Goal: Task Accomplishment & Management: Manage account settings

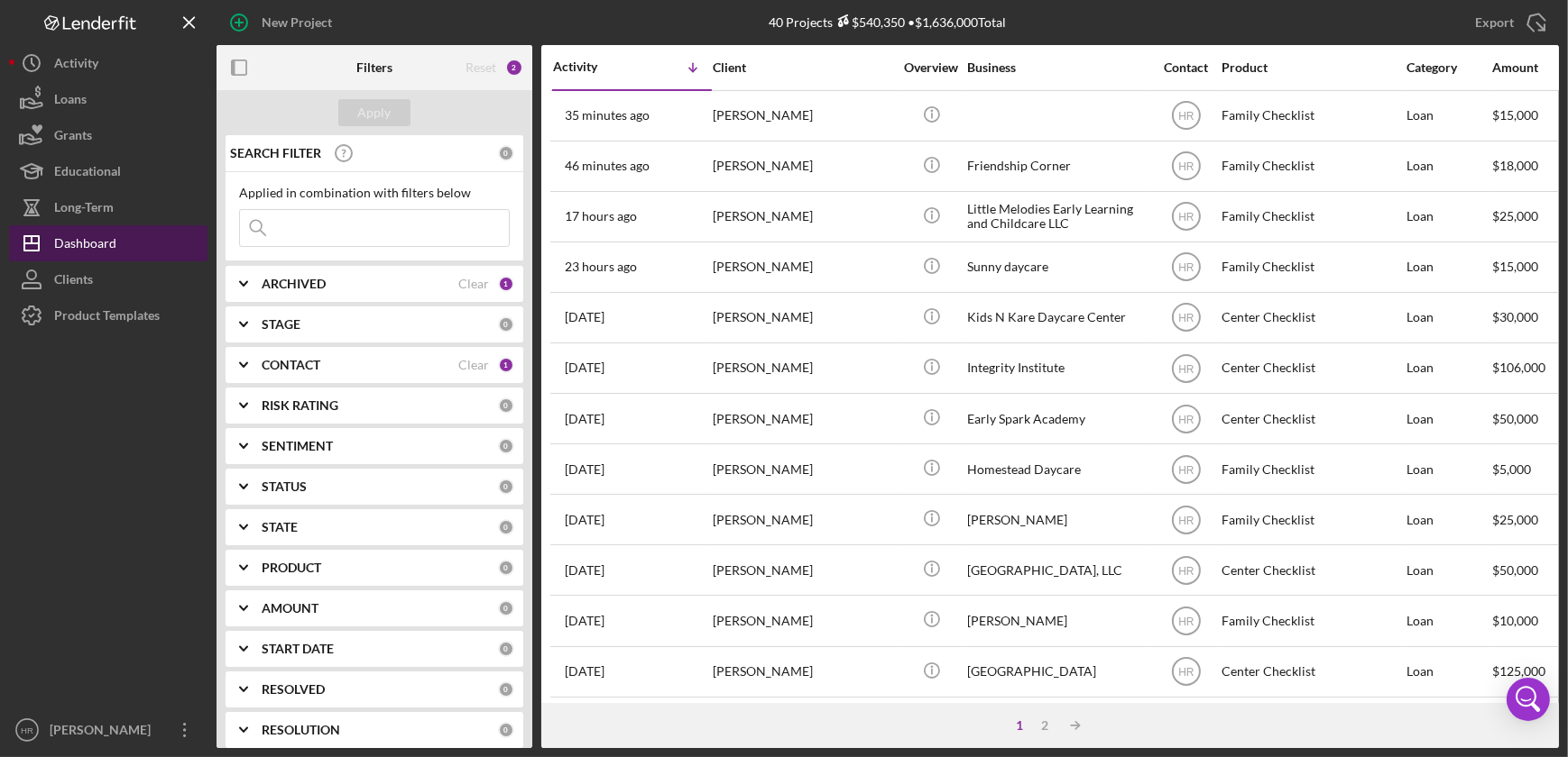
click at [107, 249] on div "Dashboard" at bounding box center [86, 246] width 62 height 41
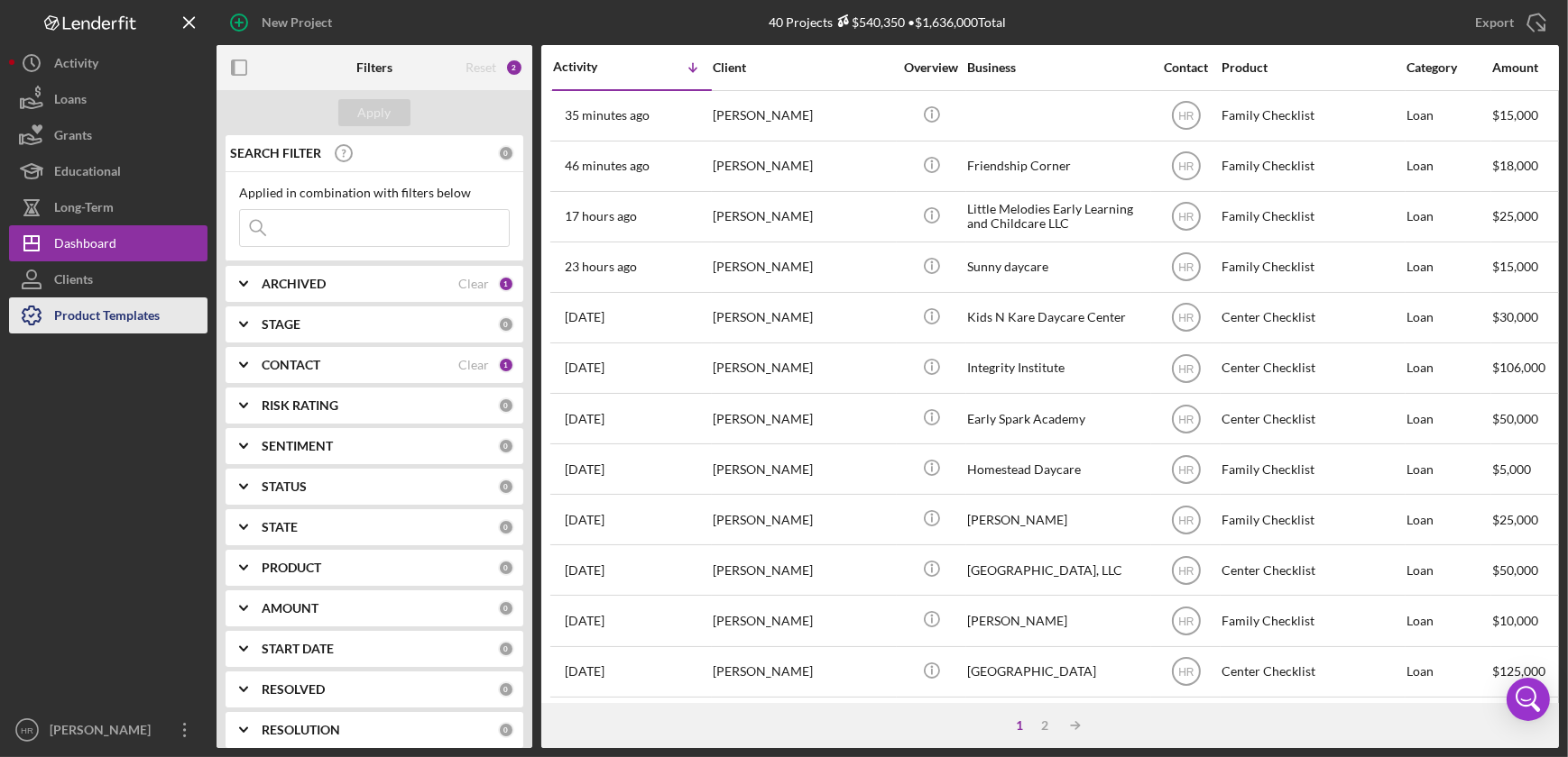
click at [147, 323] on div "Product Templates" at bounding box center [107, 318] width 105 height 41
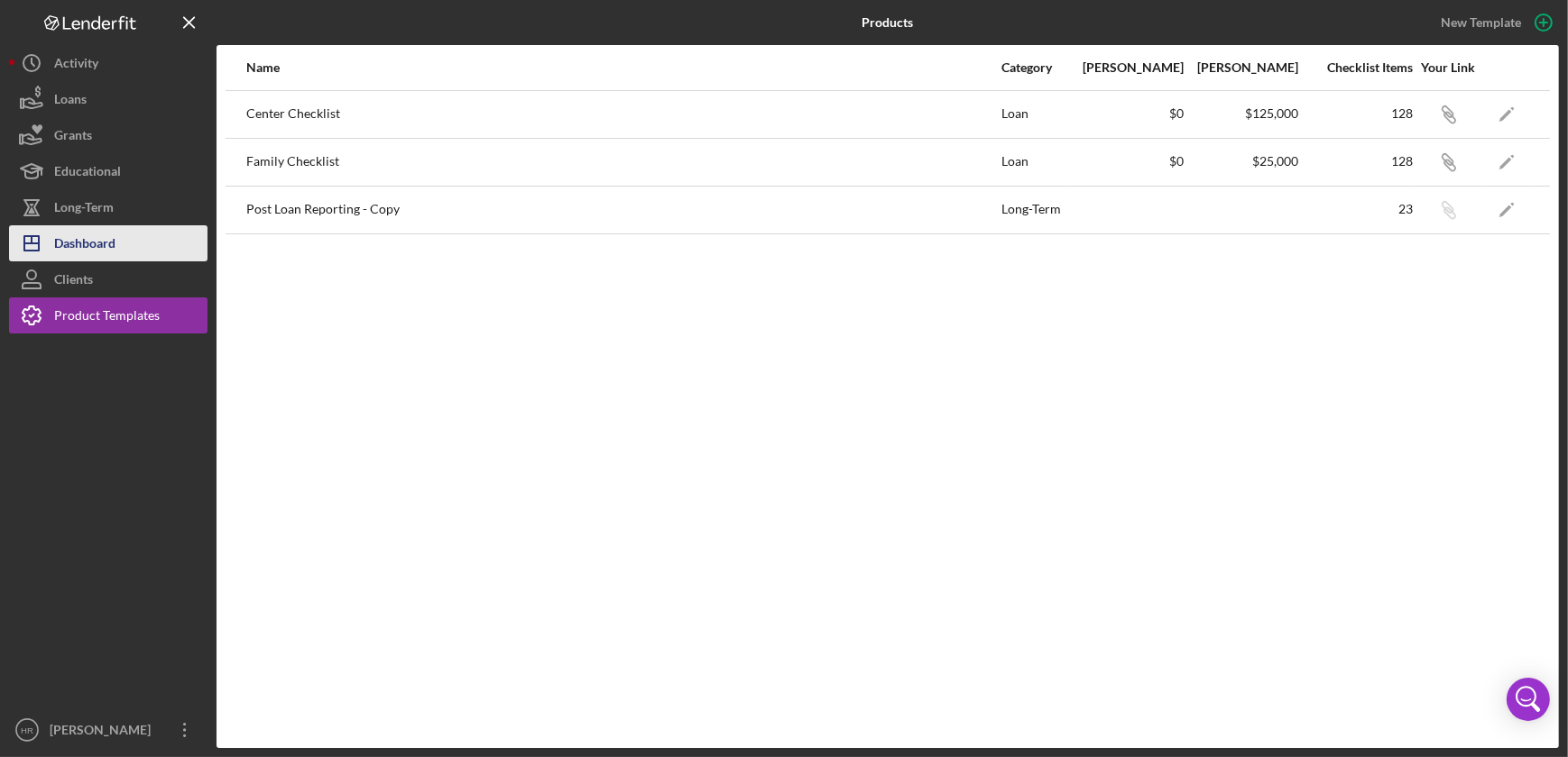
click at [123, 232] on button "Icon/Dashboard Dashboard" at bounding box center [108, 243] width 199 height 36
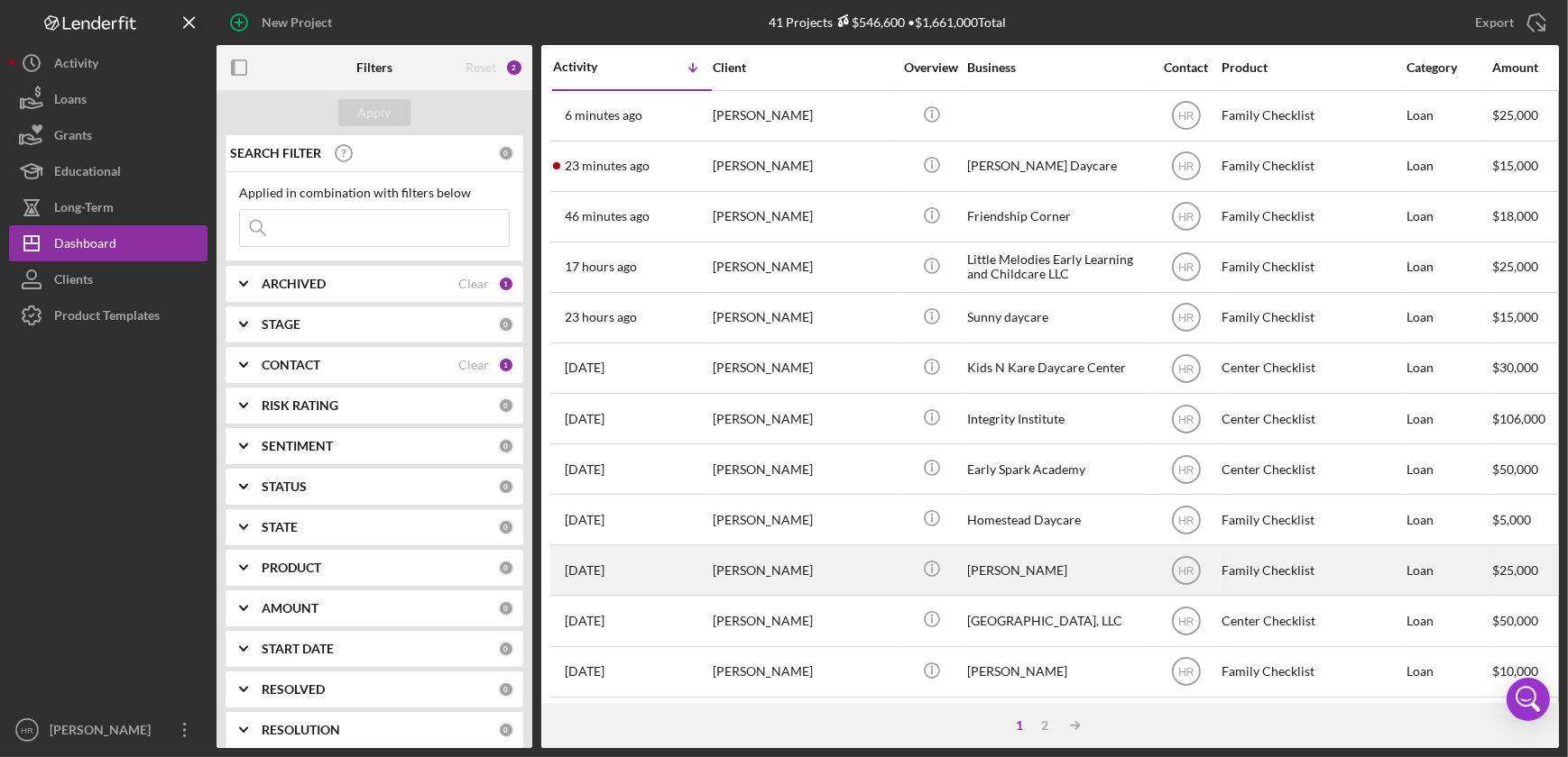
click at [1028, 574] on div "[PERSON_NAME]" at bounding box center [1056, 570] width 180 height 48
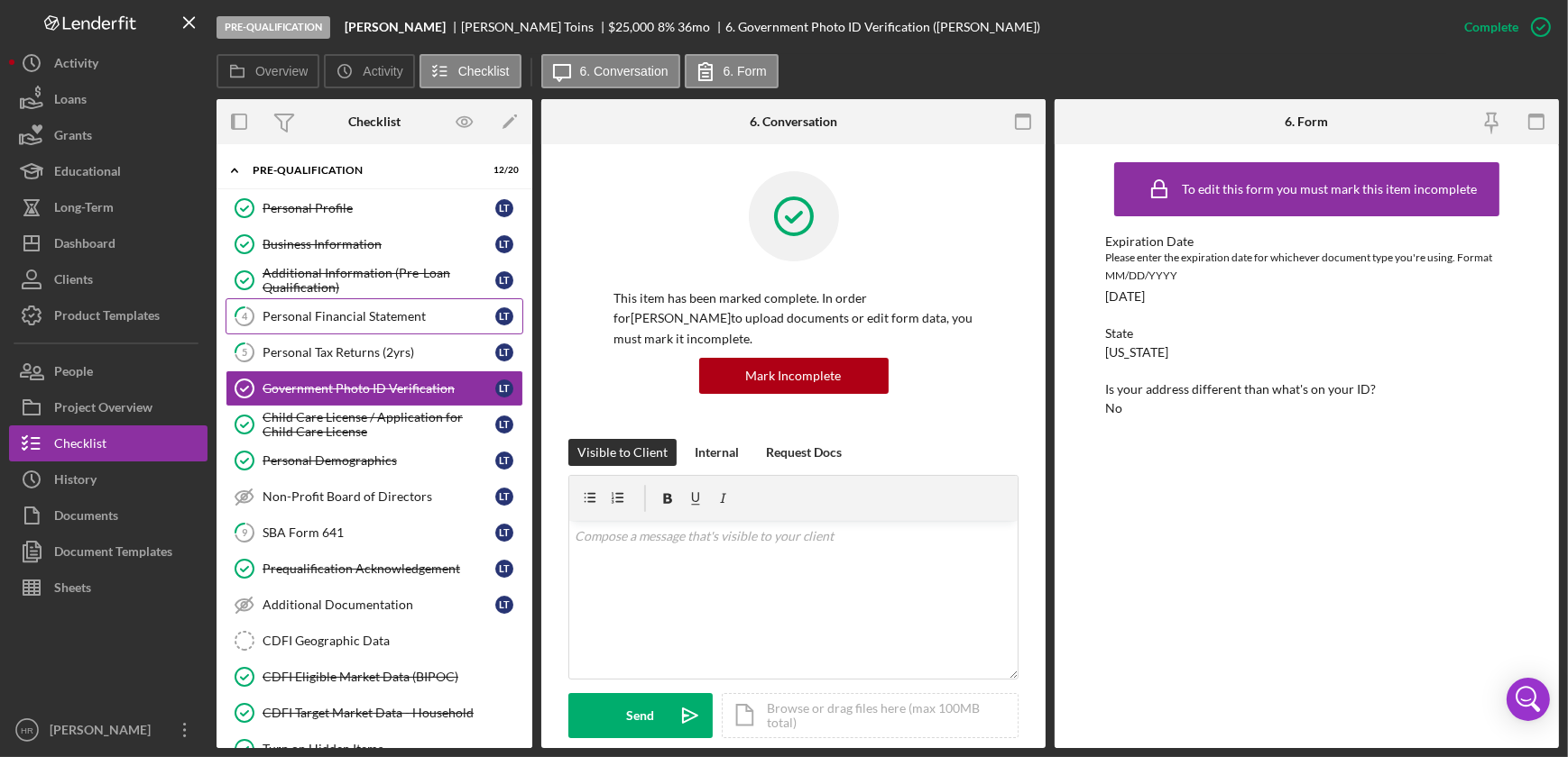
click at [328, 317] on div "Personal Financial Statement" at bounding box center [379, 316] width 233 height 15
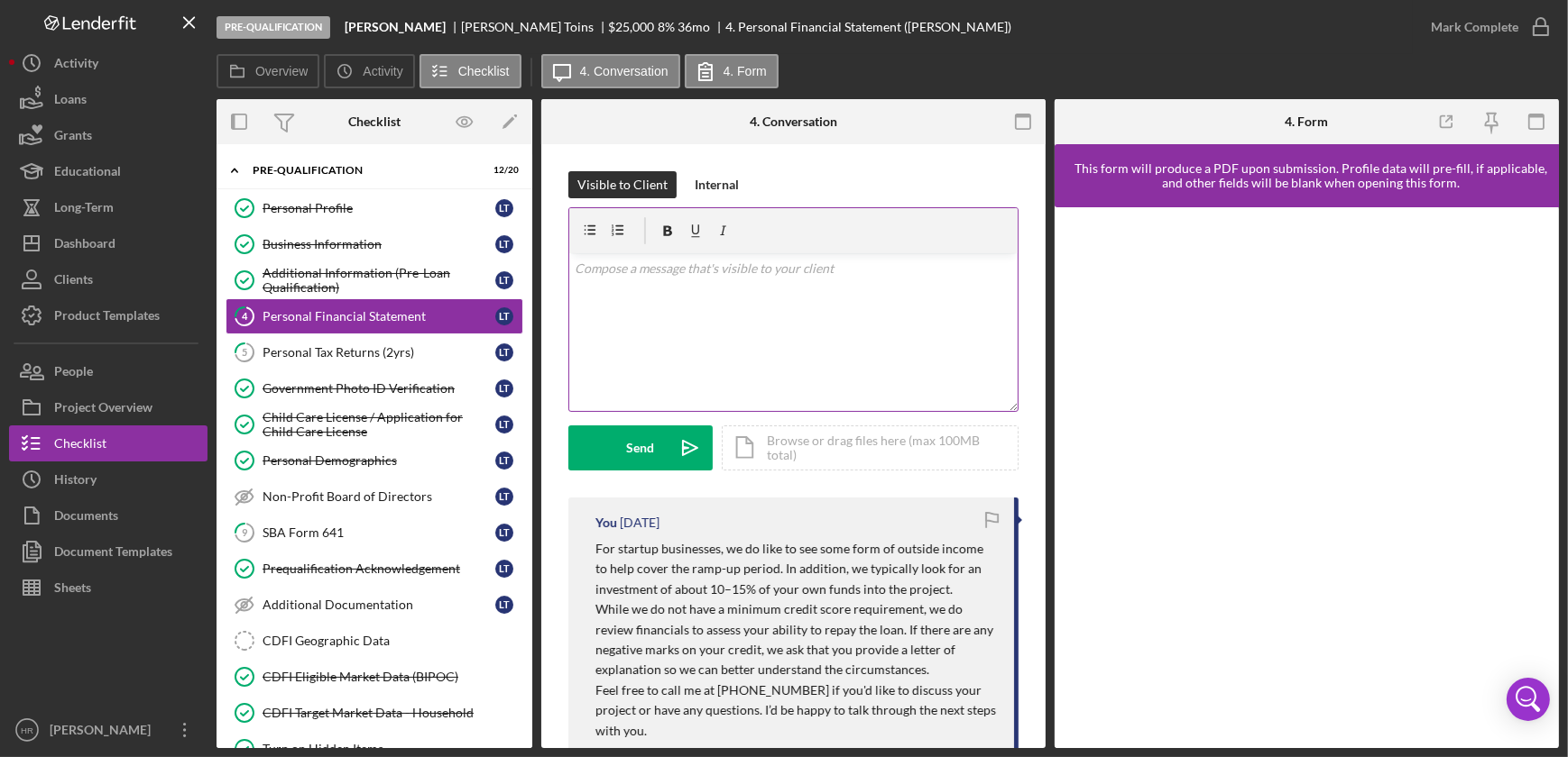
click at [674, 306] on div "v Color teal Color pink Remove color Add row above Add row below Add column bef…" at bounding box center [793, 332] width 449 height 158
click at [685, 290] on p "Hello, it appears you have applied for another loan. You will need to work in t…" at bounding box center [793, 279] width 438 height 41
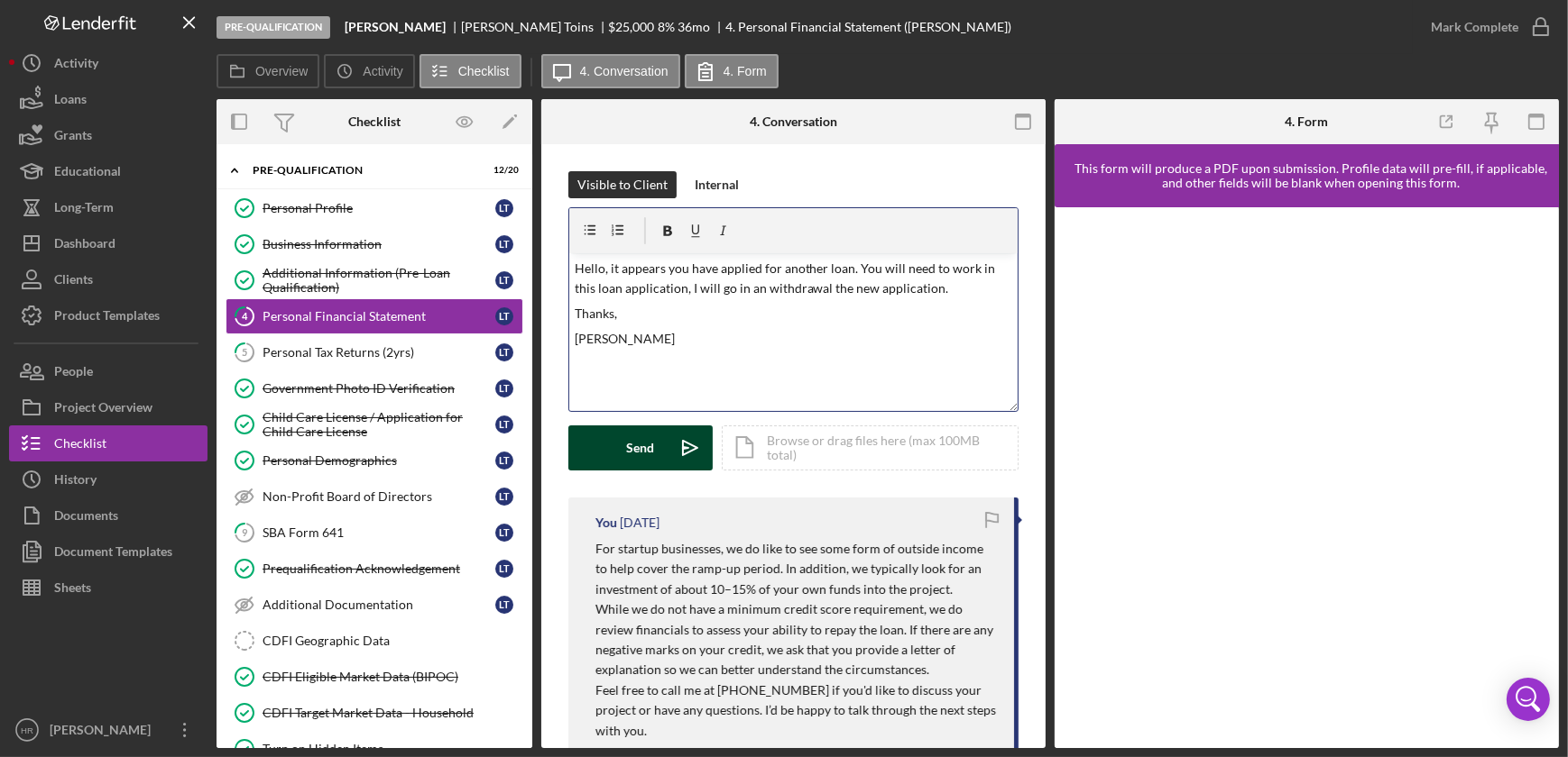
click at [663, 450] on button "Send Icon/icon-invite-send" at bounding box center [640, 448] width 144 height 45
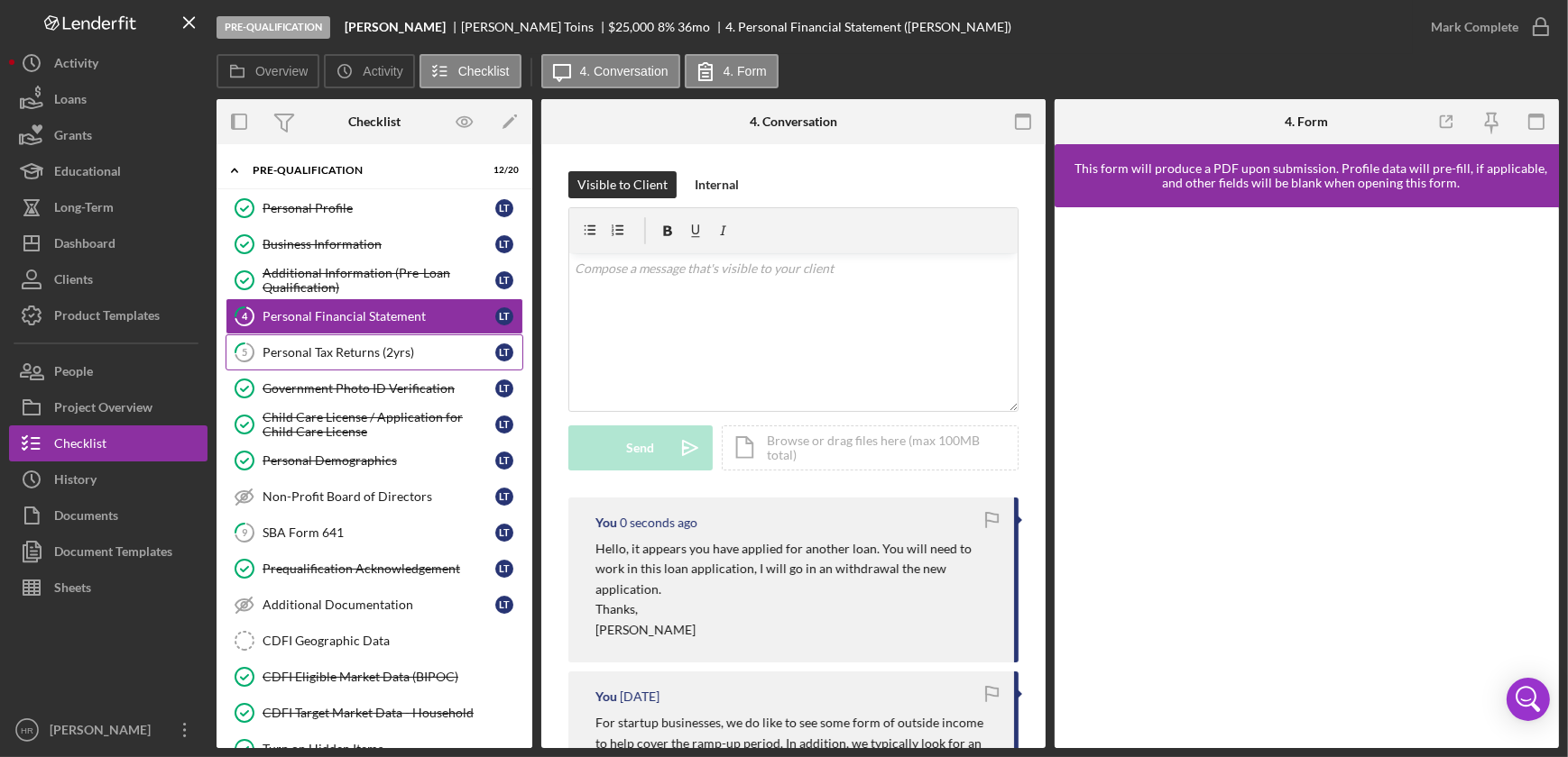
click at [380, 351] on div "Personal Tax Returns (2yrs)" at bounding box center [379, 352] width 233 height 15
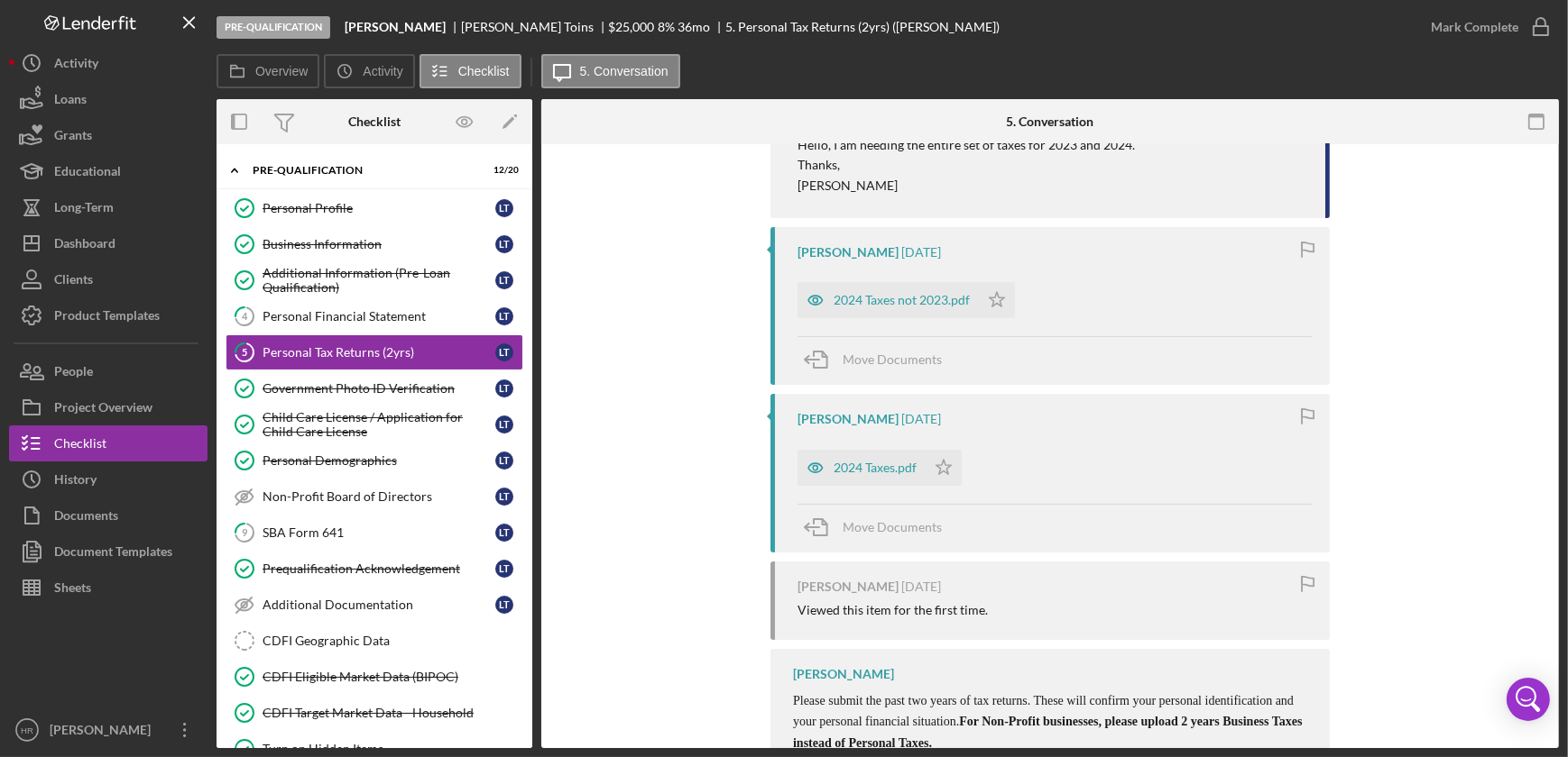
scroll to position [327, 0]
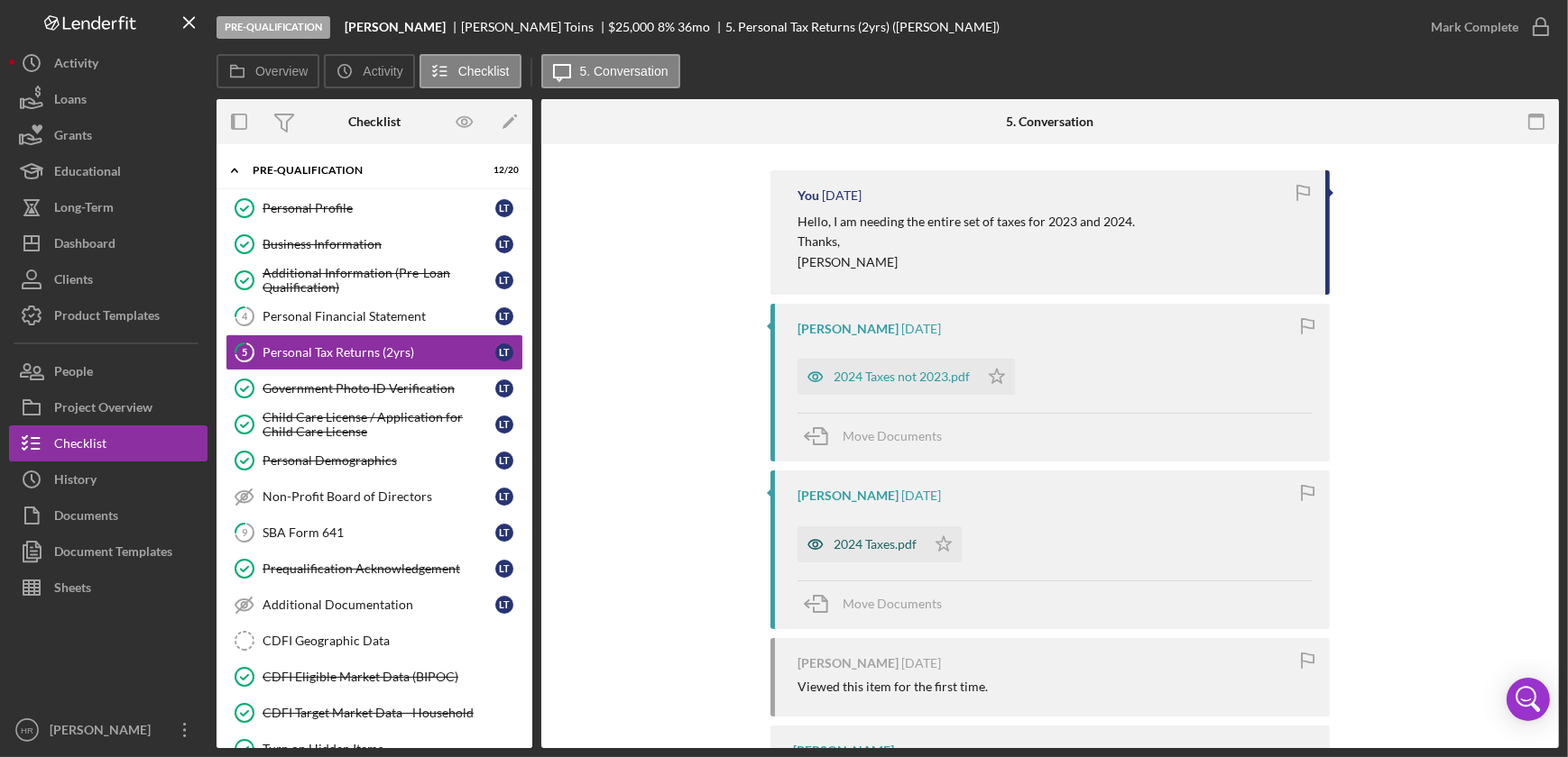
click at [856, 552] on div "2024 Taxes.pdf" at bounding box center [861, 544] width 128 height 36
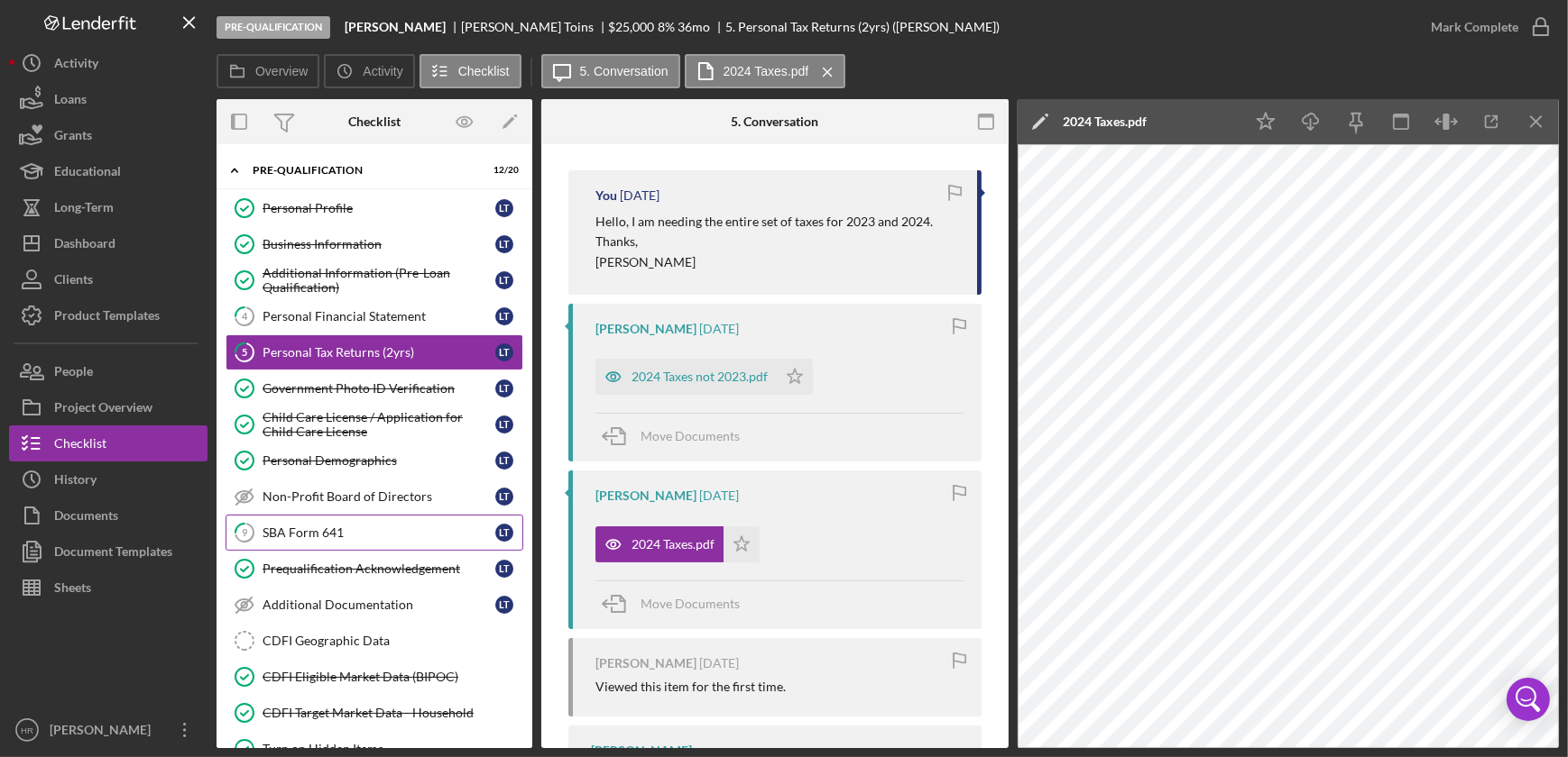
click at [354, 525] on div "SBA Form 641" at bounding box center [379, 532] width 233 height 15
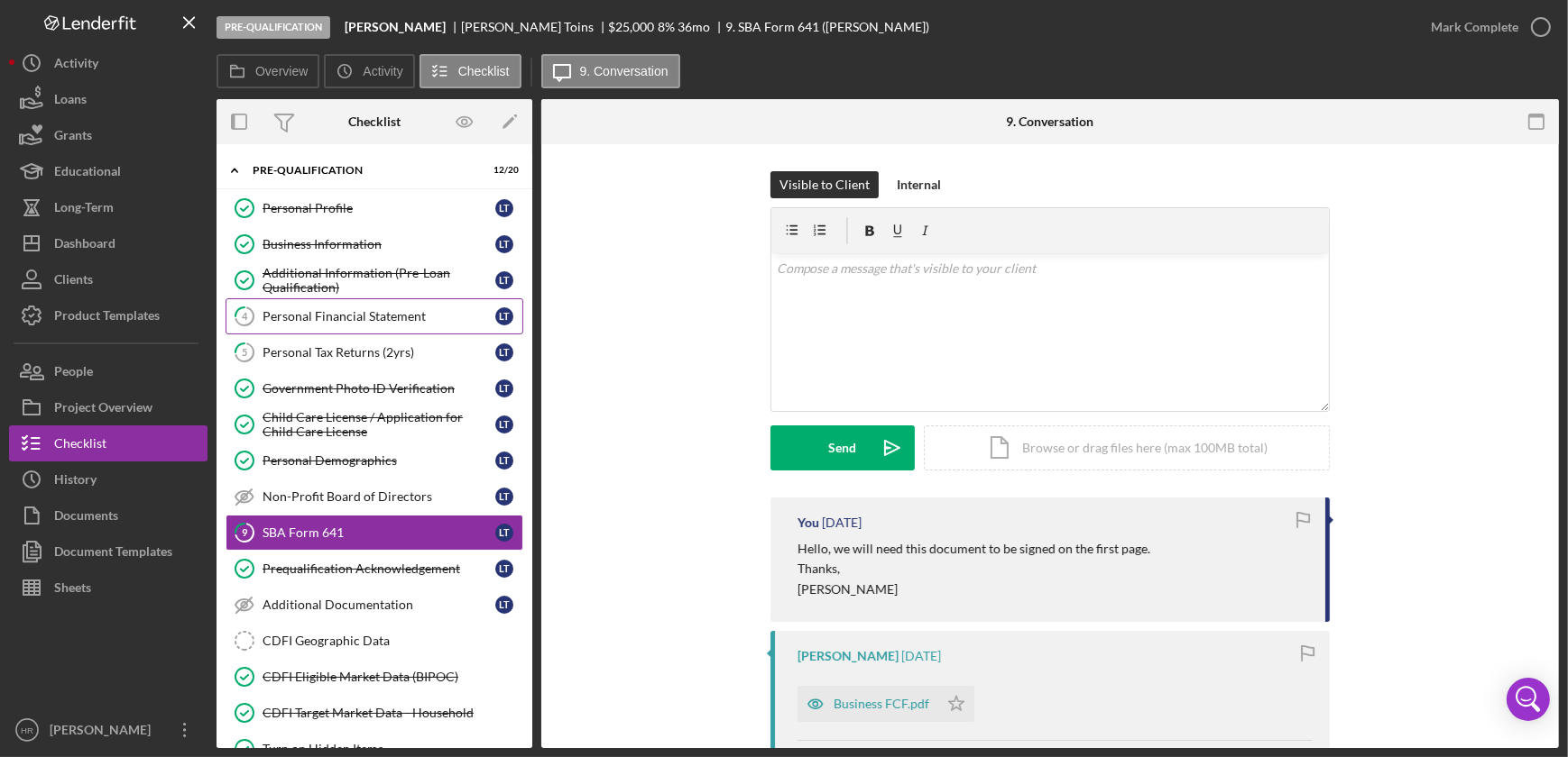
click at [339, 315] on div "Personal Financial Statement" at bounding box center [379, 316] width 233 height 15
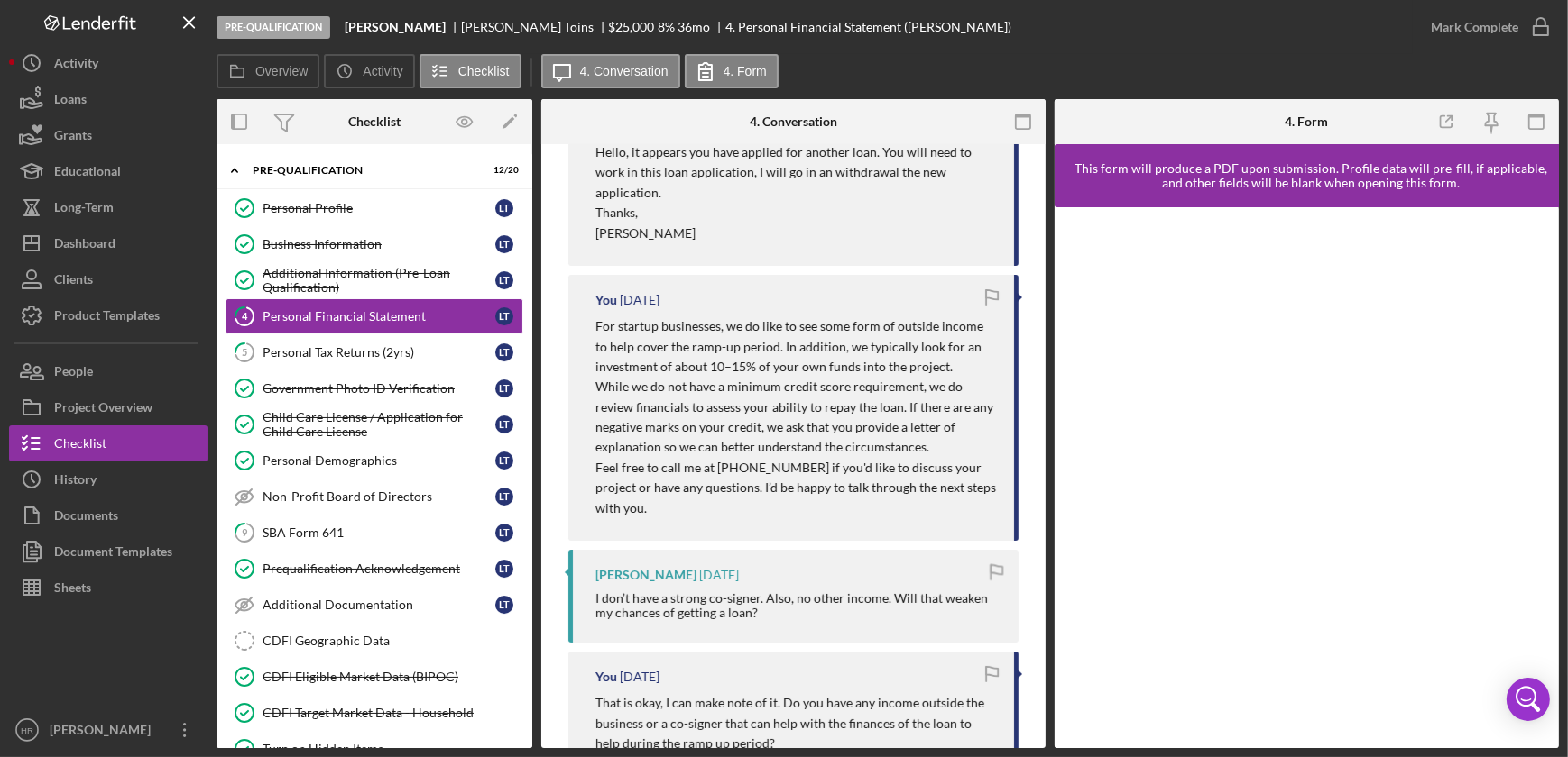
scroll to position [410, 0]
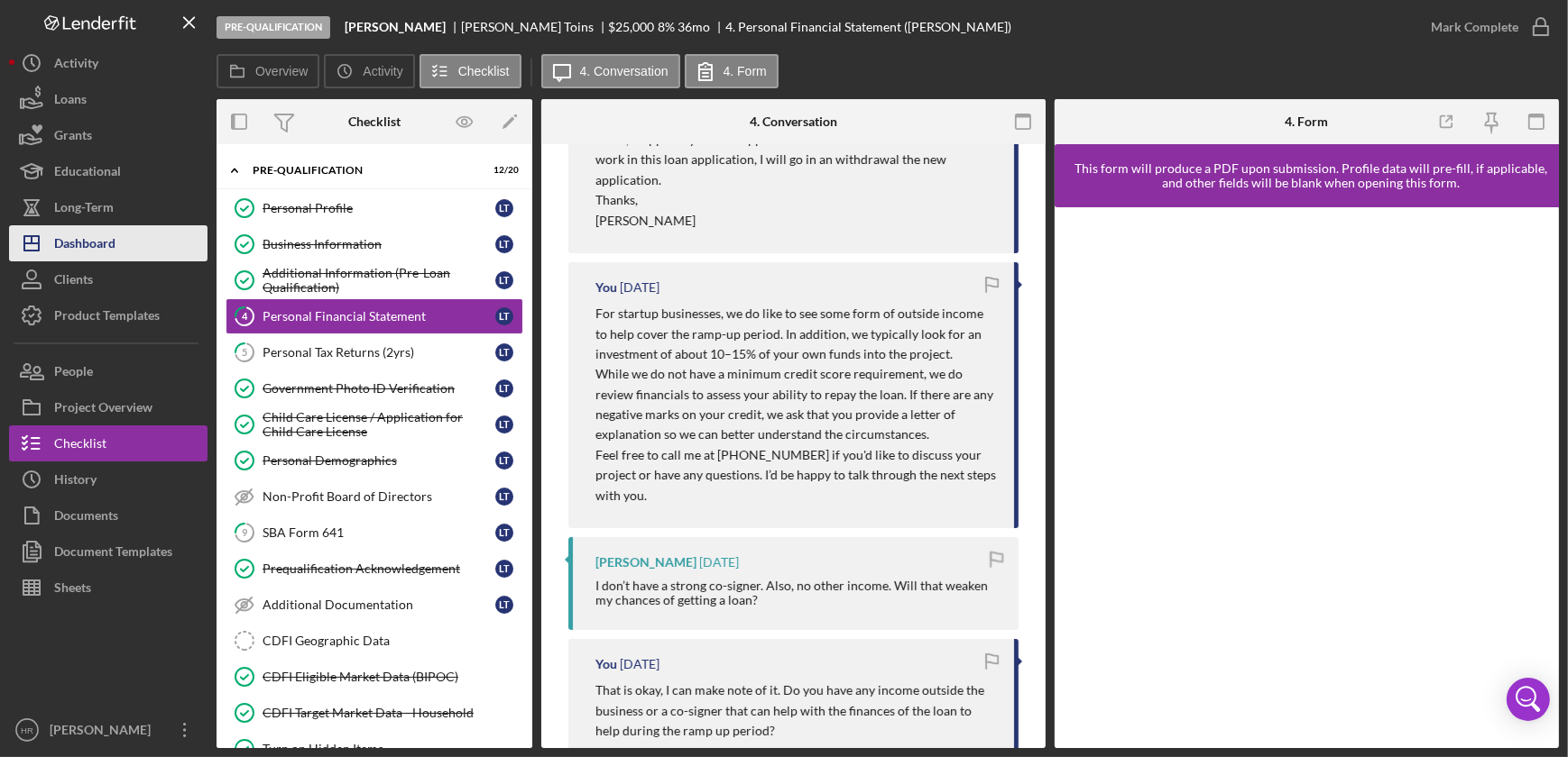
click at [141, 252] on button "Icon/Dashboard Dashboard" at bounding box center [108, 243] width 199 height 36
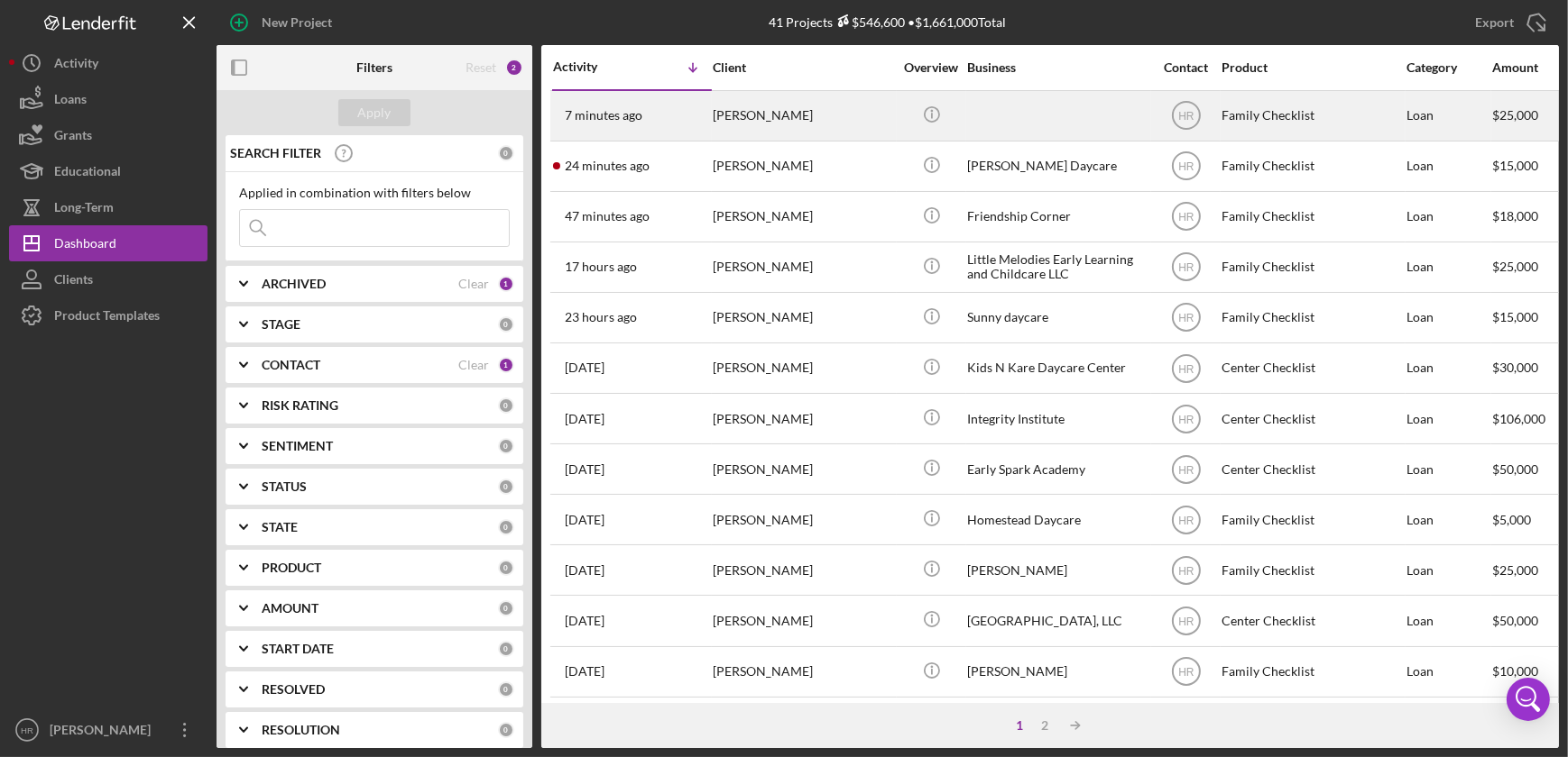
click at [748, 123] on div "[PERSON_NAME]" at bounding box center [802, 116] width 180 height 48
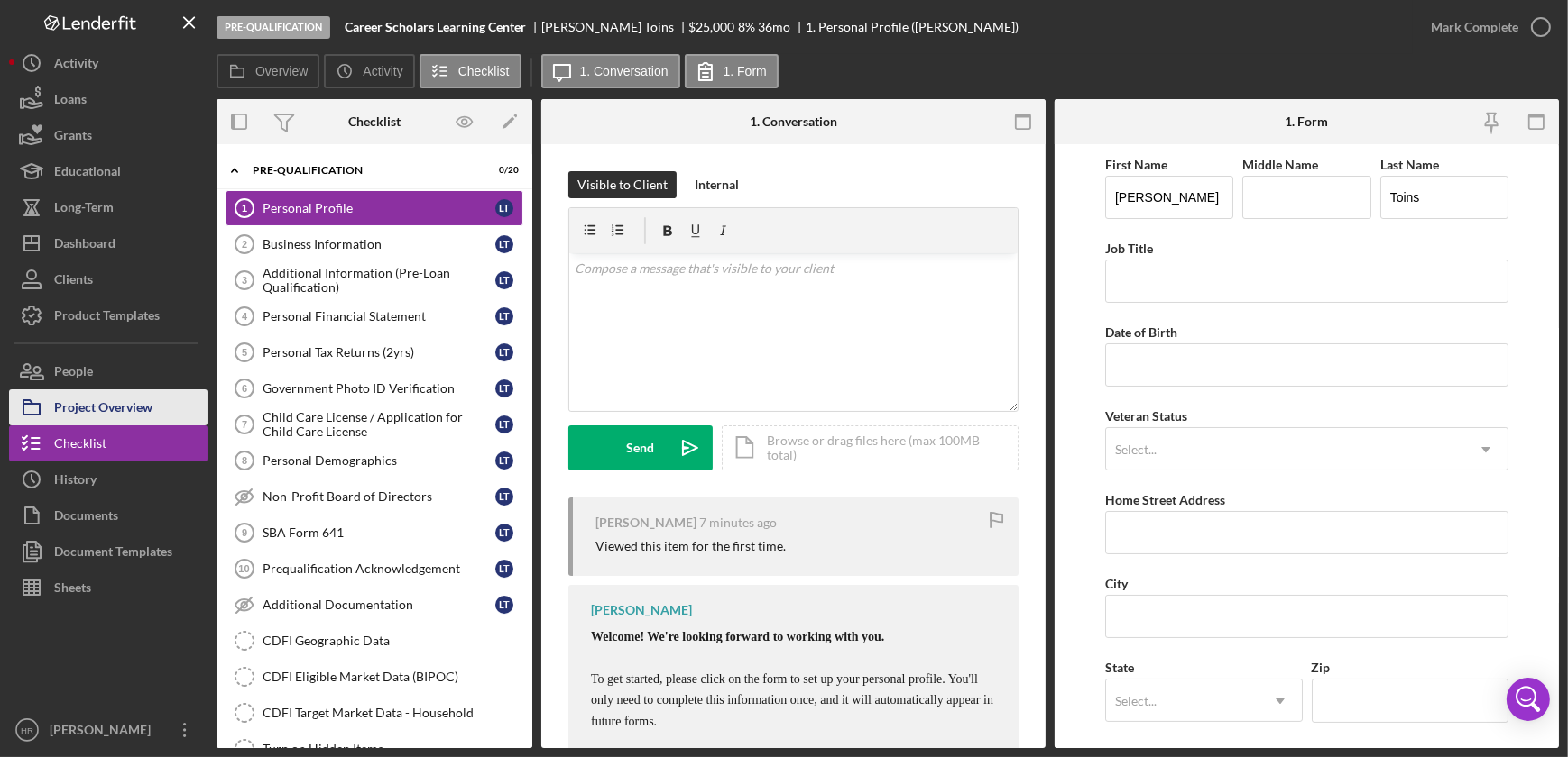
click at [89, 400] on div "Project Overview" at bounding box center [103, 410] width 98 height 41
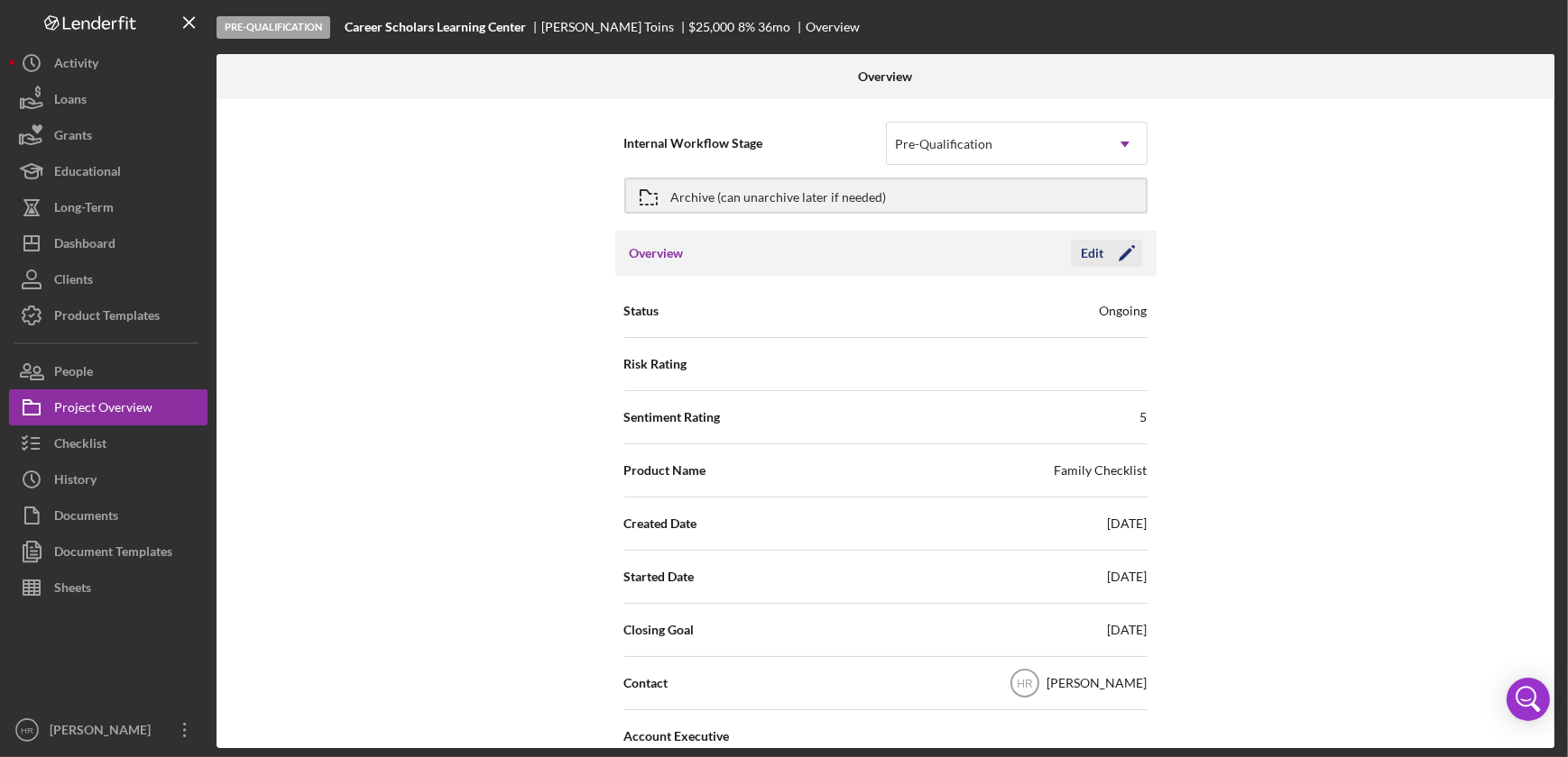
click at [1096, 262] on div "Edit" at bounding box center [1092, 253] width 22 height 27
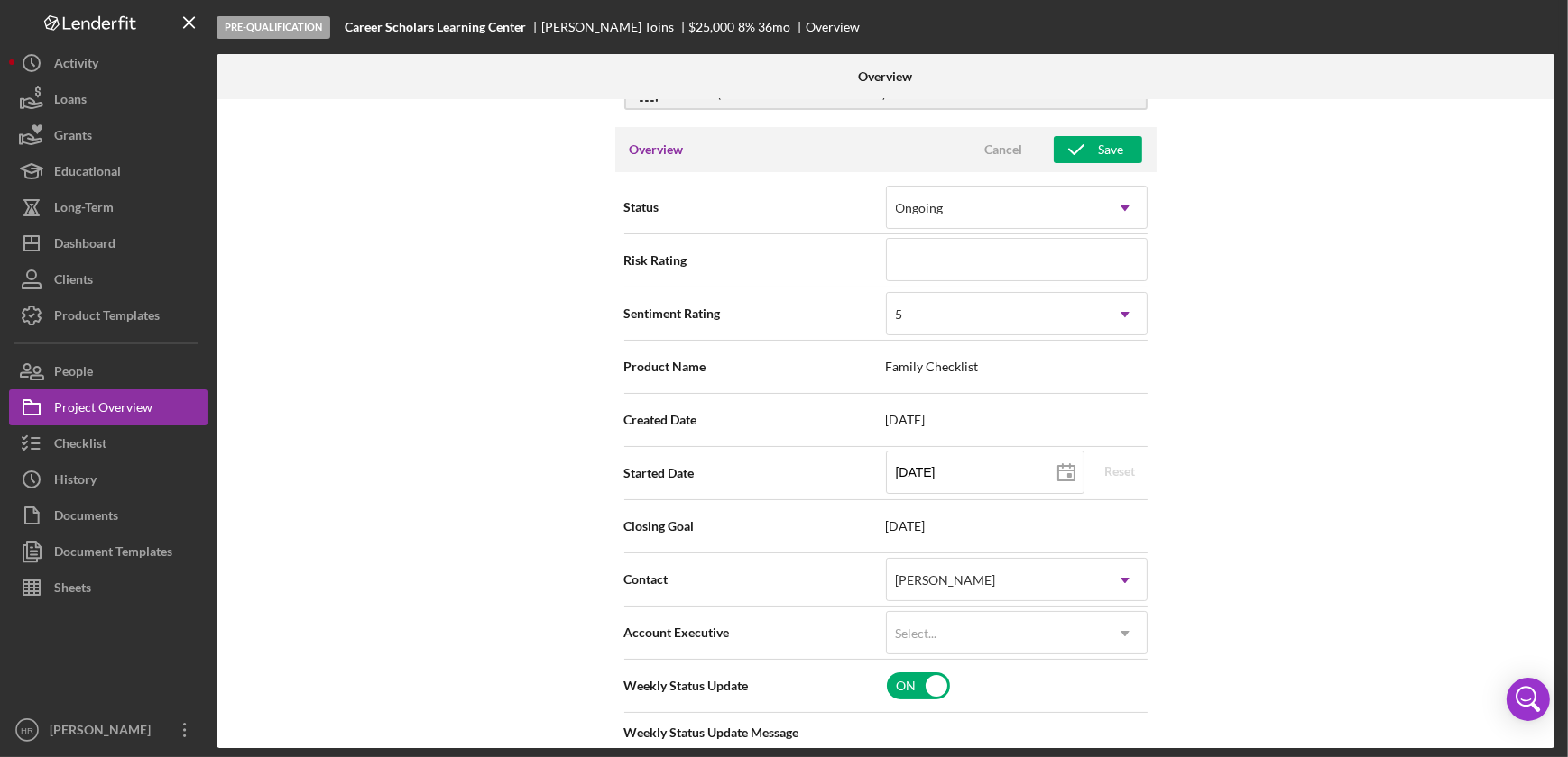
scroll to position [245, 0]
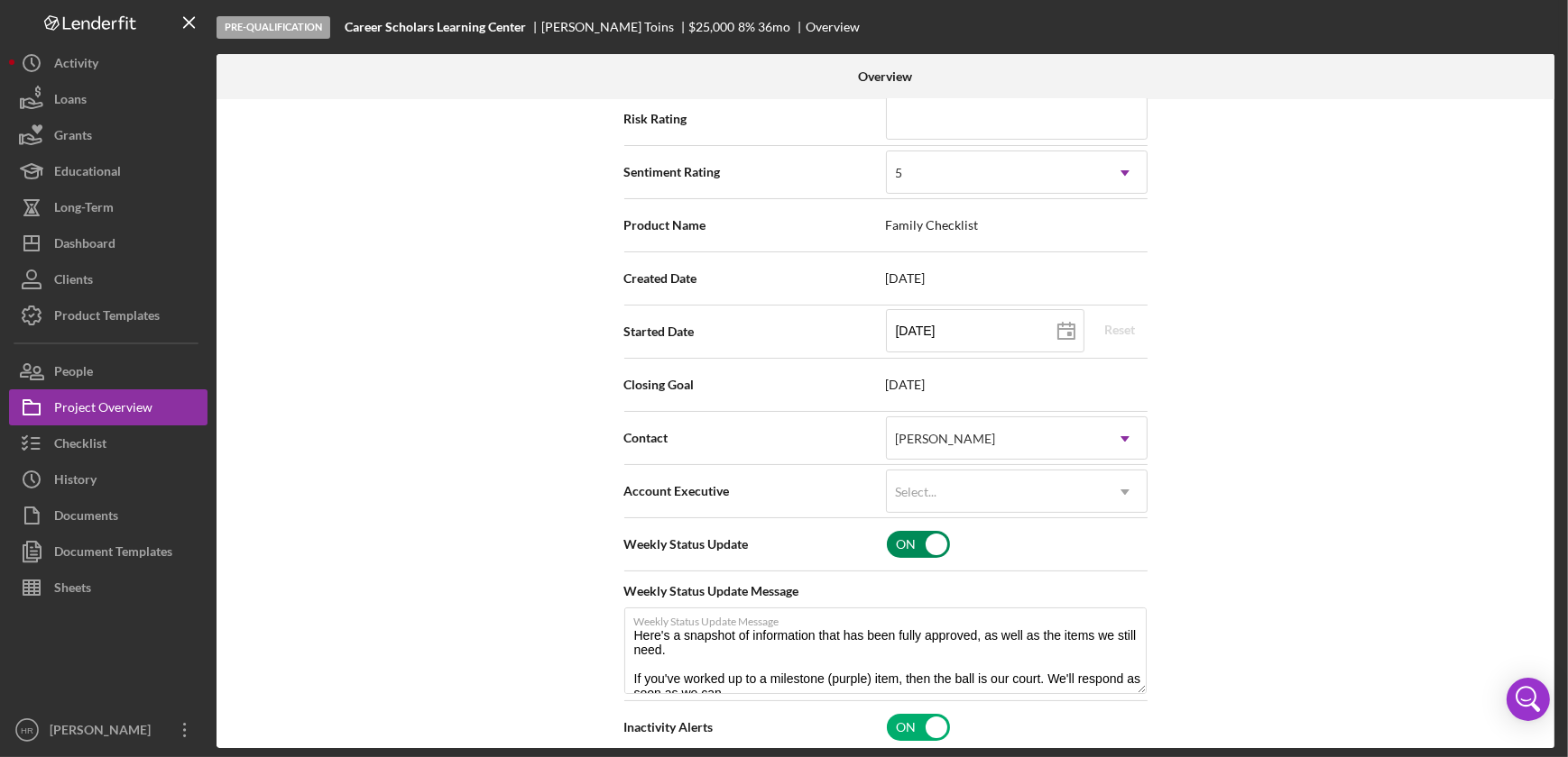
click at [914, 535] on input "checkbox" at bounding box center [918, 545] width 63 height 27
checkbox input "false"
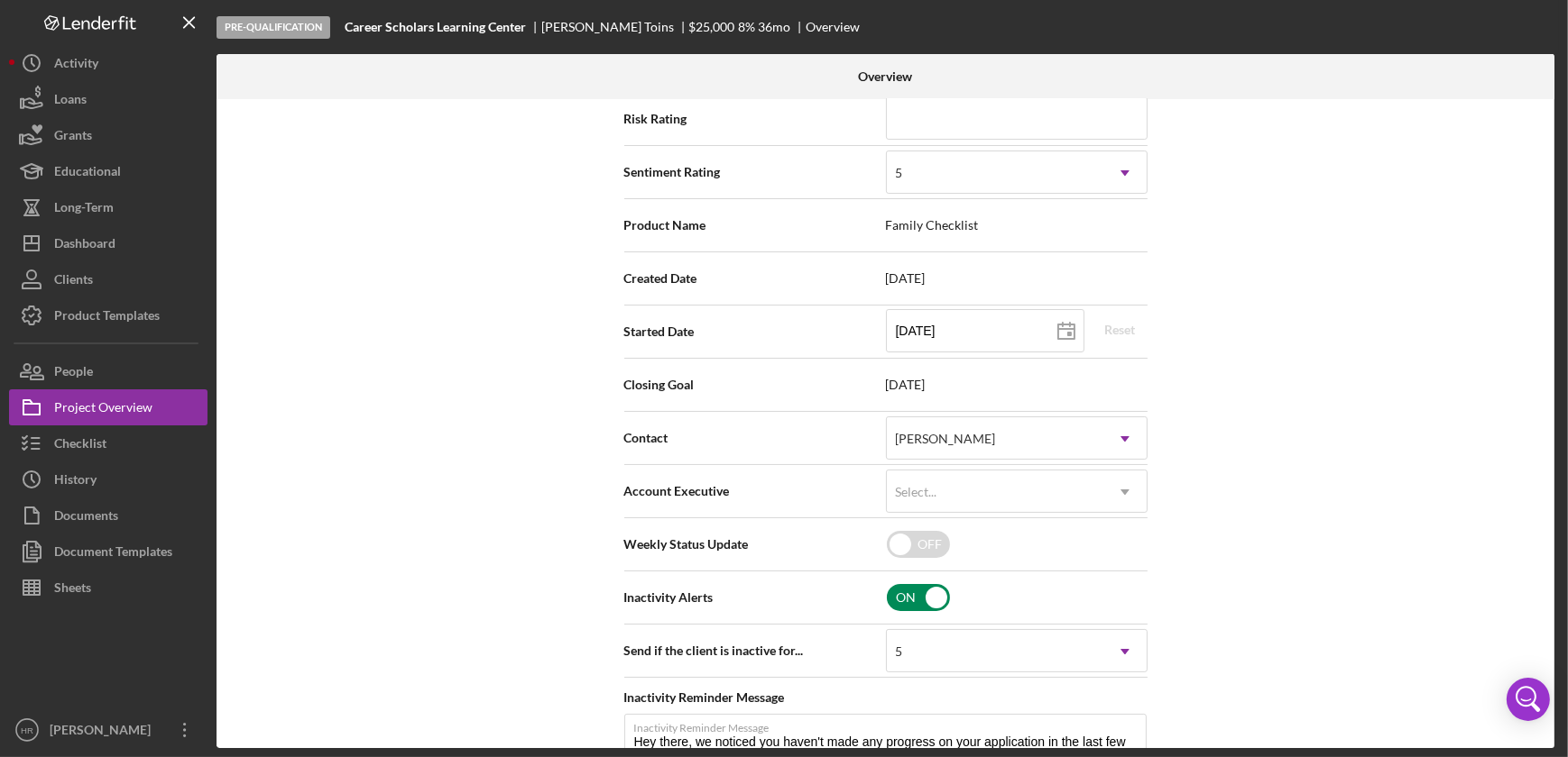
click at [899, 587] on input "checkbox" at bounding box center [918, 597] width 63 height 27
checkbox input "false"
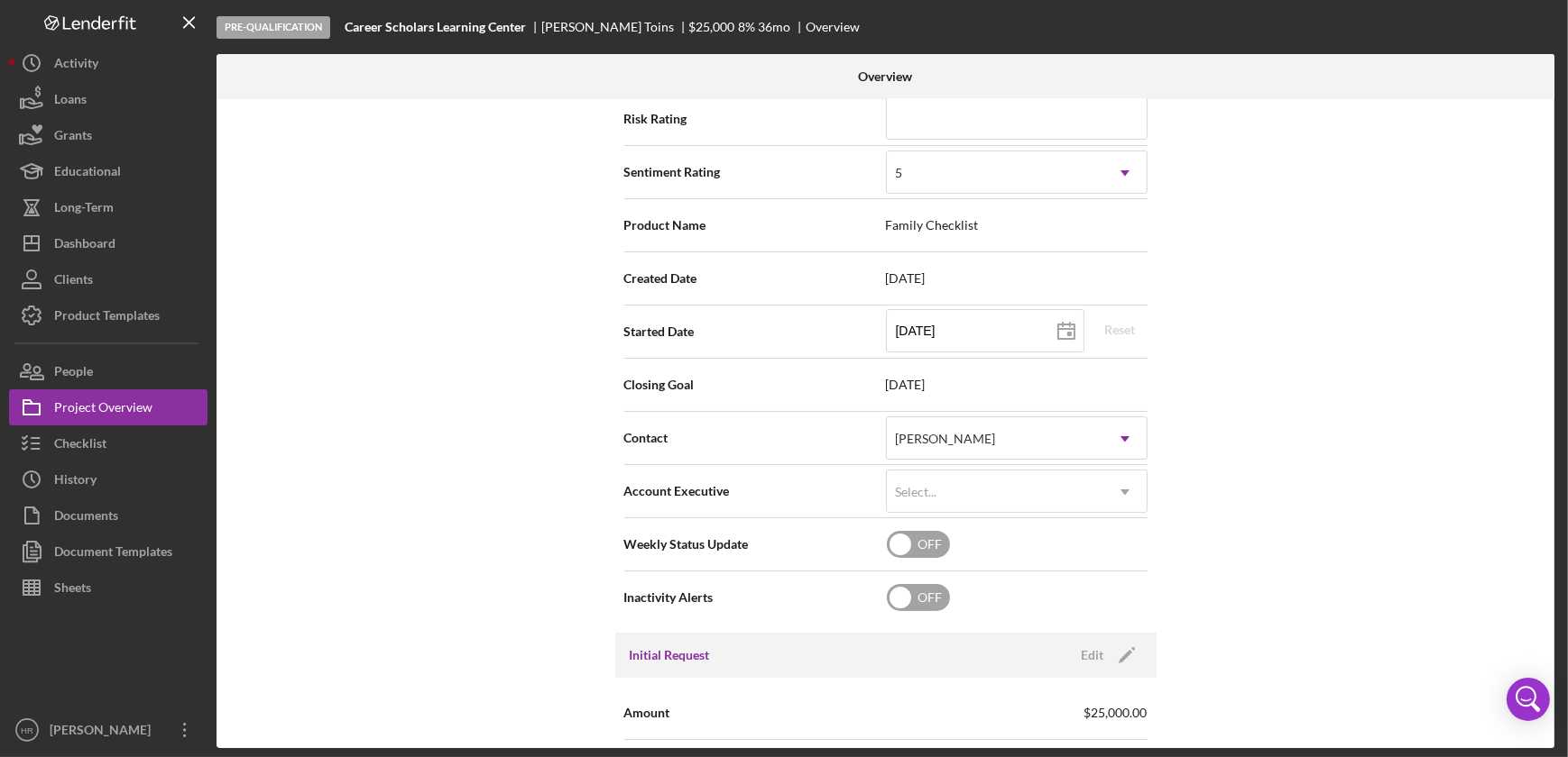
scroll to position [0, 0]
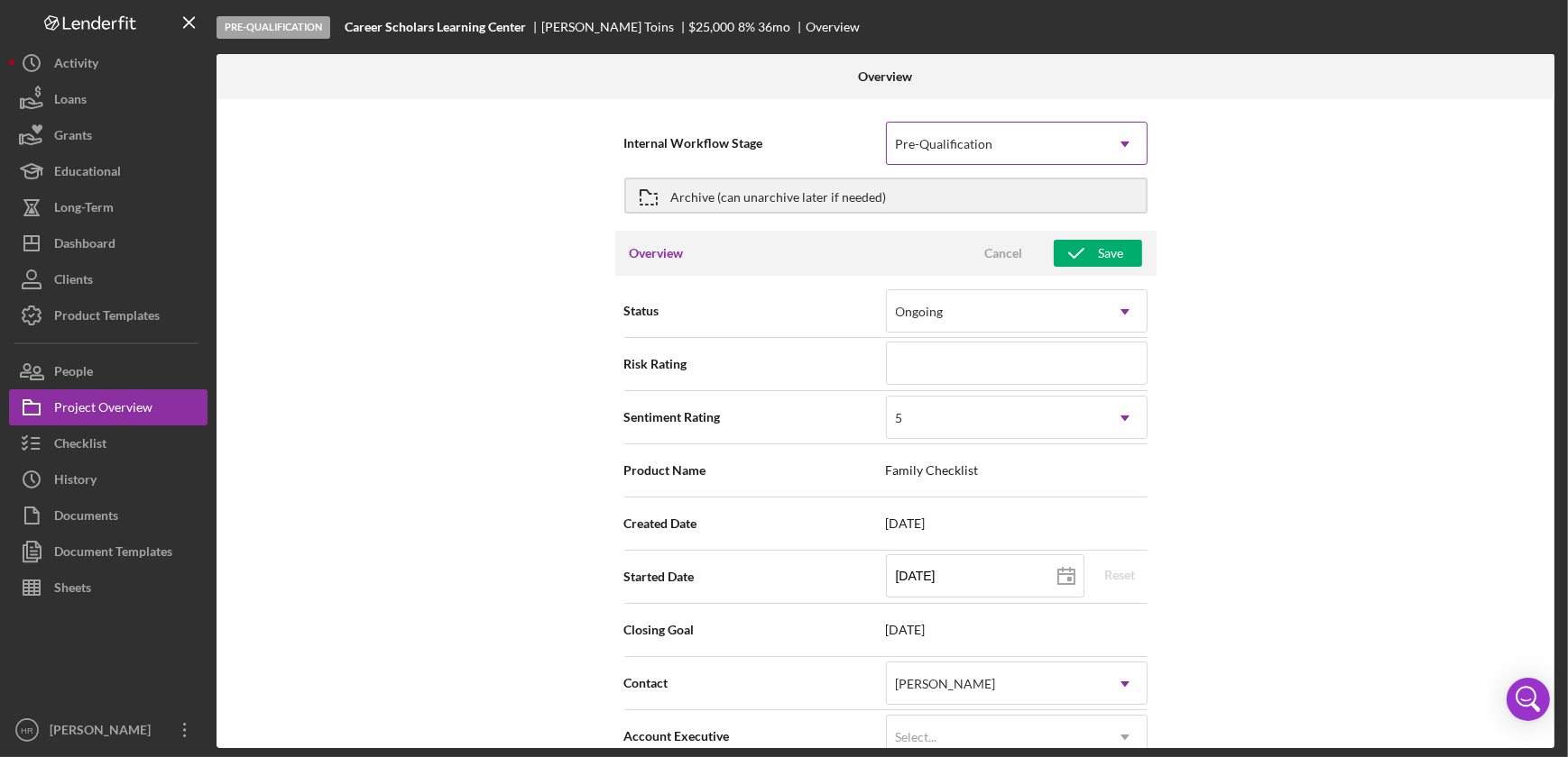
click at [1007, 130] on div "Pre-Qualification" at bounding box center [995, 144] width 216 height 42
click at [1003, 142] on div "Pre-Qualification" at bounding box center [995, 144] width 216 height 42
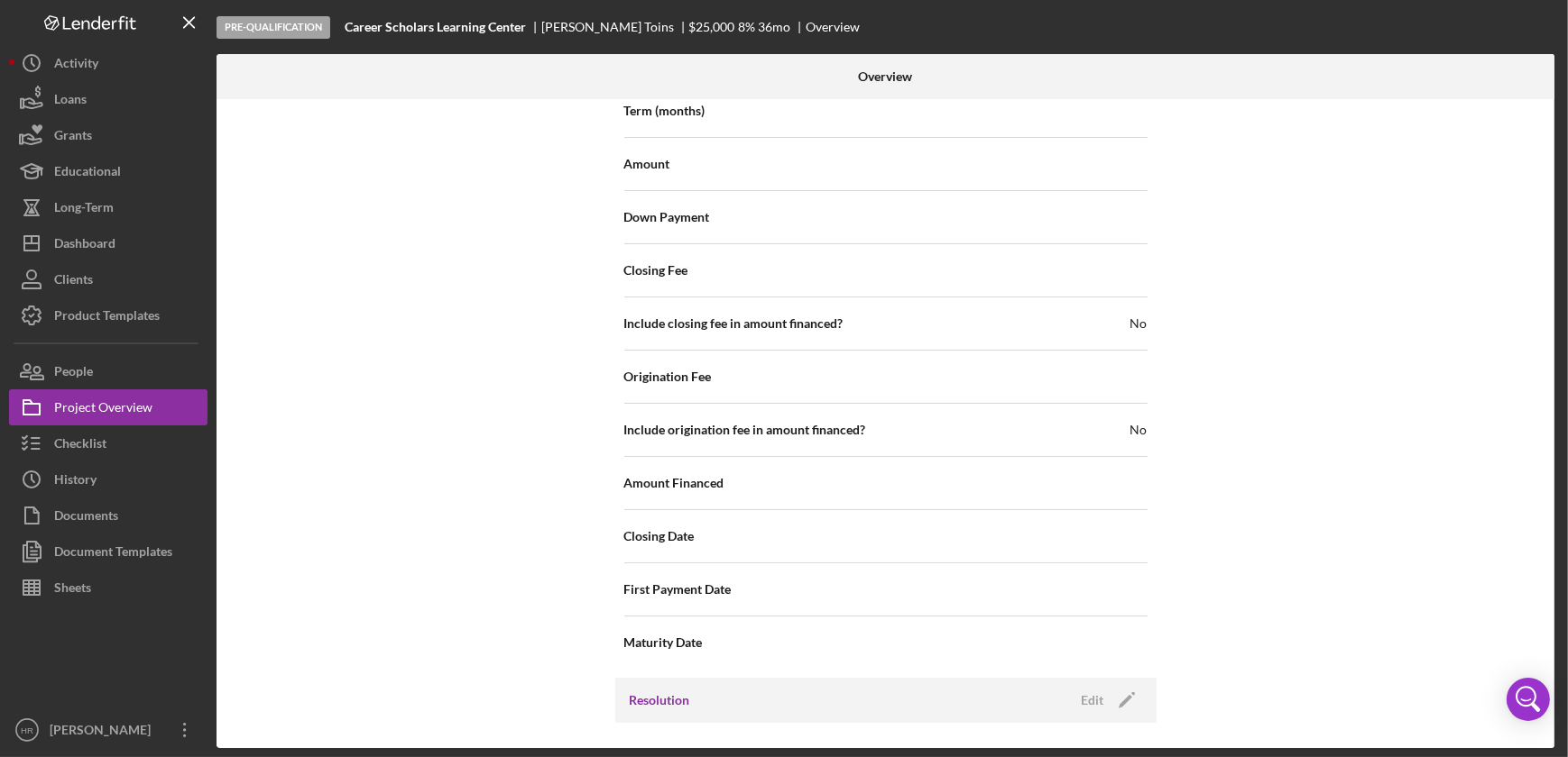
scroll to position [1767, 0]
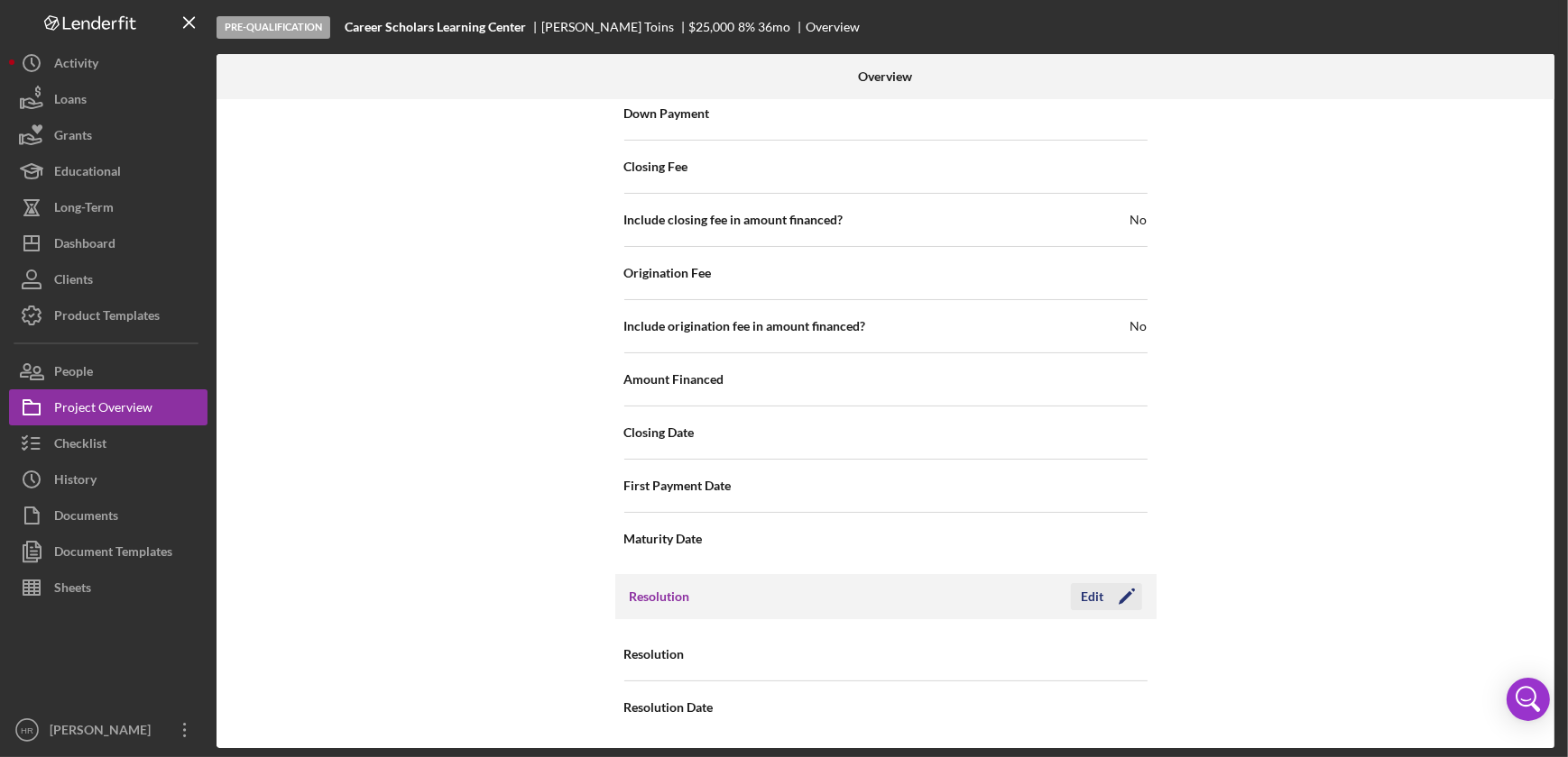
click at [1086, 585] on div "Edit" at bounding box center [1092, 597] width 22 height 27
click at [979, 653] on div "Select..." at bounding box center [995, 655] width 216 height 42
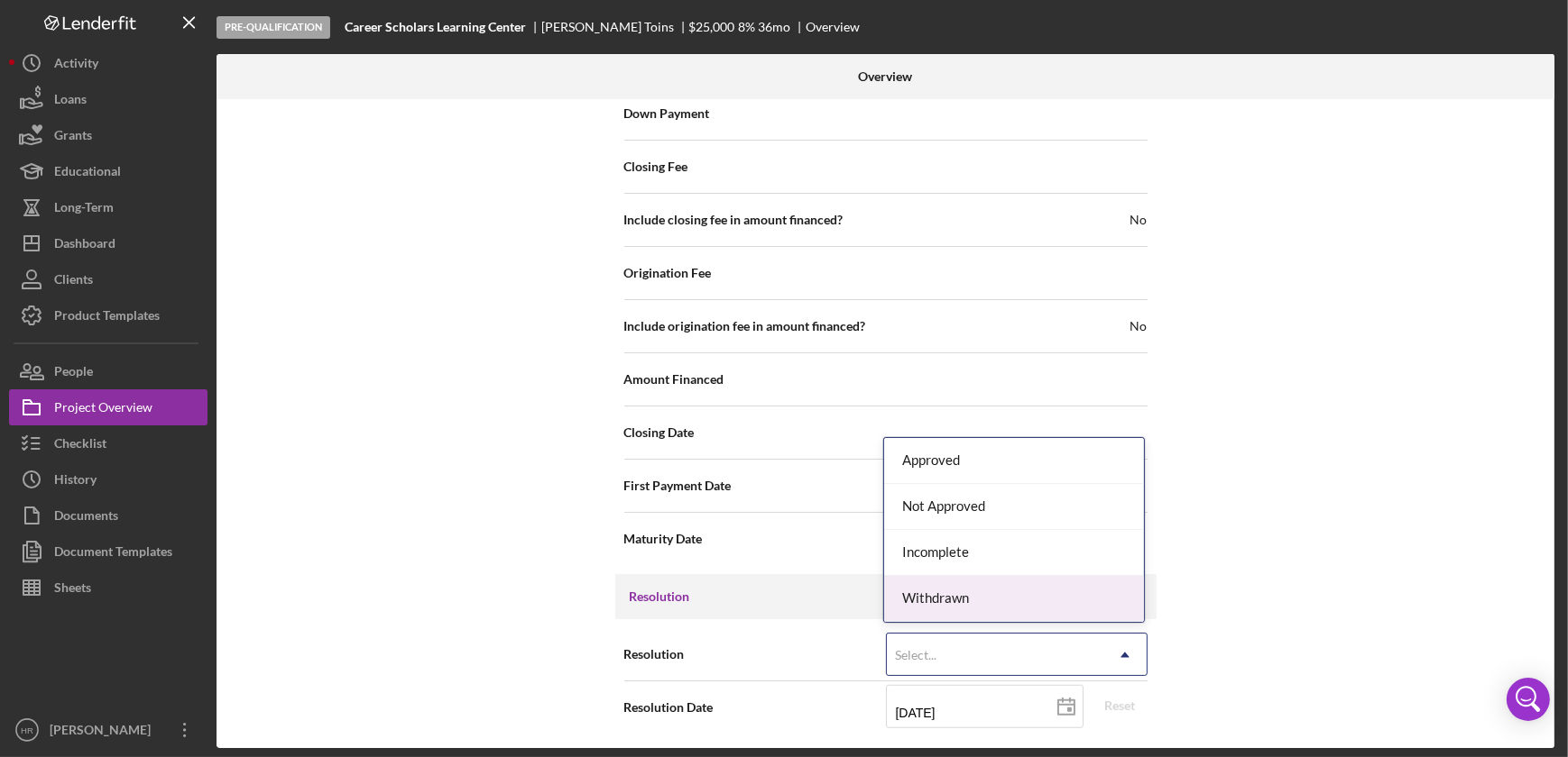
click at [945, 597] on div "Withdrawn" at bounding box center [1013, 598] width 260 height 46
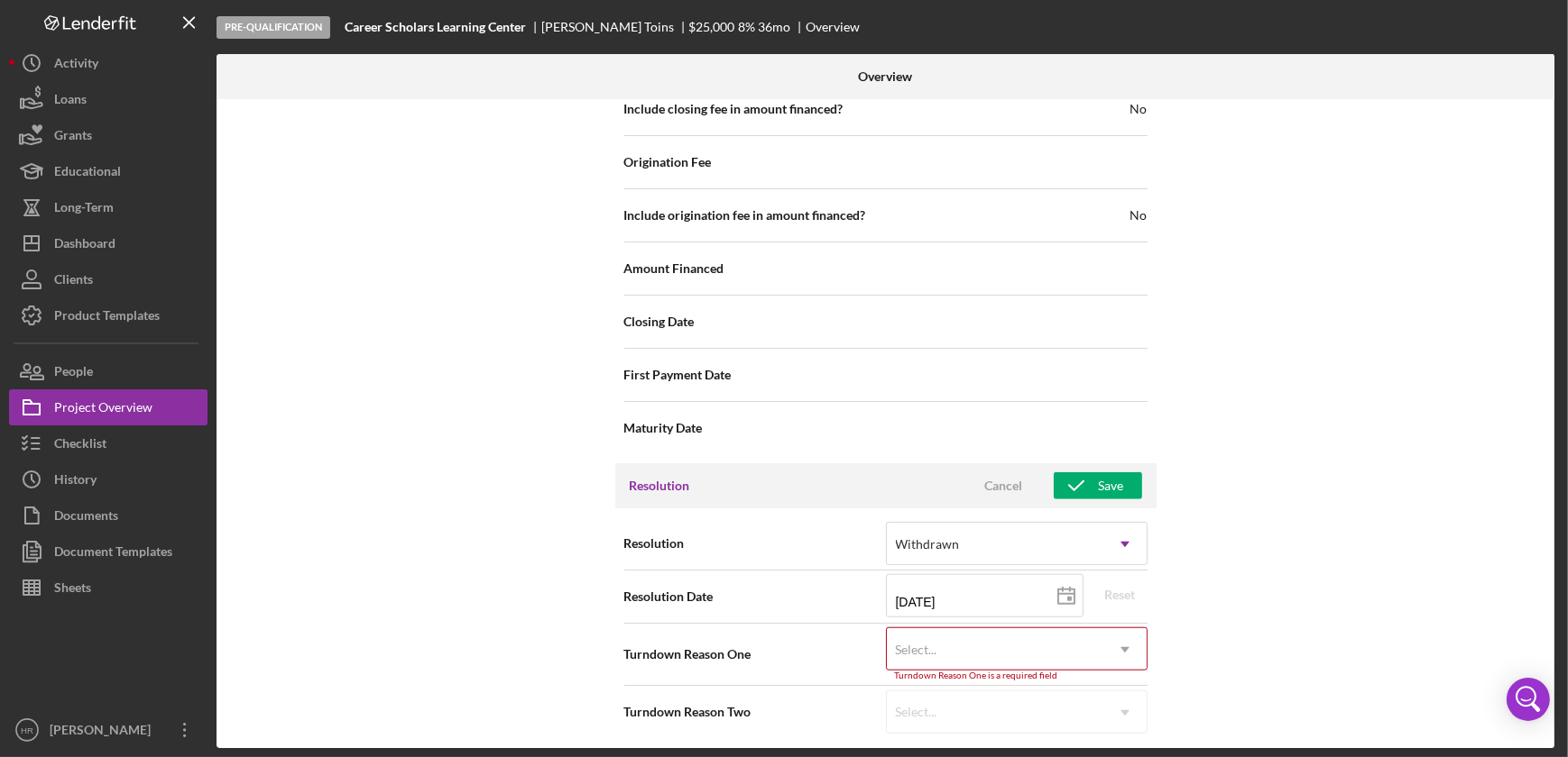
scroll to position [1882, 0]
click at [963, 652] on div "Select..." at bounding box center [995, 646] width 216 height 42
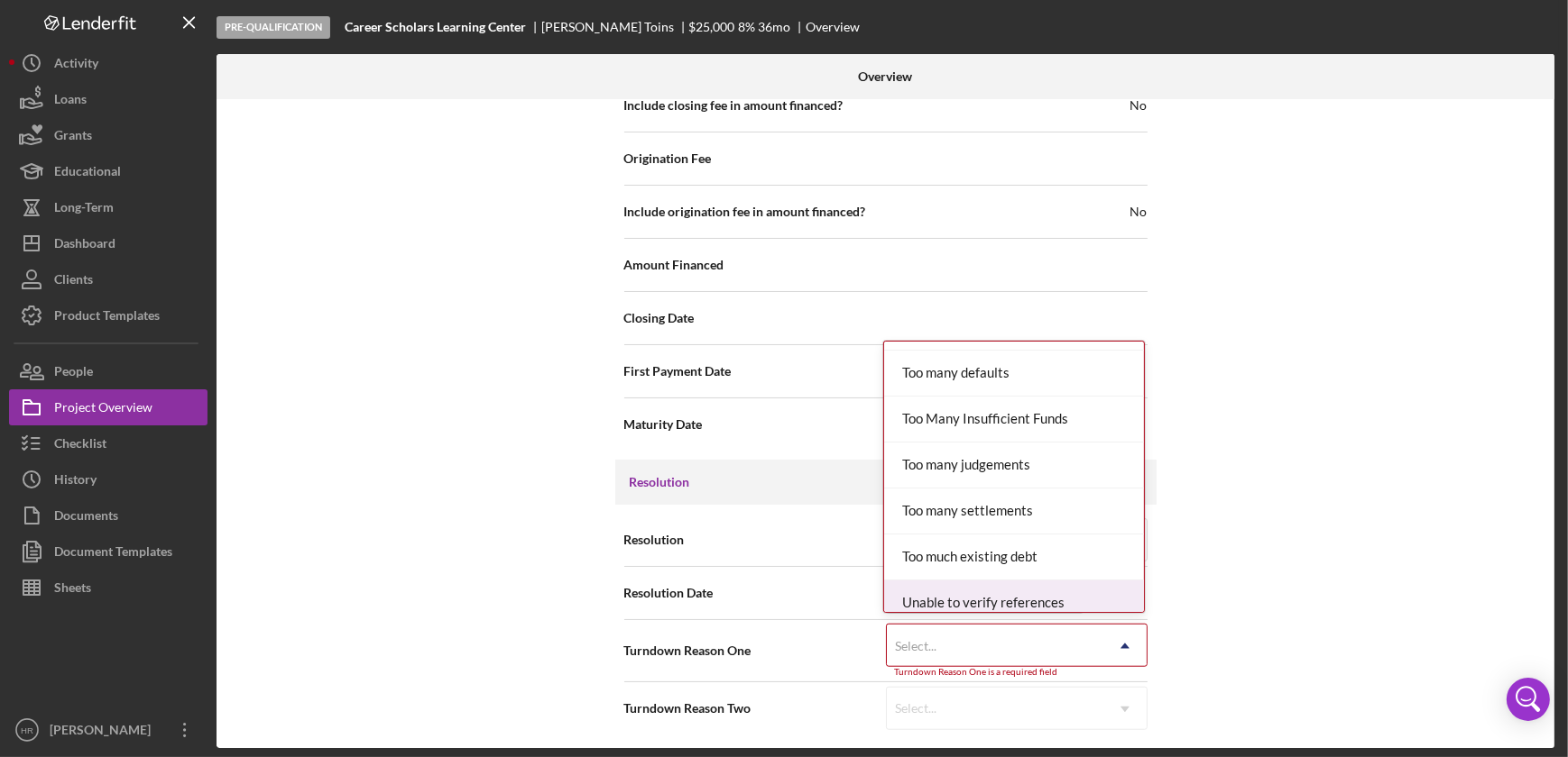
scroll to position [1978, 0]
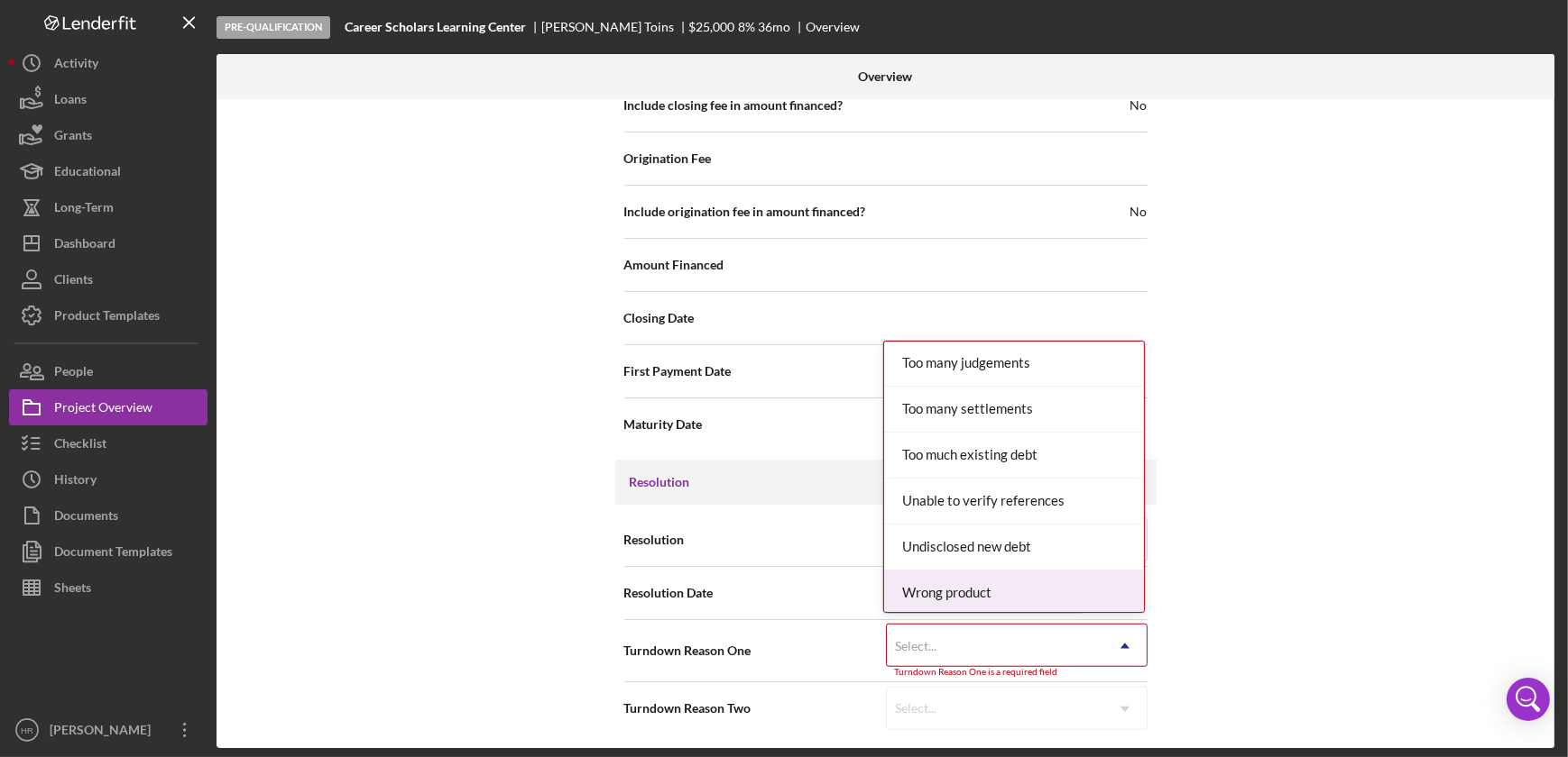
click at [955, 583] on div "Wrong product" at bounding box center [1013, 594] width 260 height 46
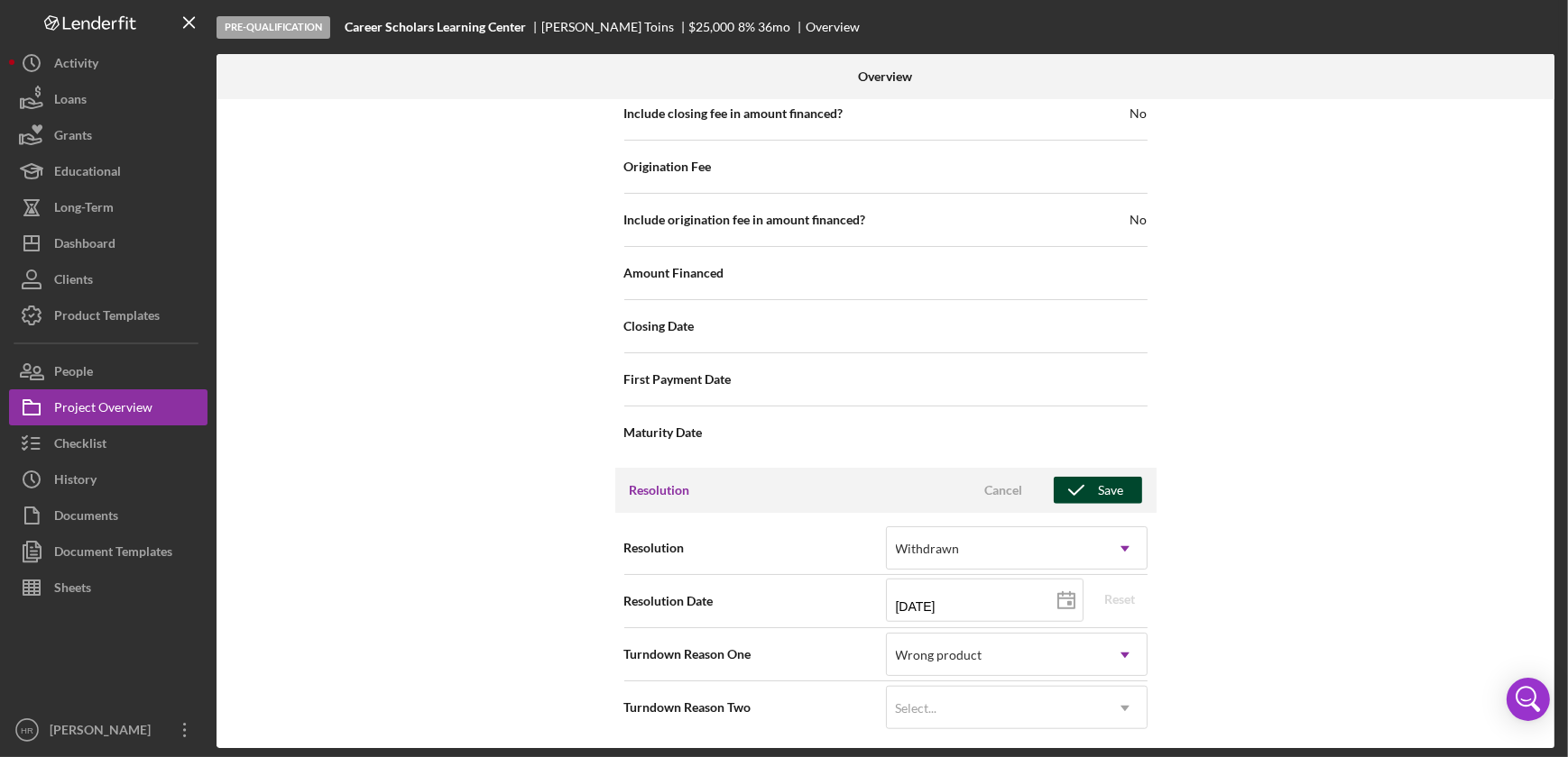
click at [1099, 487] on div "Save" at bounding box center [1112, 490] width 25 height 27
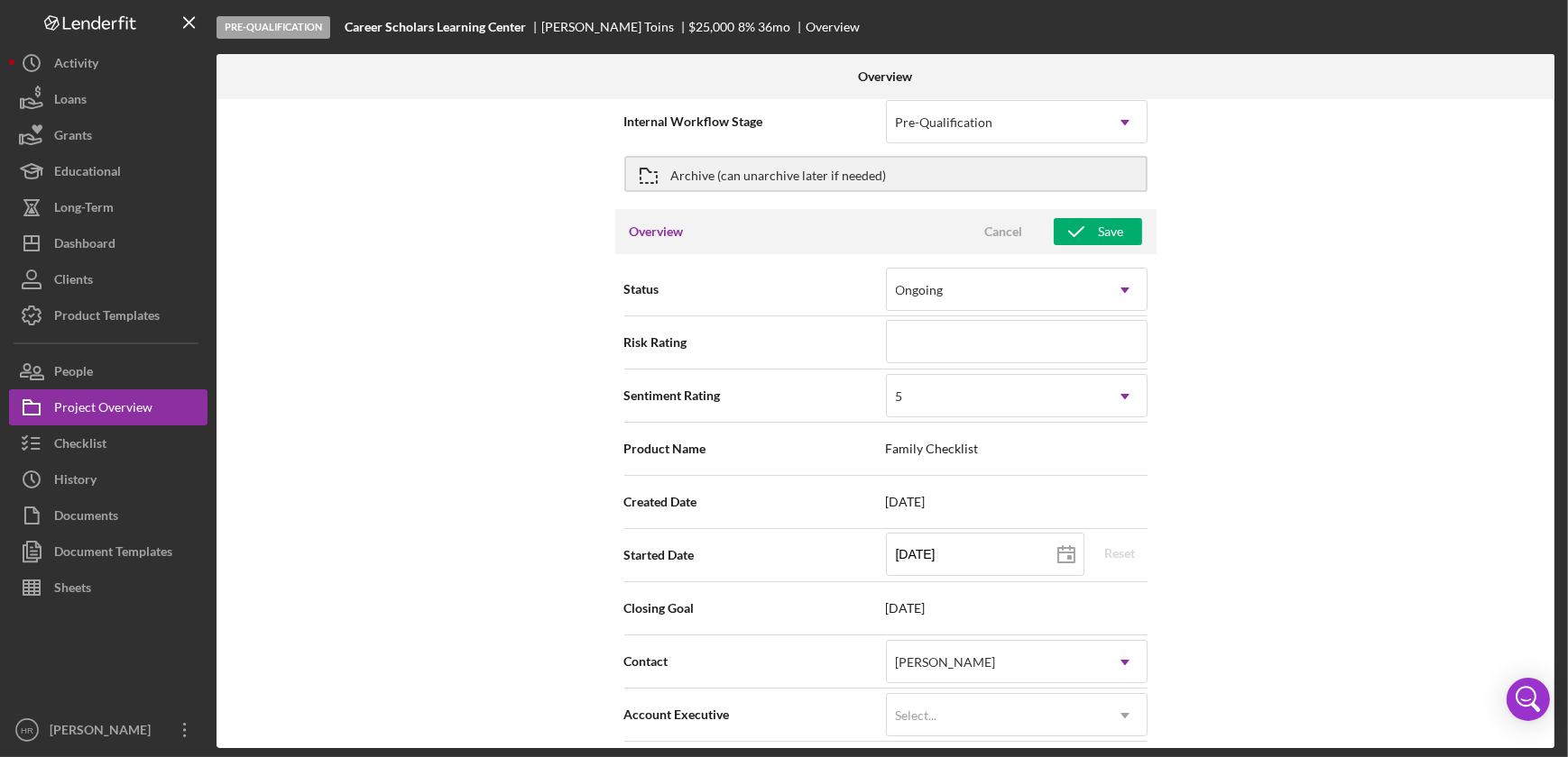
scroll to position [0, 0]
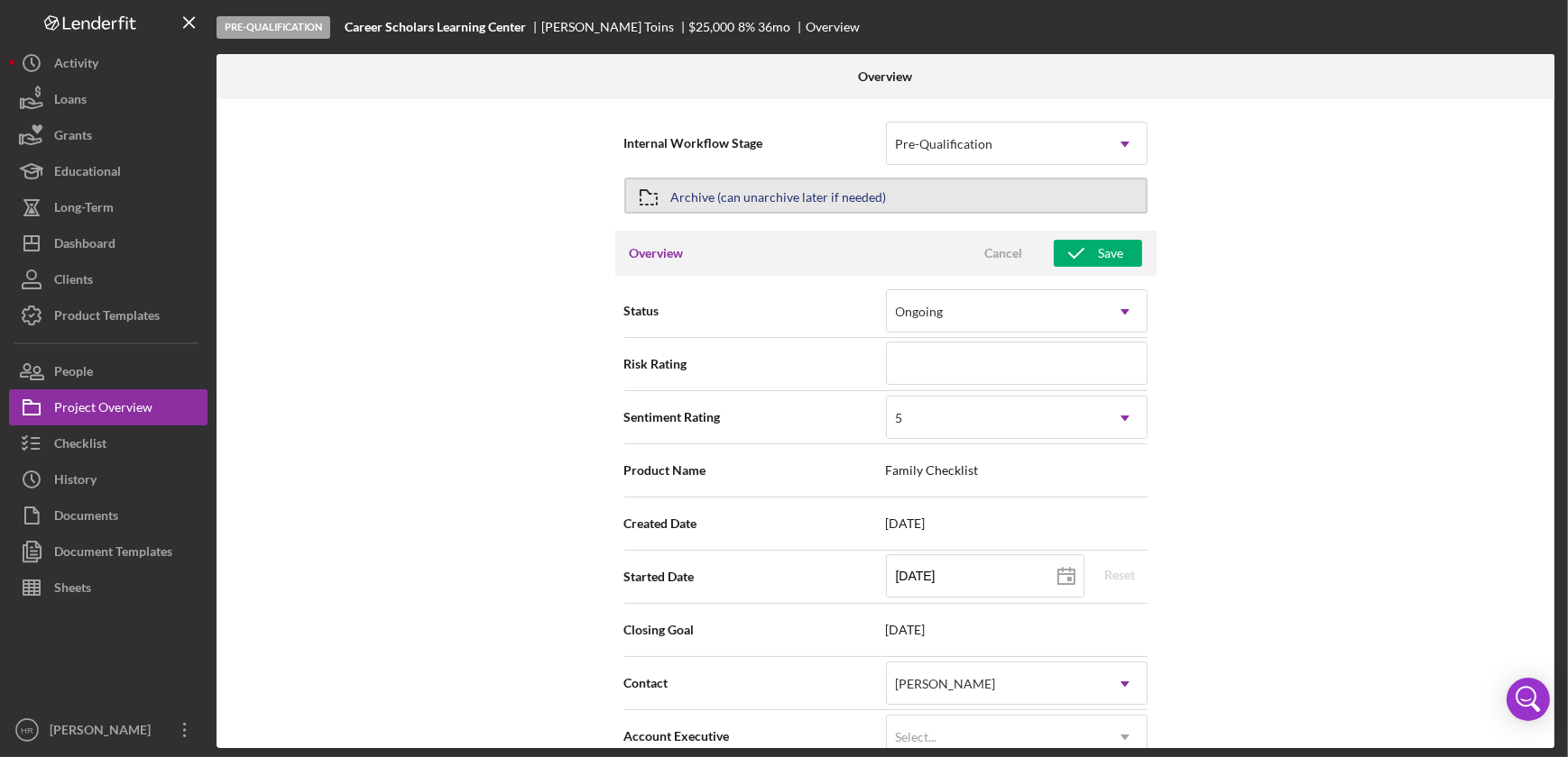
click at [849, 191] on div "Archive (can unarchive later if needed)" at bounding box center [778, 195] width 215 height 32
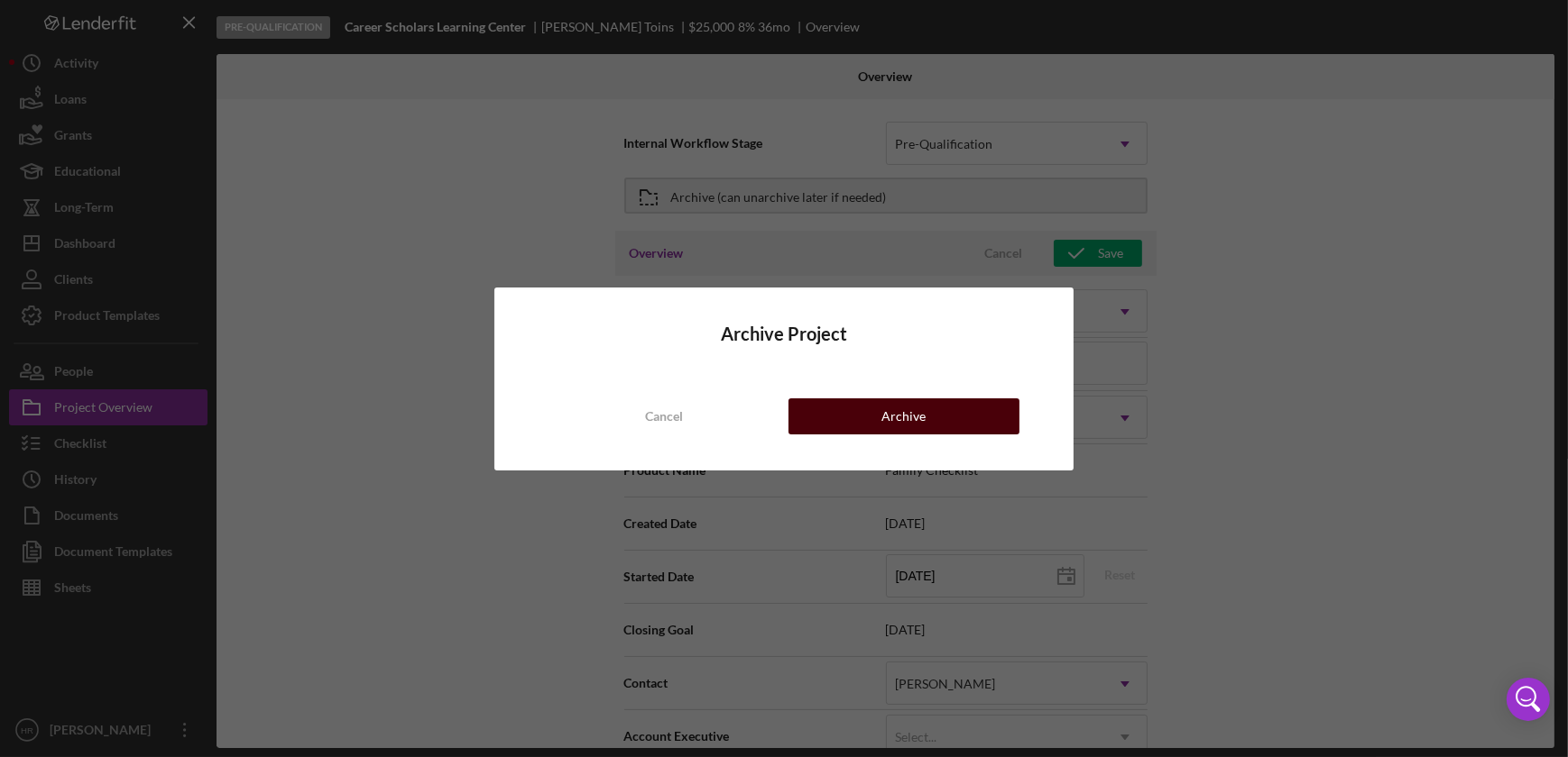
click at [936, 412] on button "Archive" at bounding box center [903, 416] width 231 height 36
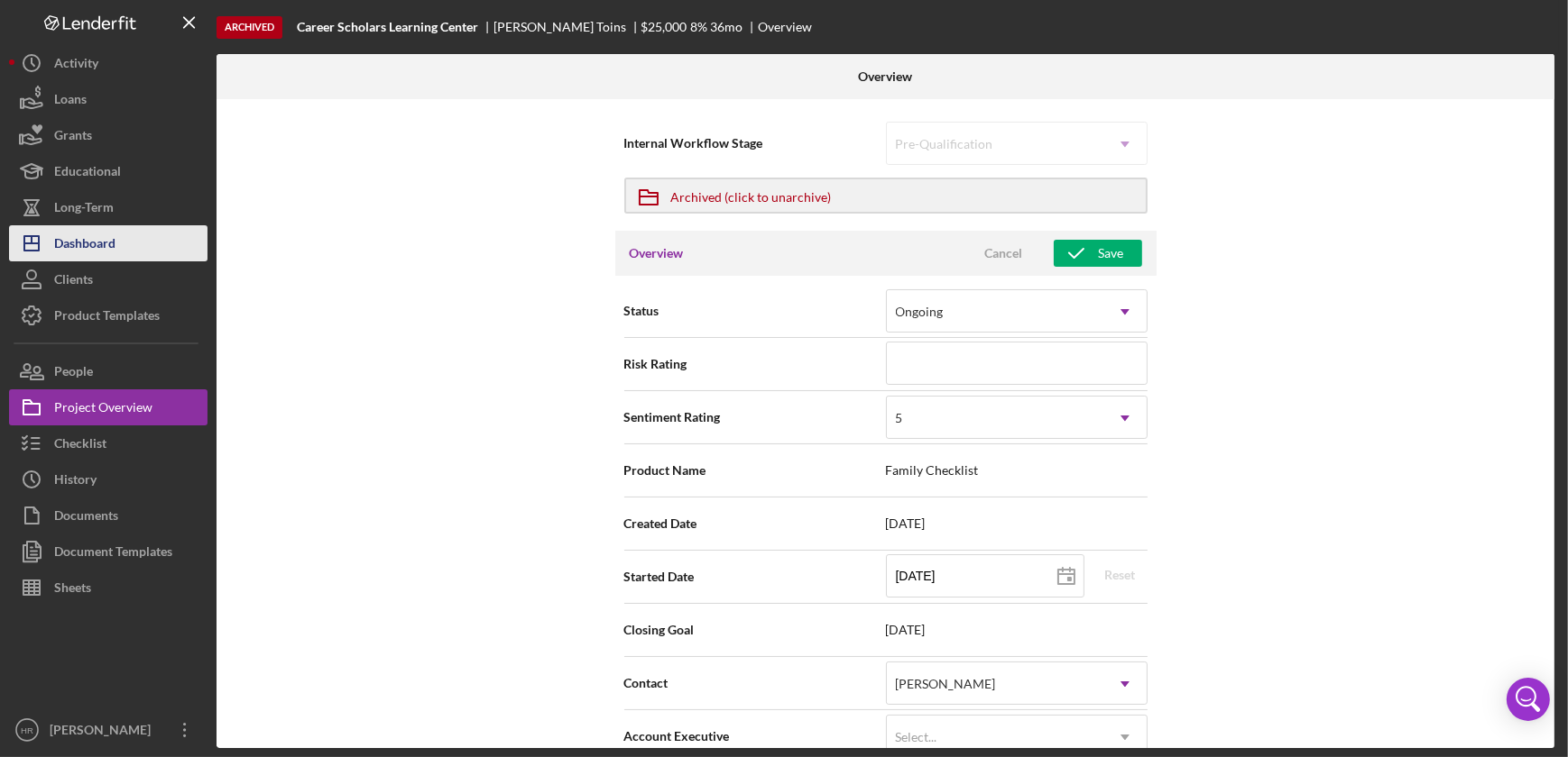
click at [104, 249] on div "Dashboard" at bounding box center [85, 246] width 61 height 41
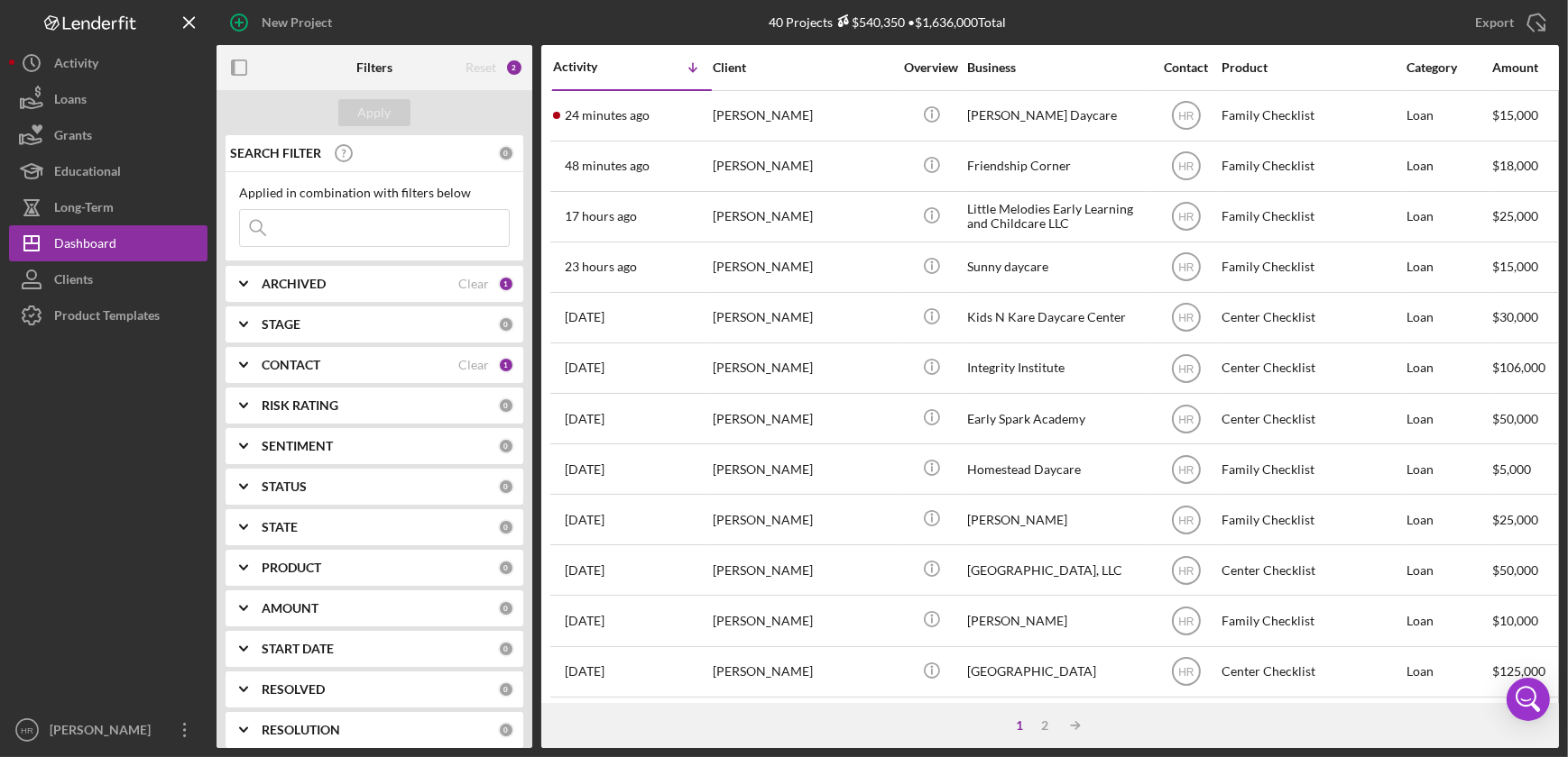
click at [284, 363] on b "CONTACT" at bounding box center [291, 365] width 58 height 15
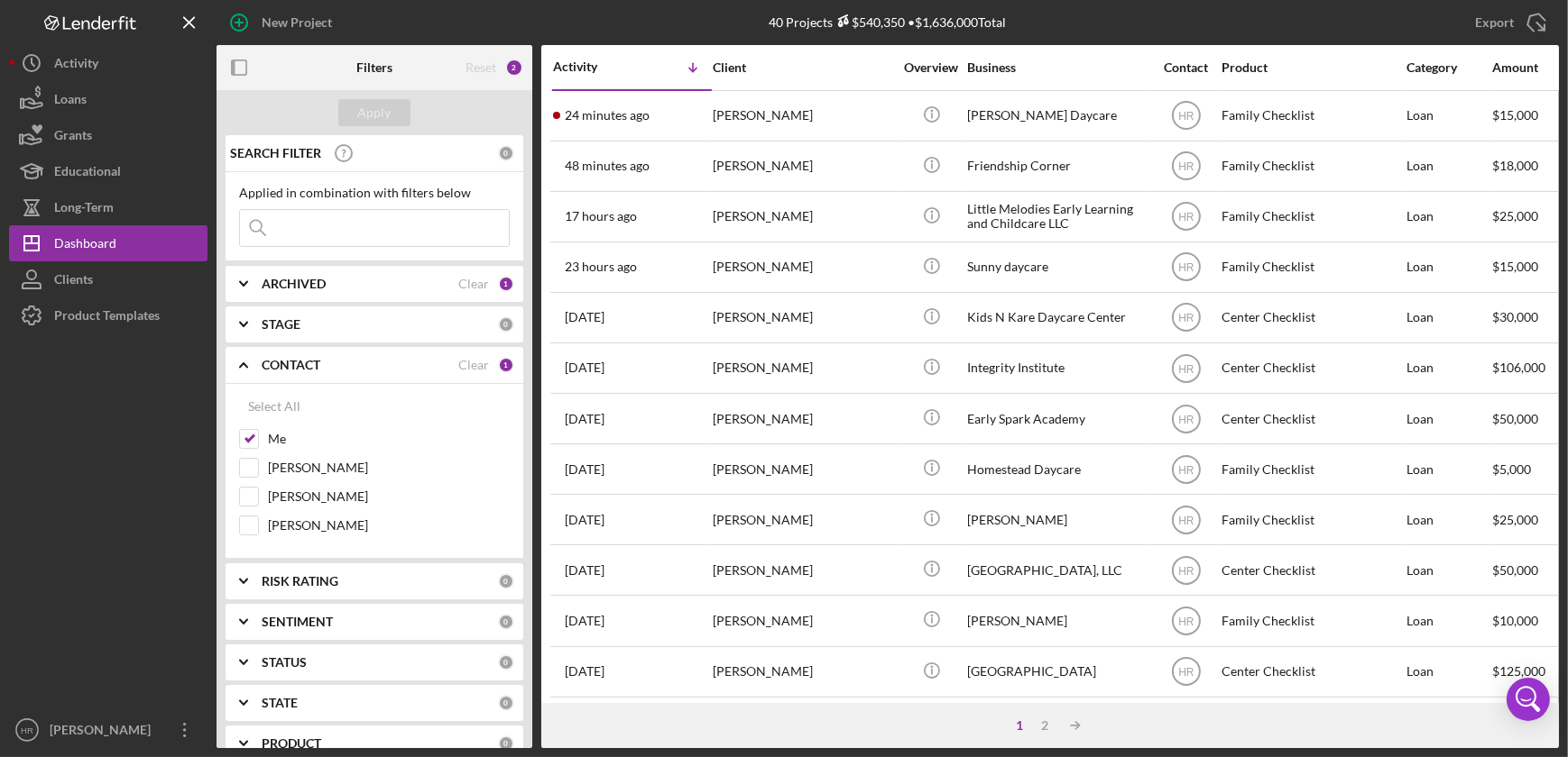
click at [285, 363] on b "CONTACT" at bounding box center [291, 365] width 58 height 15
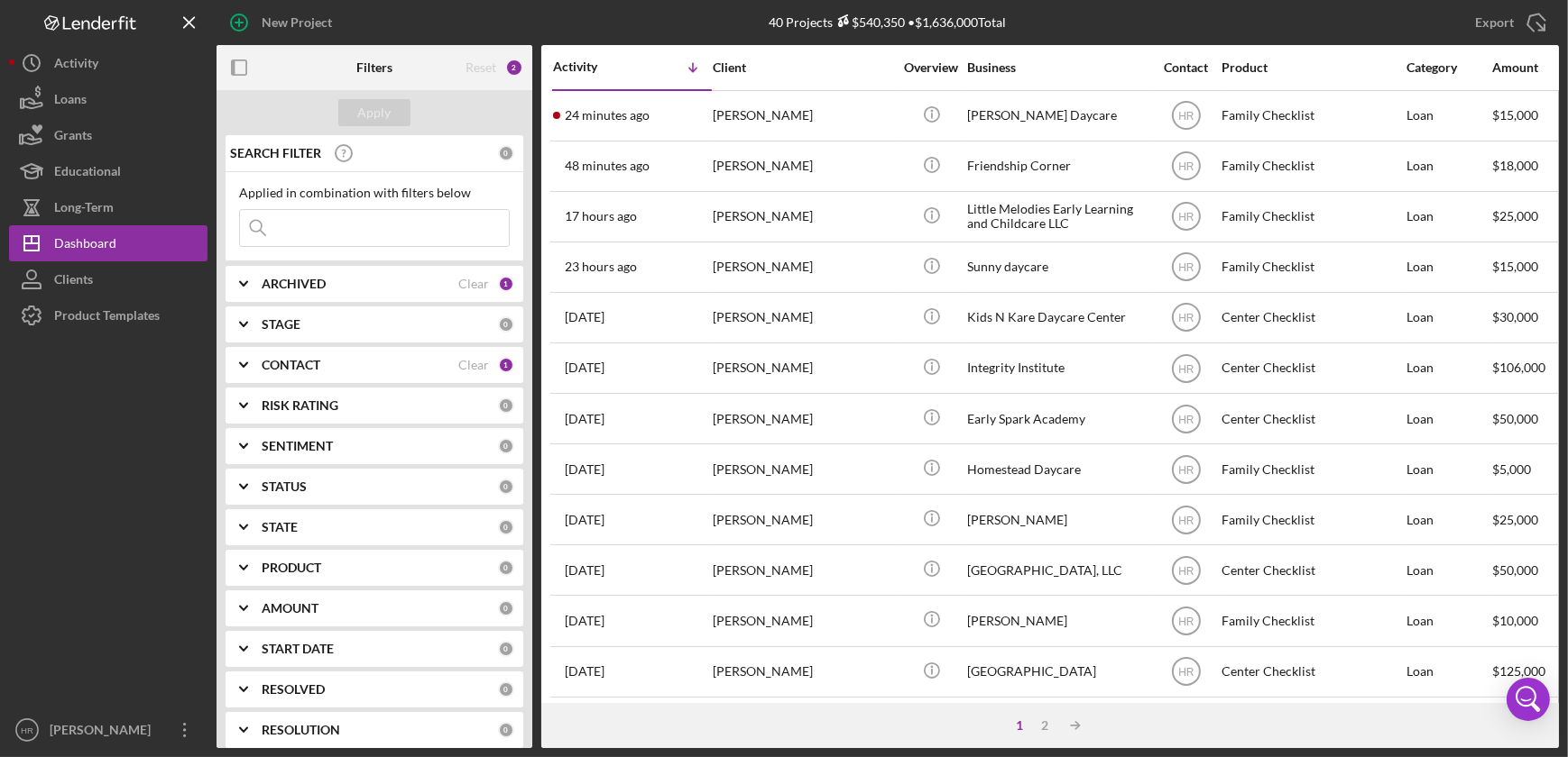
click at [294, 279] on b "ARCHIVED" at bounding box center [294, 283] width 64 height 15
click at [281, 380] on label "Archived" at bounding box center [388, 386] width 241 height 18
click at [258, 380] on input "Archived" at bounding box center [248, 386] width 18 height 18
checkbox input "true"
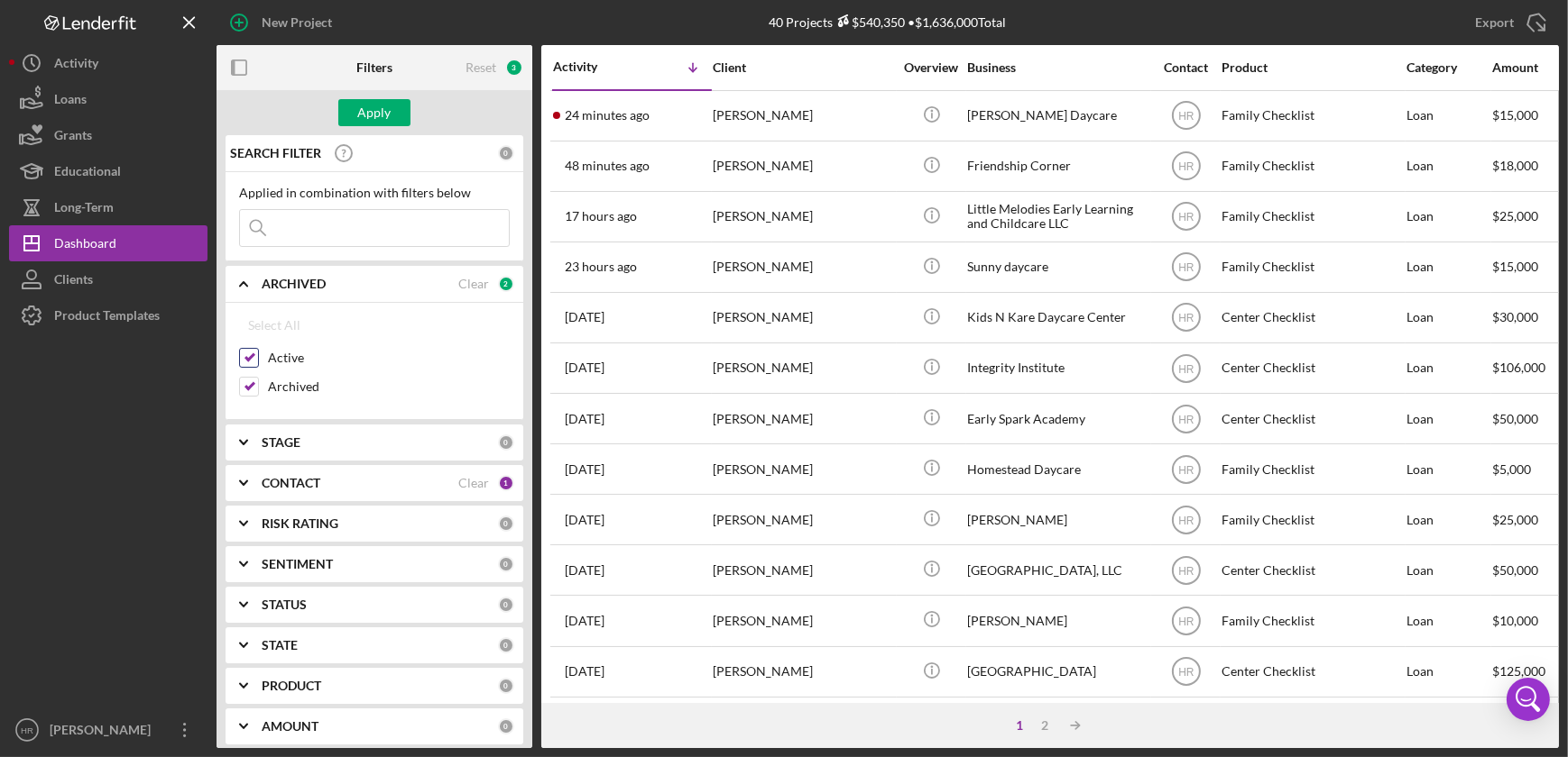
click at [282, 350] on label "Active" at bounding box center [388, 358] width 241 height 18
click at [258, 350] on input "Active" at bounding box center [248, 358] width 18 height 18
checkbox input "false"
click at [370, 111] on div "Apply" at bounding box center [375, 113] width 33 height 27
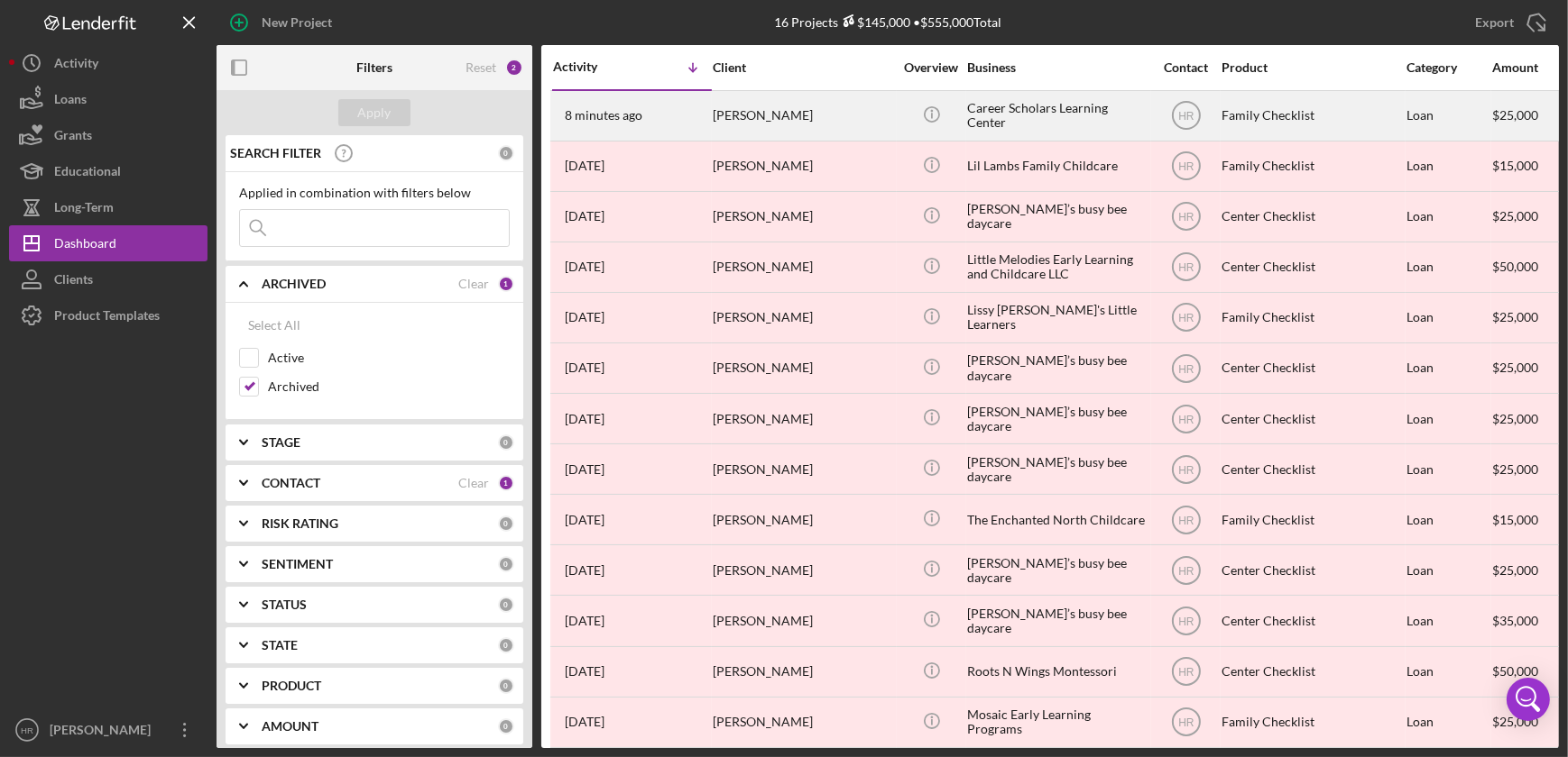
click at [817, 107] on div "[PERSON_NAME]" at bounding box center [802, 116] width 180 height 48
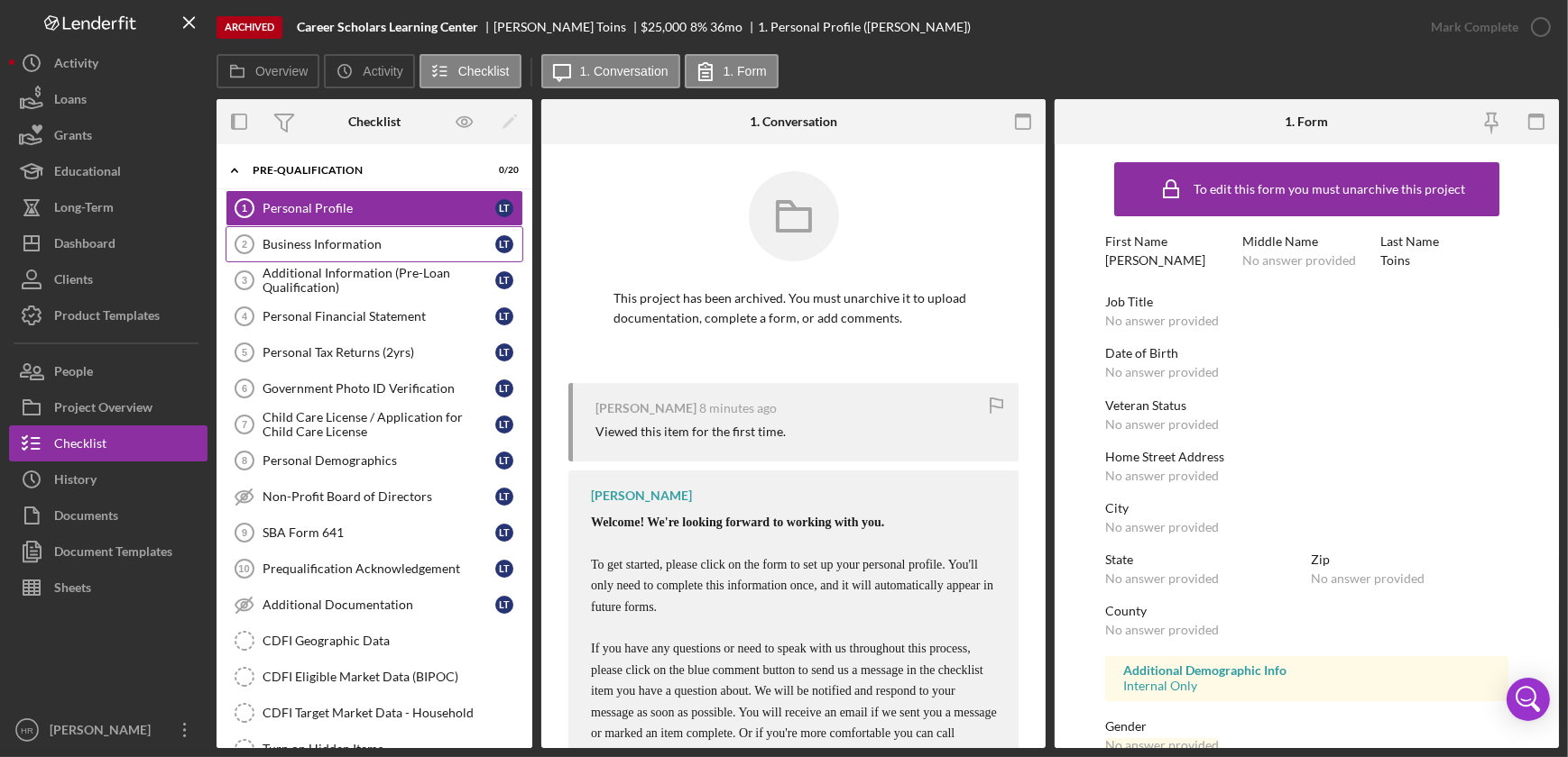
click at [351, 243] on div "Business Information" at bounding box center [379, 244] width 233 height 15
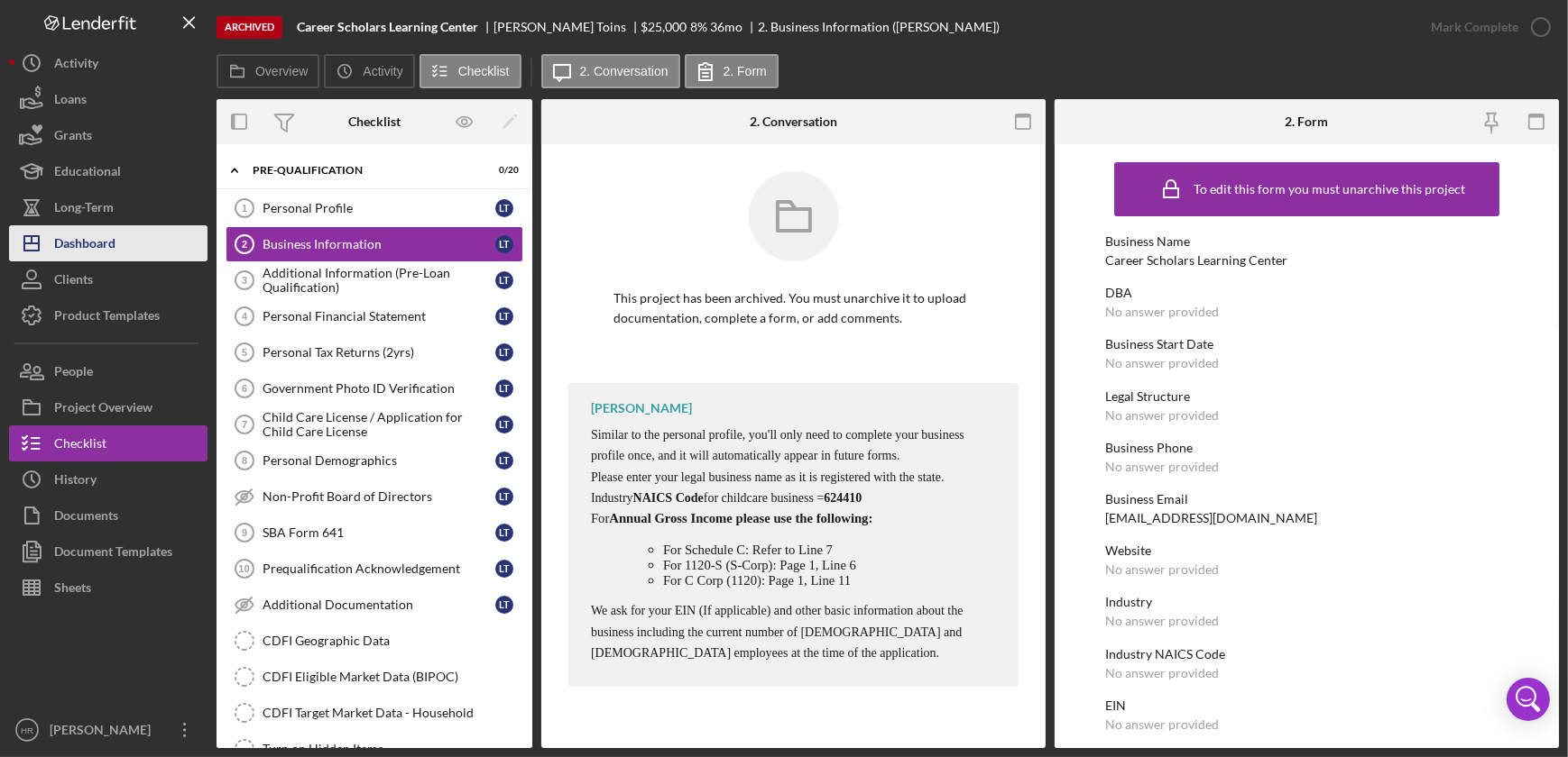
click at [56, 247] on div "Dashboard" at bounding box center [85, 246] width 61 height 41
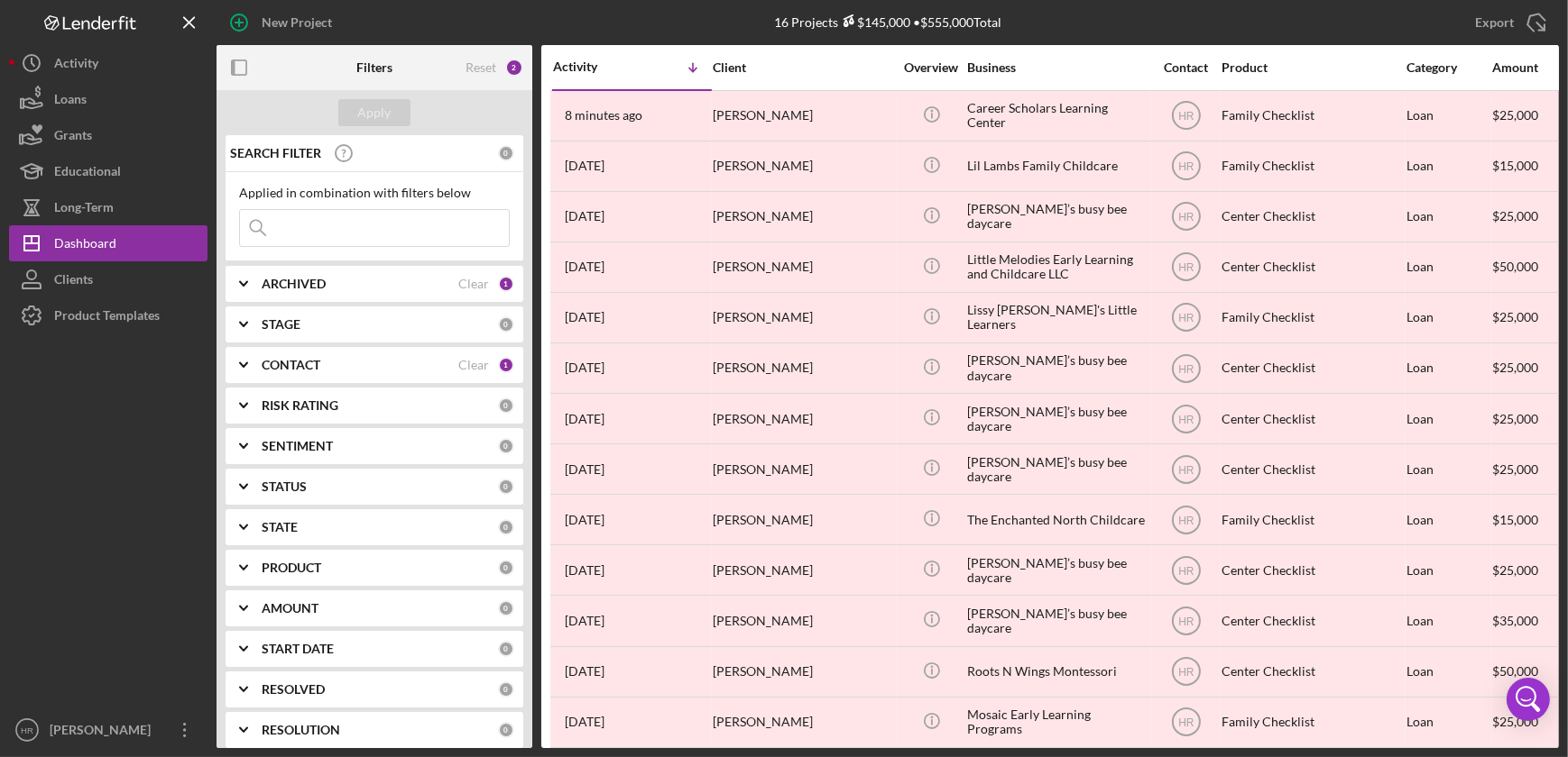
click at [301, 282] on b "ARCHIVED" at bounding box center [294, 283] width 64 height 15
click at [293, 362] on label "Active" at bounding box center [388, 358] width 241 height 18
click at [258, 362] on input "Active" at bounding box center [248, 358] width 18 height 18
checkbox input "true"
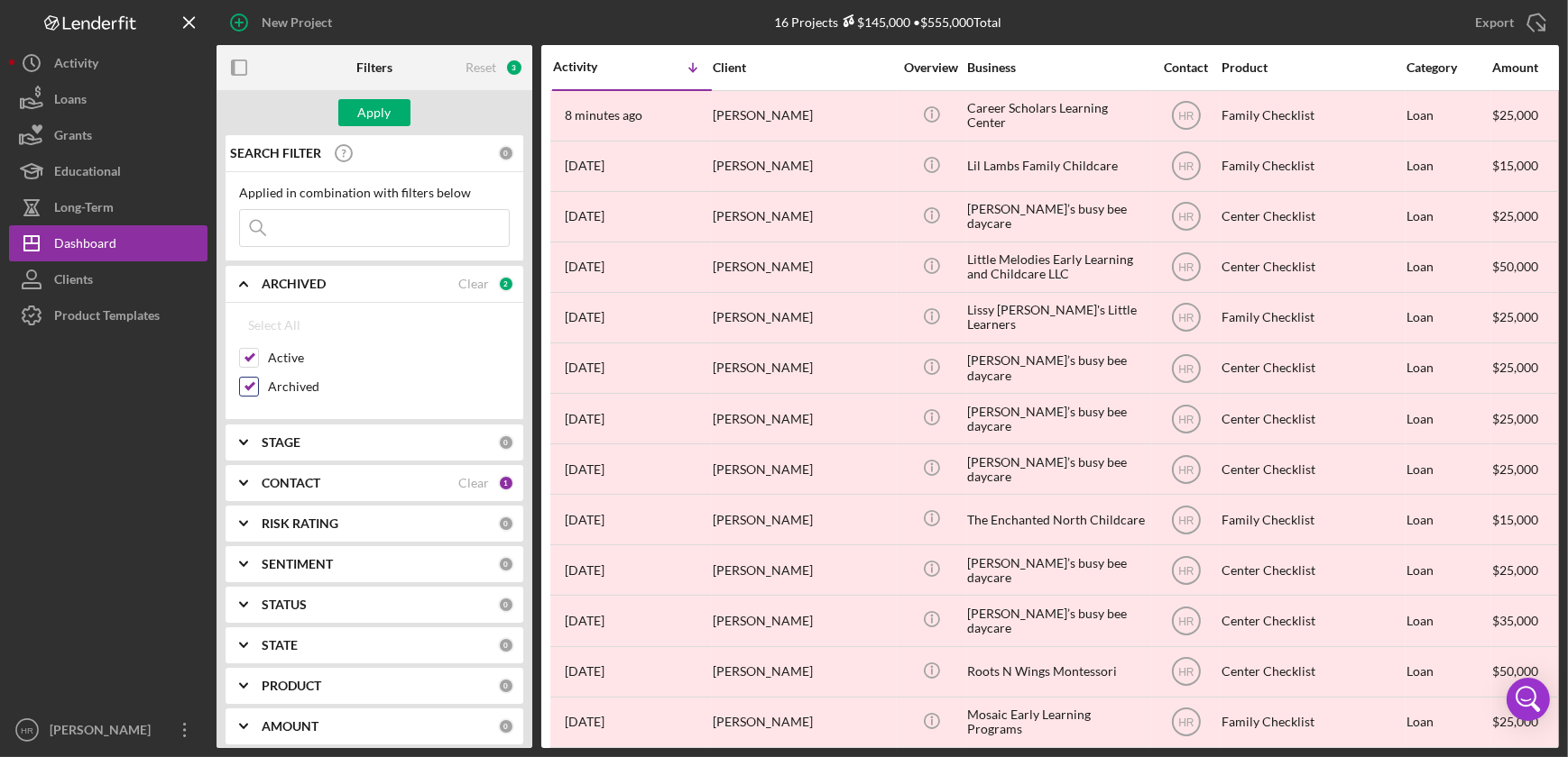
drag, startPoint x: 282, startPoint y: 382, endPoint x: 284, endPoint y: 366, distance: 16.1
click at [281, 382] on label "Archived" at bounding box center [388, 386] width 241 height 18
click at [258, 382] on input "Archived" at bounding box center [248, 386] width 18 height 18
checkbox input "false"
click at [372, 107] on div "Apply" at bounding box center [375, 113] width 33 height 27
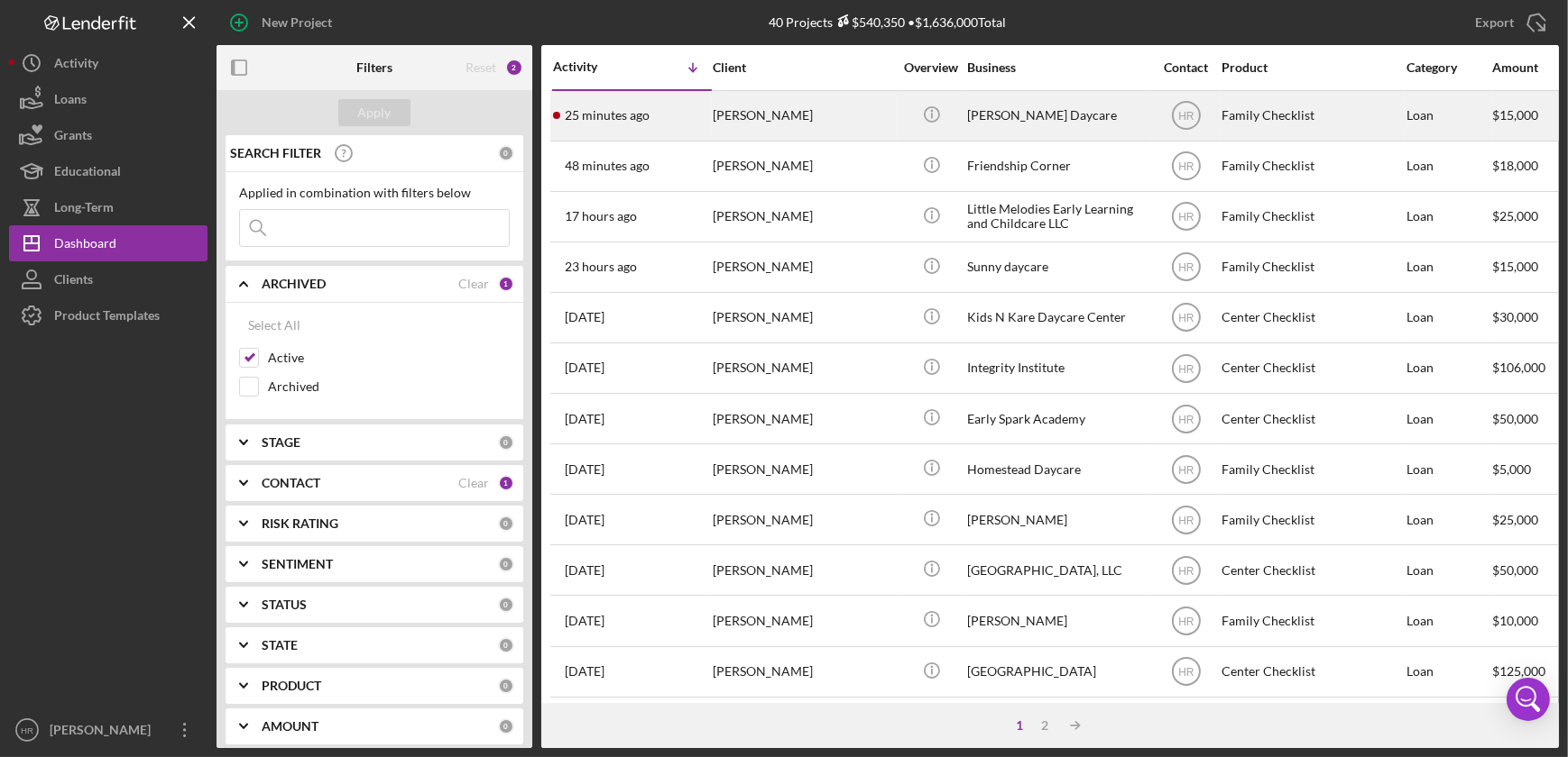
click at [834, 126] on div "[PERSON_NAME]" at bounding box center [802, 116] width 180 height 48
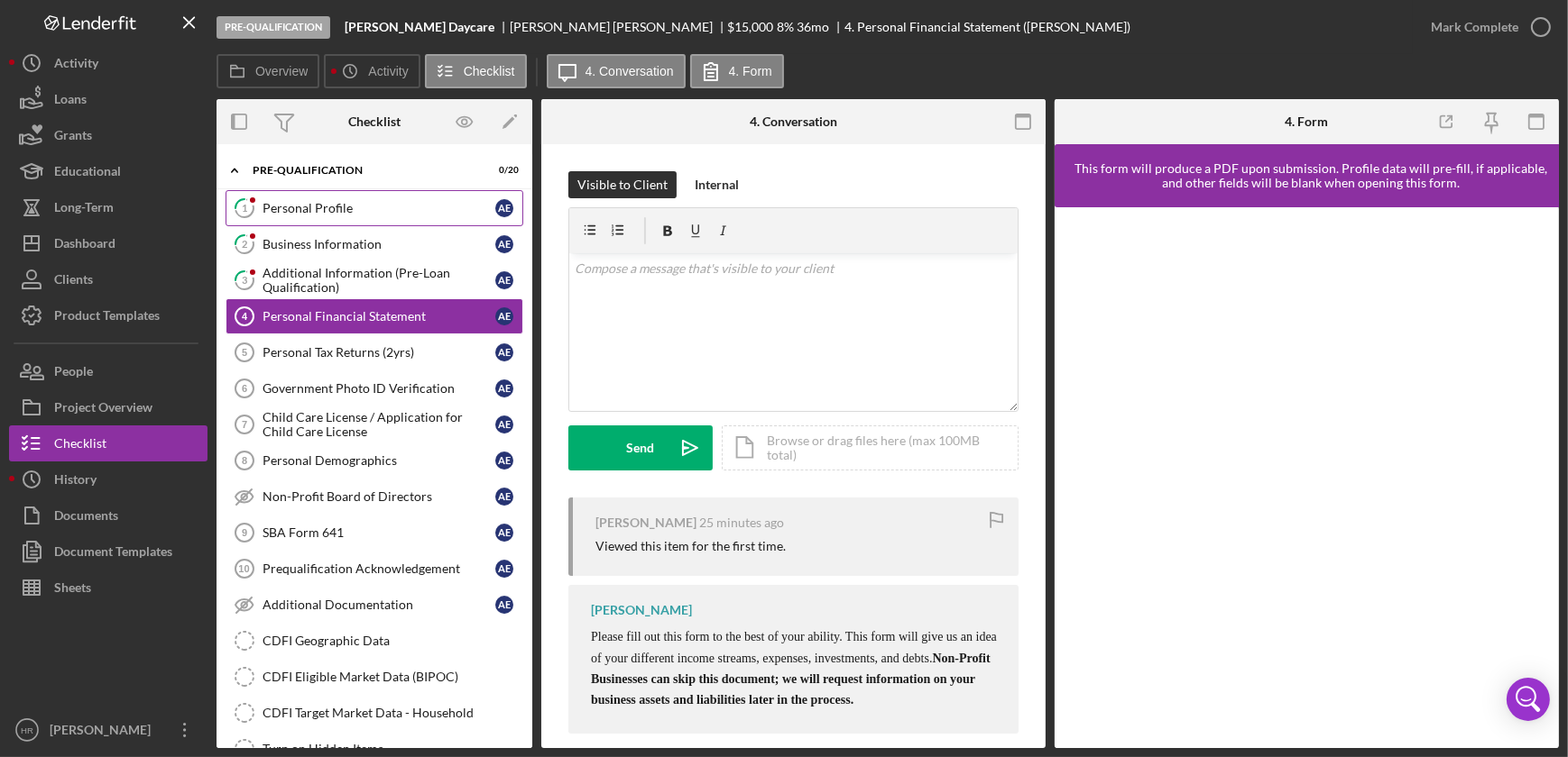
click at [313, 202] on div "Personal Profile" at bounding box center [379, 208] width 233 height 15
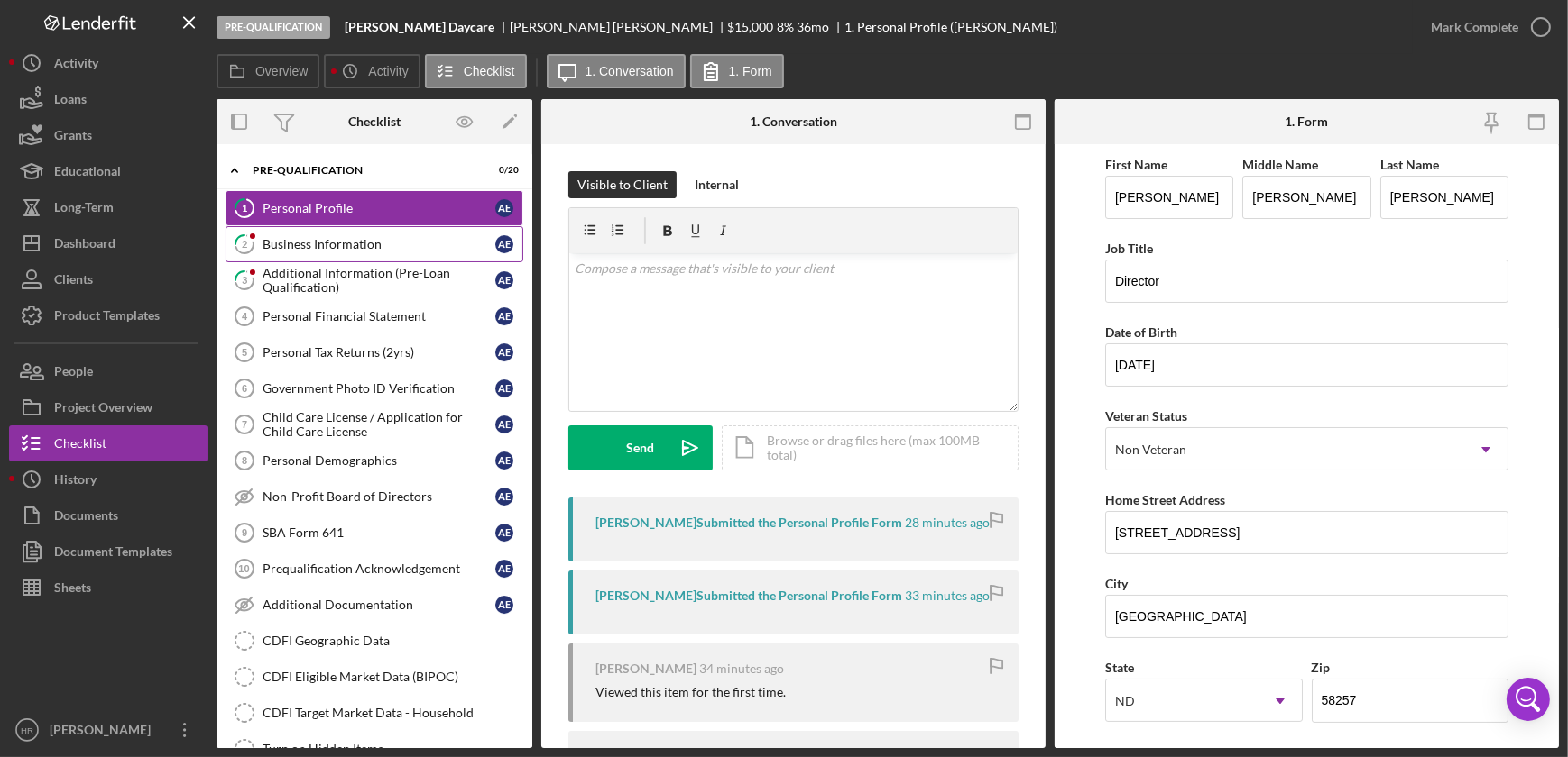
click at [338, 243] on div "Business Information" at bounding box center [379, 244] width 233 height 15
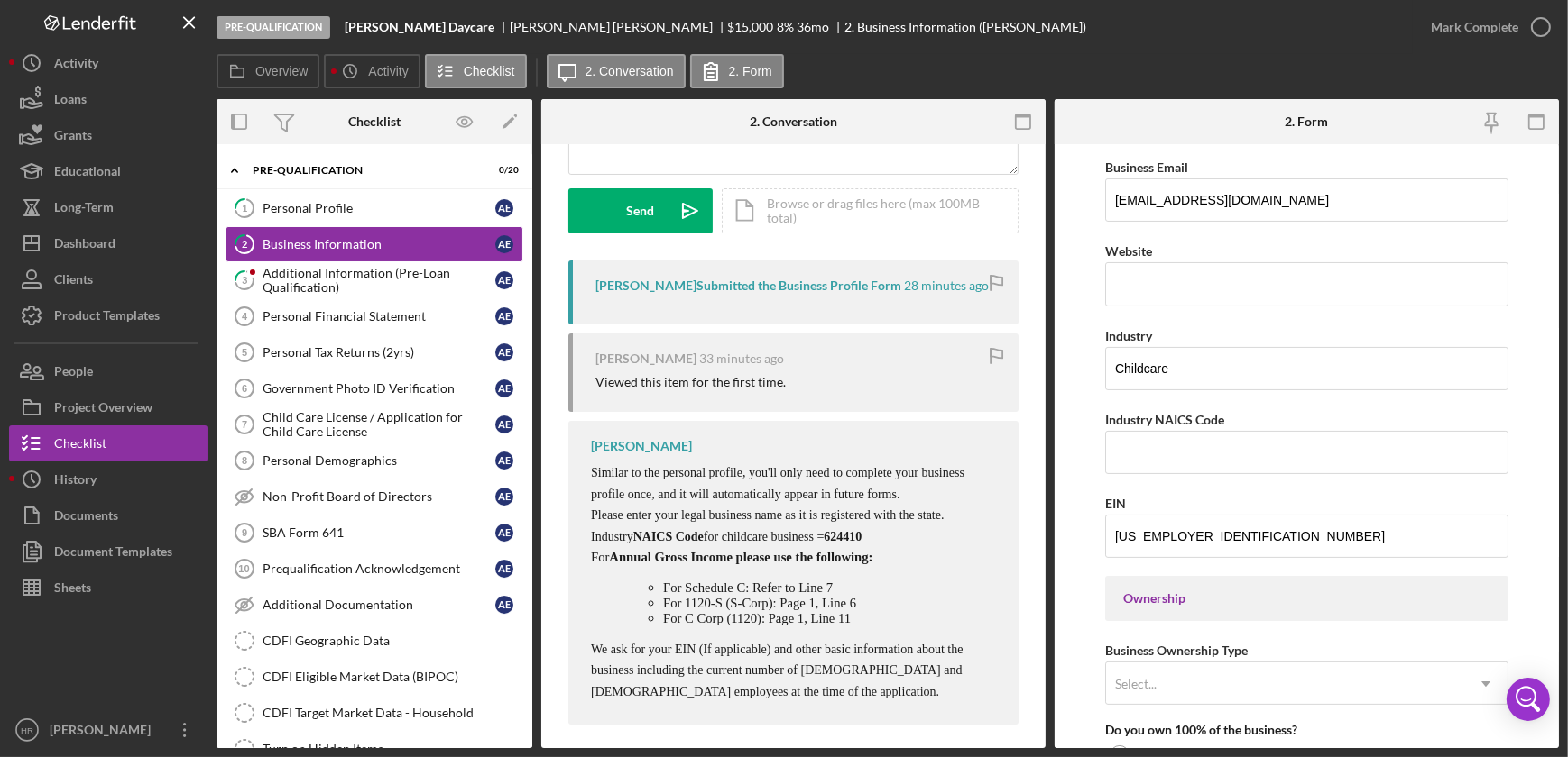
scroll to position [245, 0]
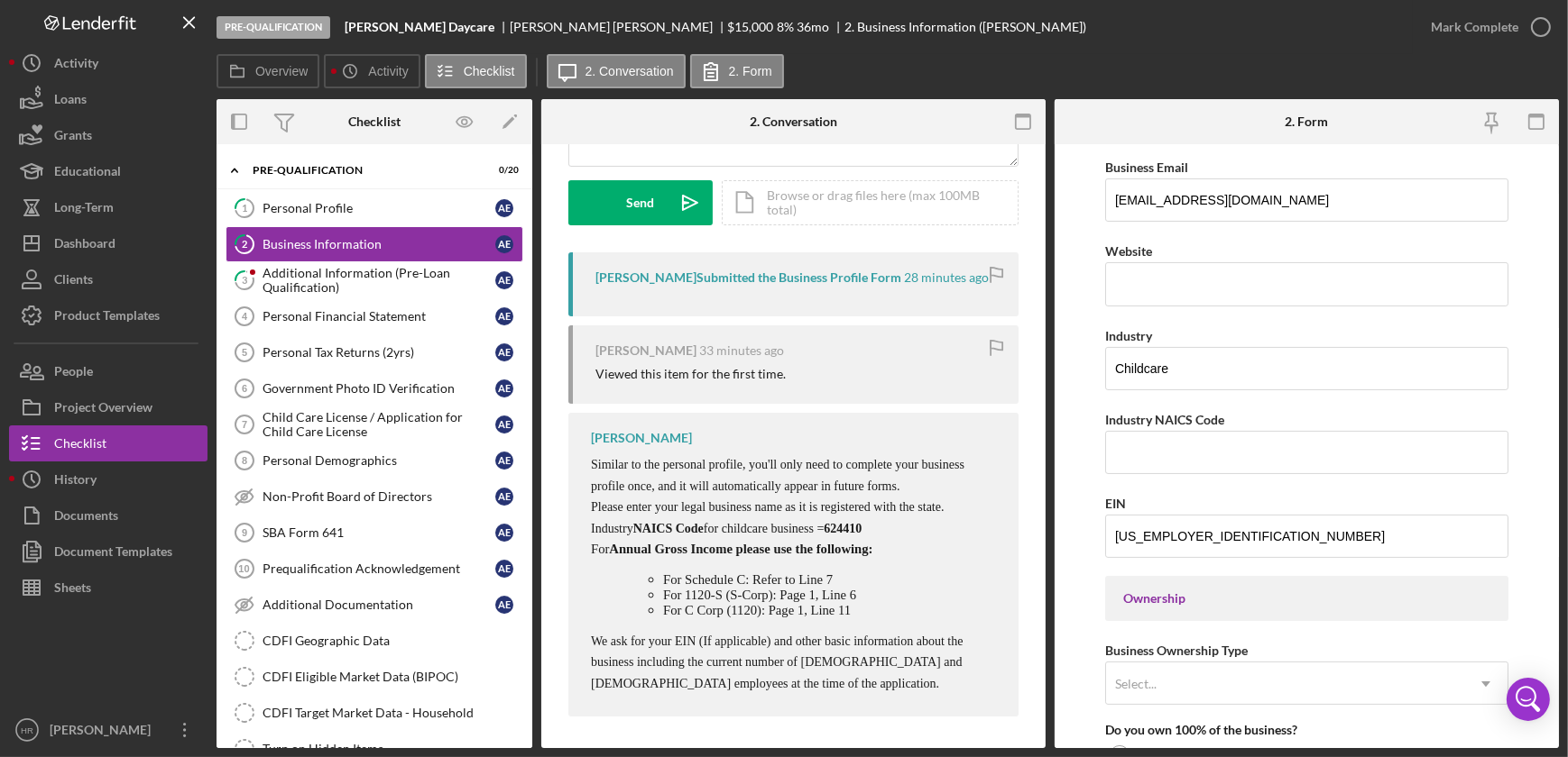
click at [861, 535] on span "624410" at bounding box center [842, 529] width 38 height 14
copy span "624410"
click at [1145, 469] on input "Industry NAICS Code" at bounding box center [1306, 452] width 403 height 43
paste input "624410"
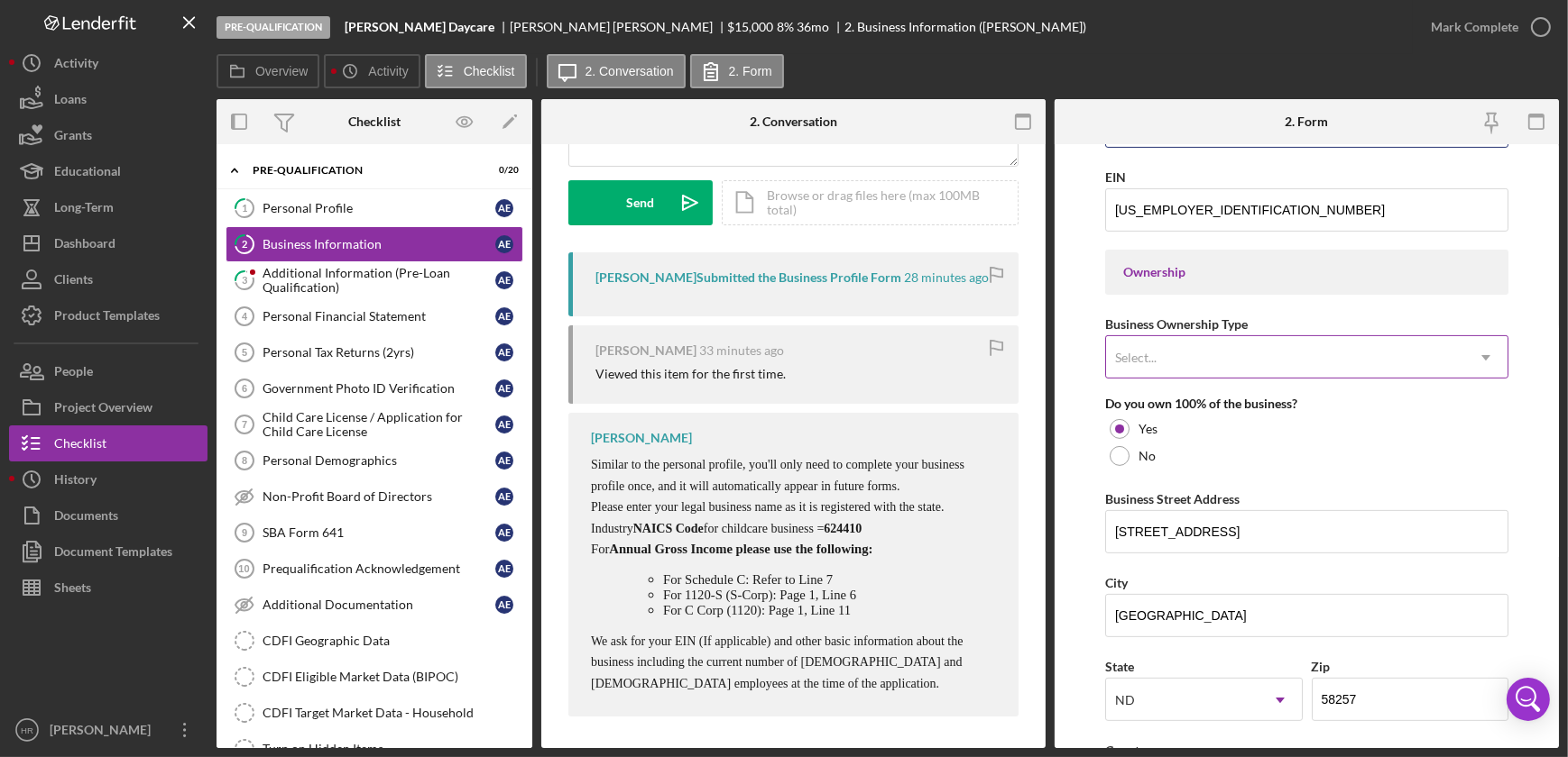
scroll to position [738, 0]
type input "624410"
click at [1154, 354] on div "Select..." at bounding box center [1135, 356] width 42 height 15
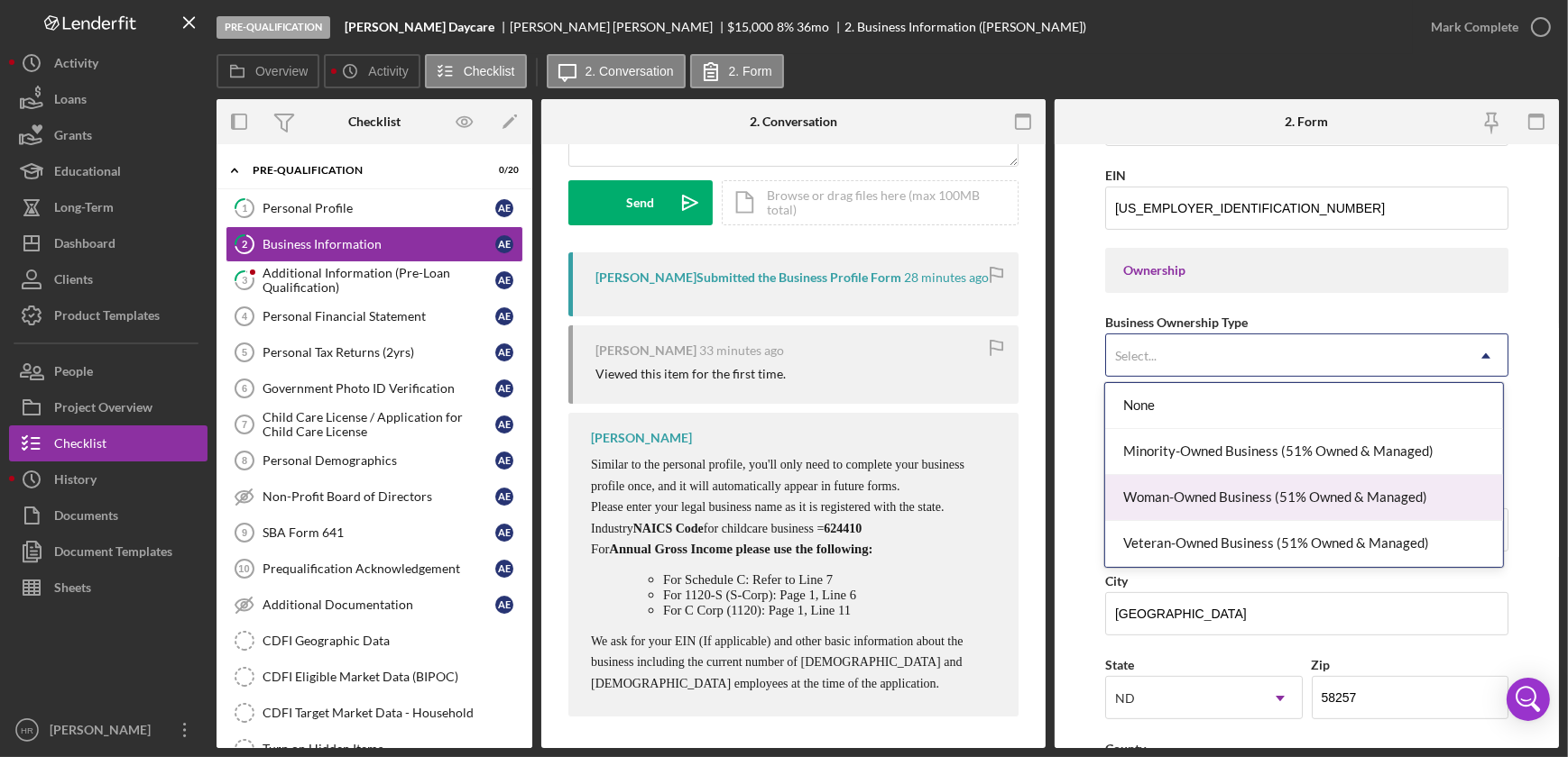
click at [1173, 501] on div "Woman-Owned Business (51% Owned & Managed)" at bounding box center [1303, 497] width 398 height 46
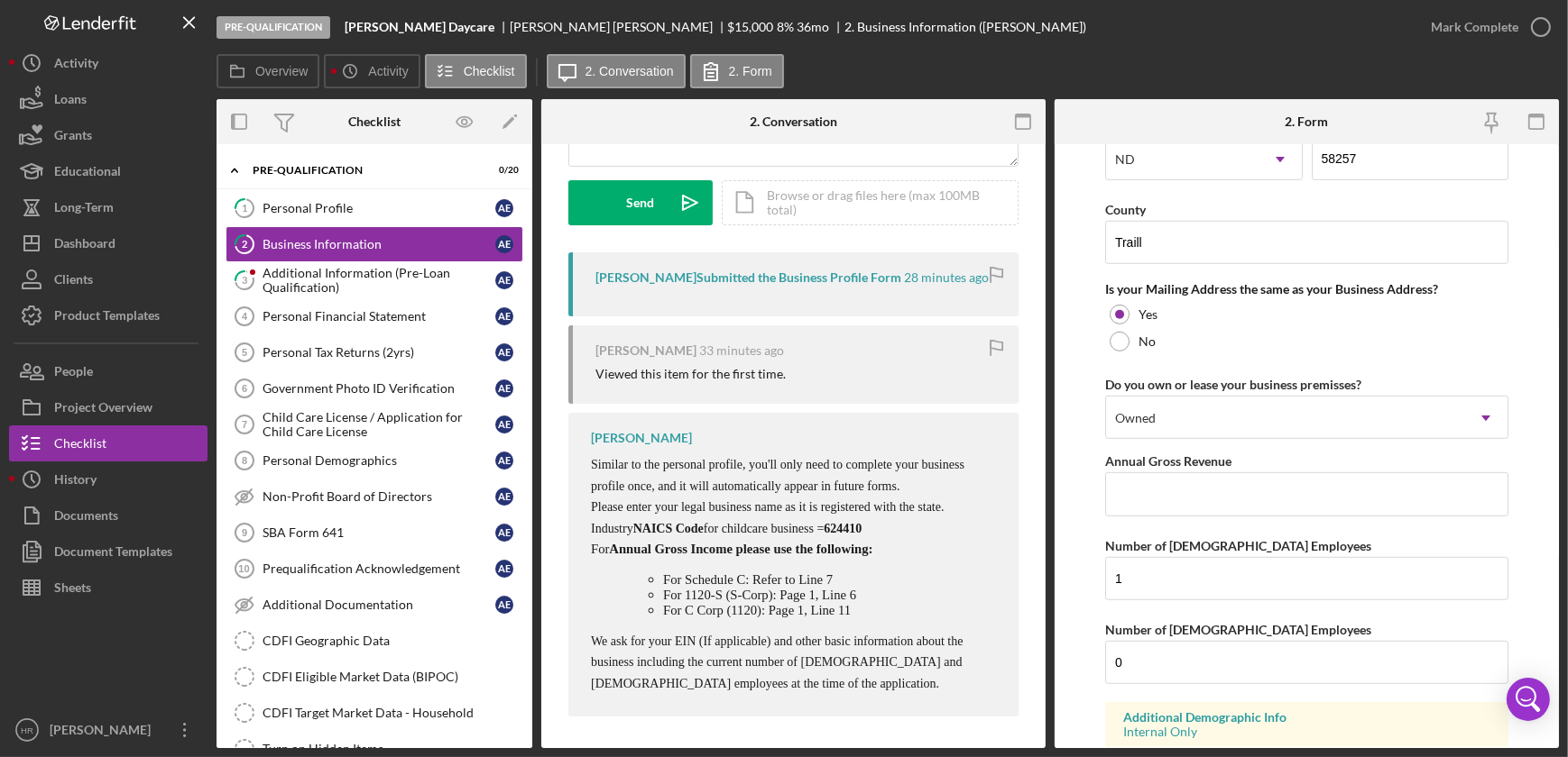
scroll to position [1394, 0]
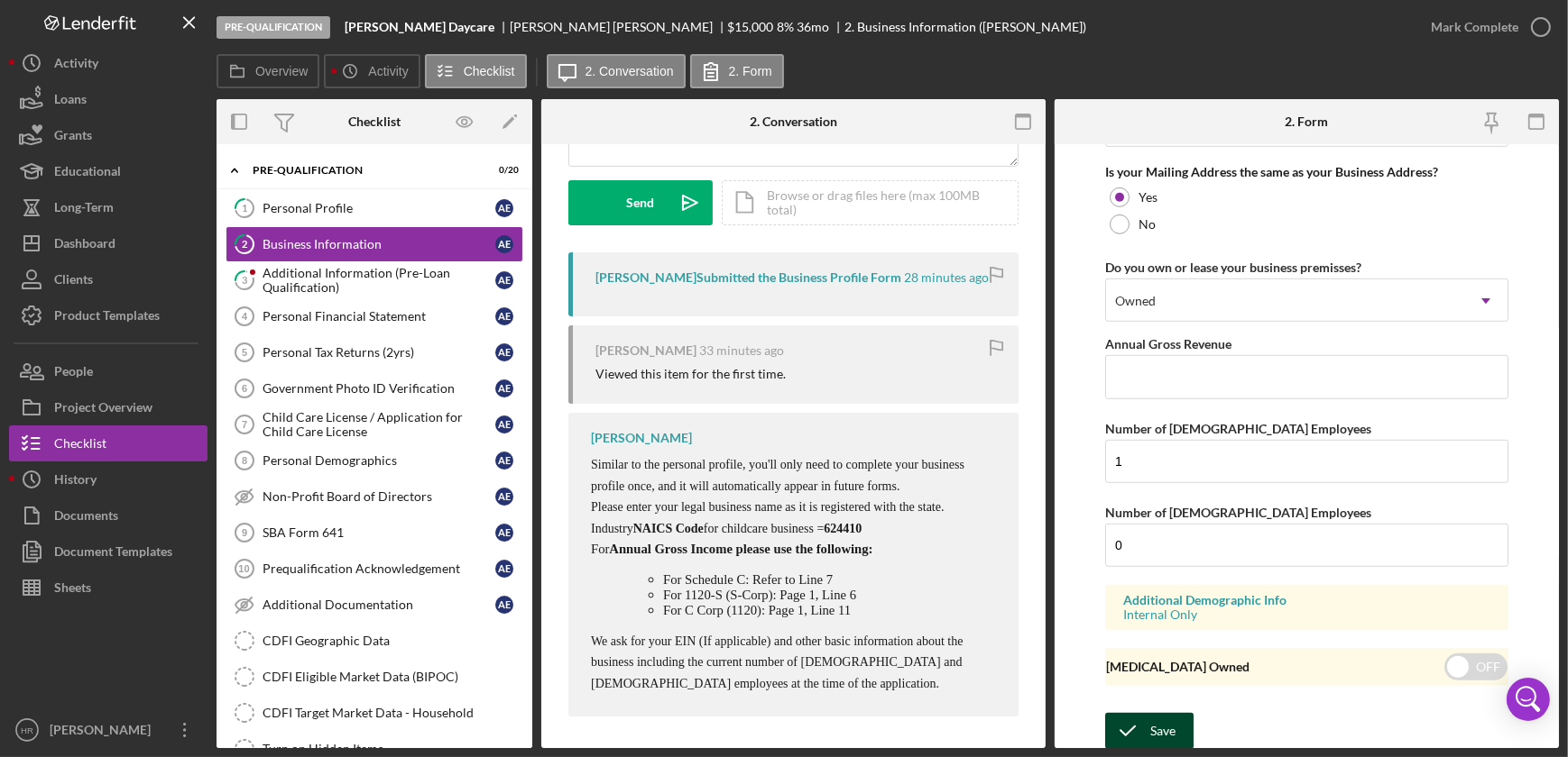
click at [1166, 732] on div "Save" at bounding box center [1163, 731] width 25 height 36
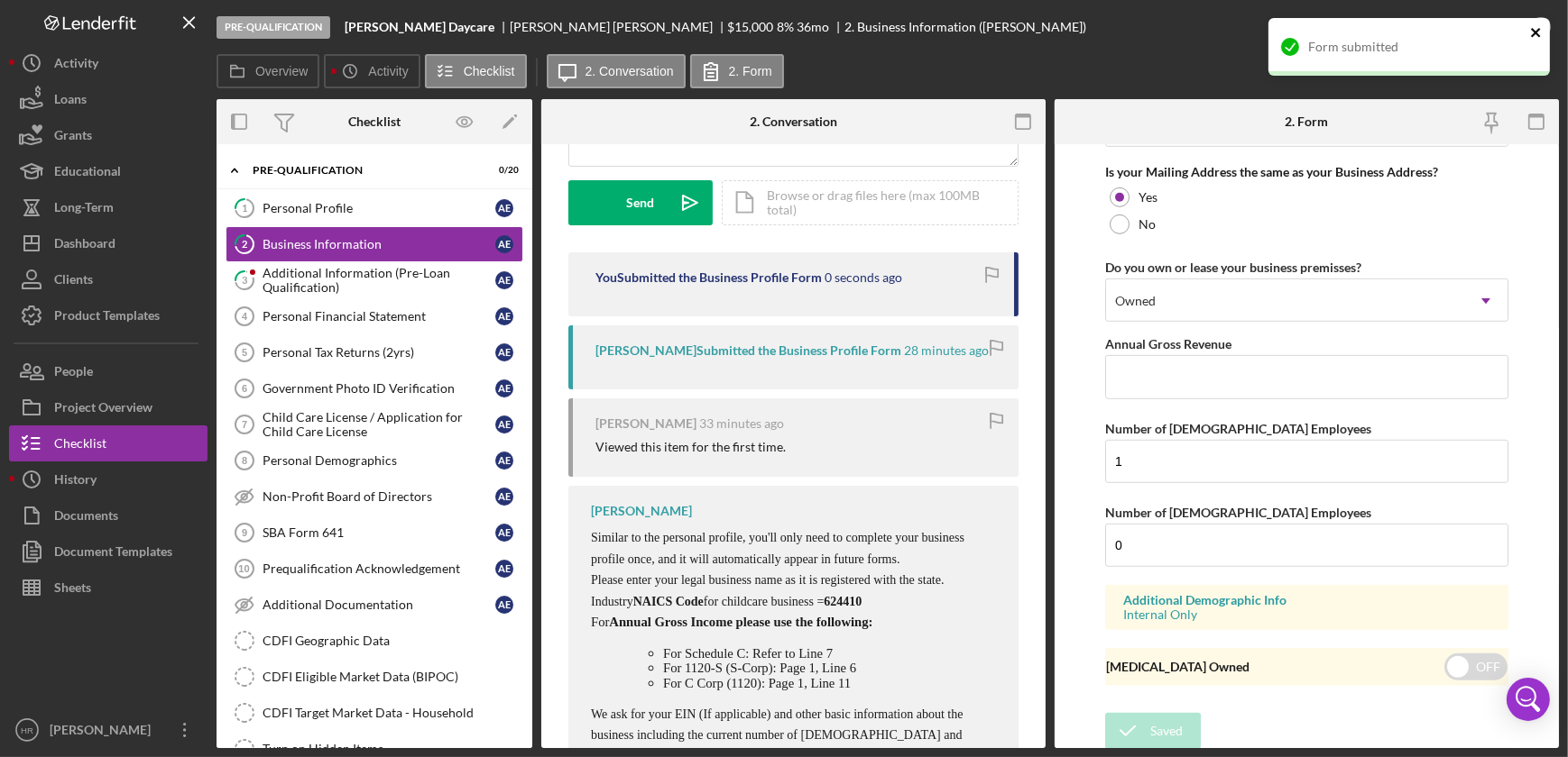
click at [1536, 32] on icon "close" at bounding box center [1535, 32] width 9 height 9
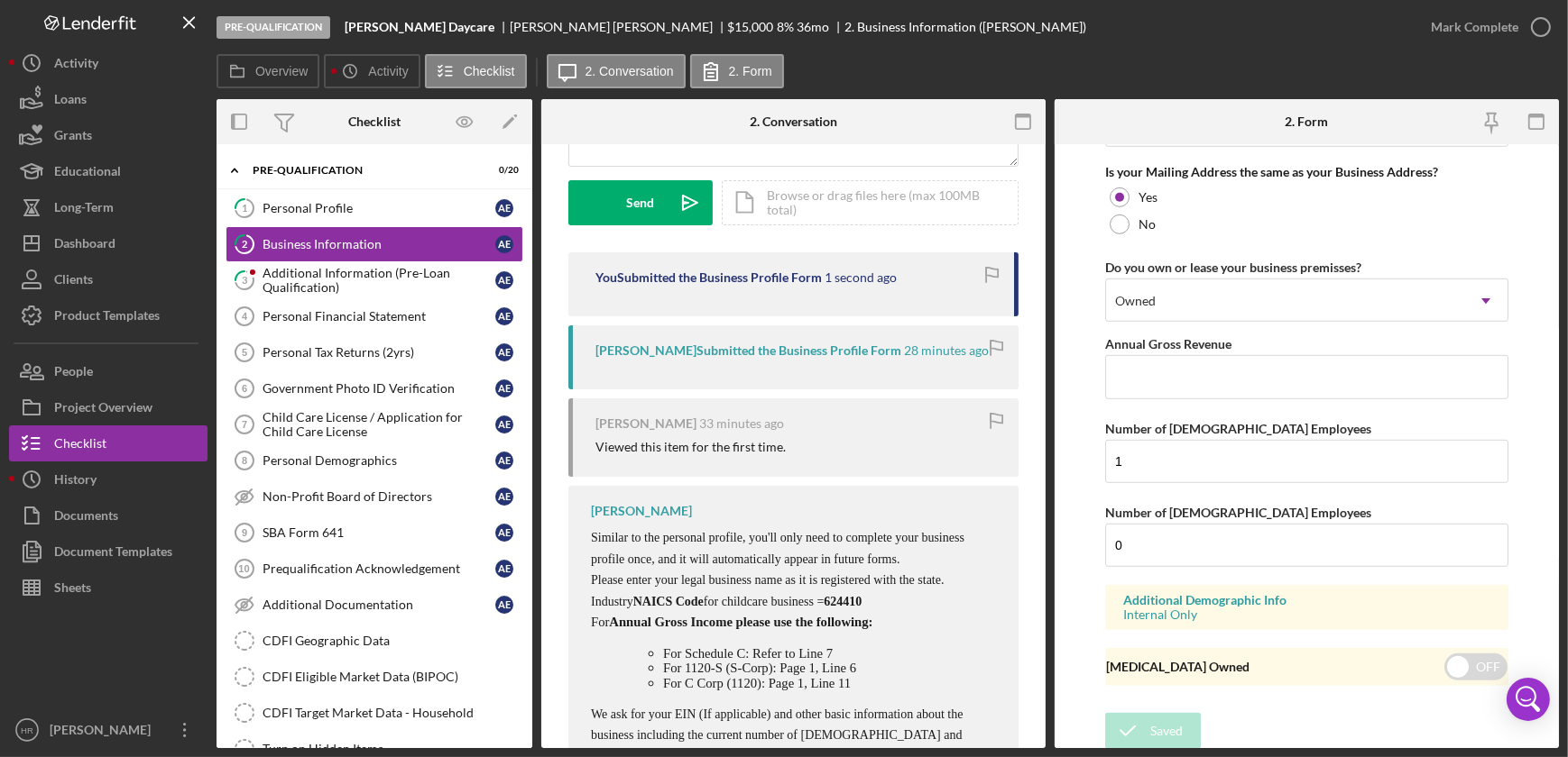
click at [1536, 21] on div "Form submitted" at bounding box center [1408, 18] width 289 height 7
click at [1542, 23] on icon "button" at bounding box center [1541, 27] width 45 height 45
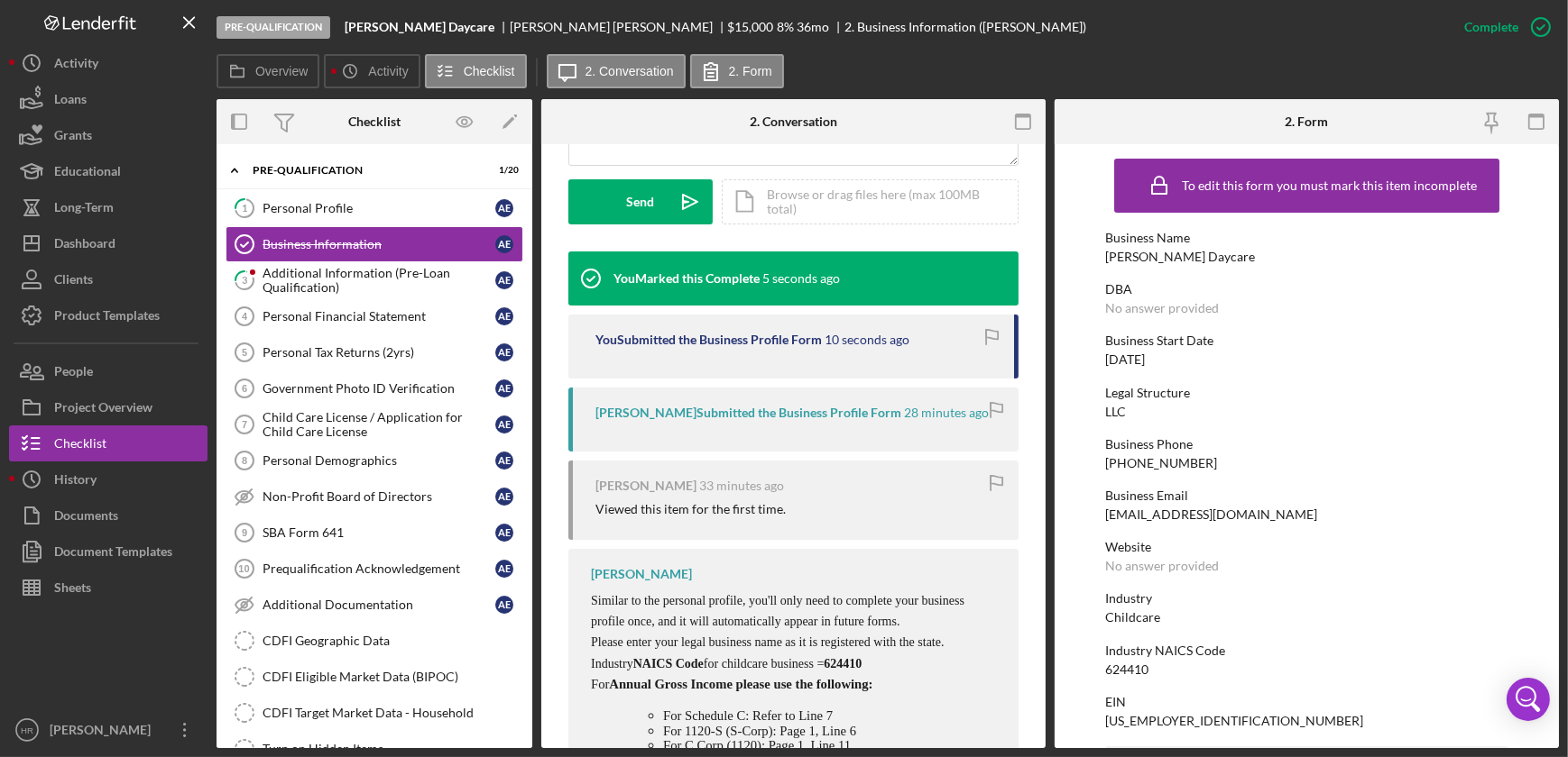
scroll to position [0, 0]
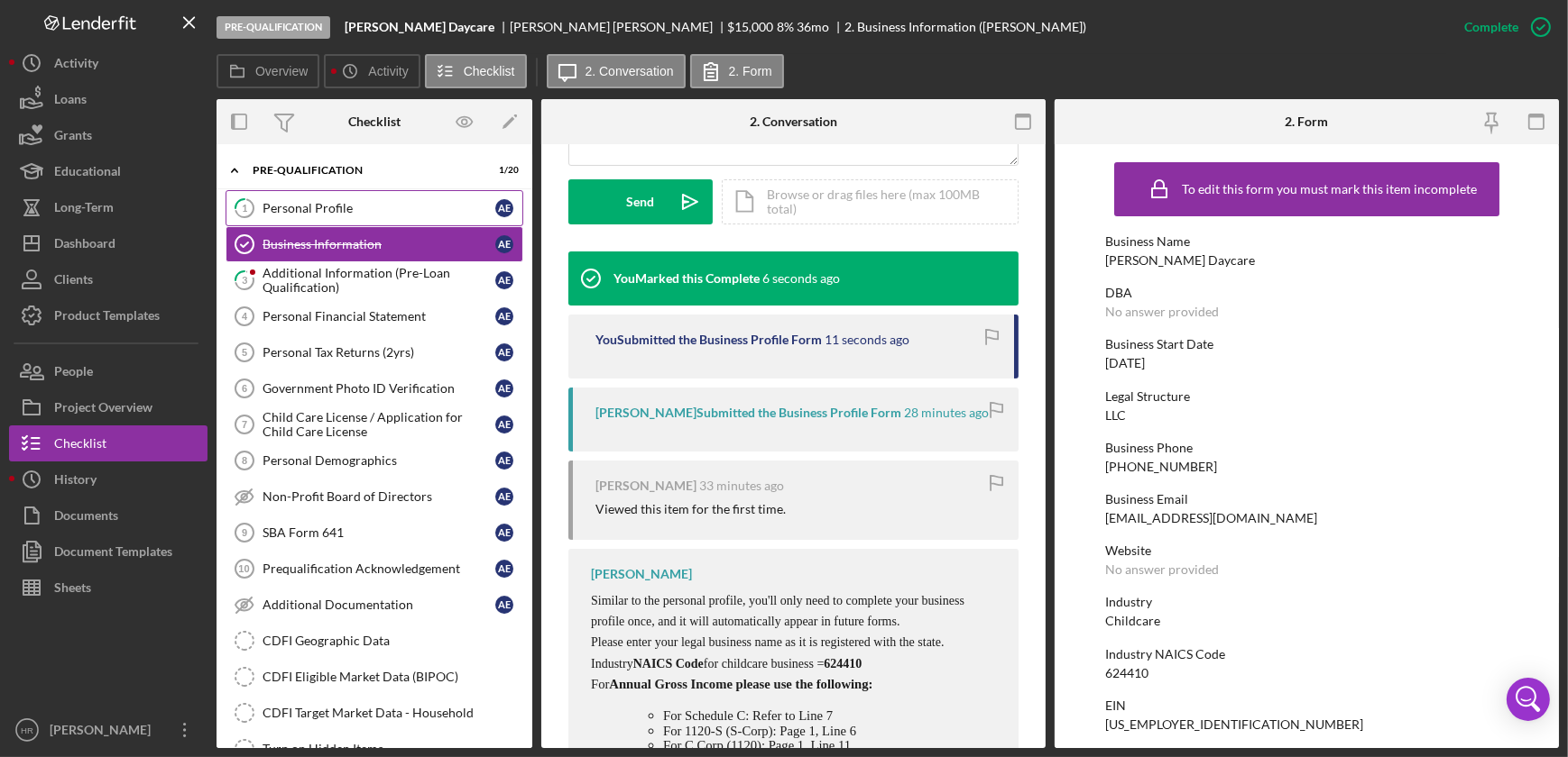
click at [338, 199] on link "1 Personal Profile A E" at bounding box center [375, 208] width 298 height 36
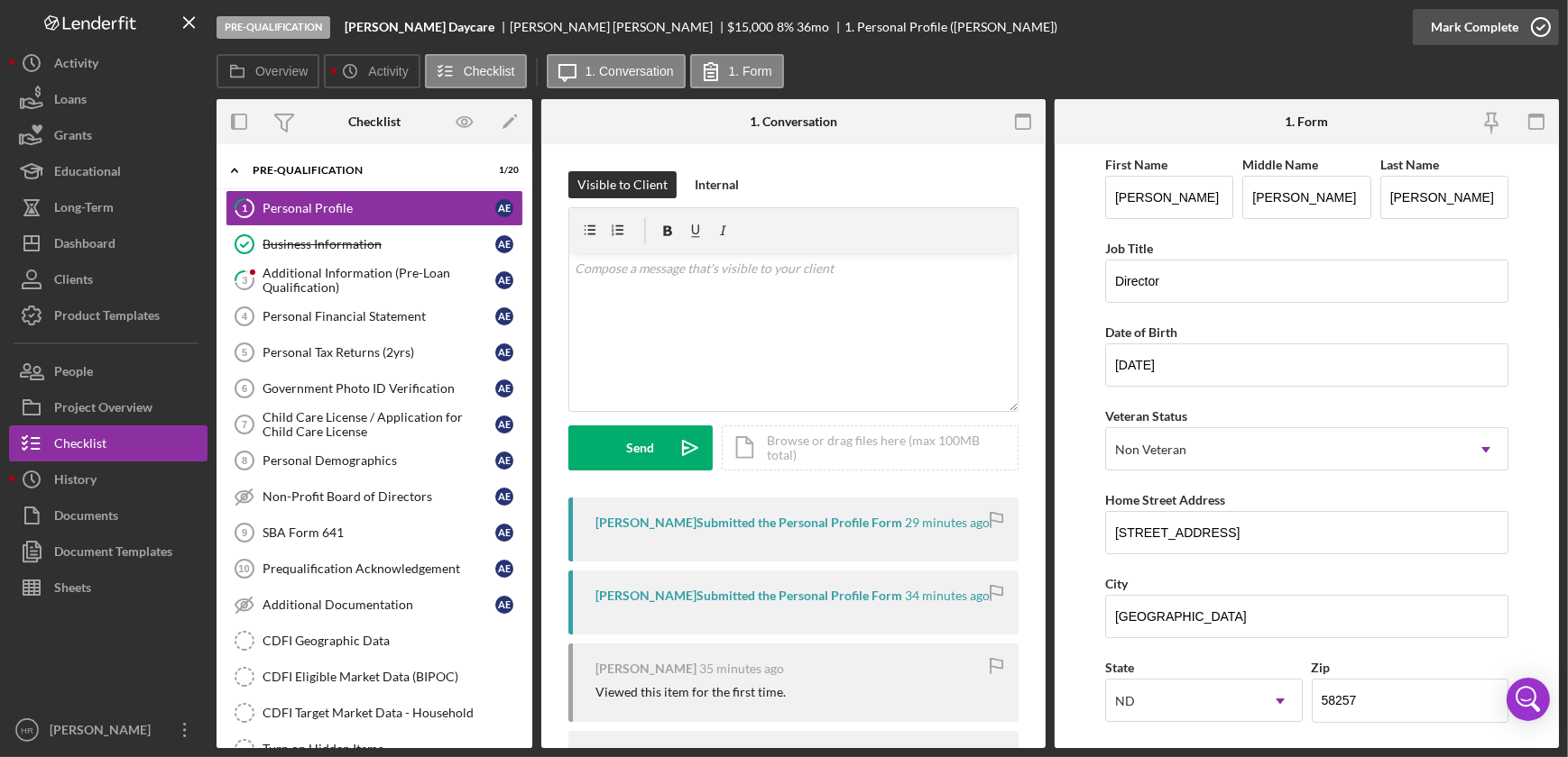
click at [1542, 31] on icon "button" at bounding box center [1541, 27] width 45 height 45
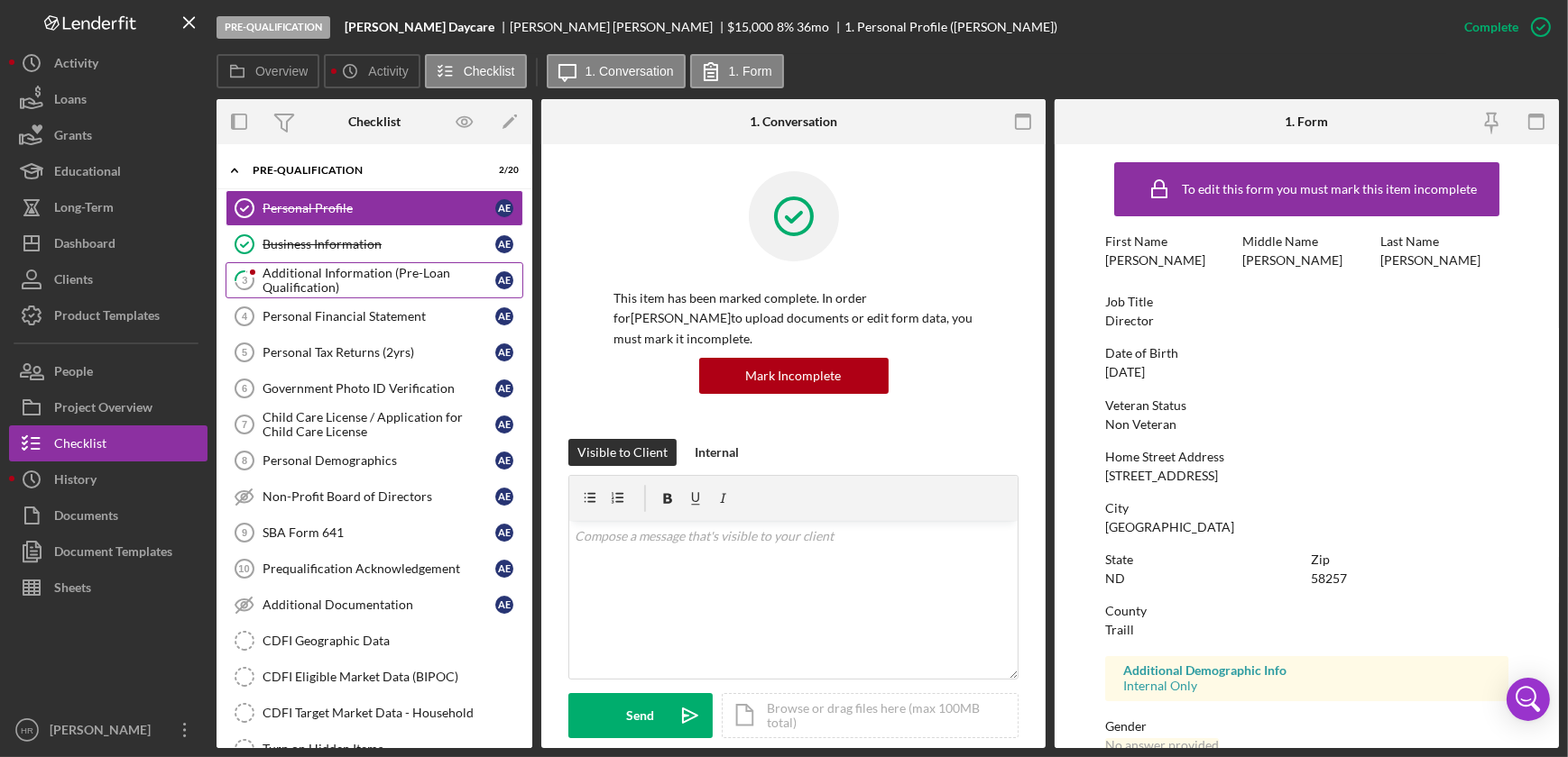
click at [368, 280] on div "Additional Information (Pre-Loan Qualification)" at bounding box center [379, 280] width 233 height 29
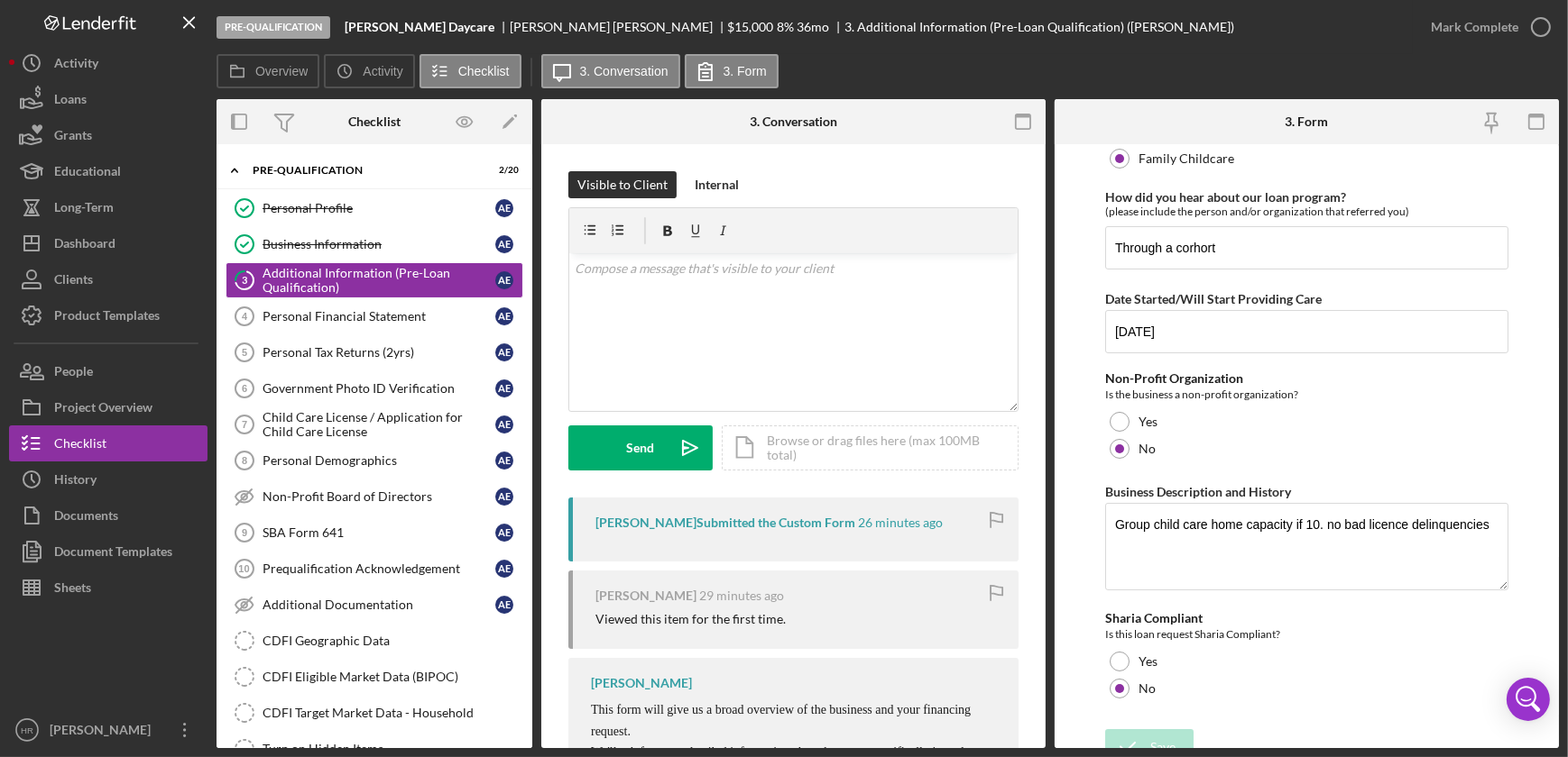
scroll to position [136, 0]
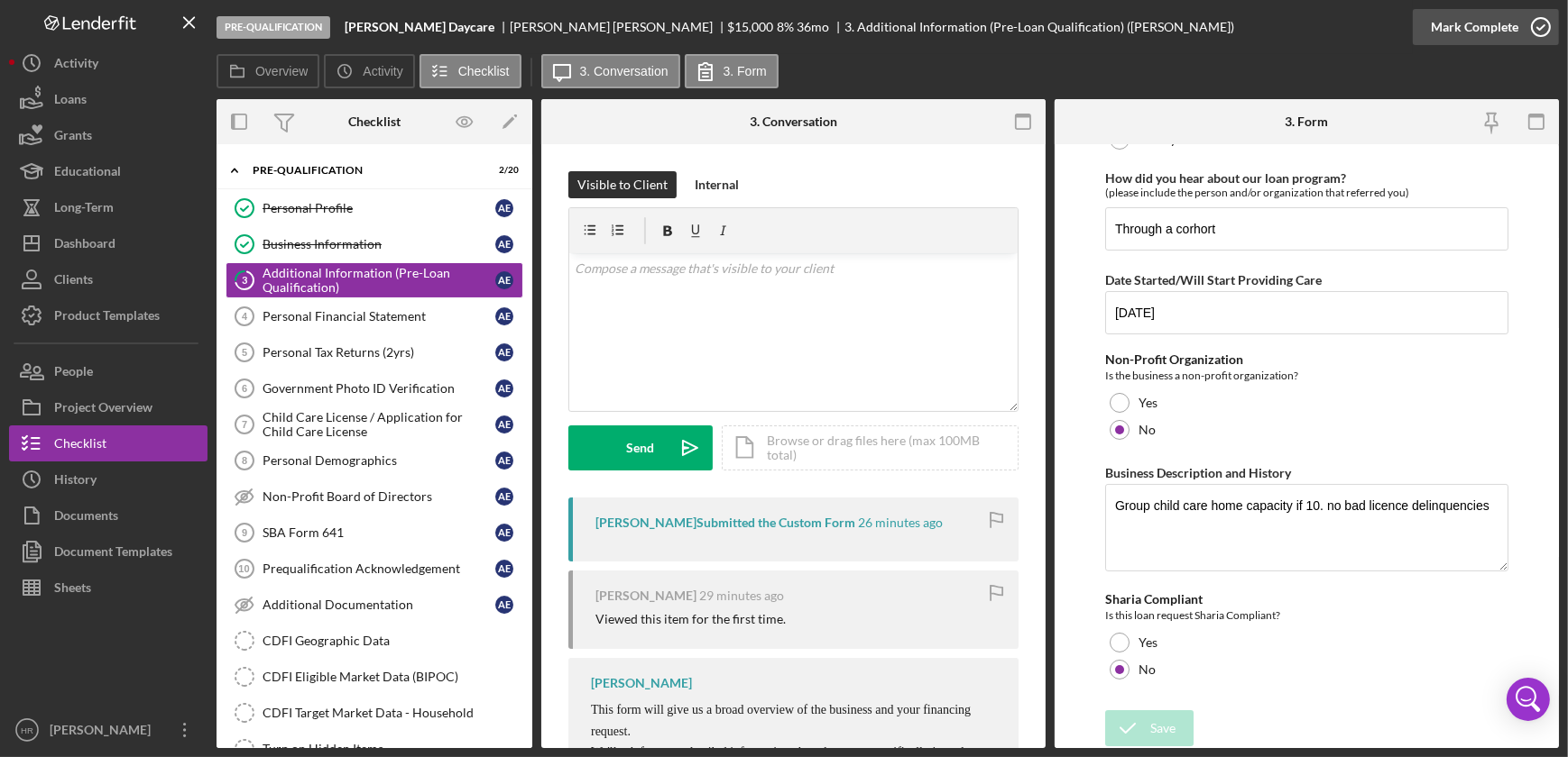
click at [1541, 22] on icon "button" at bounding box center [1541, 27] width 45 height 45
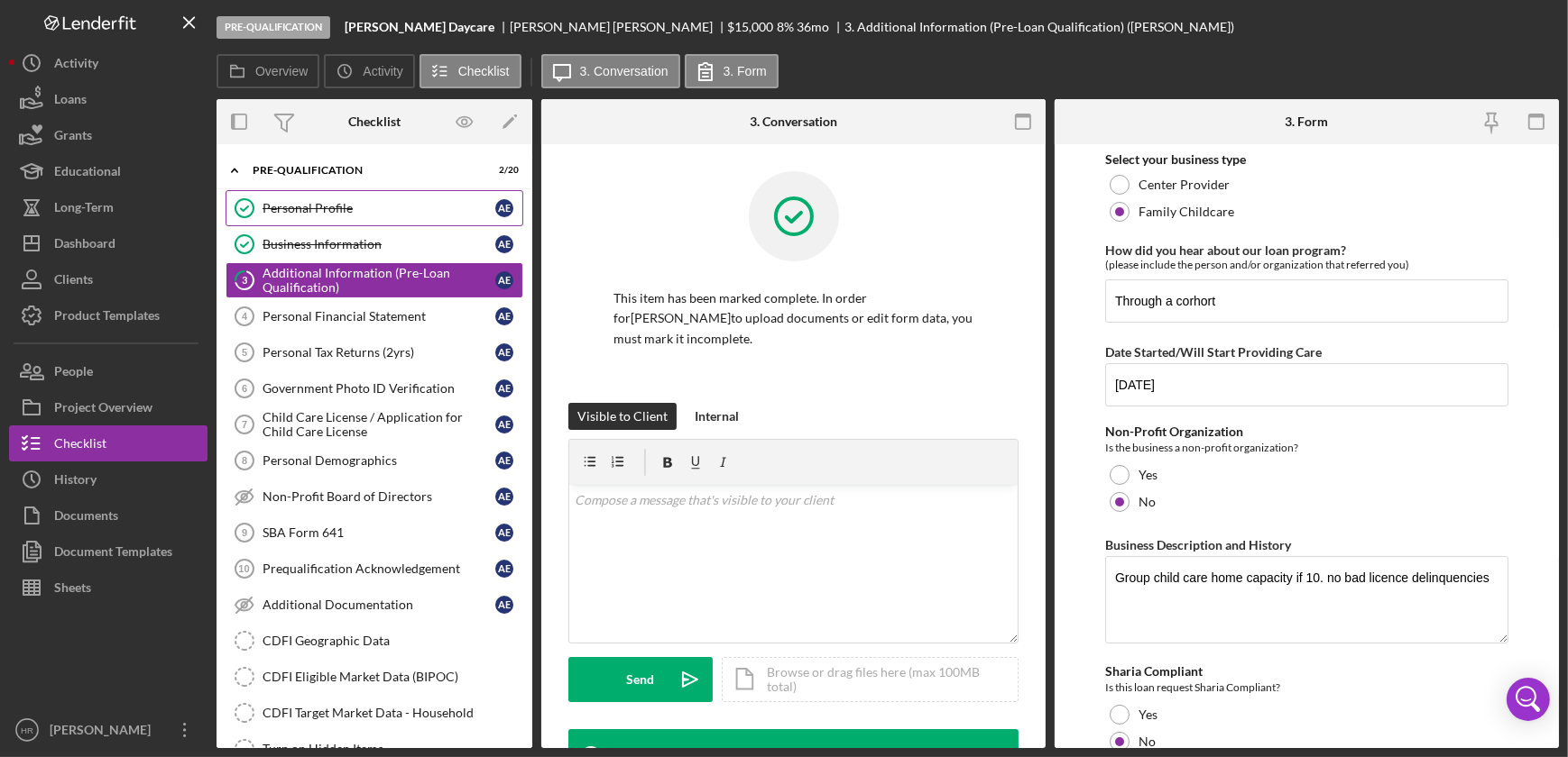
scroll to position [208, 0]
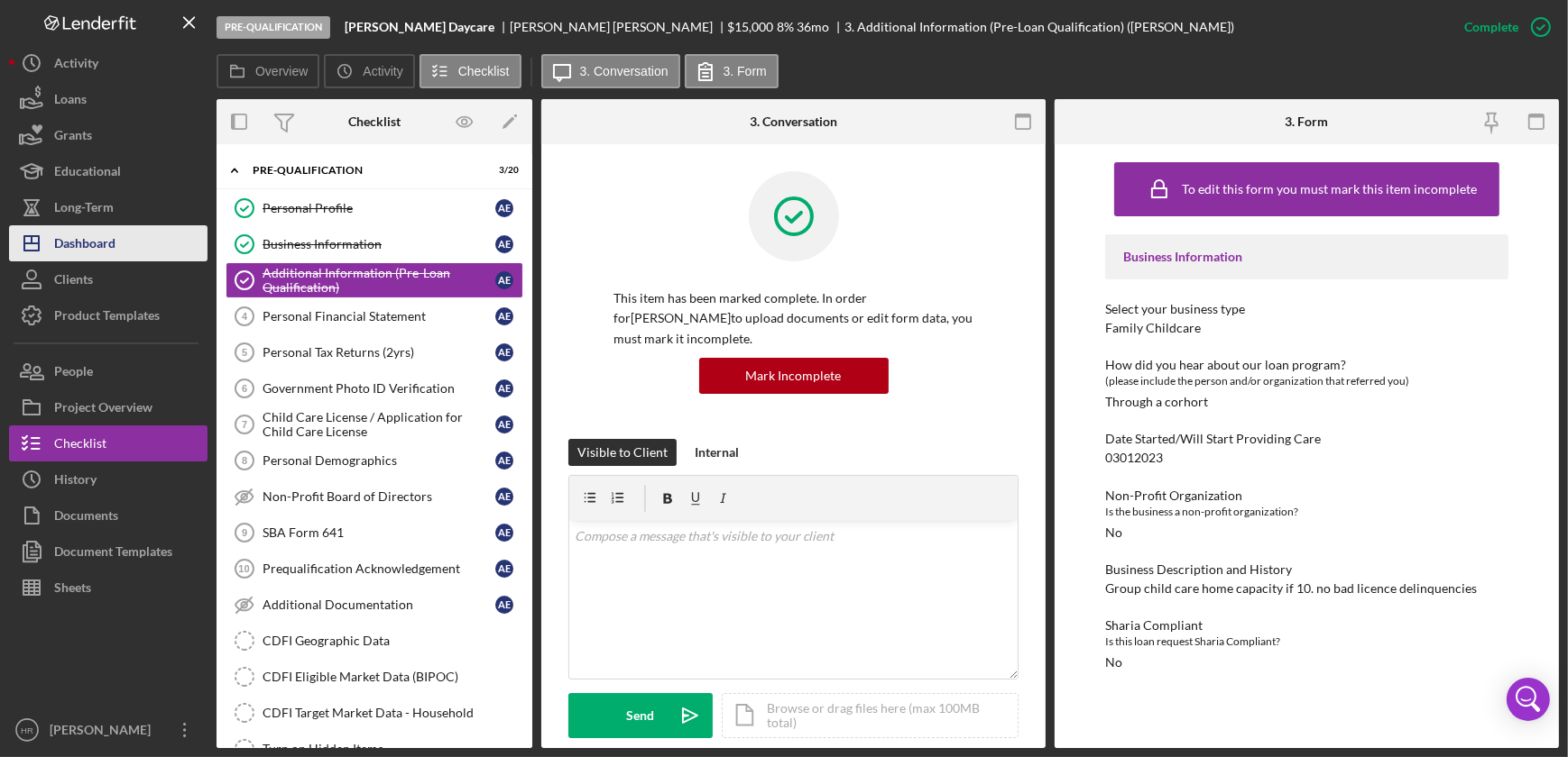
click at [99, 236] on div "Dashboard" at bounding box center [85, 246] width 61 height 41
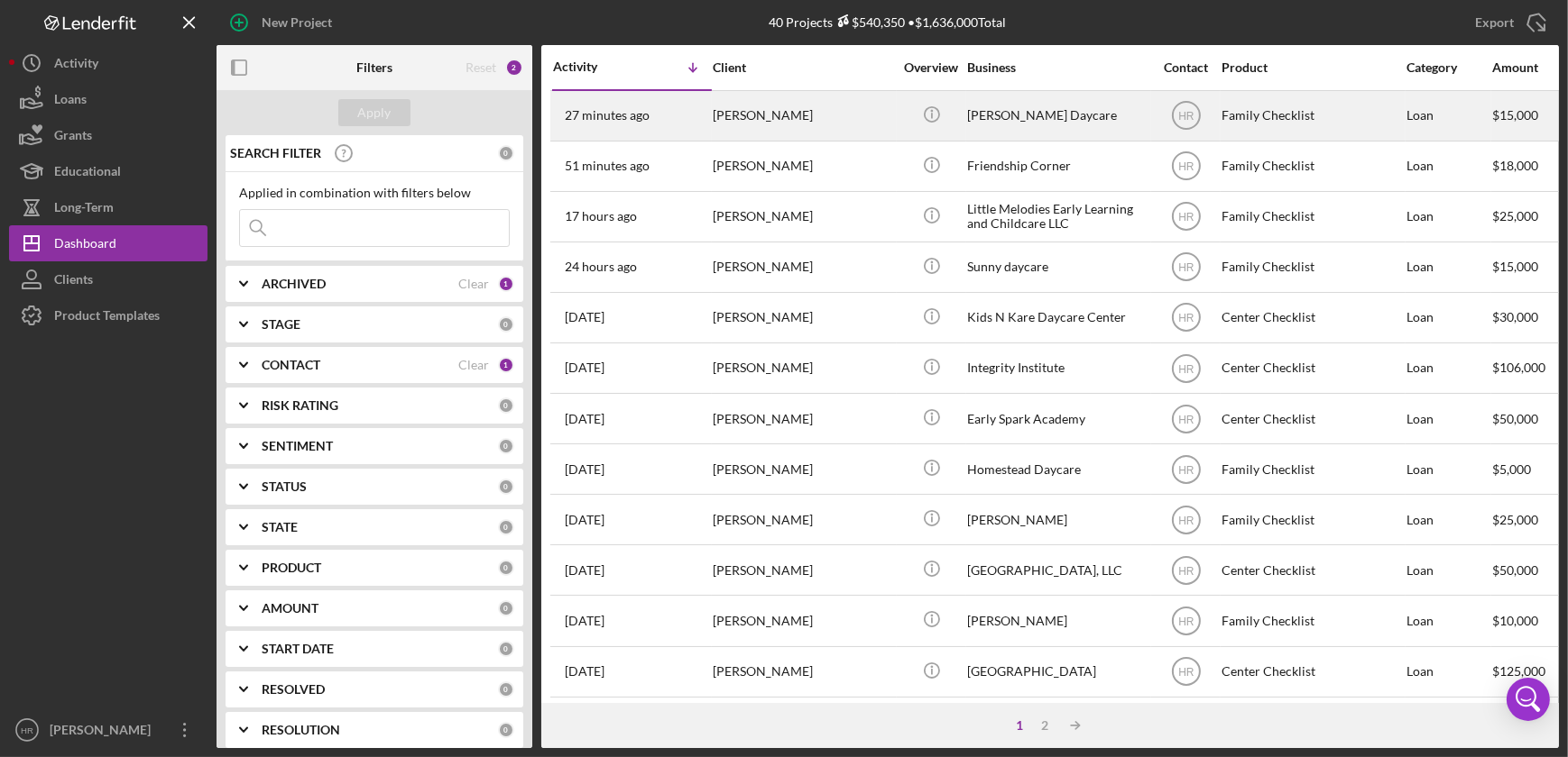
click at [780, 121] on div "[PERSON_NAME]" at bounding box center [802, 116] width 180 height 48
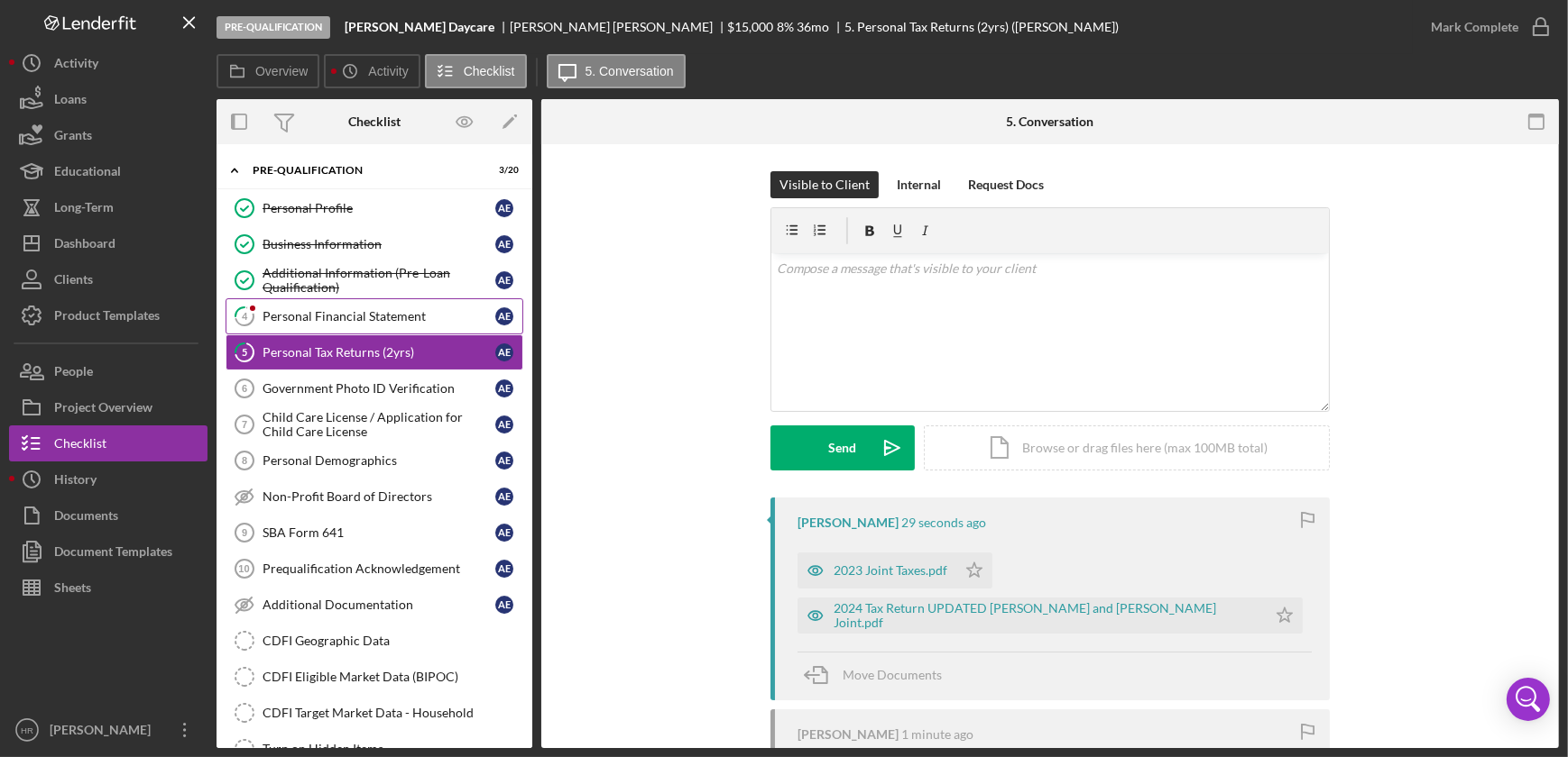
click at [276, 316] on div "Personal Financial Statement" at bounding box center [379, 316] width 233 height 15
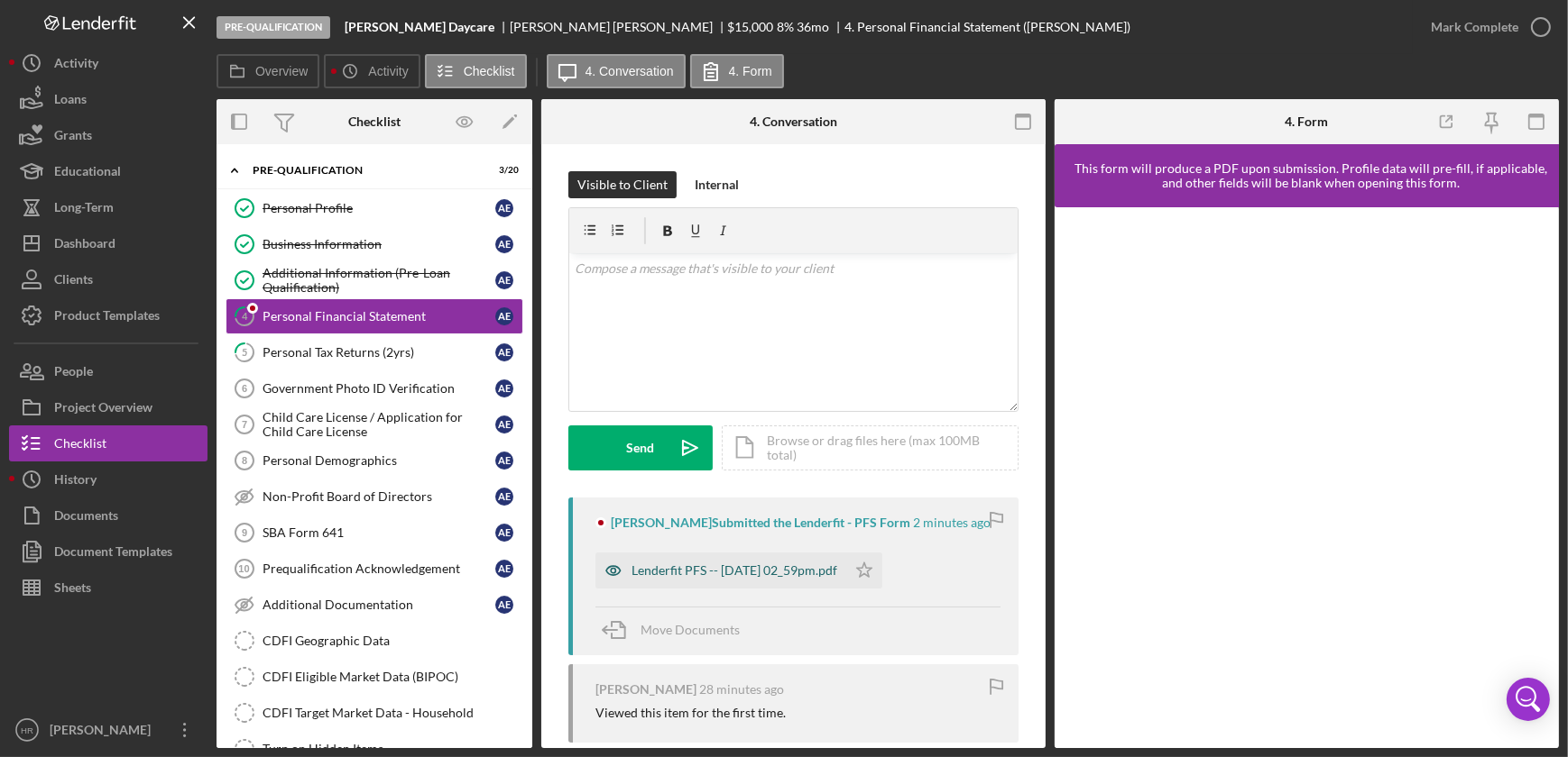
click at [664, 572] on div "Lenderfit PFS -- [DATE] 02_59pm.pdf" at bounding box center [734, 570] width 205 height 15
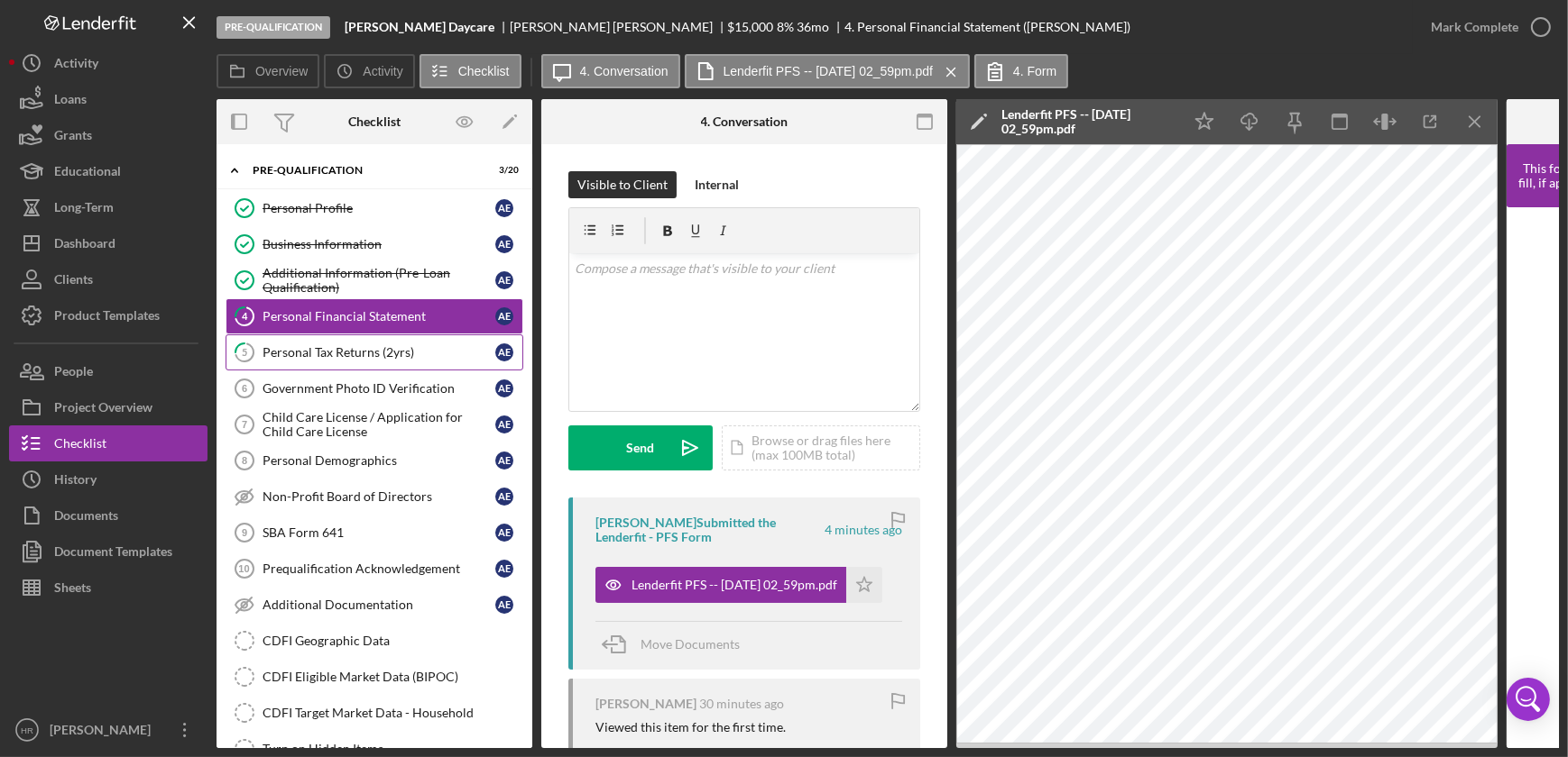
click at [371, 345] on div "Personal Tax Returns (2yrs)" at bounding box center [379, 352] width 233 height 15
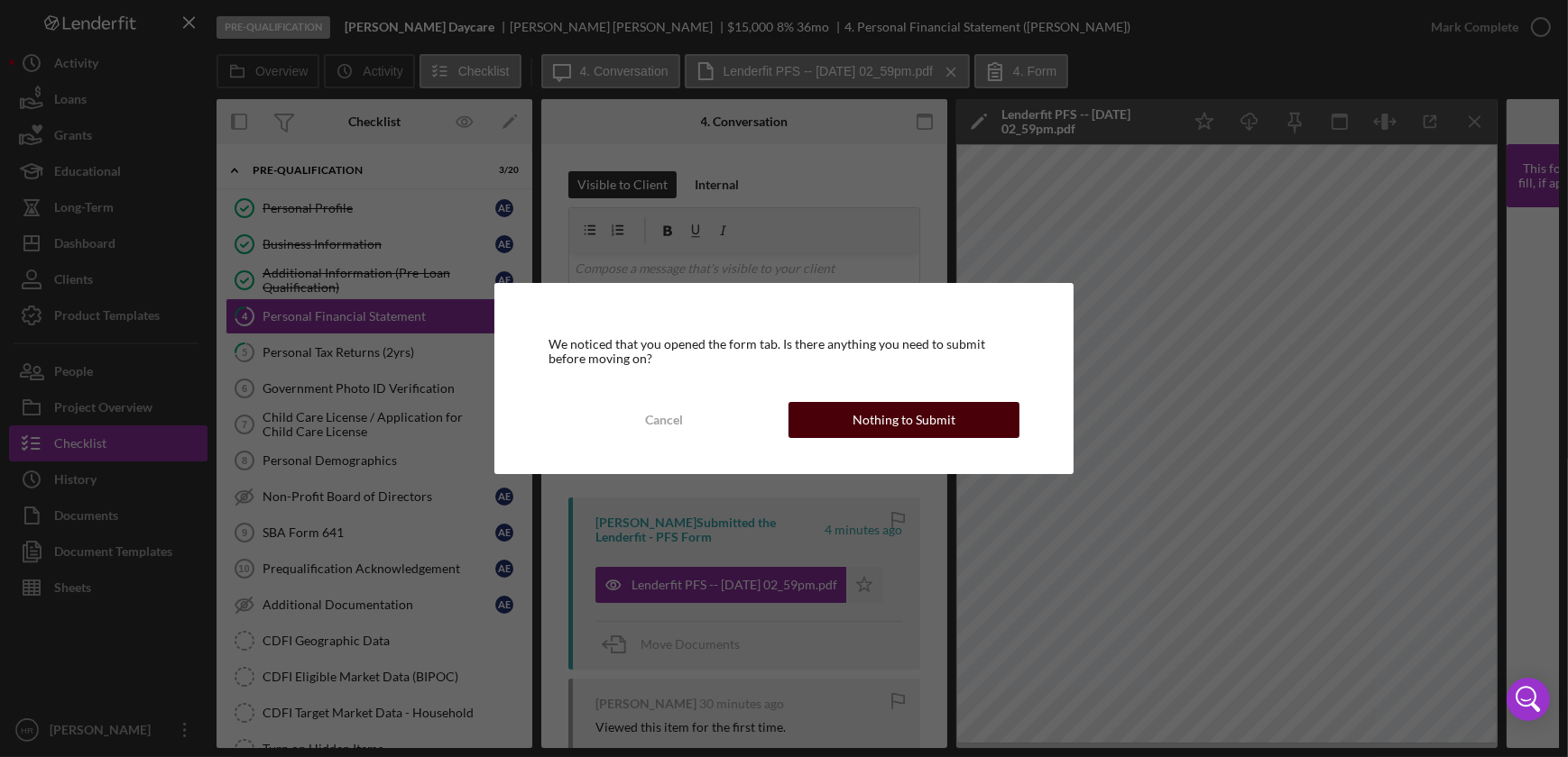
click at [866, 422] on div "Nothing to Submit" at bounding box center [904, 419] width 103 height 36
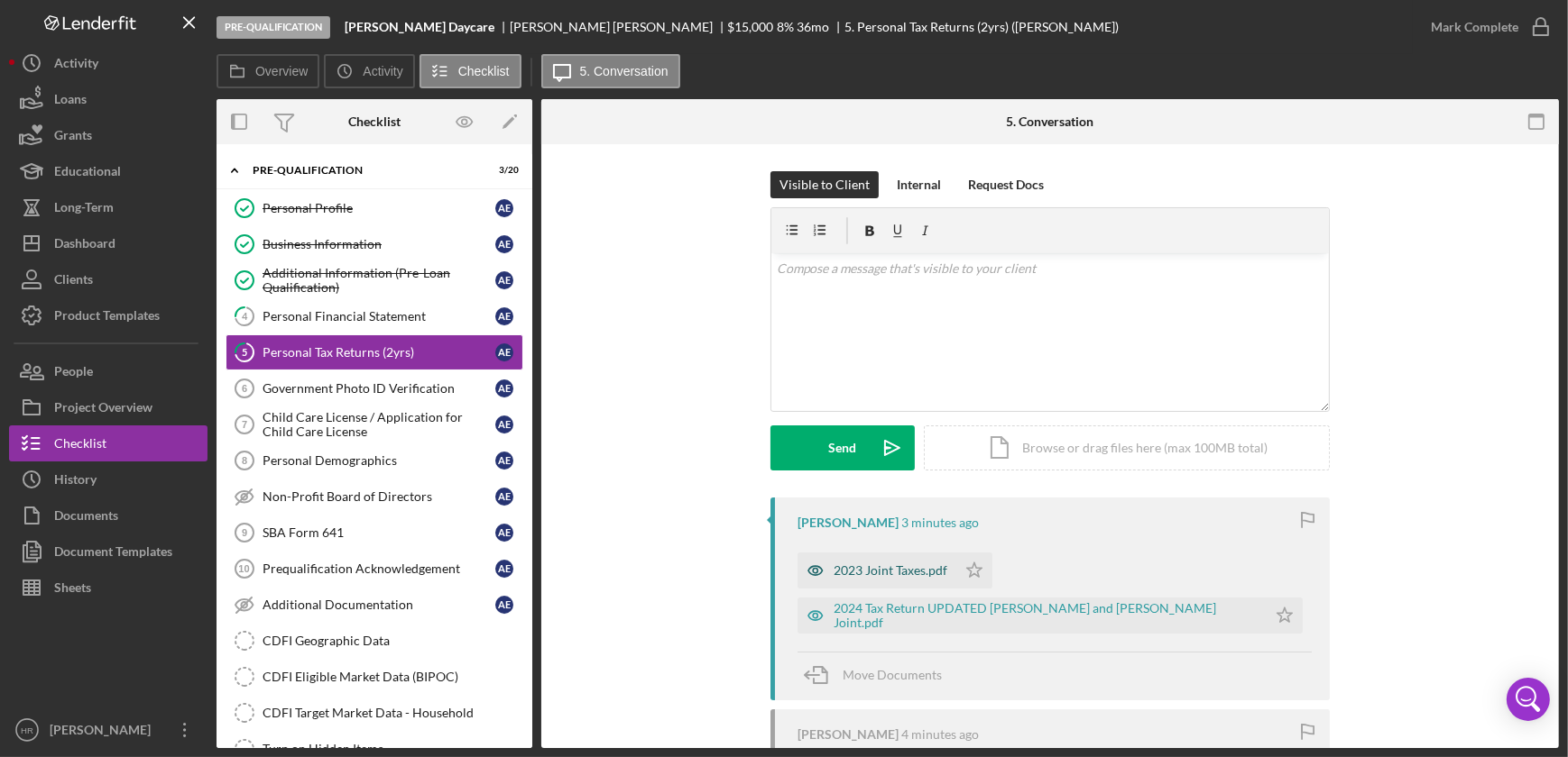
click at [865, 565] on div "2023 Joint Taxes.pdf" at bounding box center [890, 570] width 114 height 15
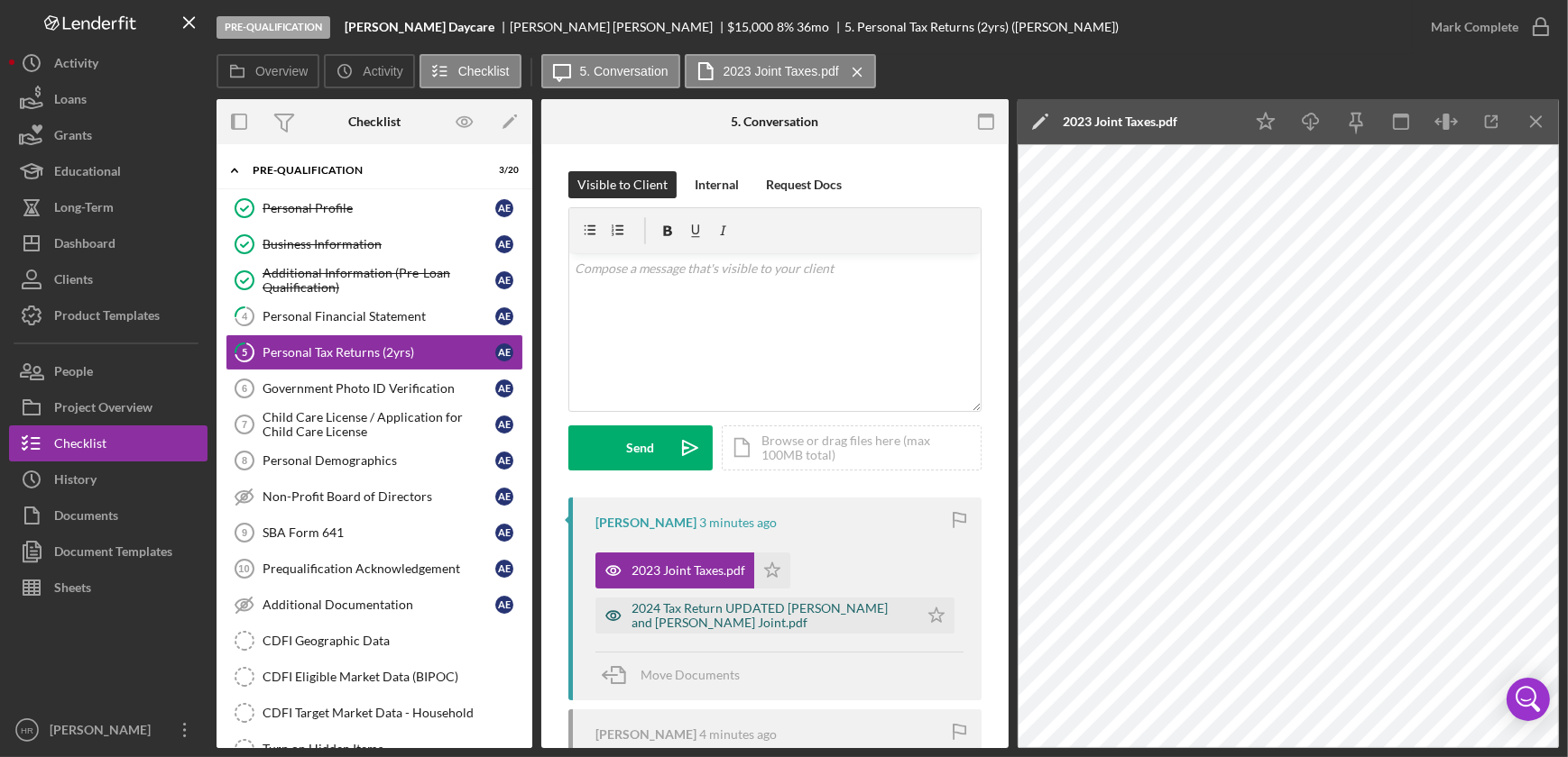
click at [680, 604] on div "2024 Tax Return UPDATED [PERSON_NAME] and [PERSON_NAME] Joint.pdf" at bounding box center [770, 616] width 277 height 29
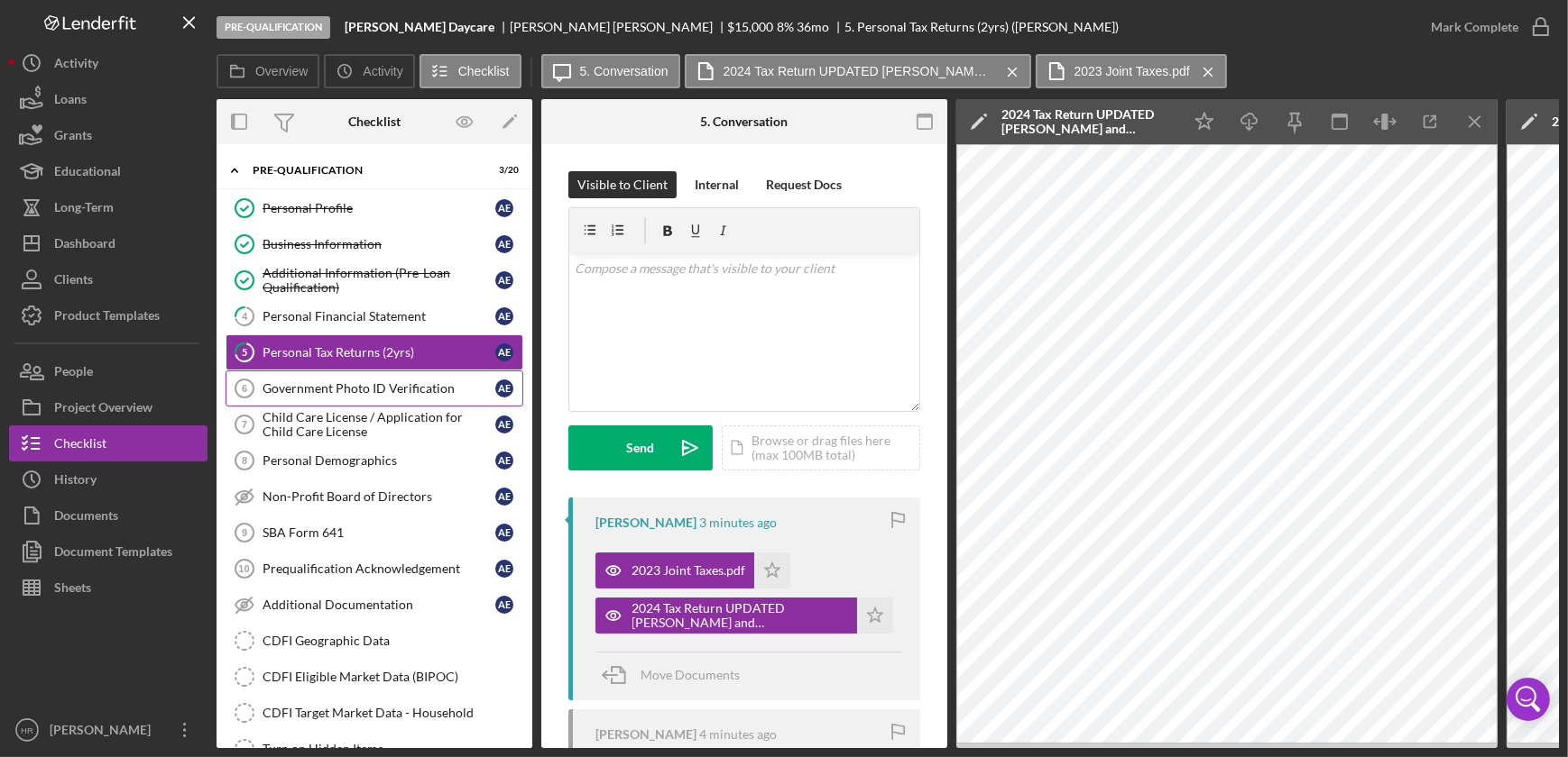
click at [315, 395] on link "Government Photo ID Verification 6 Government Photo ID Verification A E" at bounding box center [375, 388] width 298 height 36
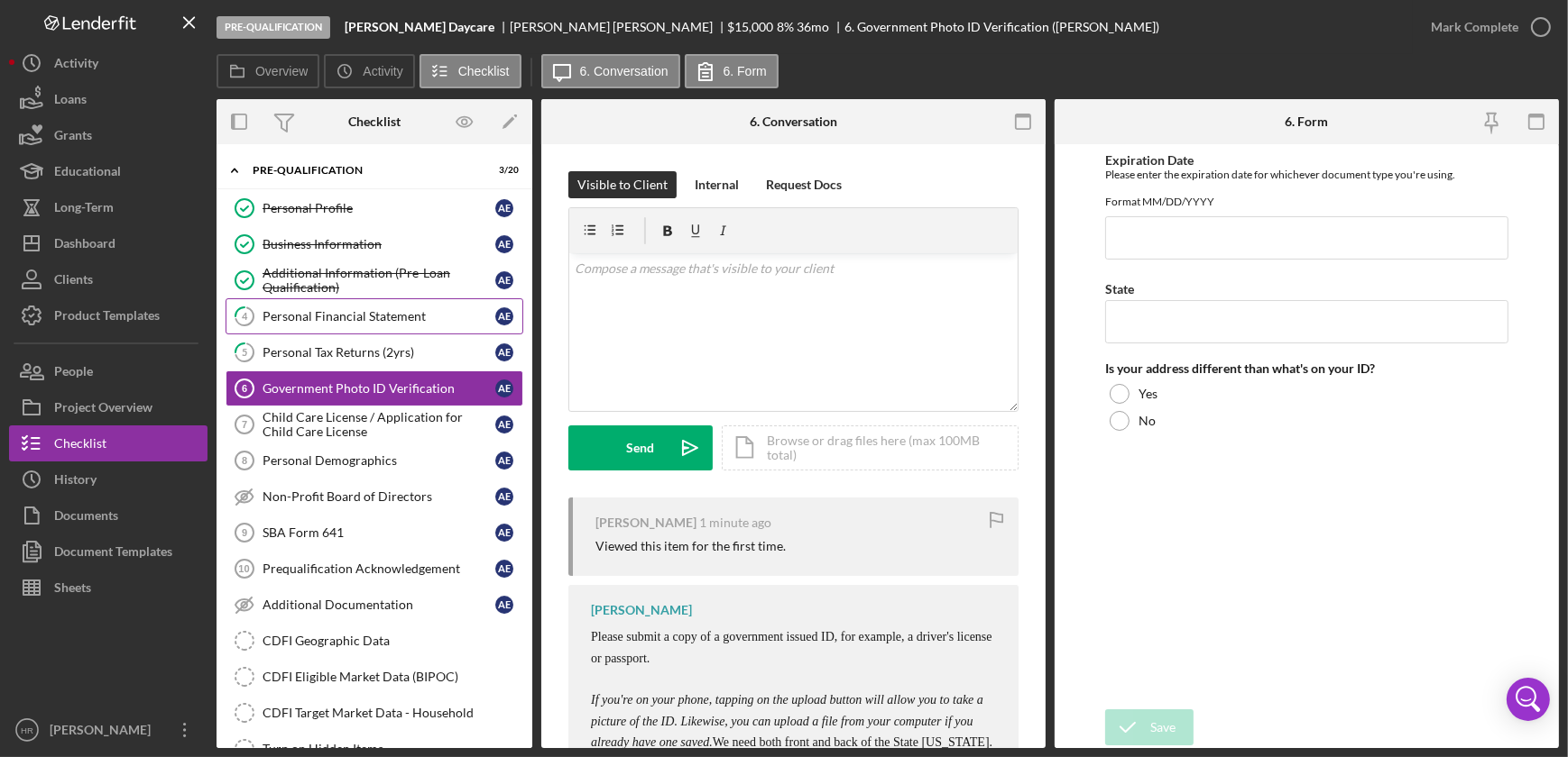
click at [334, 315] on div "Personal Financial Statement" at bounding box center [379, 316] width 233 height 15
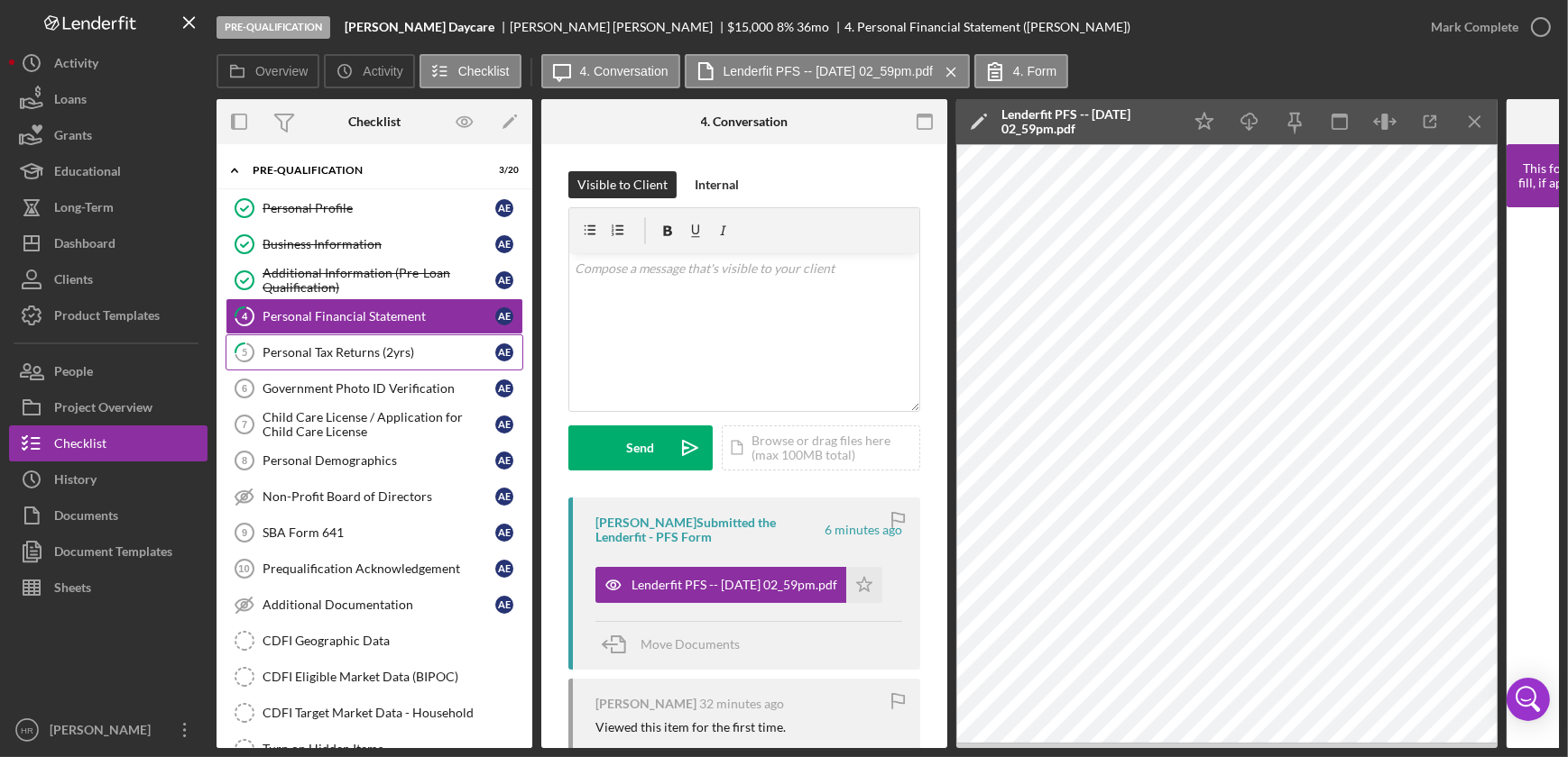
click at [343, 363] on link "5 Personal Tax Returns (2yrs) A E" at bounding box center [375, 352] width 298 height 36
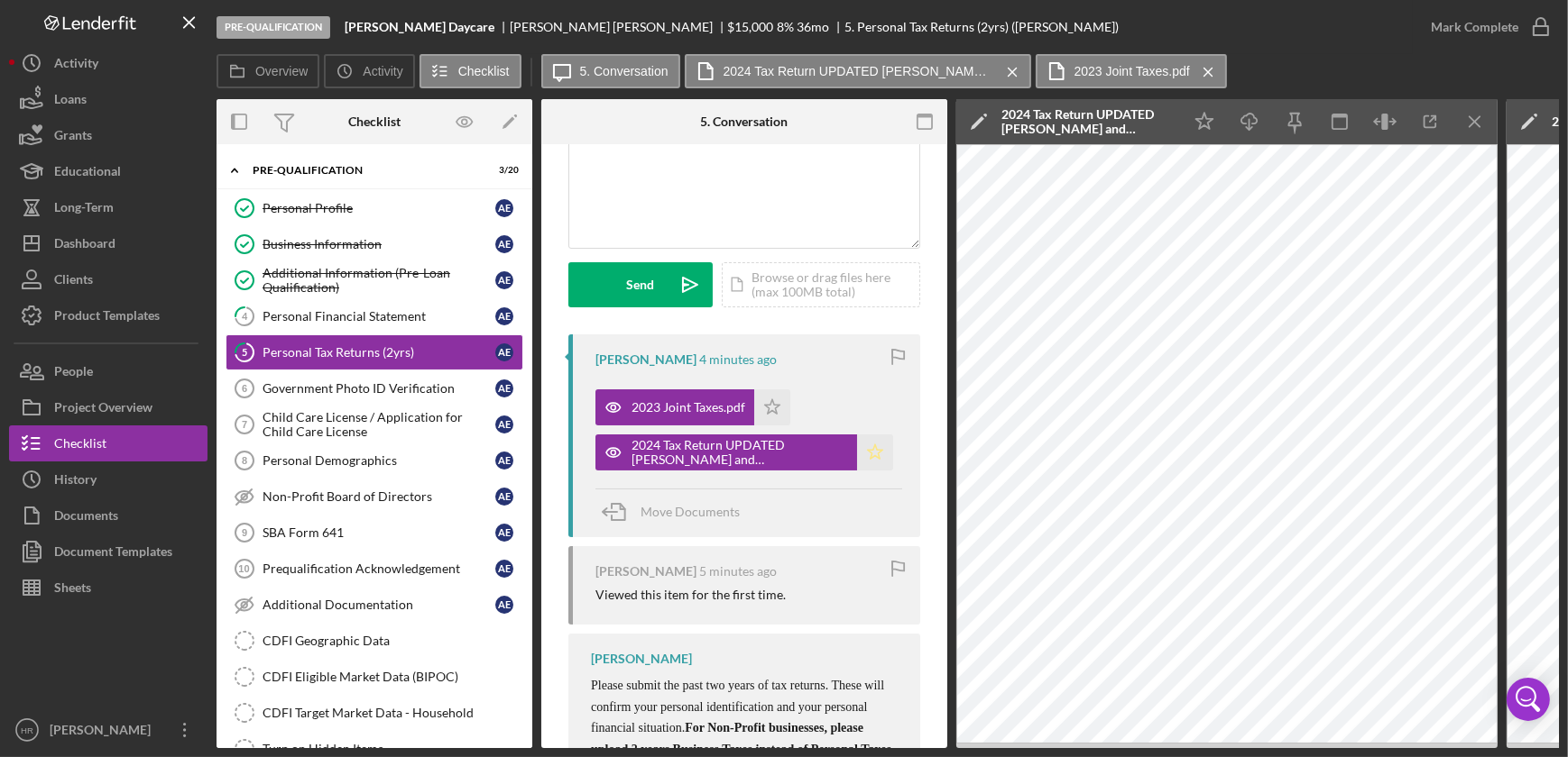
click at [871, 450] on icon "Icon/Star" at bounding box center [874, 452] width 36 height 36
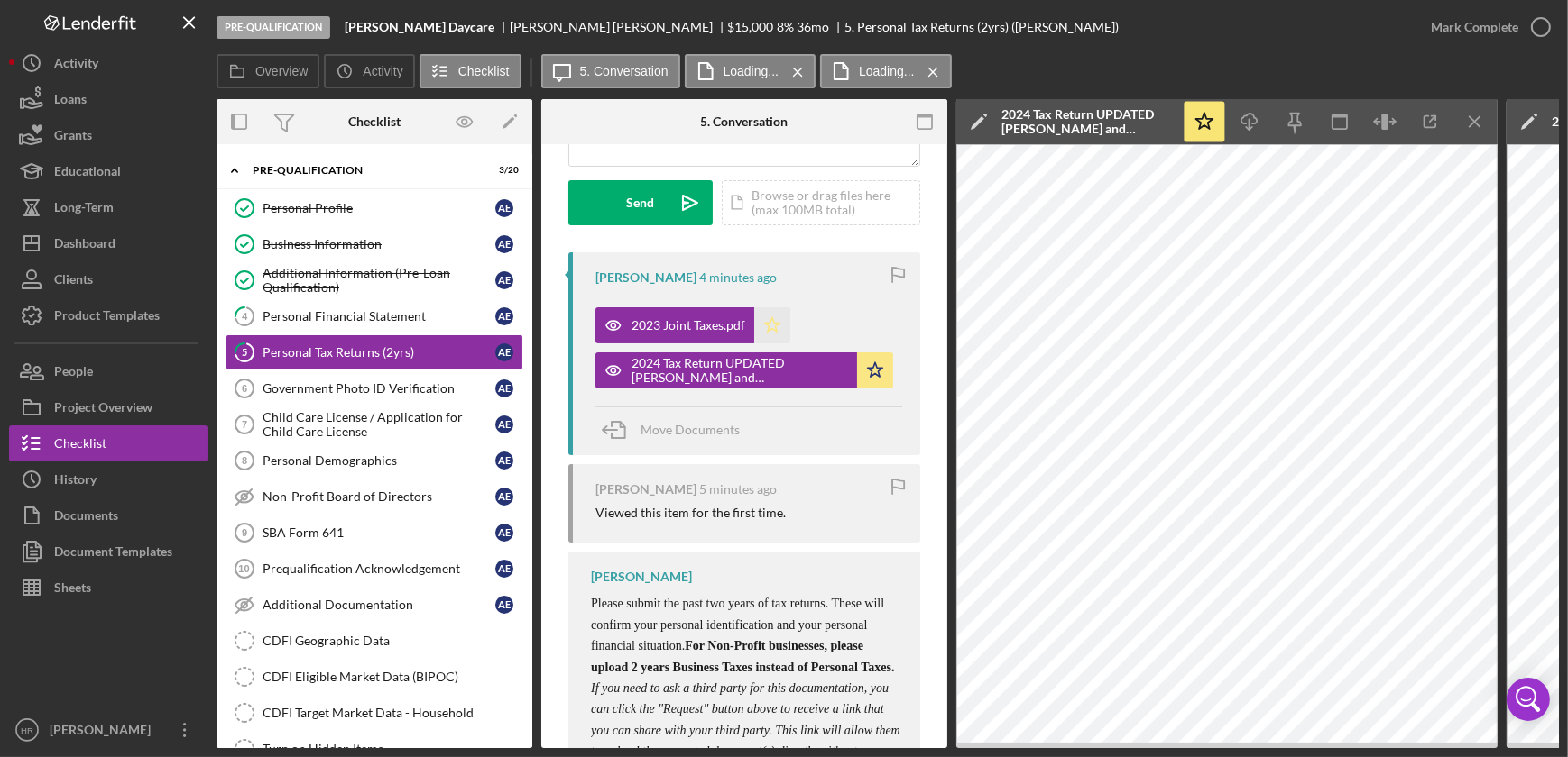
click at [769, 324] on icon "Icon/Star" at bounding box center [772, 325] width 36 height 36
click at [353, 315] on div "Personal Financial Statement" at bounding box center [379, 316] width 233 height 15
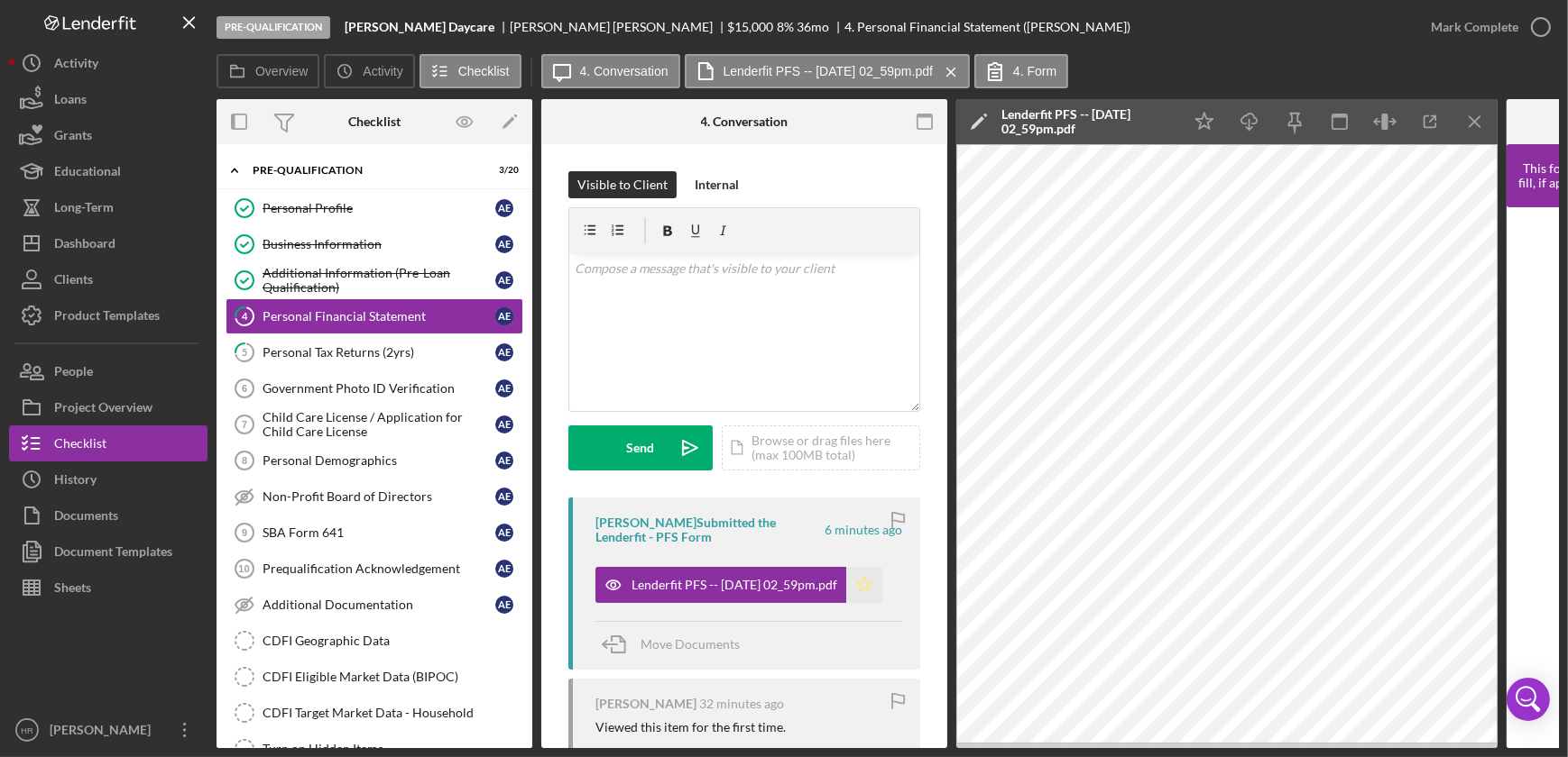
click at [865, 582] on polygon "button" at bounding box center [864, 584] width 16 height 15
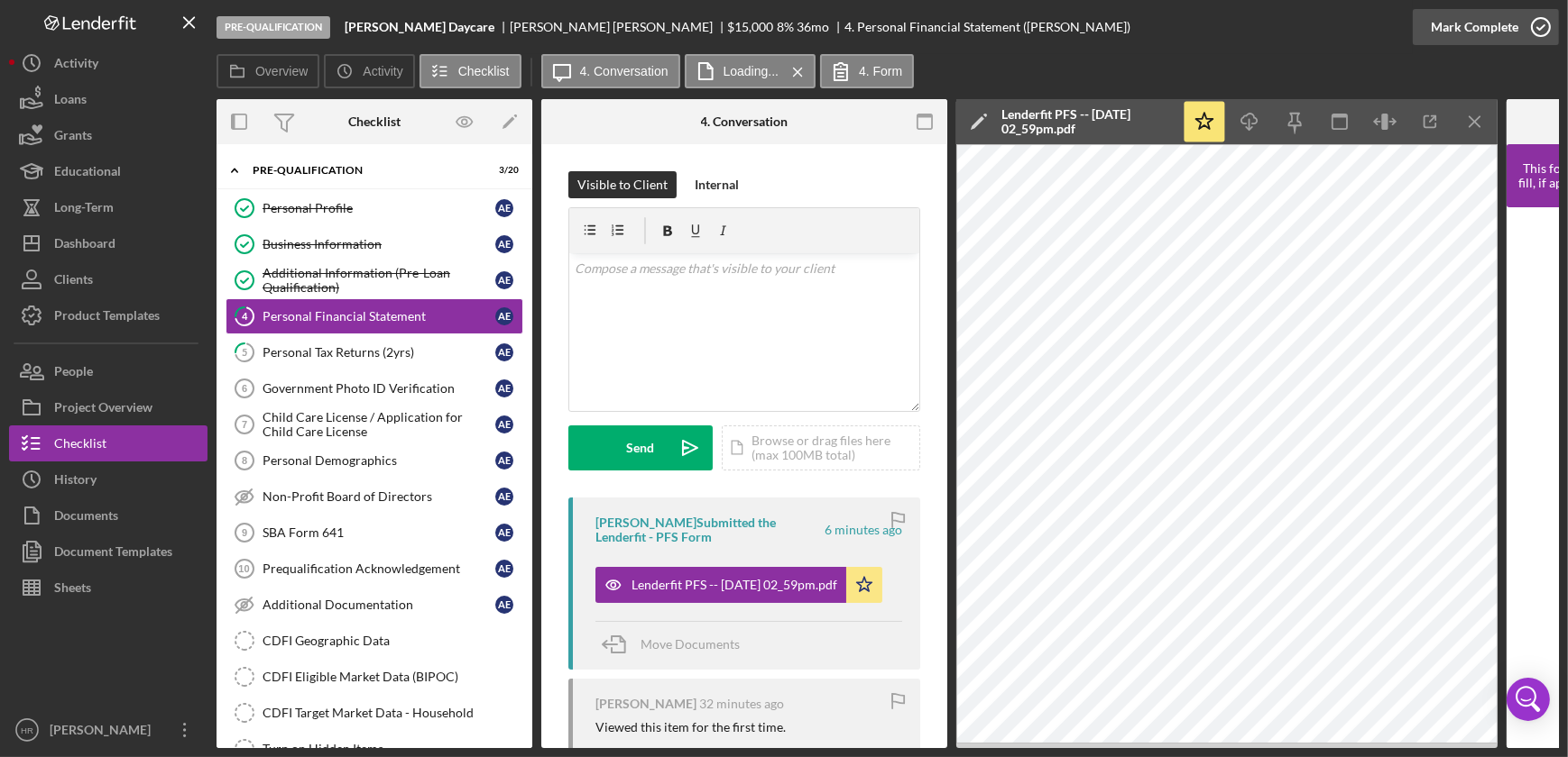
click at [1535, 20] on icon "button" at bounding box center [1541, 27] width 45 height 45
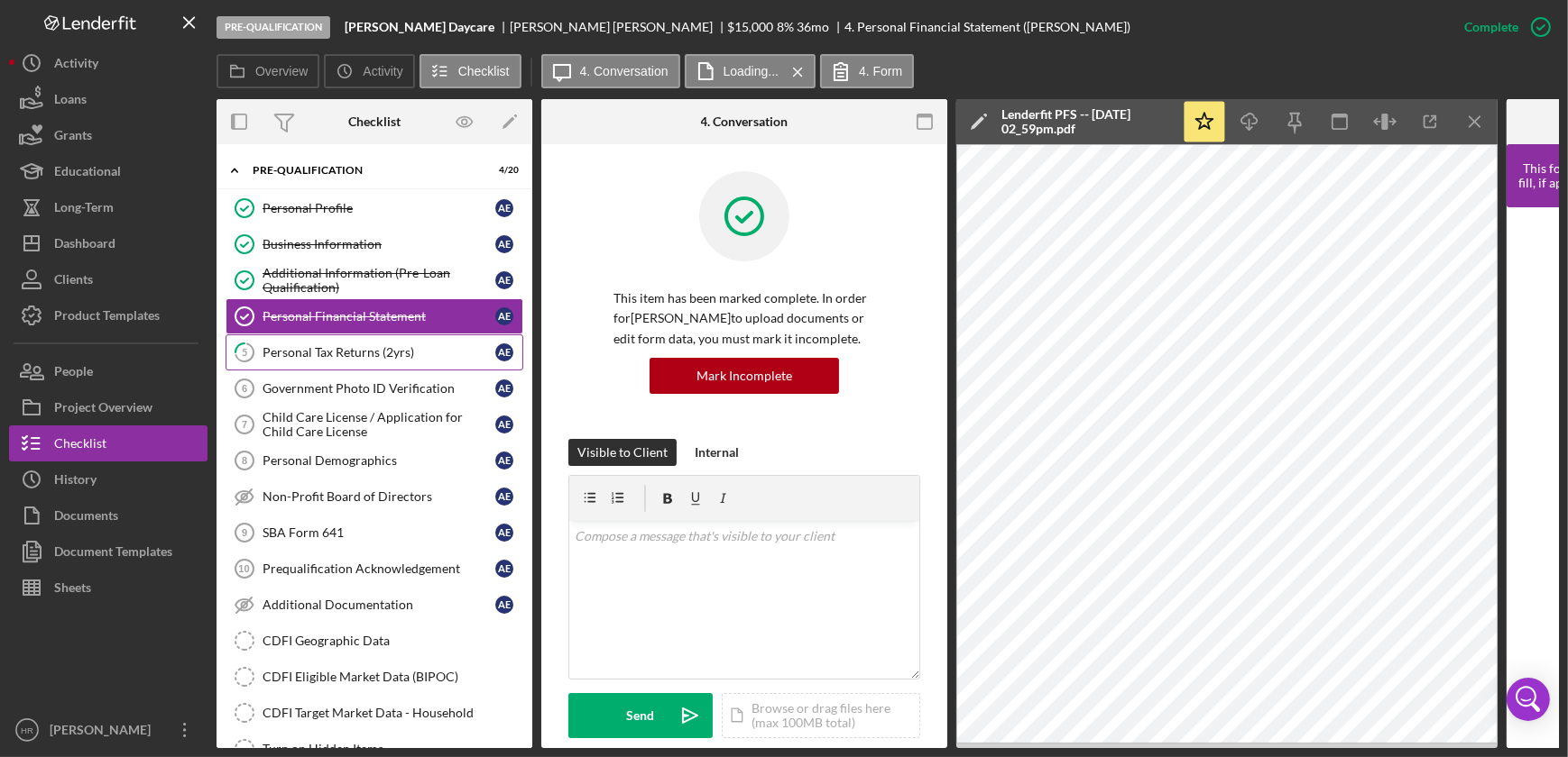
click at [302, 362] on link "5 Personal Tax Returns (2yrs) A E" at bounding box center [375, 352] width 298 height 36
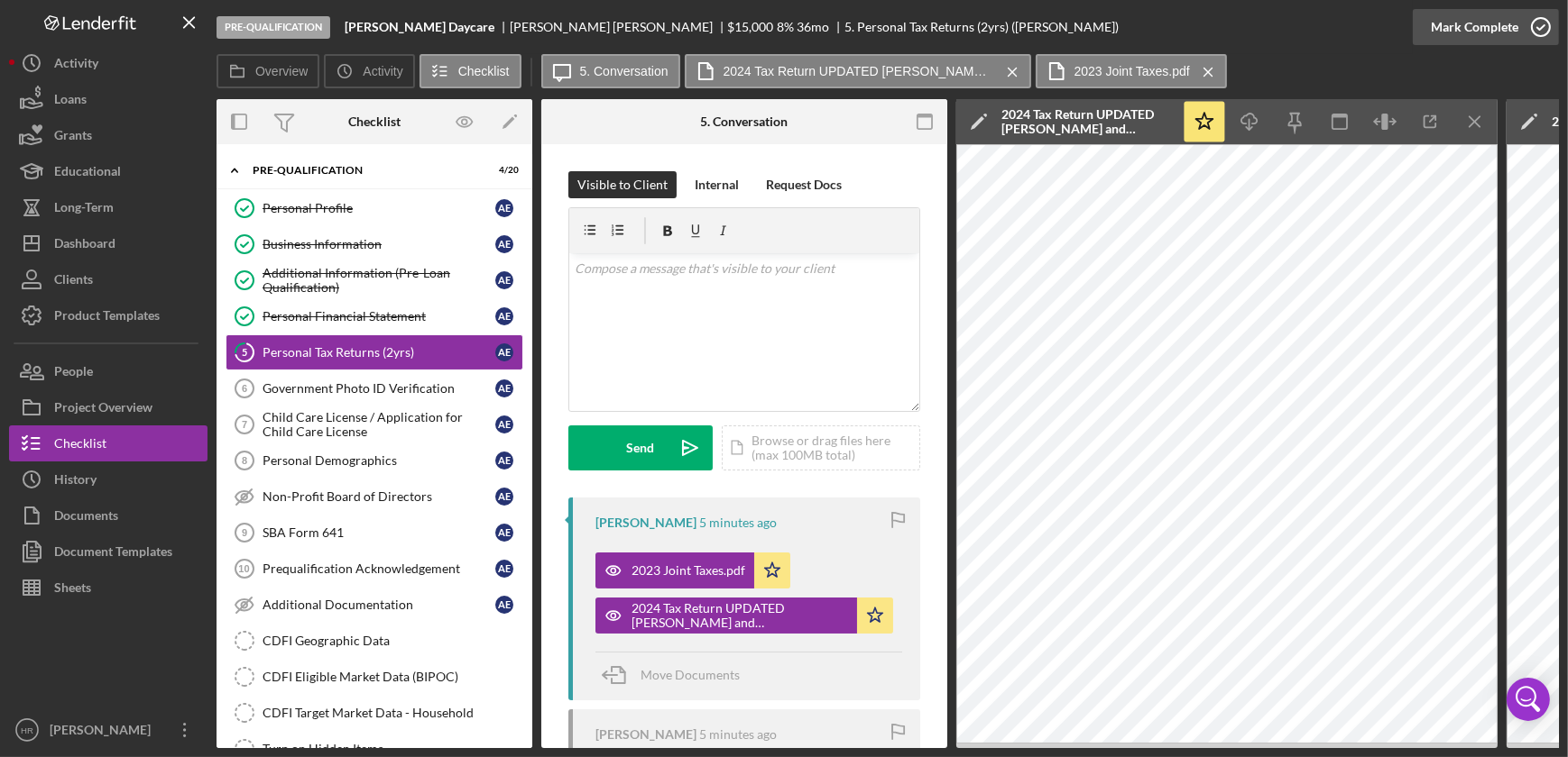
click at [1534, 19] on icon "button" at bounding box center [1541, 27] width 45 height 45
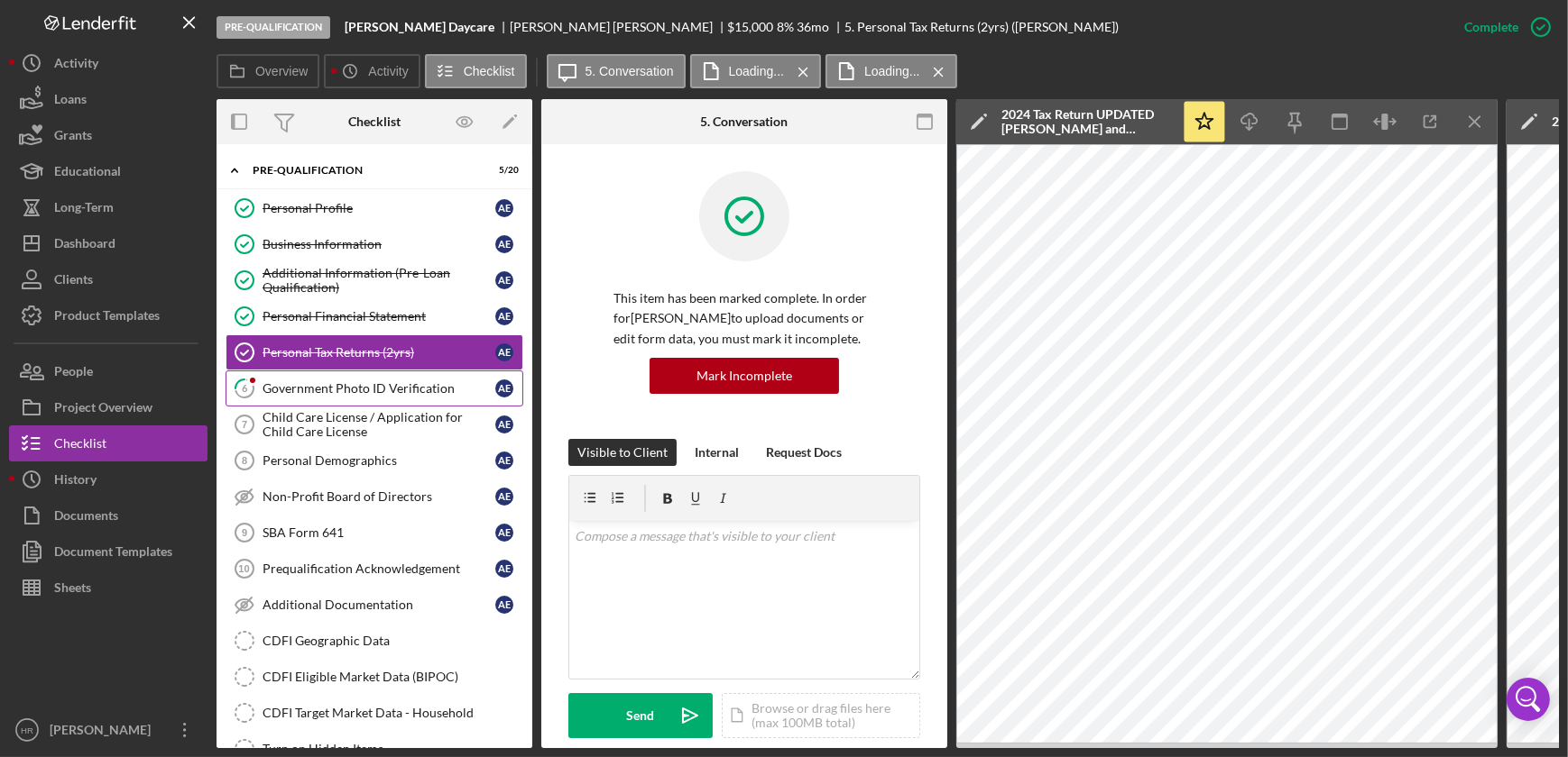
click at [313, 392] on div "Government Photo ID Verification" at bounding box center [379, 388] width 233 height 15
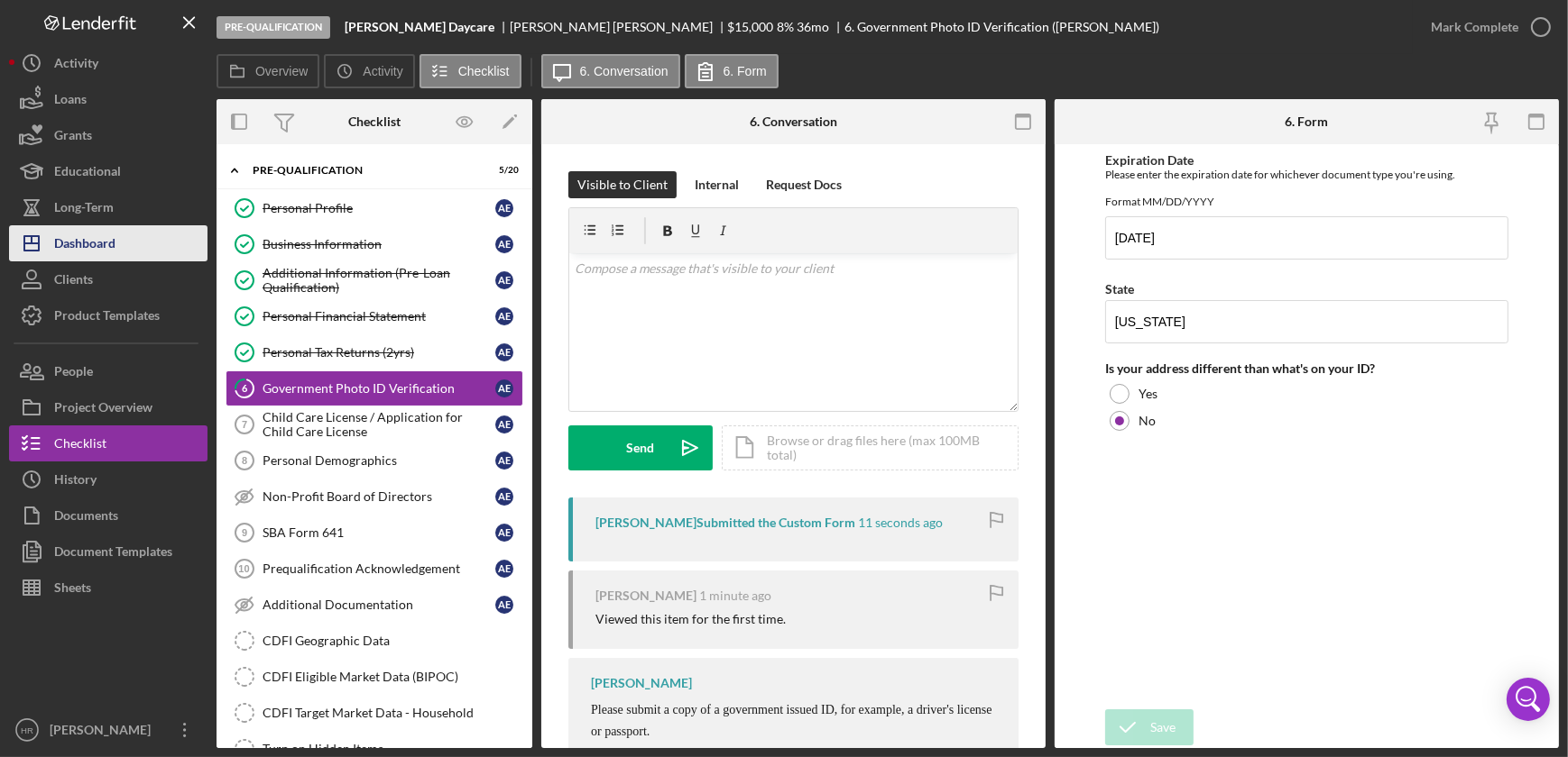
click at [99, 241] on div "Dashboard" at bounding box center [85, 246] width 61 height 41
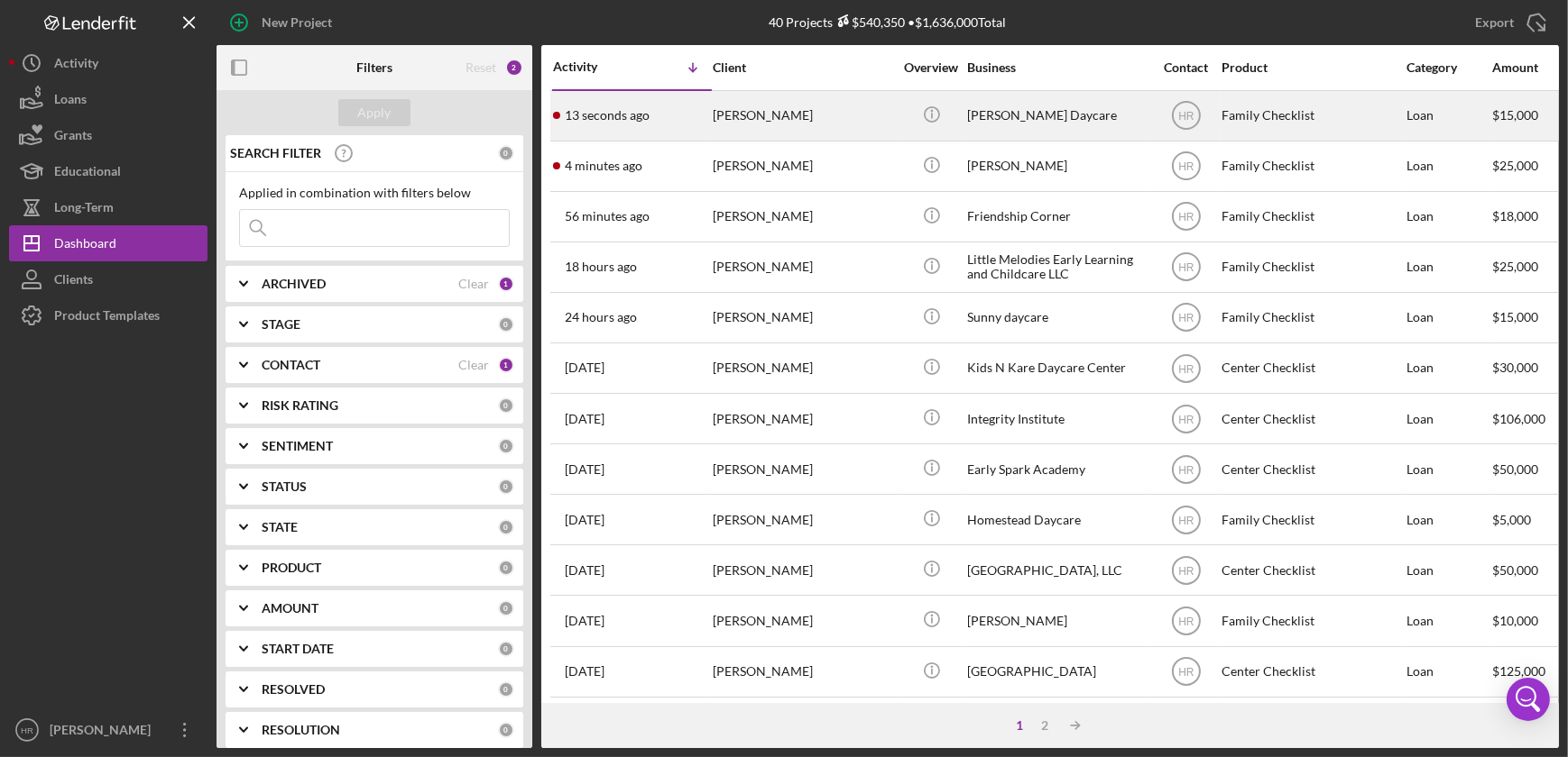
click at [818, 117] on div "[PERSON_NAME]" at bounding box center [802, 116] width 180 height 48
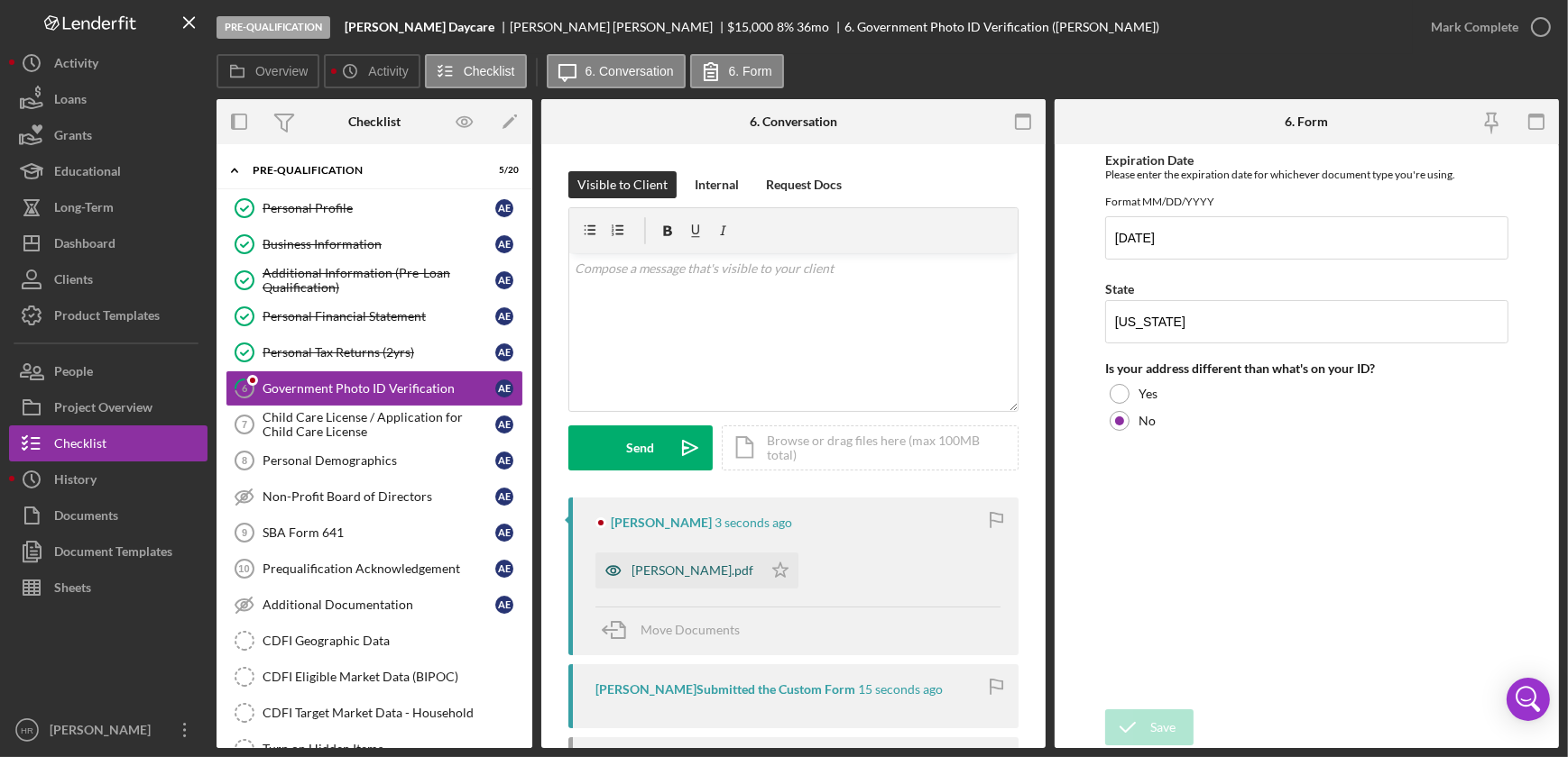
click at [656, 559] on div "[PERSON_NAME].pdf" at bounding box center [678, 570] width 166 height 36
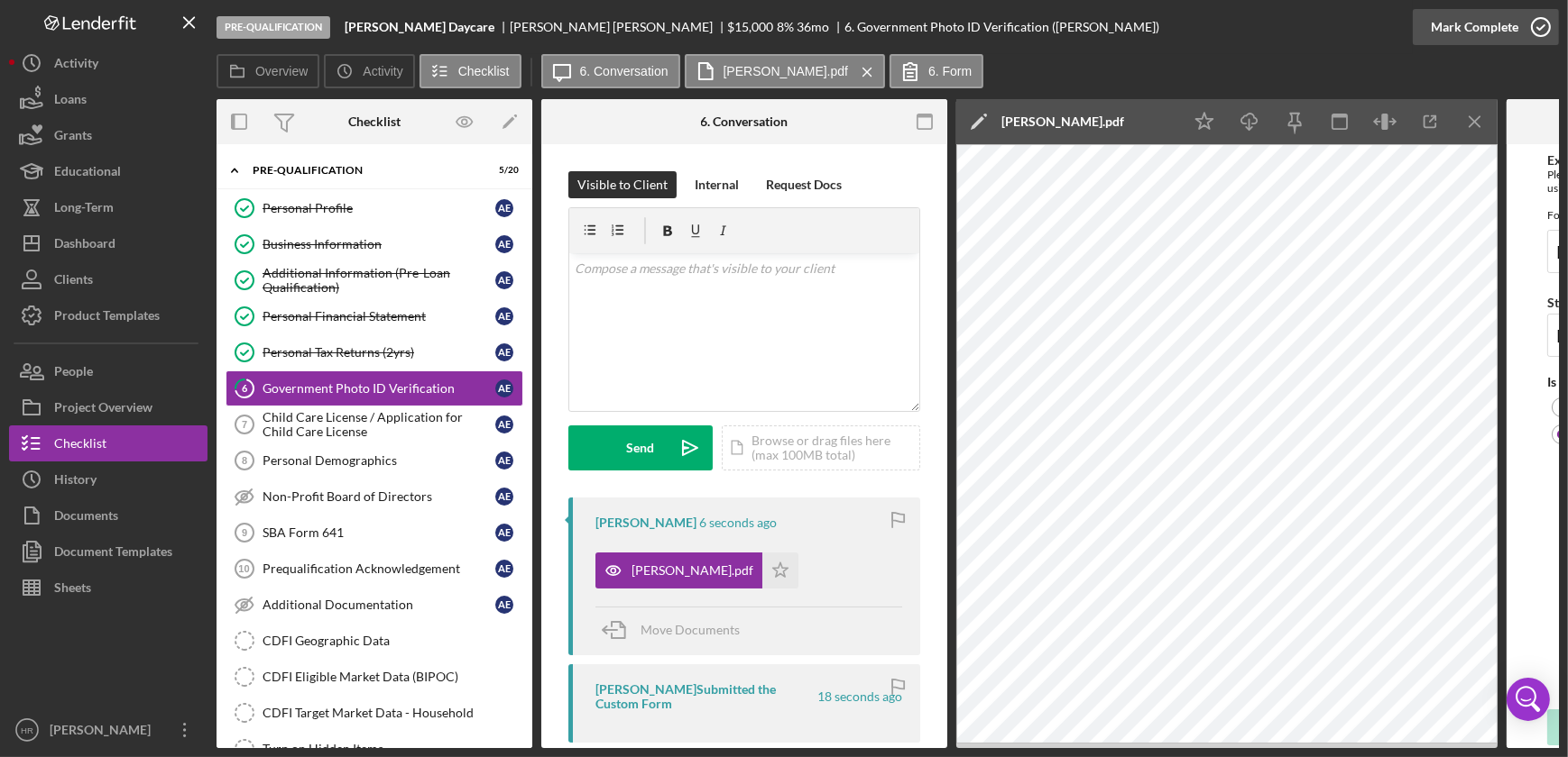
click at [1536, 25] on icon "button" at bounding box center [1541, 27] width 45 height 45
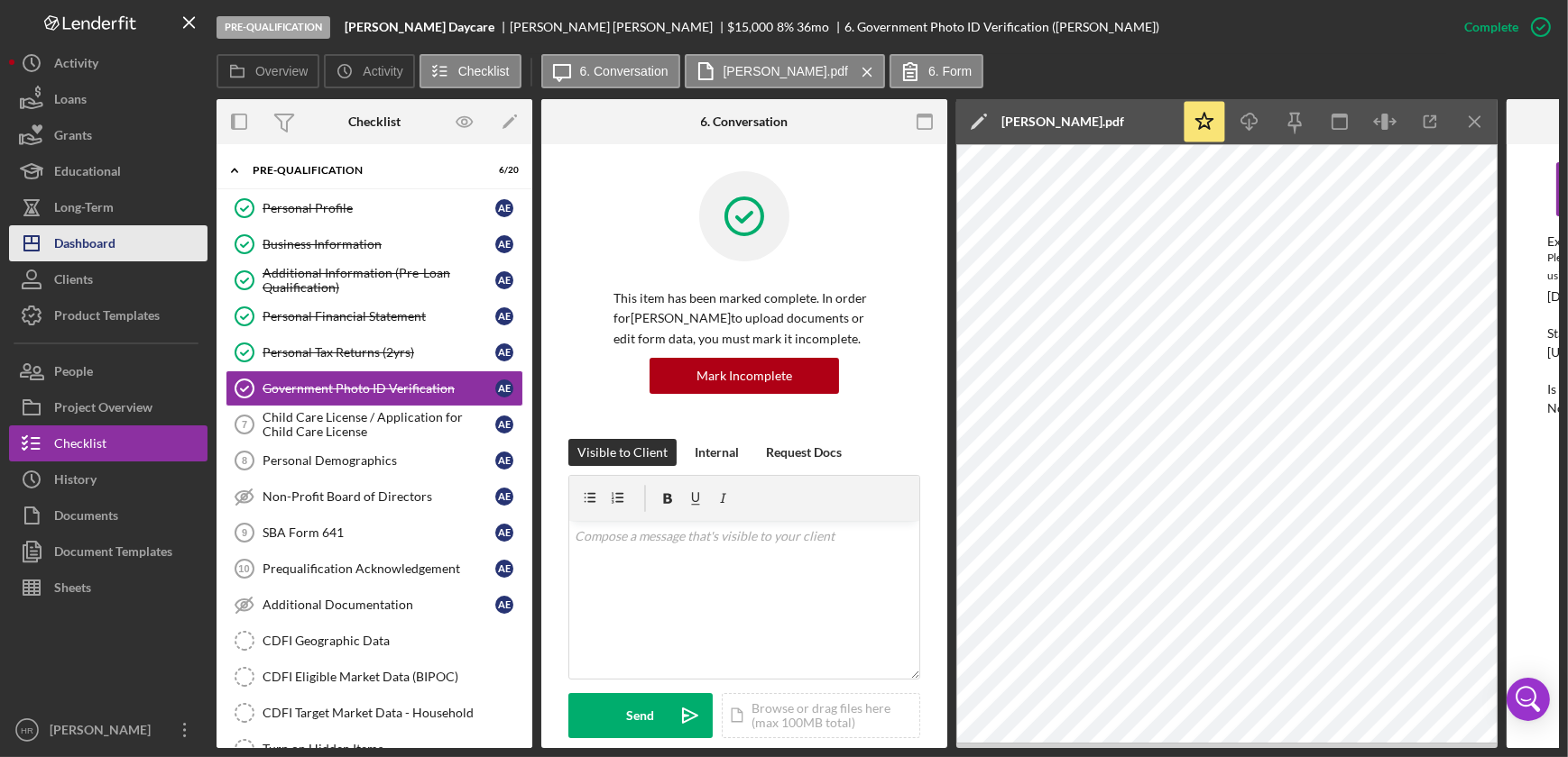
click at [95, 244] on div "Dashboard" at bounding box center [85, 246] width 61 height 41
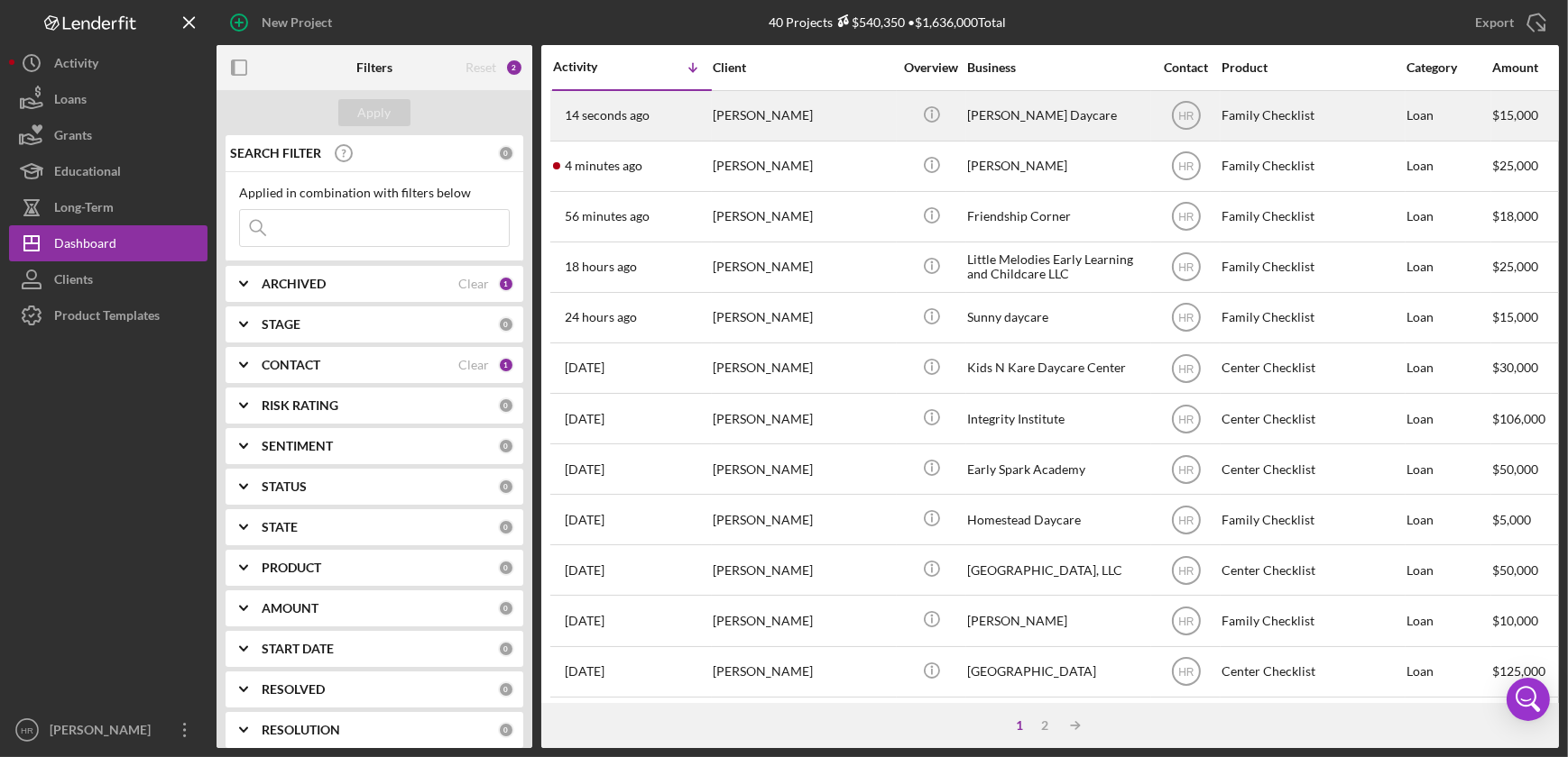
click at [775, 124] on div "[PERSON_NAME]" at bounding box center [802, 116] width 180 height 48
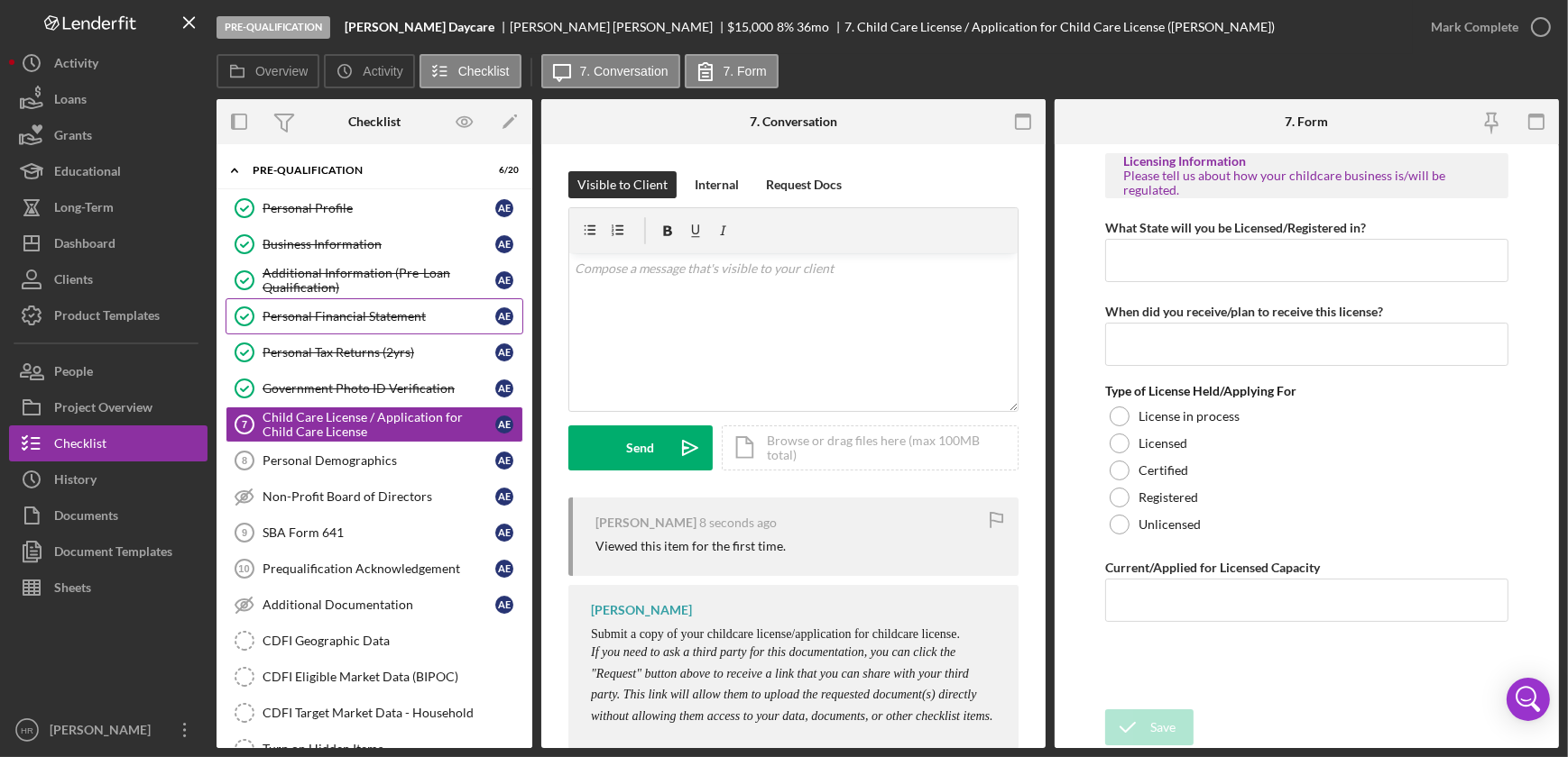
click at [314, 320] on div "Personal Financial Statement" at bounding box center [379, 316] width 233 height 15
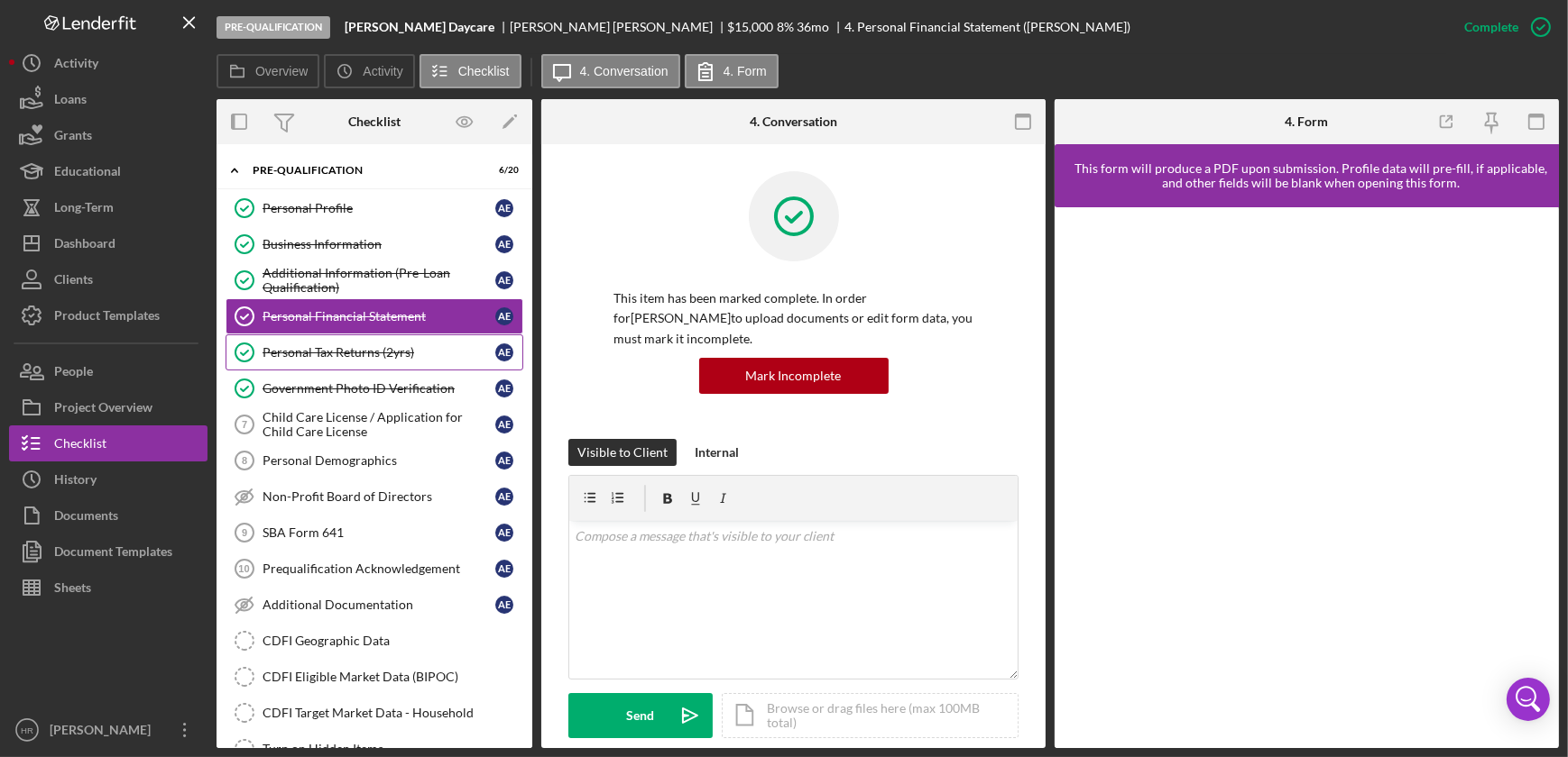
click at [324, 350] on div "Personal Tax Returns (2yrs)" at bounding box center [379, 352] width 233 height 15
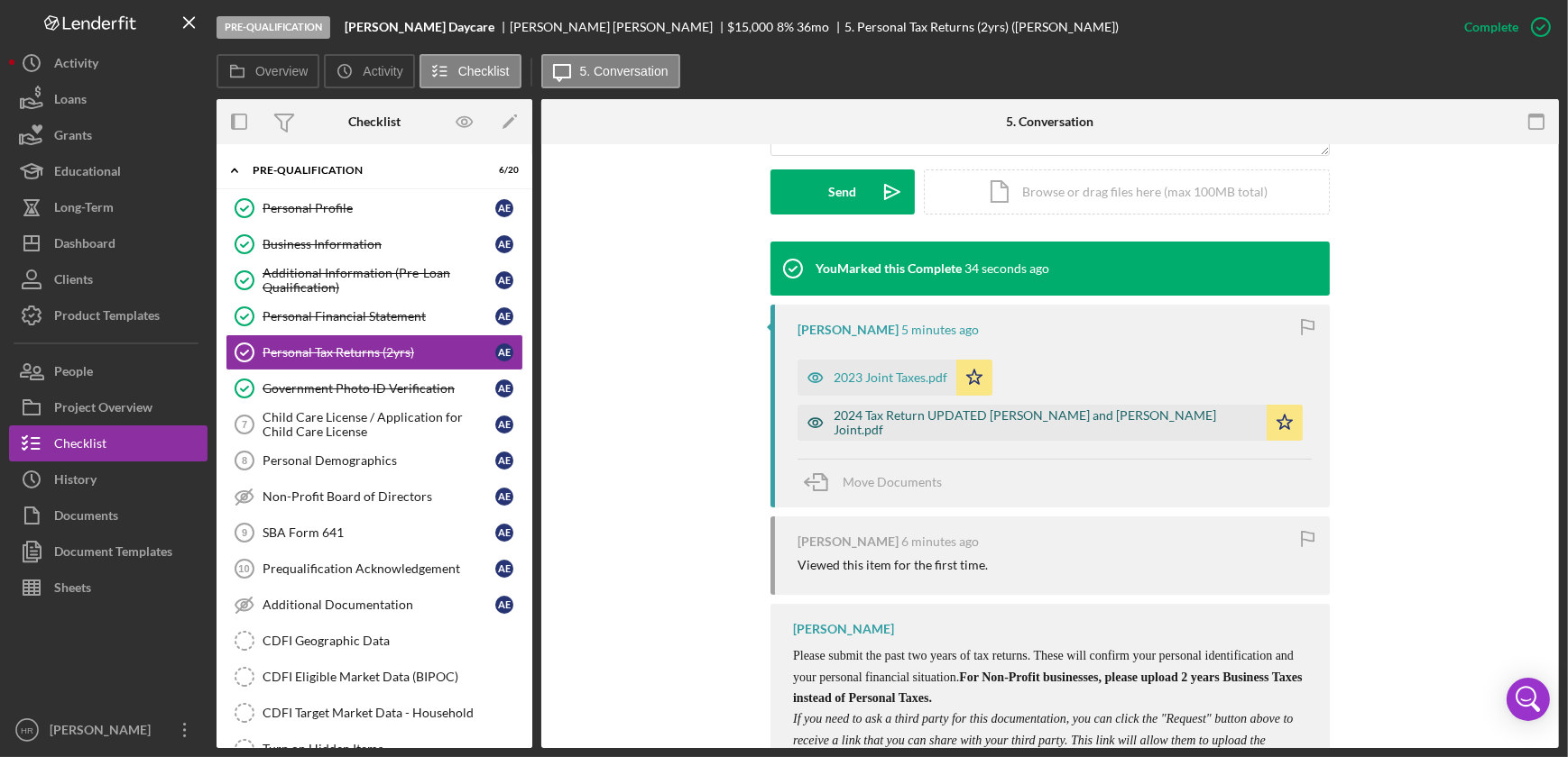
scroll to position [361, 0]
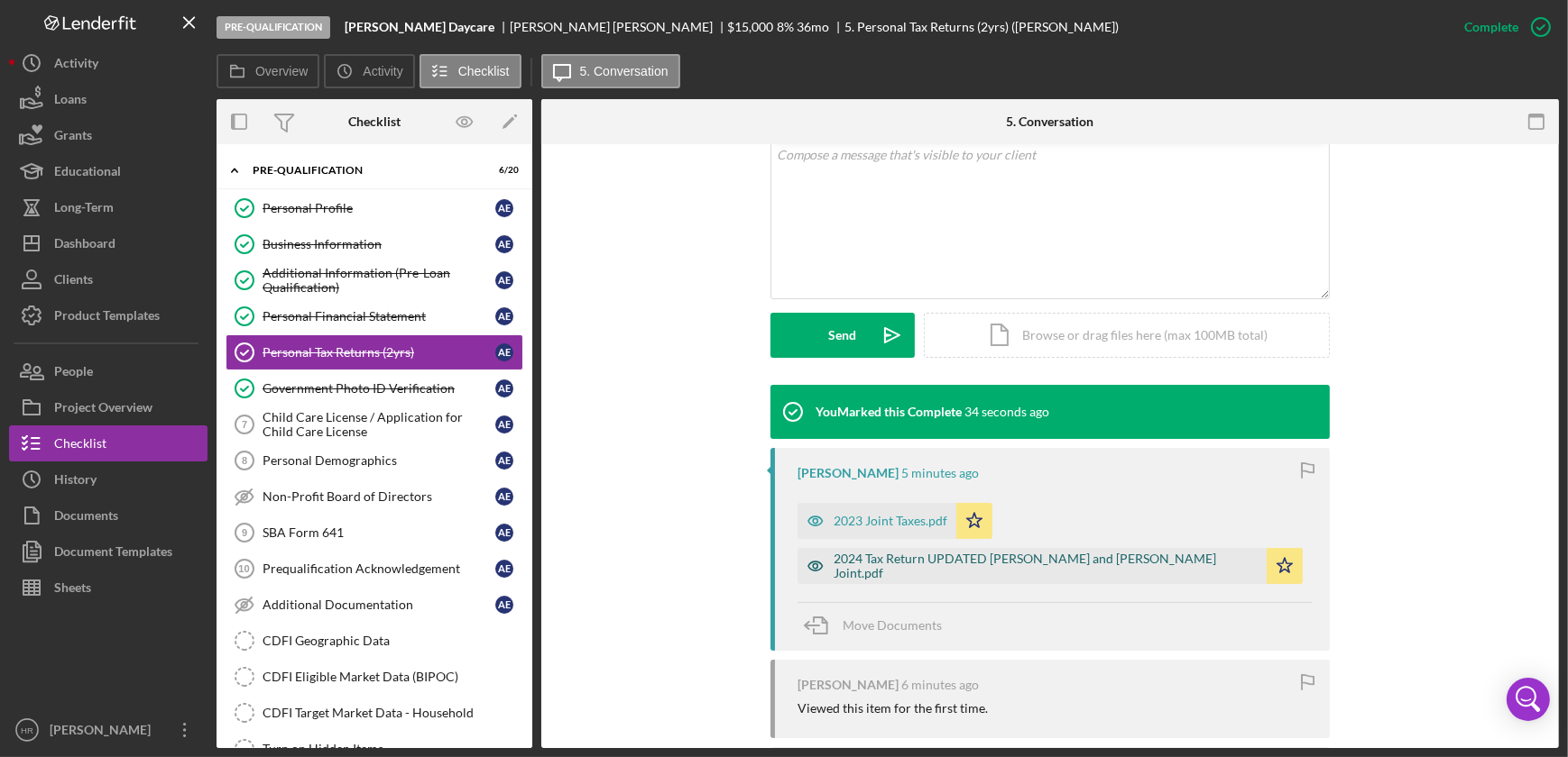
click at [874, 563] on div "2024 Tax Return UPDATED [PERSON_NAME] and [PERSON_NAME] Joint.pdf" at bounding box center [1045, 566] width 424 height 29
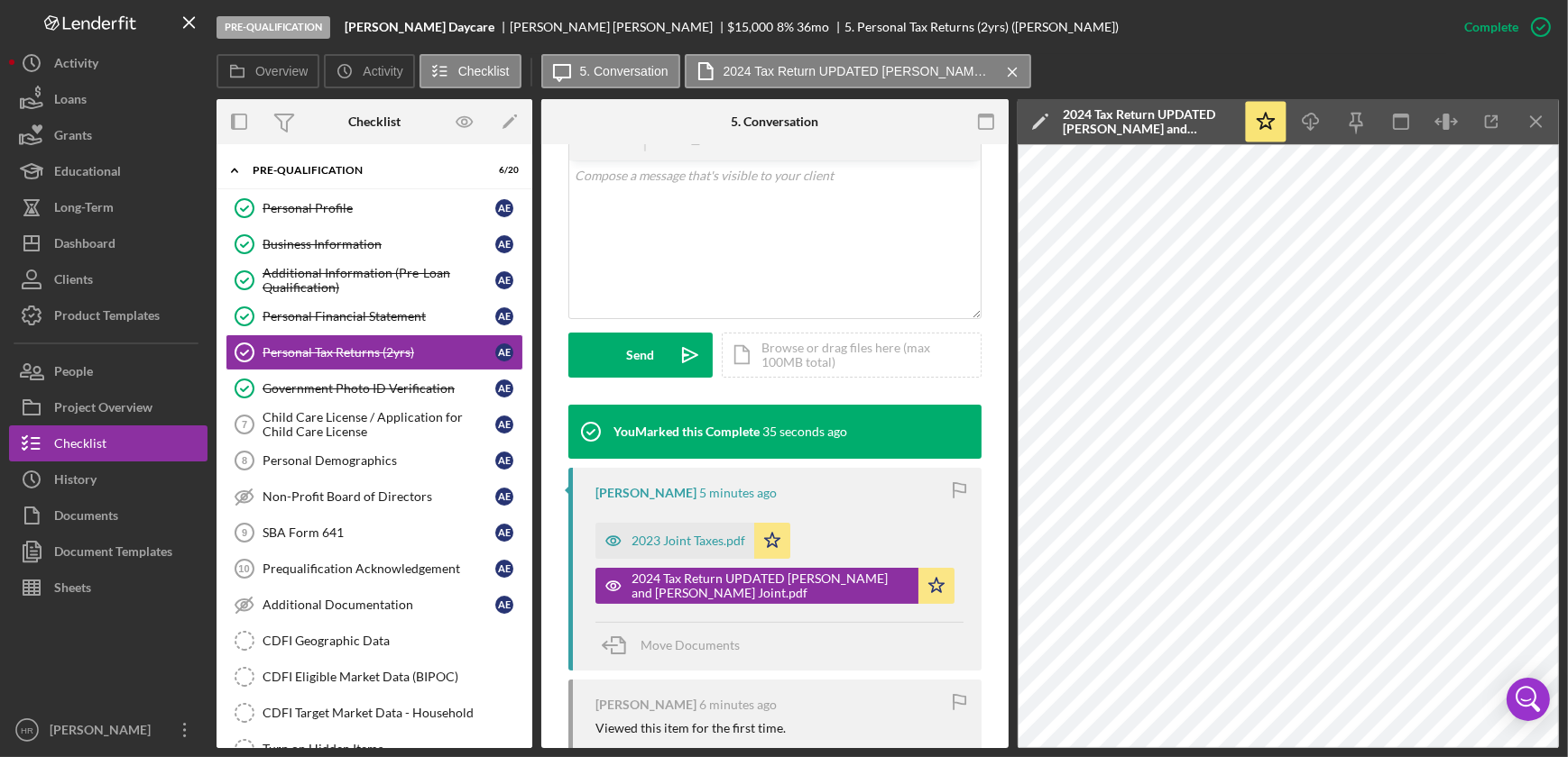
scroll to position [381, 0]
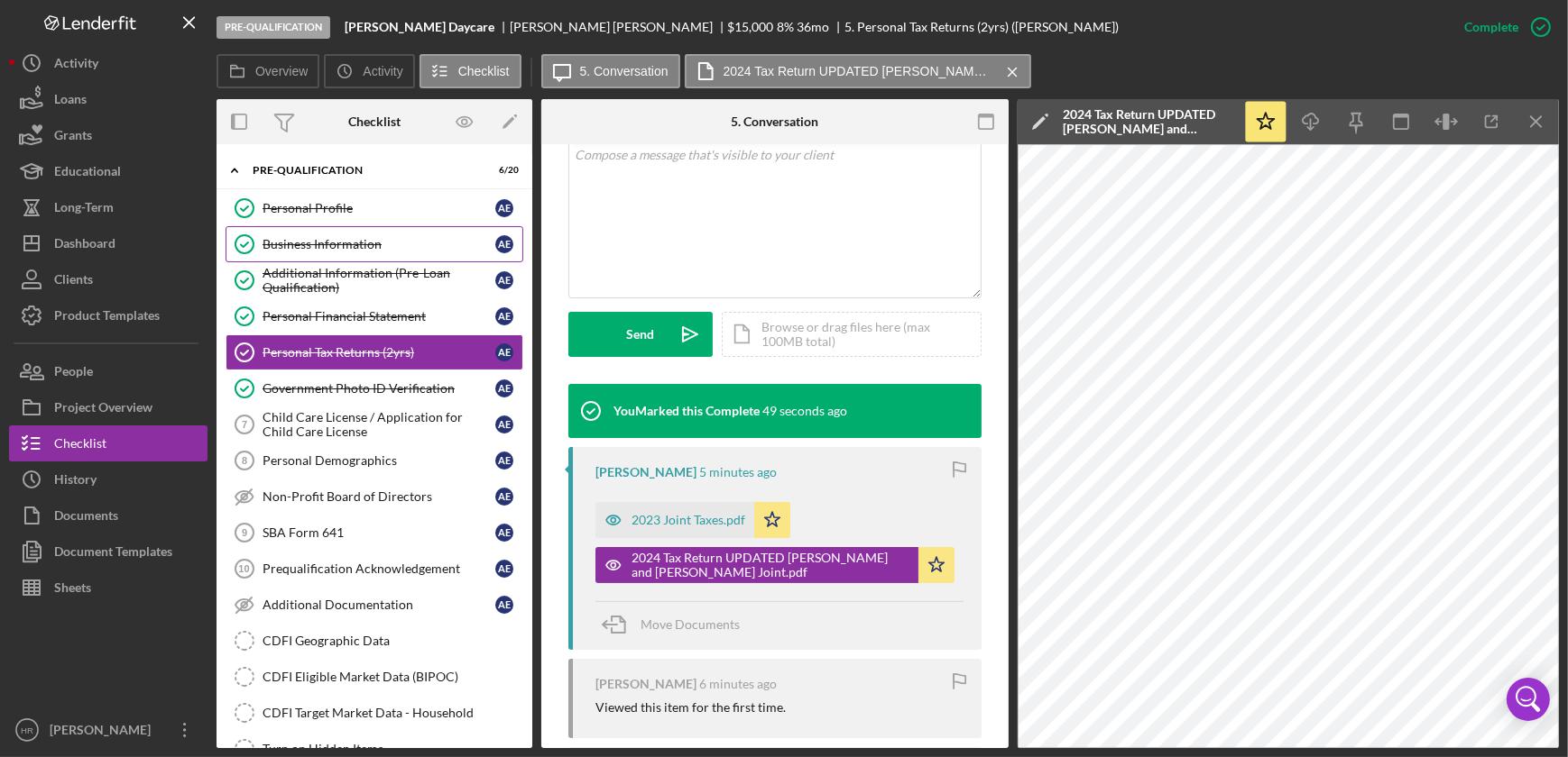
click at [316, 246] on div "Business Information" at bounding box center [379, 244] width 233 height 15
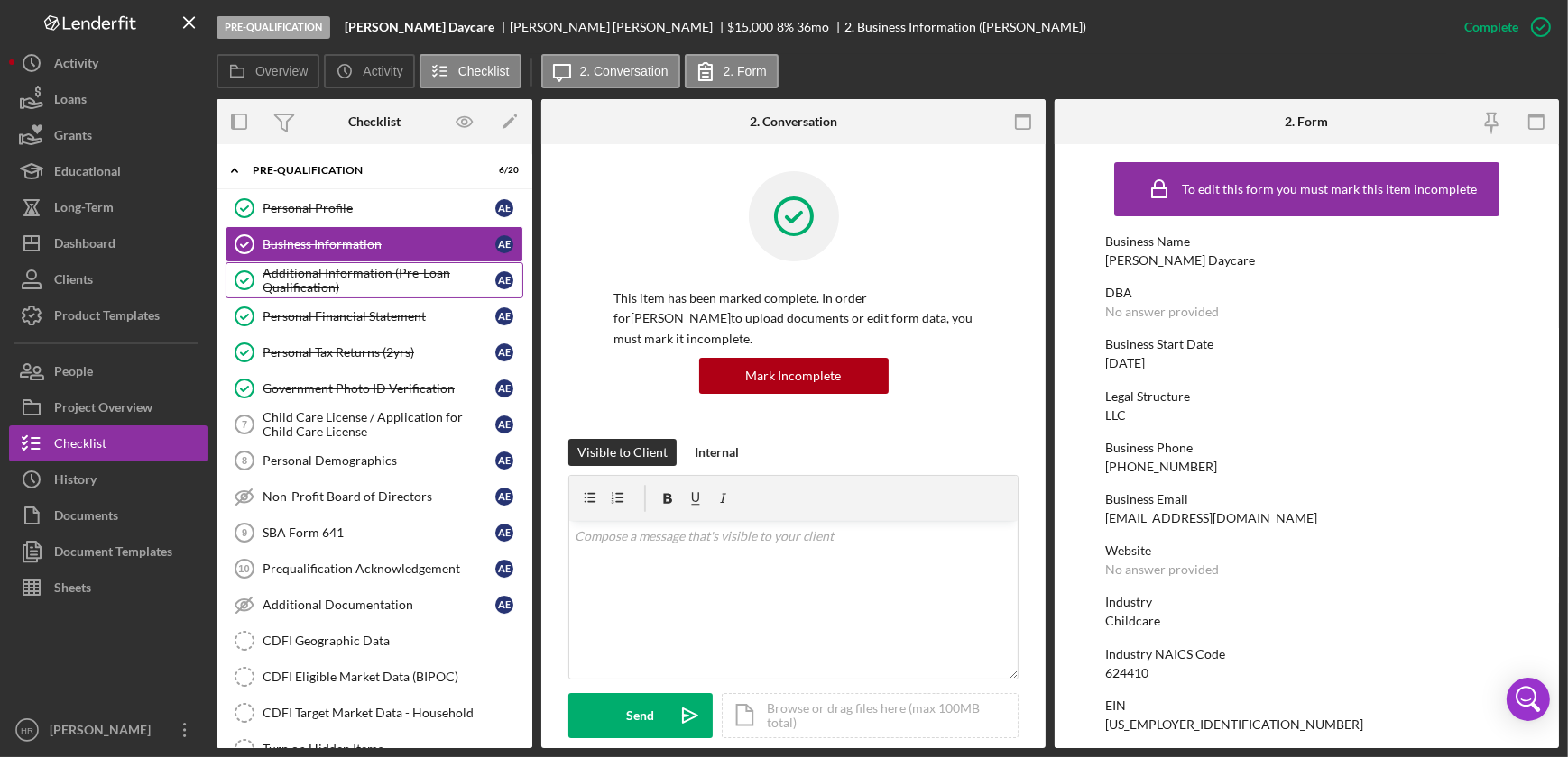
click at [348, 287] on div "Additional Information (Pre-Loan Qualification)" at bounding box center [379, 280] width 233 height 29
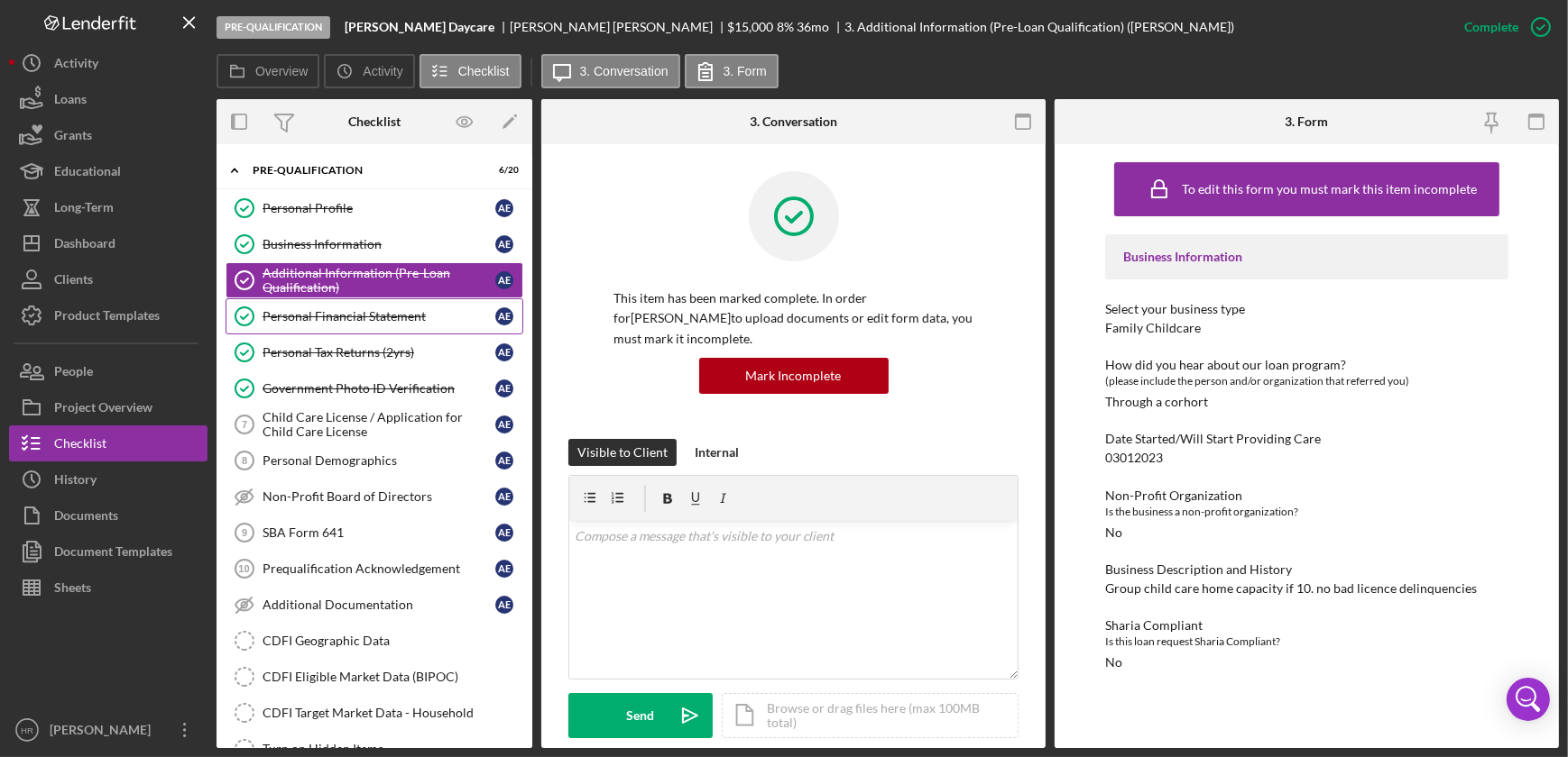
click at [355, 314] on div "Personal Financial Statement" at bounding box center [379, 316] width 233 height 15
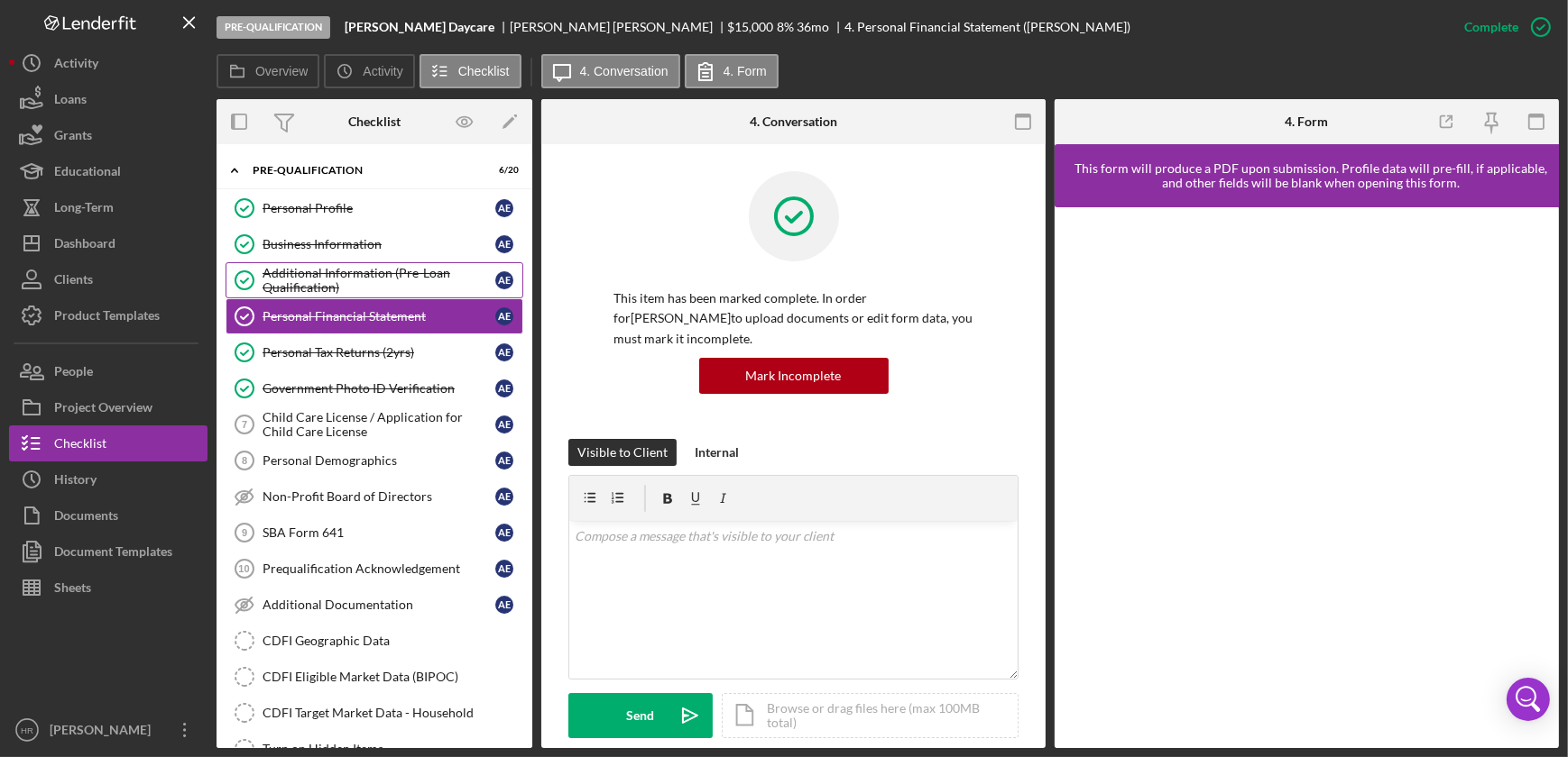
click at [298, 277] on div "Additional Information (Pre-Loan Qualification)" at bounding box center [379, 280] width 233 height 29
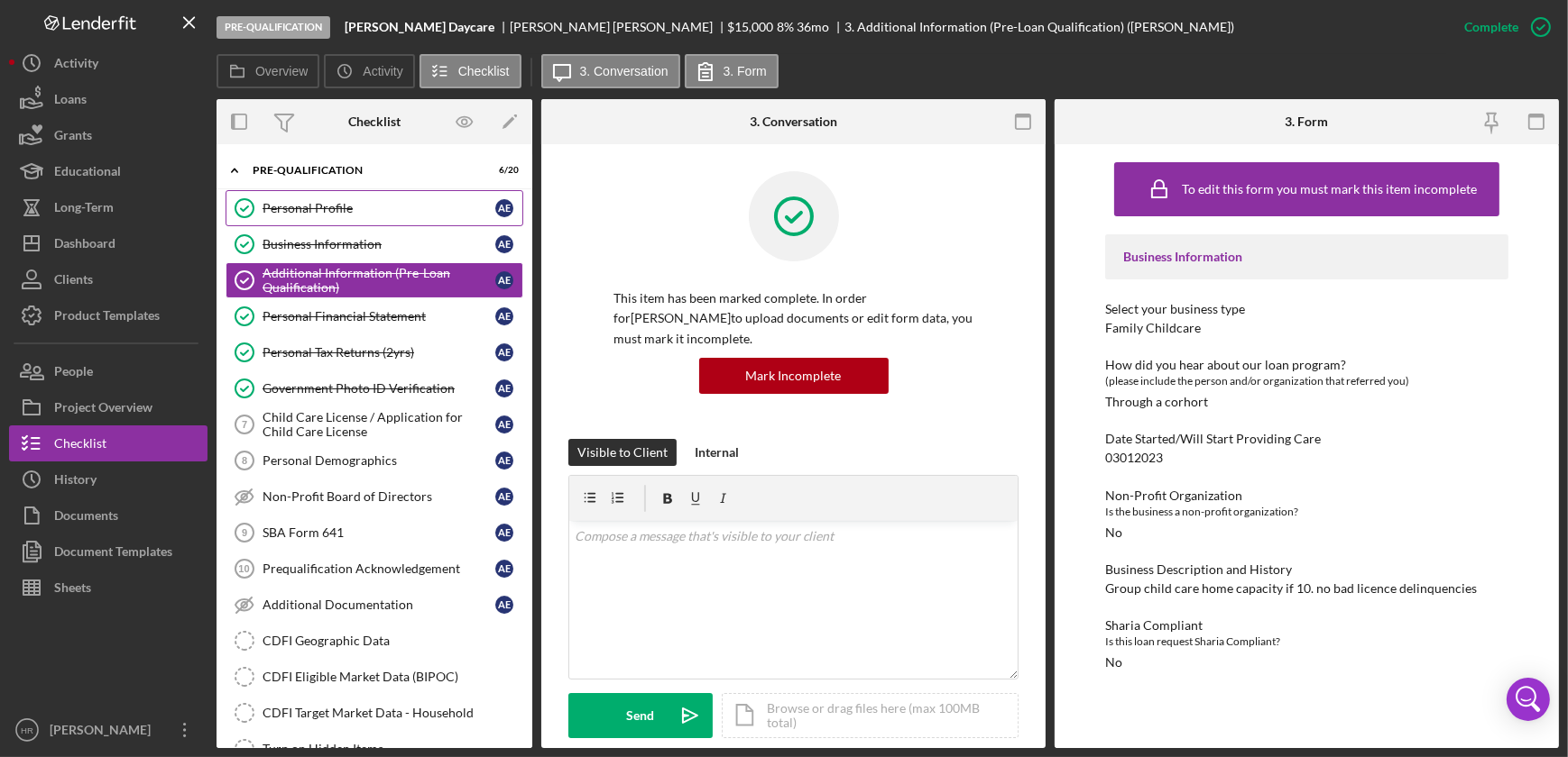
click at [308, 223] on link "Personal Profile Personal Profile A E" at bounding box center [375, 208] width 298 height 36
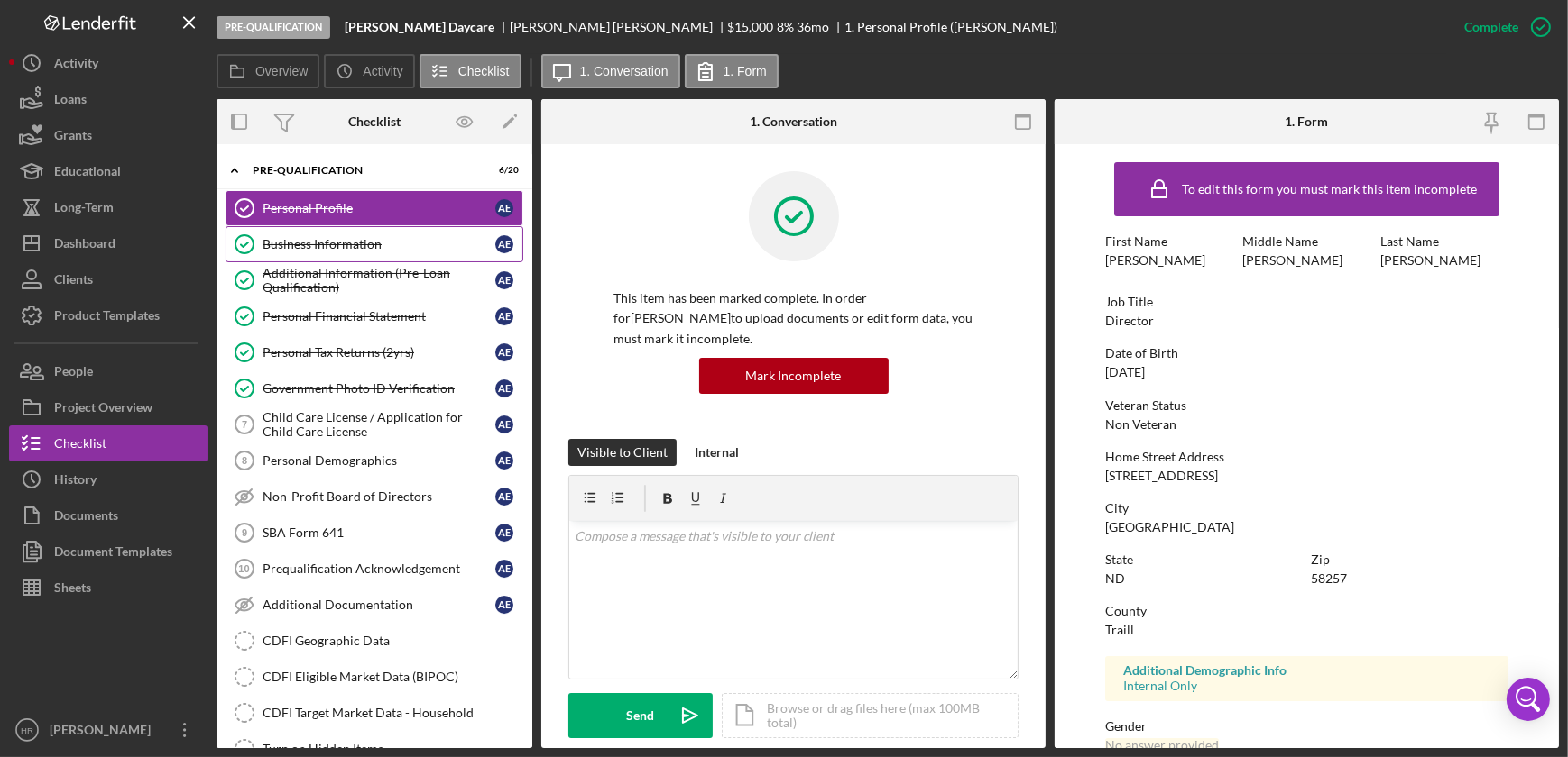
click at [305, 250] on div "Business Information" at bounding box center [379, 244] width 233 height 15
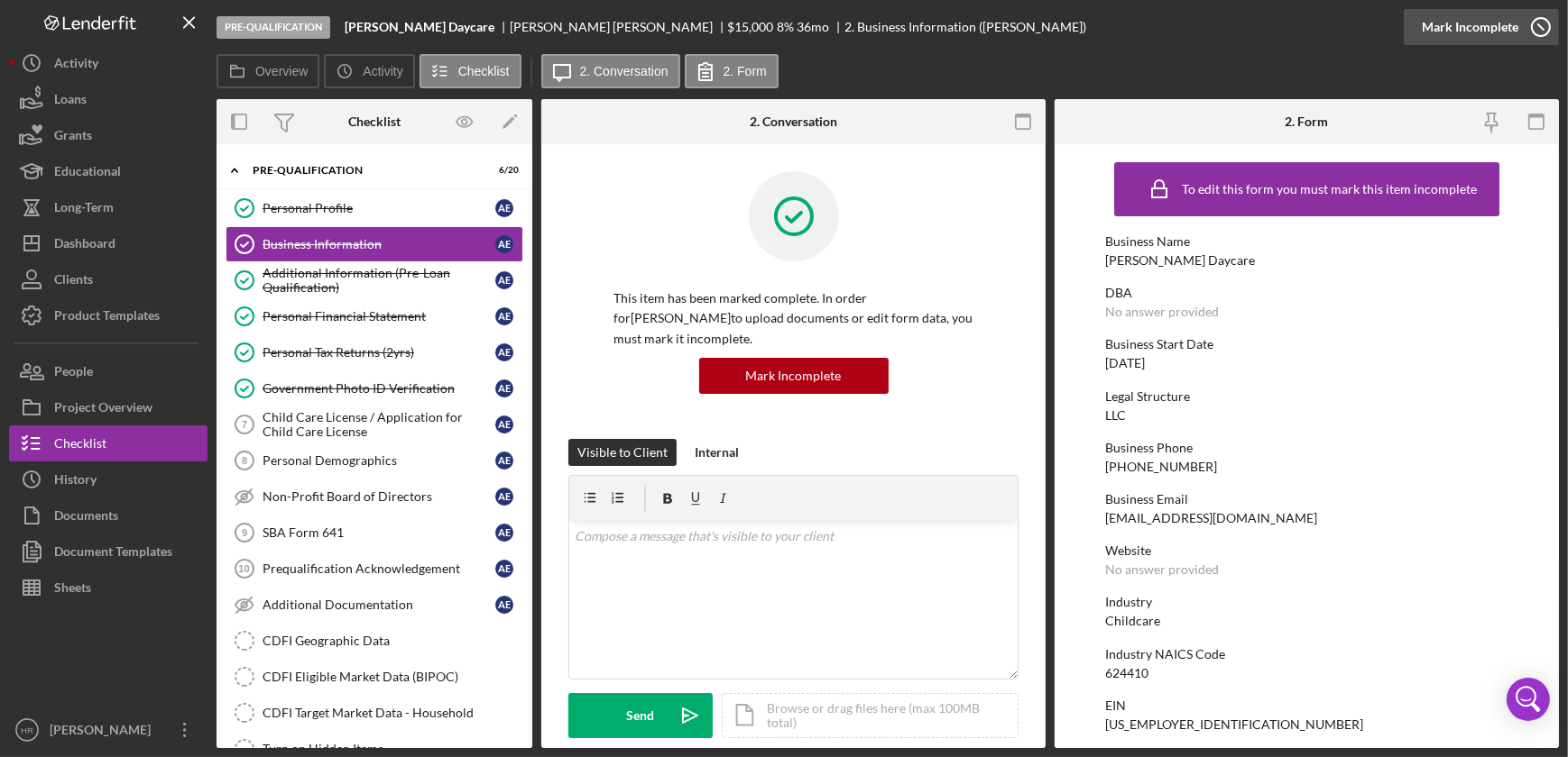
click at [1535, 32] on icon "button" at bounding box center [1541, 27] width 45 height 45
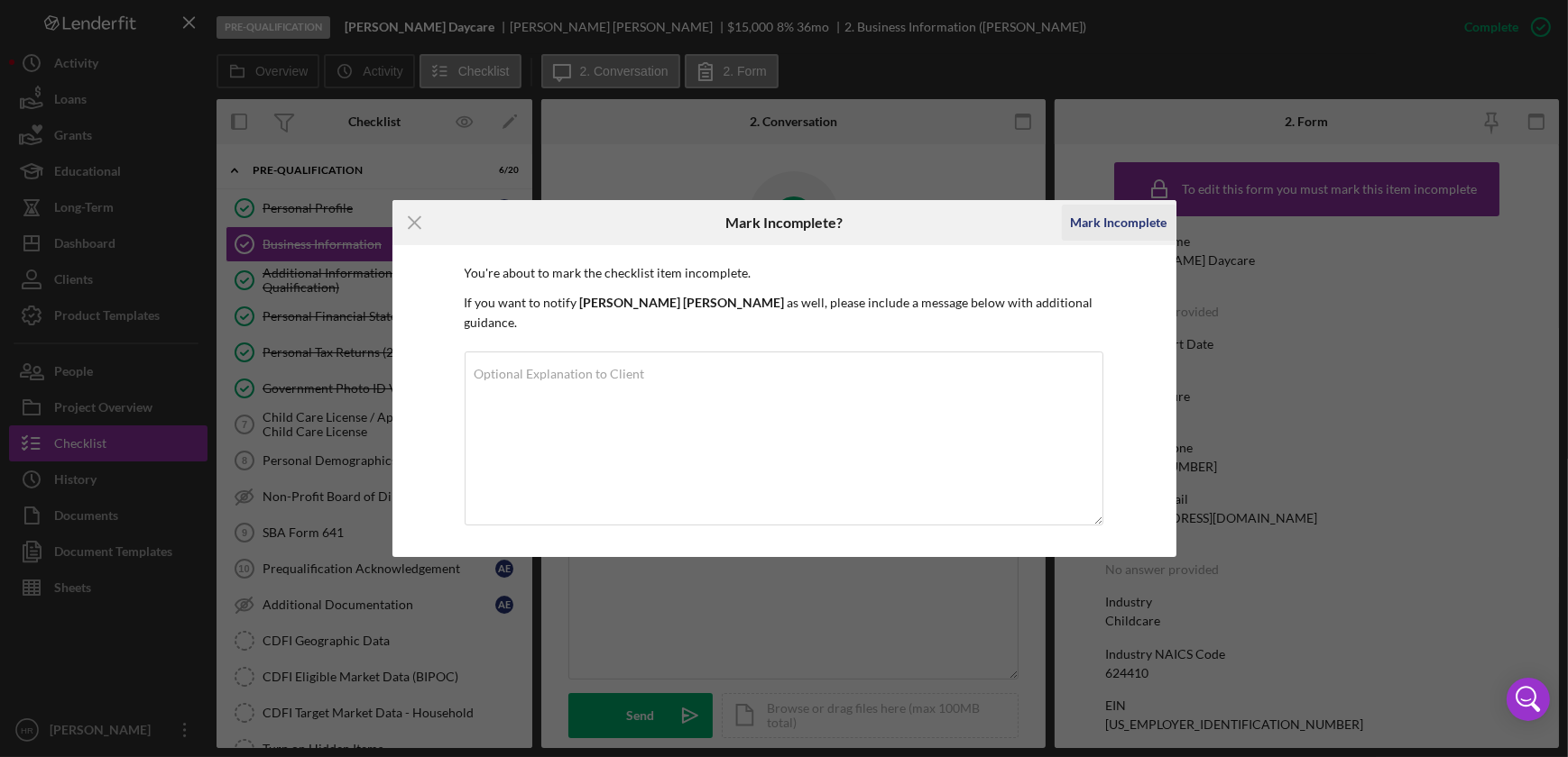
click at [1097, 235] on div "Mark Incomplete" at bounding box center [1118, 222] width 96 height 36
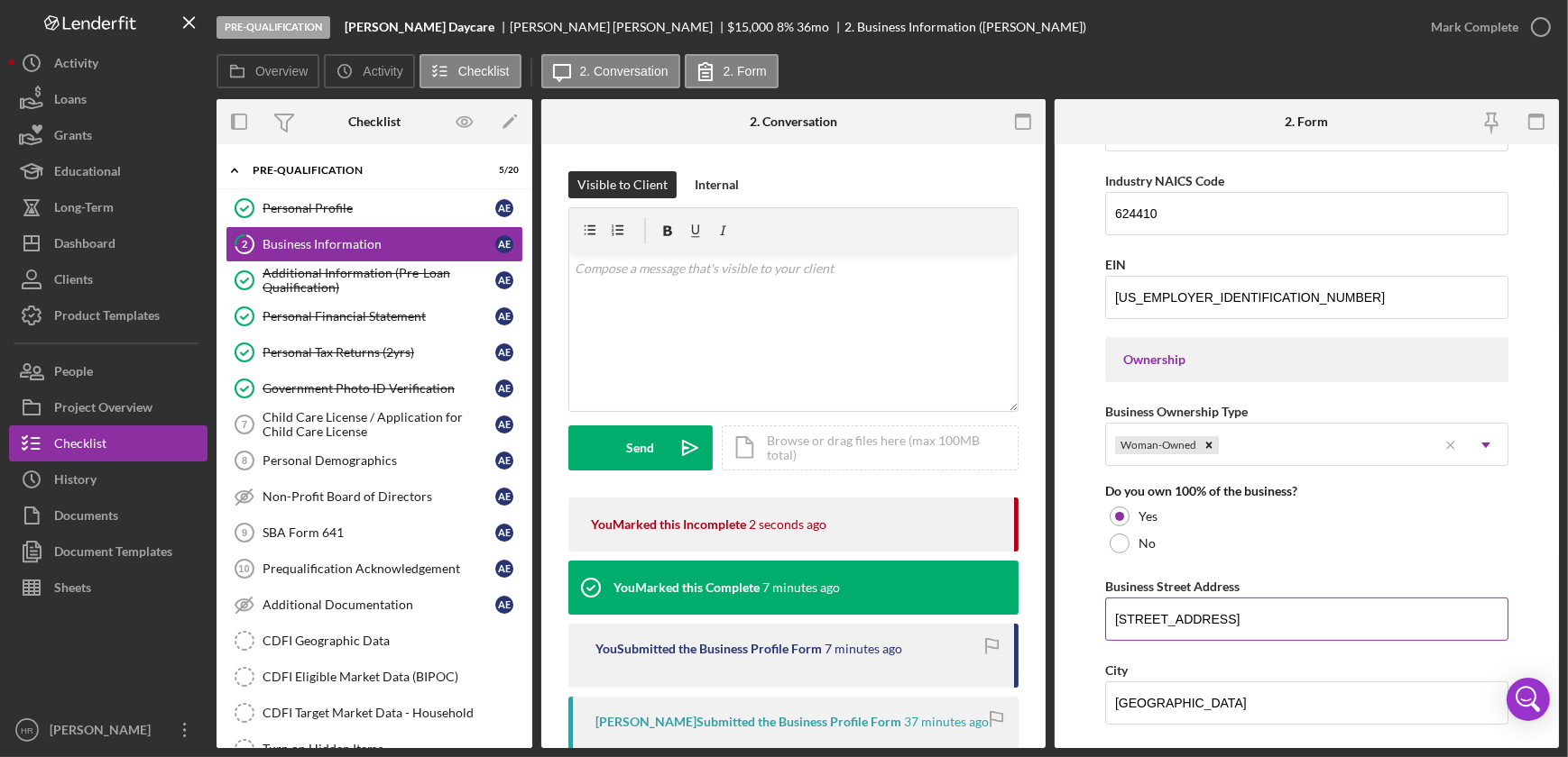
scroll to position [656, 0]
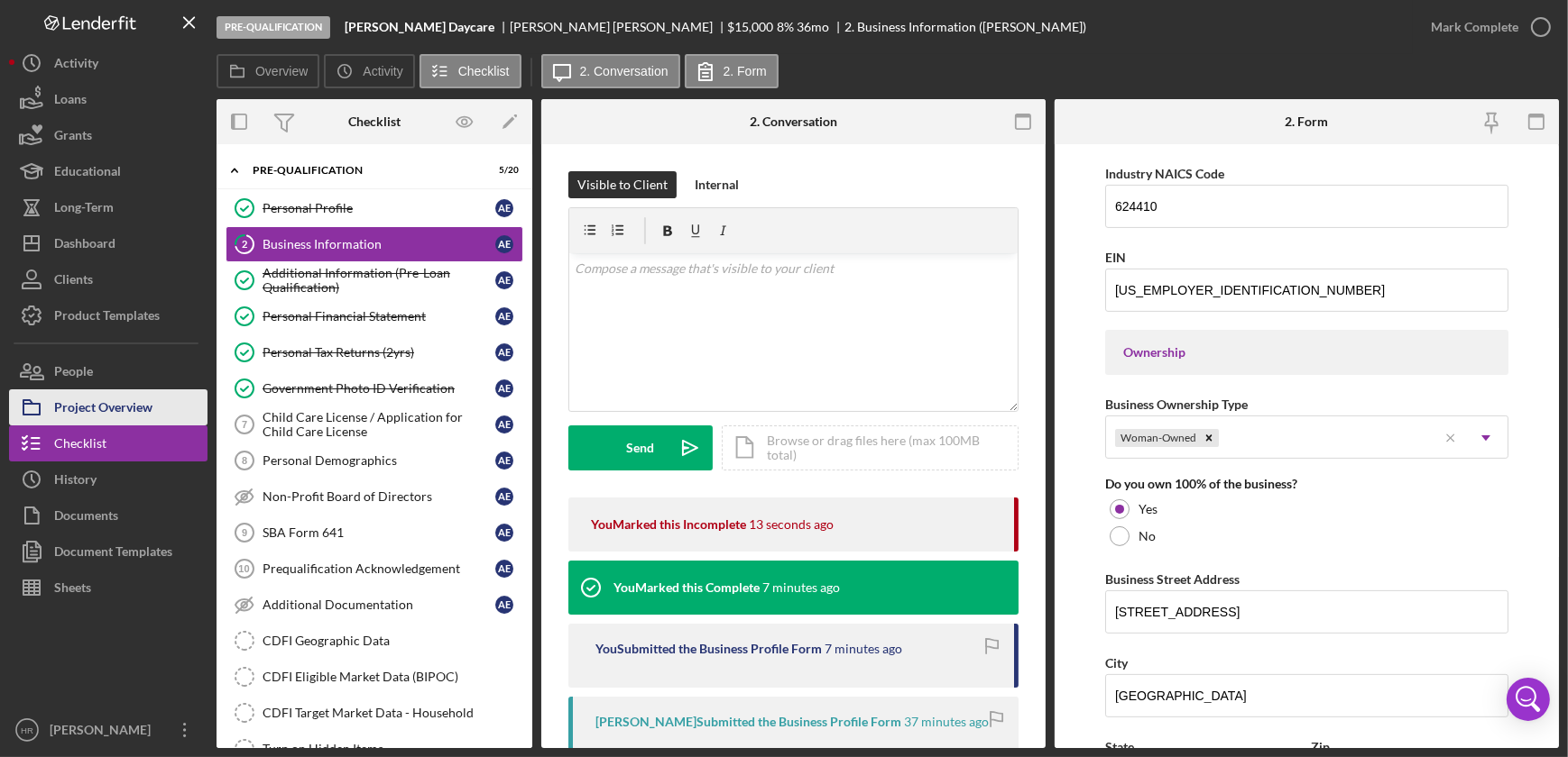
click at [96, 409] on div "Project Overview" at bounding box center [103, 410] width 98 height 41
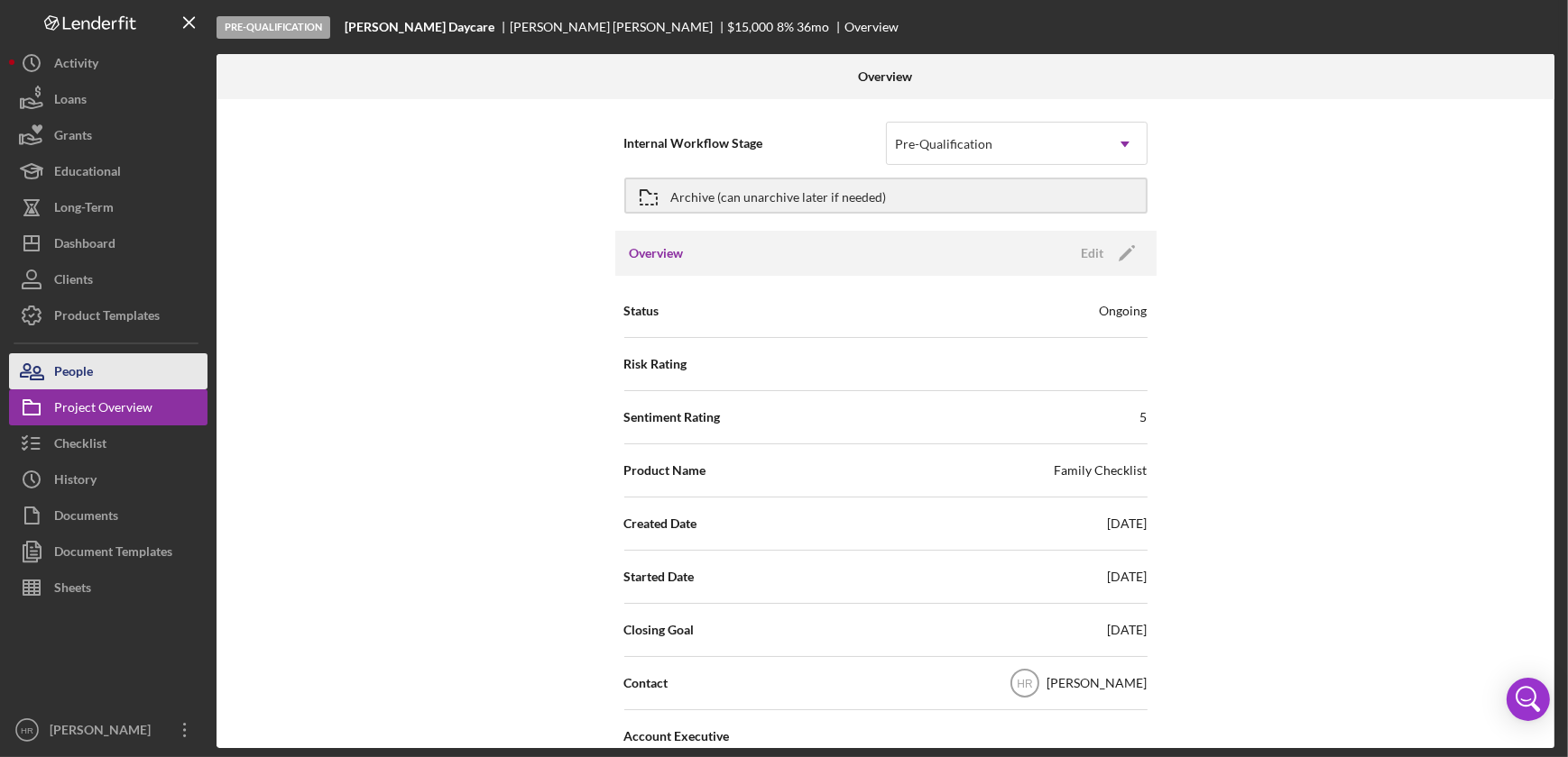
click at [98, 376] on button "People" at bounding box center [108, 371] width 199 height 36
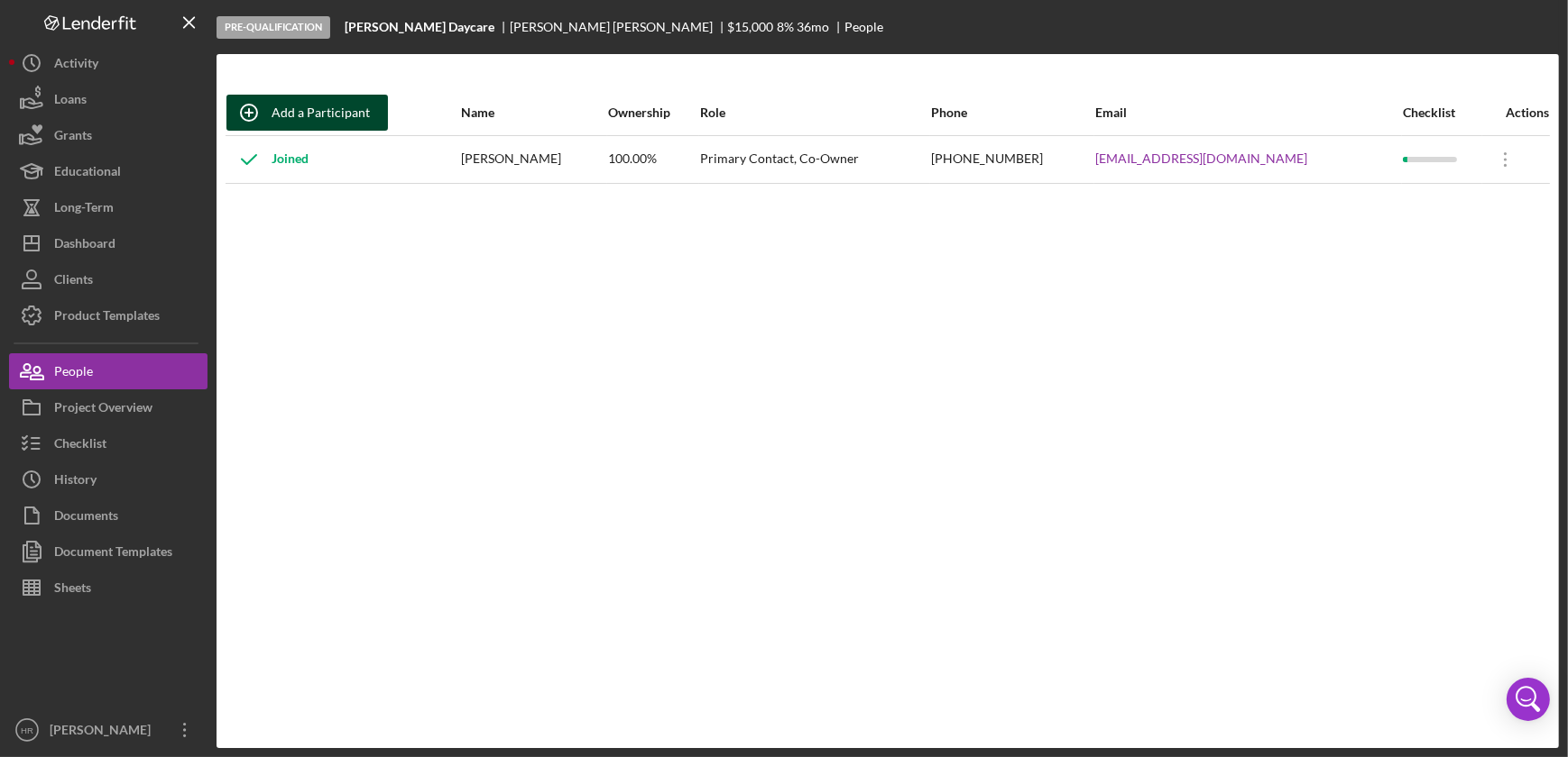
click at [315, 122] on div "Add a Participant" at bounding box center [320, 112] width 98 height 36
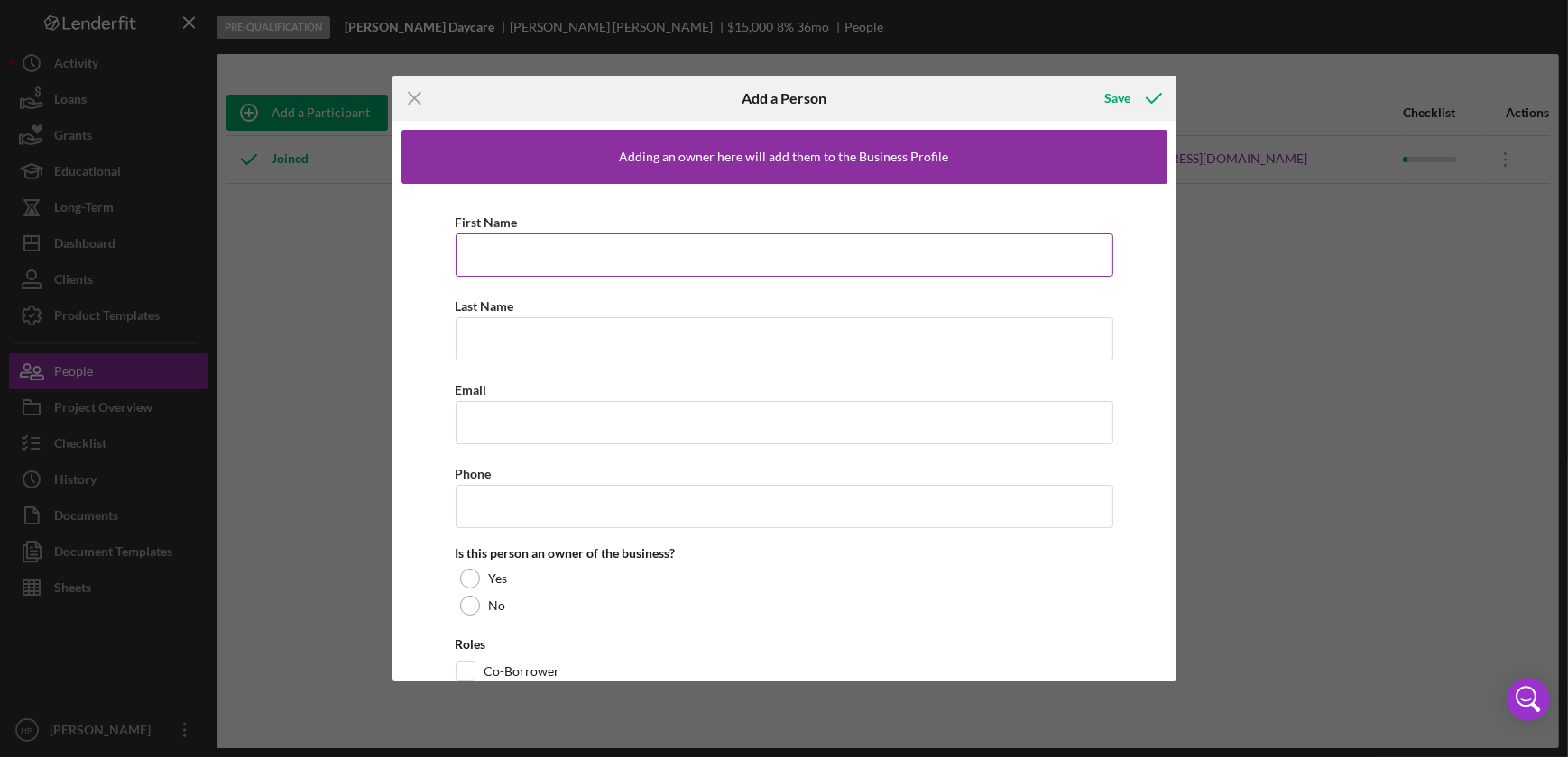
click at [511, 251] on input "First Name" at bounding box center [784, 255] width 658 height 43
click at [539, 447] on input "Email" at bounding box center [784, 433] width 658 height 43
paste input "mailto:[EMAIL_ADDRESS][DOMAIN_NAME]"
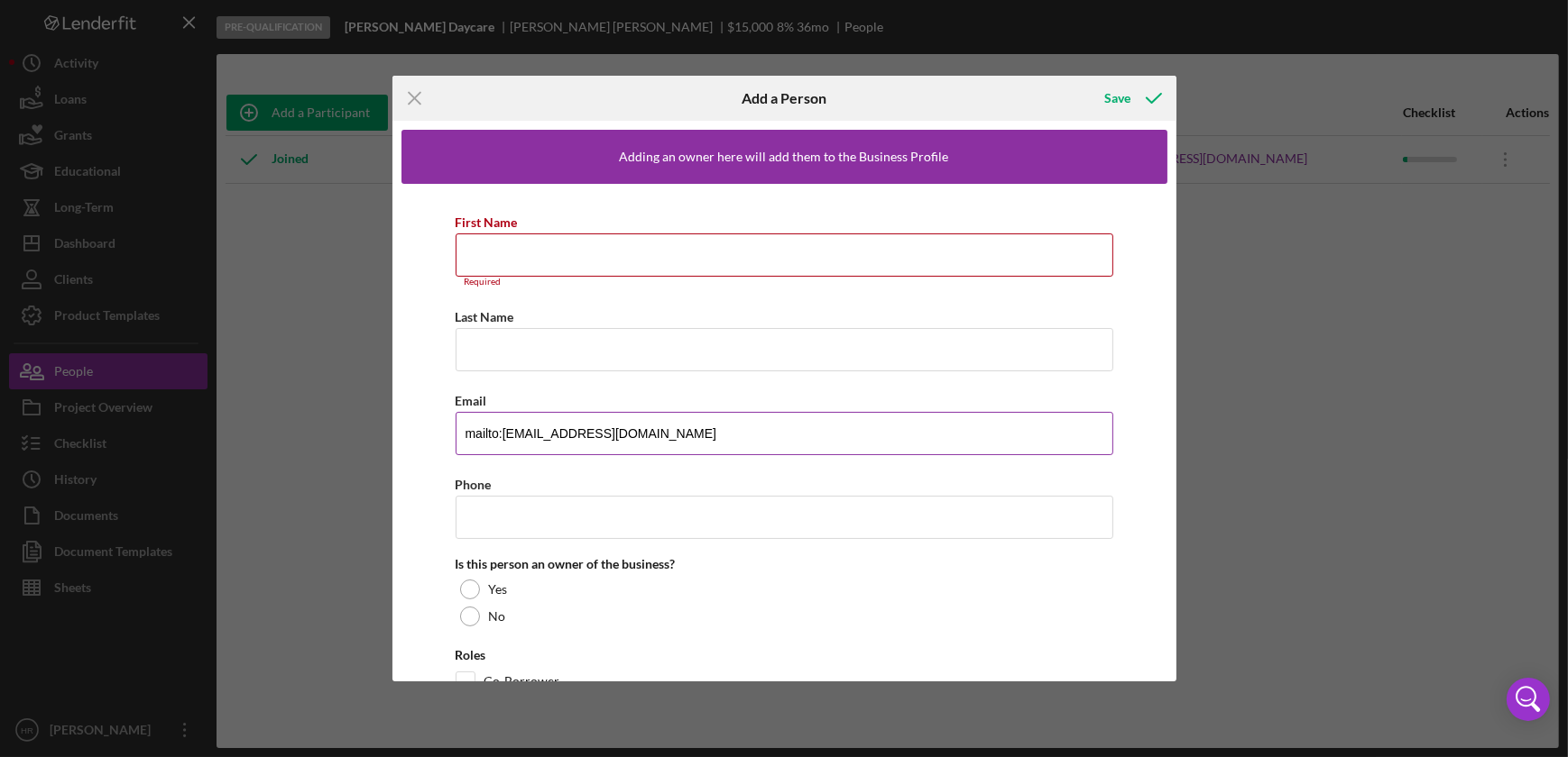
click at [507, 430] on input "mailto:[EMAIL_ADDRESS][DOMAIN_NAME]" at bounding box center [784, 433] width 658 height 43
type input "[EMAIL_ADDRESS][DOMAIN_NAME]"
click at [710, 521] on input "Phone" at bounding box center [784, 518] width 658 height 43
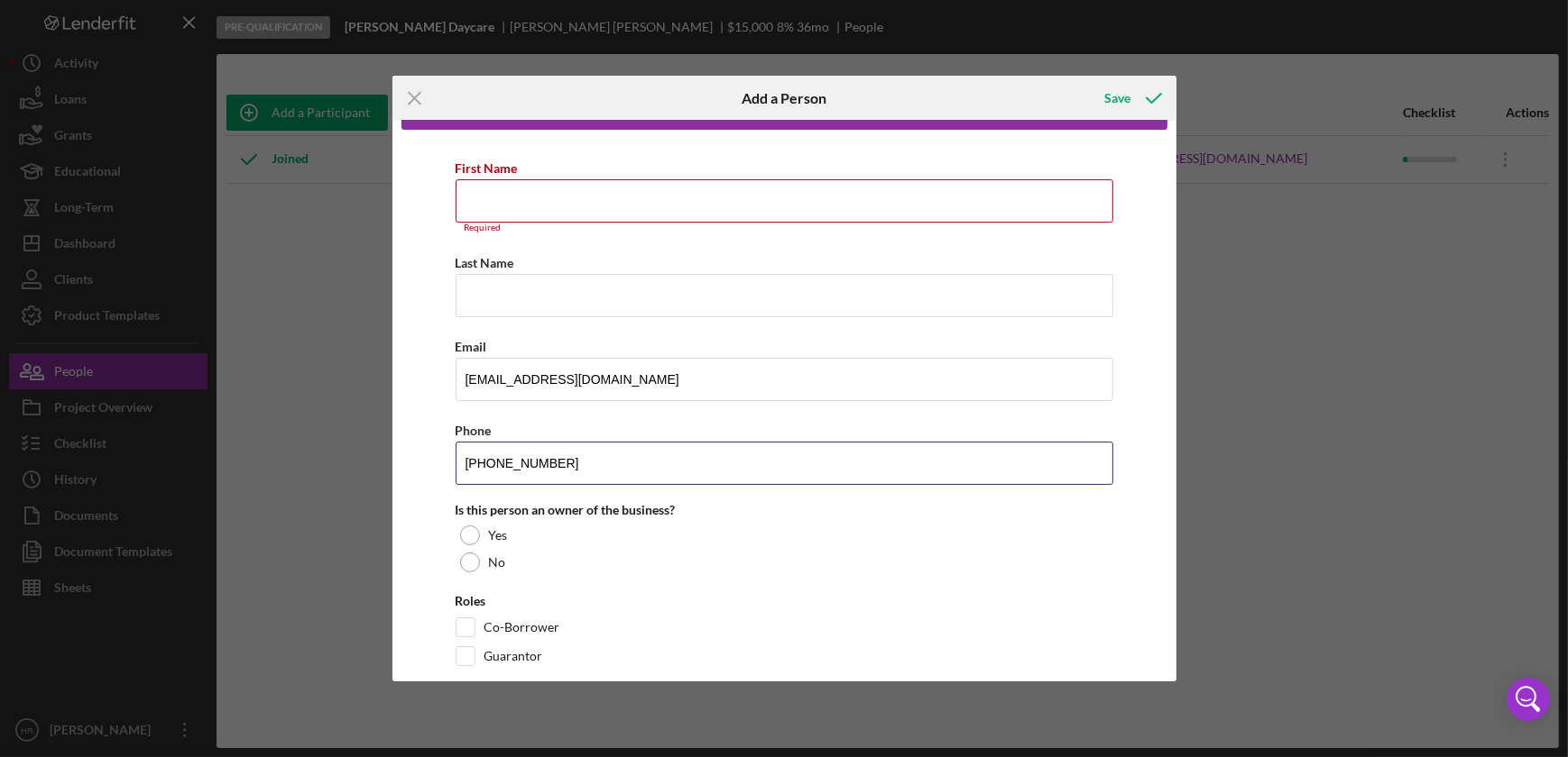
scroll to position [81, 0]
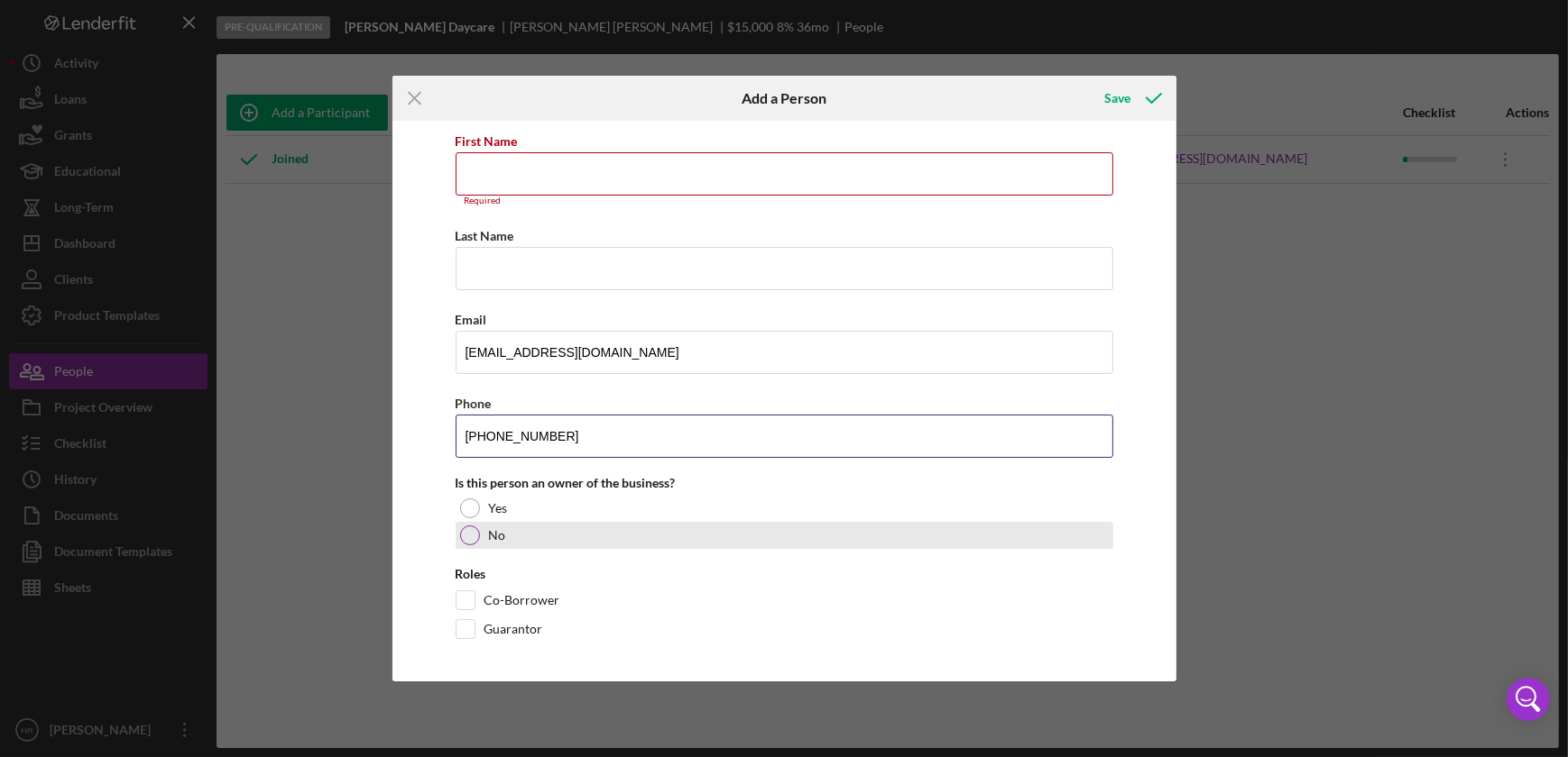
type input "[PHONE_NUMBER]"
click at [471, 537] on div at bounding box center [470, 535] width 19 height 19
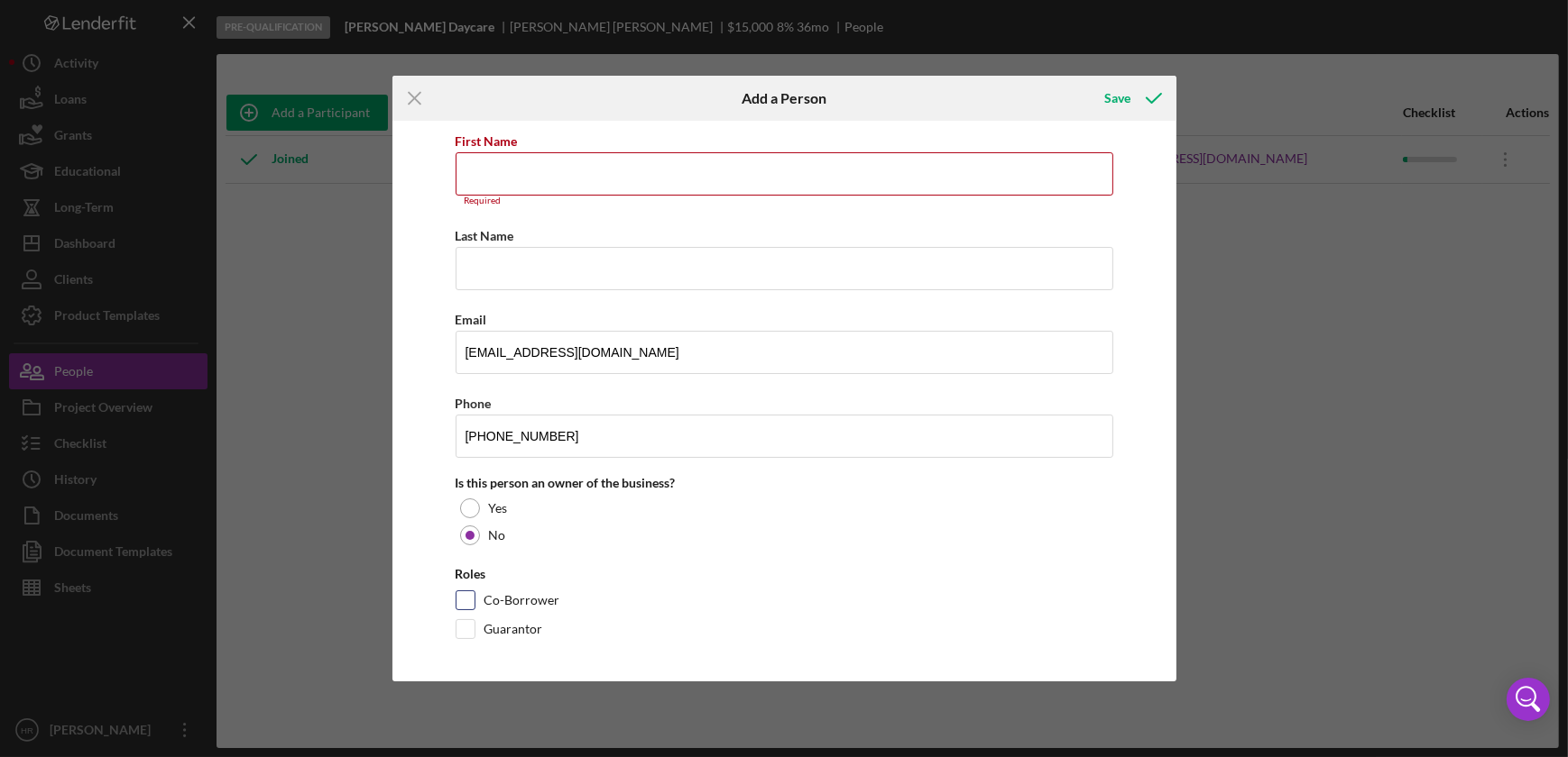
click at [469, 595] on input "Co-Borrower" at bounding box center [465, 600] width 18 height 18
checkbox input "true"
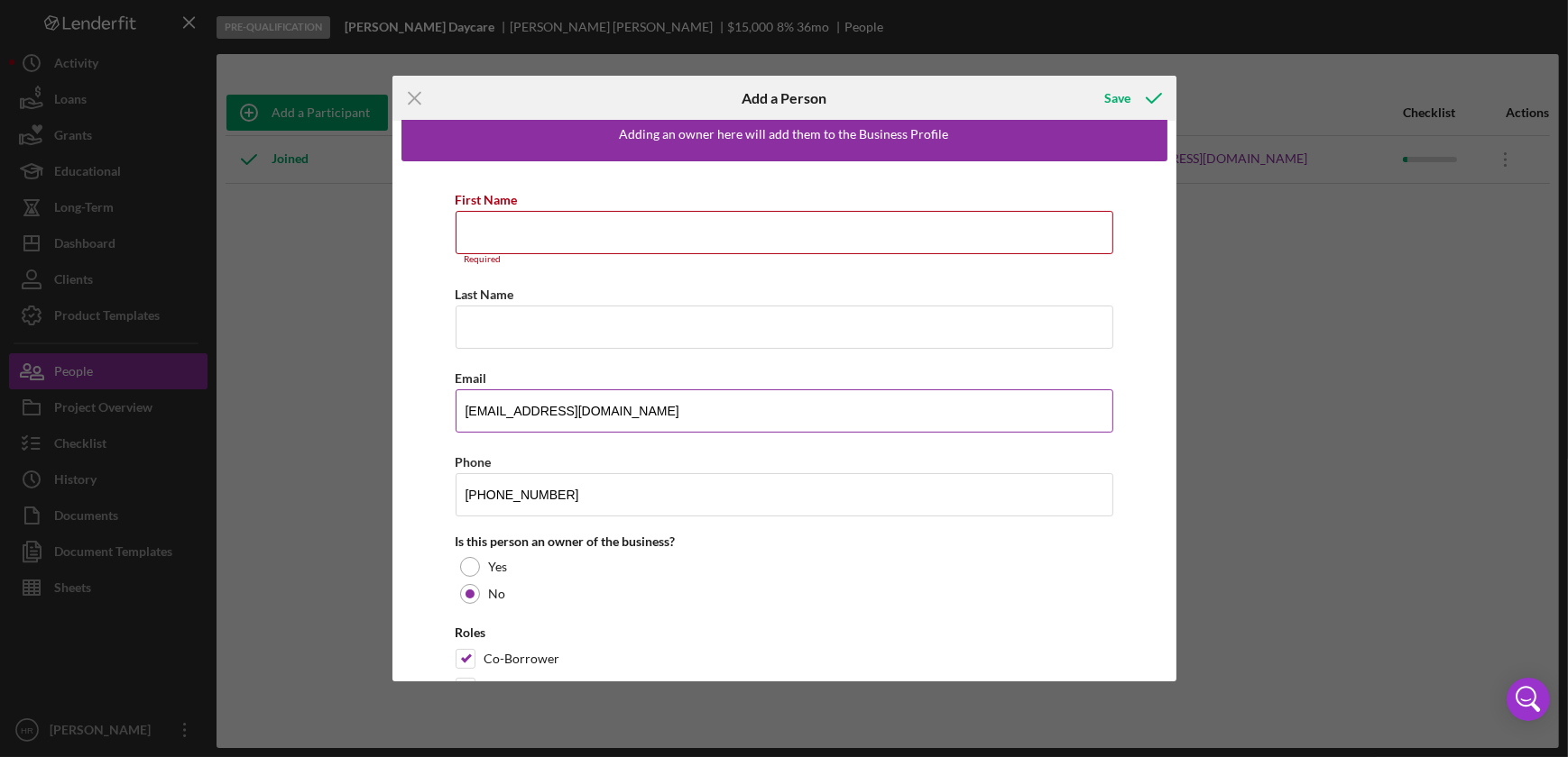
scroll to position [0, 0]
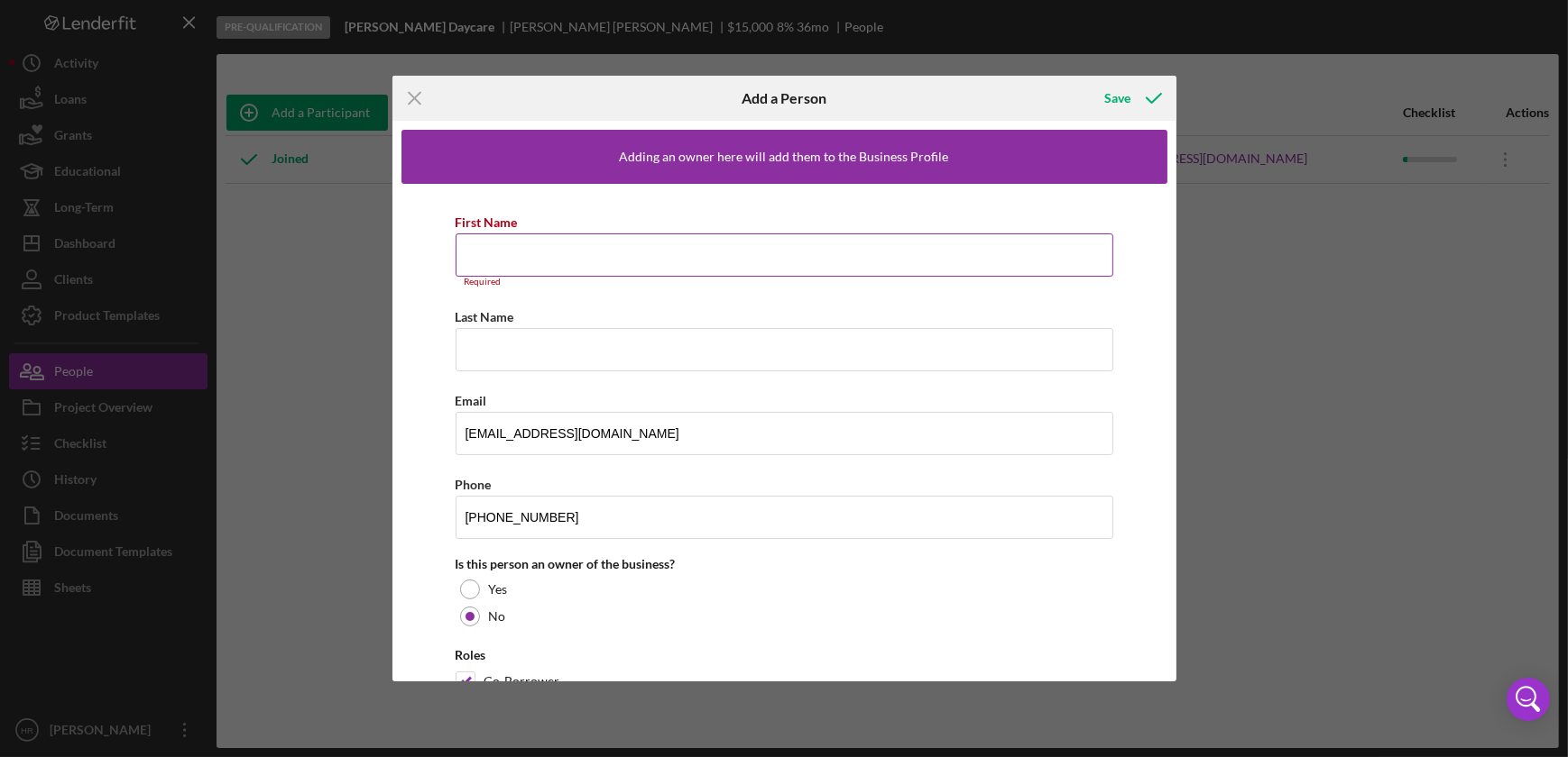
click at [512, 258] on input "First Name" at bounding box center [784, 255] width 658 height 43
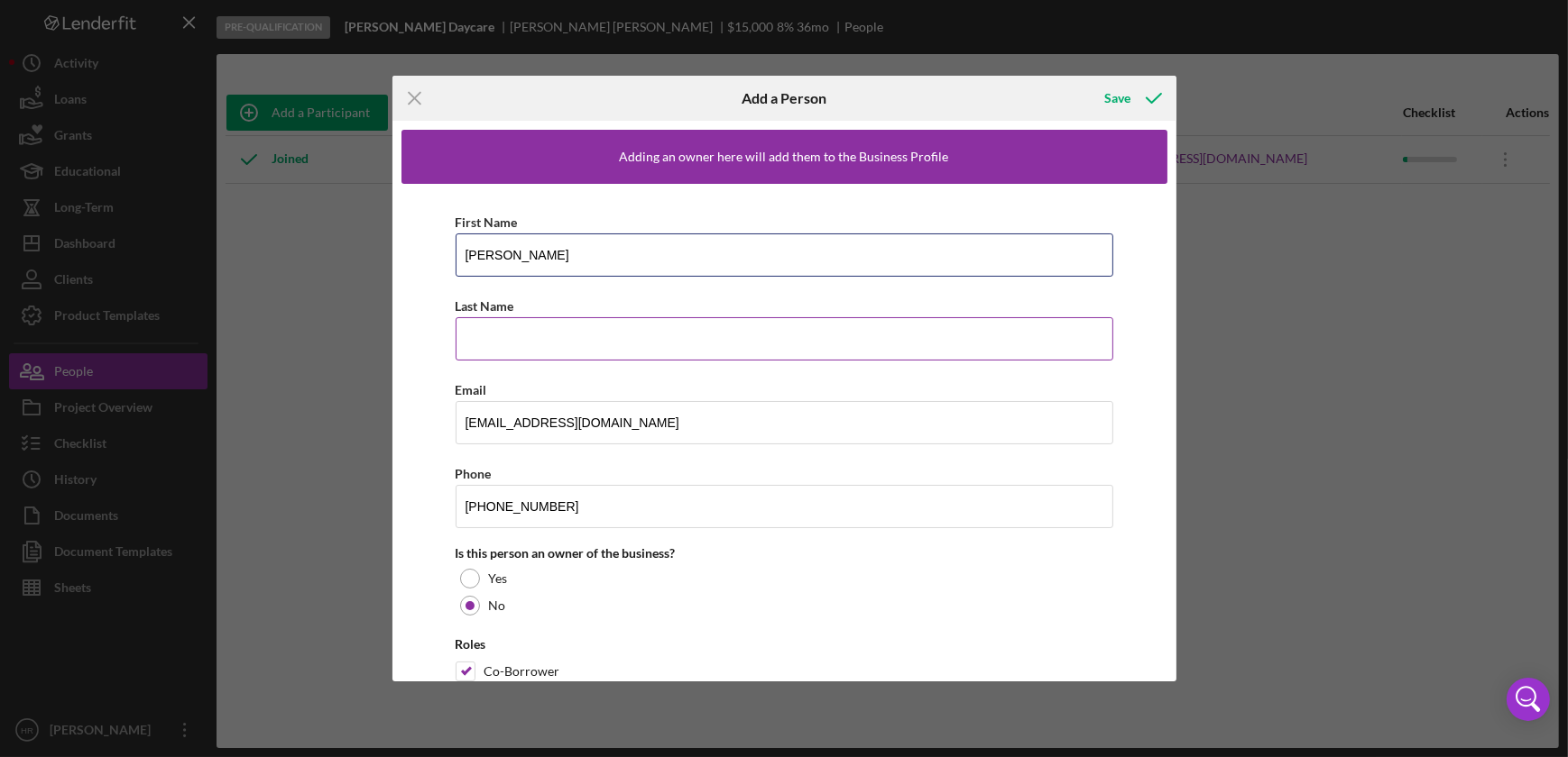
type input "[PERSON_NAME]"
click at [525, 345] on input "Last Name" at bounding box center [784, 339] width 658 height 43
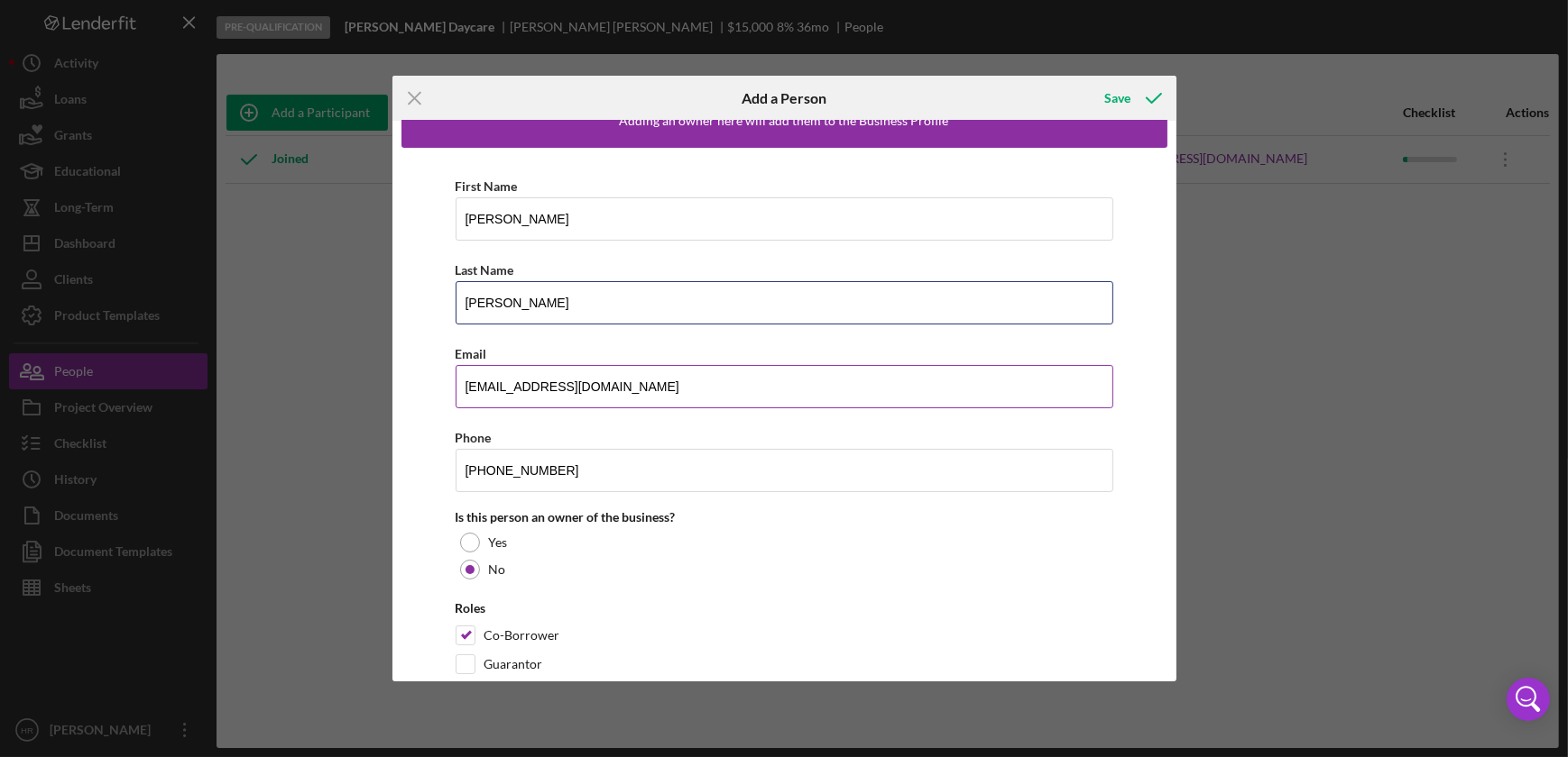
scroll to position [72, 0]
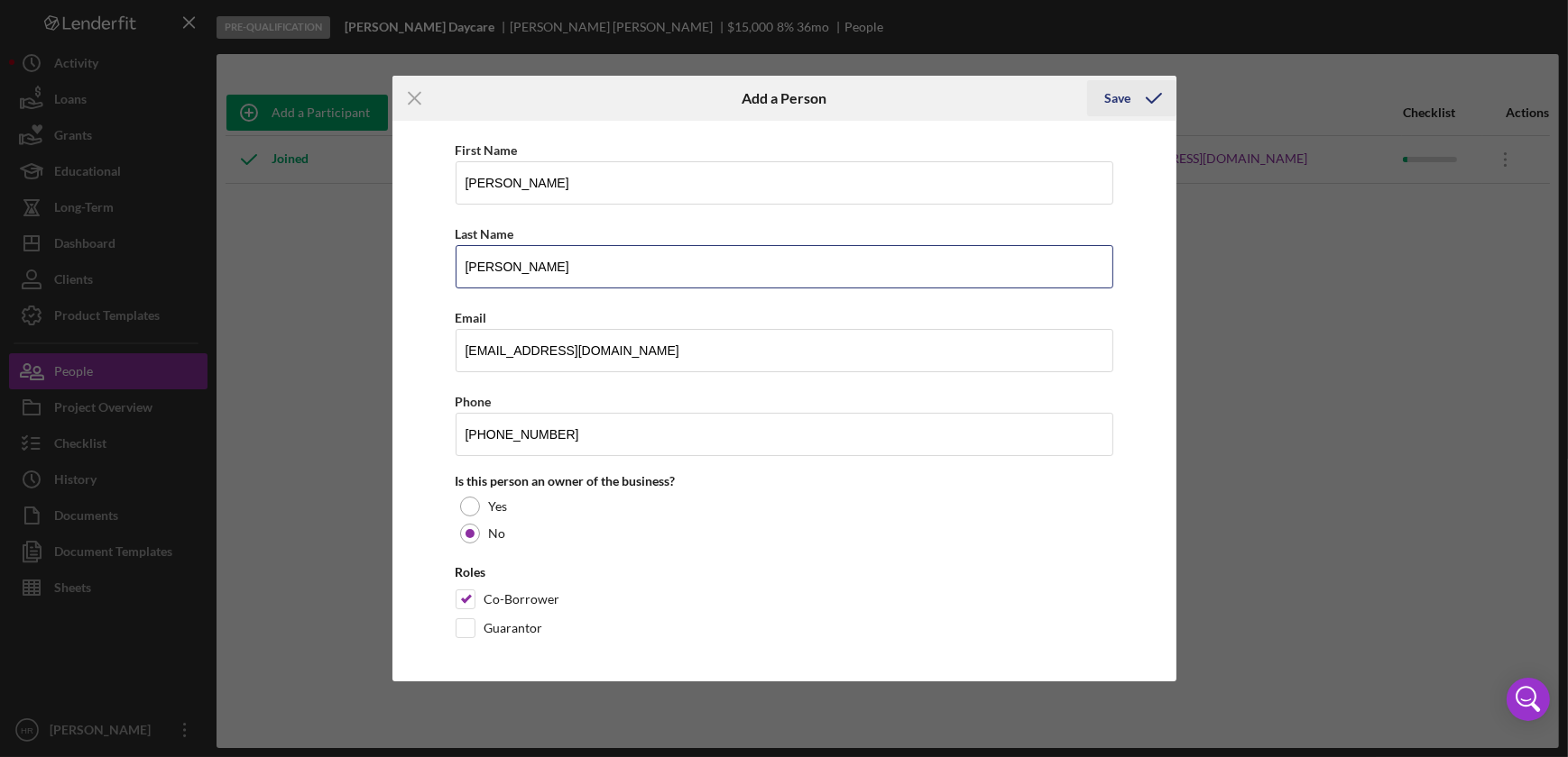
type input "[PERSON_NAME]"
click at [1123, 91] on div "Save" at bounding box center [1117, 97] width 26 height 36
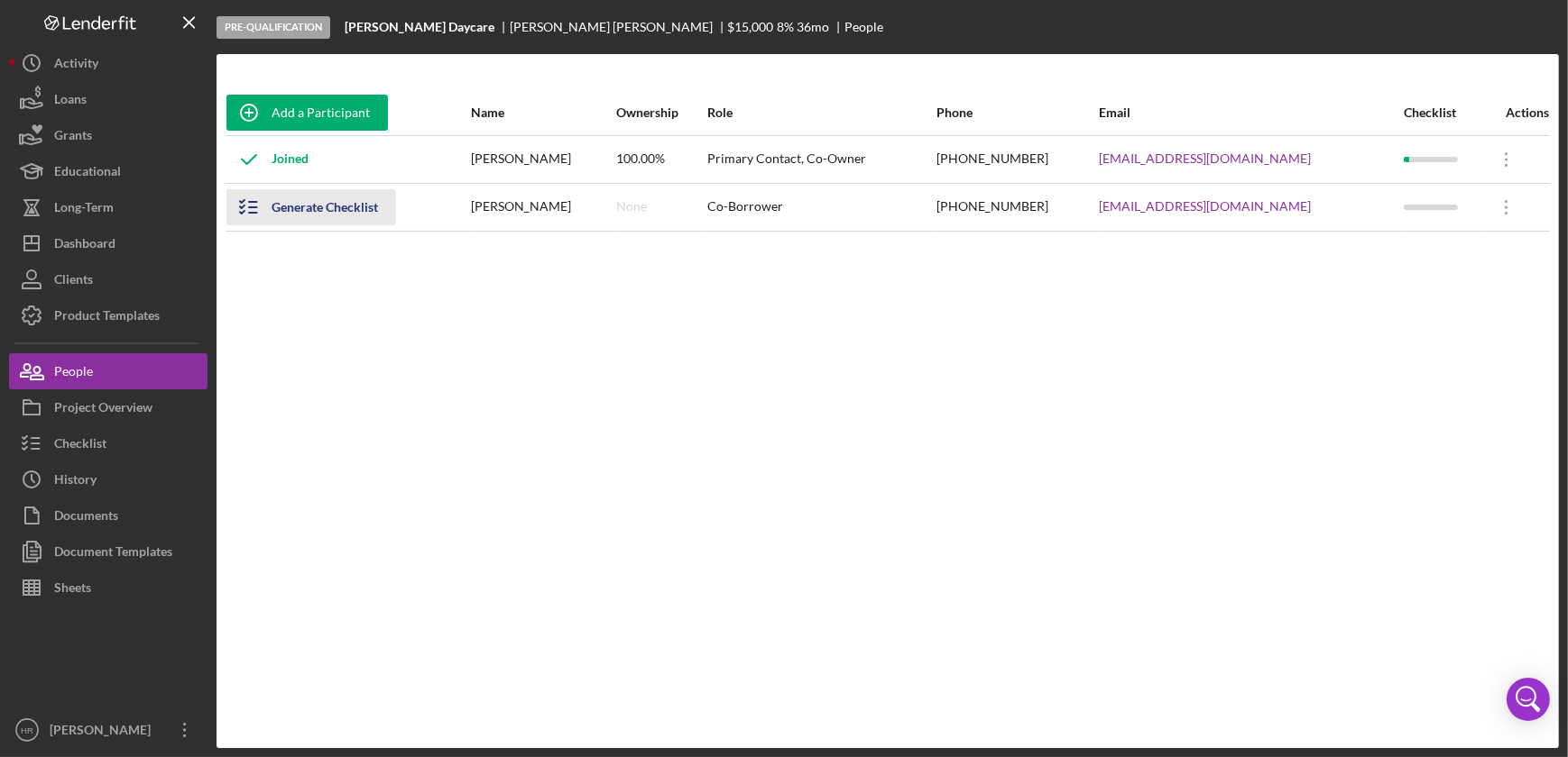
click at [328, 206] on div "Generate Checklist" at bounding box center [324, 207] width 106 height 36
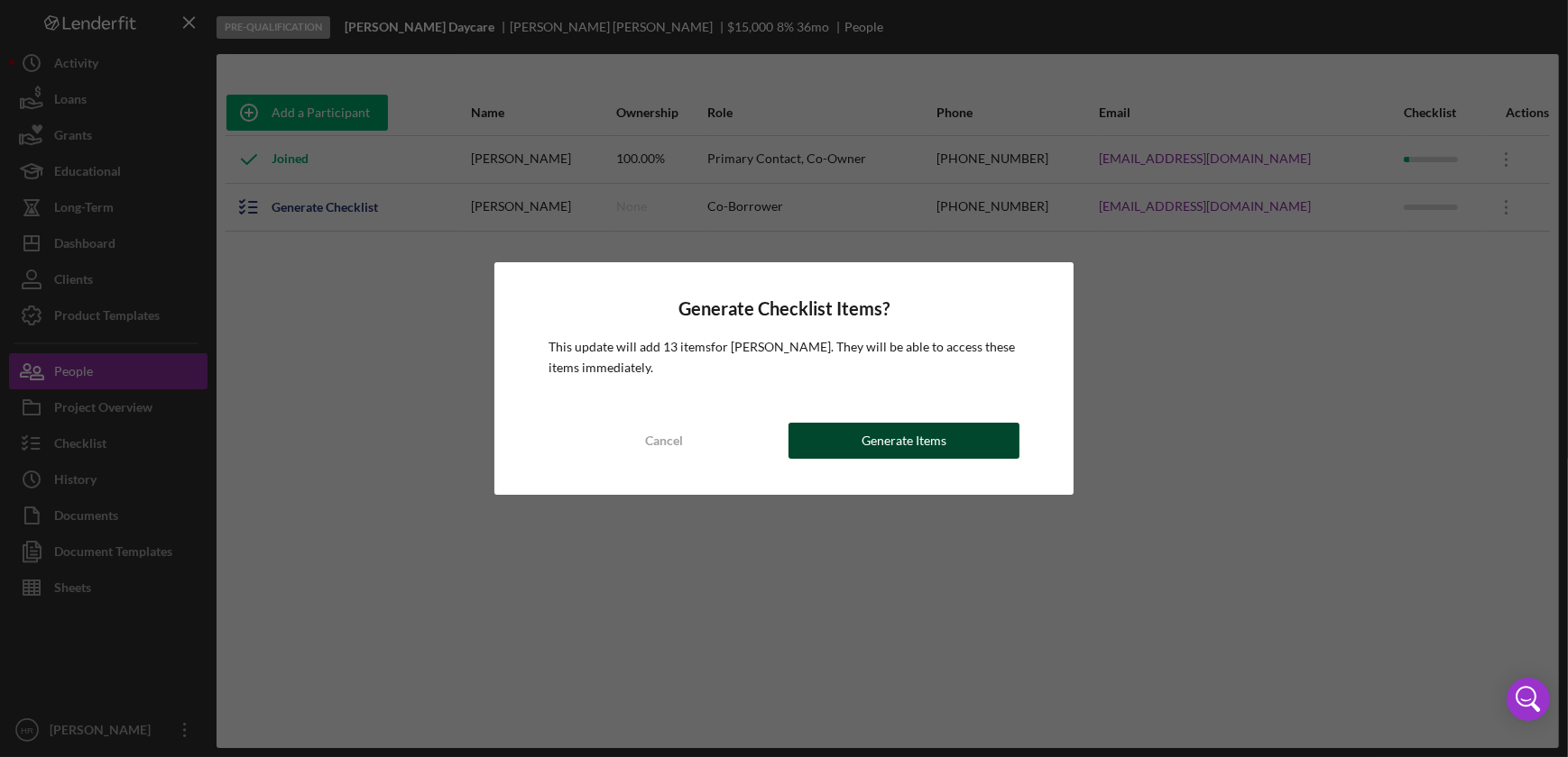
click at [901, 439] on div "Generate Items" at bounding box center [903, 441] width 85 height 36
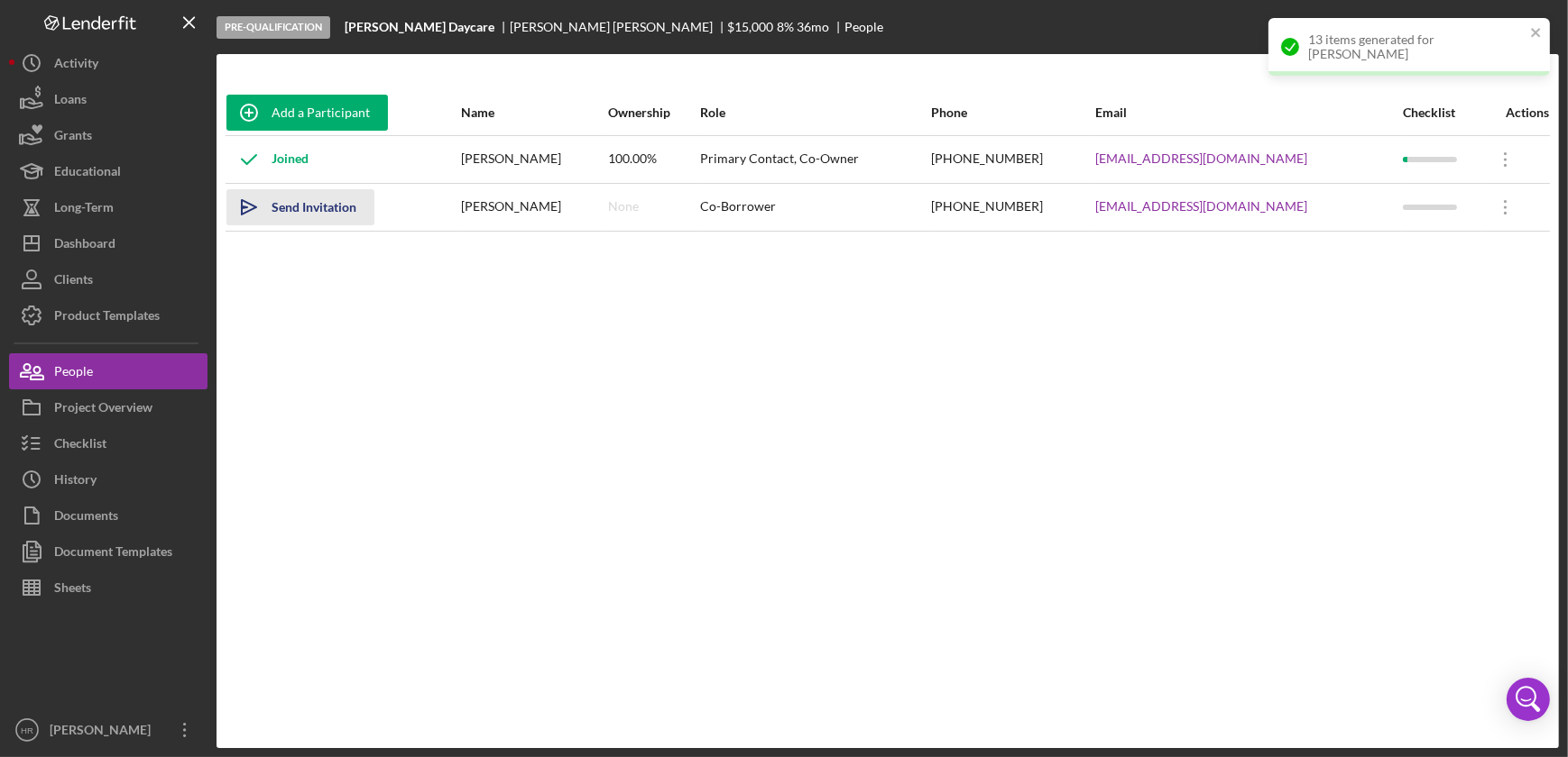
click at [299, 211] on div "Send Invitation" at bounding box center [313, 207] width 85 height 36
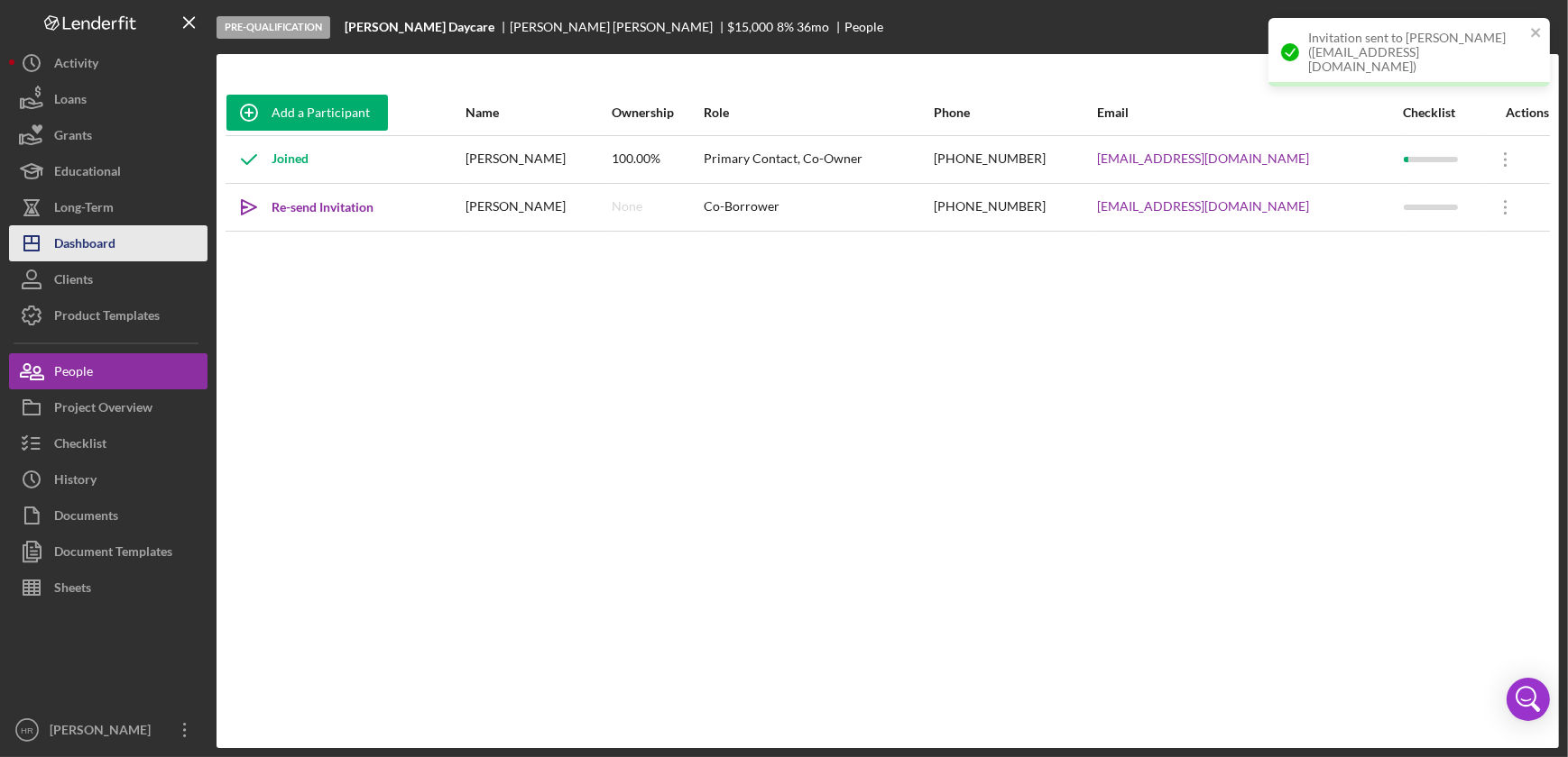
click at [118, 231] on button "Icon/Dashboard Dashboard" at bounding box center [108, 243] width 199 height 36
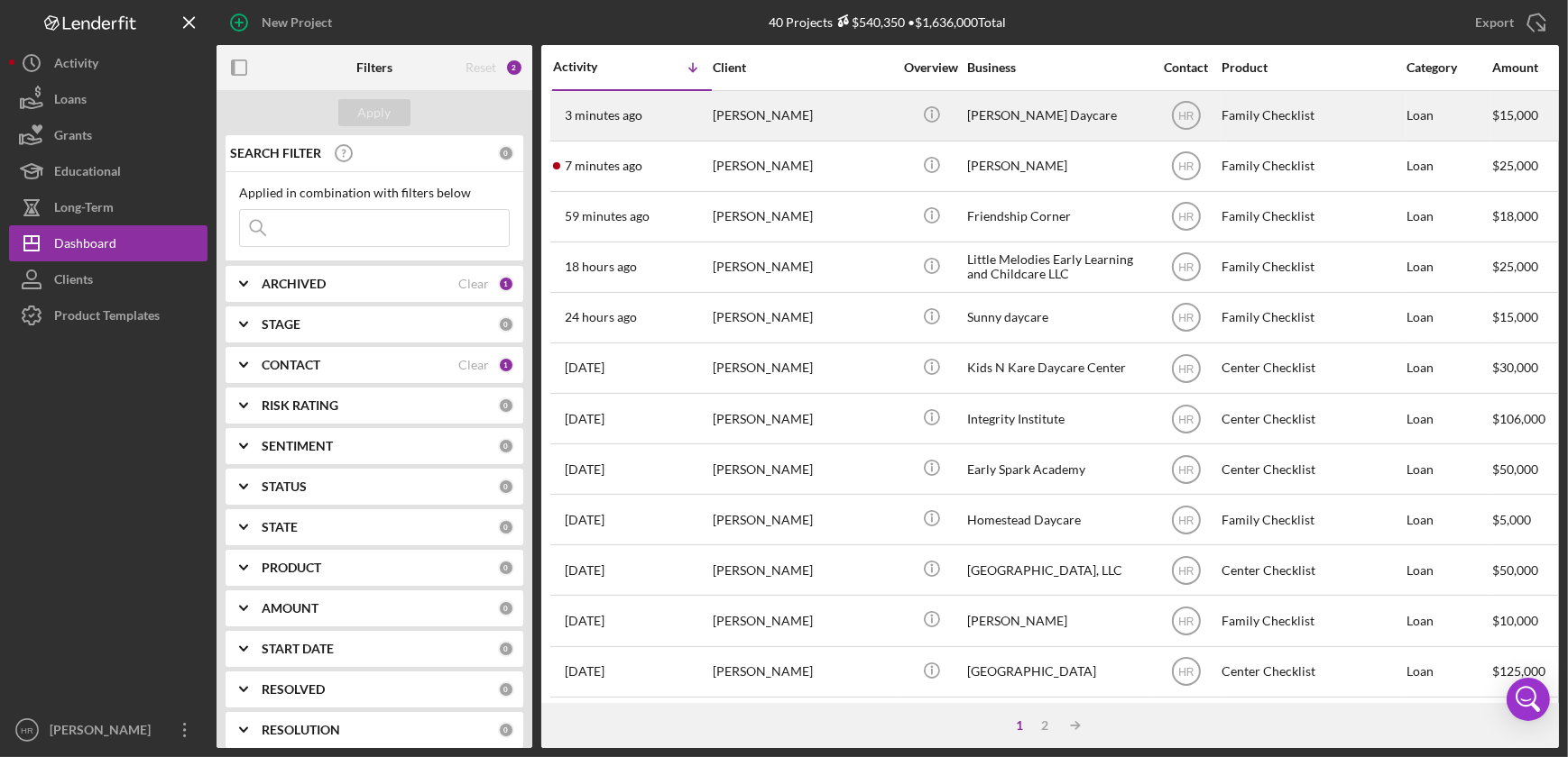
click at [791, 117] on div "[PERSON_NAME]" at bounding box center [802, 116] width 180 height 48
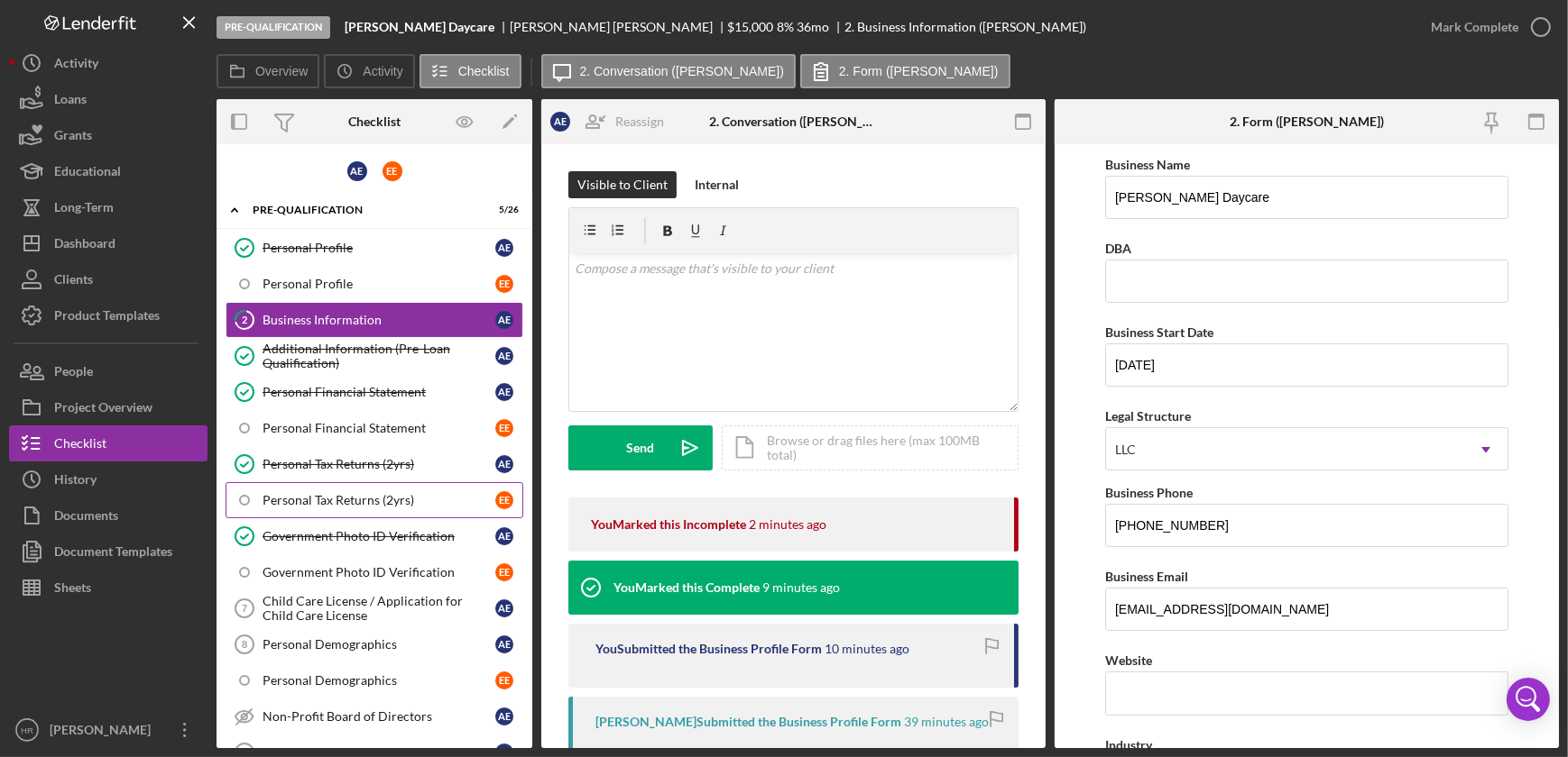
click at [339, 496] on div "Personal Tax Returns (2yrs)" at bounding box center [379, 500] width 233 height 15
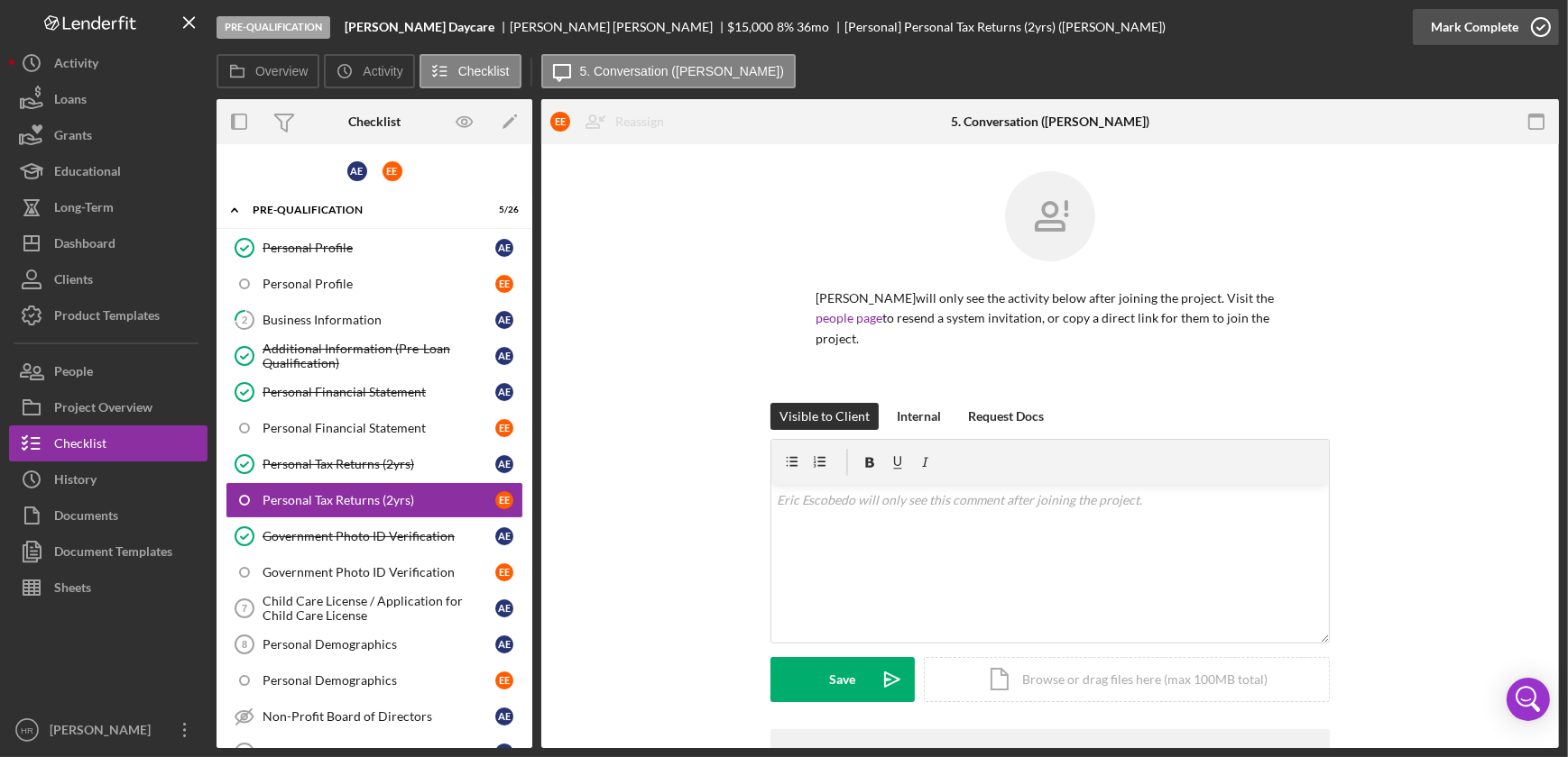
click at [1549, 31] on icon "button" at bounding box center [1541, 27] width 45 height 45
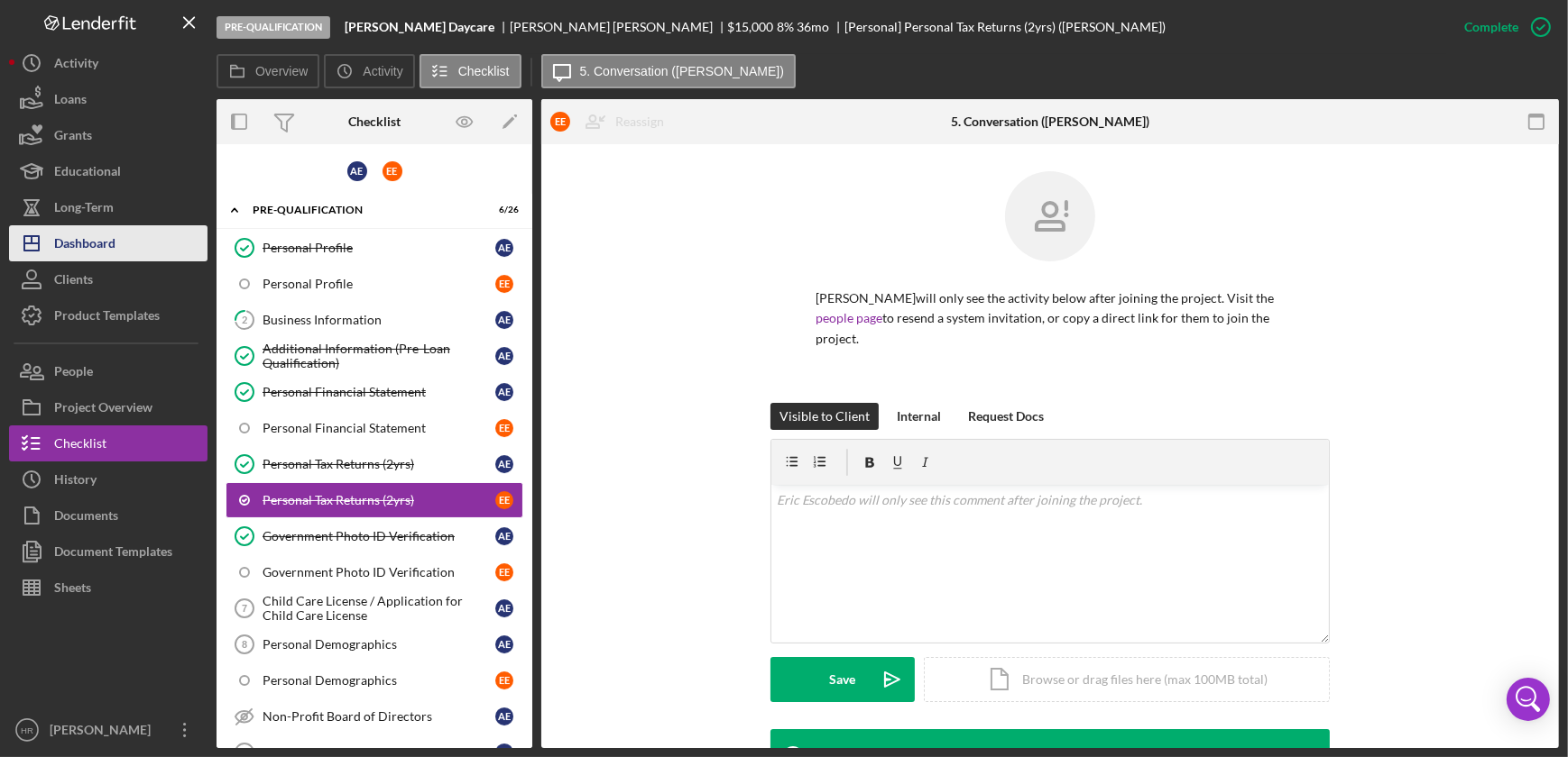
click at [112, 252] on div "Dashboard" at bounding box center [85, 246] width 61 height 41
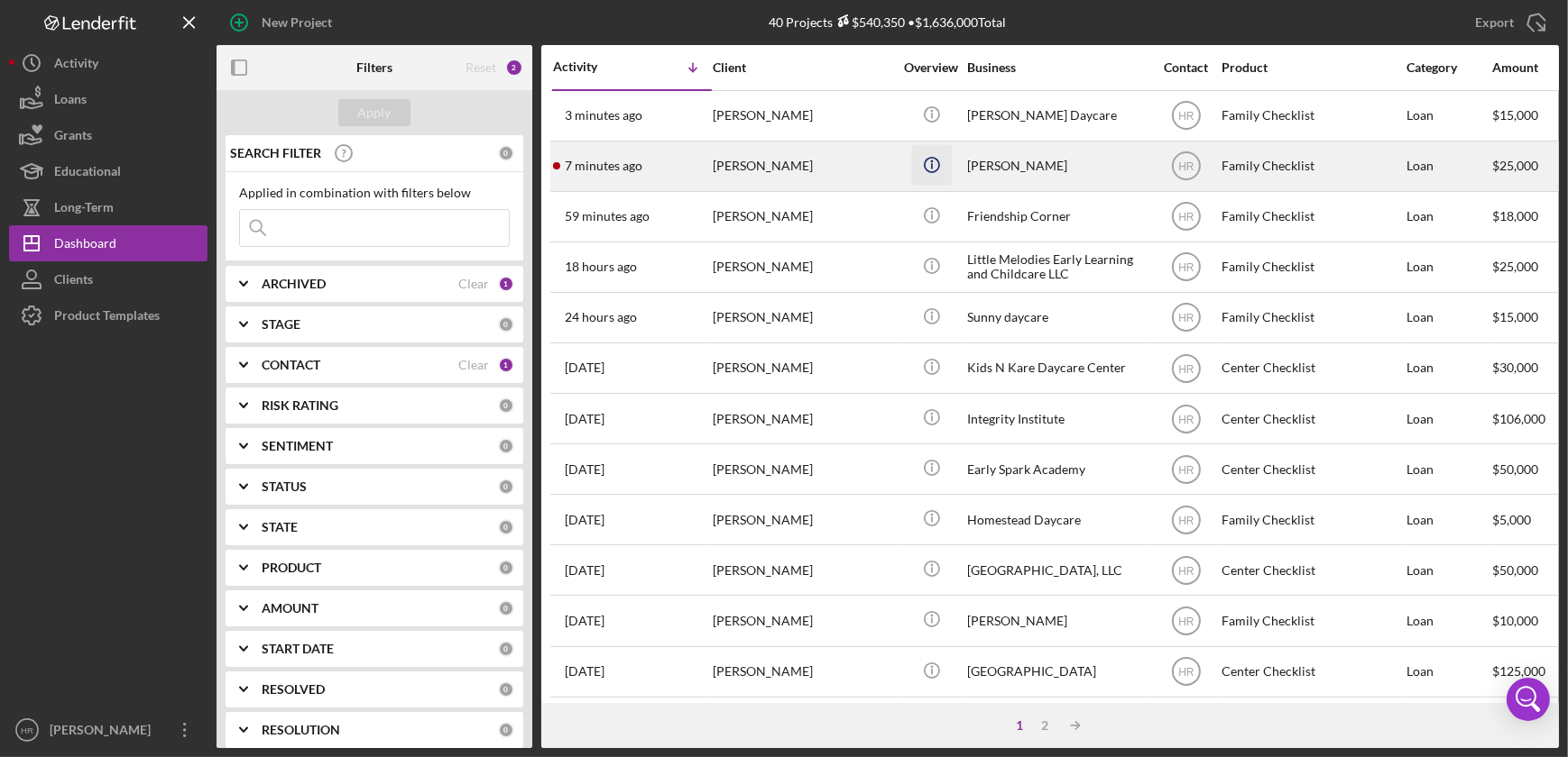
click at [911, 178] on icon "Icon/Info" at bounding box center [931, 164] width 41 height 41
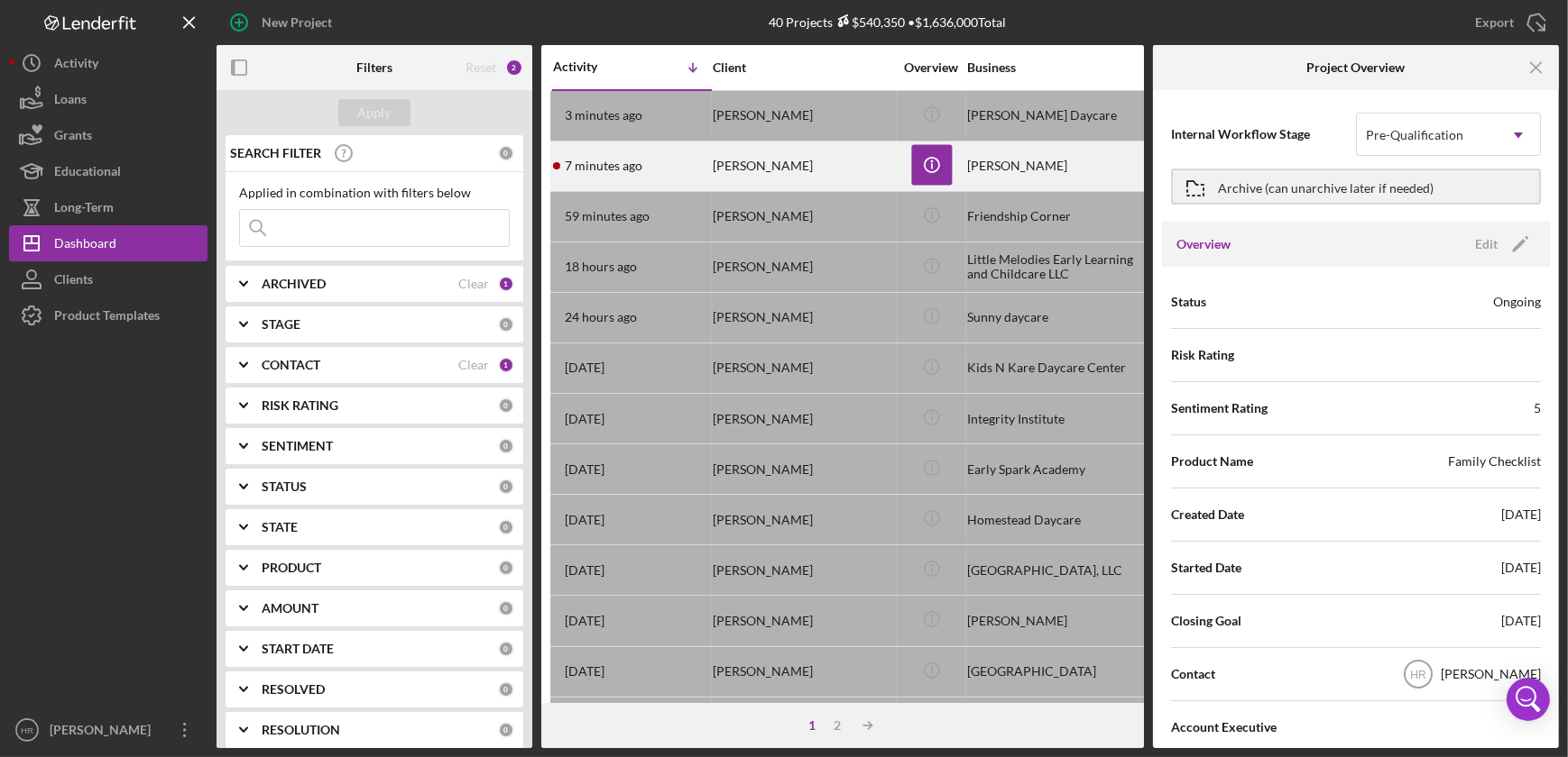
click at [979, 174] on div "[PERSON_NAME]" at bounding box center [1056, 165] width 180 height 48
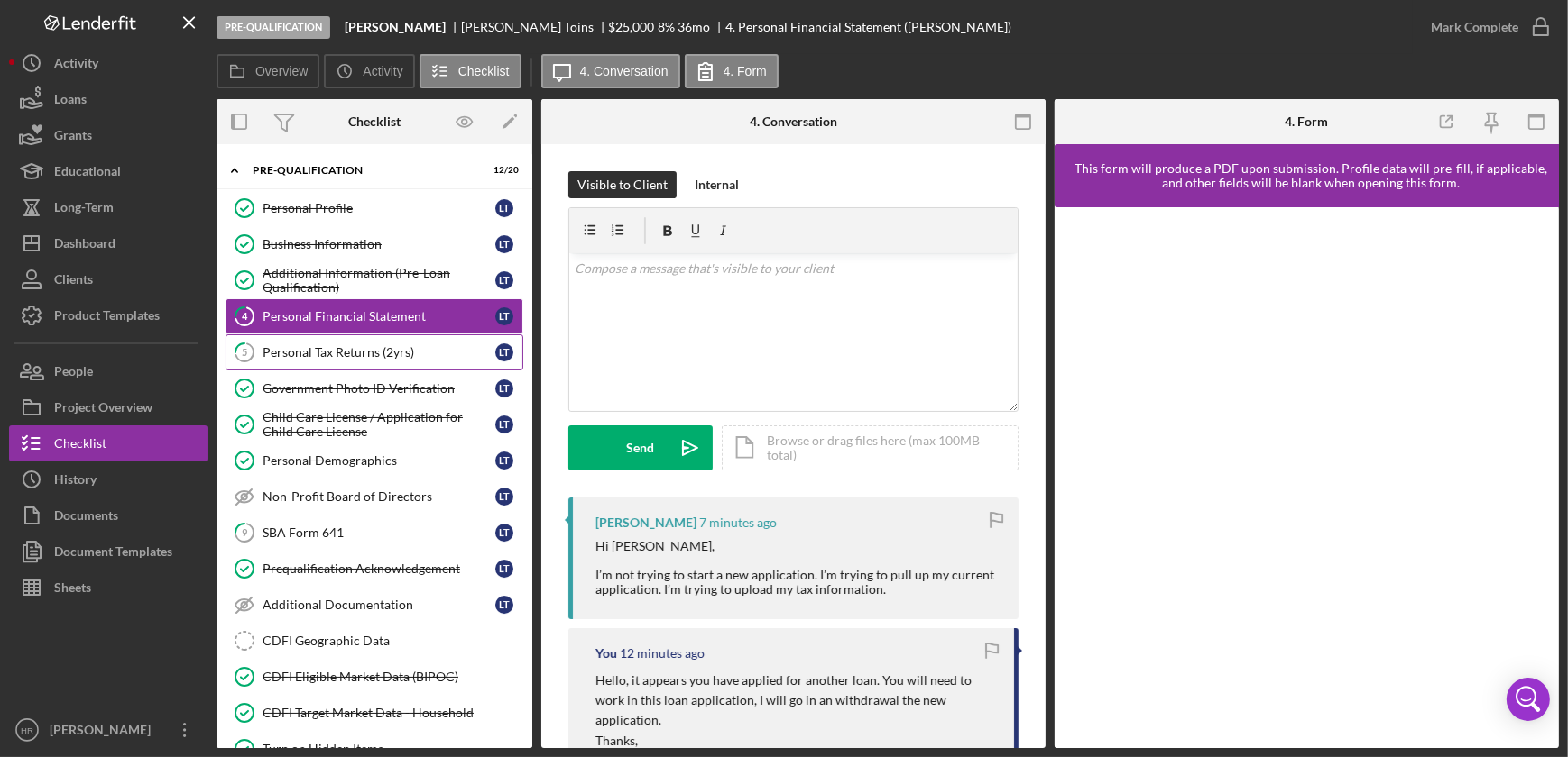
click at [346, 356] on div "Personal Tax Returns (2yrs)" at bounding box center [379, 352] width 233 height 15
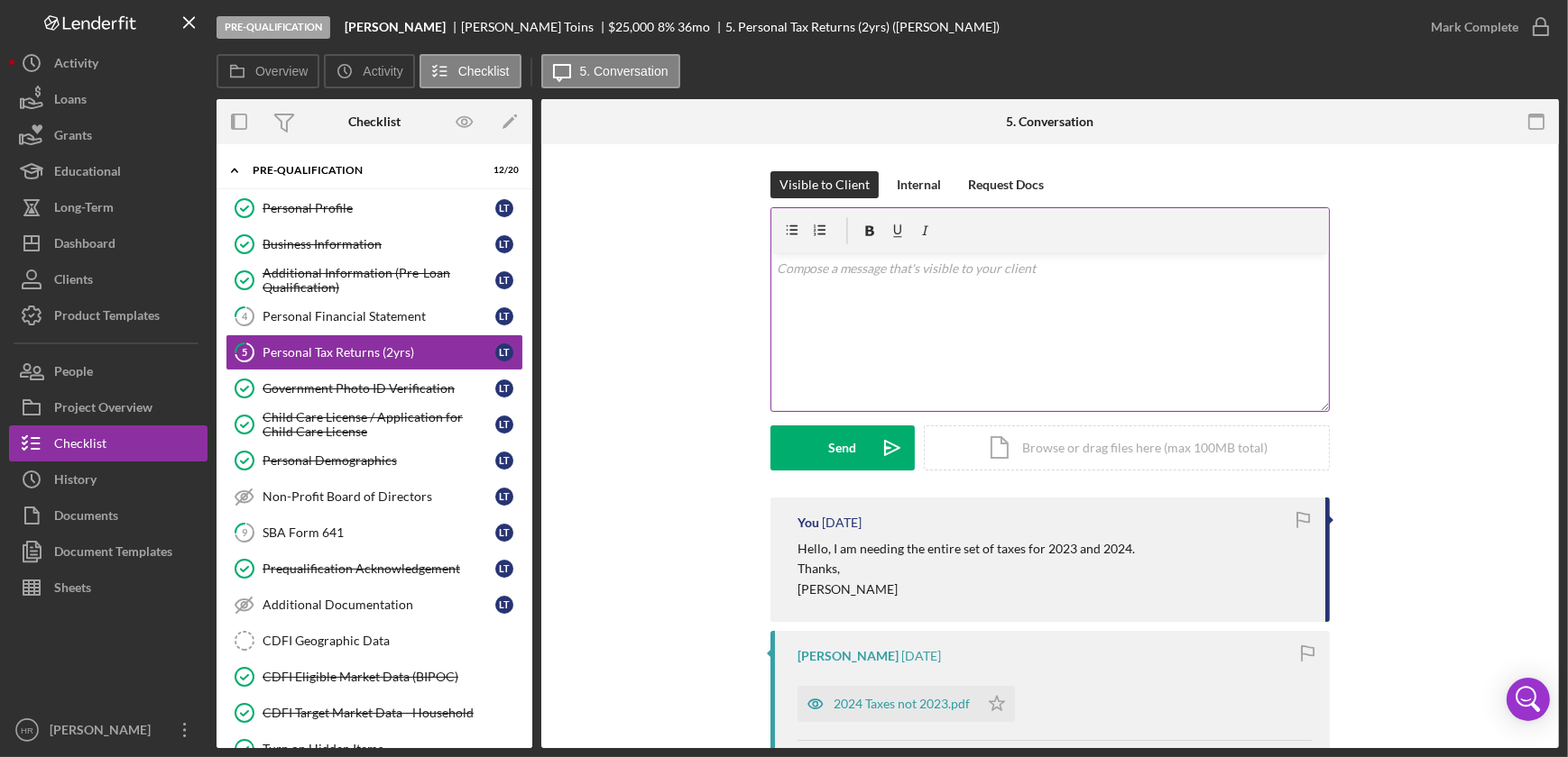
click at [864, 325] on div "v Color teal Color pink Remove color Add row above Add row below Add column bef…" at bounding box center [1049, 332] width 558 height 158
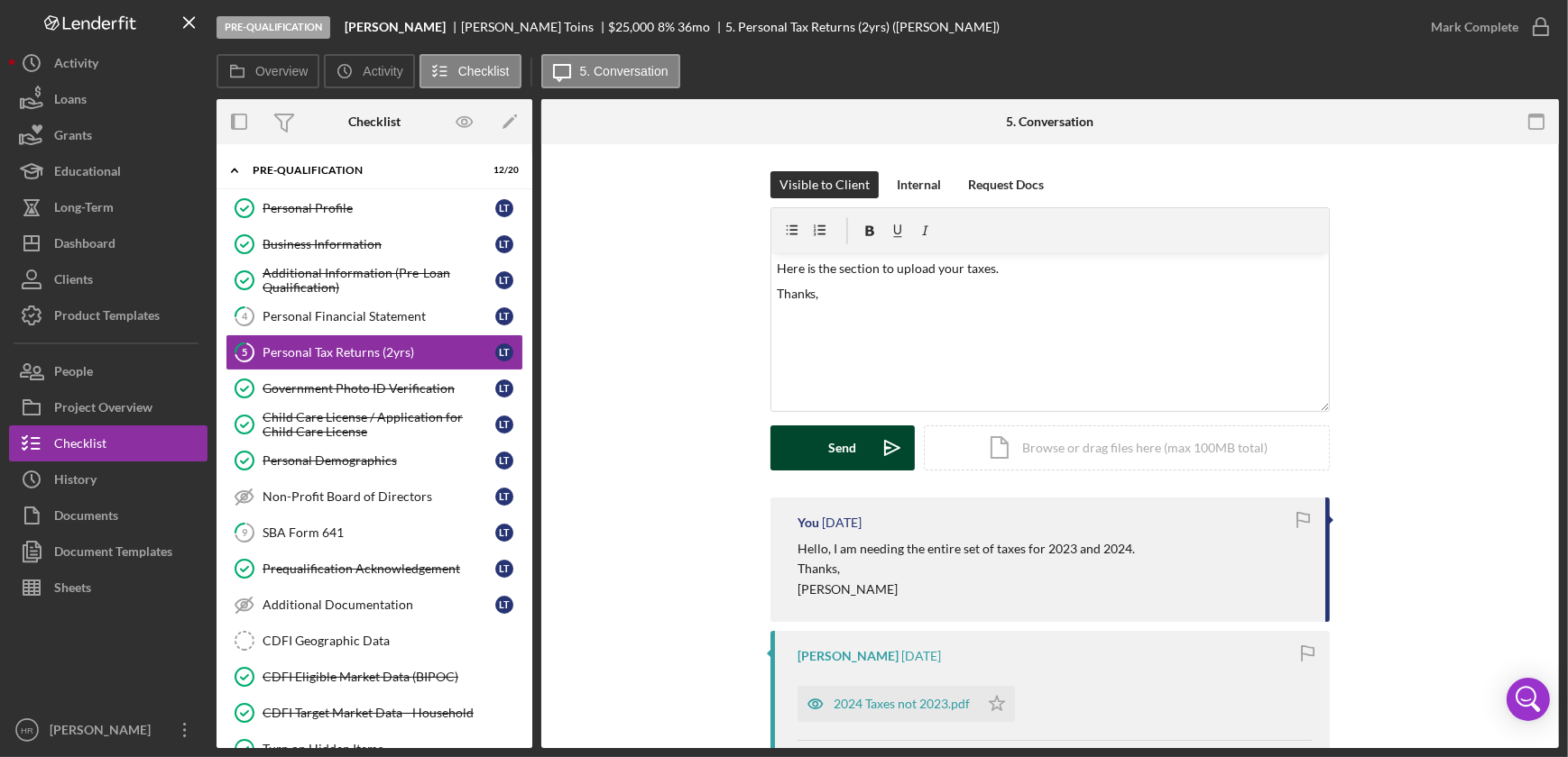
click at [847, 440] on div "Send" at bounding box center [843, 448] width 28 height 45
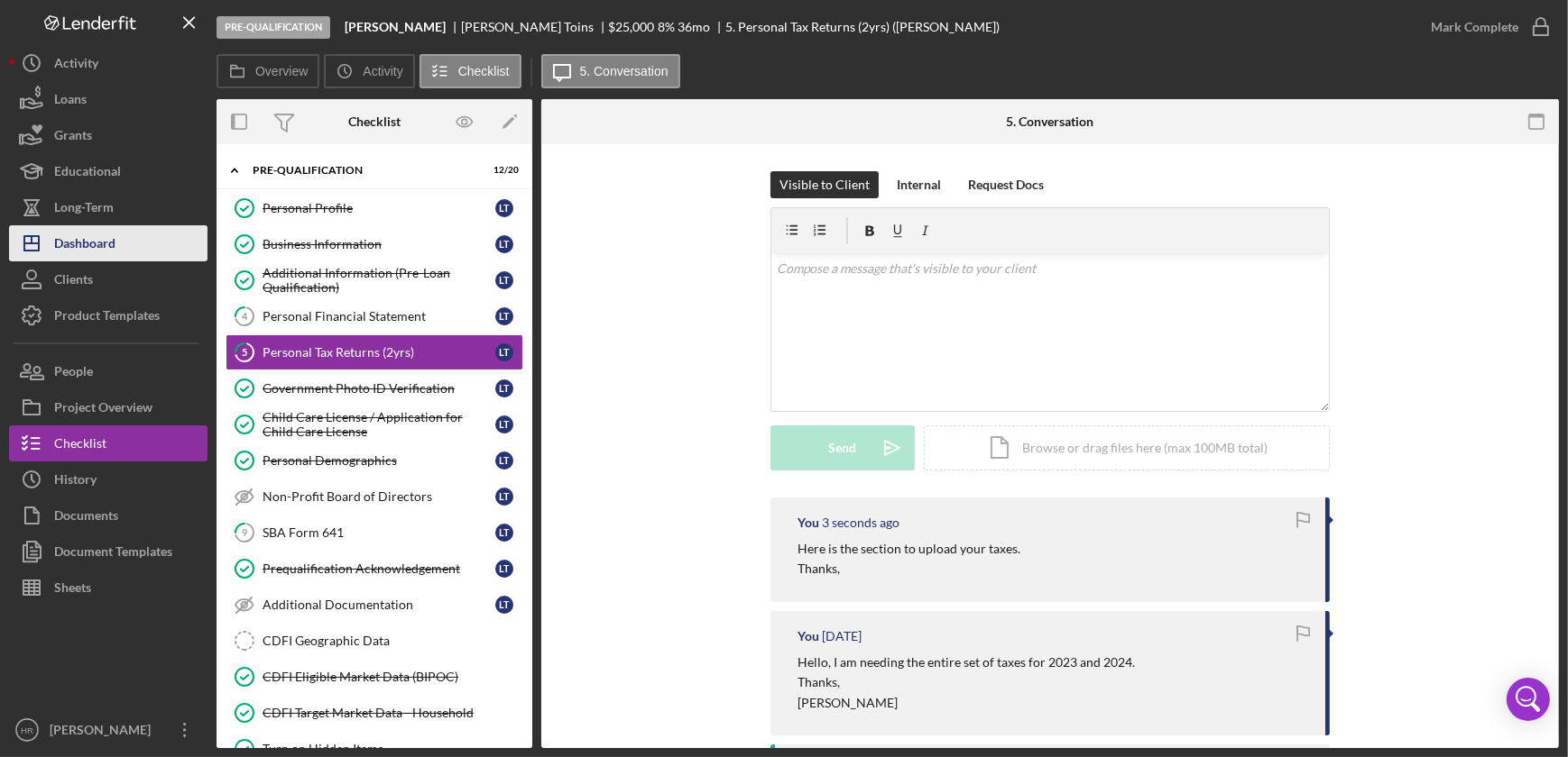
click at [91, 234] on div "Dashboard" at bounding box center [85, 246] width 61 height 41
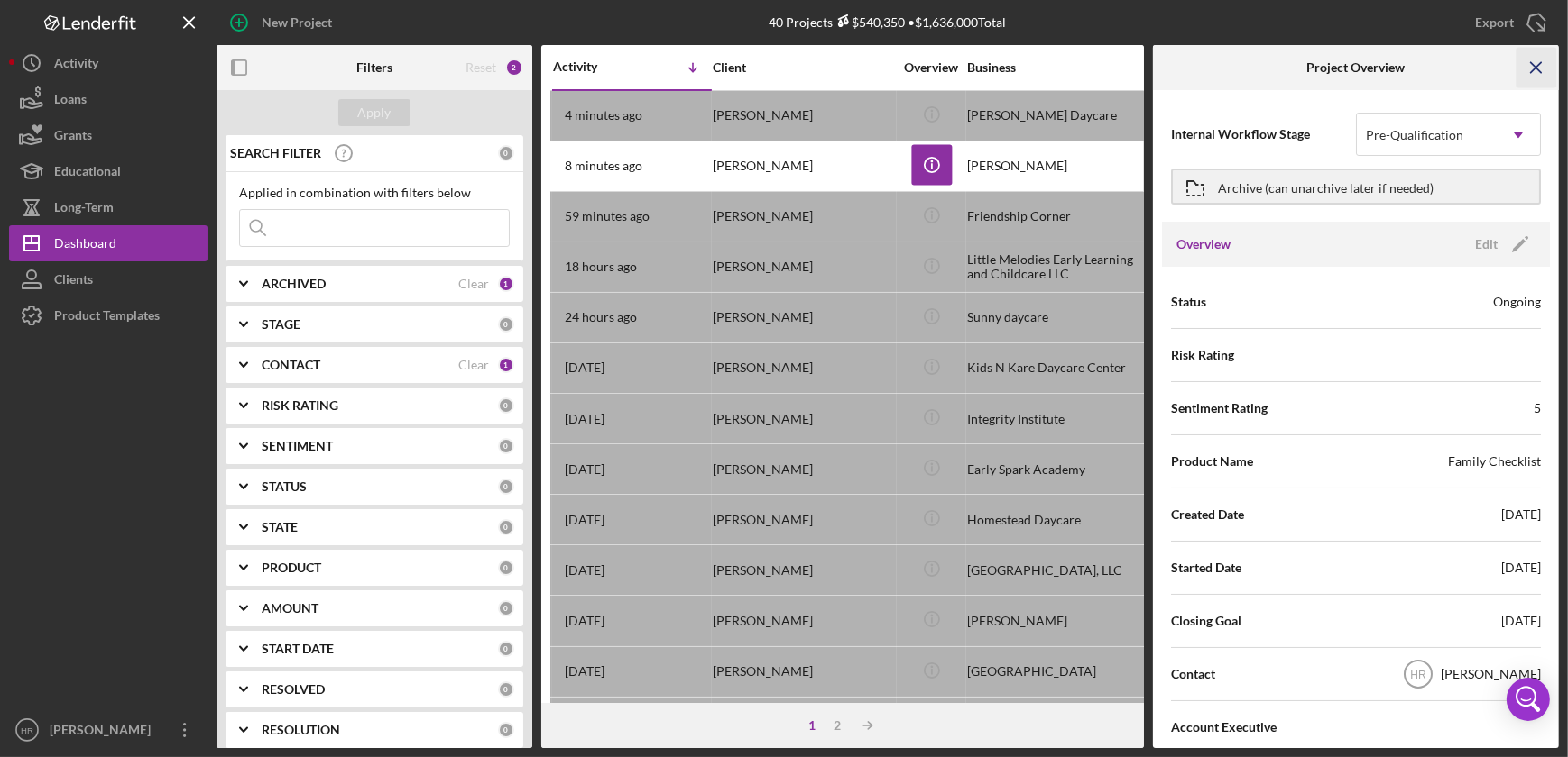
click at [1540, 71] on line "button" at bounding box center [1536, 67] width 10 height 10
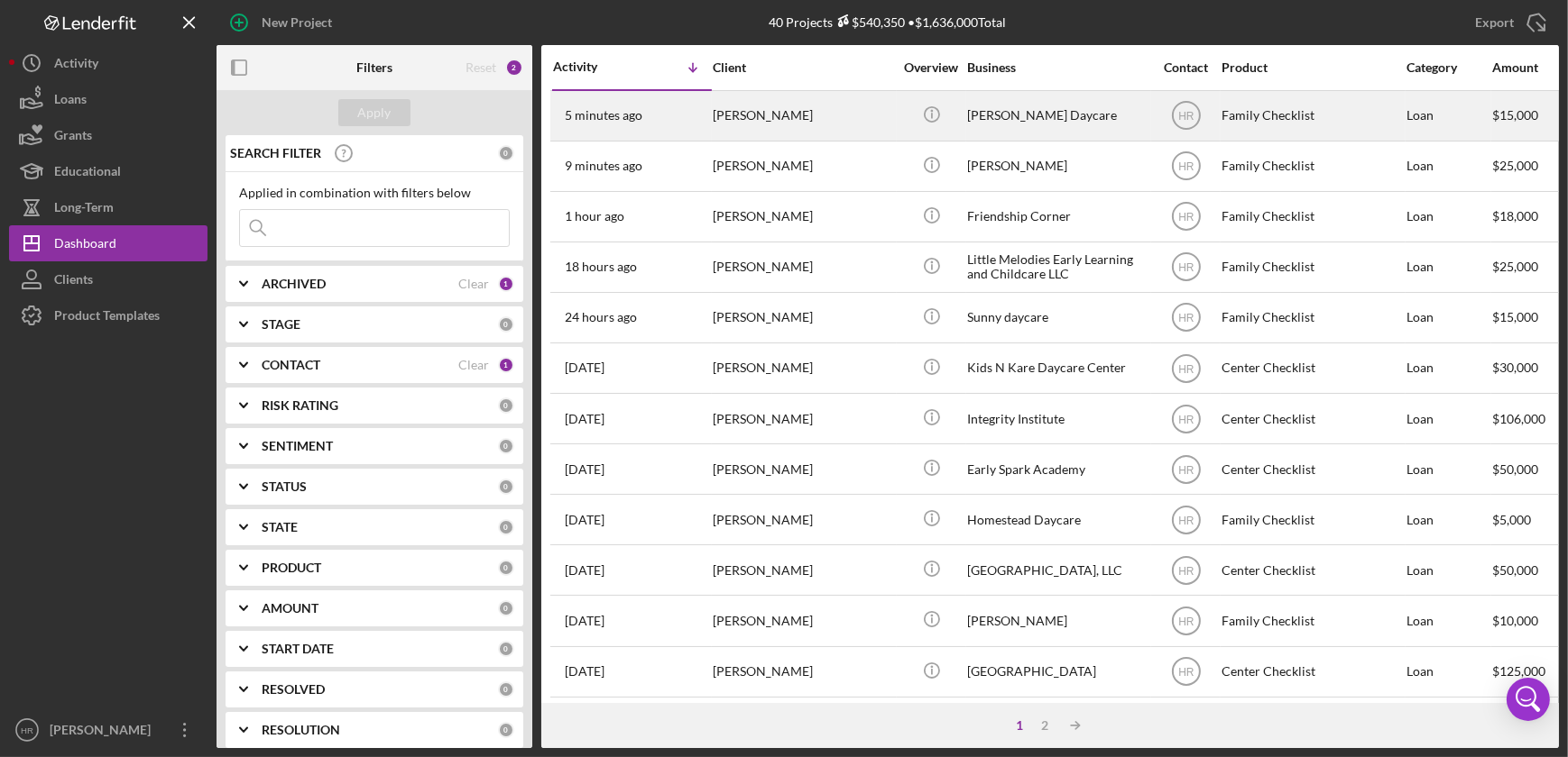
click at [758, 121] on div "[PERSON_NAME]" at bounding box center [802, 116] width 180 height 48
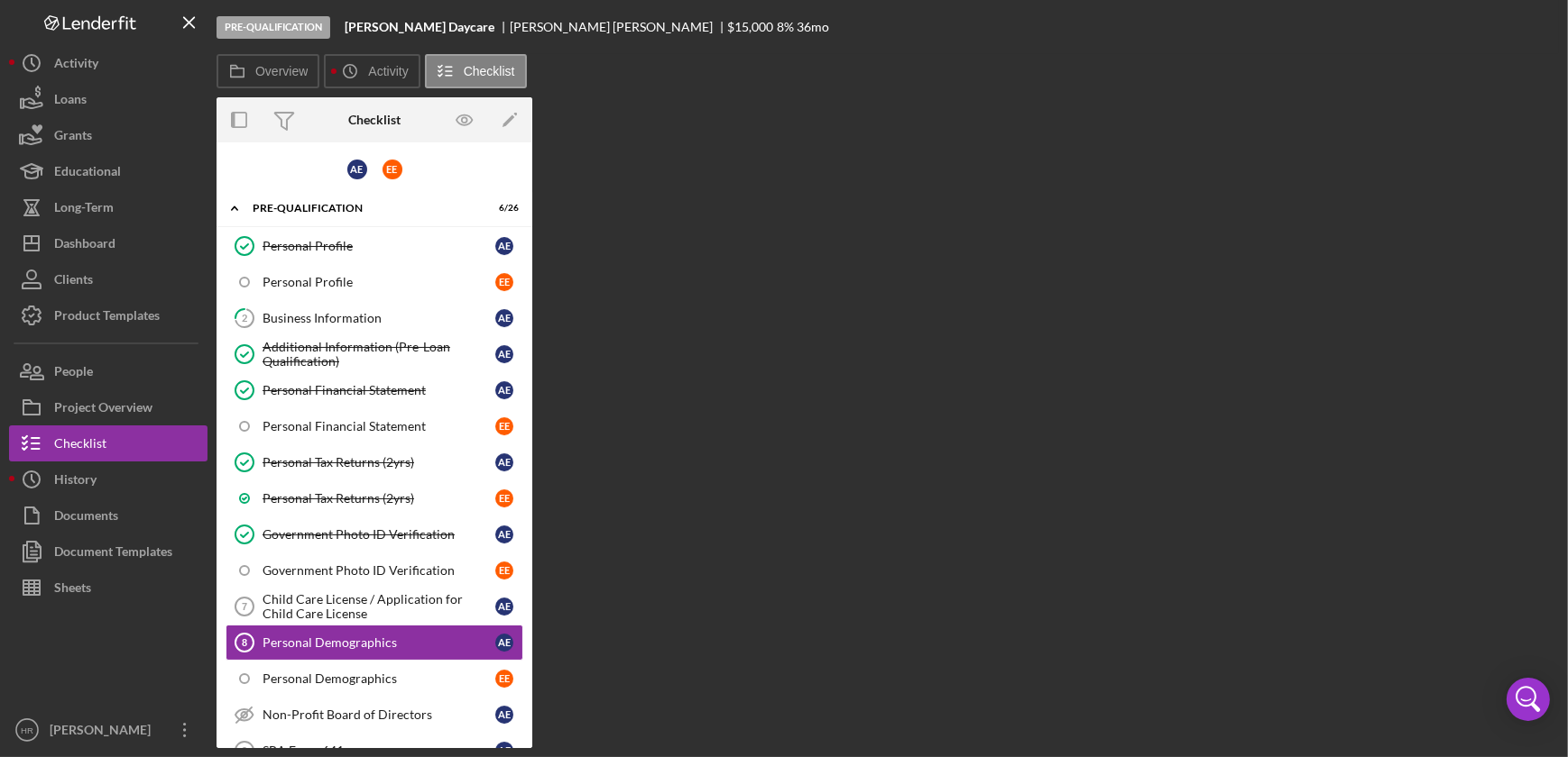
scroll to position [195, 0]
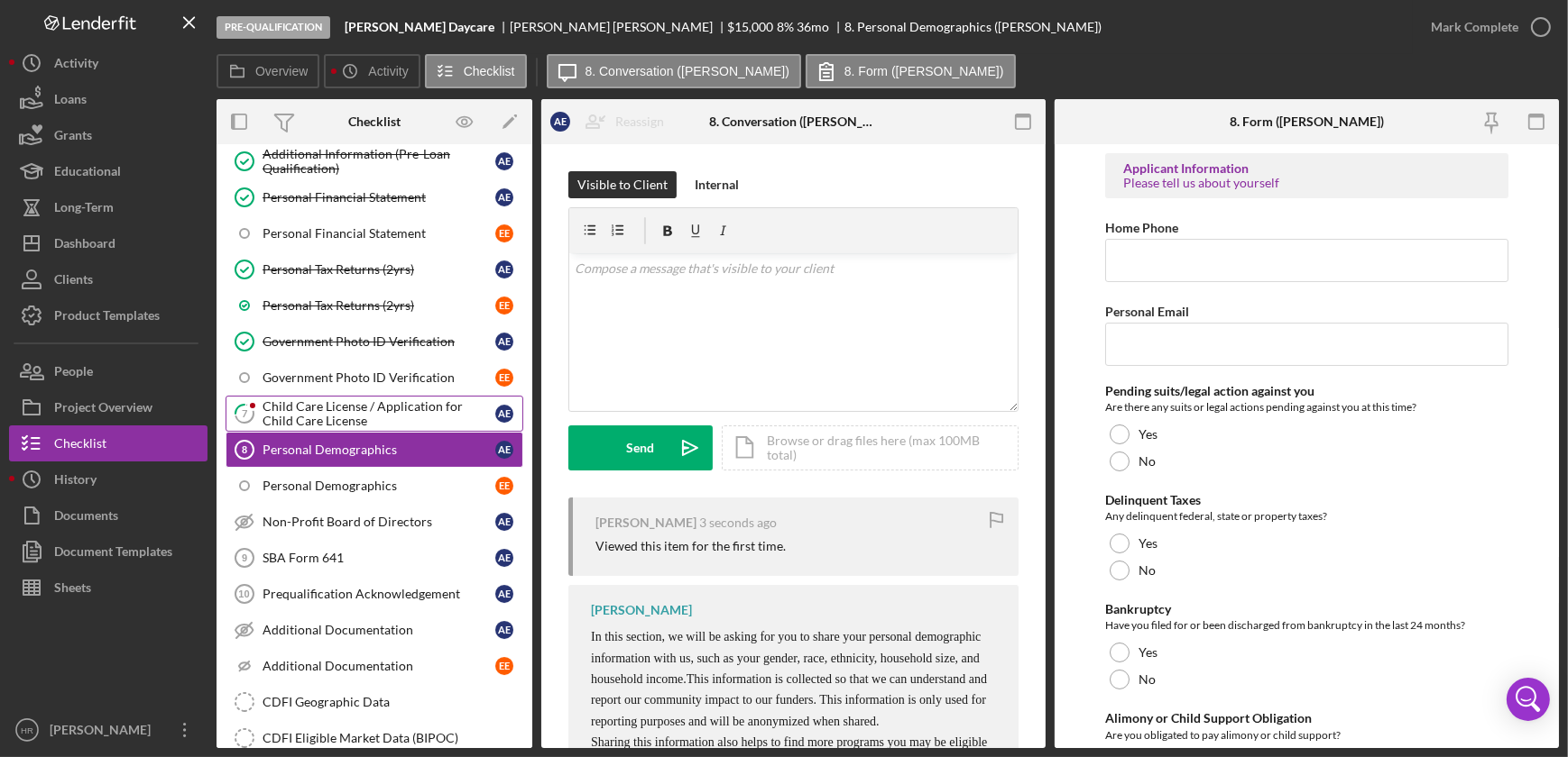
click at [365, 407] on div "Child Care License / Application for Child Care License" at bounding box center [379, 415] width 233 height 29
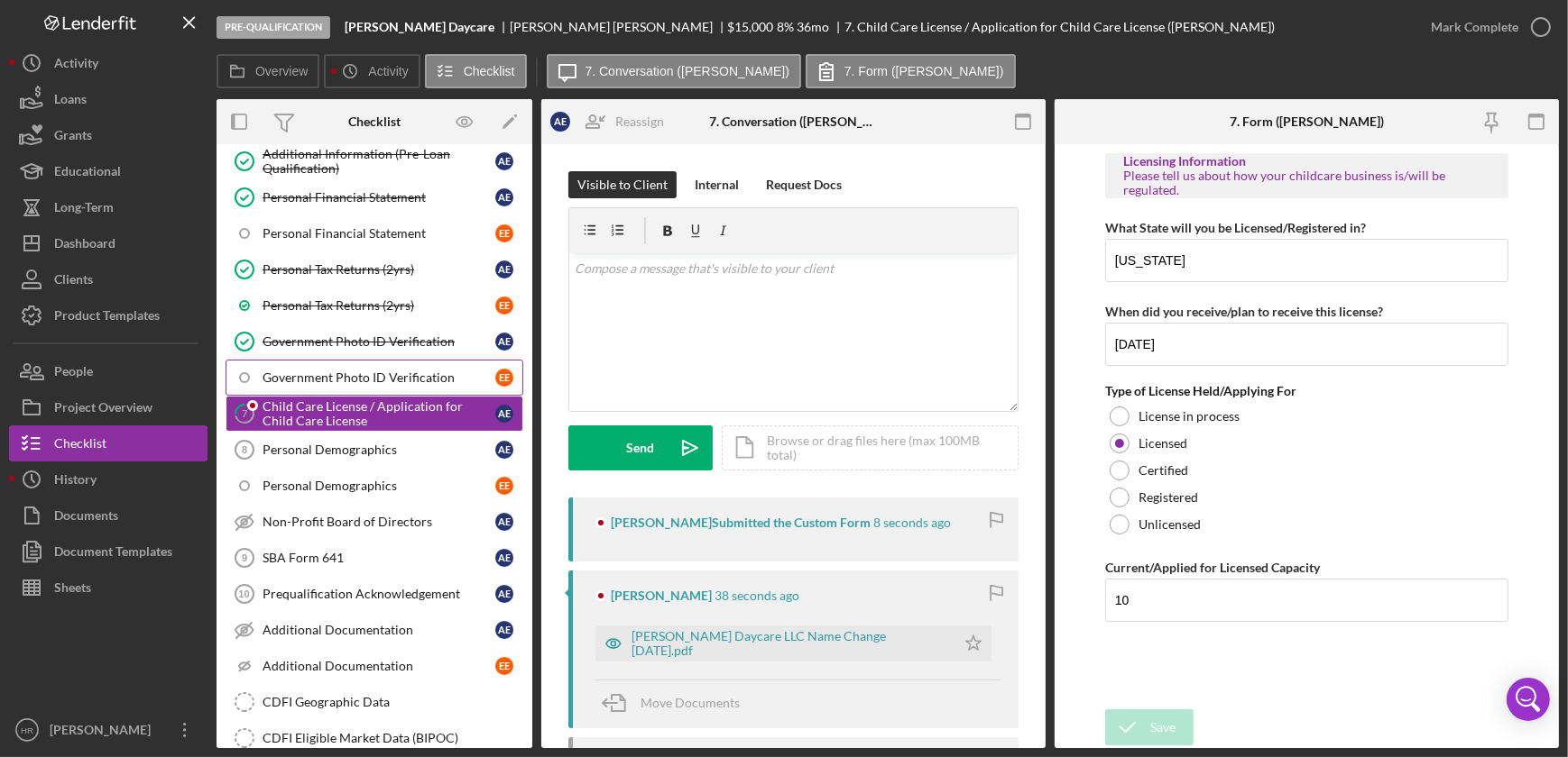
click at [385, 371] on div "Government Photo ID Verification" at bounding box center [379, 378] width 233 height 15
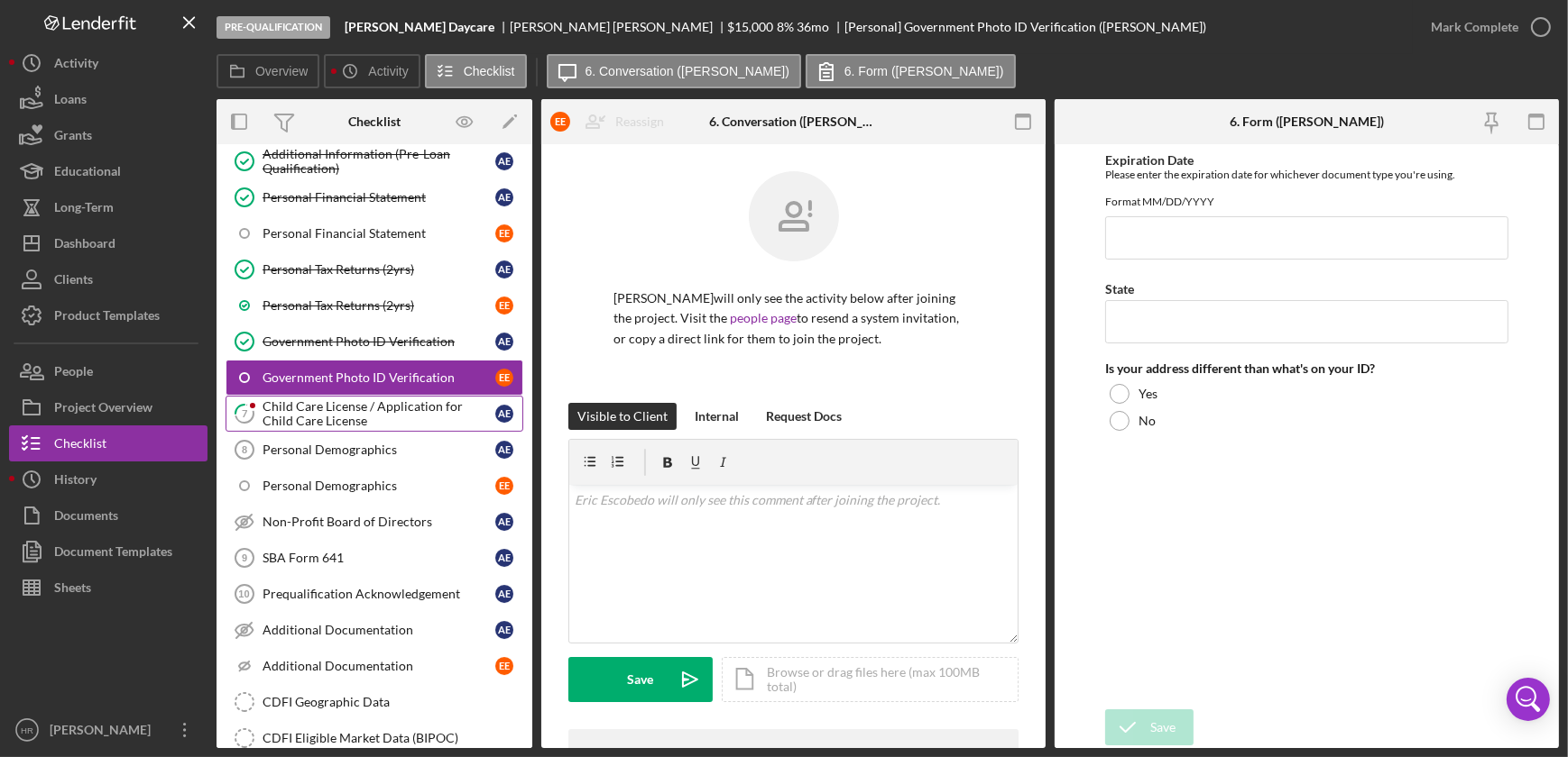
click at [348, 401] on div "Child Care License / Application for Child Care License" at bounding box center [379, 415] width 233 height 29
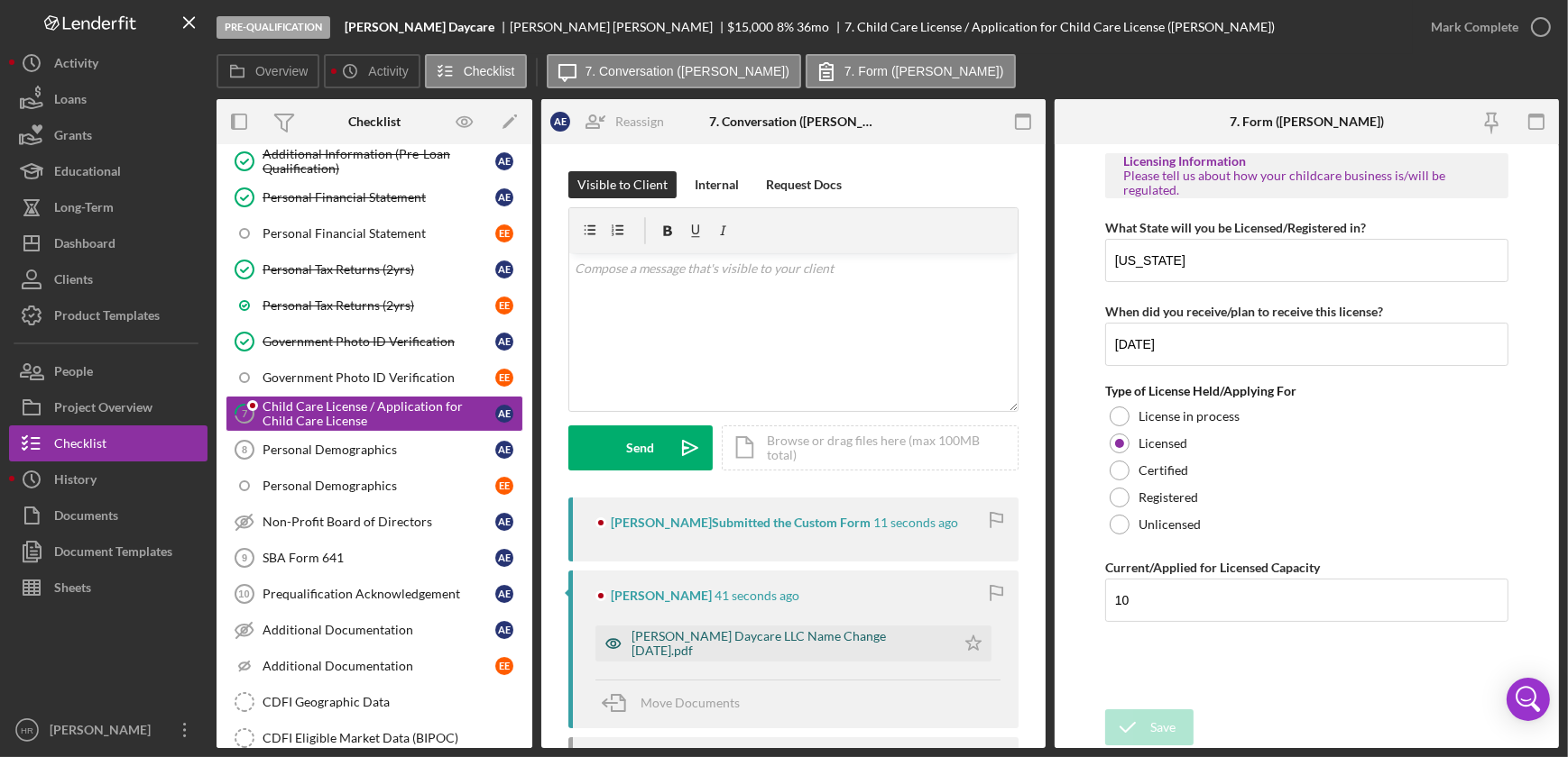
click at [708, 630] on div "[PERSON_NAME] Daycare LLC Name Change [DATE].pdf" at bounding box center [788, 644] width 314 height 29
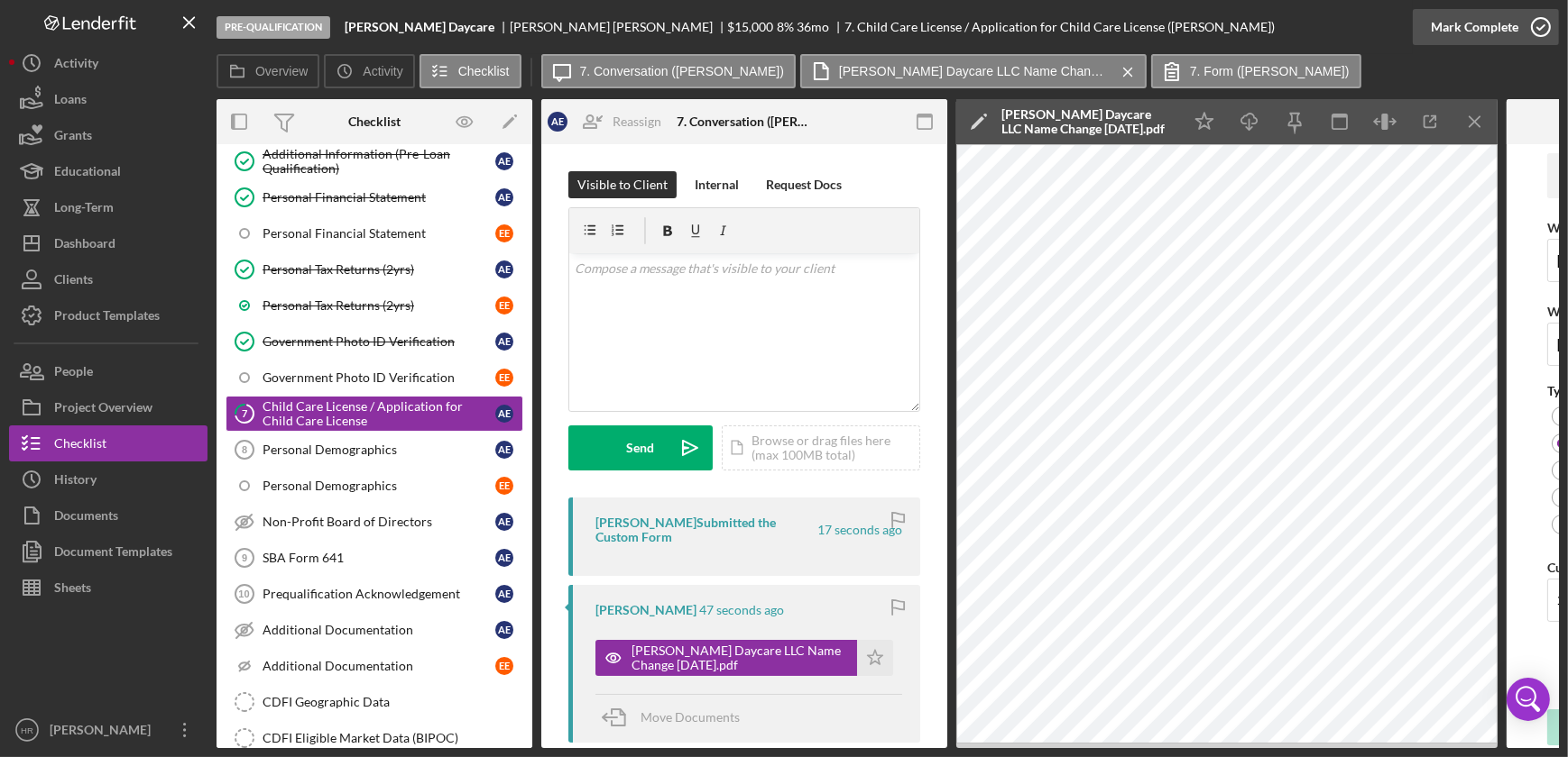
click at [1539, 26] on icon "button" at bounding box center [1541, 27] width 45 height 45
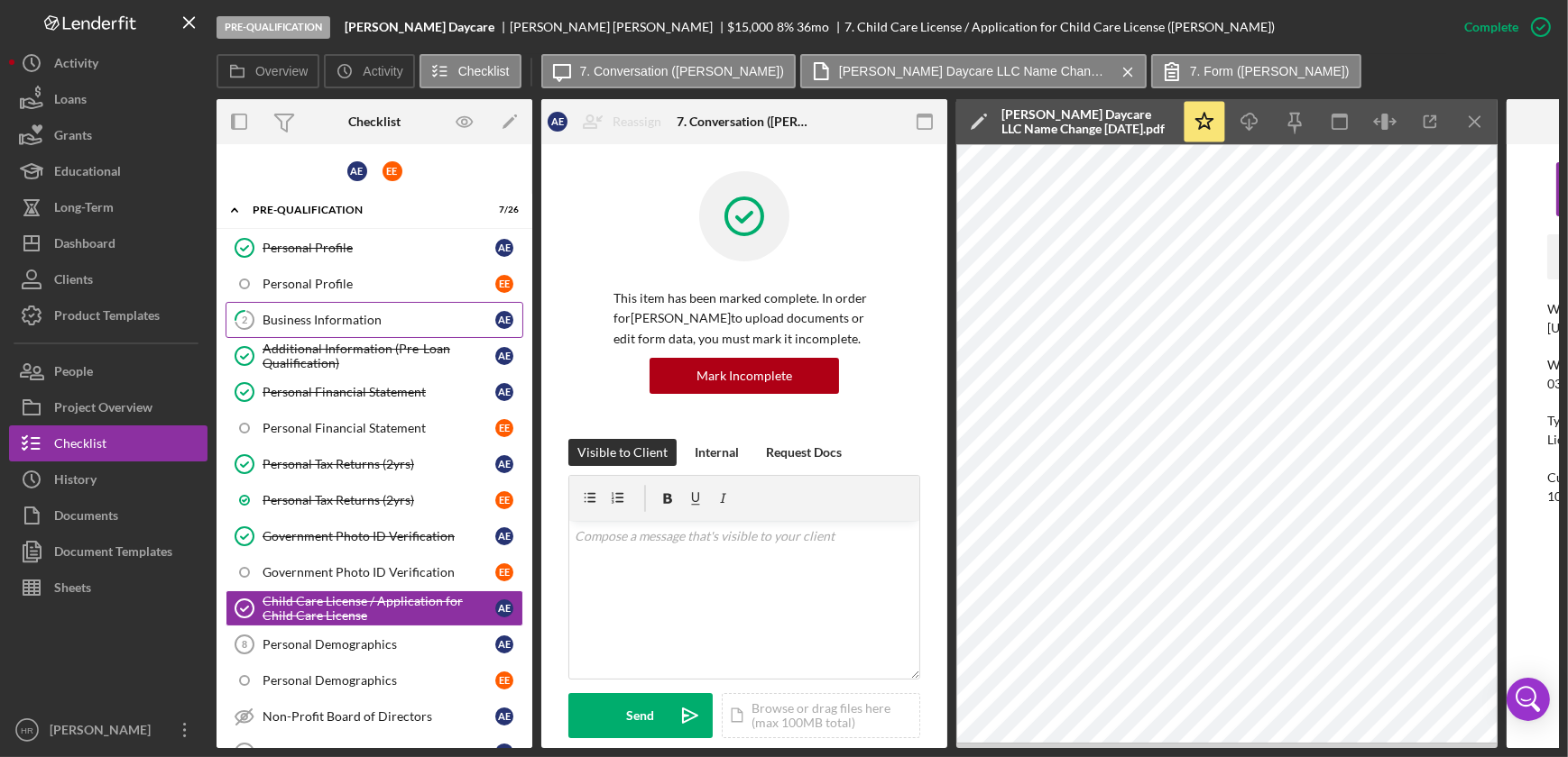
click at [329, 315] on div "Business Information" at bounding box center [379, 320] width 233 height 15
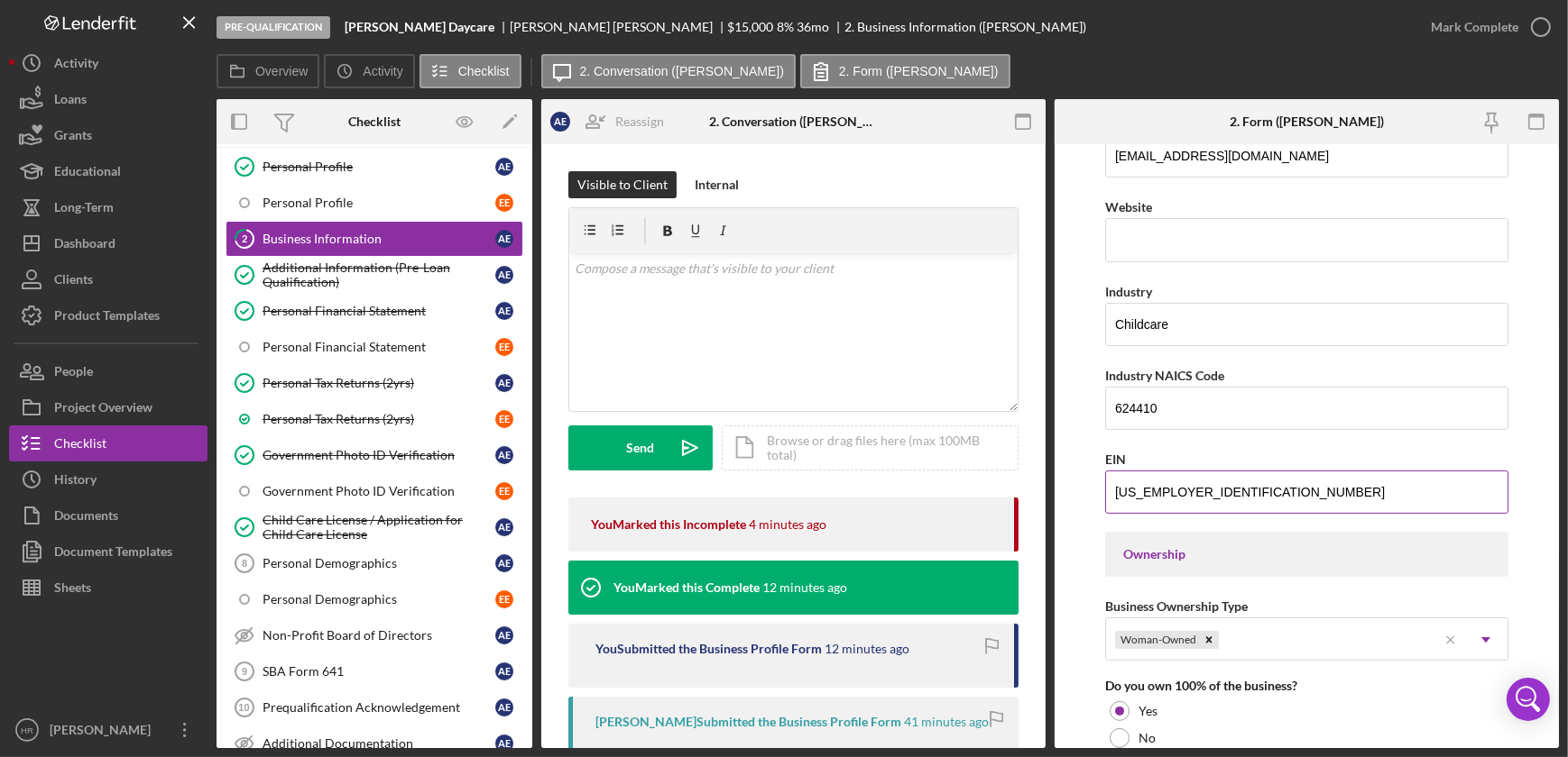
scroll to position [491, 0]
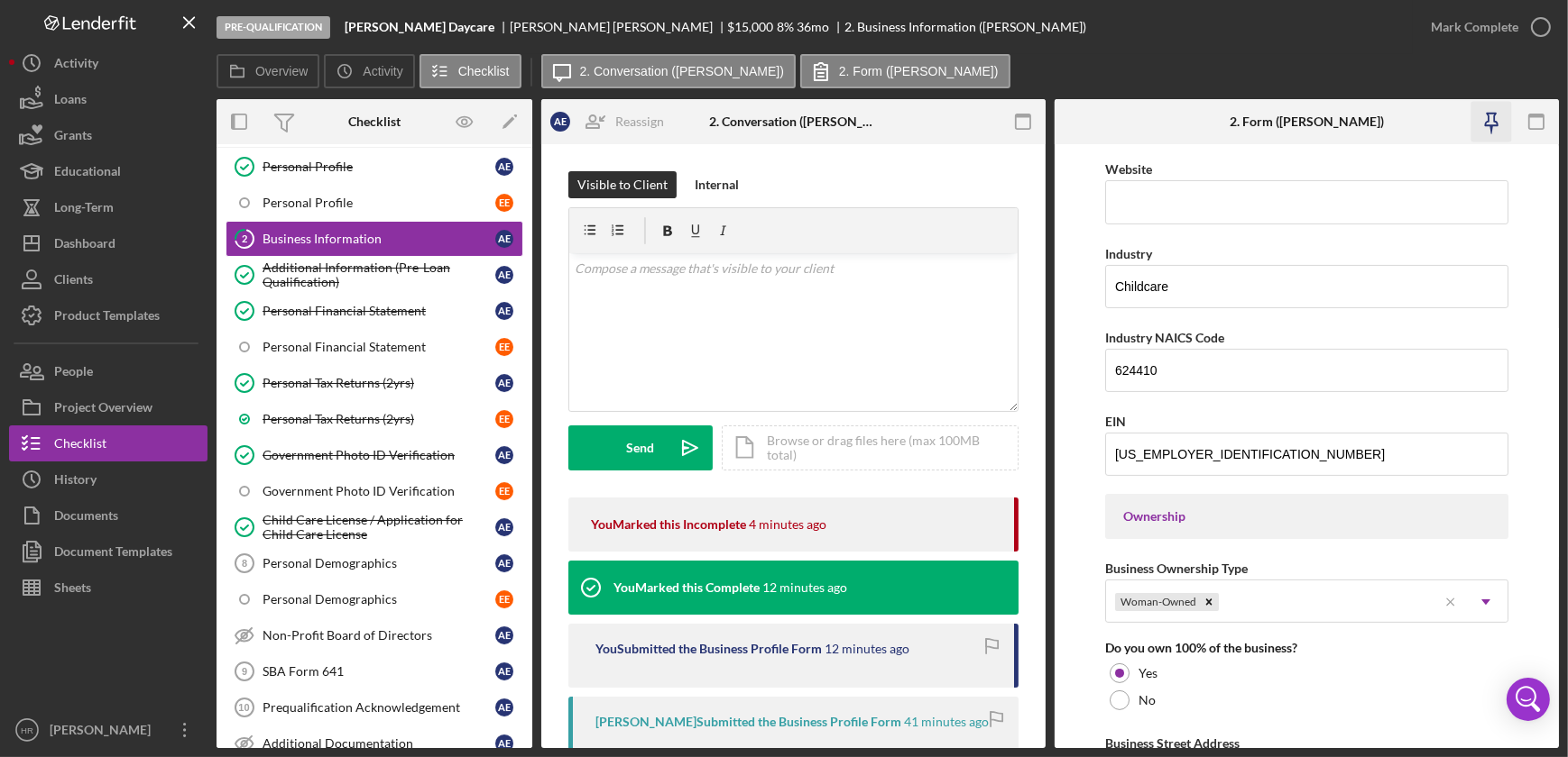
click at [1482, 130] on icon "button" at bounding box center [1490, 123] width 41 height 41
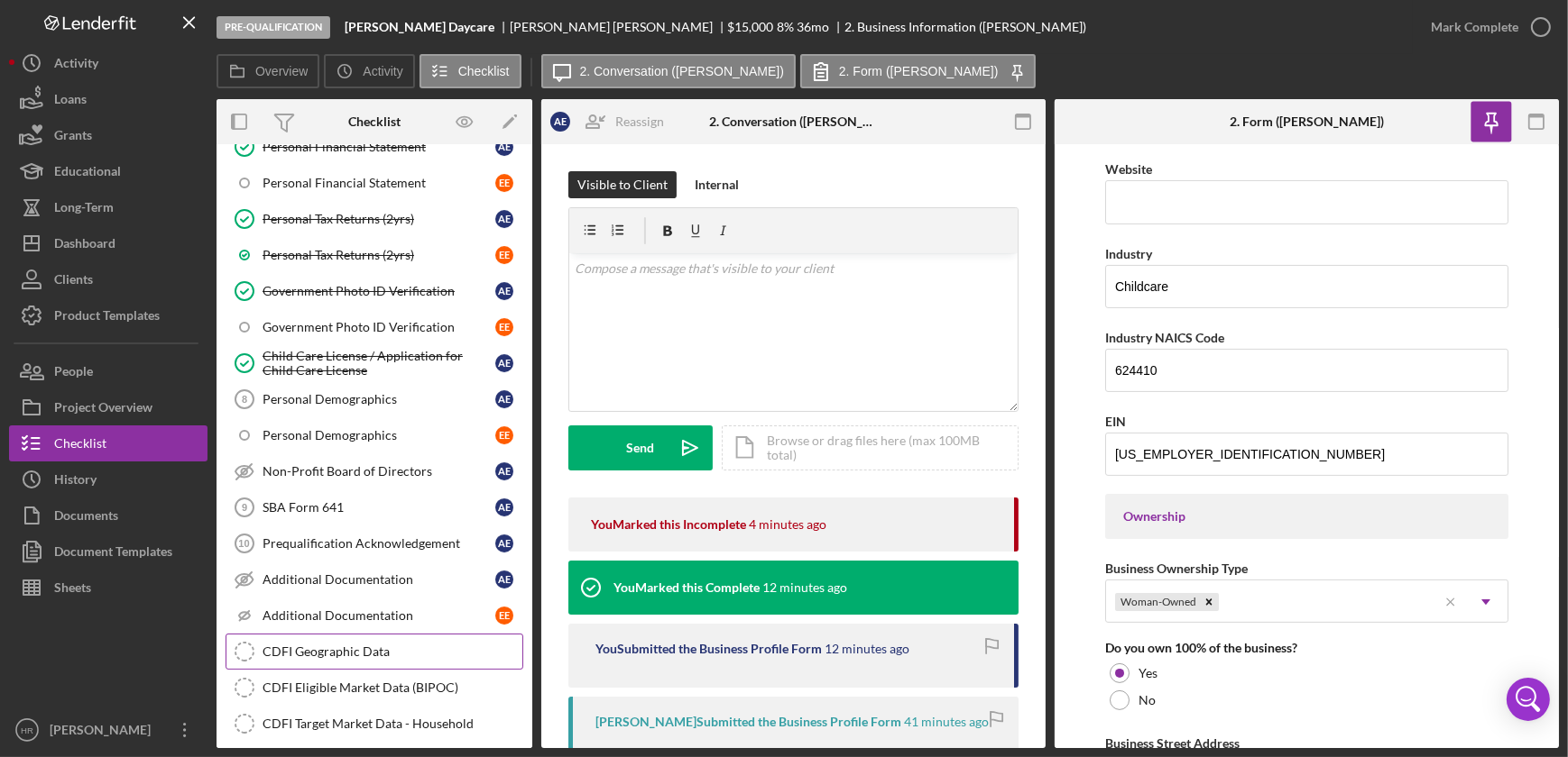
scroll to position [327, 0]
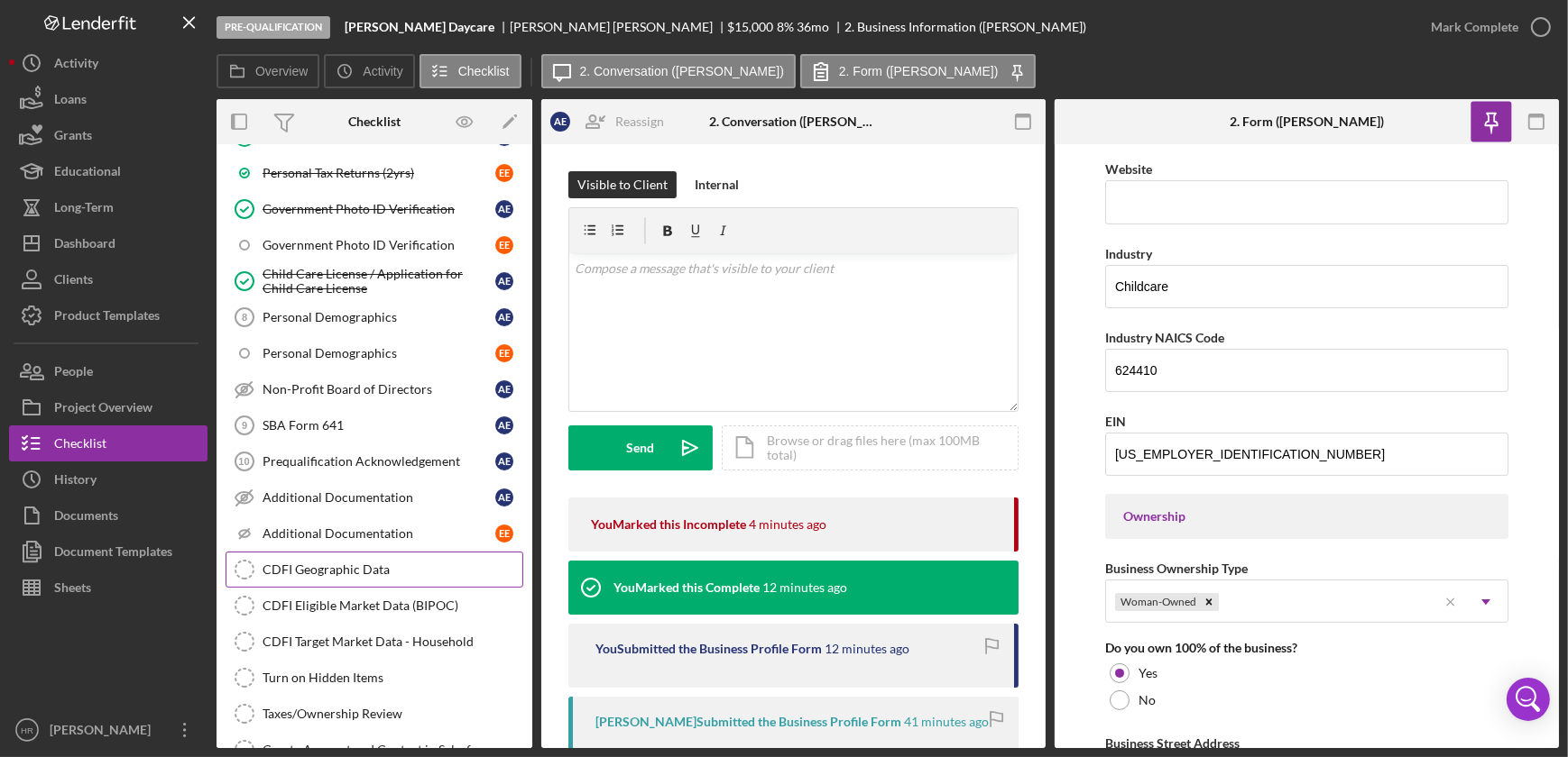
click at [336, 573] on link "CDFI Geographic Data CDFI Geographic Data" at bounding box center [375, 569] width 298 height 36
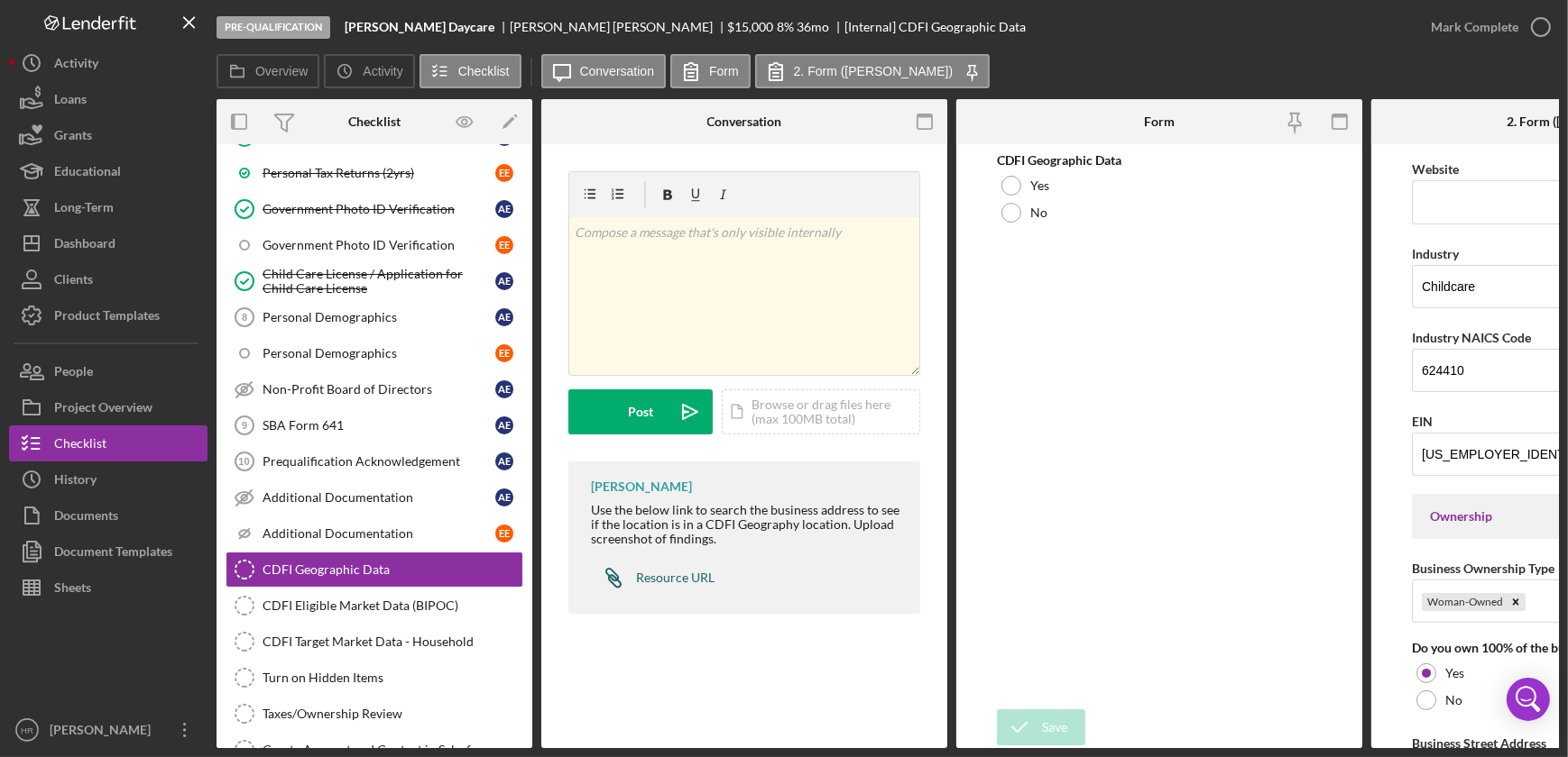
click at [670, 568] on link "Icon/Link Resource URL" at bounding box center [652, 577] width 124 height 36
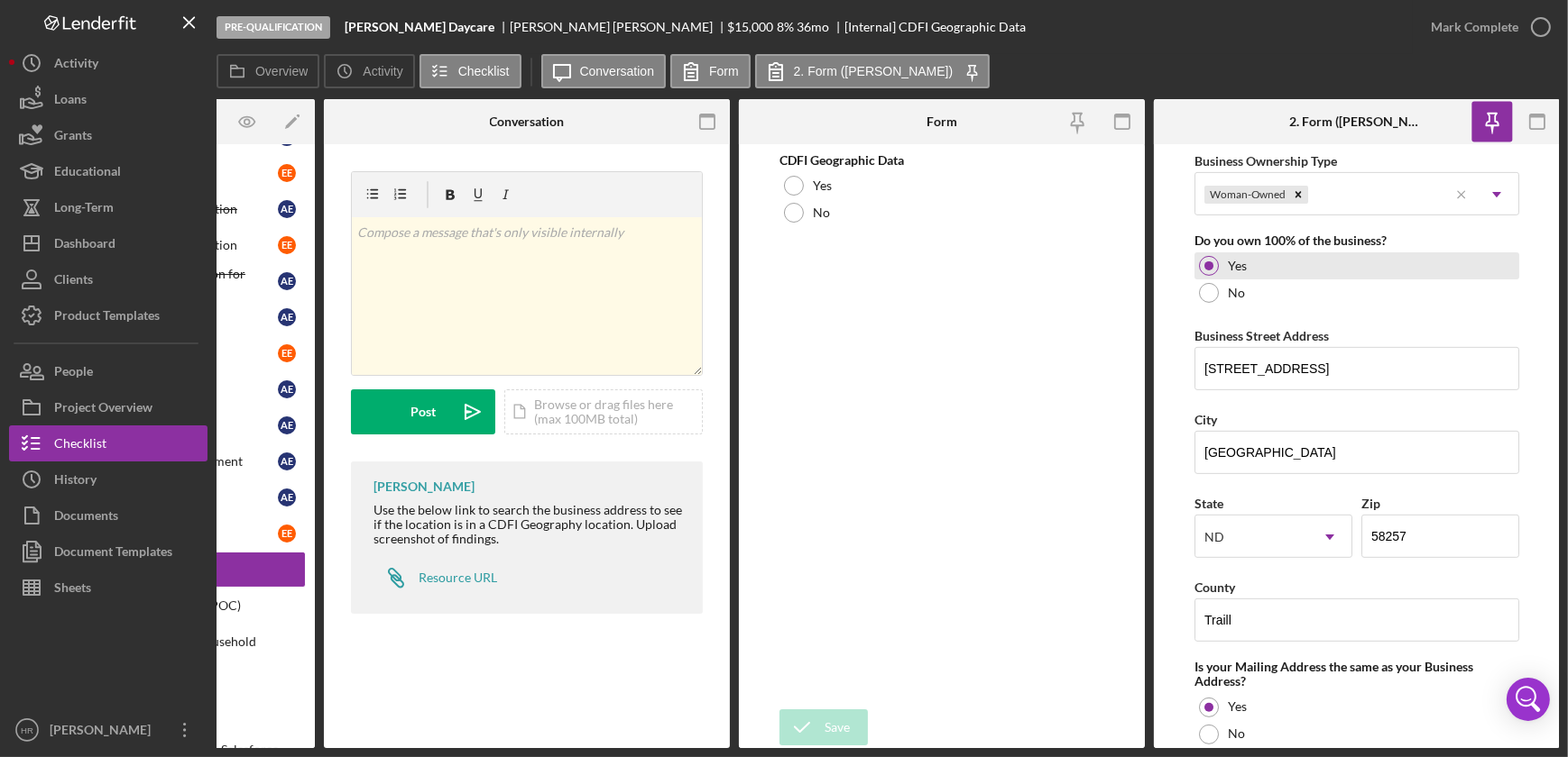
scroll to position [902, 0]
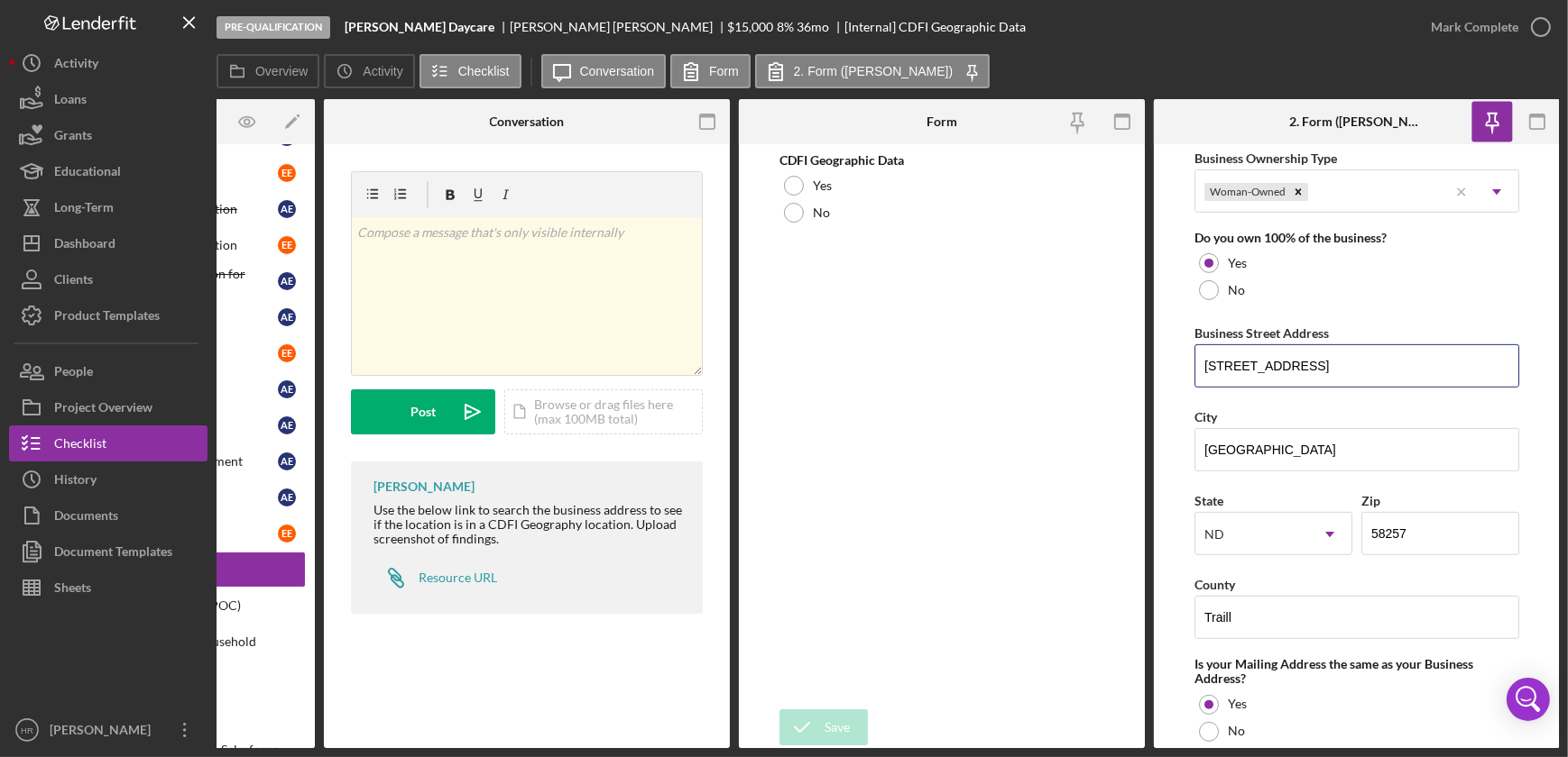
drag, startPoint x: 1295, startPoint y: 365, endPoint x: 1173, endPoint y: 368, distance: 122.0
click at [1173, 368] on form "Business Name [PERSON_NAME] Daycare DBA Business Start Date [DATE] Legal Struct…" at bounding box center [1356, 446] width 406 height 604
click at [567, 400] on div "Icon/Document Browse or drag files here (max 100MB total) Tap to choose files o…" at bounding box center [603, 412] width 199 height 45
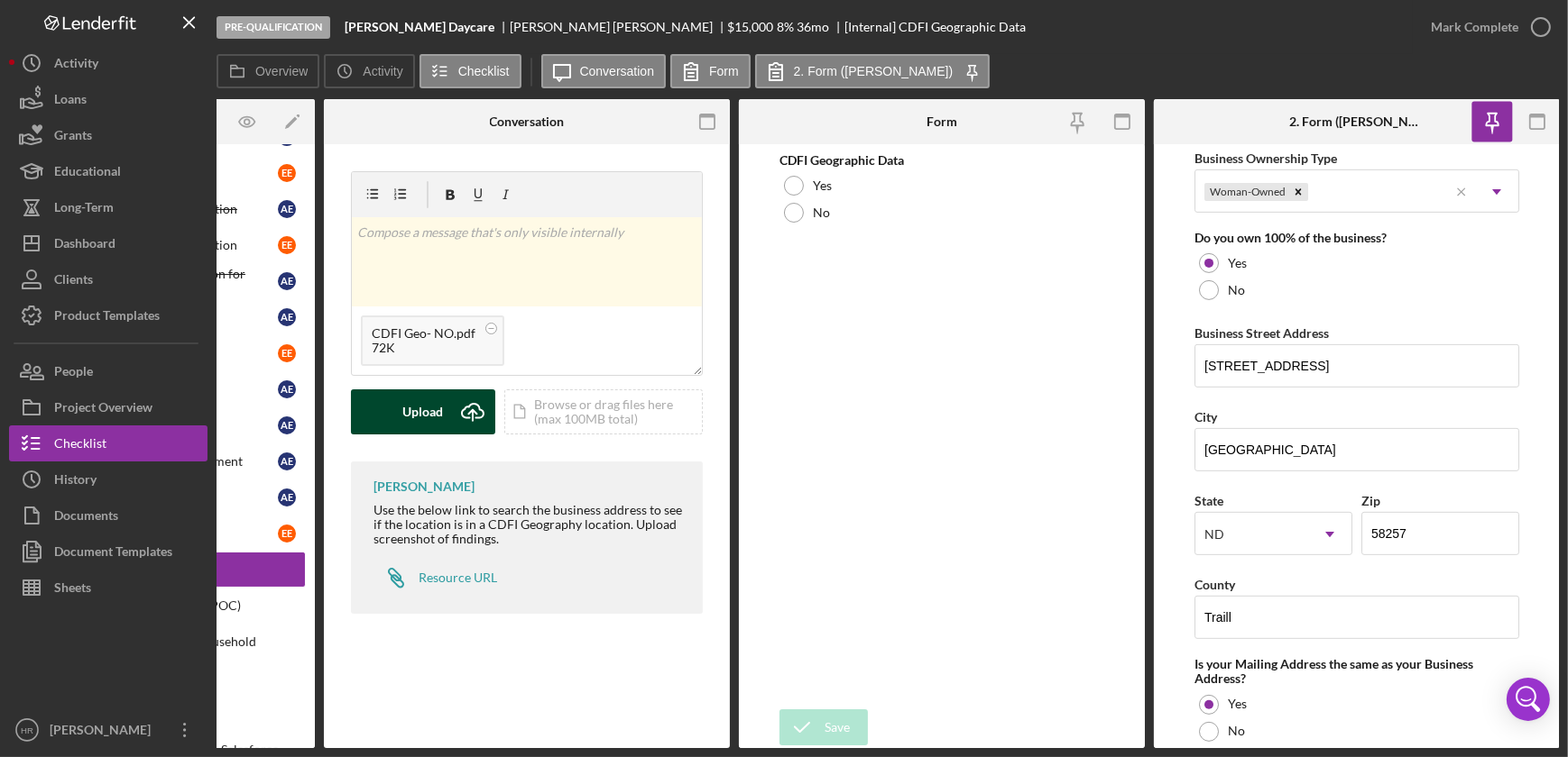
click at [416, 413] on div "Upload" at bounding box center [423, 412] width 41 height 45
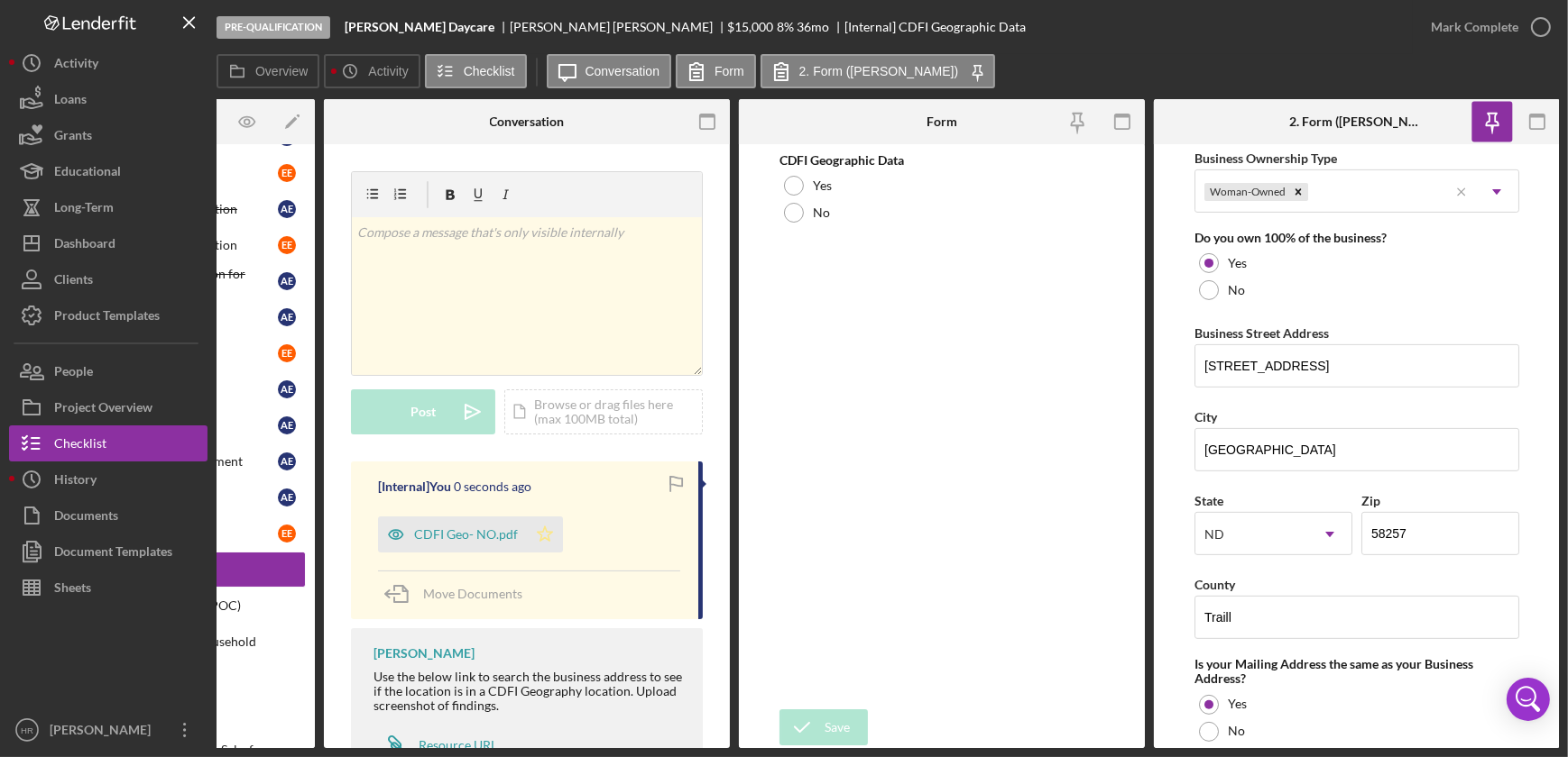
click at [545, 544] on icon "Icon/Star" at bounding box center [544, 534] width 36 height 36
click at [795, 213] on div at bounding box center [793, 213] width 19 height 19
click at [1544, 28] on icon "button" at bounding box center [1541, 27] width 45 height 45
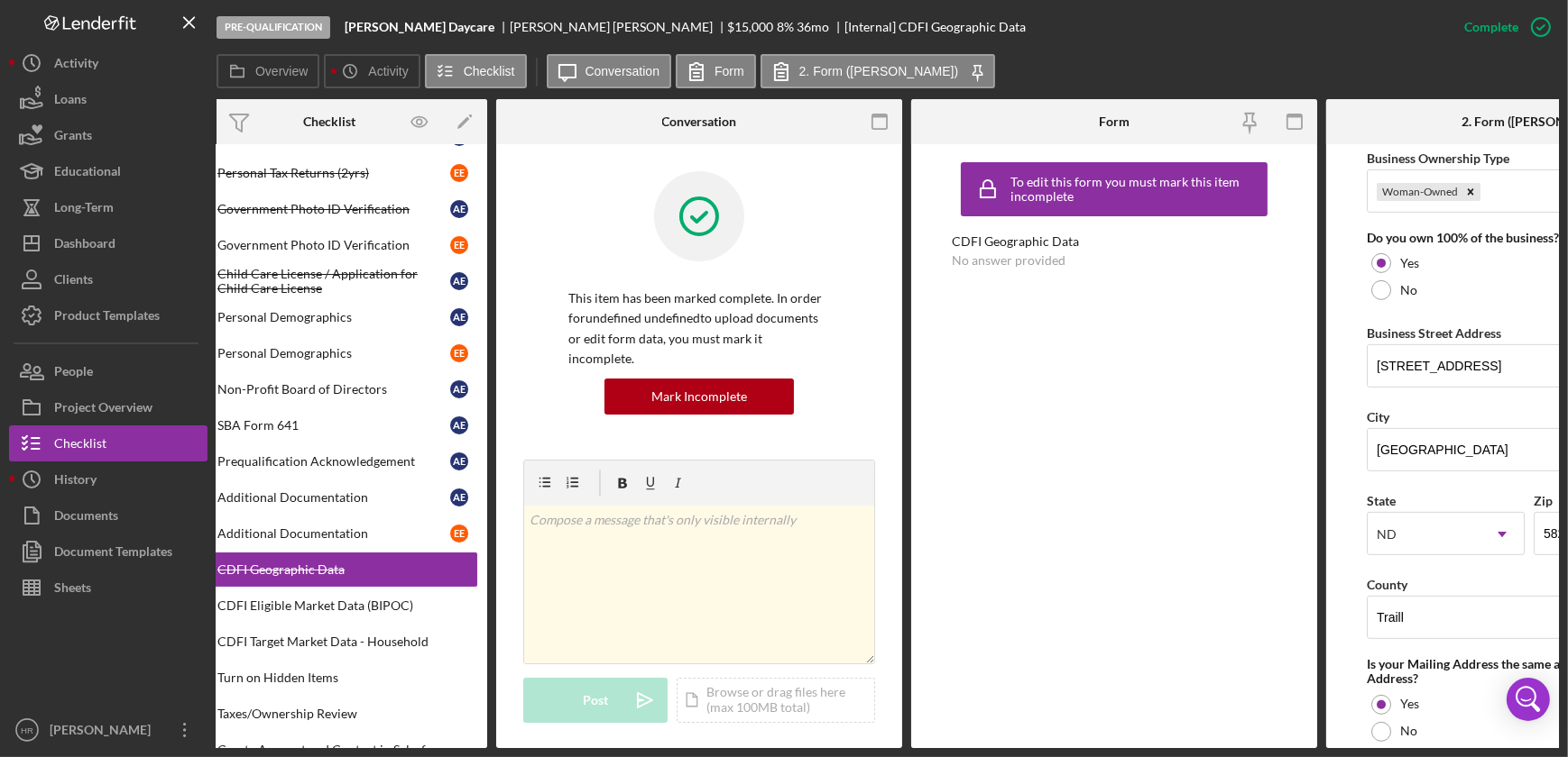
scroll to position [0, 0]
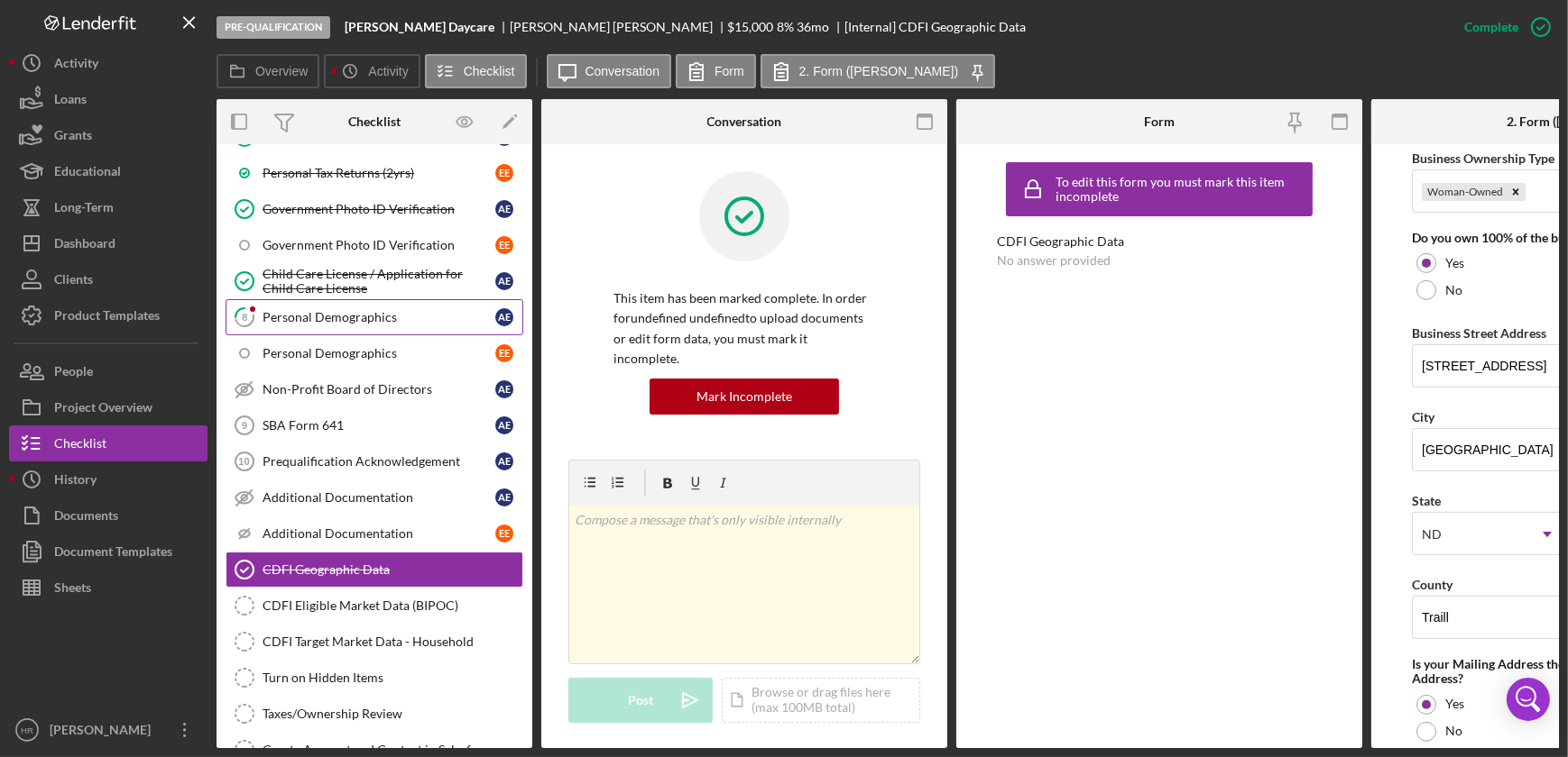
click at [302, 310] on div "Personal Demographics" at bounding box center [379, 317] width 233 height 15
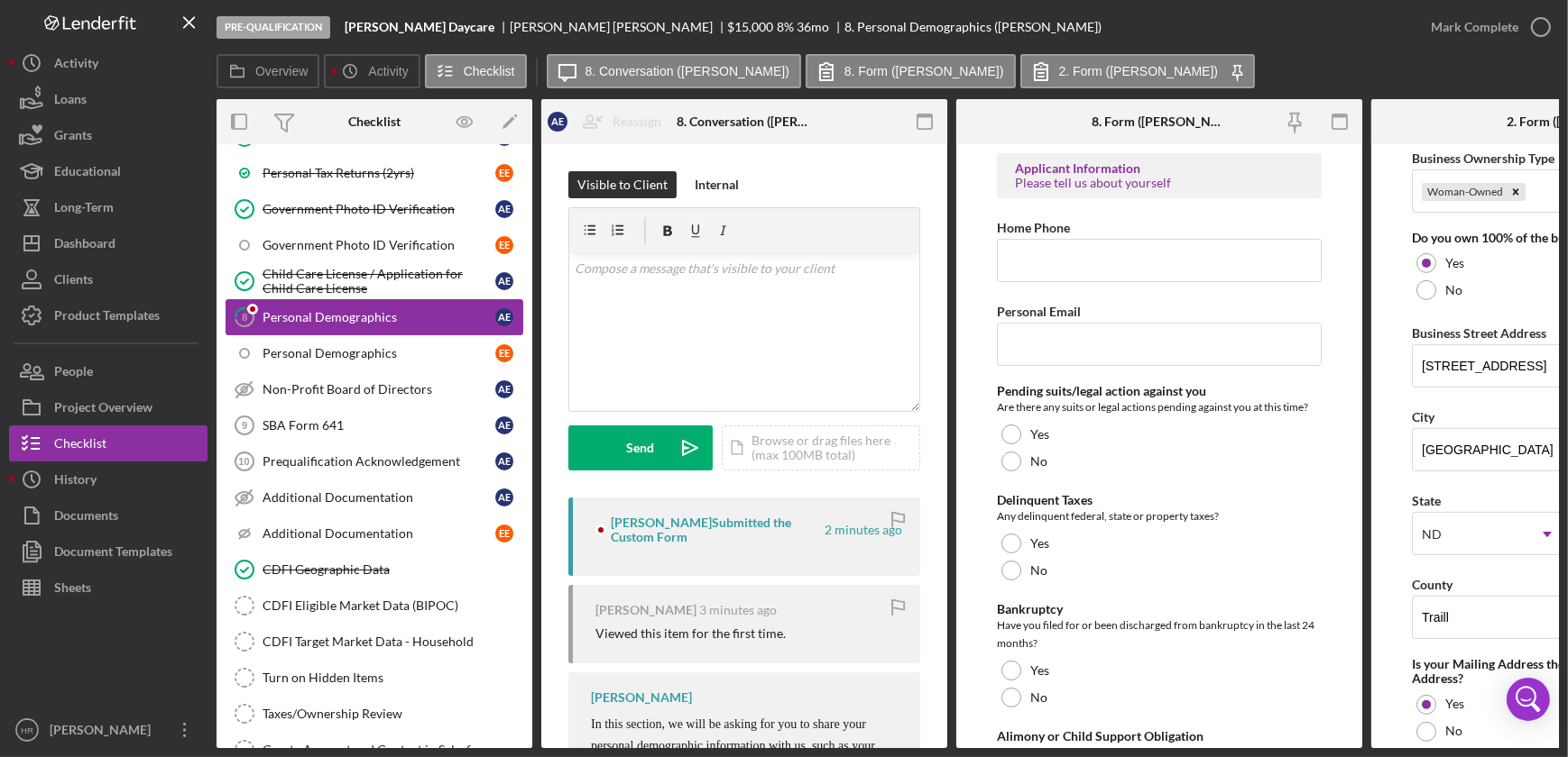
type input "[PHONE_NUMBER]"
type input "[EMAIL_ADDRESS][DOMAIN_NAME]"
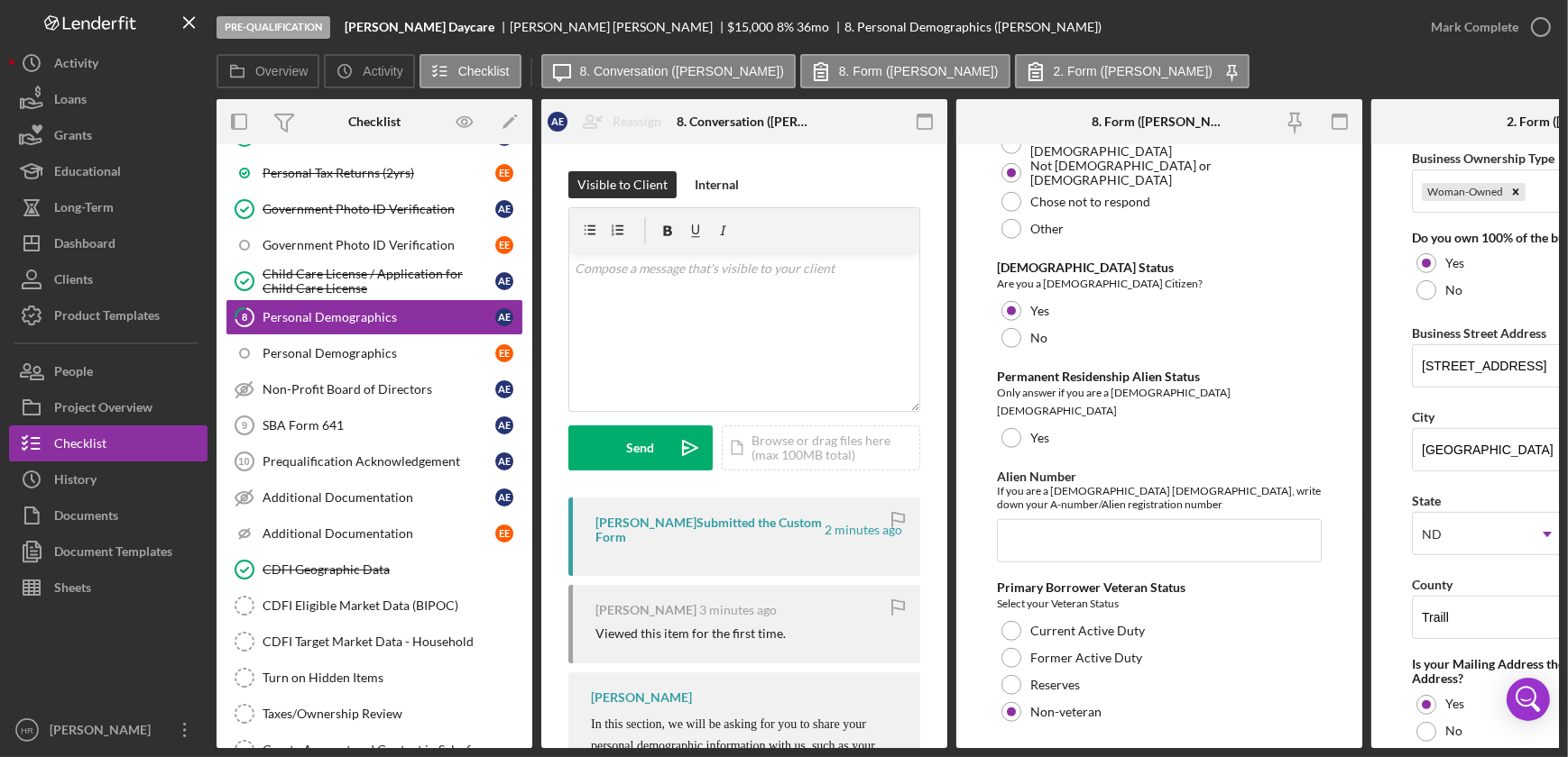
scroll to position [1941, 0]
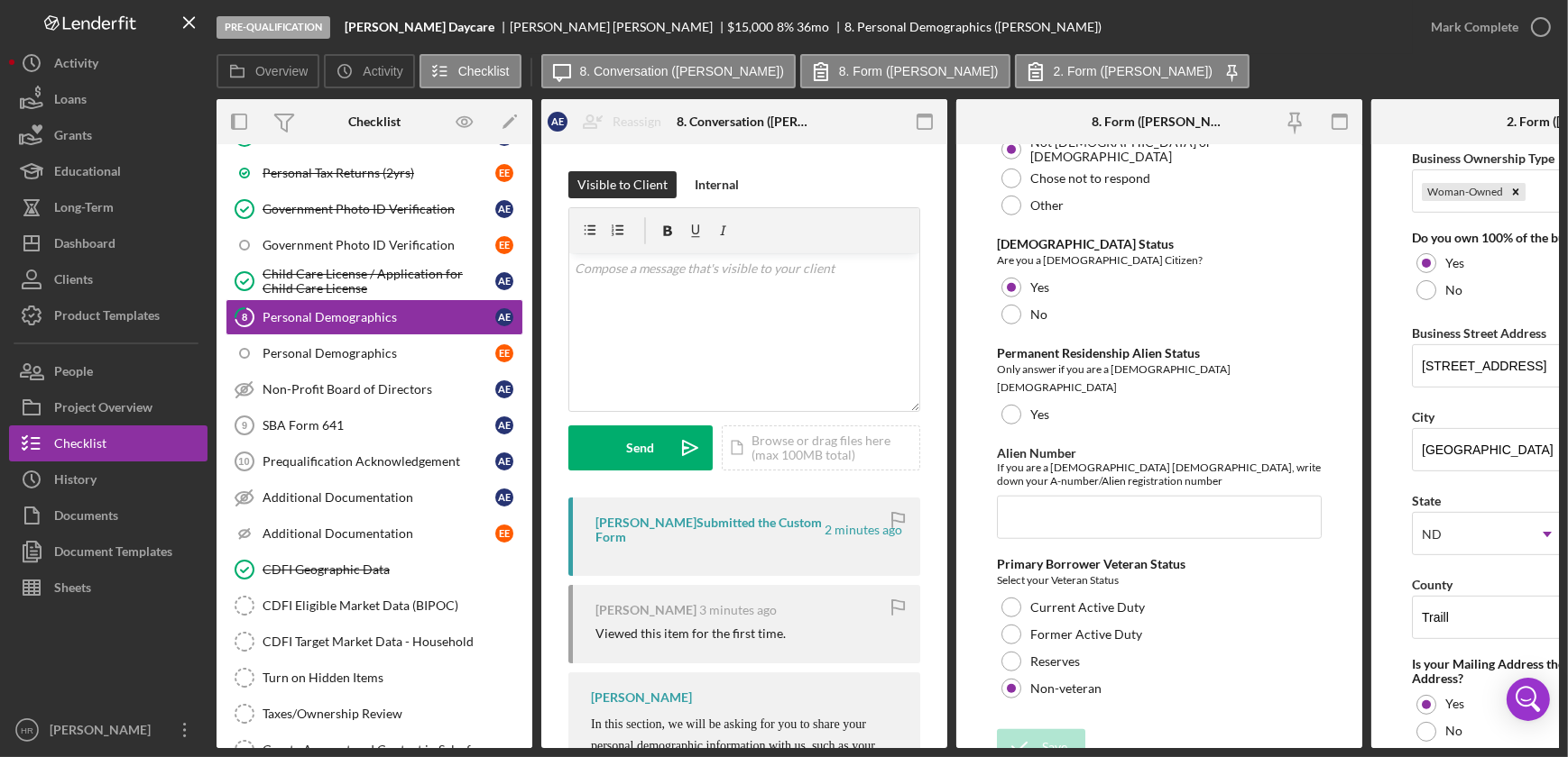
click at [1133, 730] on div "Save Save" at bounding box center [1159, 749] width 325 height 39
click at [1538, 25] on icon "button" at bounding box center [1541, 27] width 45 height 45
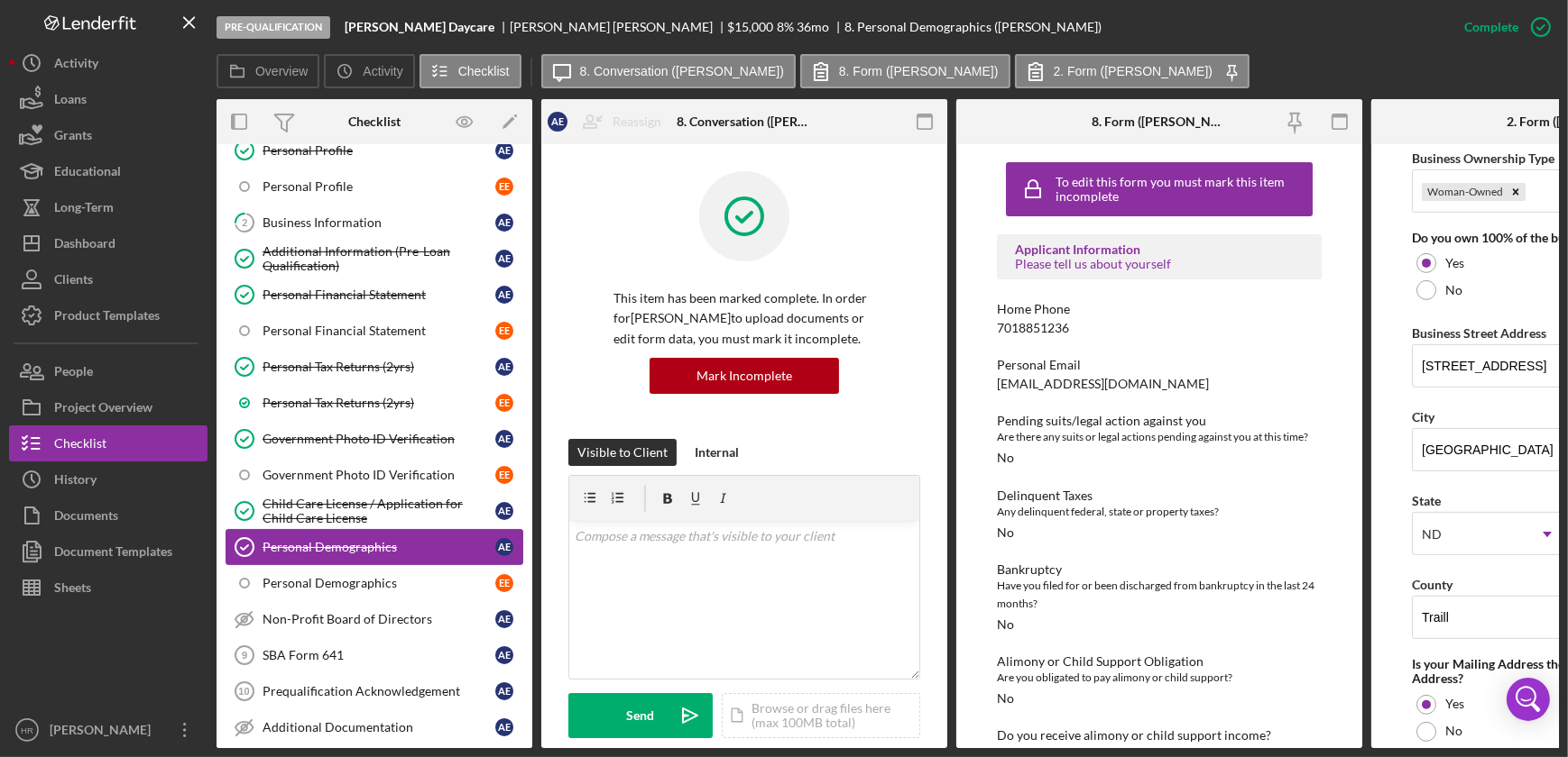
scroll to position [81, 0]
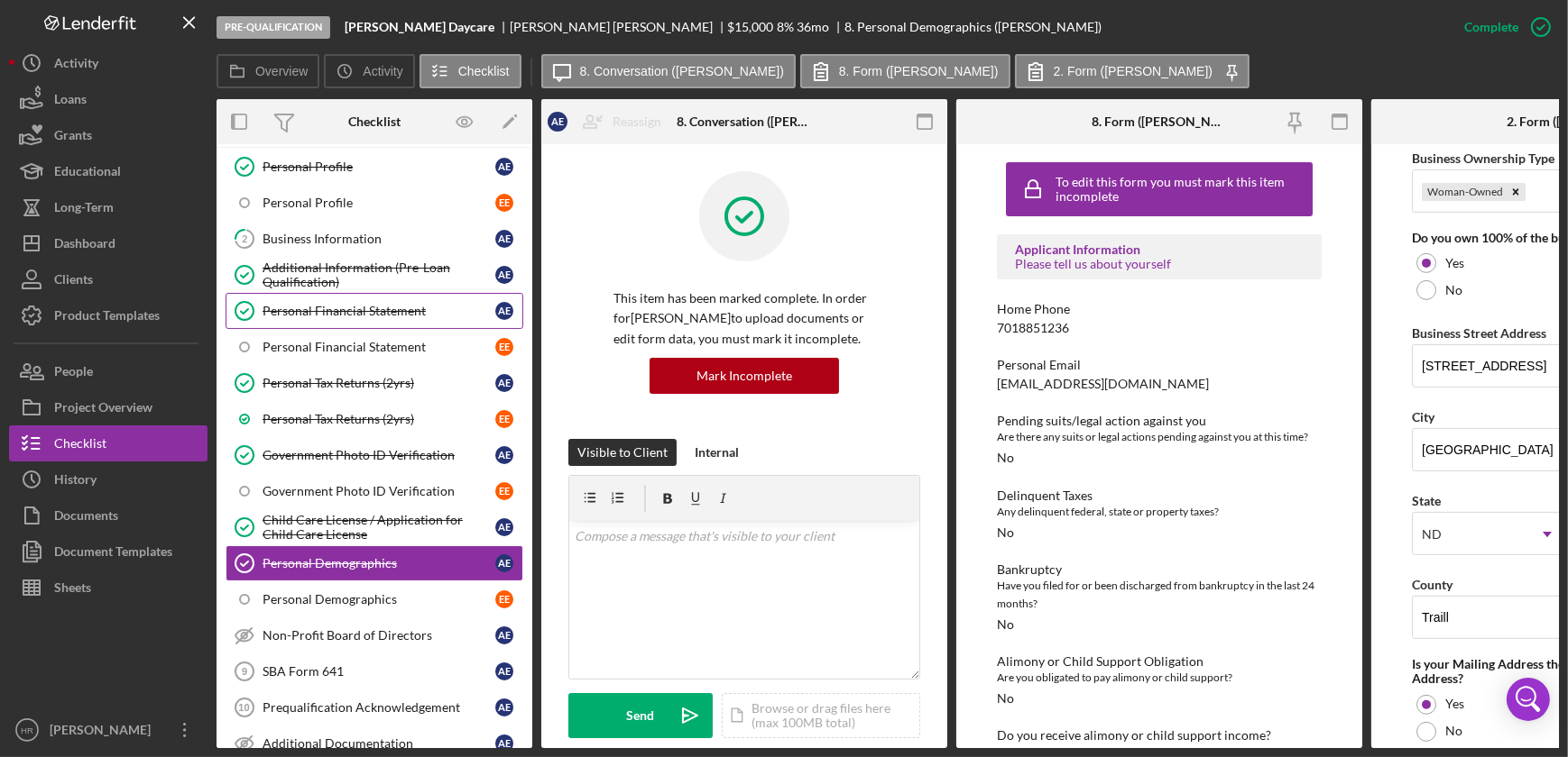
click at [342, 315] on div "Personal Financial Statement" at bounding box center [379, 310] width 233 height 15
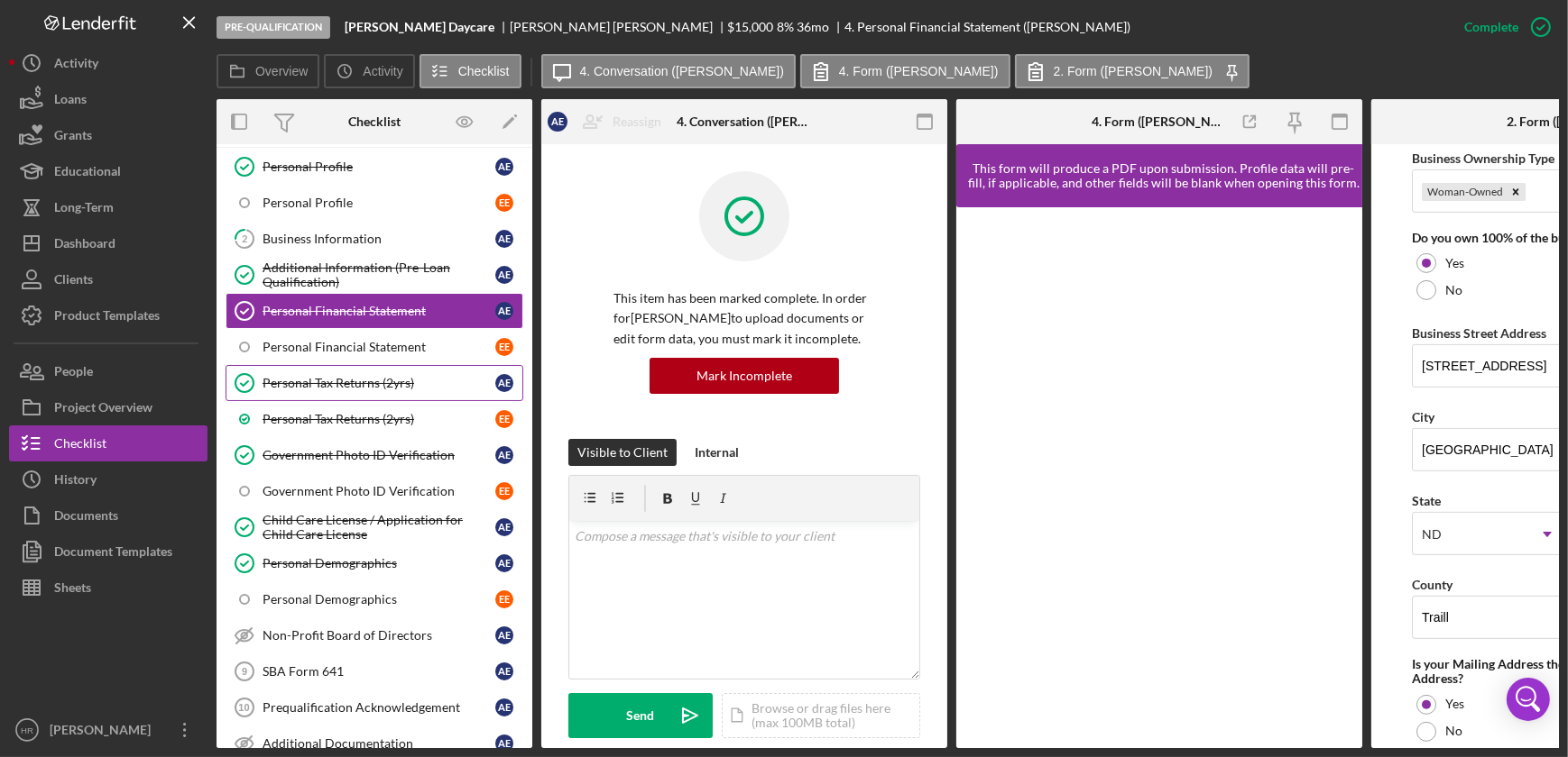
click at [341, 393] on link "Personal Tax Returns (2yrs) Personal Tax Returns (2yrs) A E" at bounding box center [375, 382] width 298 height 36
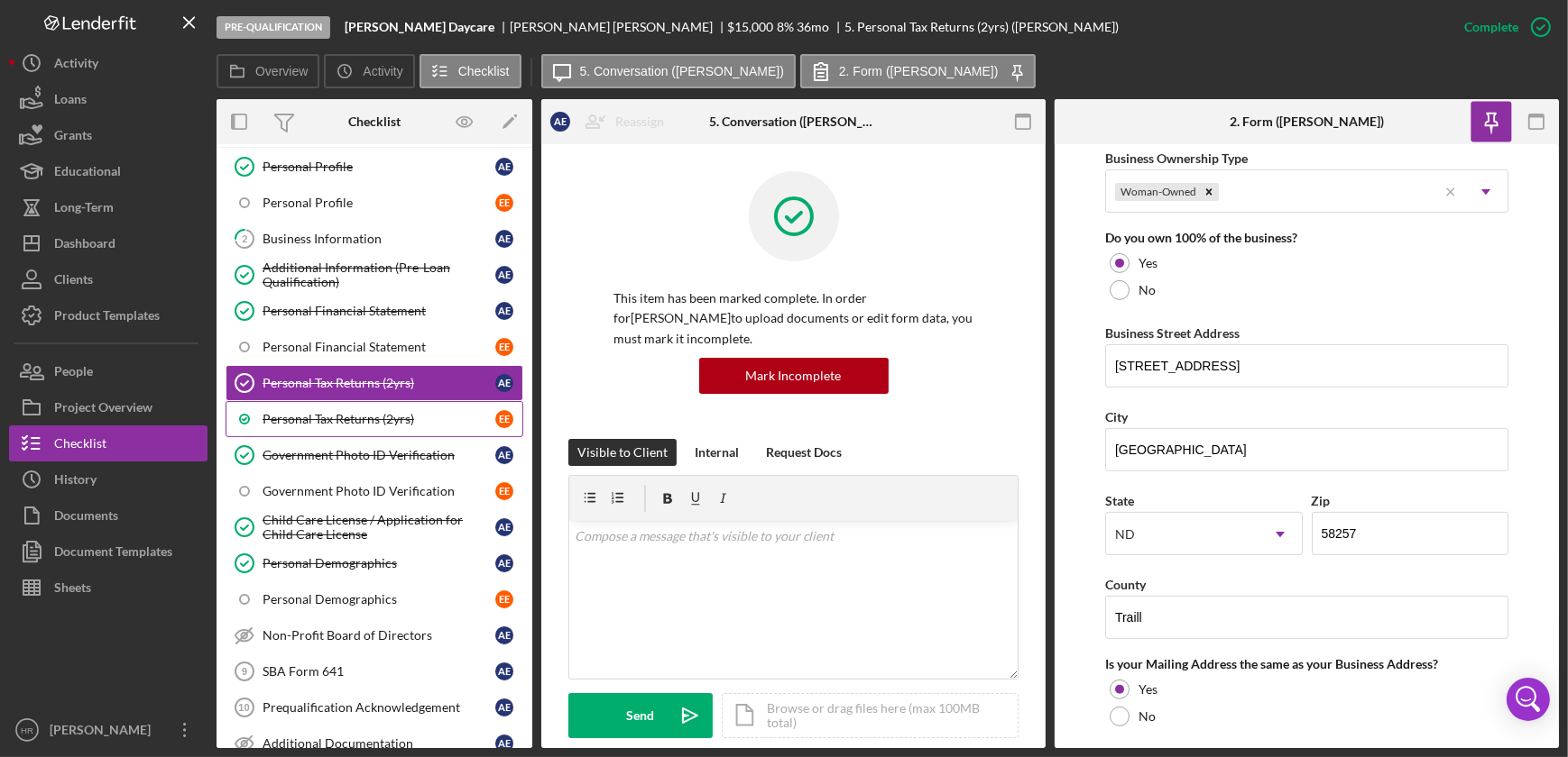
click at [387, 420] on div "Personal Tax Returns (2yrs)" at bounding box center [379, 418] width 233 height 15
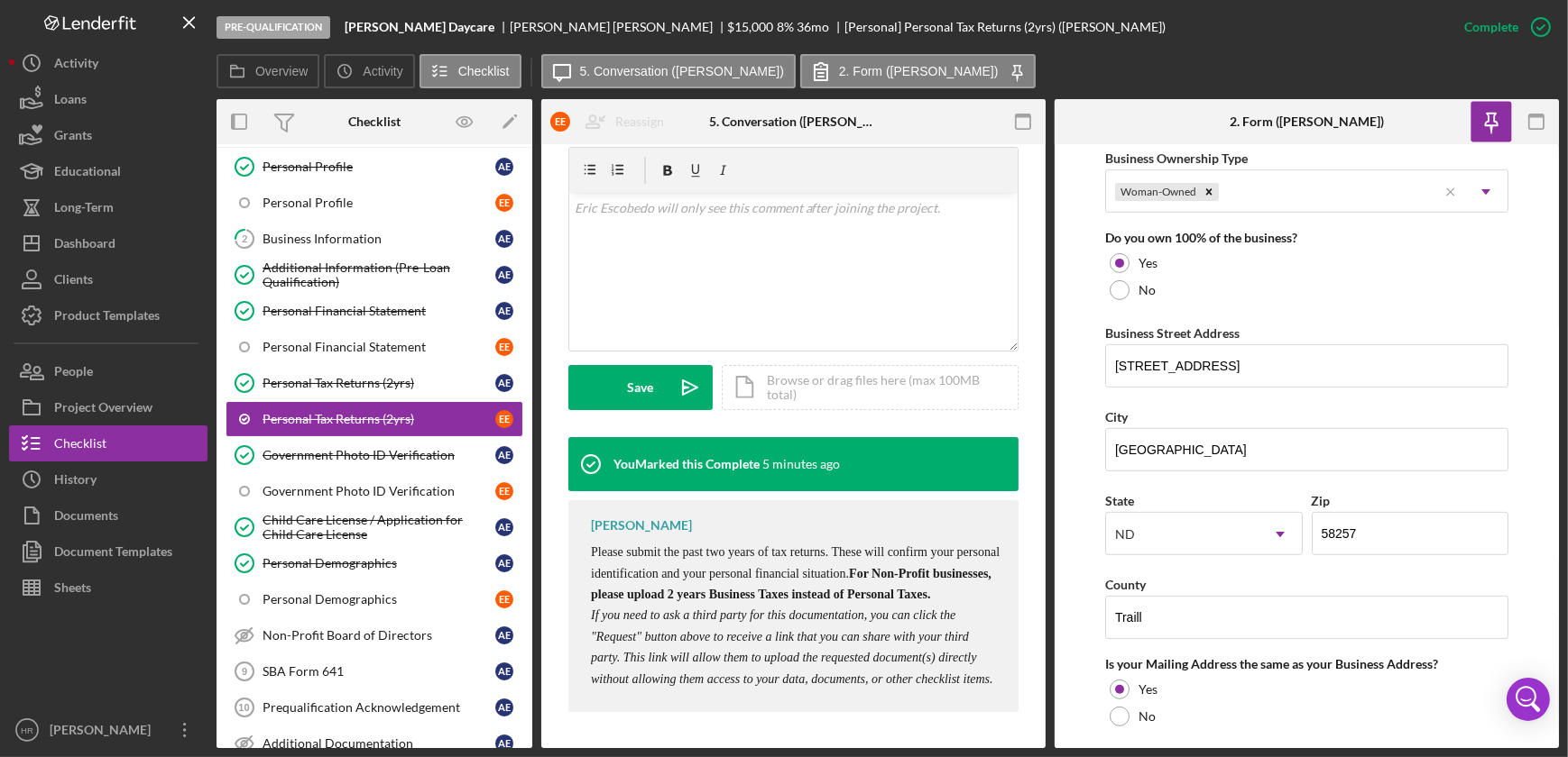
scroll to position [334, 0]
click at [327, 376] on div "Personal Tax Returns (2yrs)" at bounding box center [379, 382] width 233 height 15
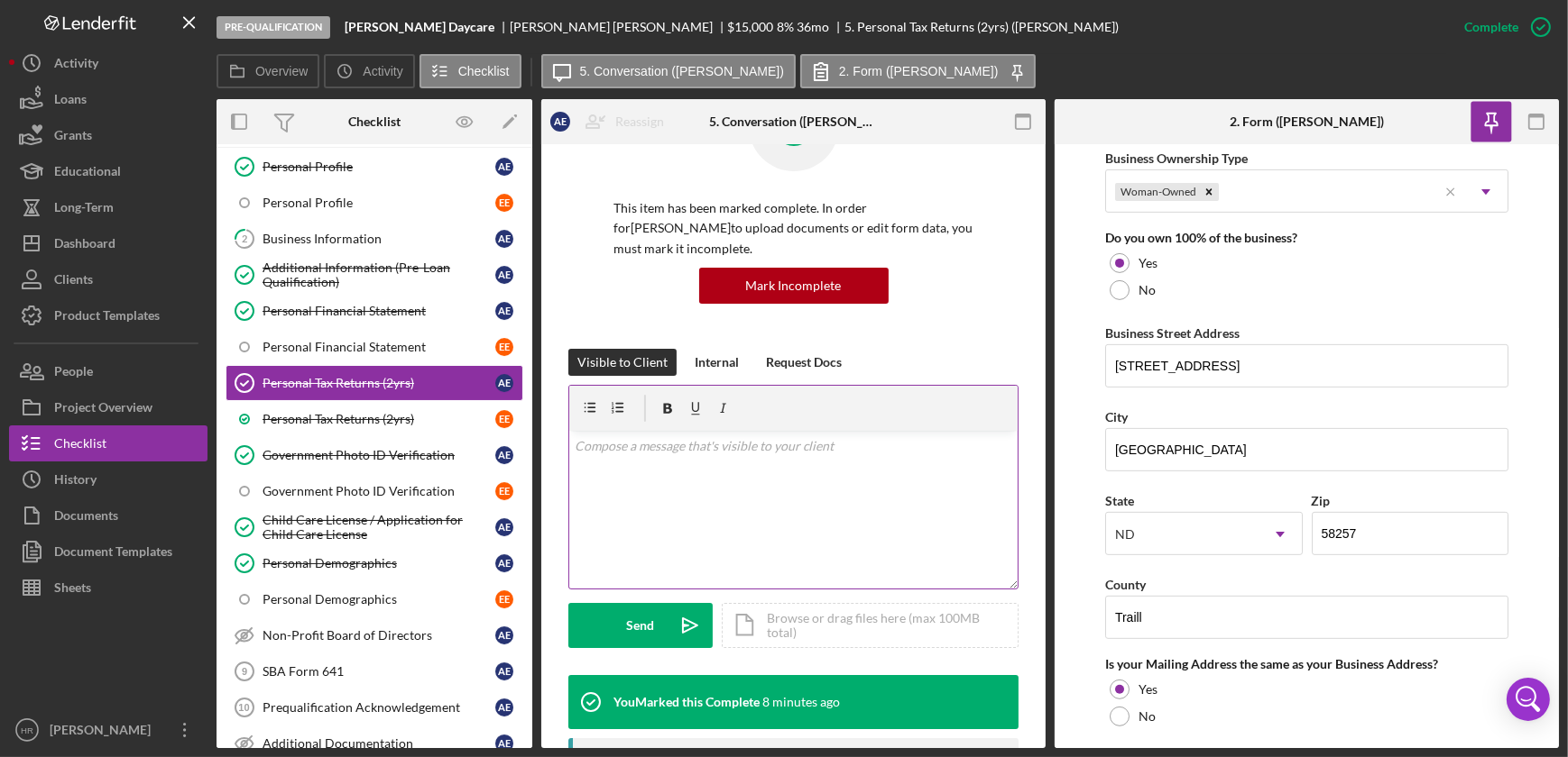
scroll to position [327, 0]
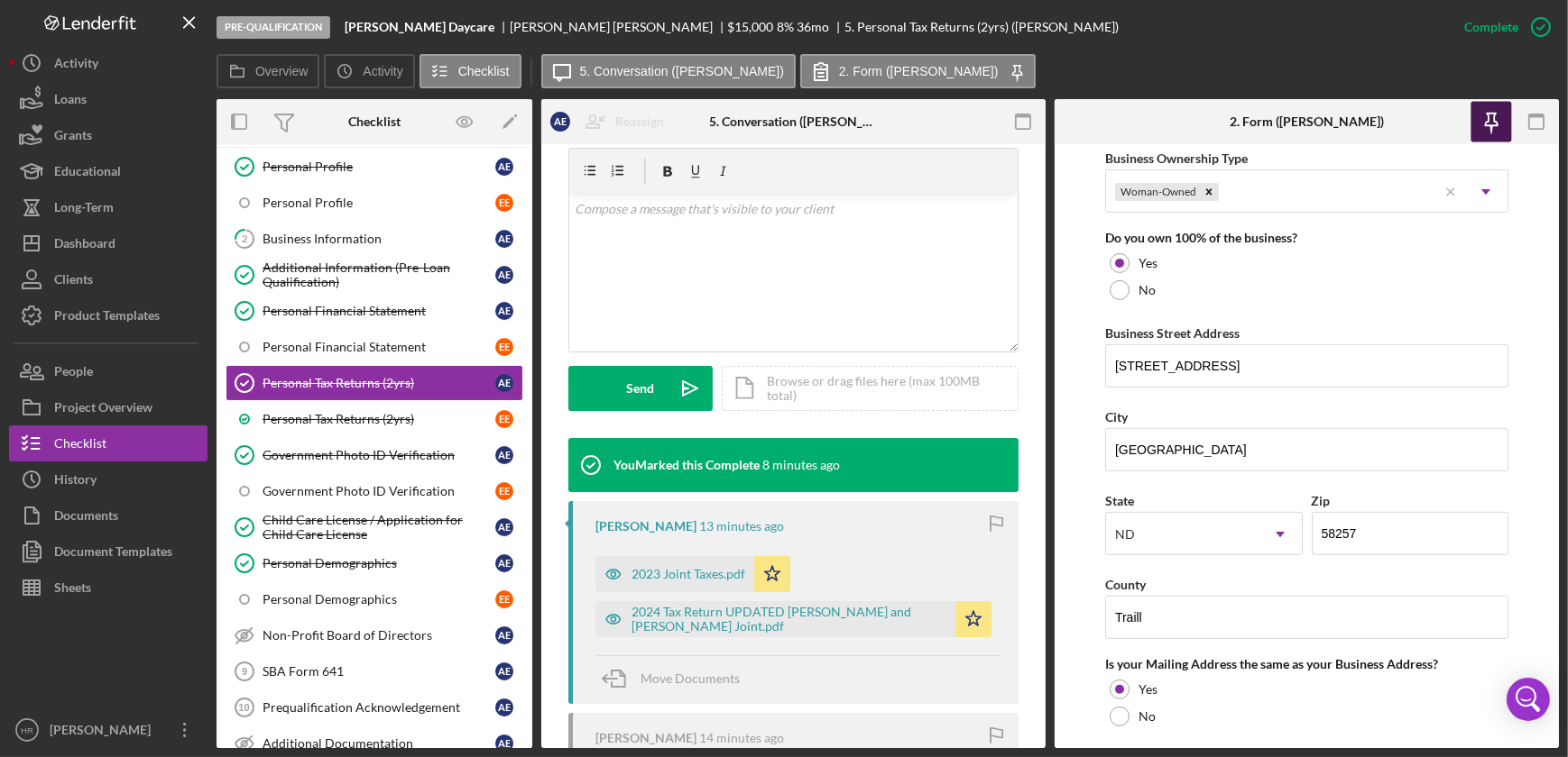
click at [1489, 125] on icon "button" at bounding box center [1490, 123] width 41 height 41
click at [688, 622] on div "2024 Tax Return UPDATED [PERSON_NAME] and [PERSON_NAME] Joint.pdf" at bounding box center [788, 620] width 314 height 29
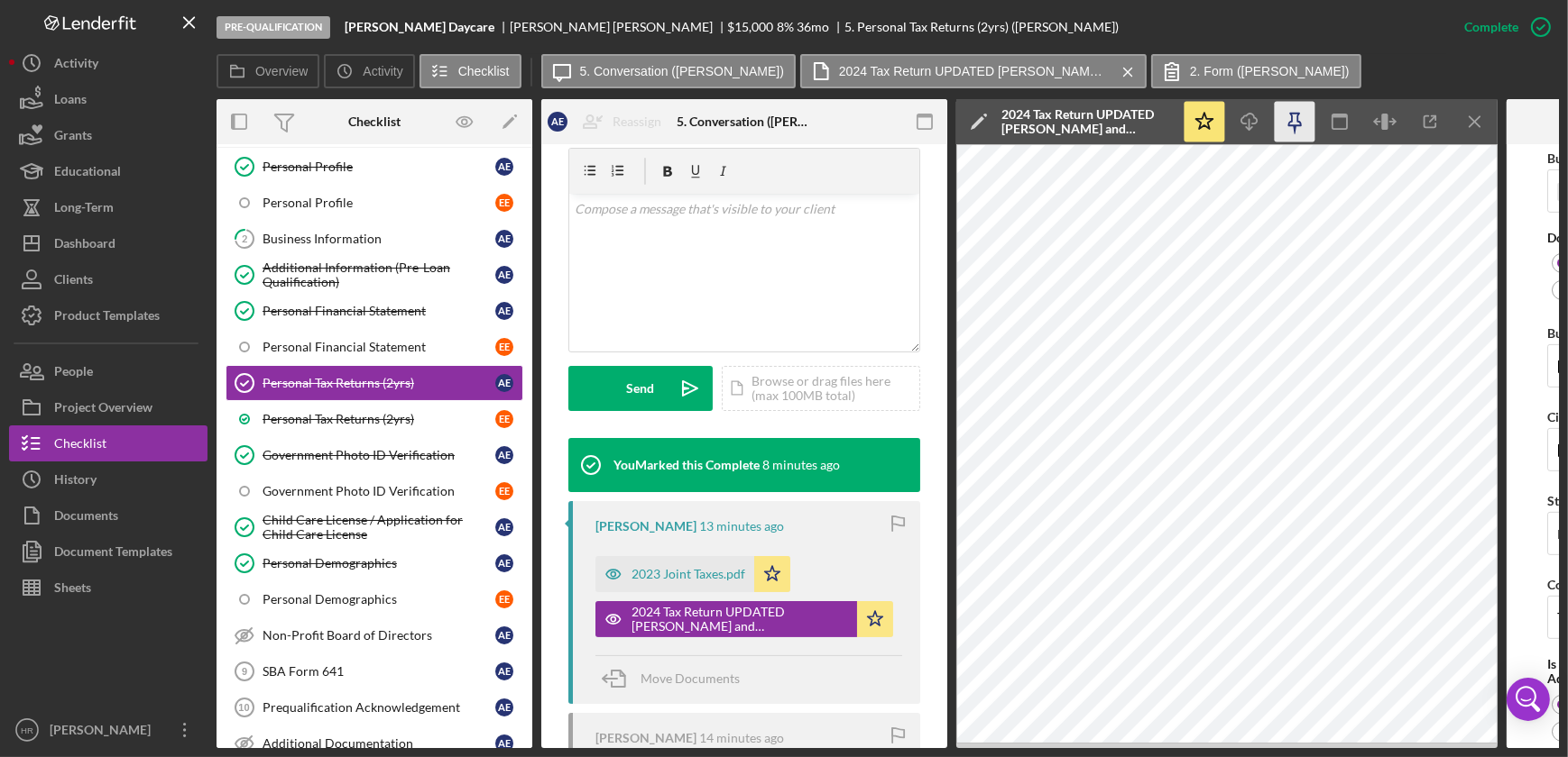
click at [1293, 129] on icon "button" at bounding box center [1295, 123] width 41 height 41
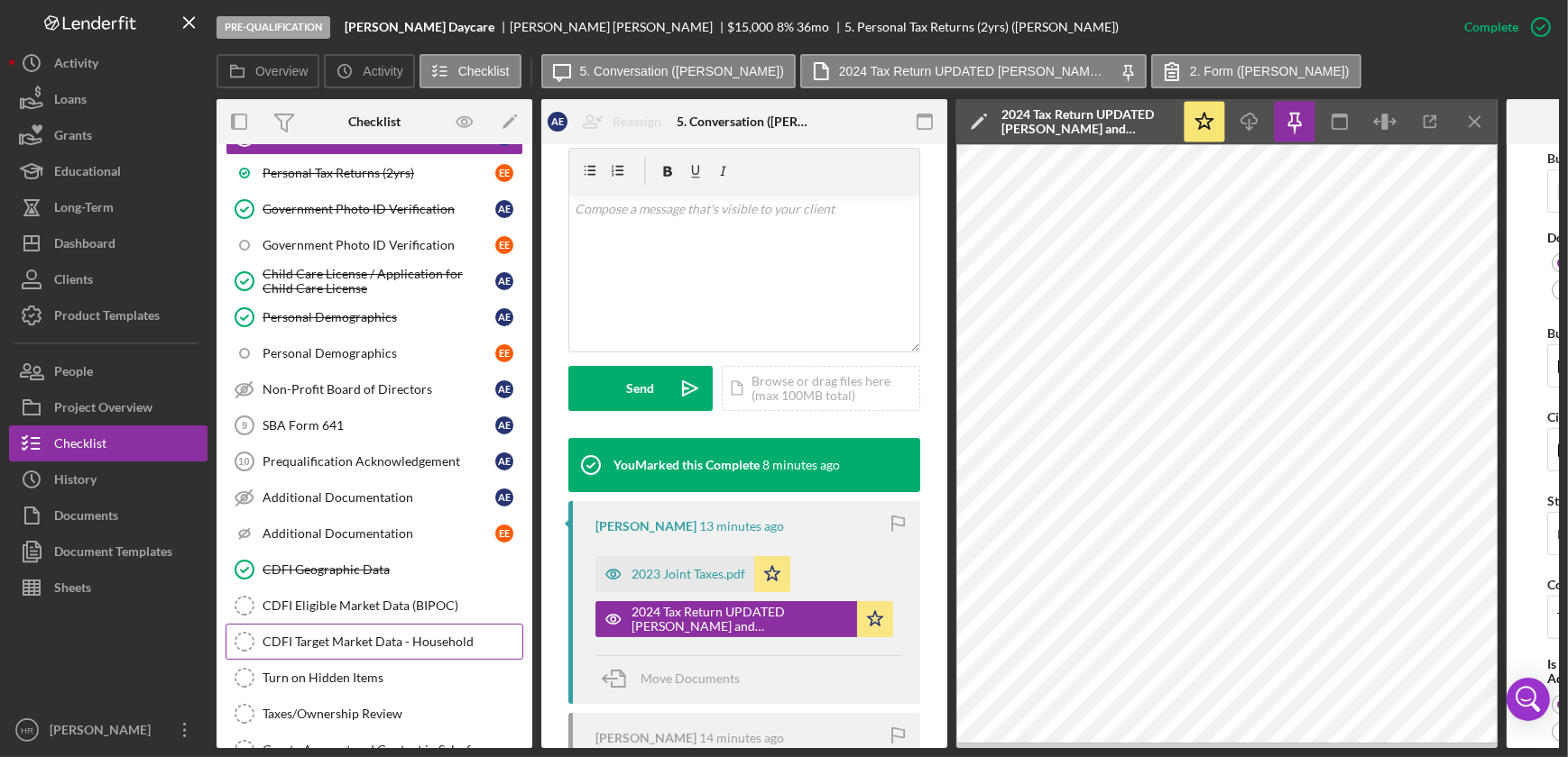
click at [309, 640] on div "CDFI Target Market Data - Household" at bounding box center [392, 641] width 260 height 15
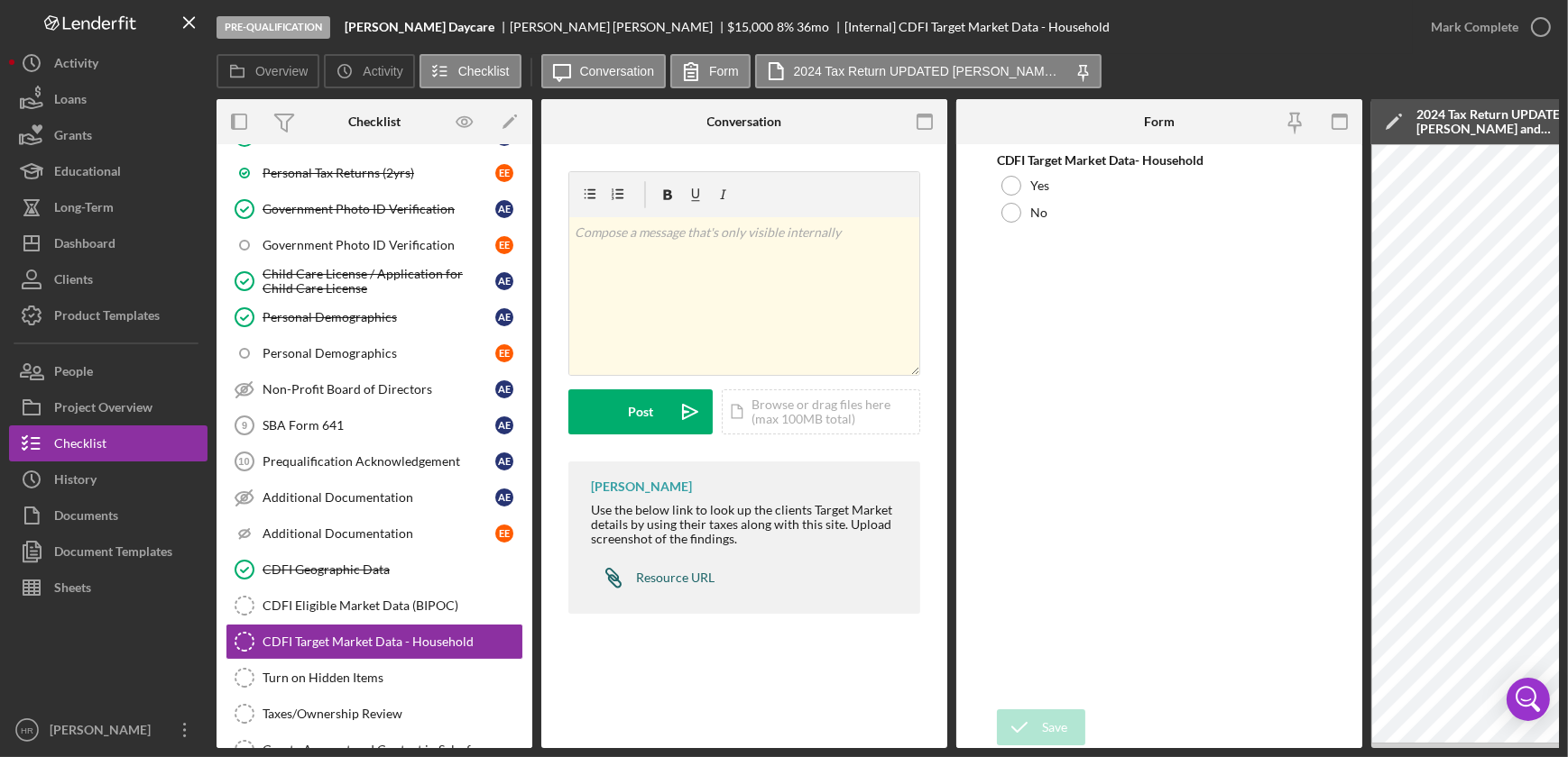
click at [685, 584] on div "Resource URL" at bounding box center [675, 578] width 79 height 15
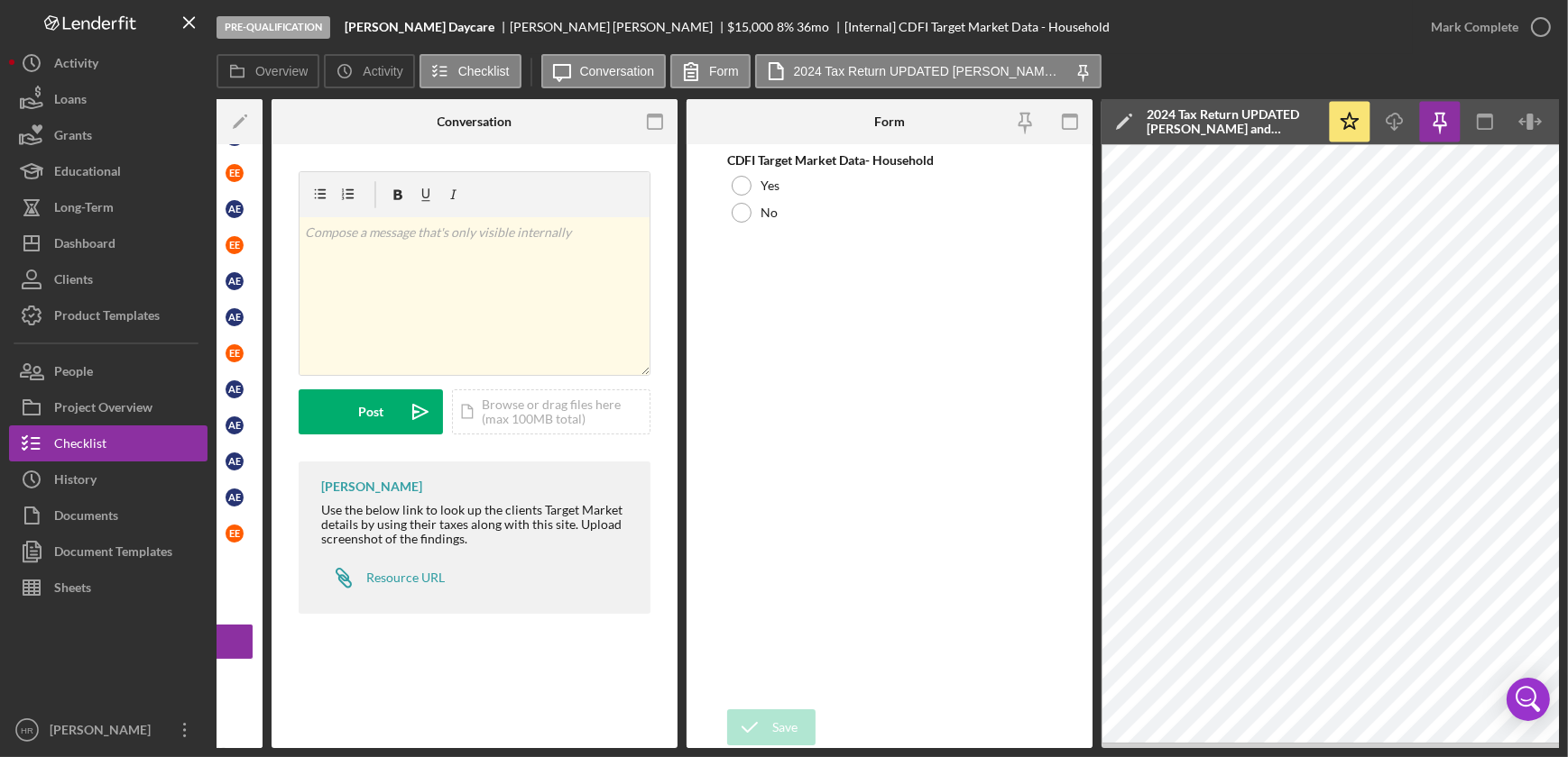
scroll to position [0, 180]
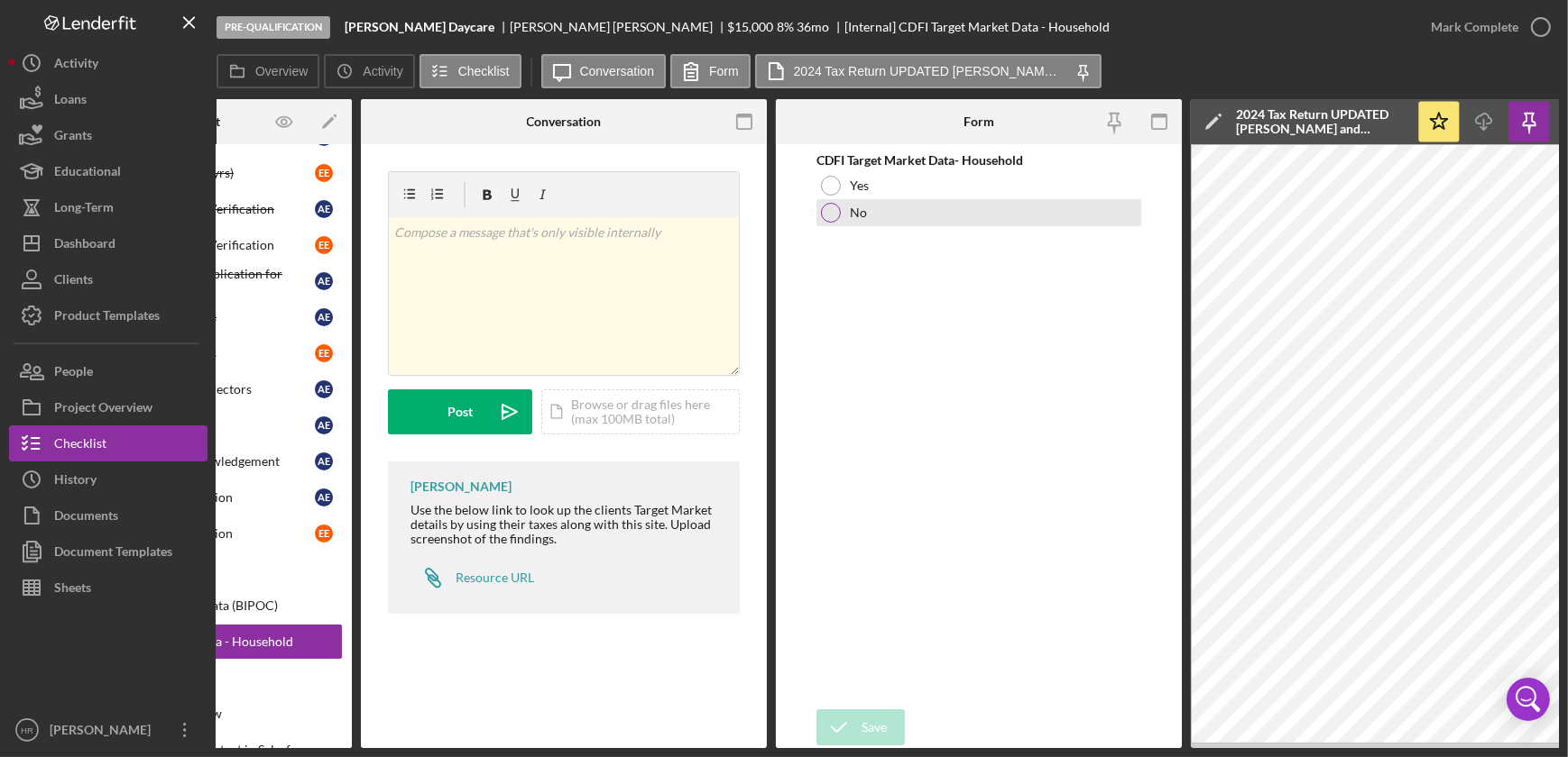
click at [825, 206] on div at bounding box center [830, 213] width 19 height 19
click at [622, 398] on div "Icon/Document Browse or drag files here (max 100MB total) Tap to choose files o…" at bounding box center [640, 412] width 199 height 45
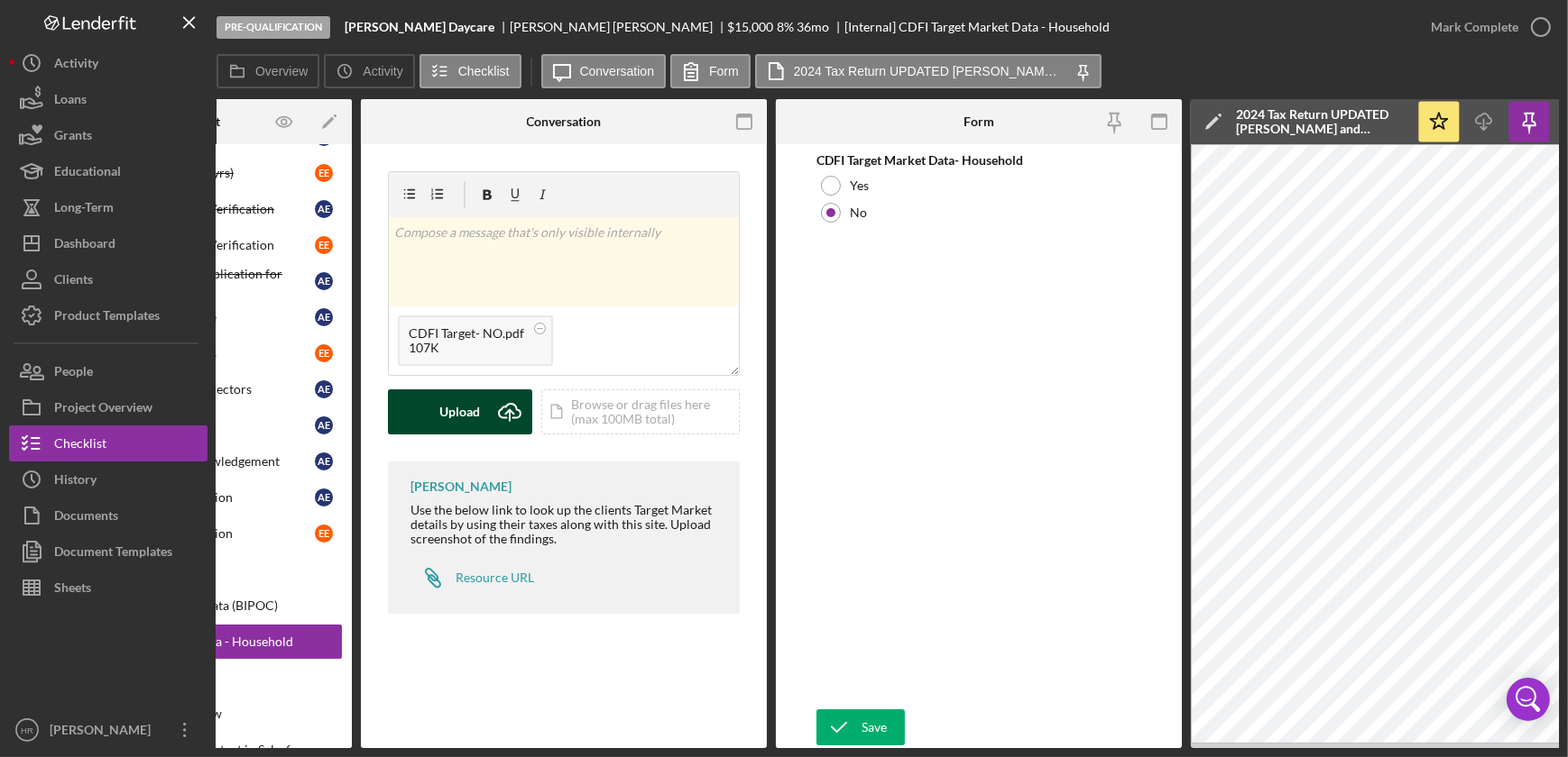
click at [437, 395] on button "Upload Icon/Upload" at bounding box center [459, 412] width 144 height 45
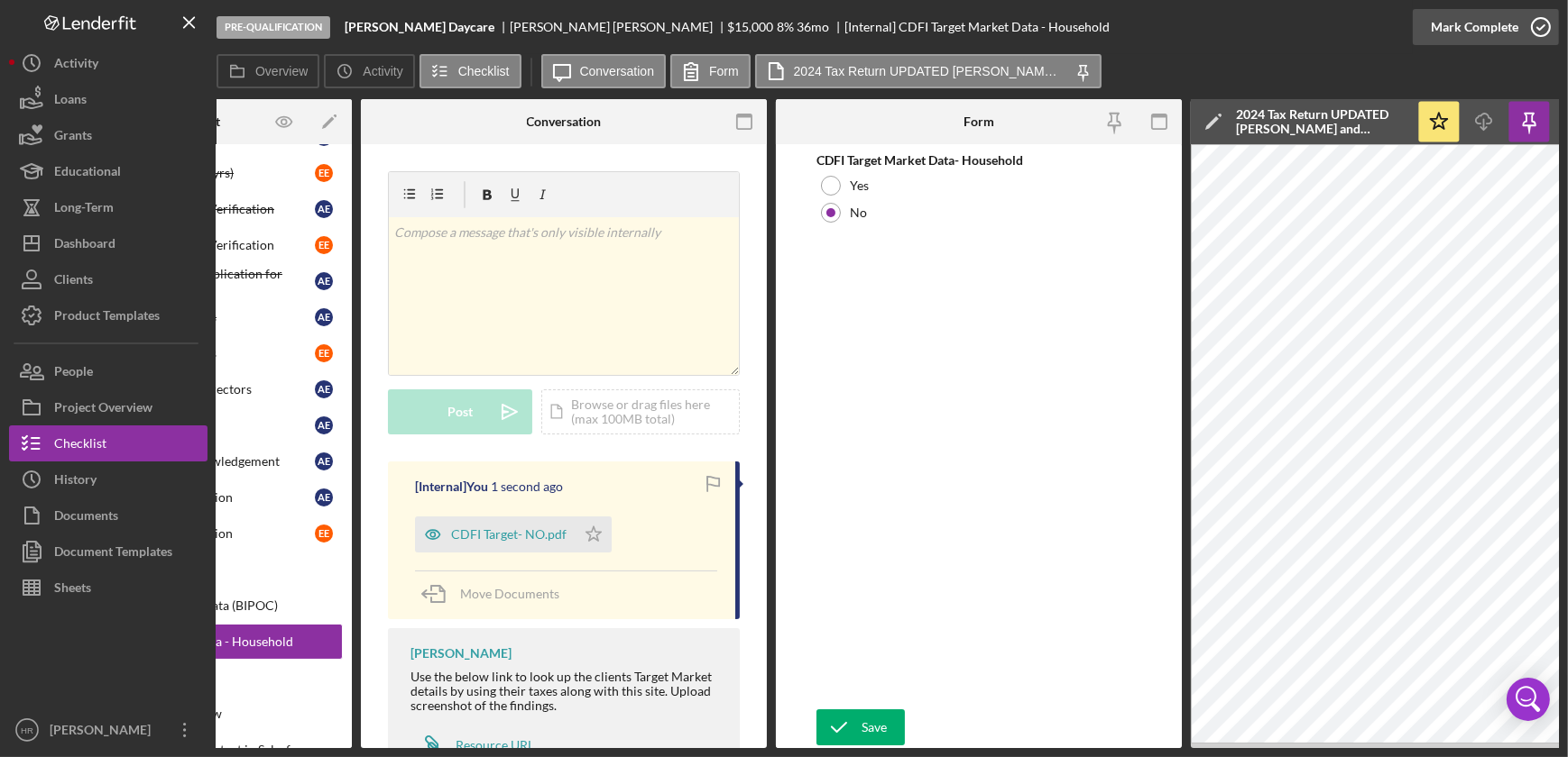
click at [1542, 21] on icon "button" at bounding box center [1541, 27] width 45 height 45
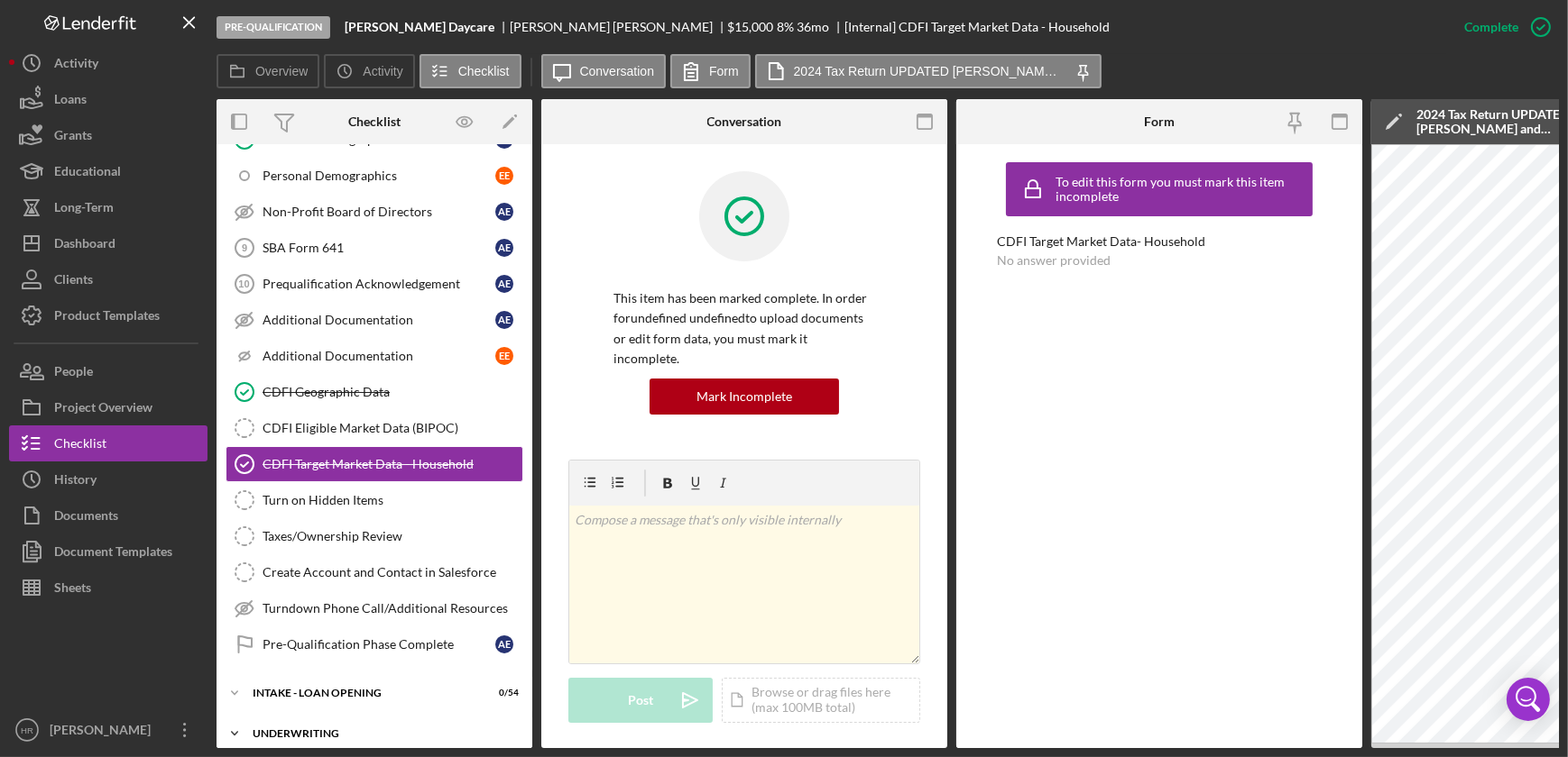
scroll to position [573, 0]
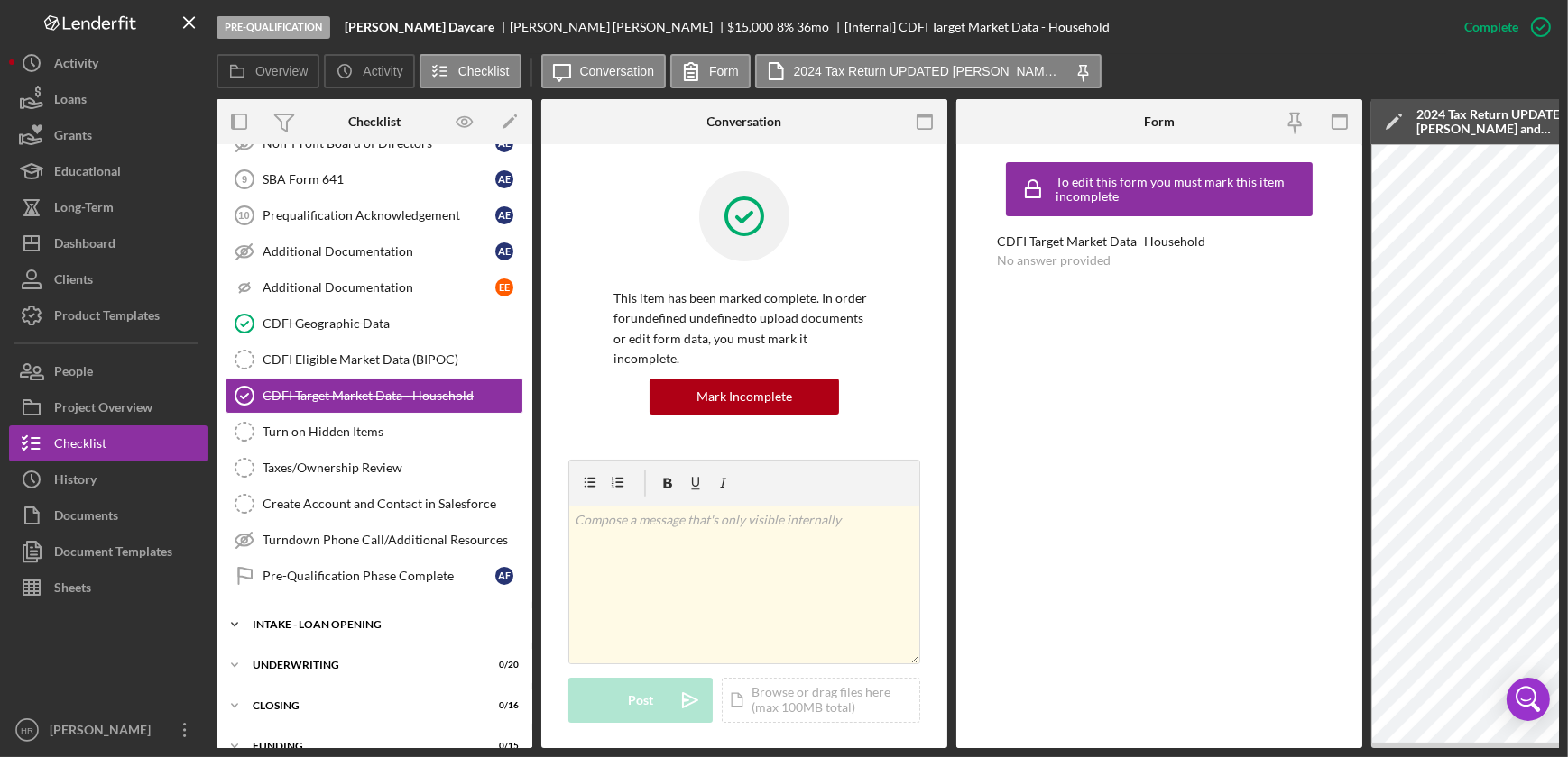
click at [289, 632] on div "Icon/Expander INTAKE - LOAN OPENING 0 / 54" at bounding box center [374, 625] width 315 height 36
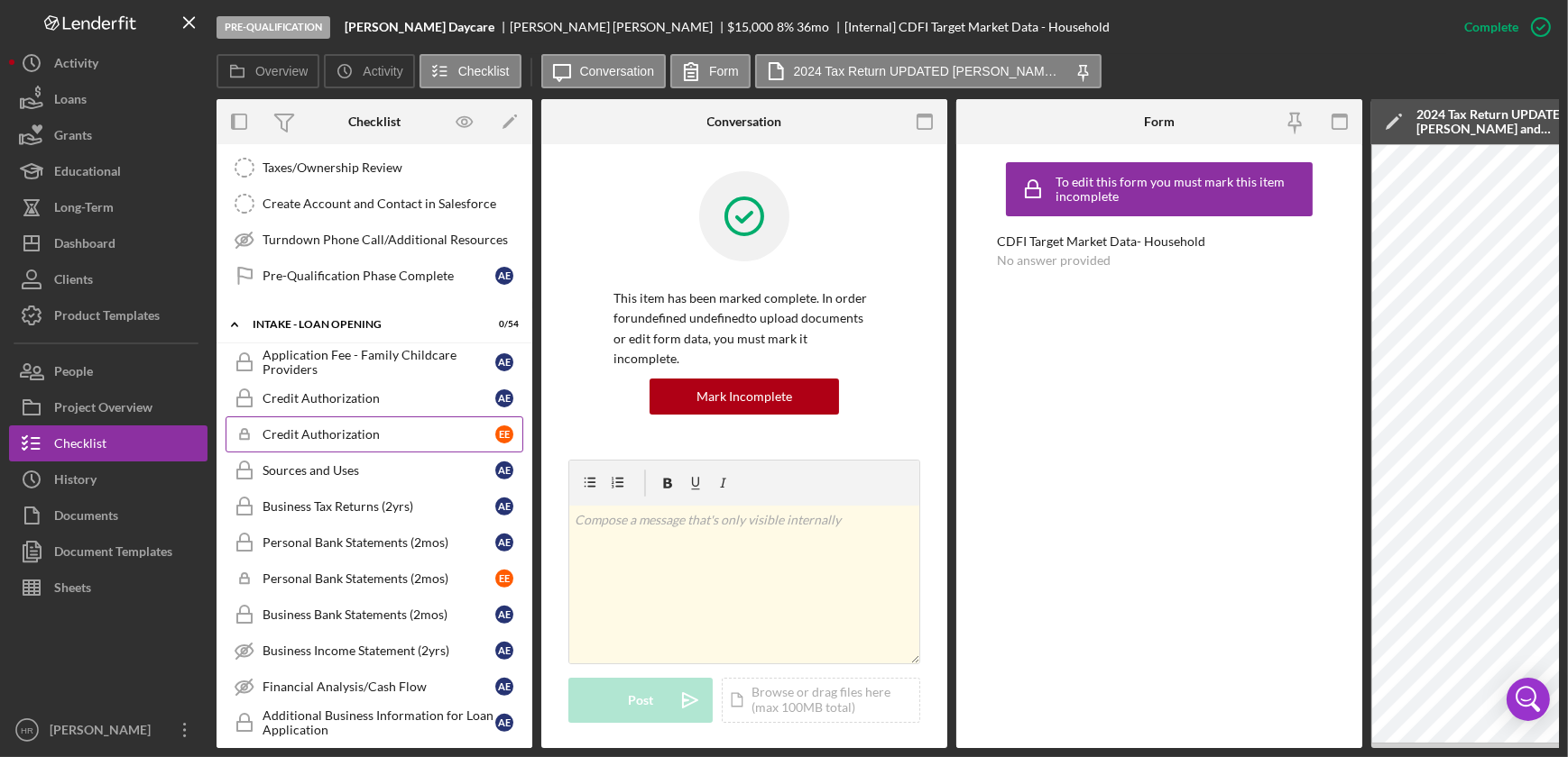
scroll to position [902, 0]
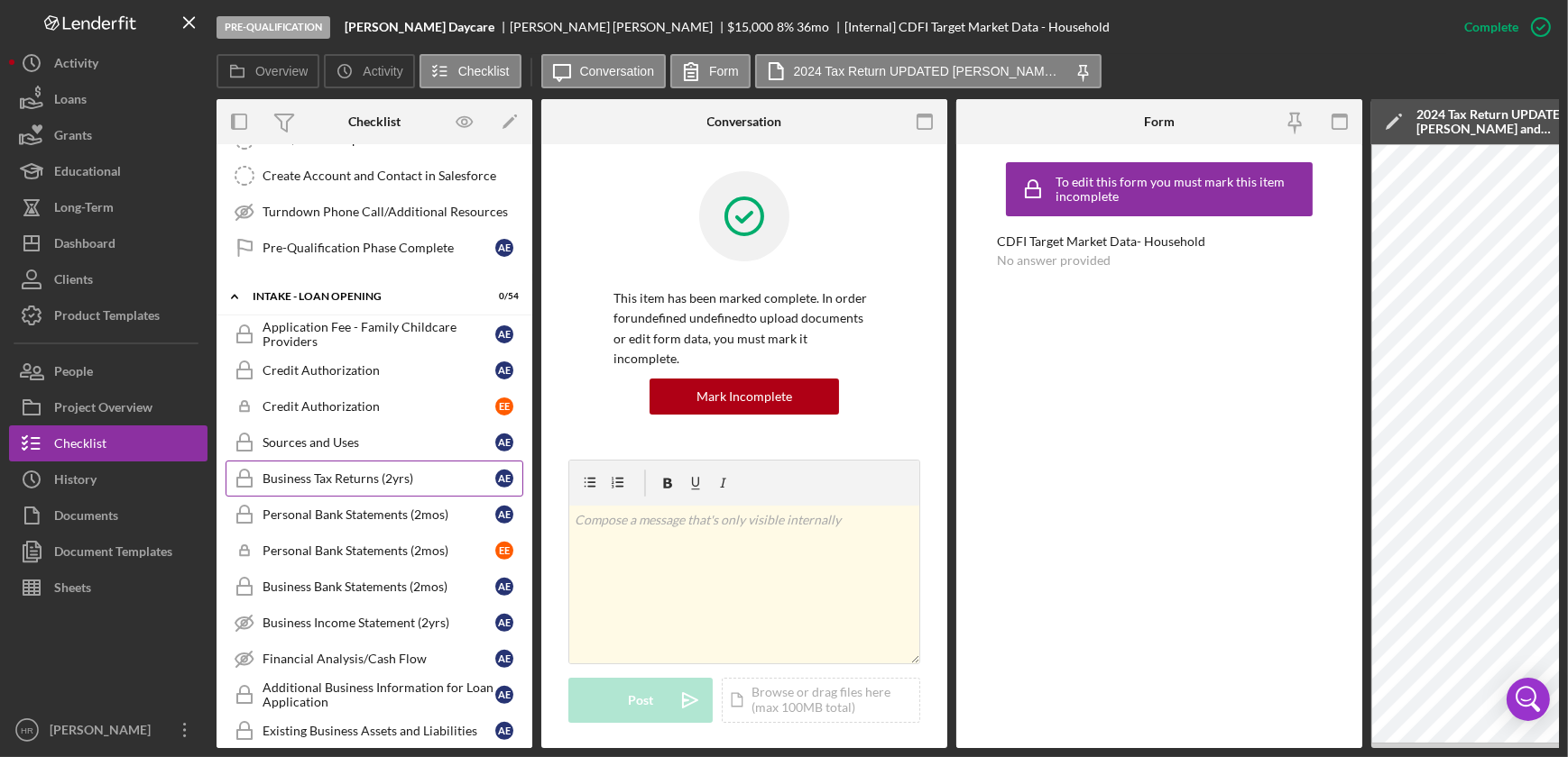
click at [380, 475] on div "Business Tax Returns (2yrs)" at bounding box center [379, 479] width 233 height 15
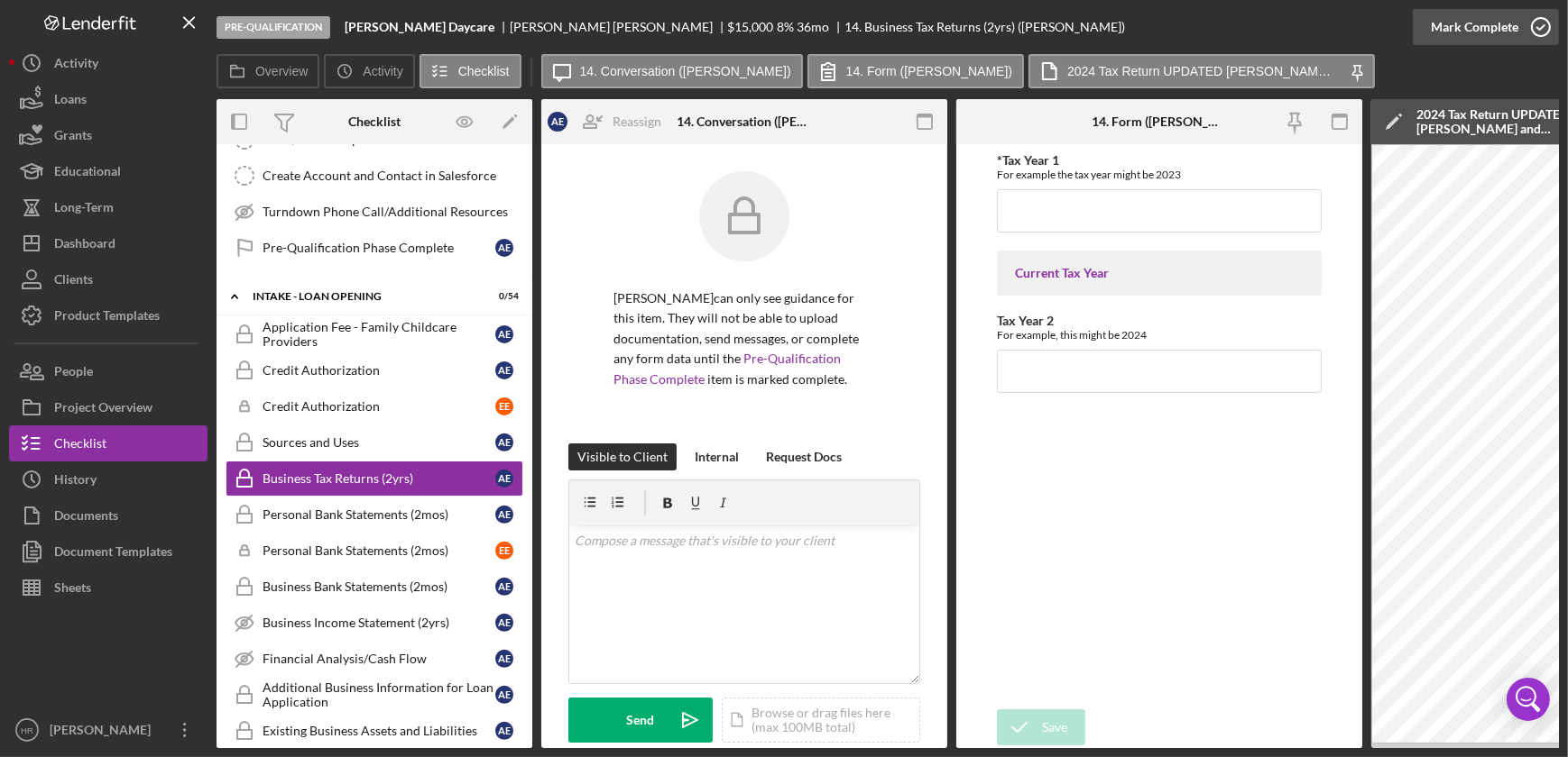
click at [1552, 27] on icon "button" at bounding box center [1541, 27] width 45 height 45
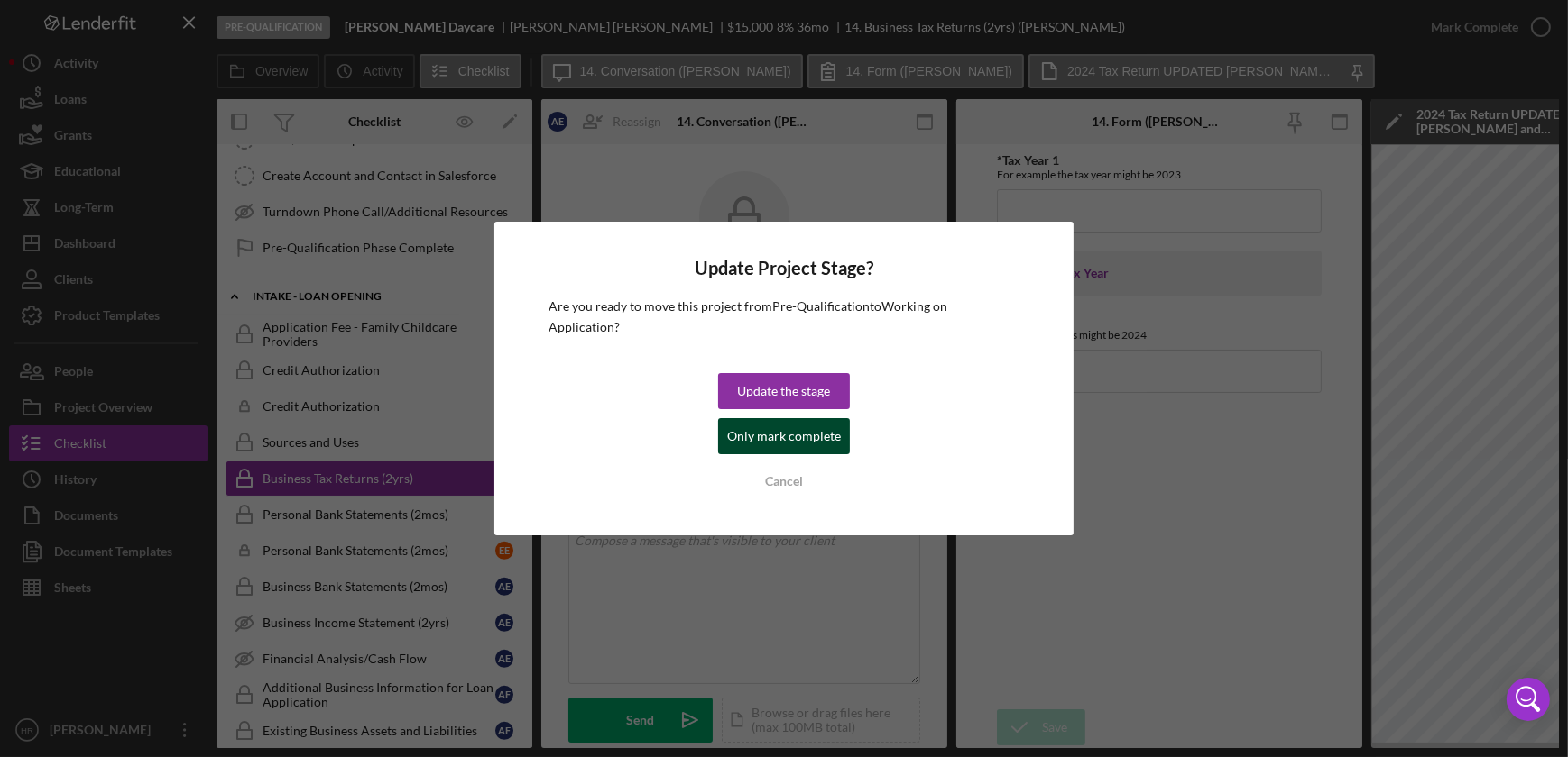
click at [813, 423] on div "Only mark complete" at bounding box center [784, 436] width 114 height 36
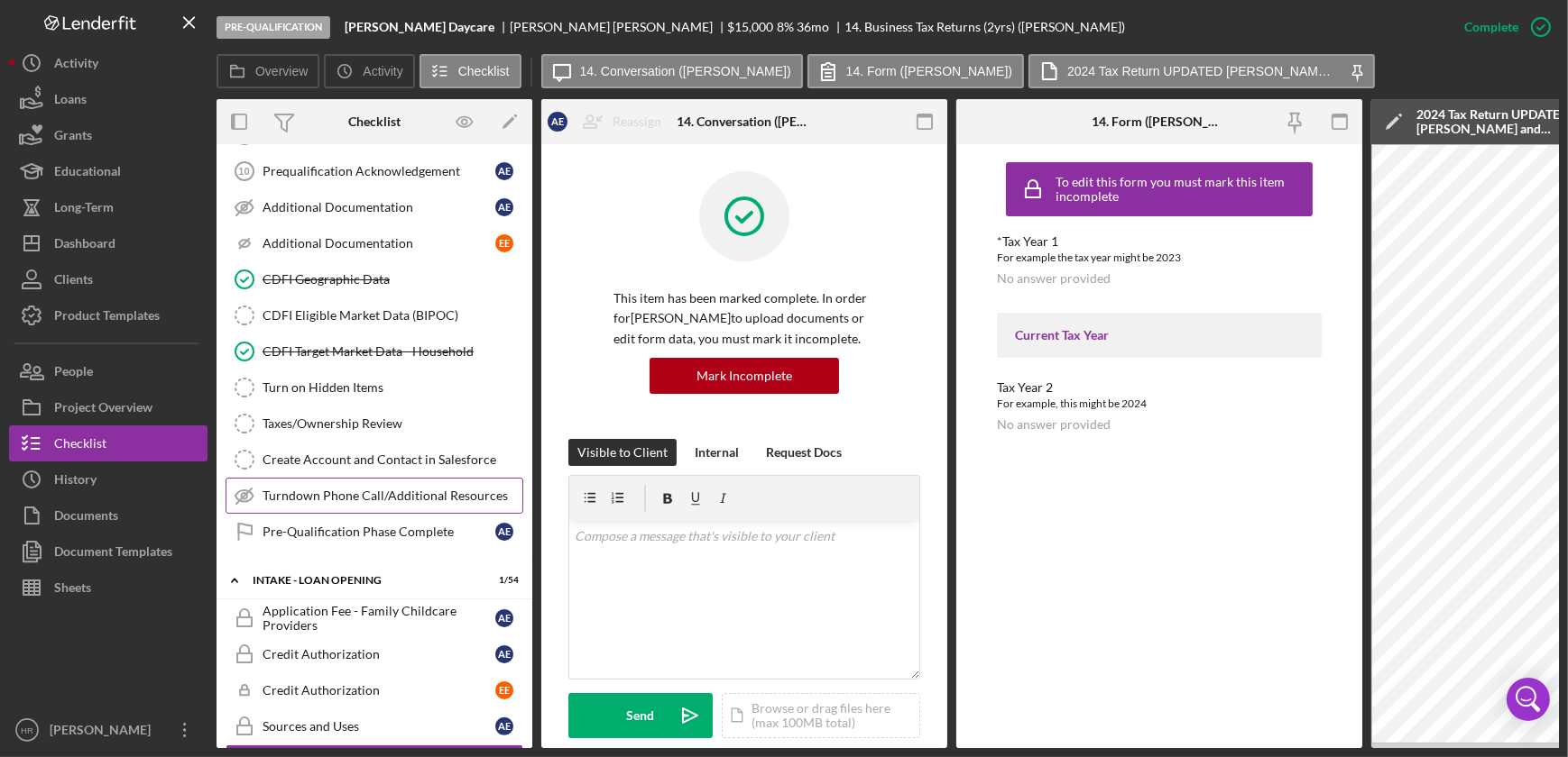
scroll to position [573, 0]
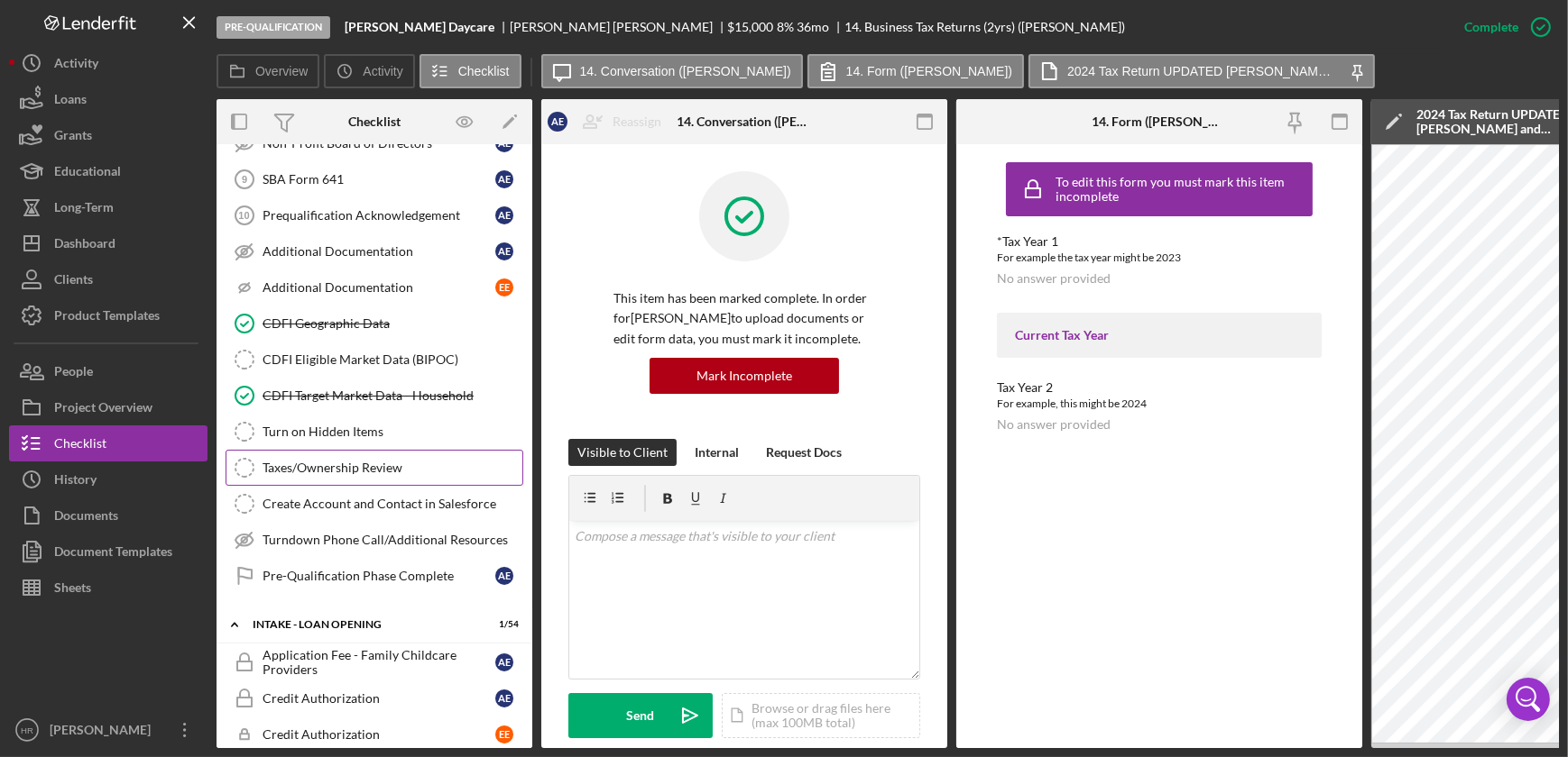
click at [339, 463] on div "Taxes/Ownership Review" at bounding box center [392, 468] width 260 height 15
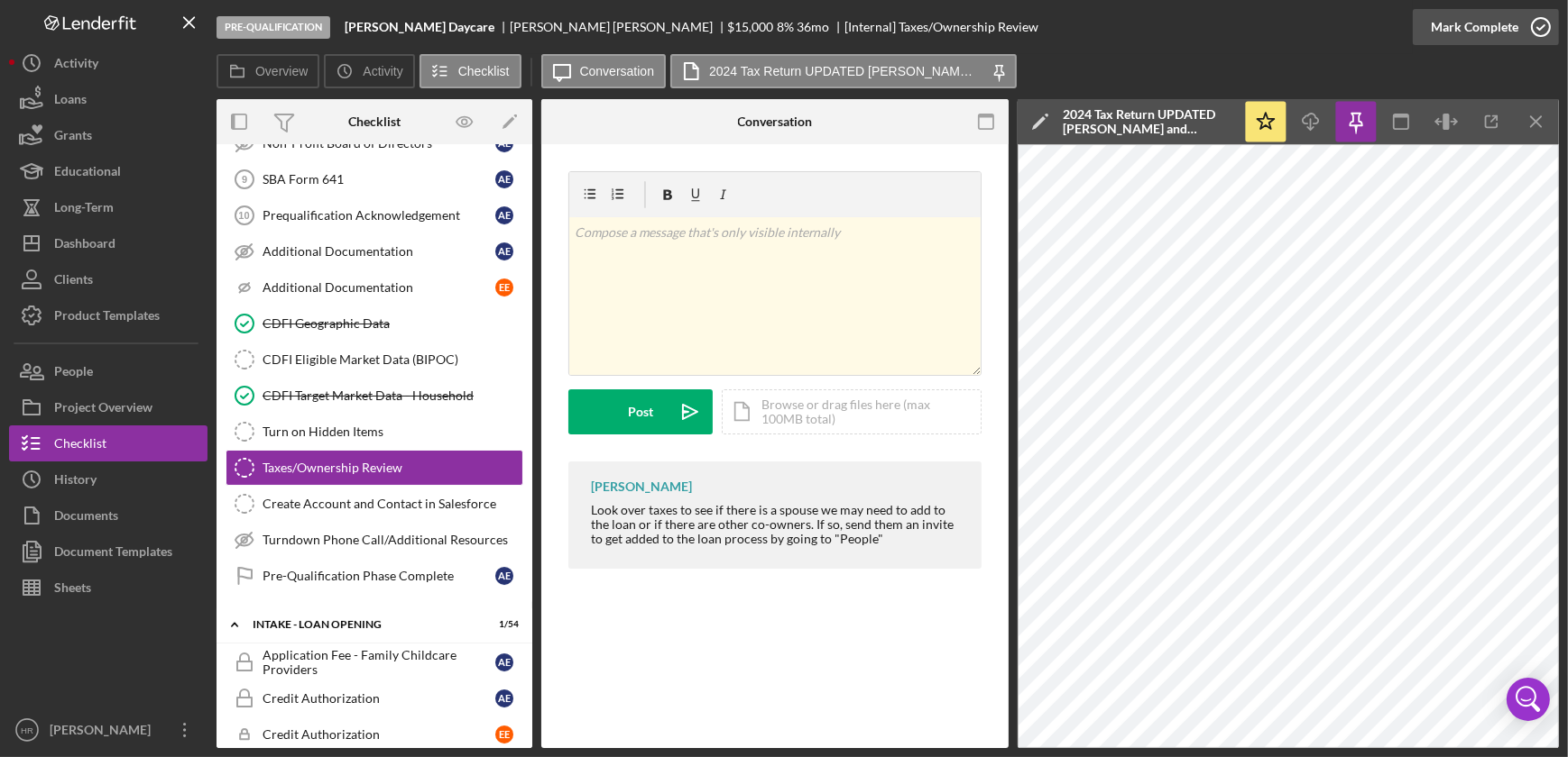
click at [1536, 25] on icon "button" at bounding box center [1541, 27] width 45 height 45
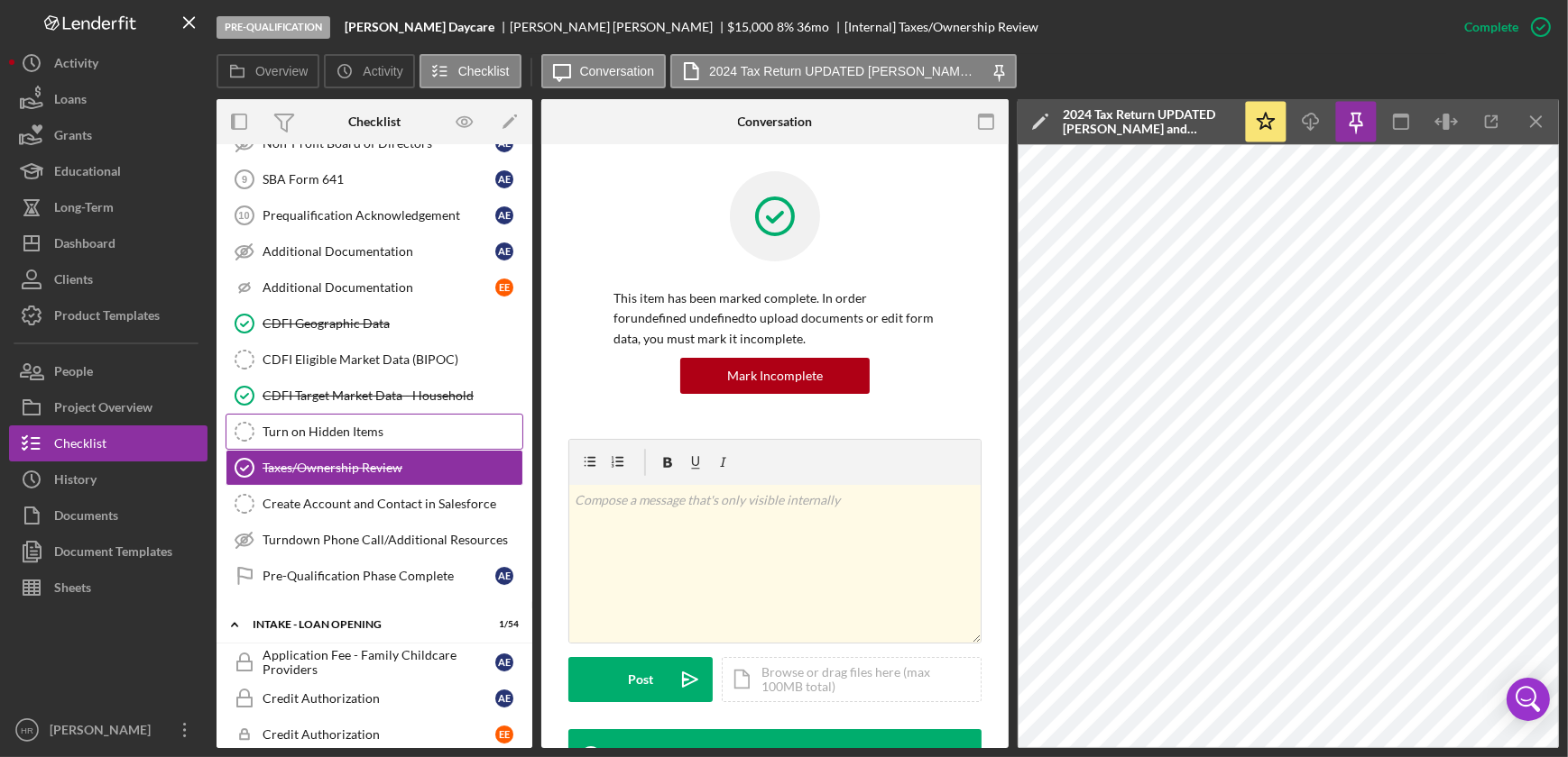
click at [338, 424] on div "Turn on Hidden Items" at bounding box center [392, 431] width 260 height 15
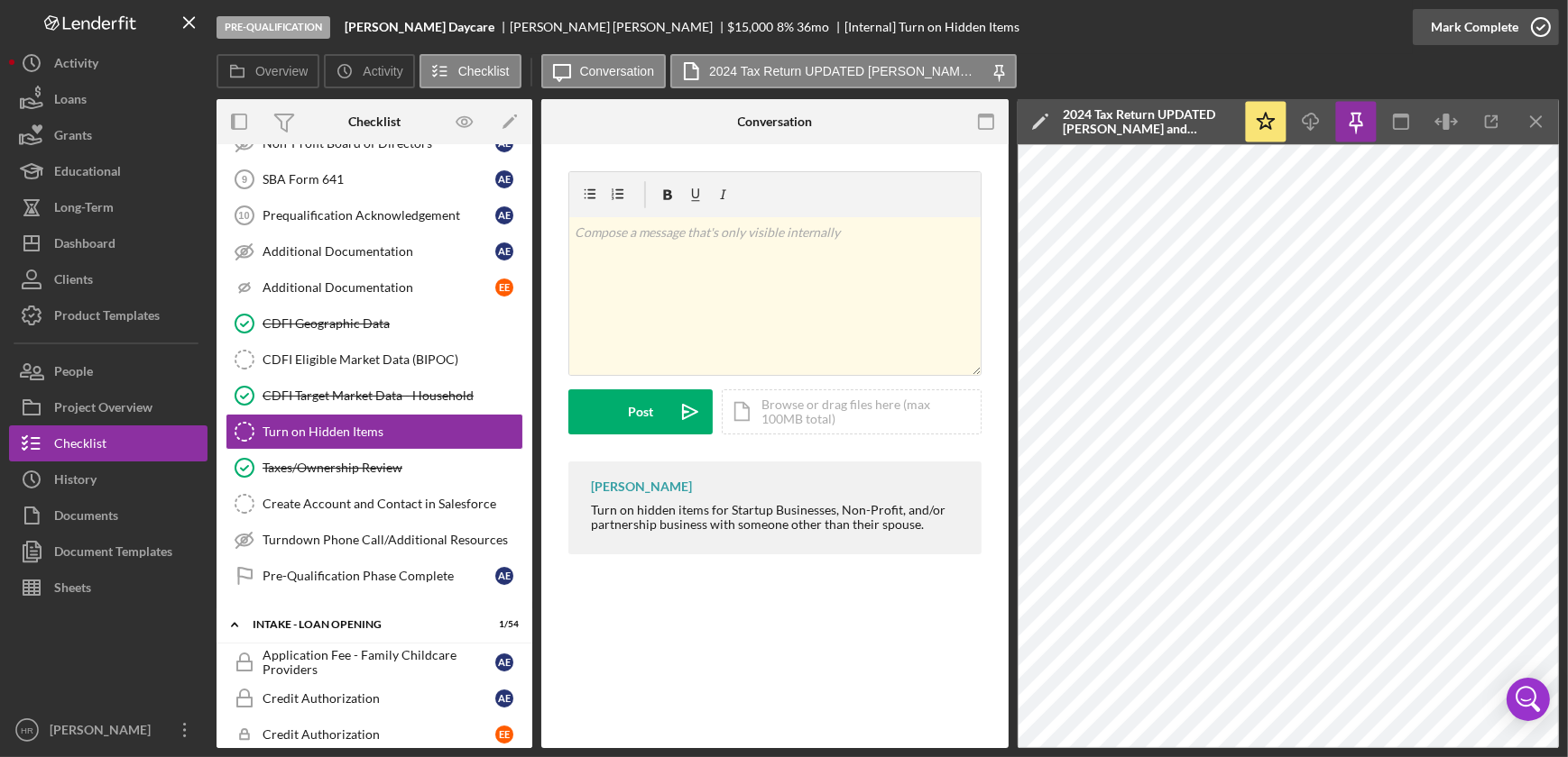
click at [1537, 26] on icon "button" at bounding box center [1541, 27] width 45 height 45
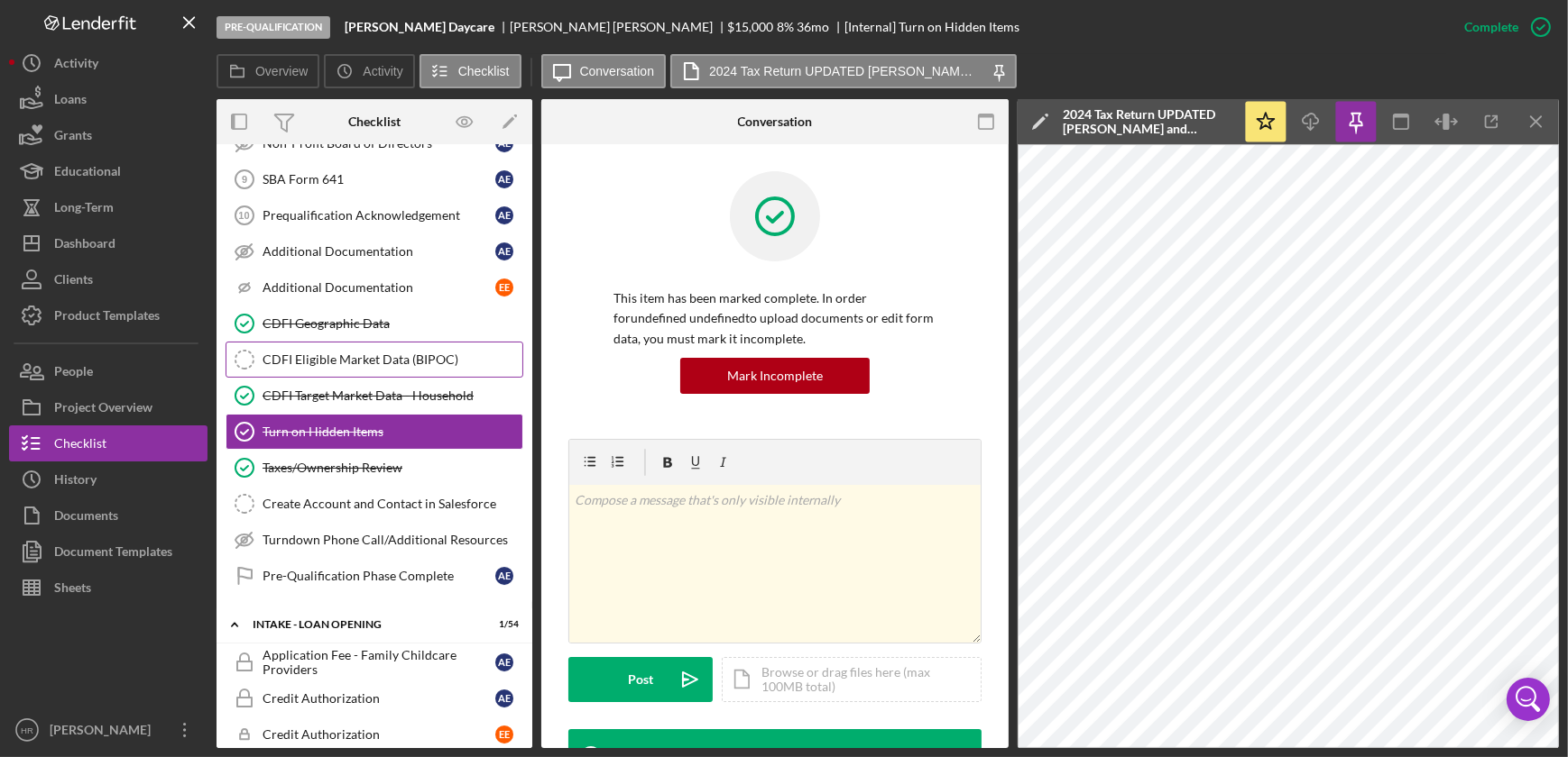
click at [360, 352] on div "CDFI Eligible Market Data (BIPOC)" at bounding box center [392, 359] width 260 height 15
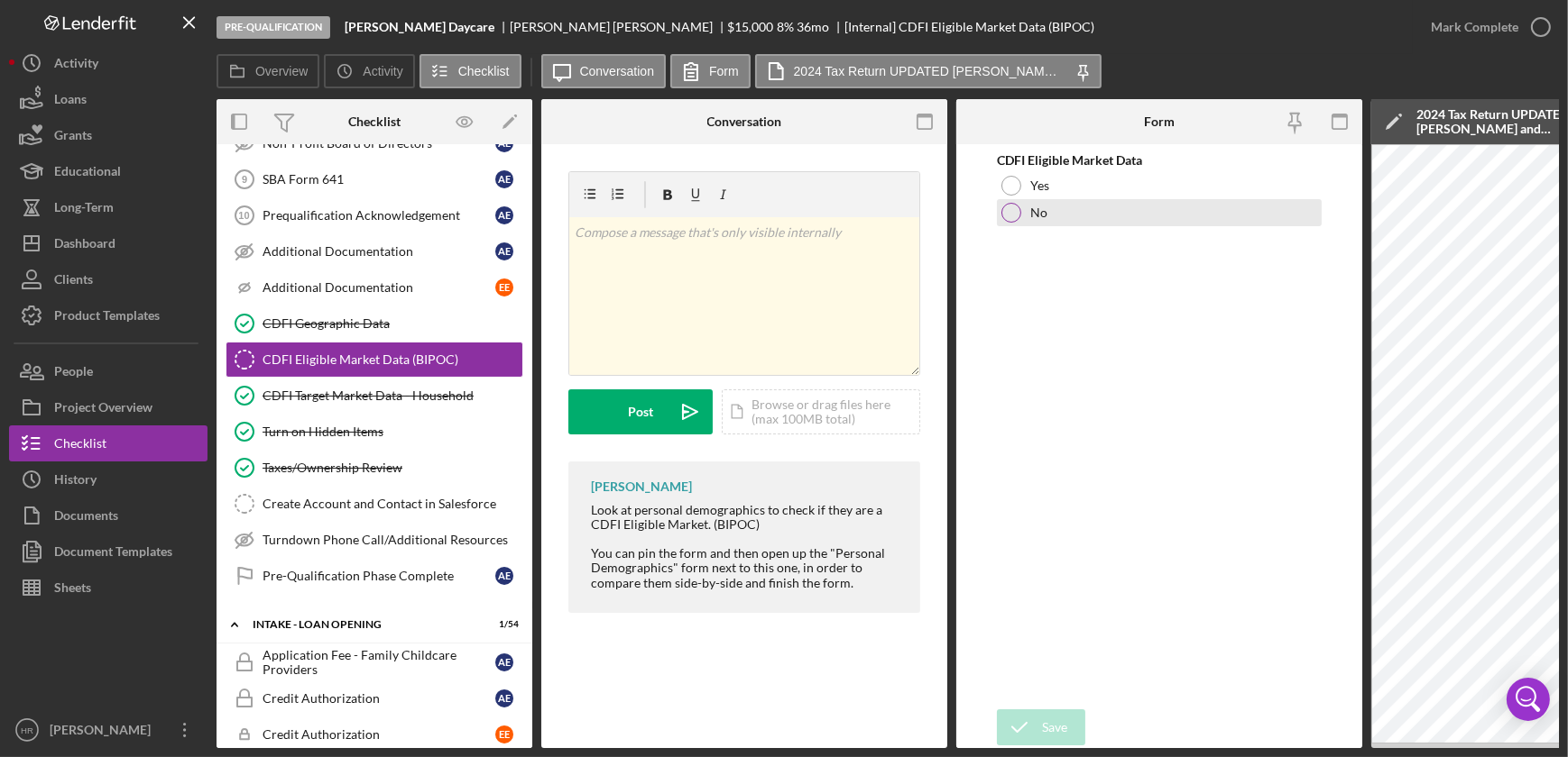
click at [1013, 212] on div at bounding box center [1011, 213] width 19 height 19
click at [1058, 714] on div "Save" at bounding box center [1054, 727] width 25 height 36
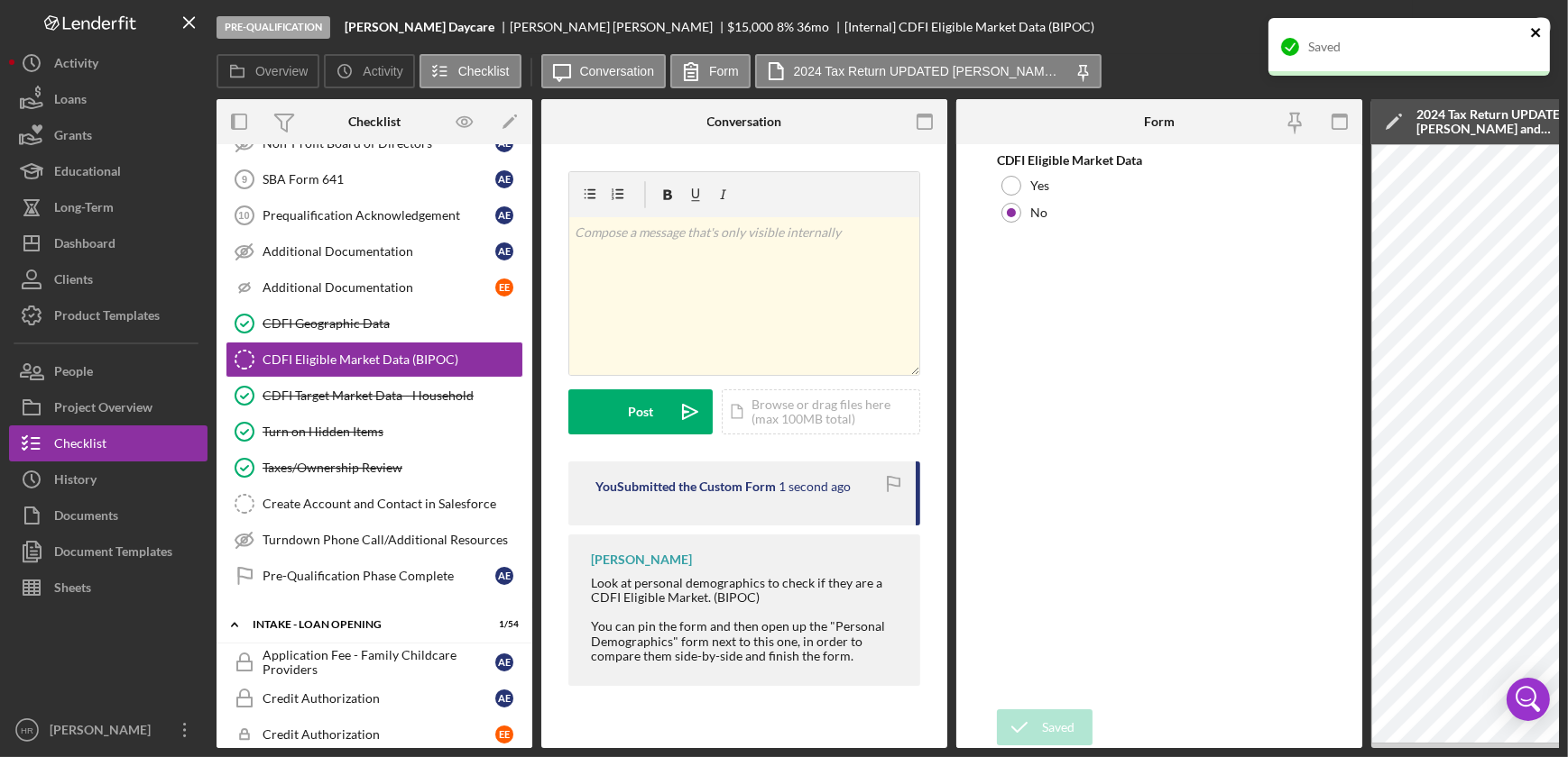
click at [1540, 29] on icon "close" at bounding box center [1535, 32] width 9 height 9
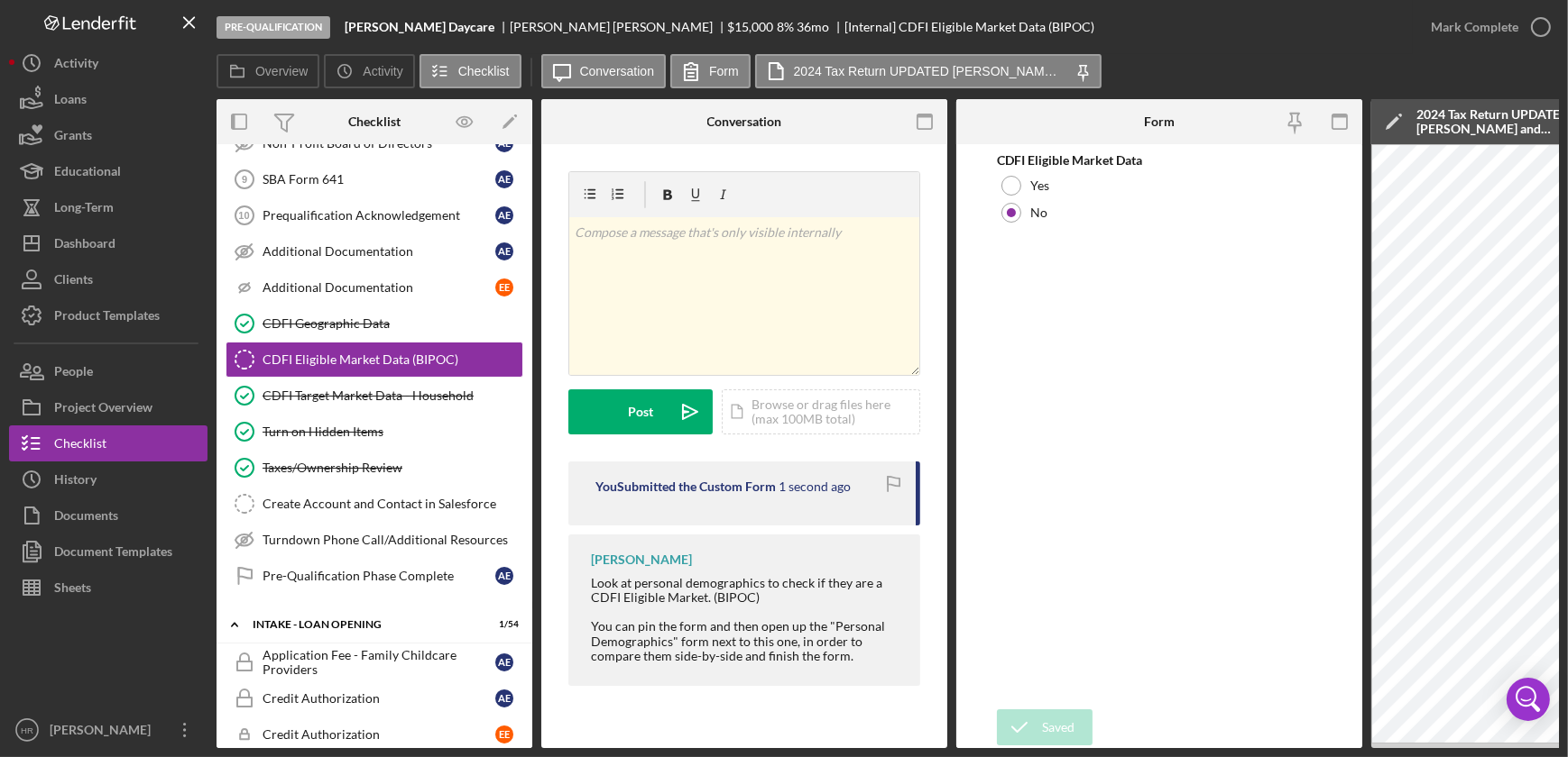
click at [1540, 29] on div "Saved" at bounding box center [1408, 54] width 289 height 80
click at [0, 0] on icon "button" at bounding box center [0, 0] width 0 height 0
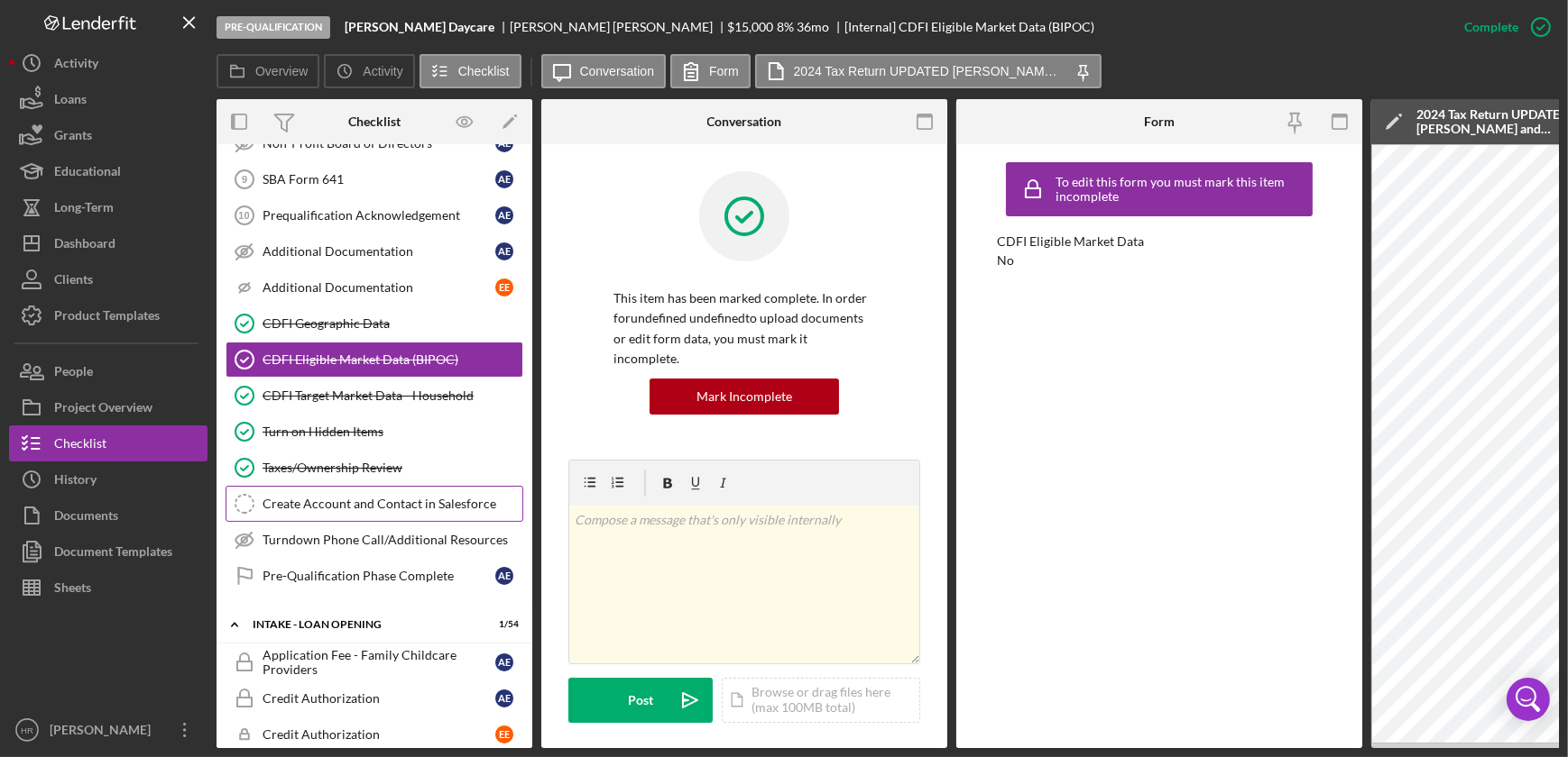
click at [344, 497] on div "Create Account and Contact in Salesforce" at bounding box center [392, 504] width 260 height 15
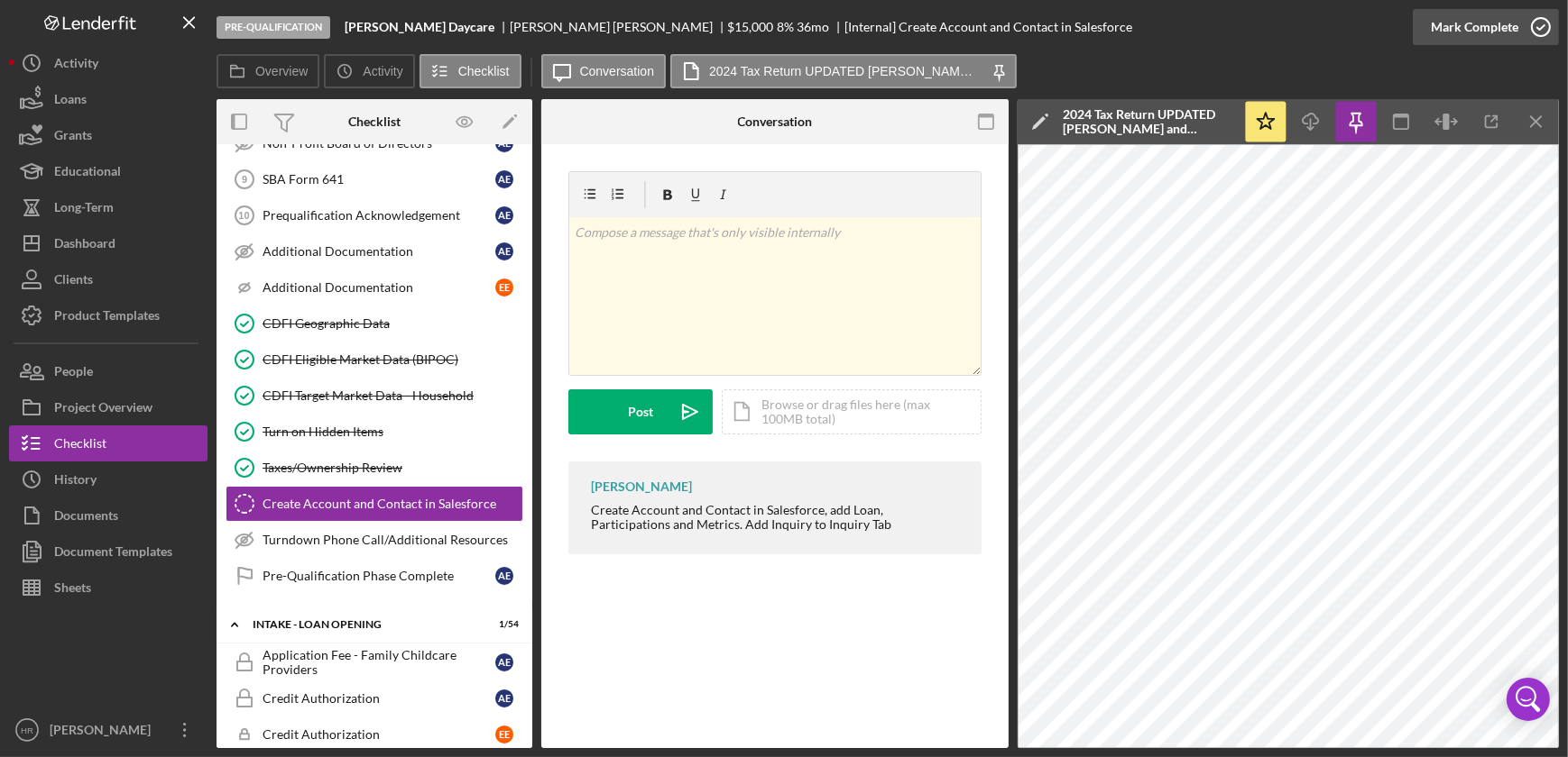
click at [1544, 25] on icon "button" at bounding box center [1541, 27] width 45 height 45
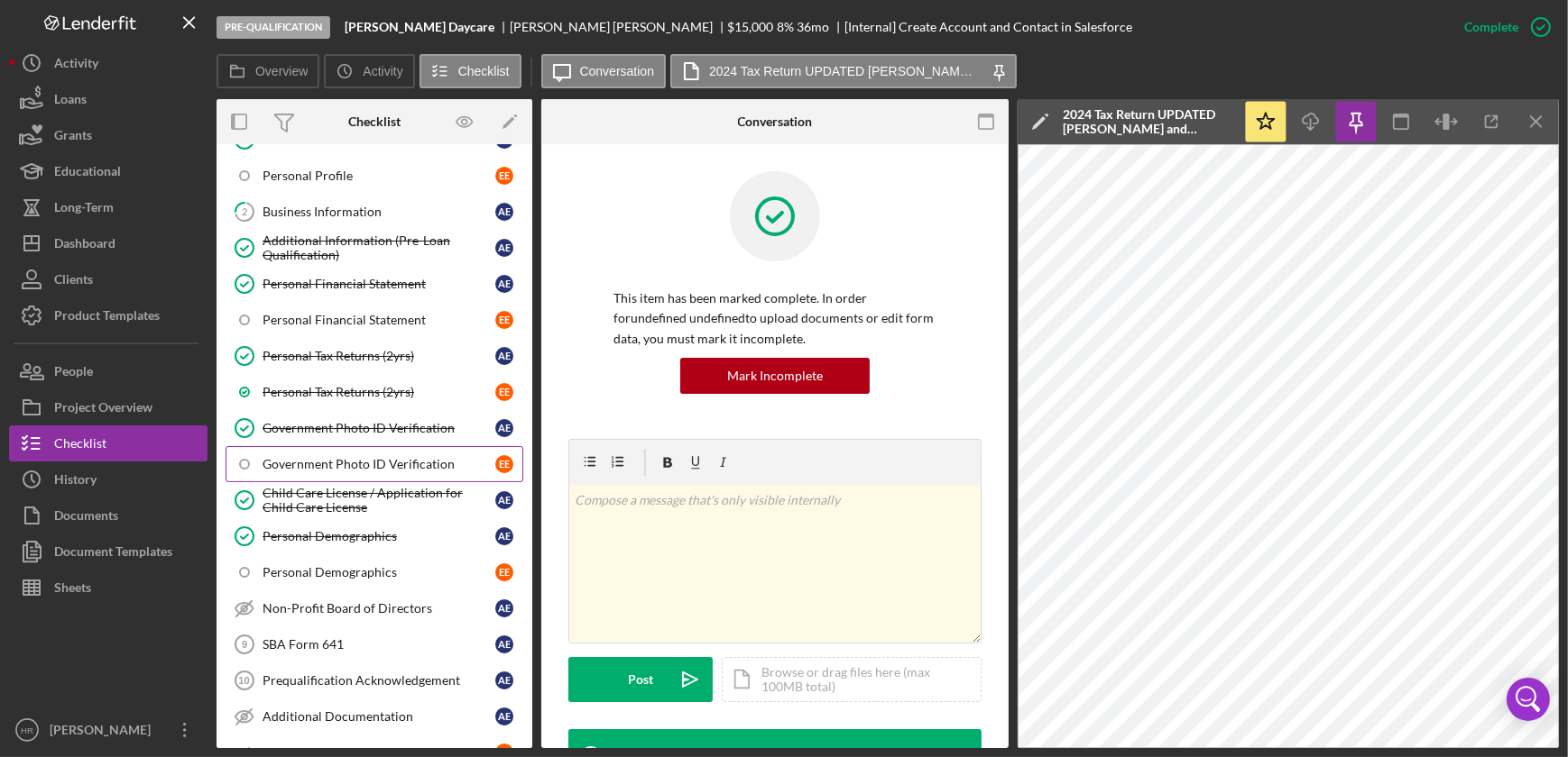
scroll to position [81, 0]
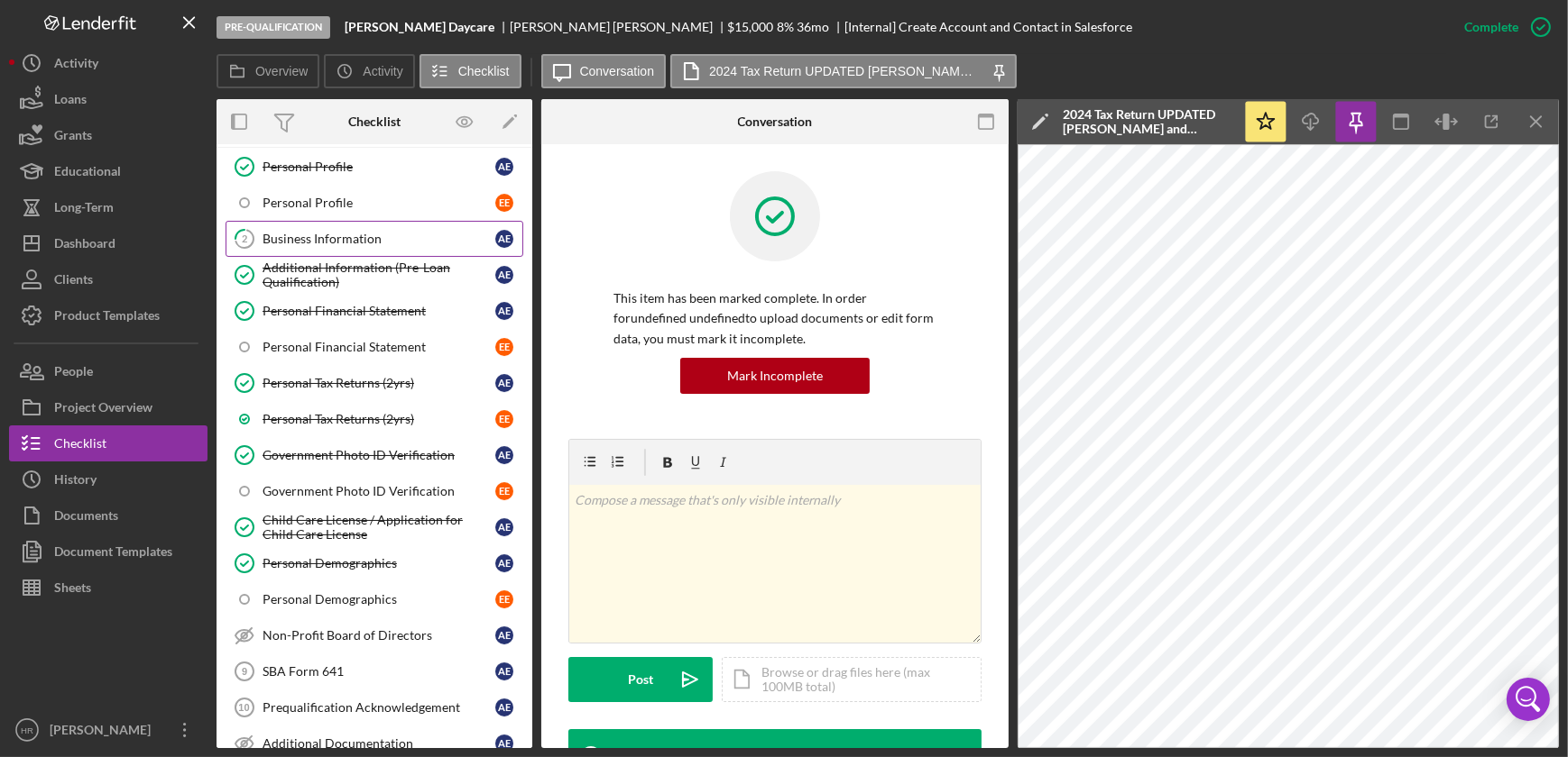
click at [367, 232] on div "Business Information" at bounding box center [379, 238] width 233 height 15
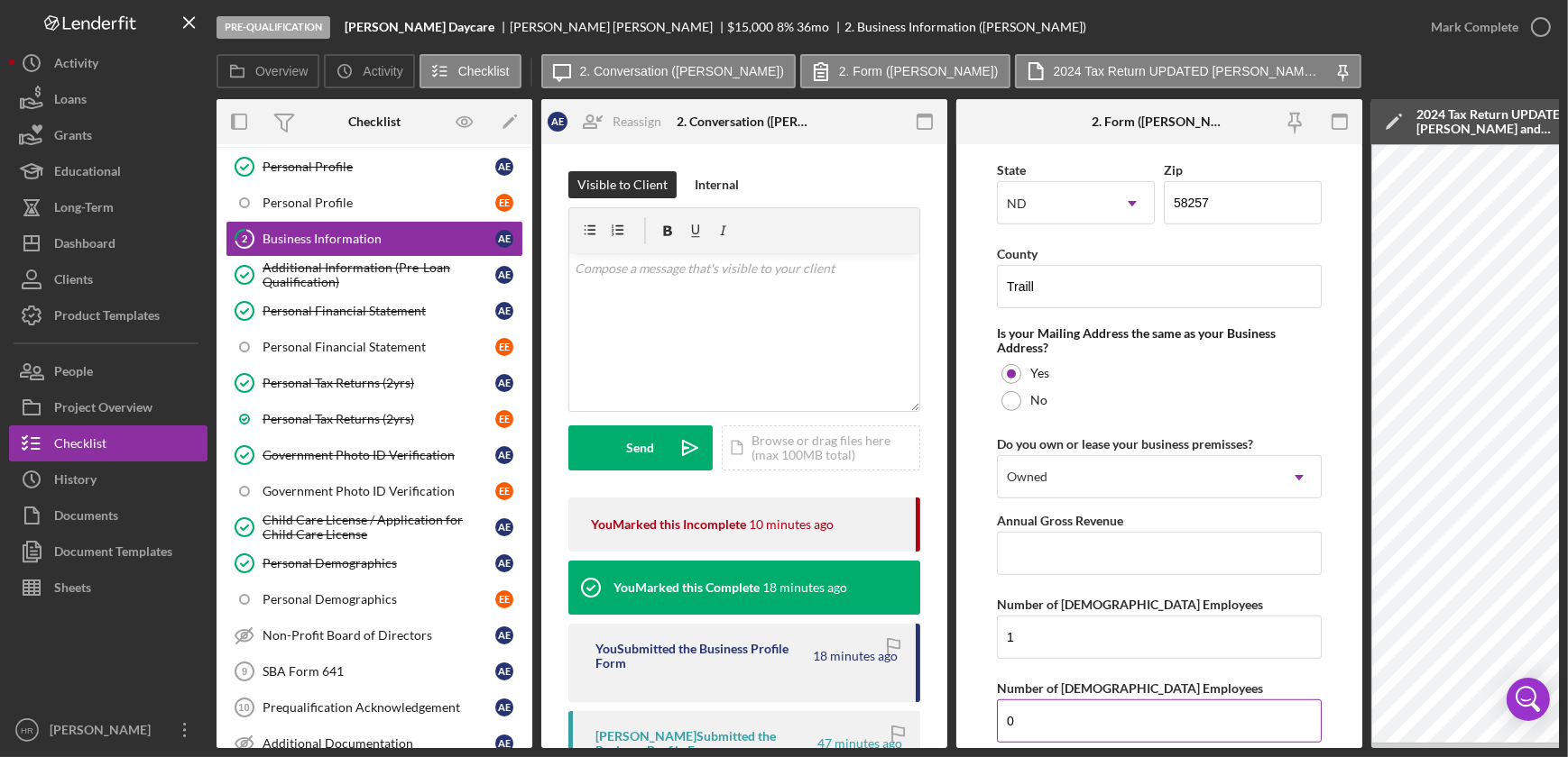
scroll to position [1311, 0]
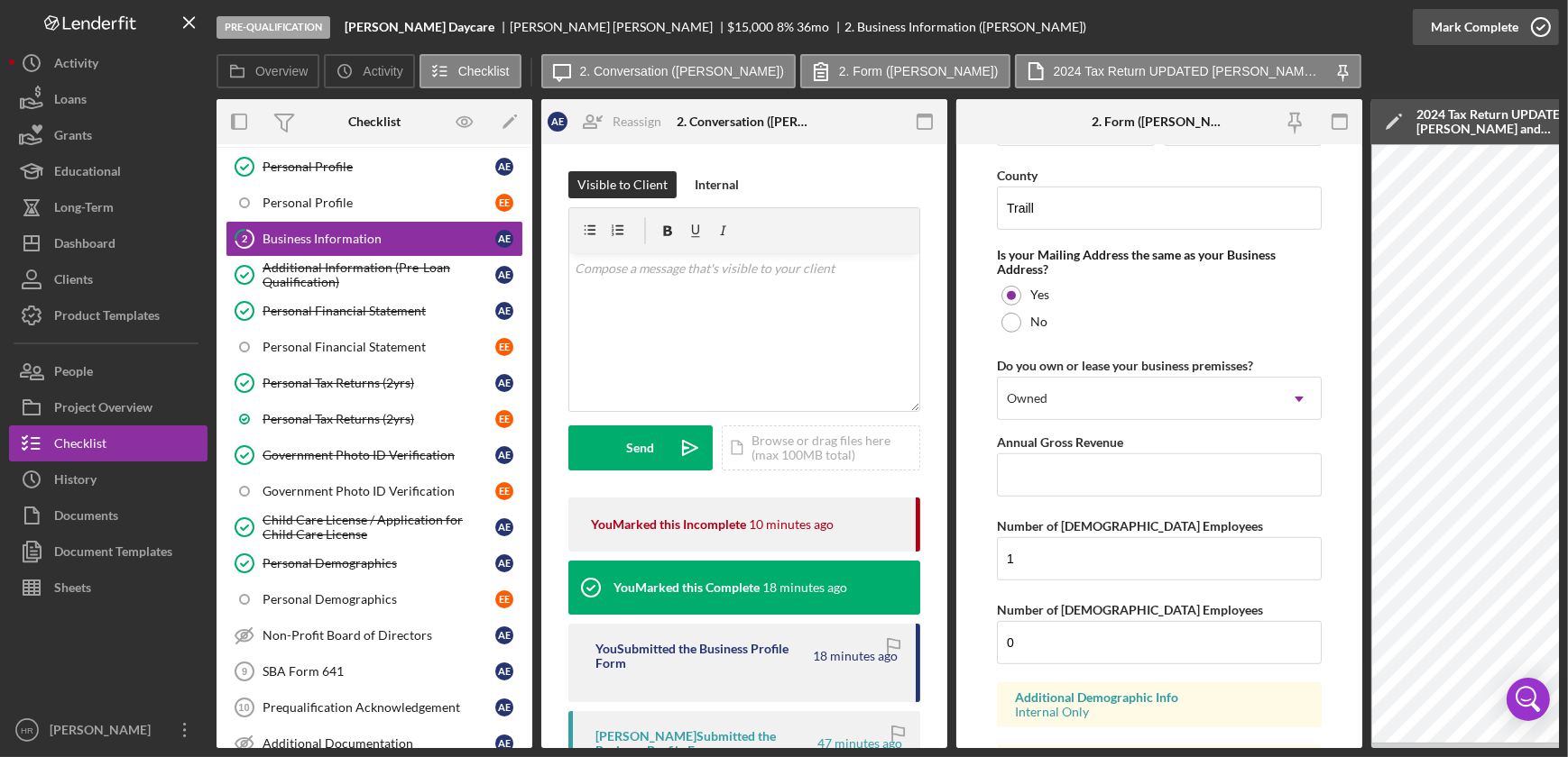
click at [1536, 33] on icon "button" at bounding box center [1541, 27] width 45 height 45
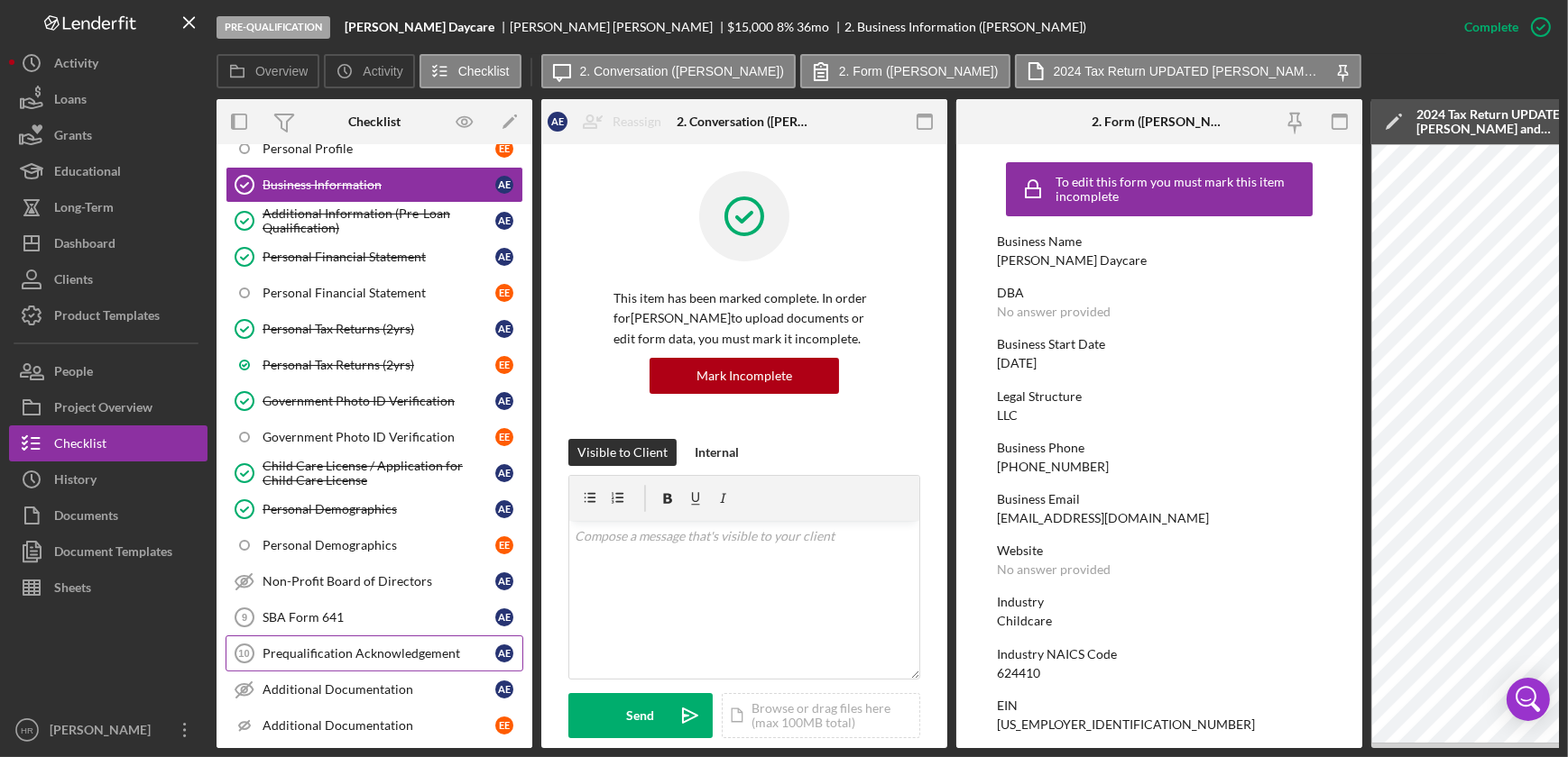
scroll to position [163, 0]
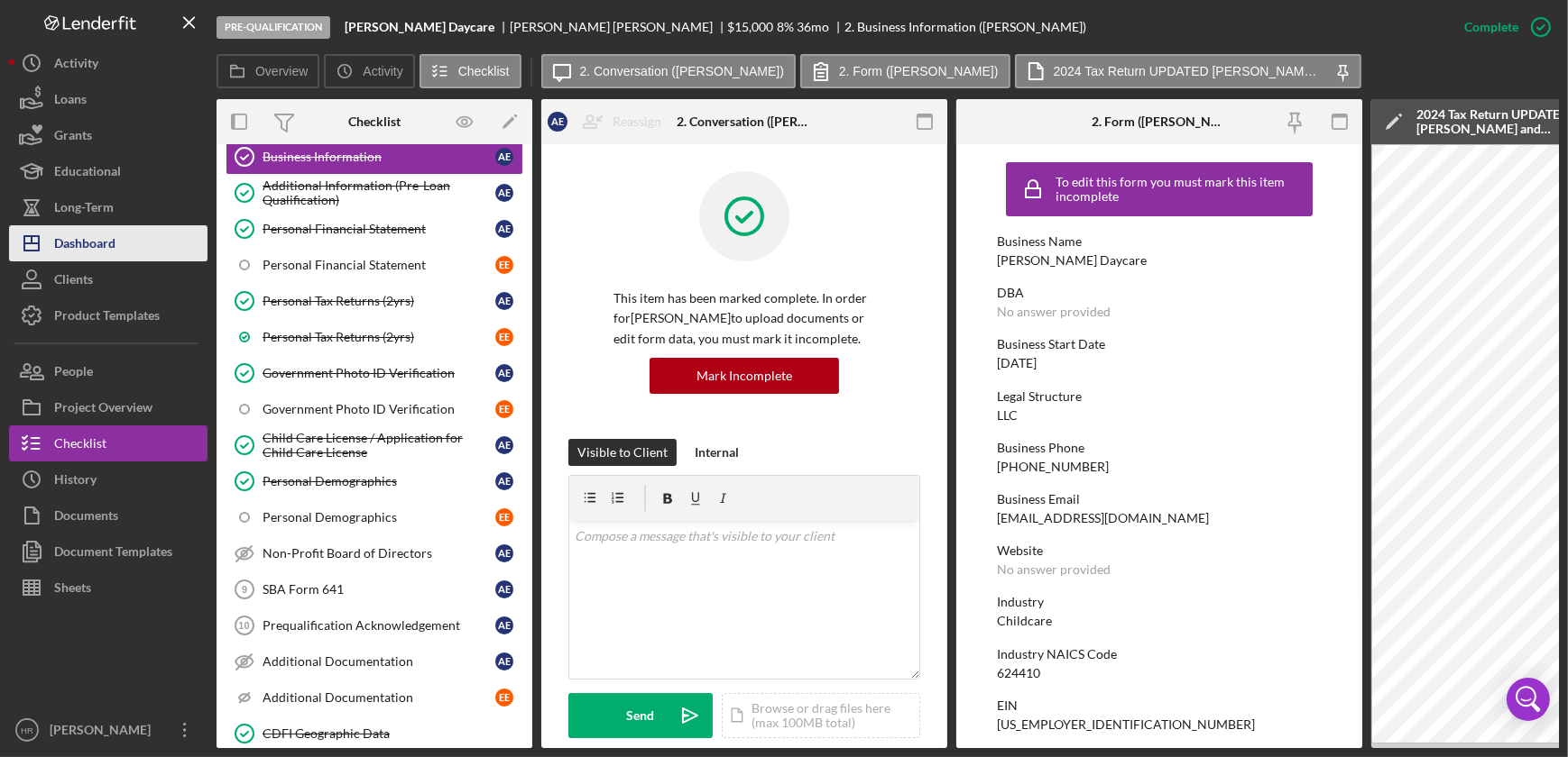
click at [111, 242] on div "Dashboard" at bounding box center [85, 246] width 61 height 41
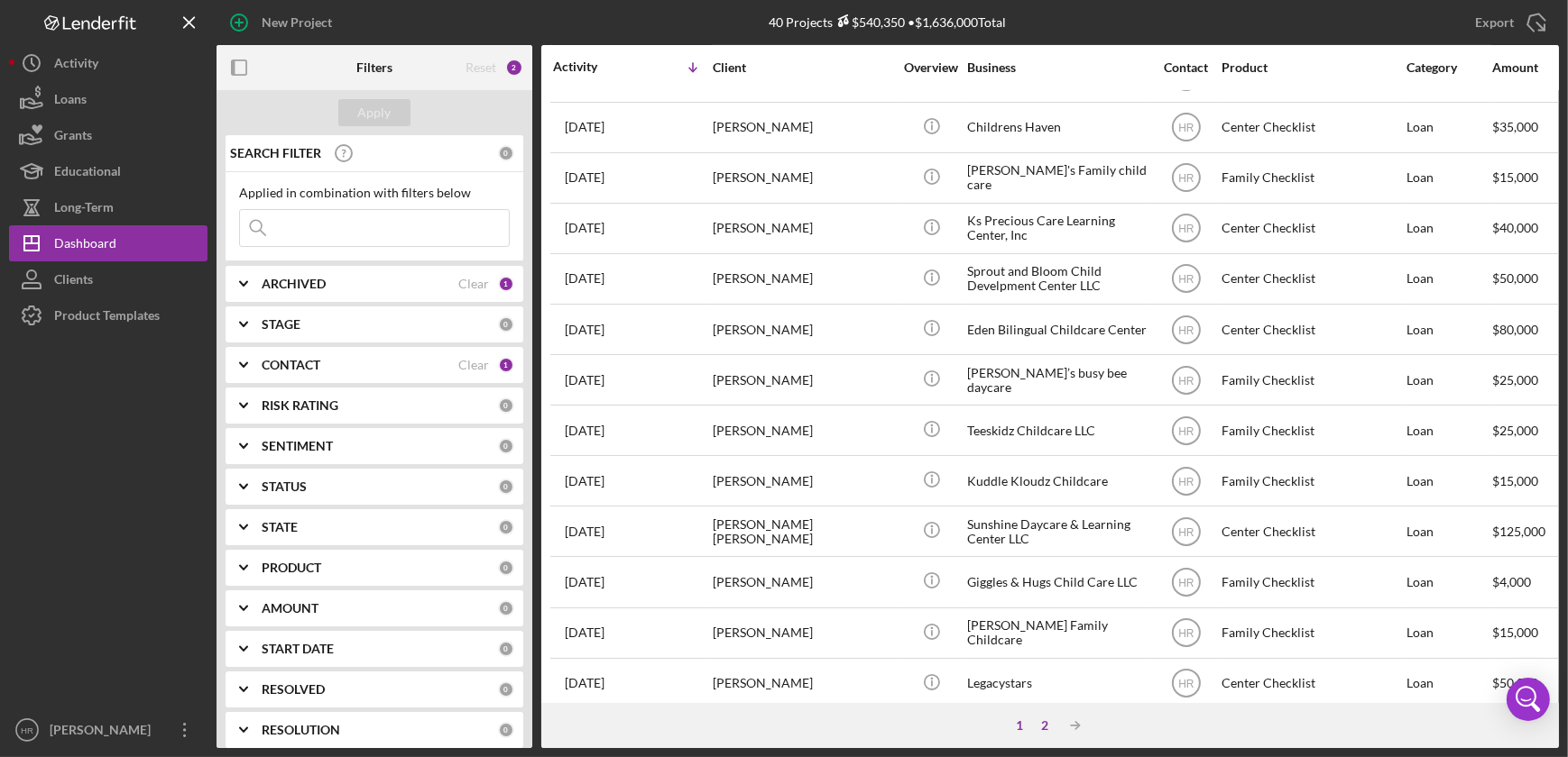
scroll to position [676, 0]
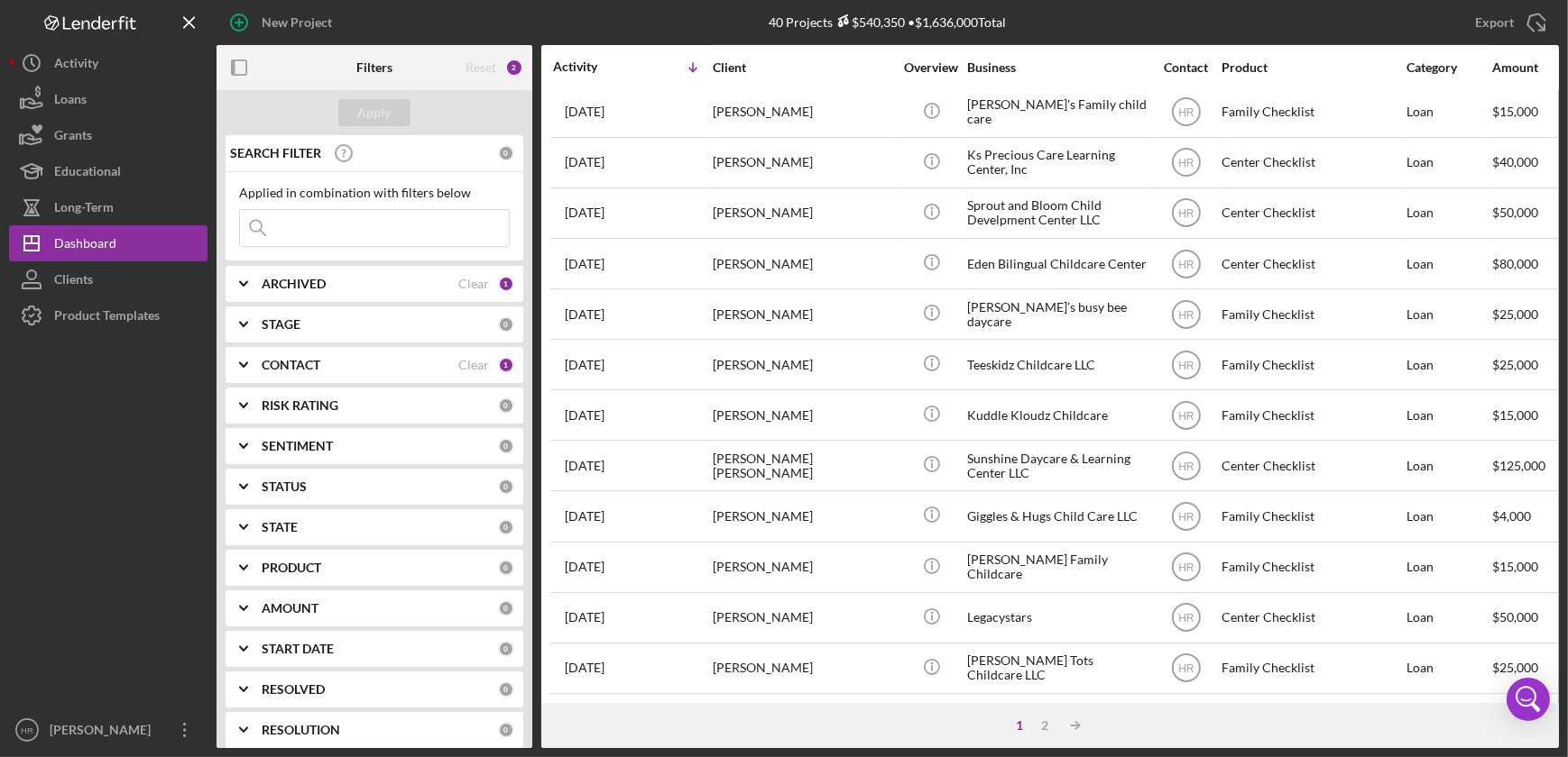
click at [1046, 734] on div "1 2 Icon/Table Sort Arrow" at bounding box center [1049, 726] width 1017 height 45
click at [1047, 728] on div "2" at bounding box center [1044, 726] width 25 height 15
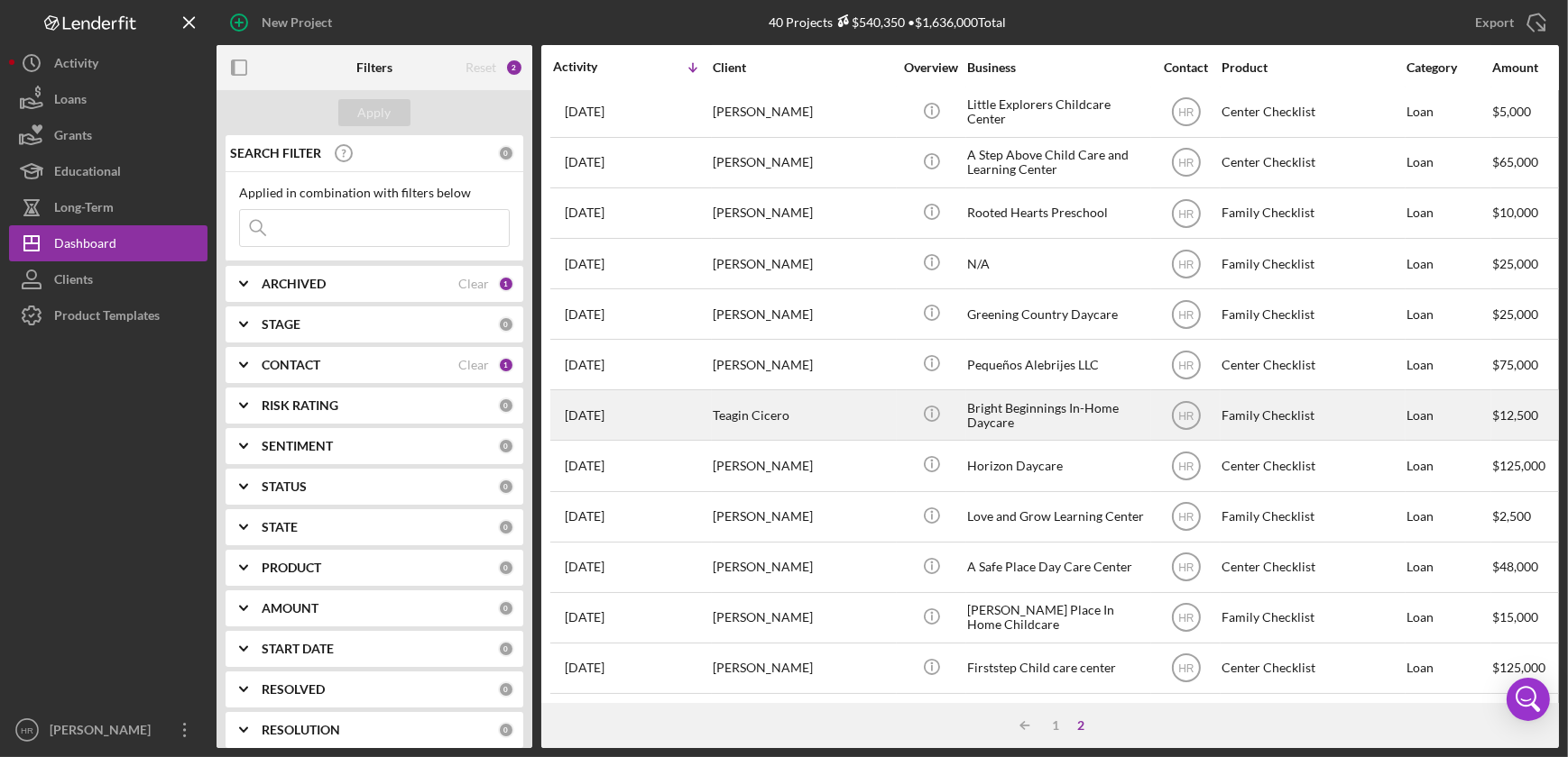
scroll to position [169, 0]
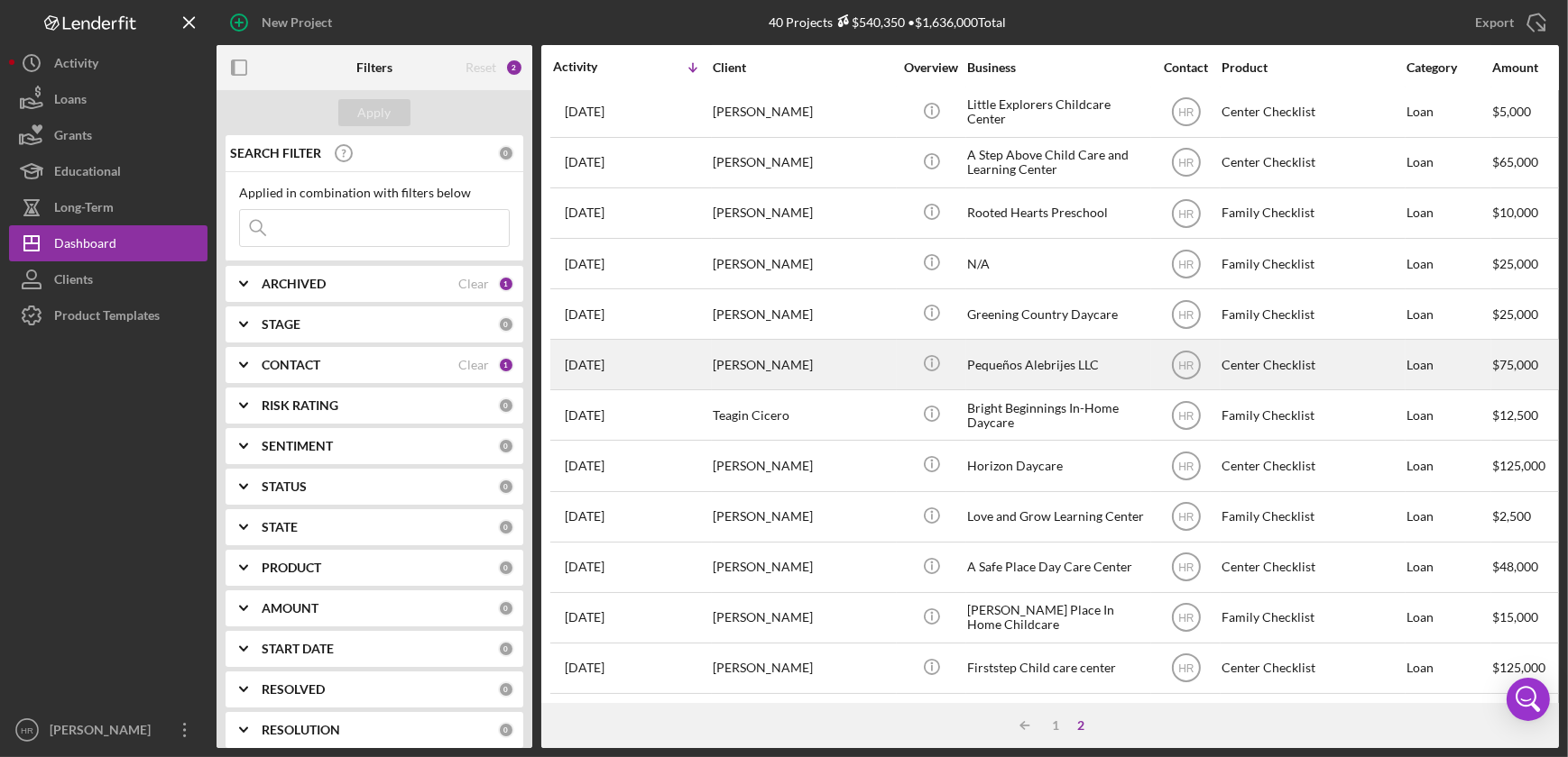
click at [1041, 344] on div "Pequeños Alebrijes LLC" at bounding box center [1056, 364] width 180 height 48
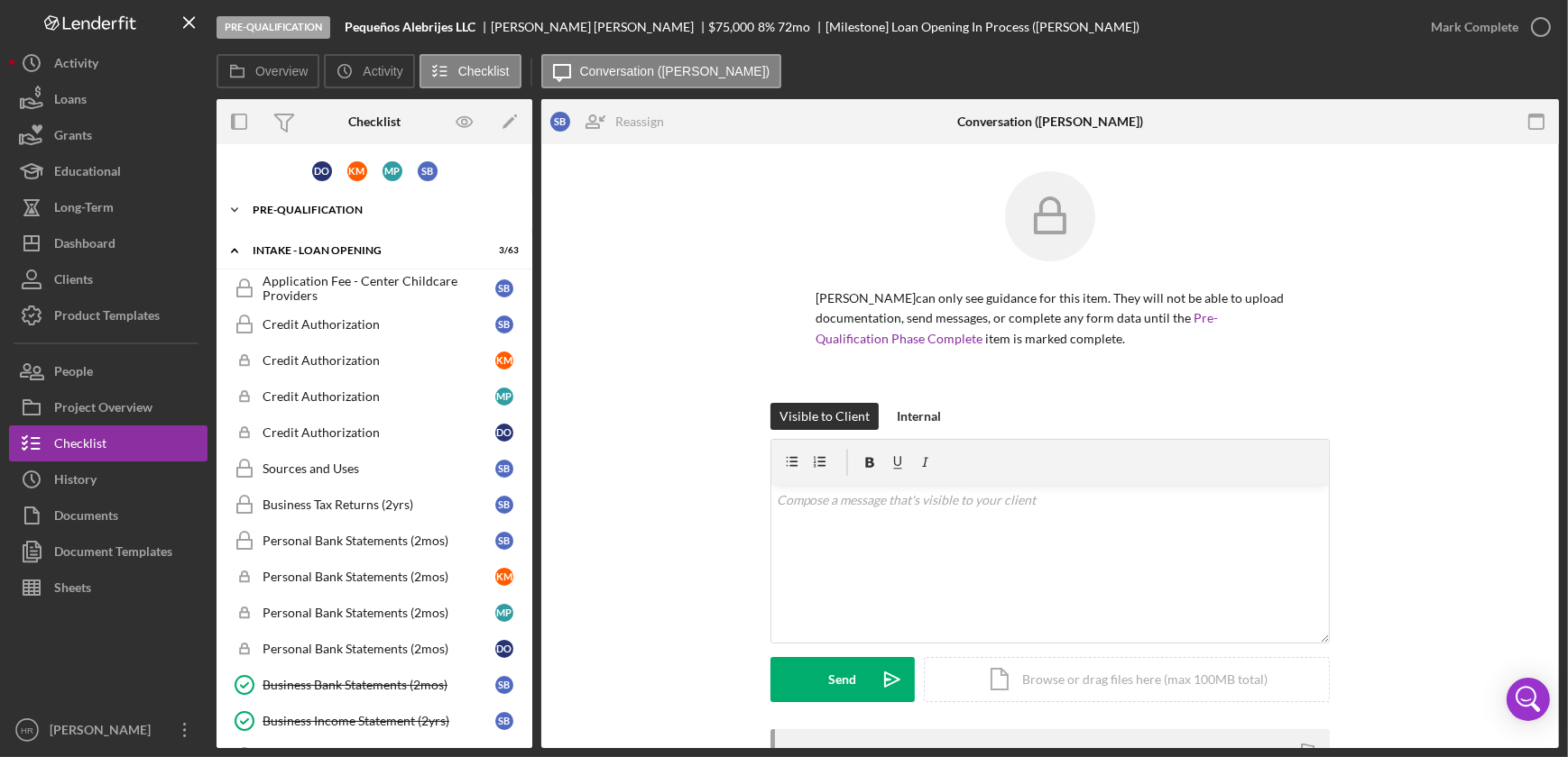
click at [340, 204] on div "Pre-Qualification" at bounding box center [381, 209] width 257 height 11
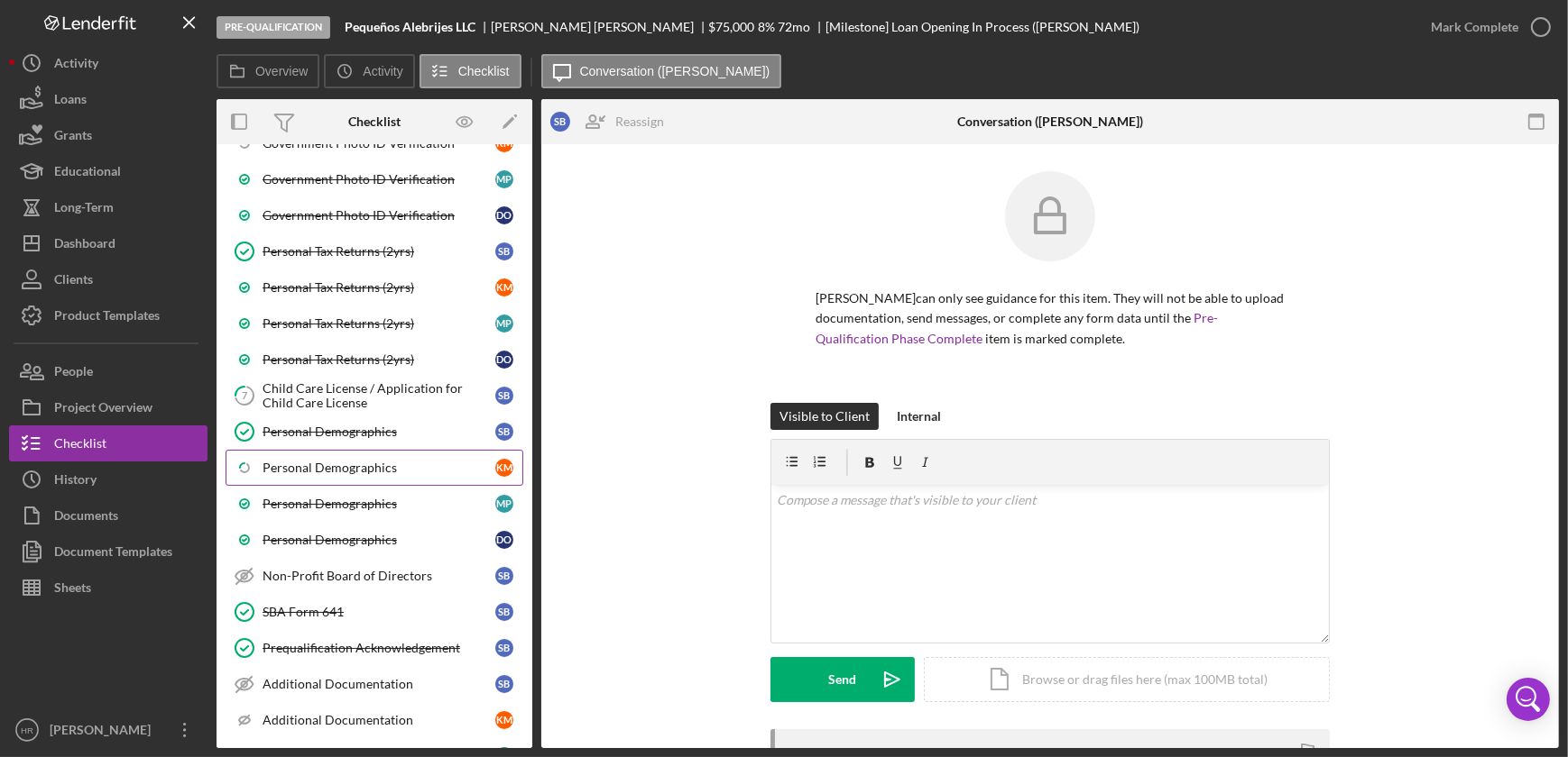
scroll to position [410, 0]
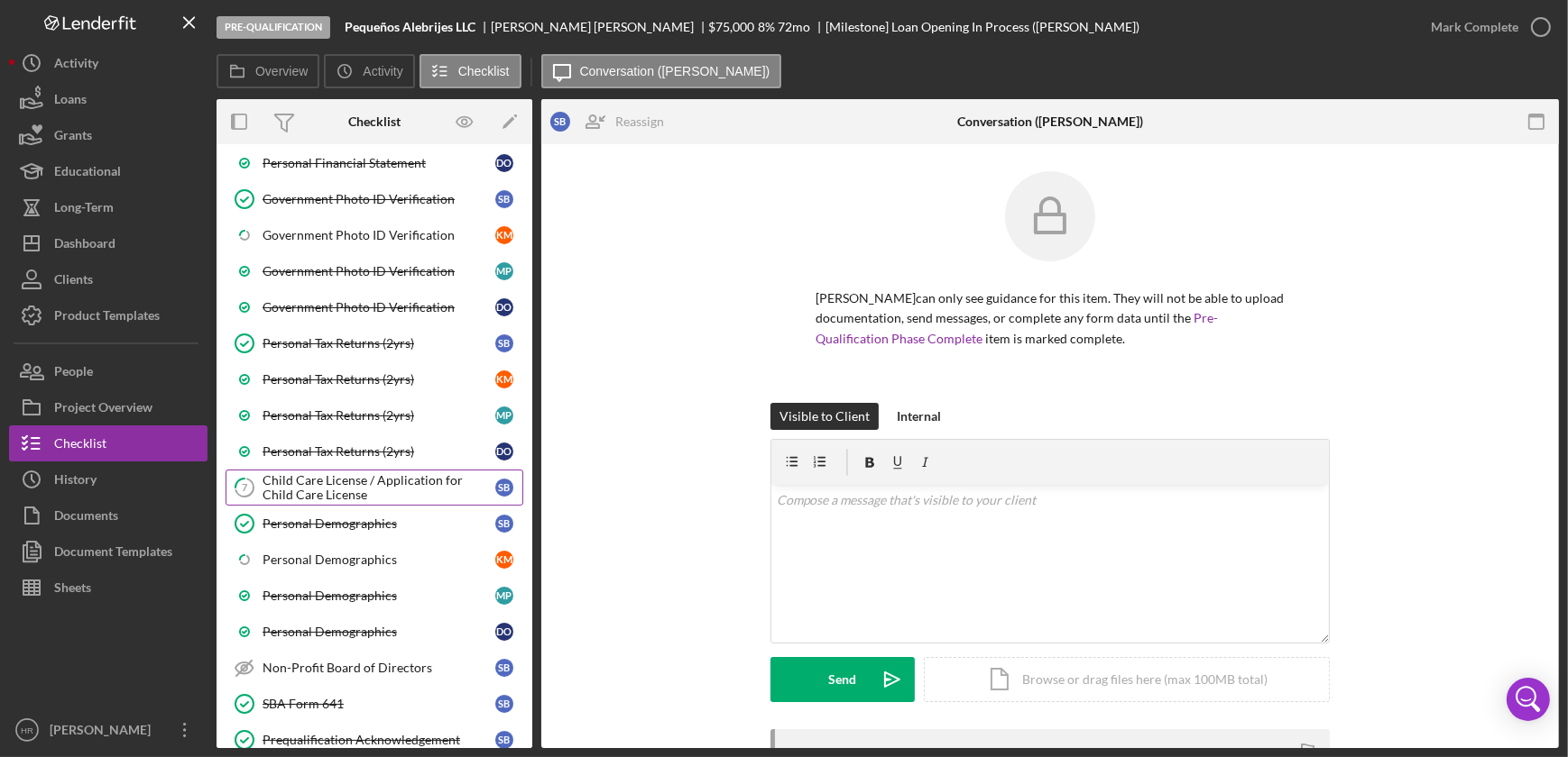
click at [313, 485] on div "Child Care License / Application for Child Care License" at bounding box center [379, 488] width 233 height 29
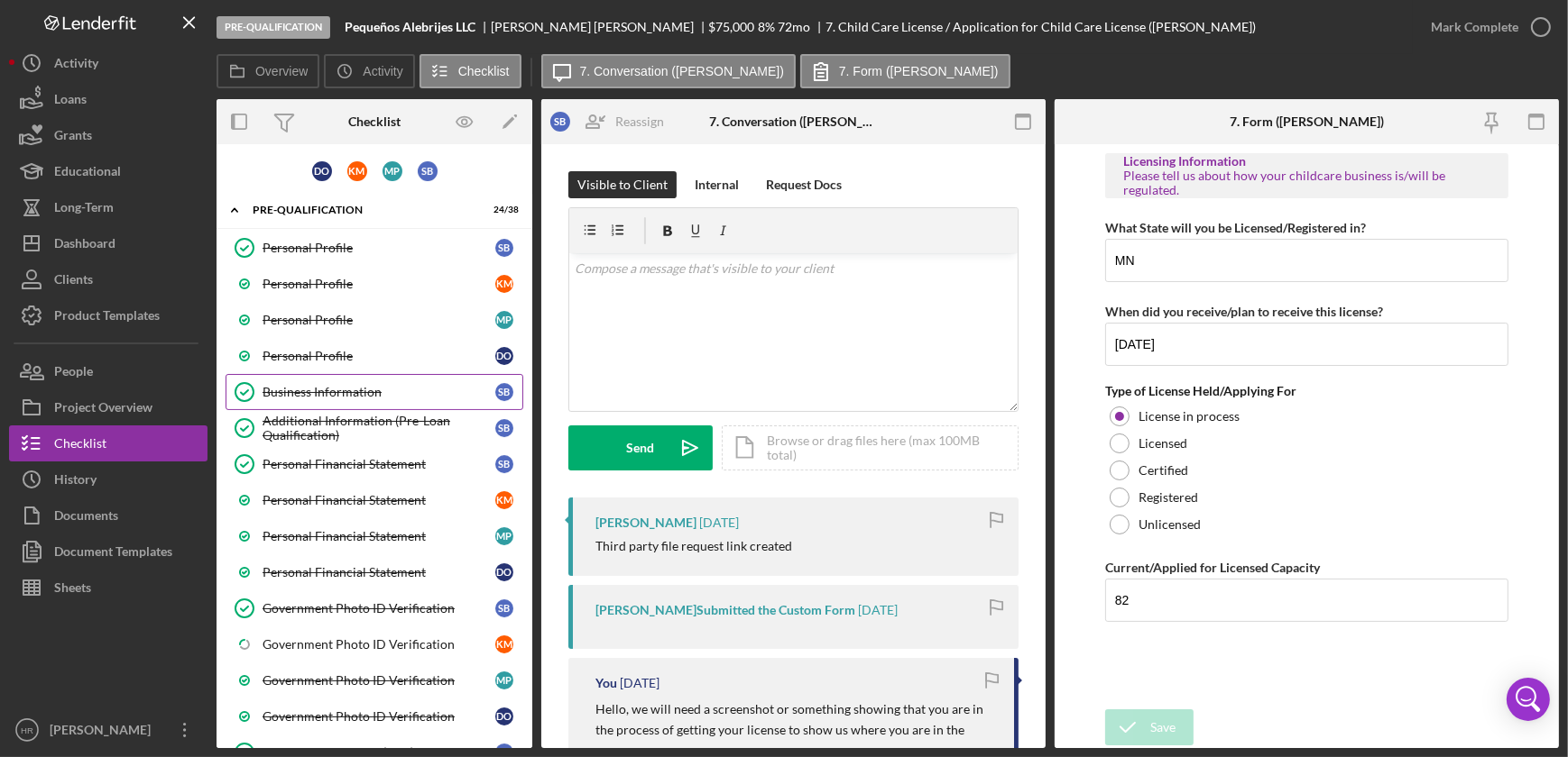
click at [317, 380] on link "Business Information Business Information S B" at bounding box center [375, 392] width 298 height 36
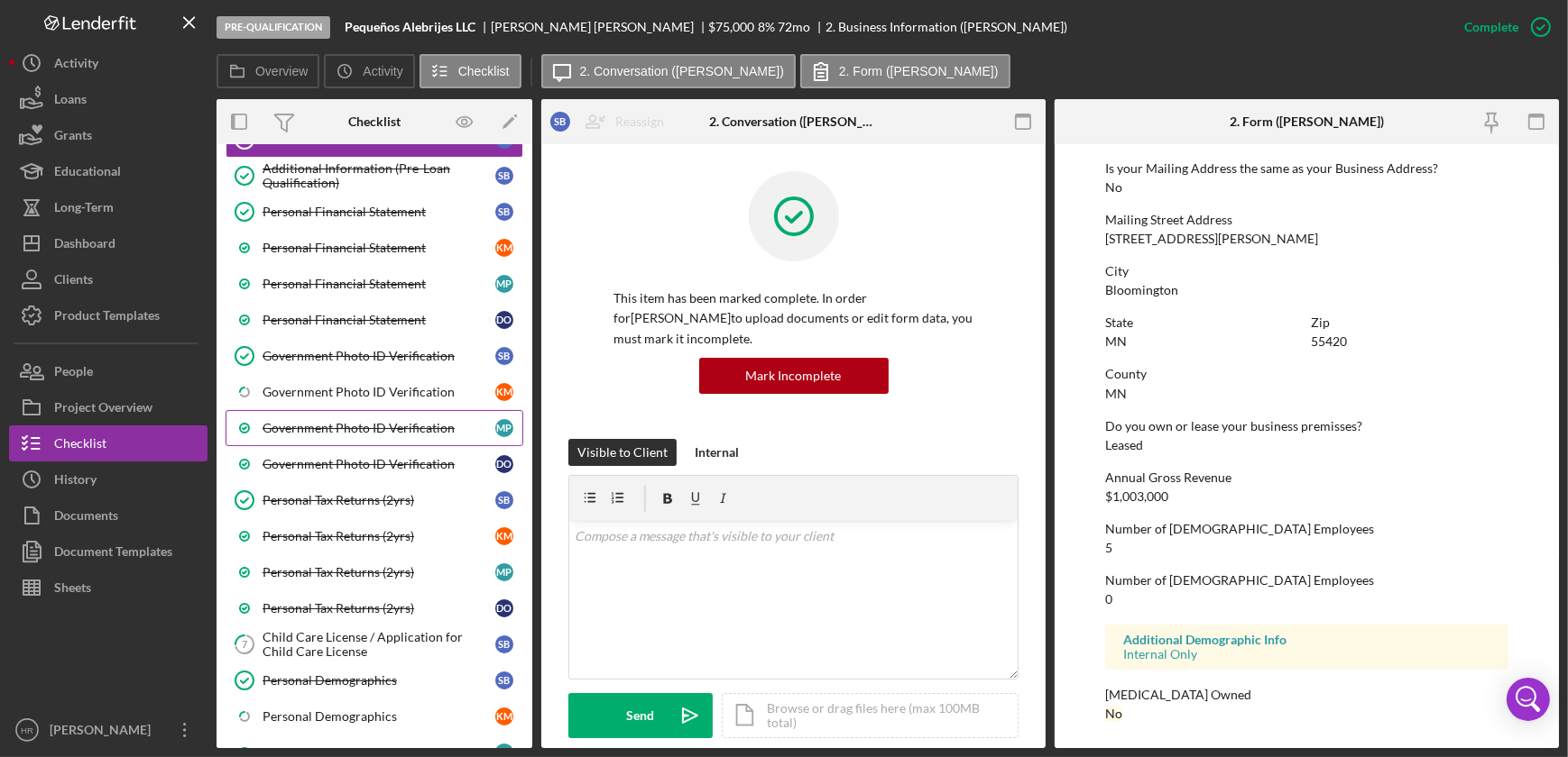
scroll to position [327, 0]
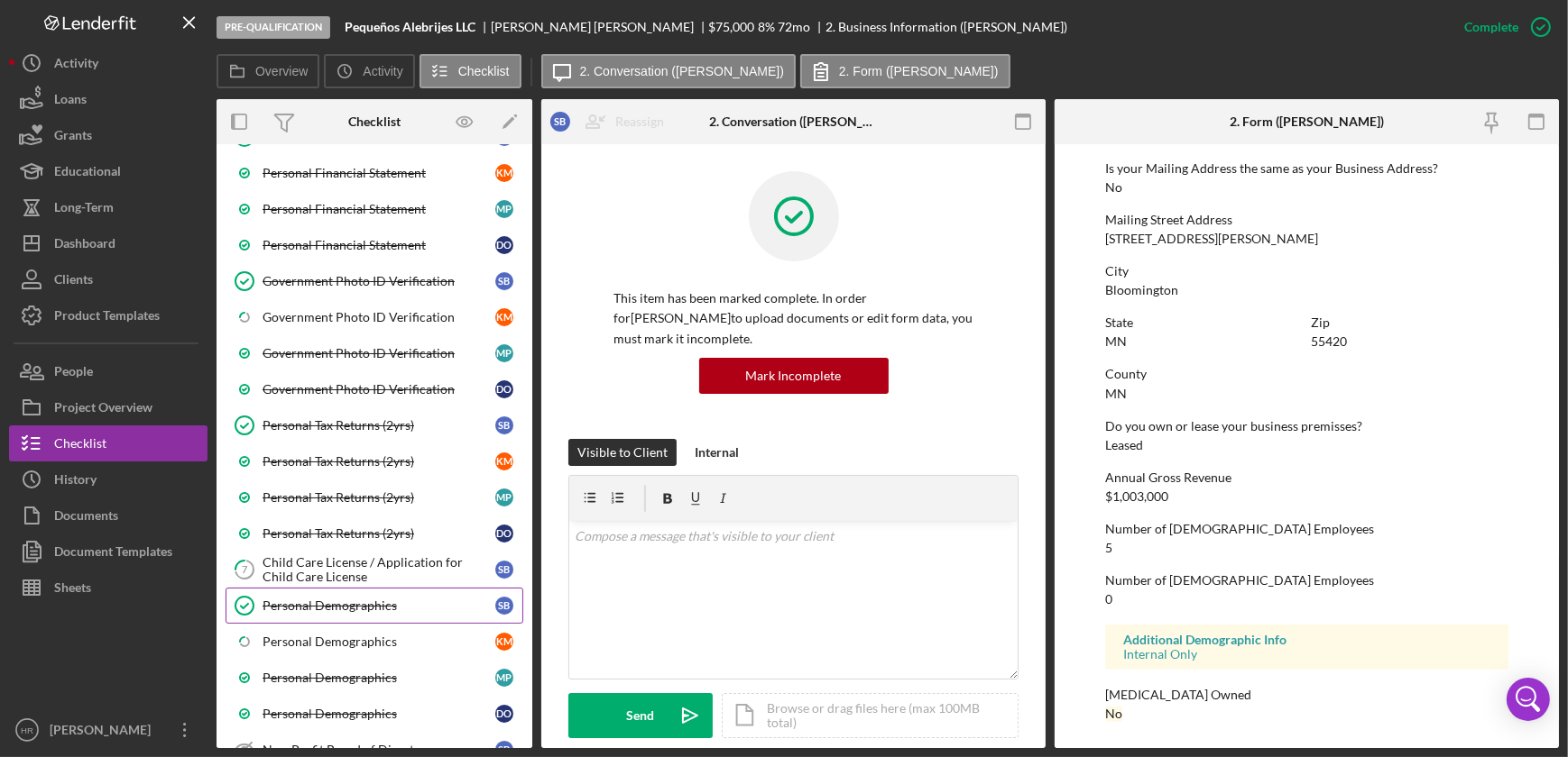
click at [345, 604] on div "Personal Demographics" at bounding box center [379, 605] width 233 height 15
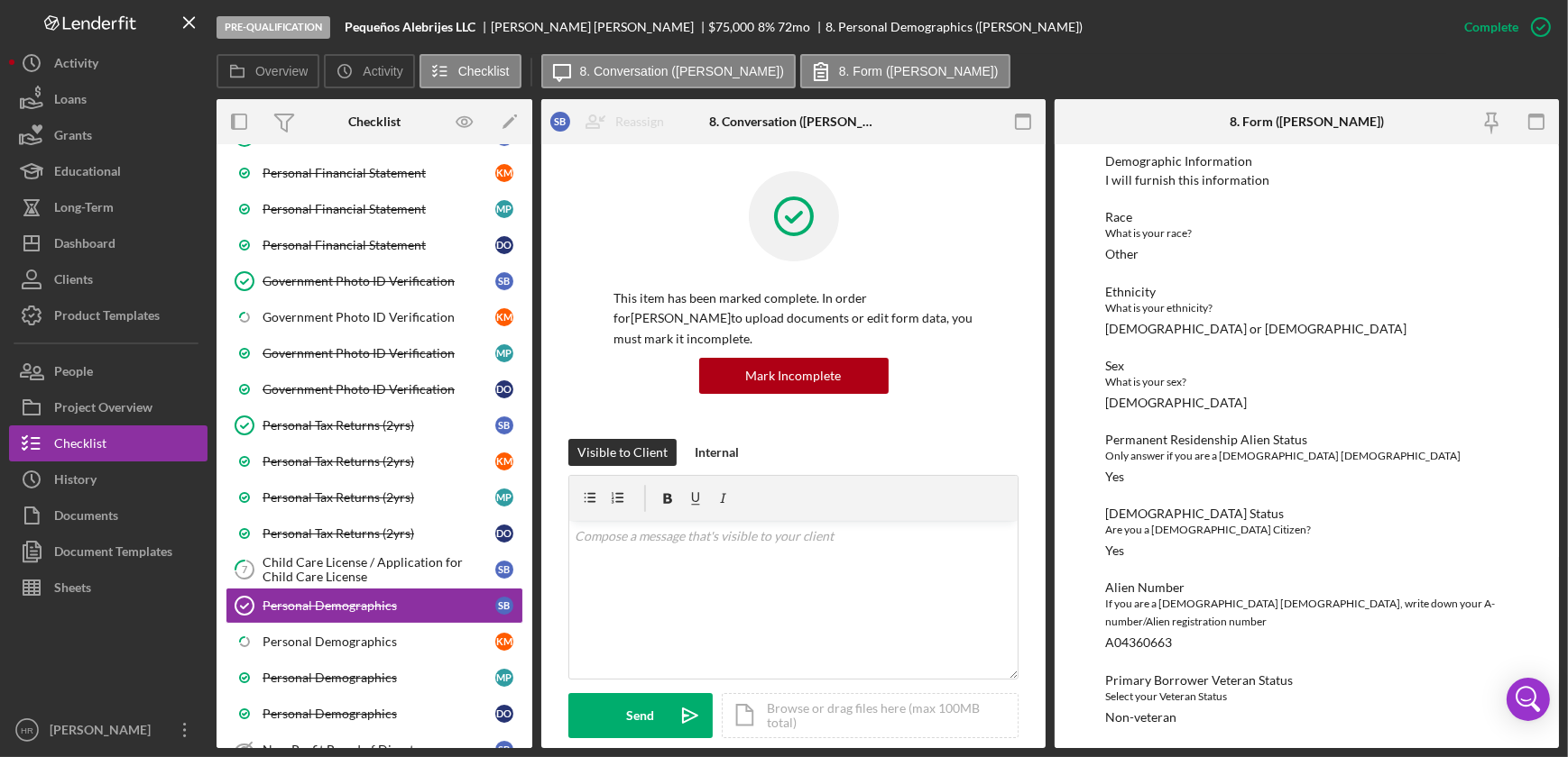
scroll to position [1067, 0]
click at [1542, 26] on icon "button" at bounding box center [1541, 27] width 45 height 45
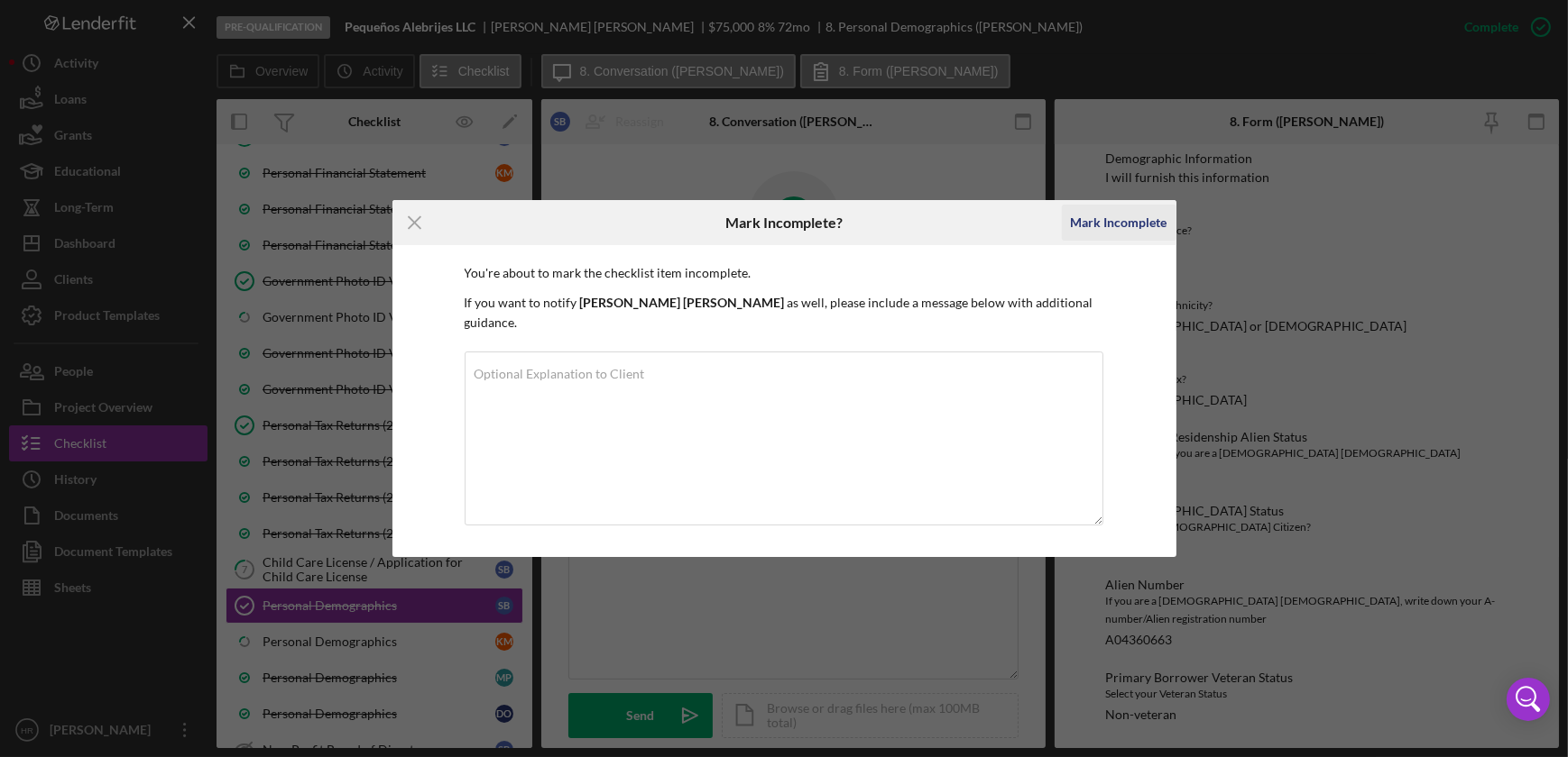
click at [1128, 225] on div "Mark Incomplete" at bounding box center [1118, 222] width 96 height 36
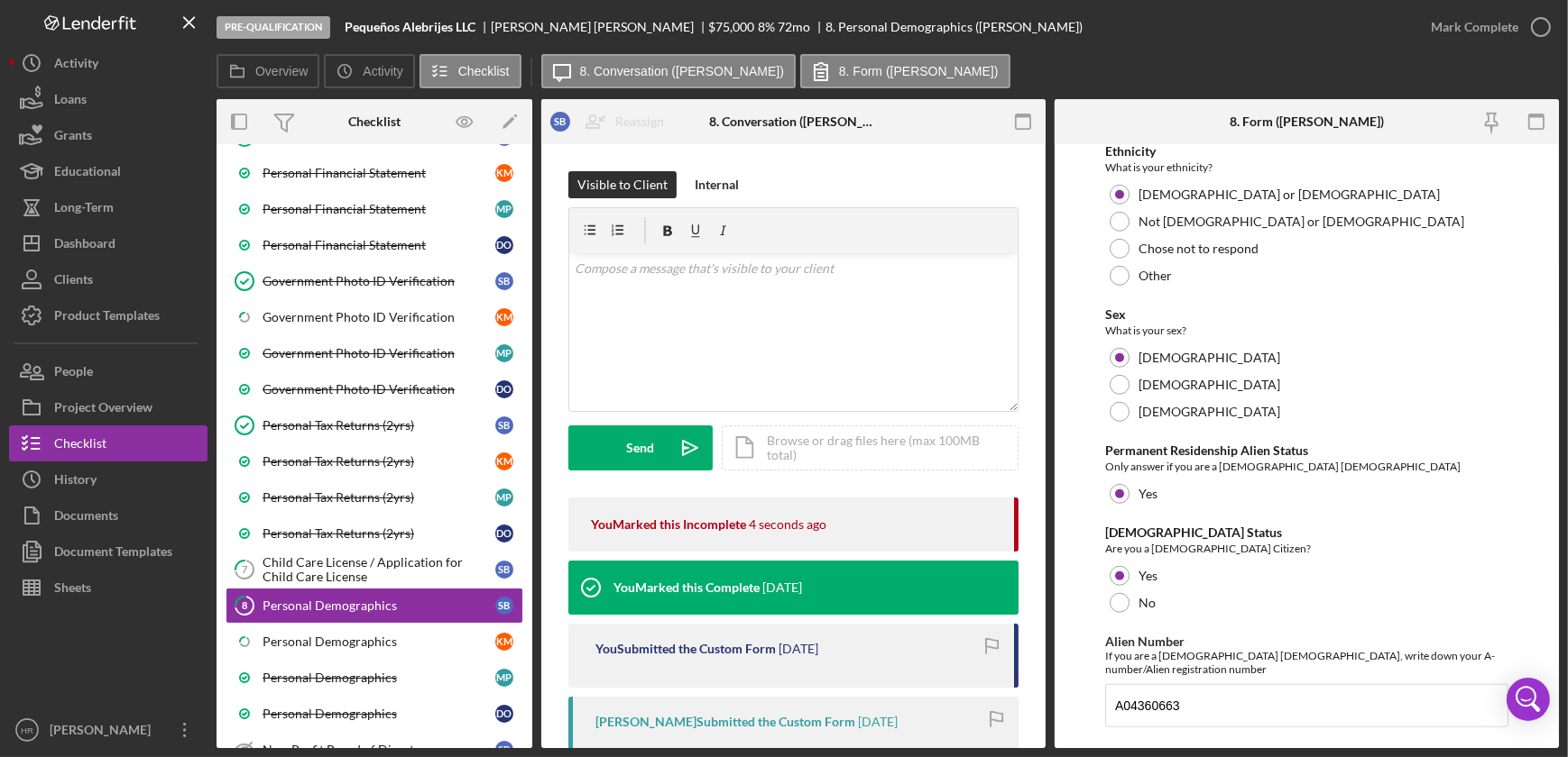
scroll to position [1921, 0]
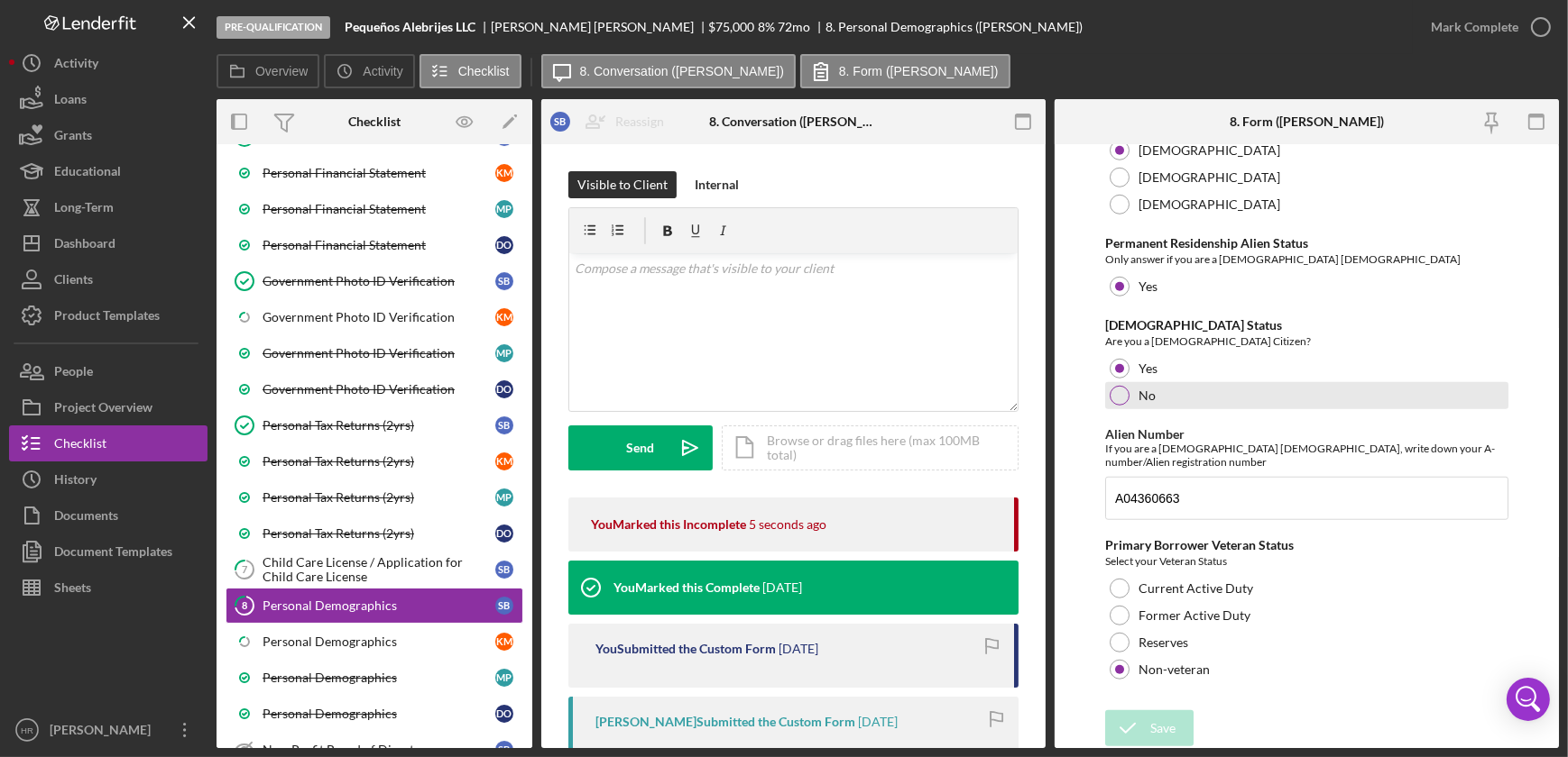
click at [1117, 392] on div at bounding box center [1119, 396] width 19 height 19
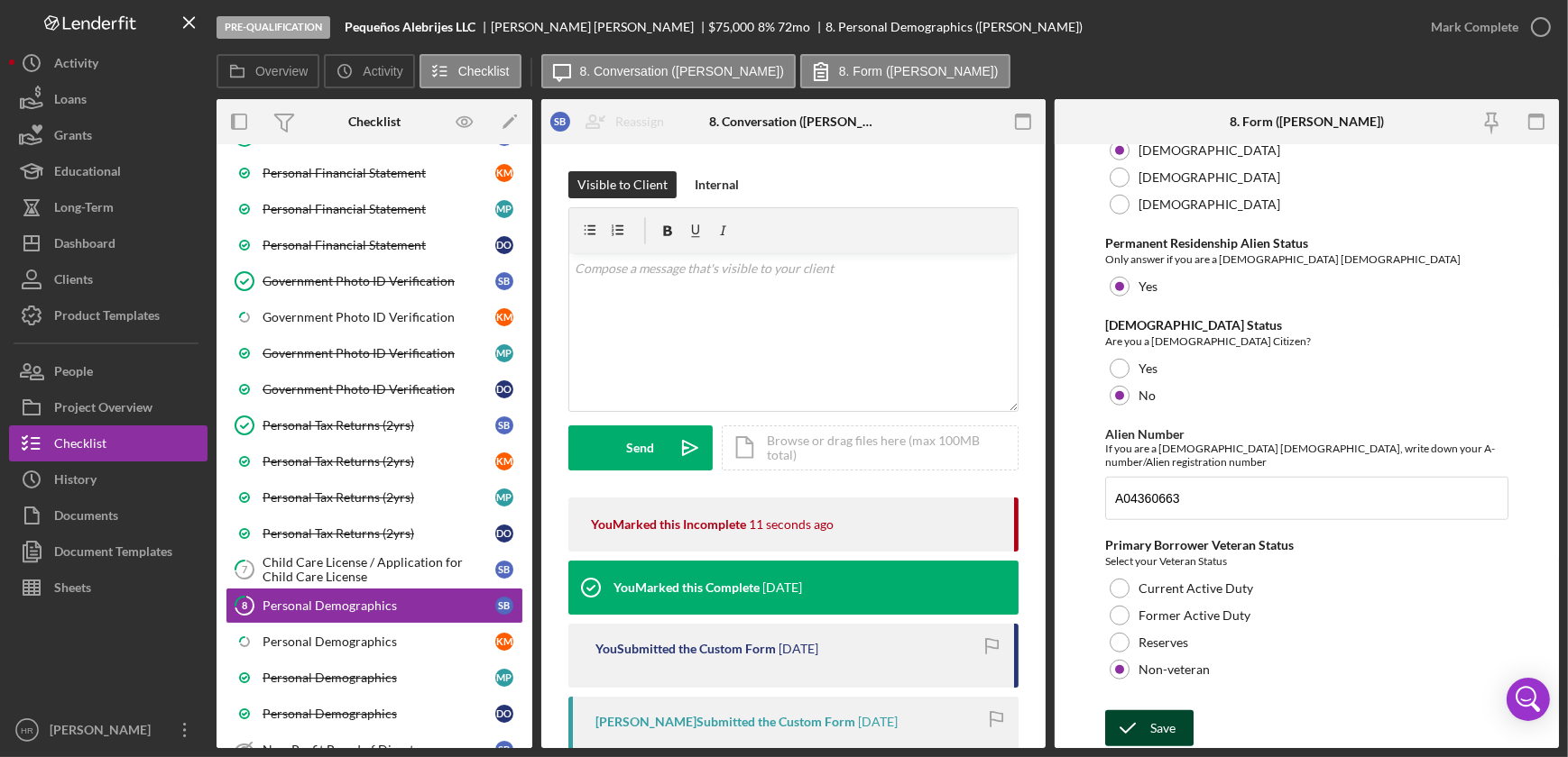
click at [1177, 721] on button "Save" at bounding box center [1149, 728] width 89 height 36
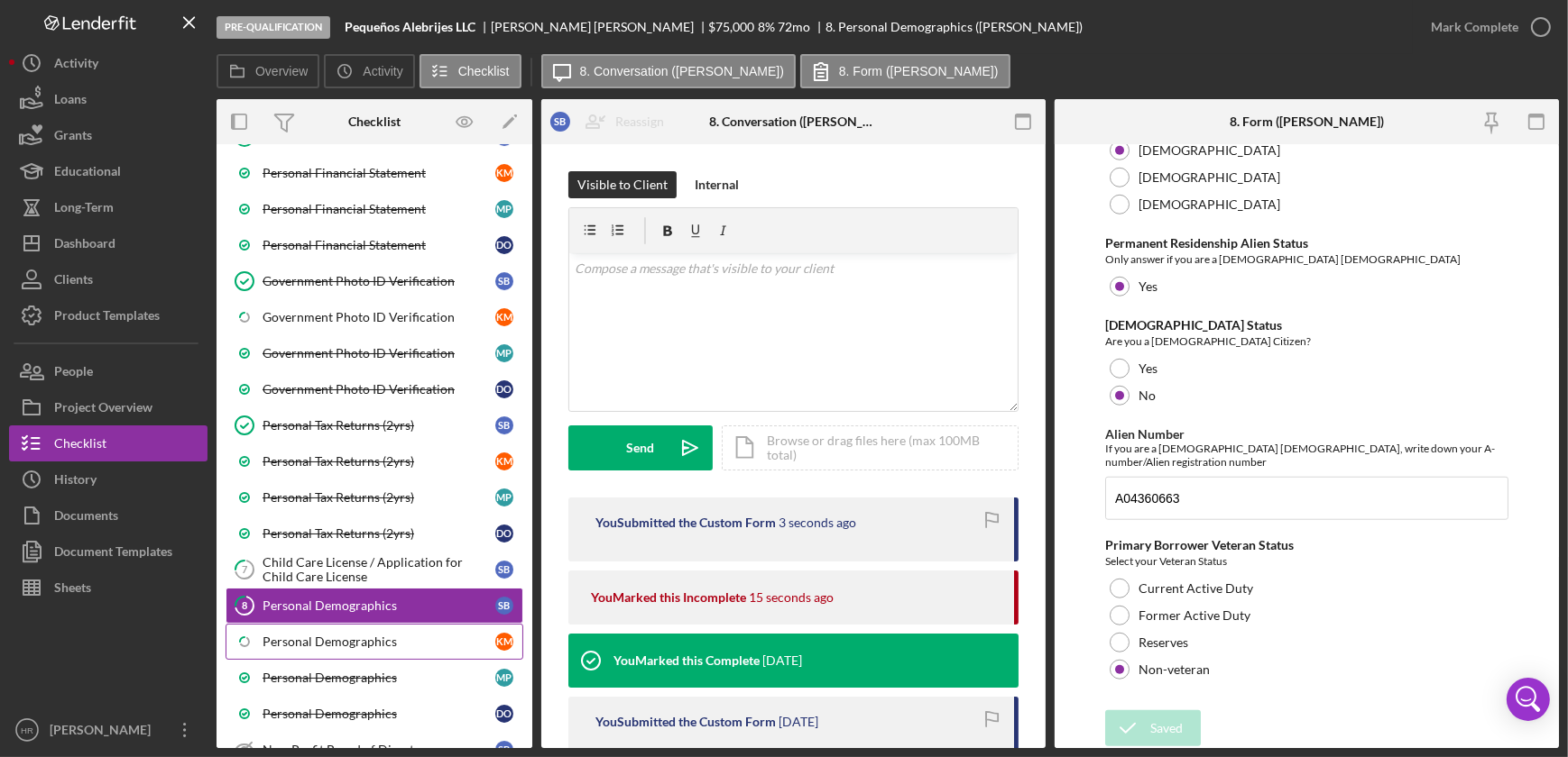
click at [367, 640] on div "Personal Demographics" at bounding box center [379, 641] width 233 height 15
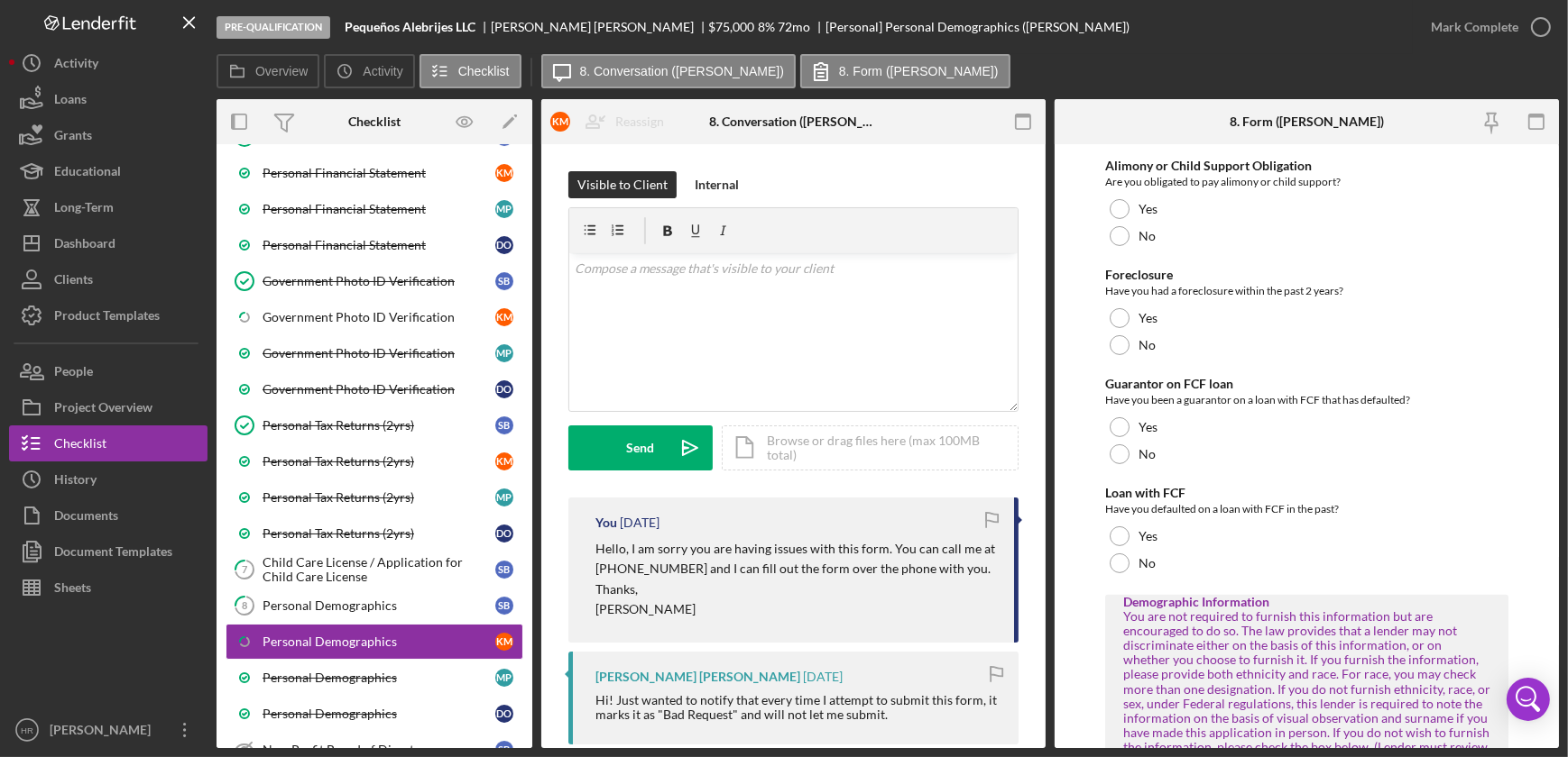
scroll to position [902, 0]
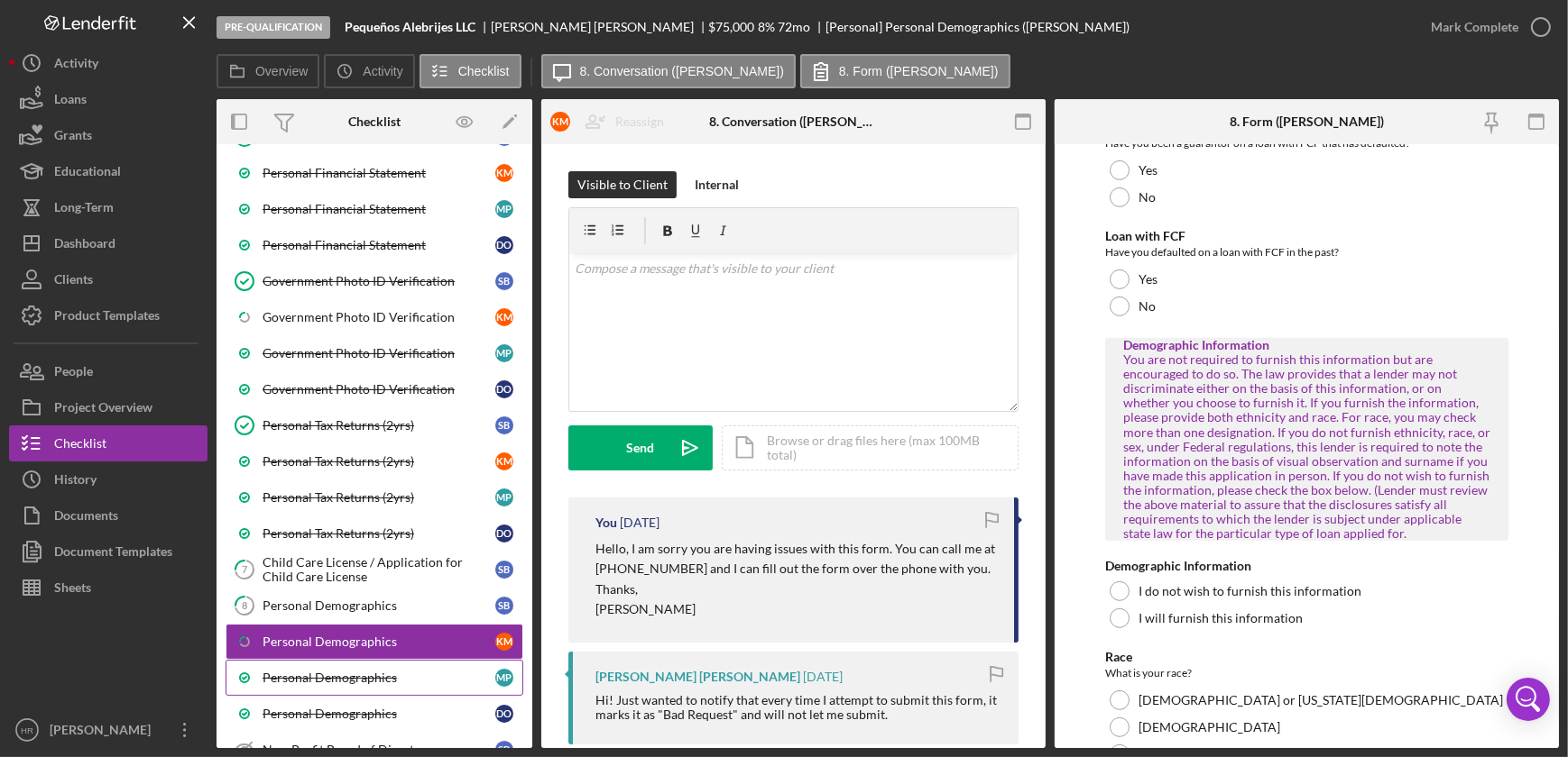
click at [330, 682] on link "Personal Demographics M P" at bounding box center [375, 677] width 298 height 36
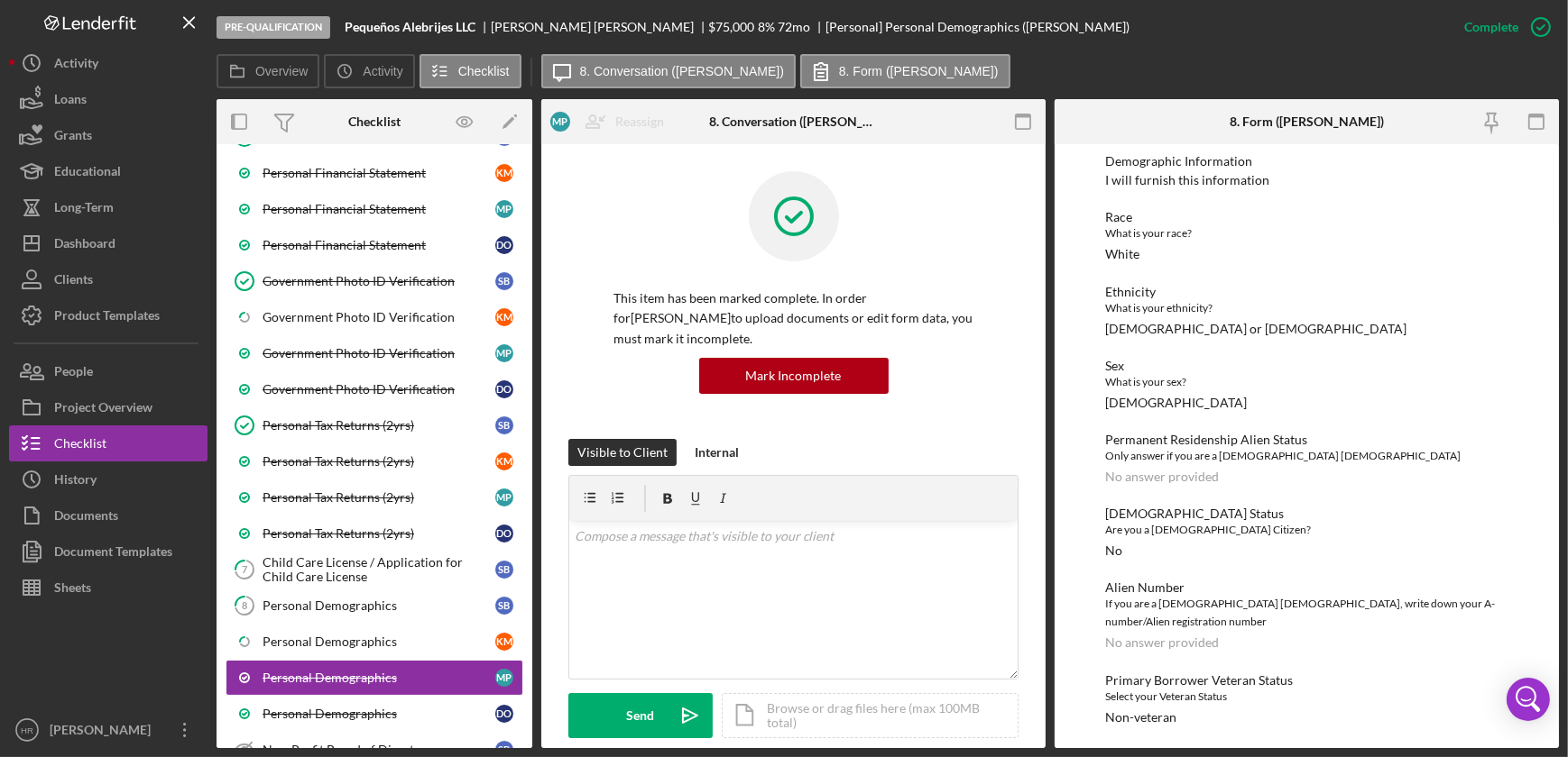
scroll to position [1067, 0]
click at [357, 707] on div "Personal Demographics" at bounding box center [379, 714] width 233 height 15
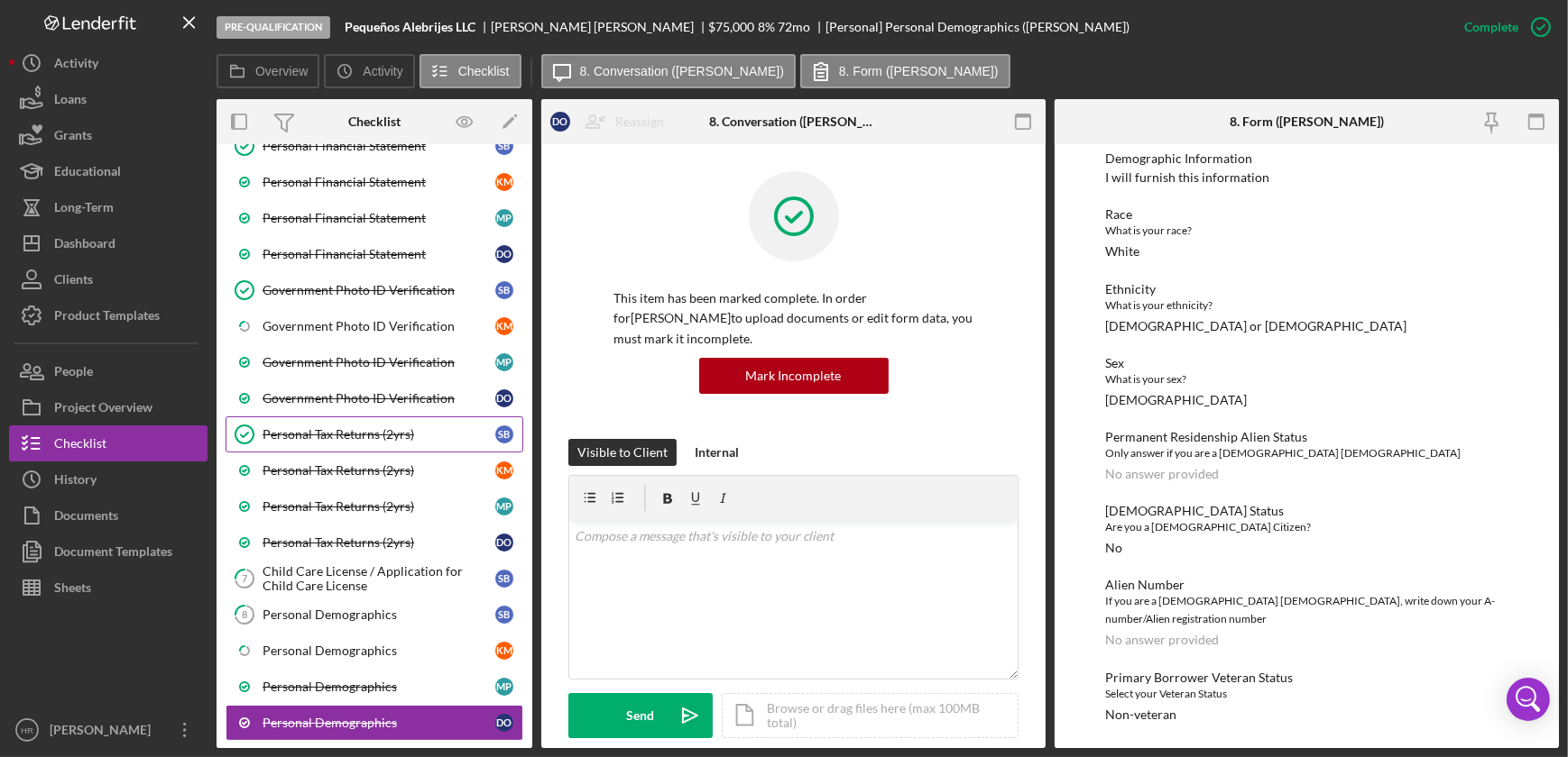
scroll to position [163, 0]
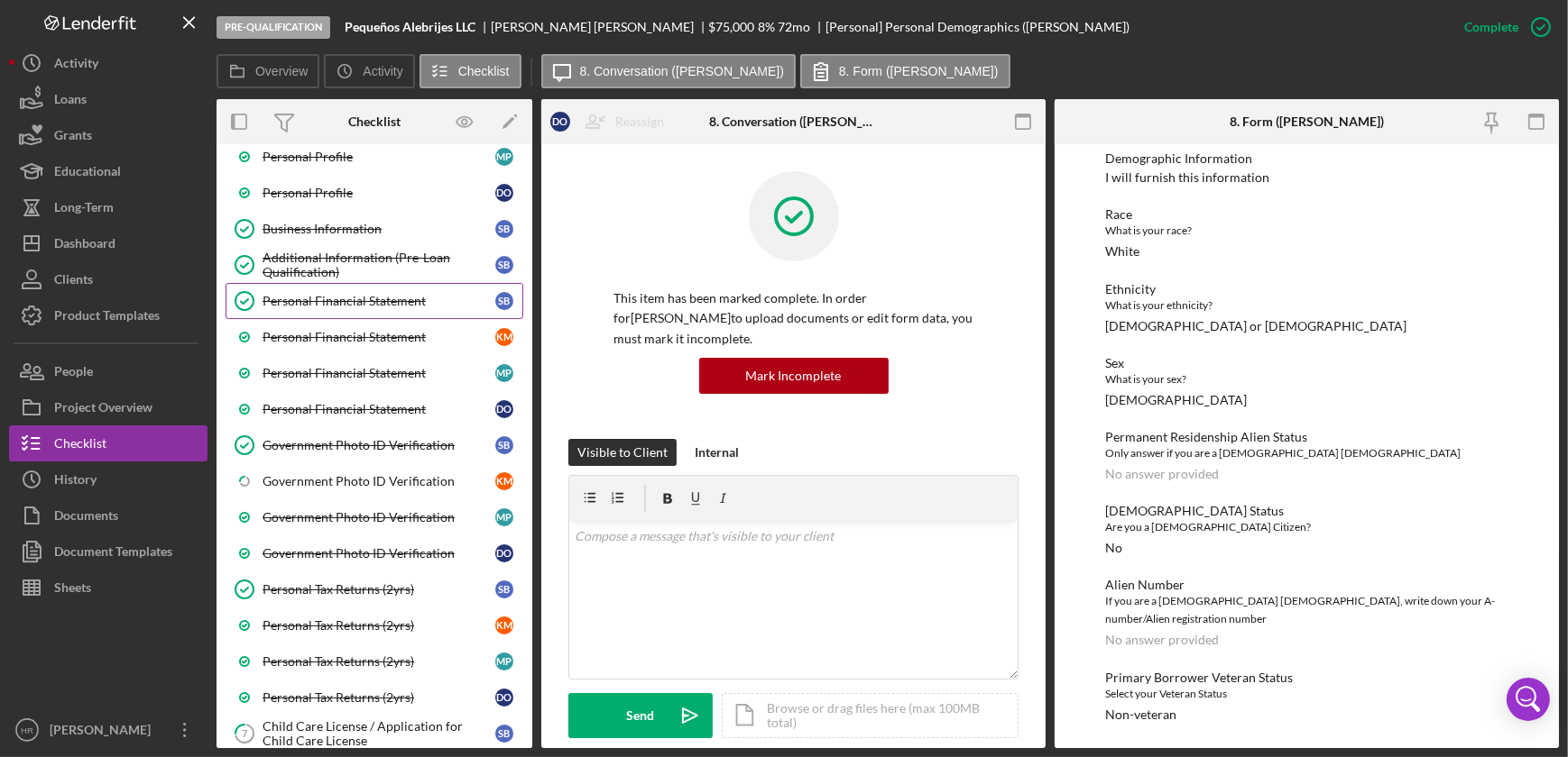
click at [324, 310] on link "Personal Financial Statement Personal Financial Statement S B" at bounding box center [375, 301] width 298 height 36
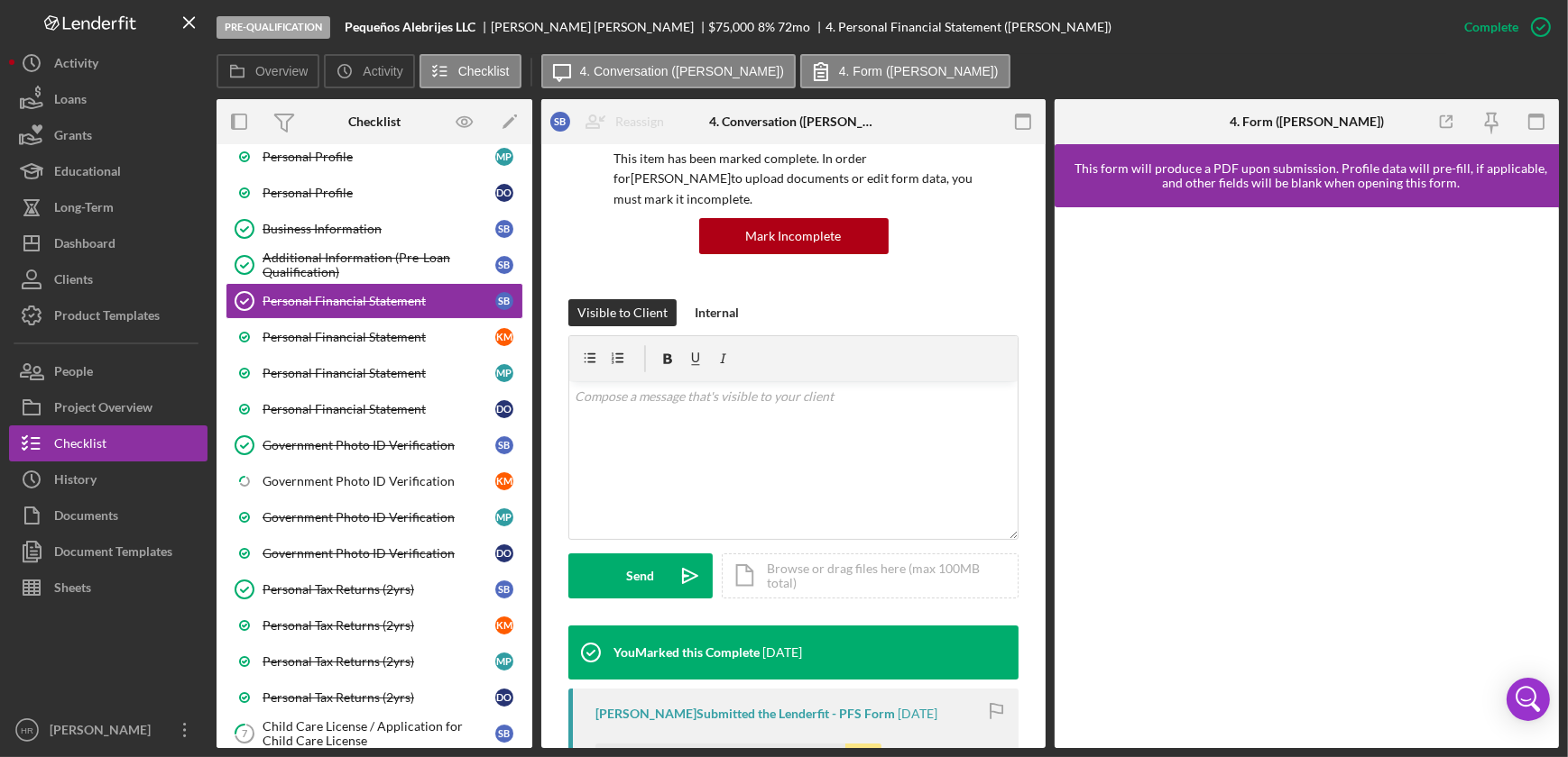
scroll to position [491, 0]
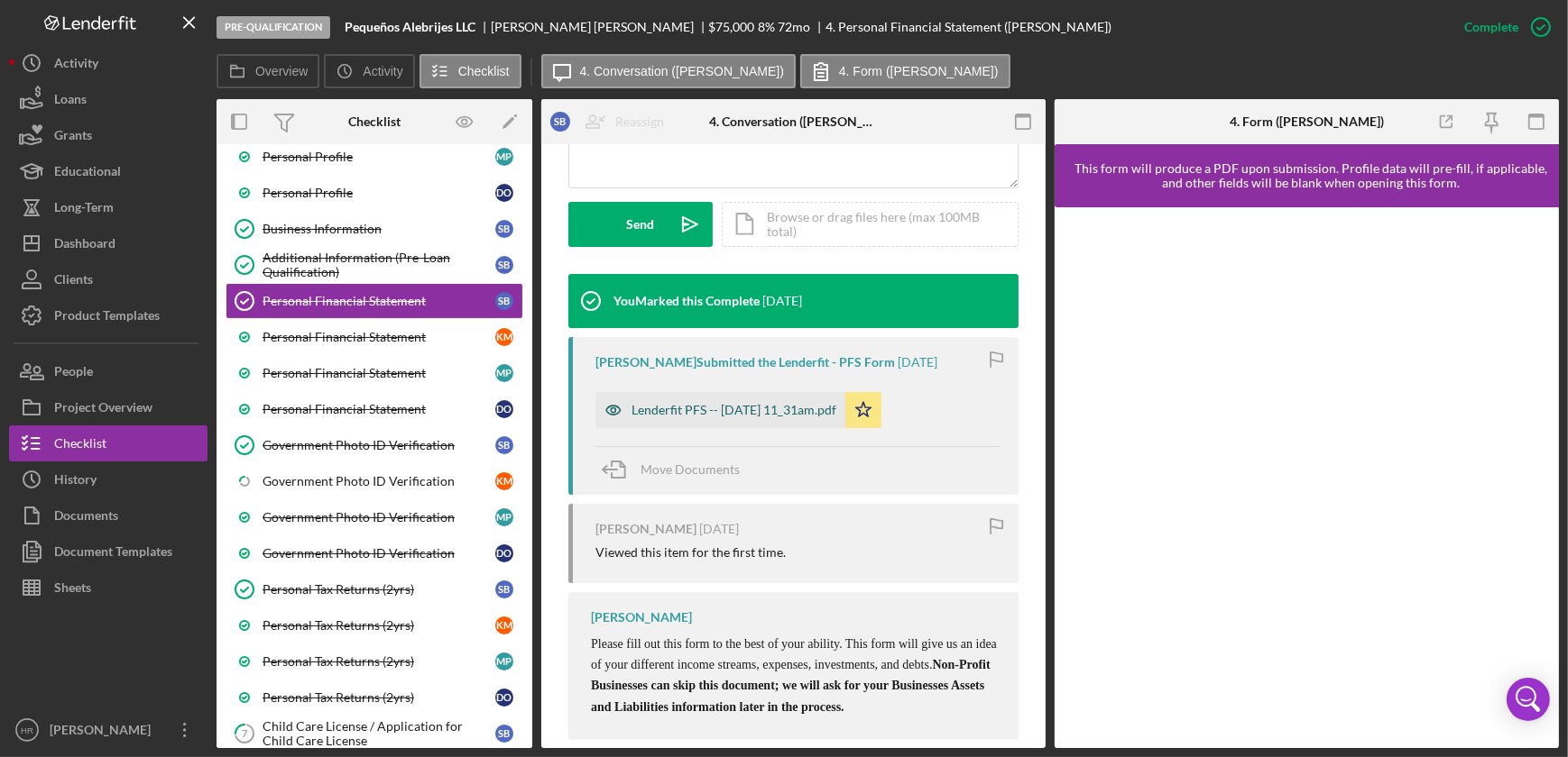
click at [698, 428] on div "Lenderfit PFS -- [DATE] 11_31am.pdf" at bounding box center [720, 410] width 250 height 36
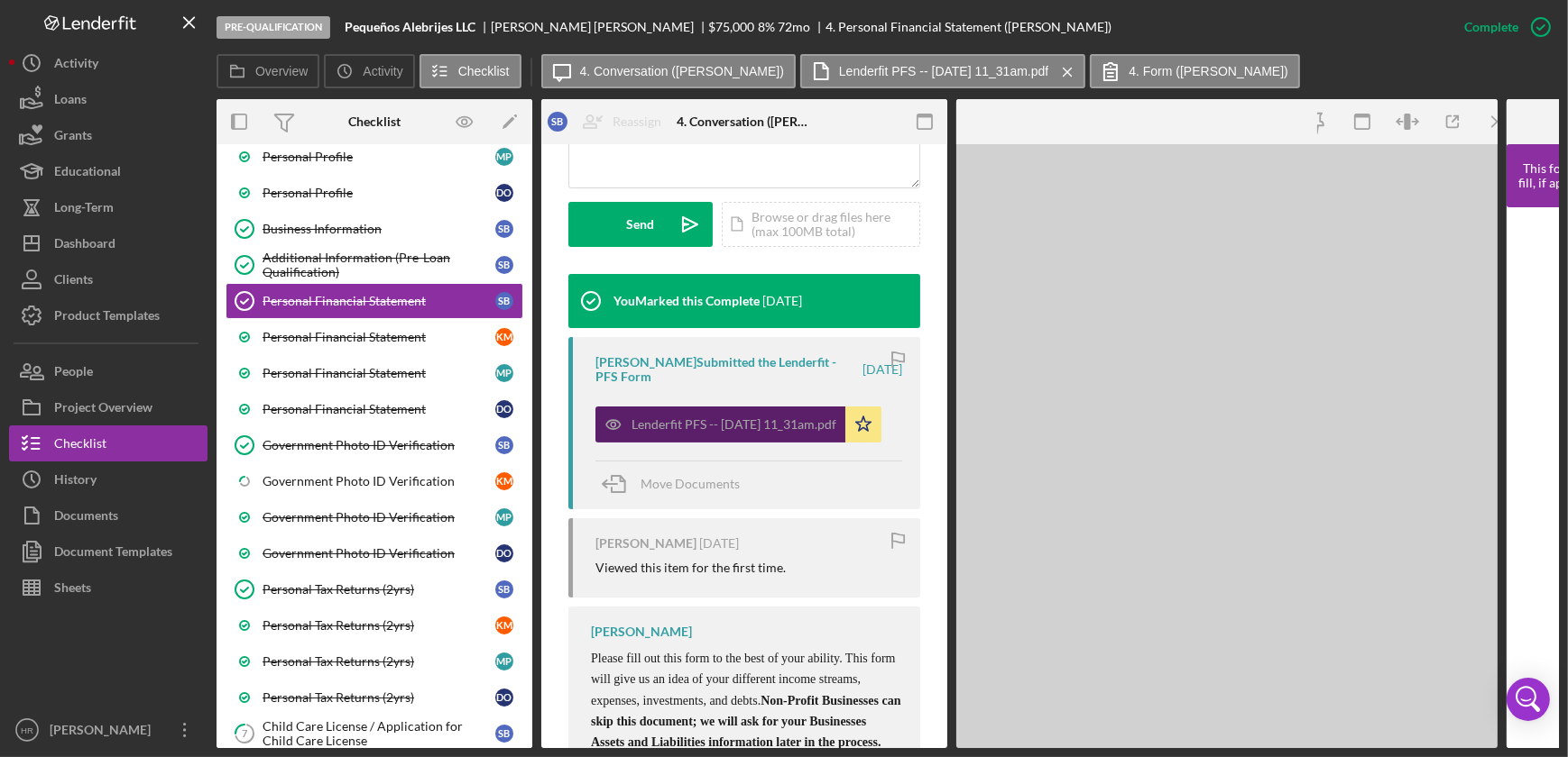
scroll to position [512, 0]
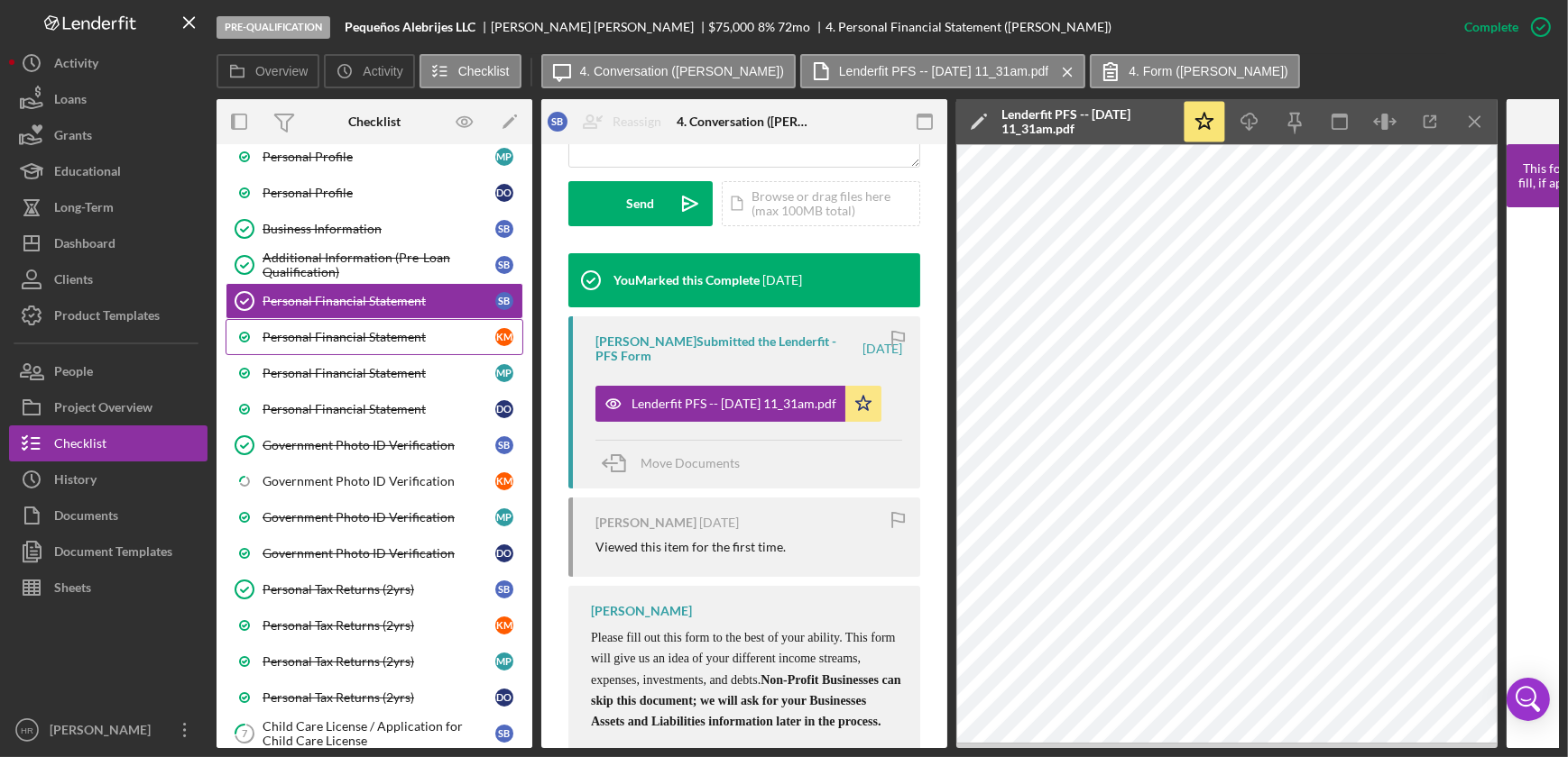
click at [349, 342] on div "Personal Financial Statement" at bounding box center [379, 337] width 233 height 15
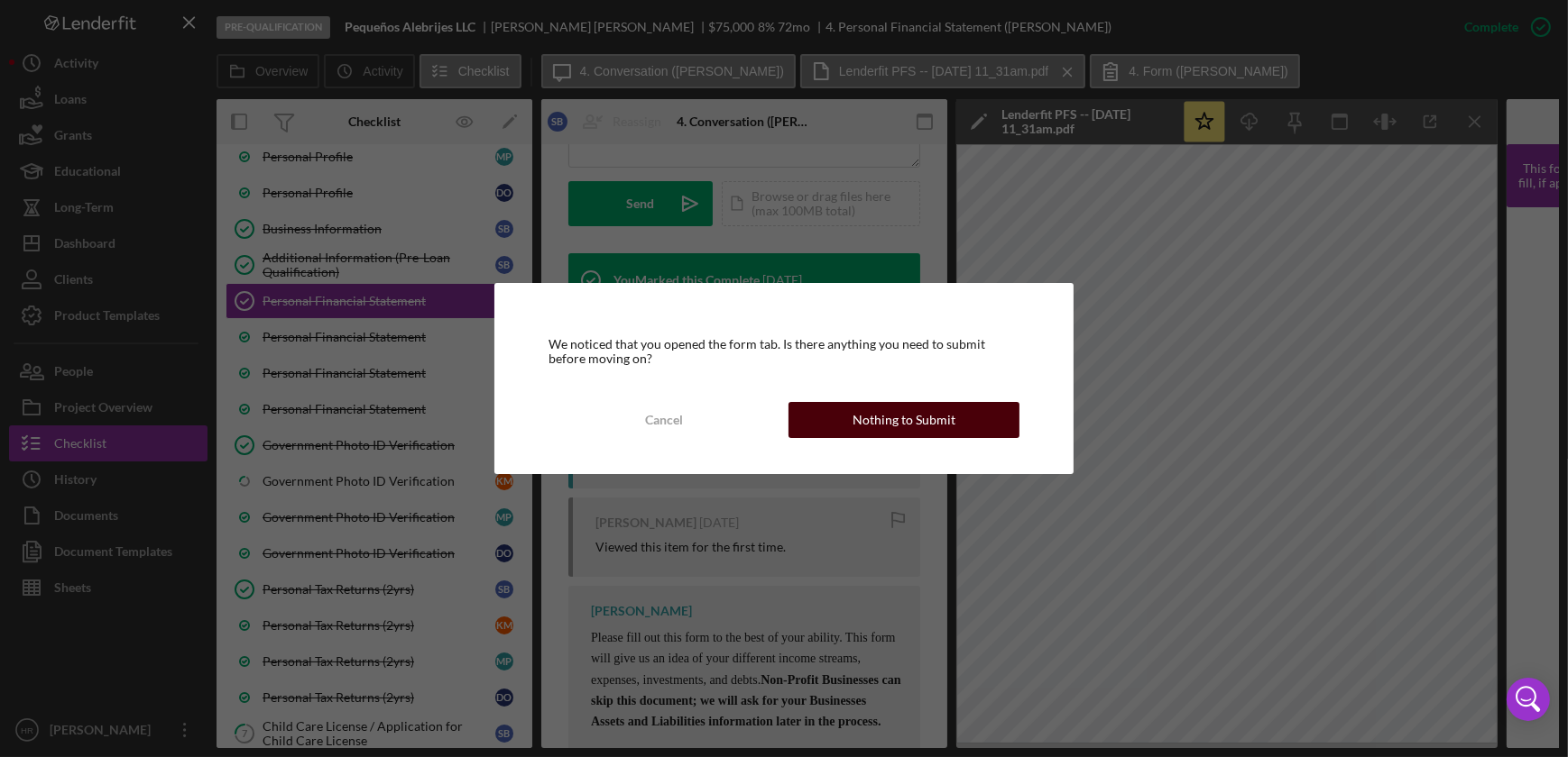
click at [835, 420] on button "Nothing to Submit" at bounding box center [903, 419] width 231 height 36
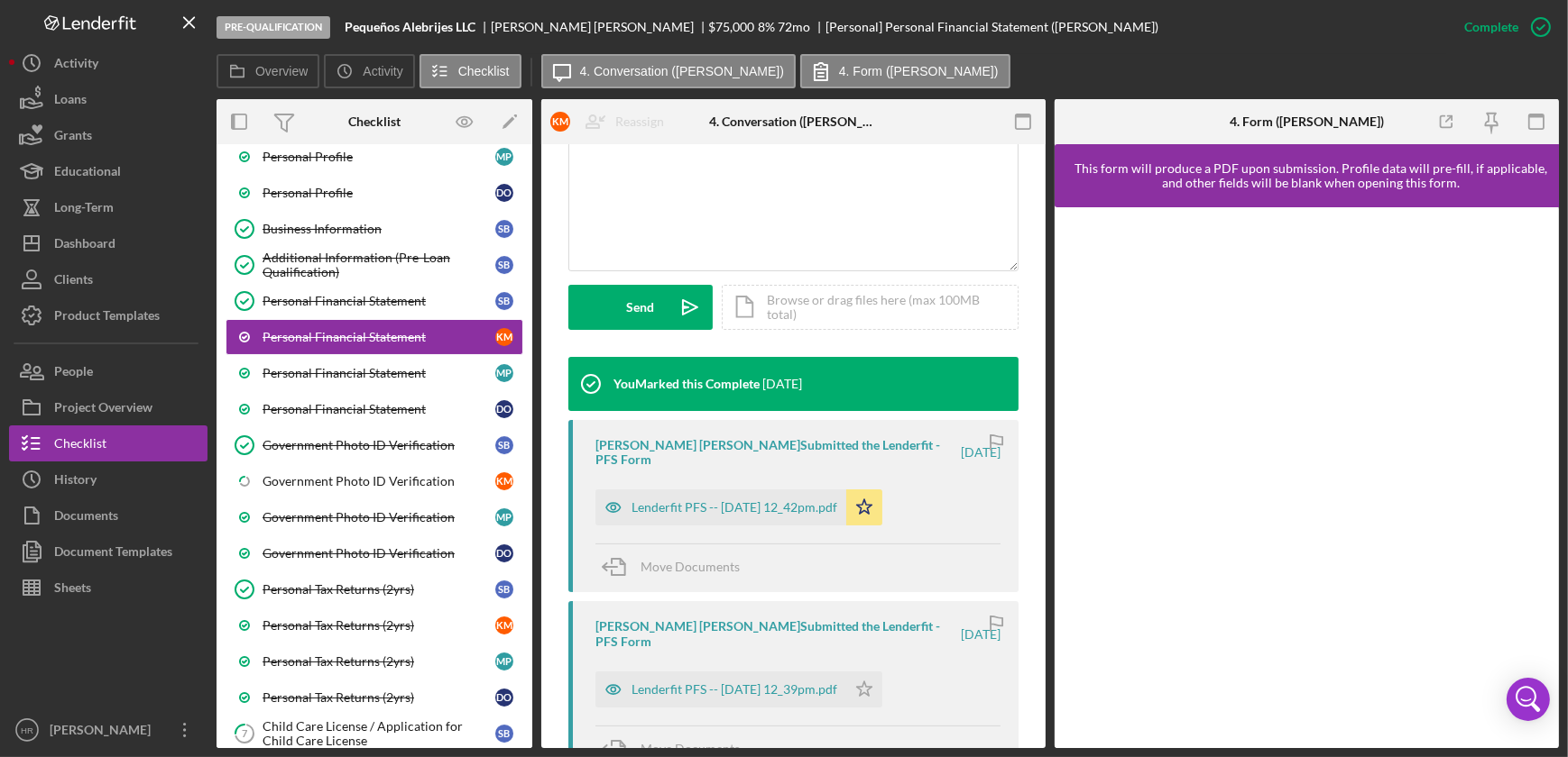
scroll to position [410, 0]
click at [732, 504] on div "Lenderfit PFS -- [DATE] 12_42pm.pdf" at bounding box center [734, 506] width 205 height 15
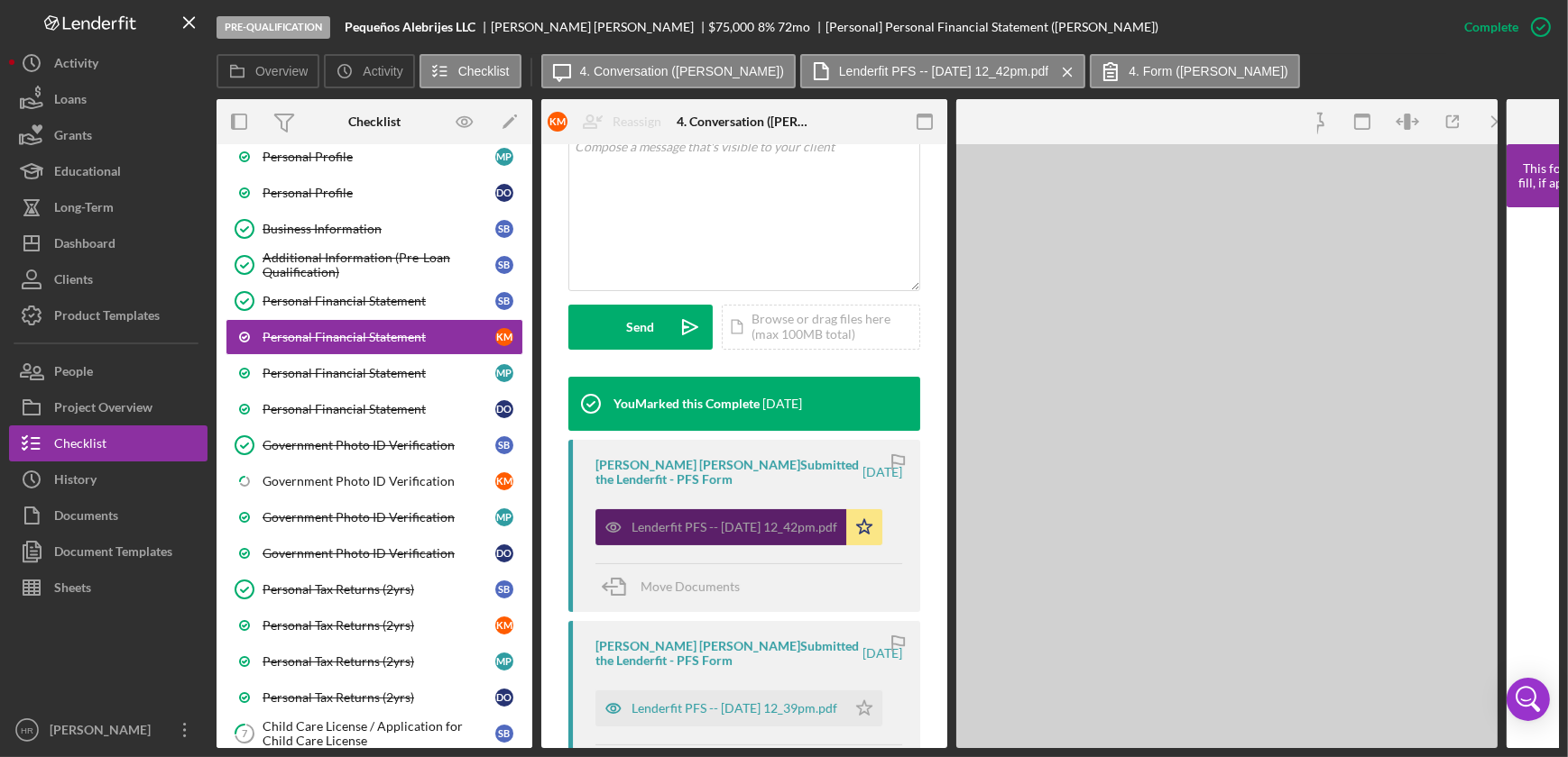
scroll to position [430, 0]
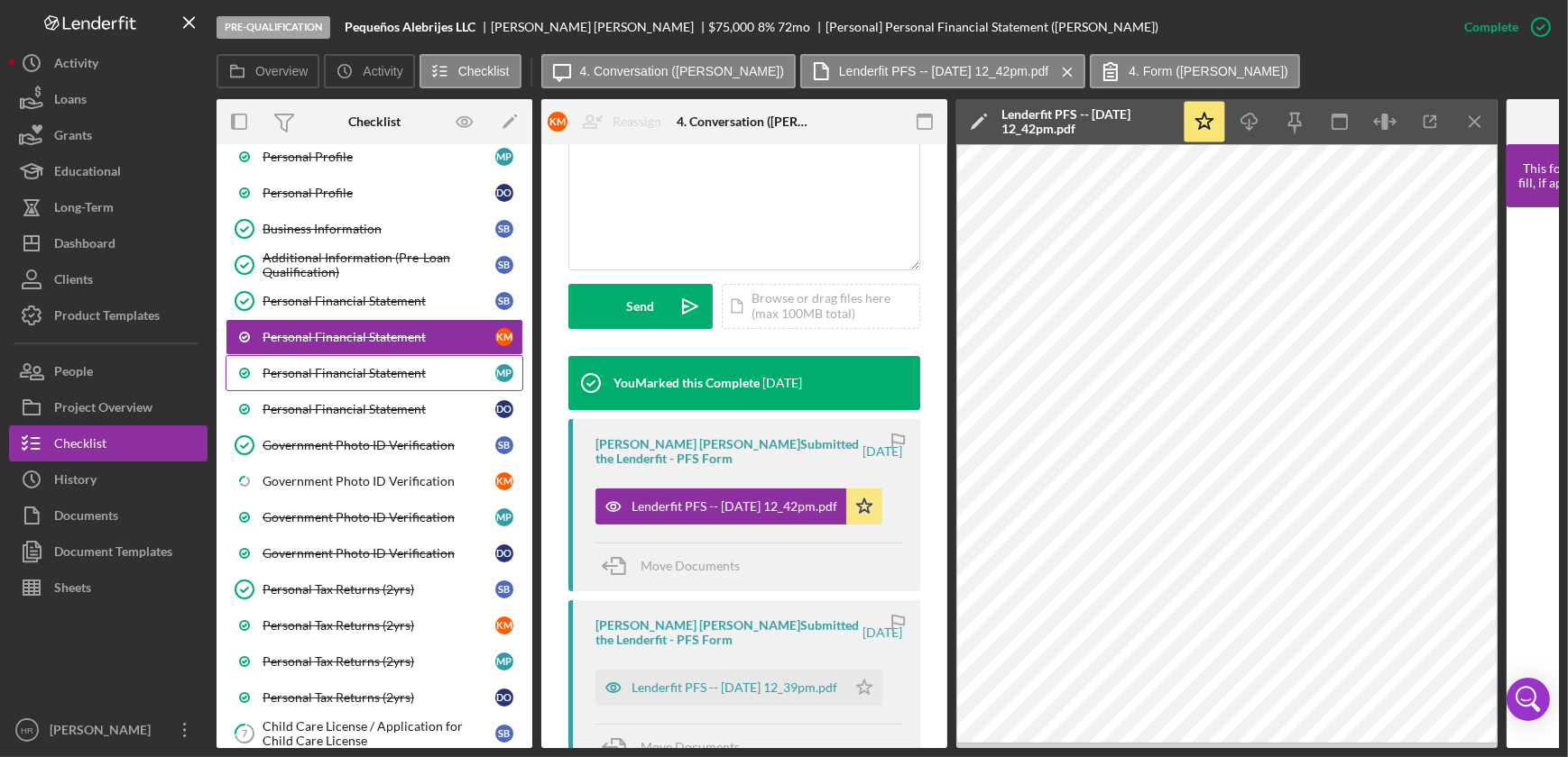
click at [347, 374] on div "Personal Financial Statement" at bounding box center [379, 373] width 233 height 15
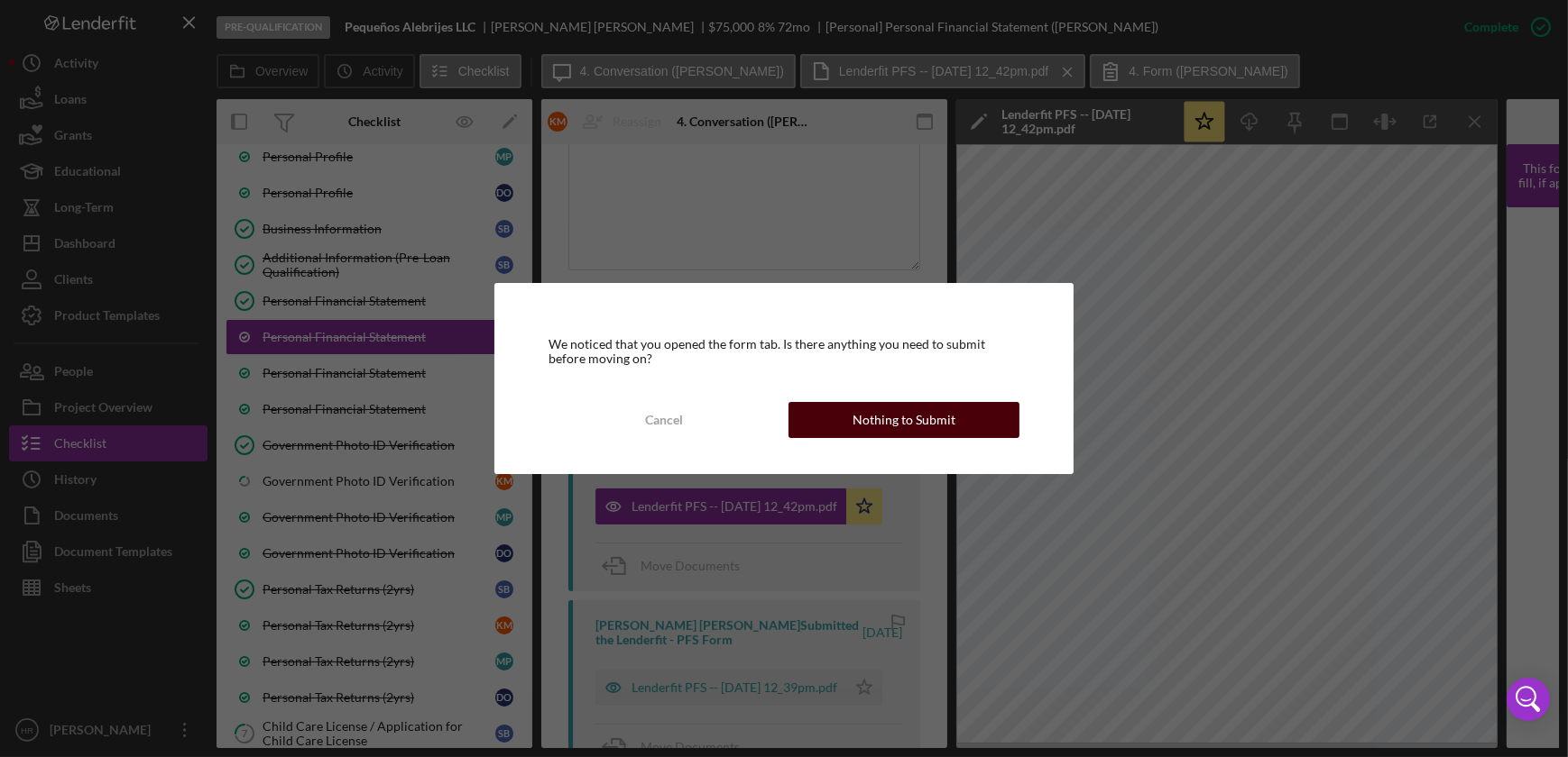
click at [864, 407] on div "Nothing to Submit" at bounding box center [904, 419] width 103 height 36
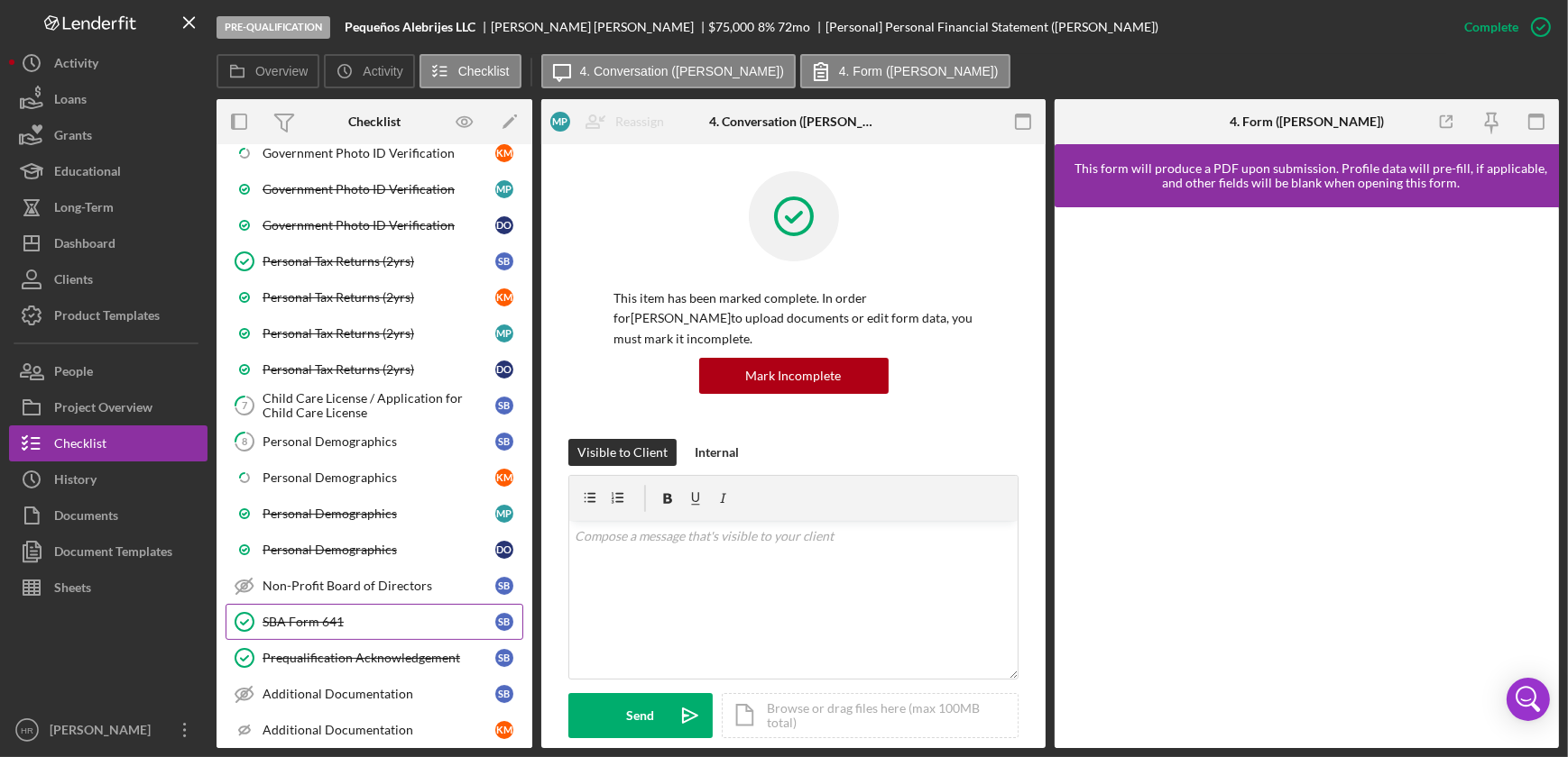
scroll to position [573, 0]
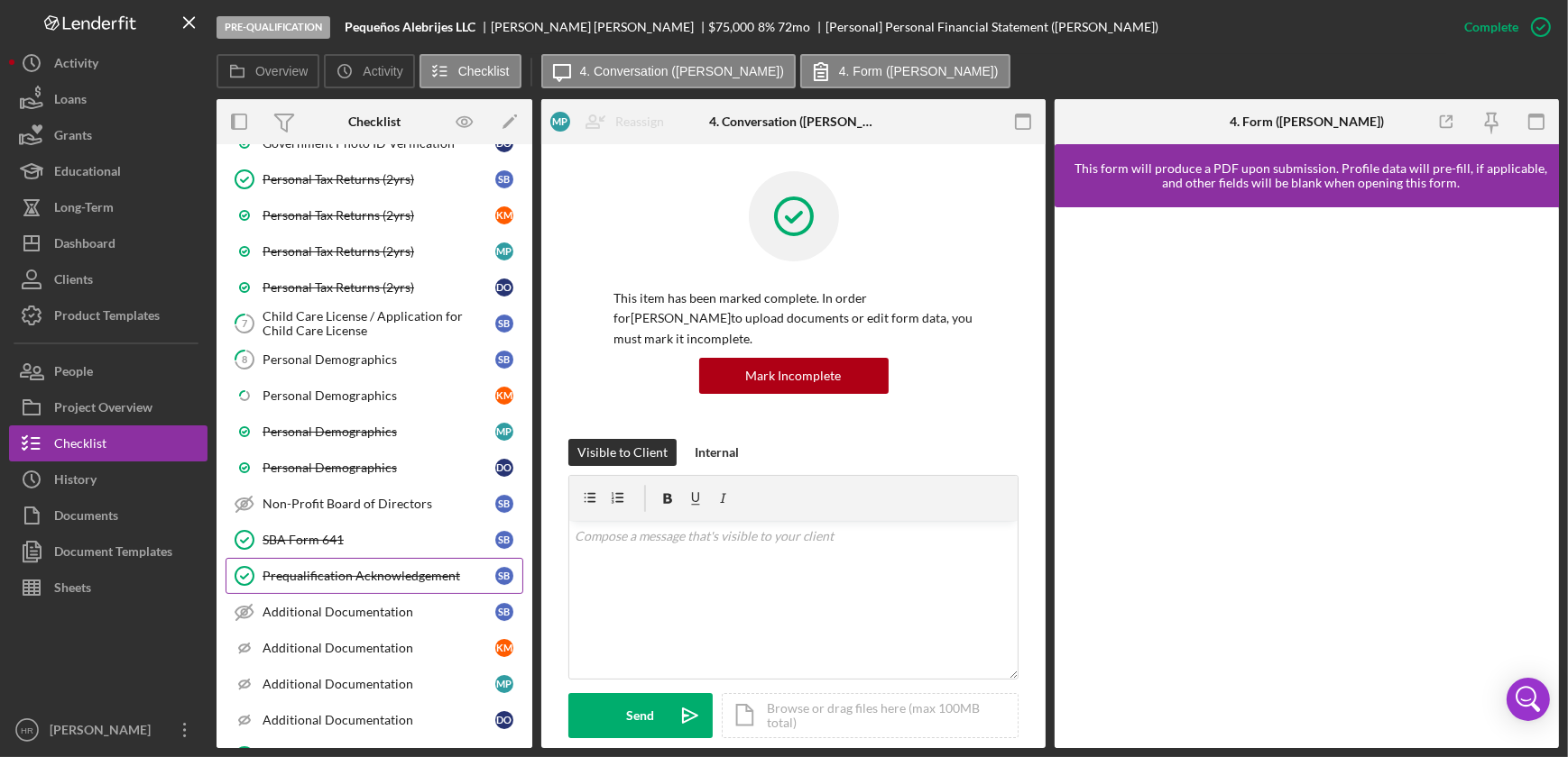
click at [315, 575] on div "Prequalification Acknowledgement" at bounding box center [379, 576] width 233 height 15
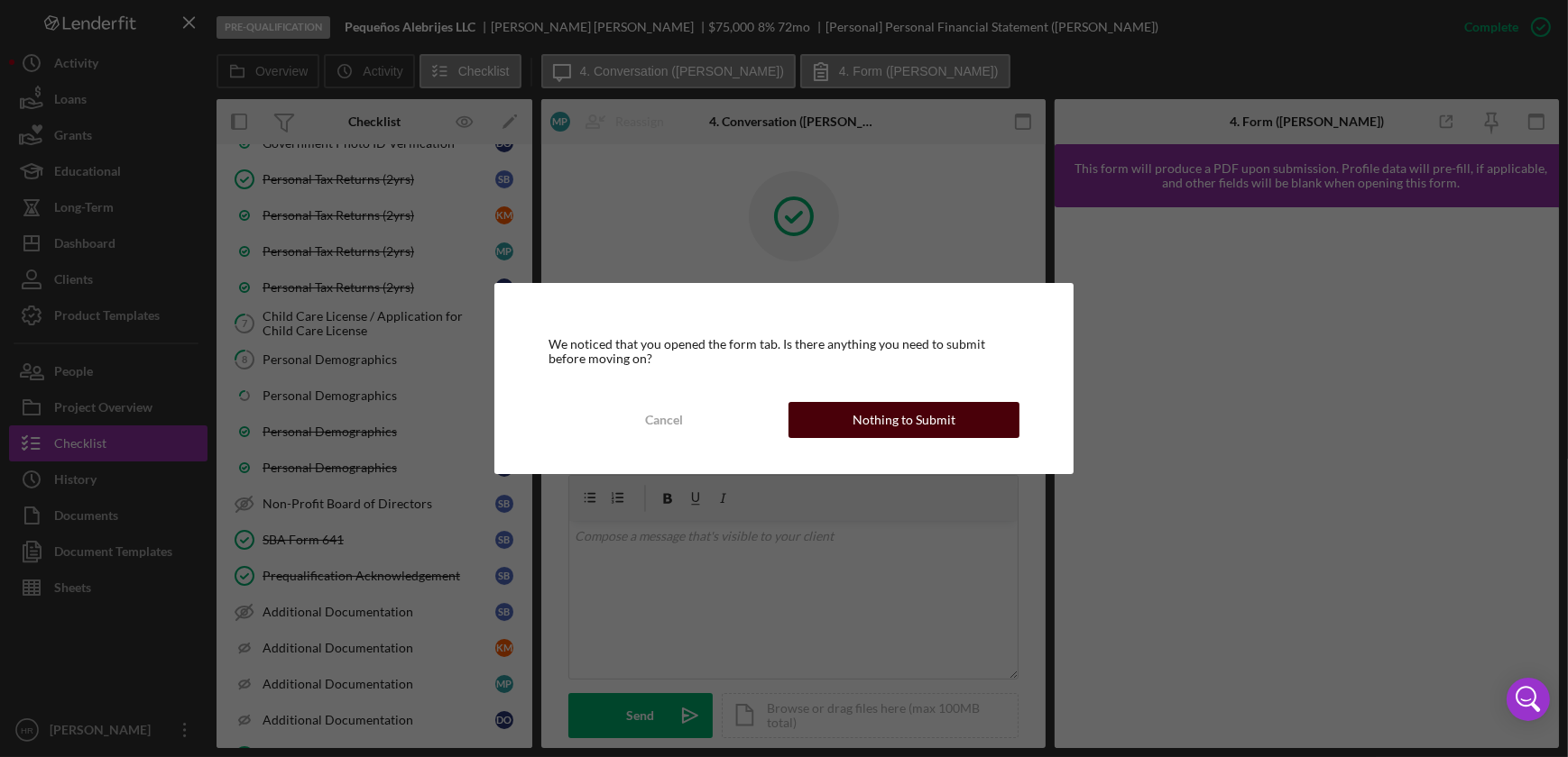
click at [883, 407] on div "Nothing to Submit" at bounding box center [904, 419] width 103 height 36
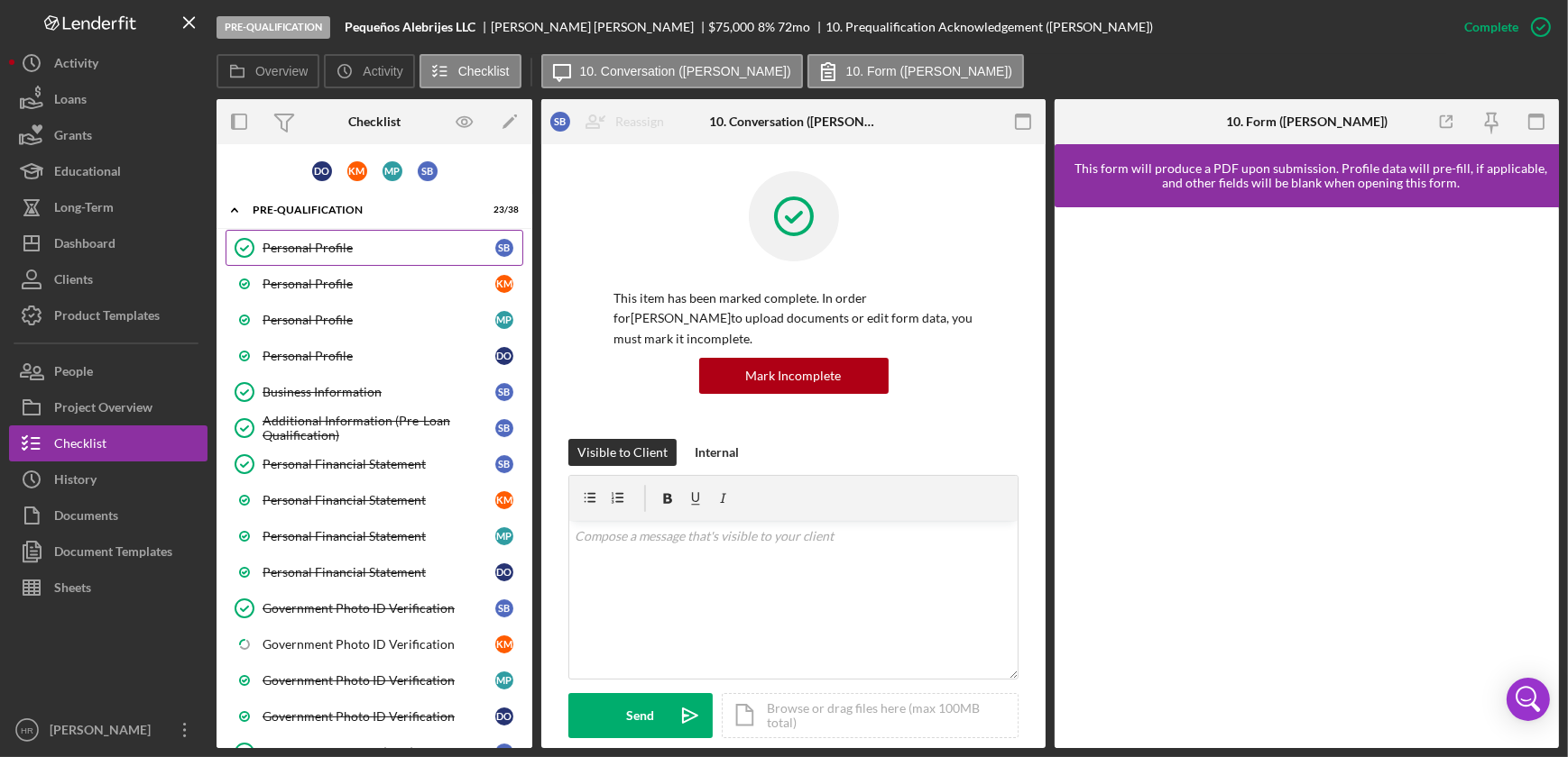
click at [298, 238] on link "Personal Profile Personal Profile S B" at bounding box center [375, 247] width 298 height 36
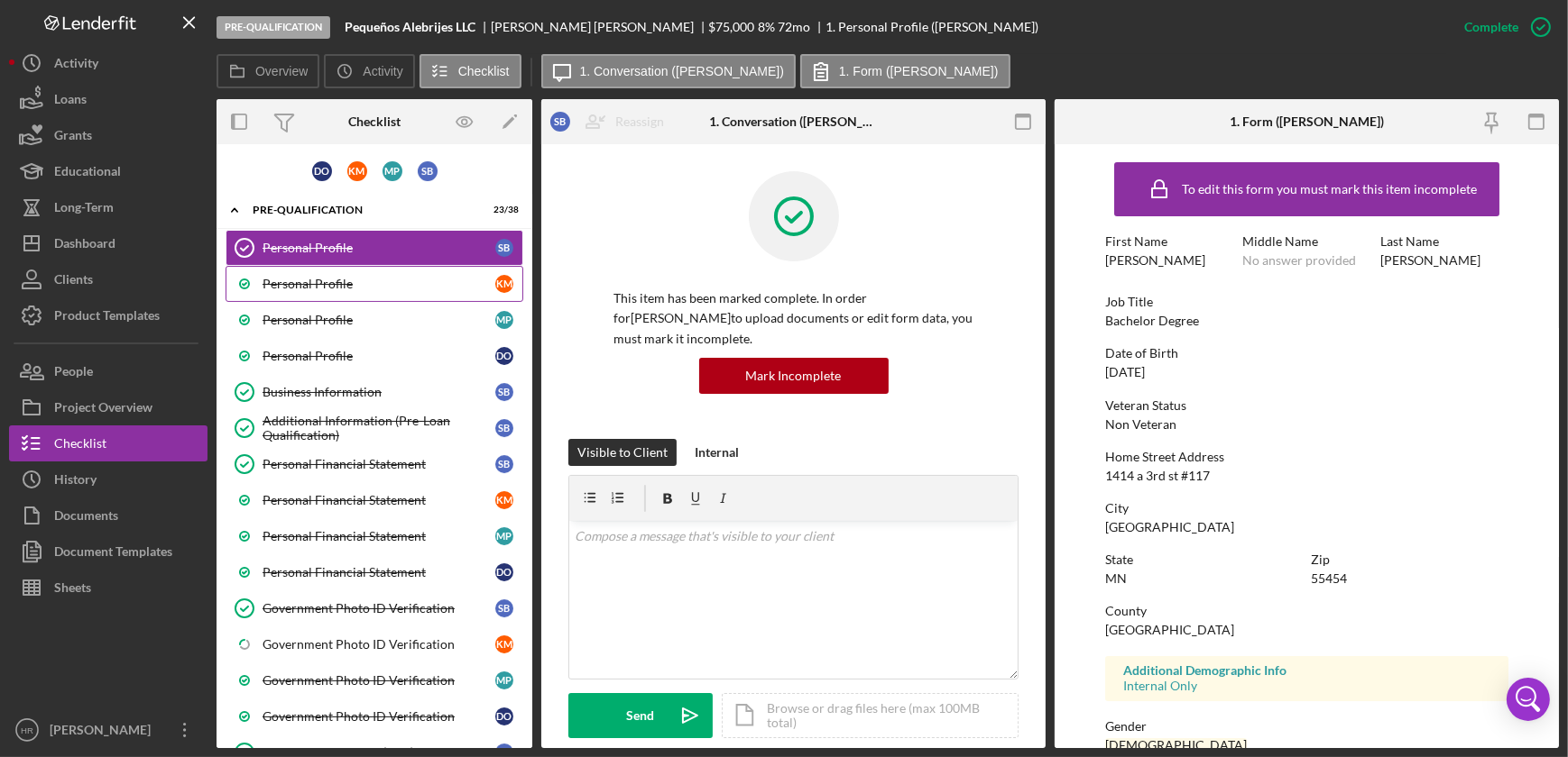
click at [316, 282] on div "Personal Profile" at bounding box center [379, 283] width 233 height 15
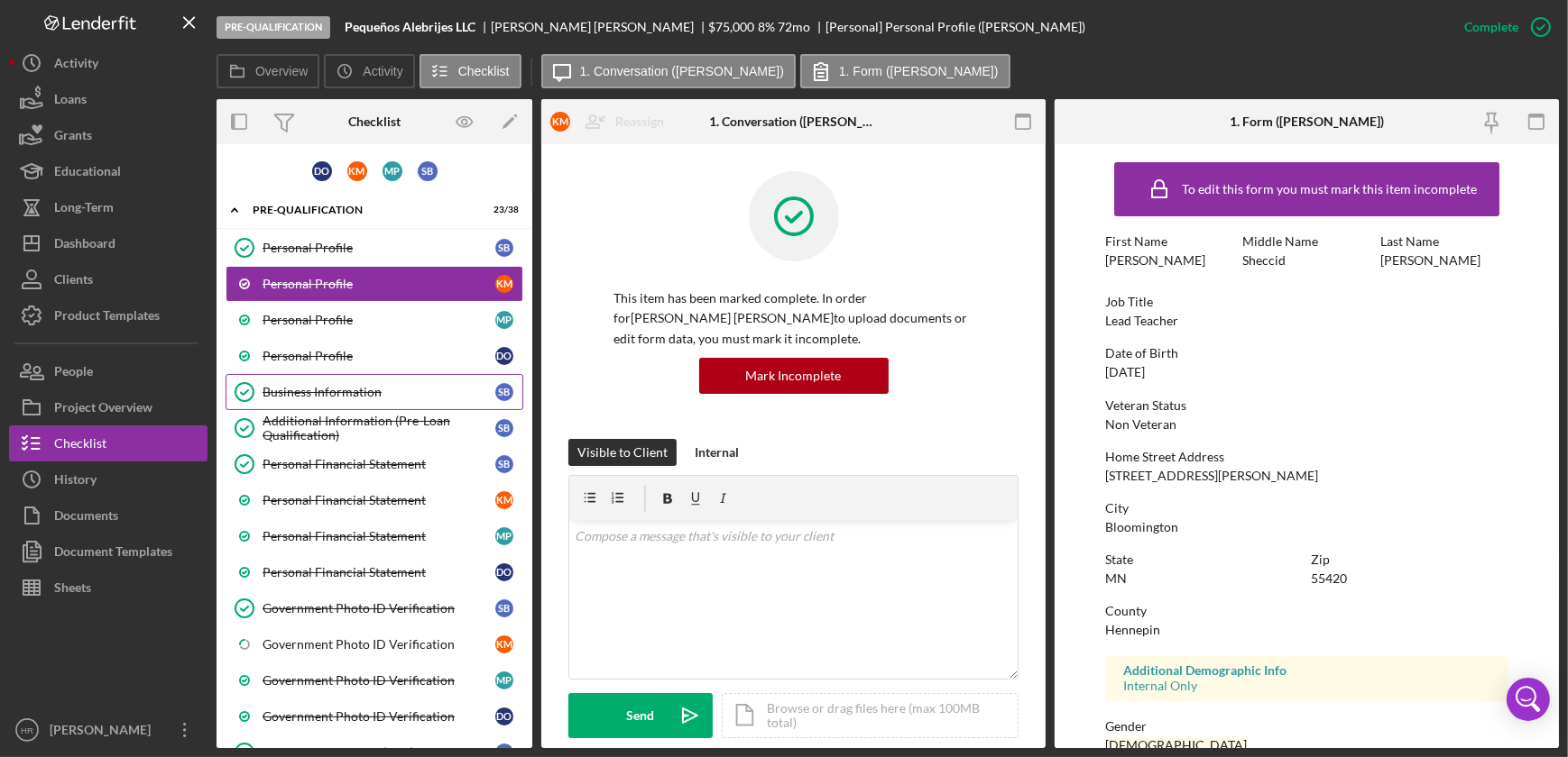
click at [295, 401] on link "Business Information Business Information S B" at bounding box center [375, 392] width 298 height 36
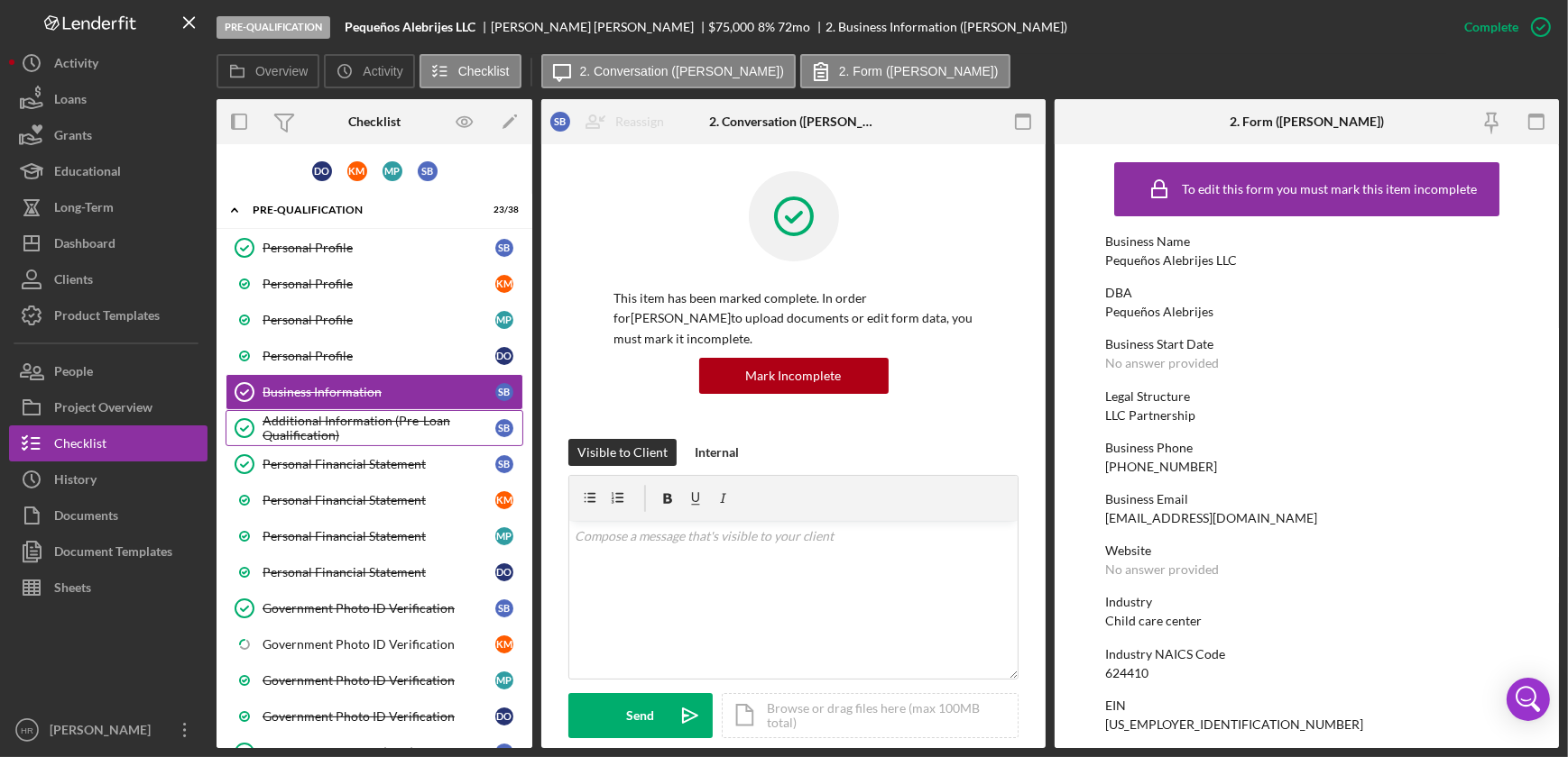
click at [318, 423] on div "Additional Information (Pre-Loan Qualification)" at bounding box center [379, 428] width 233 height 29
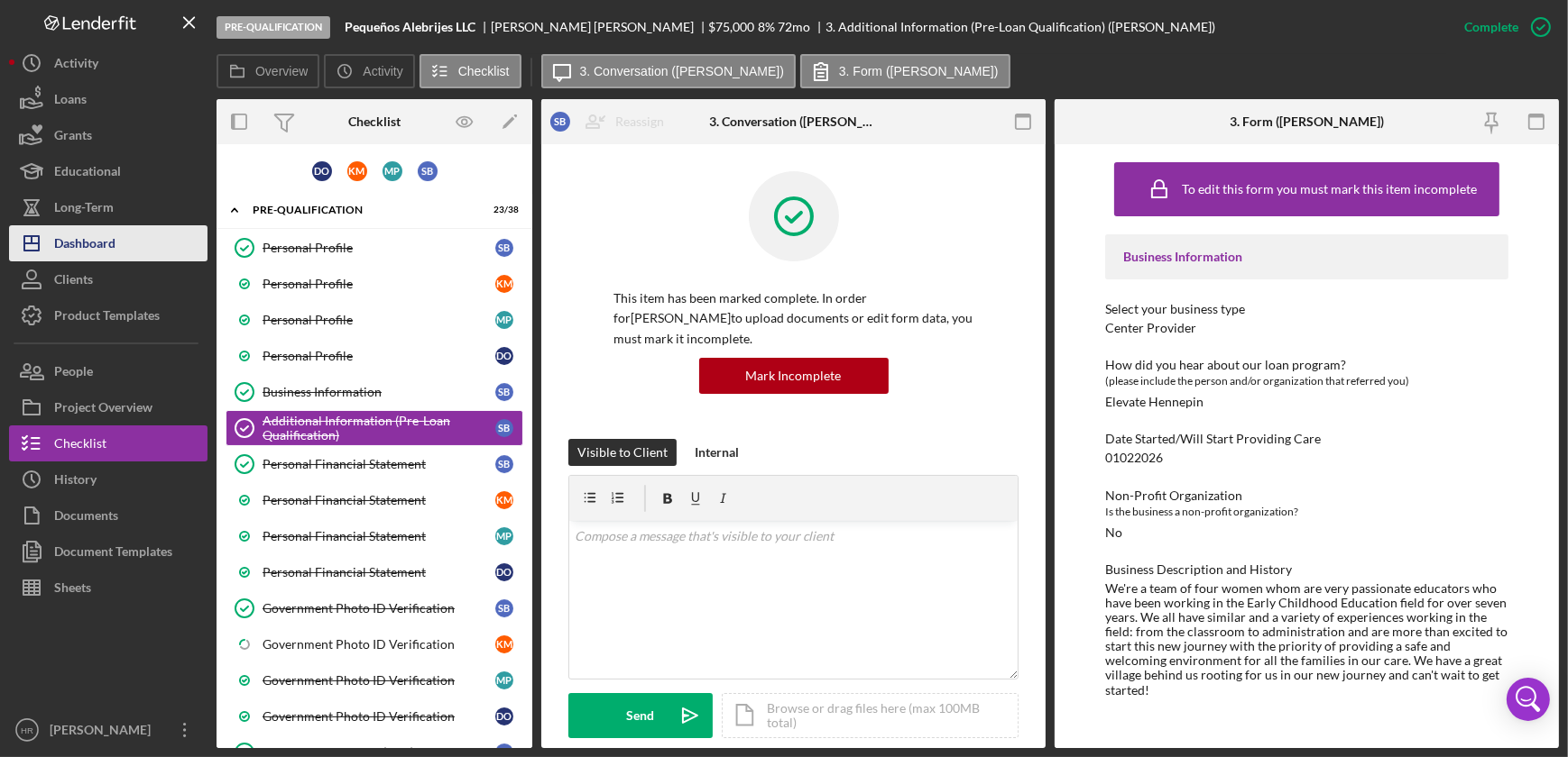
click at [91, 252] on div "Dashboard" at bounding box center [85, 246] width 61 height 41
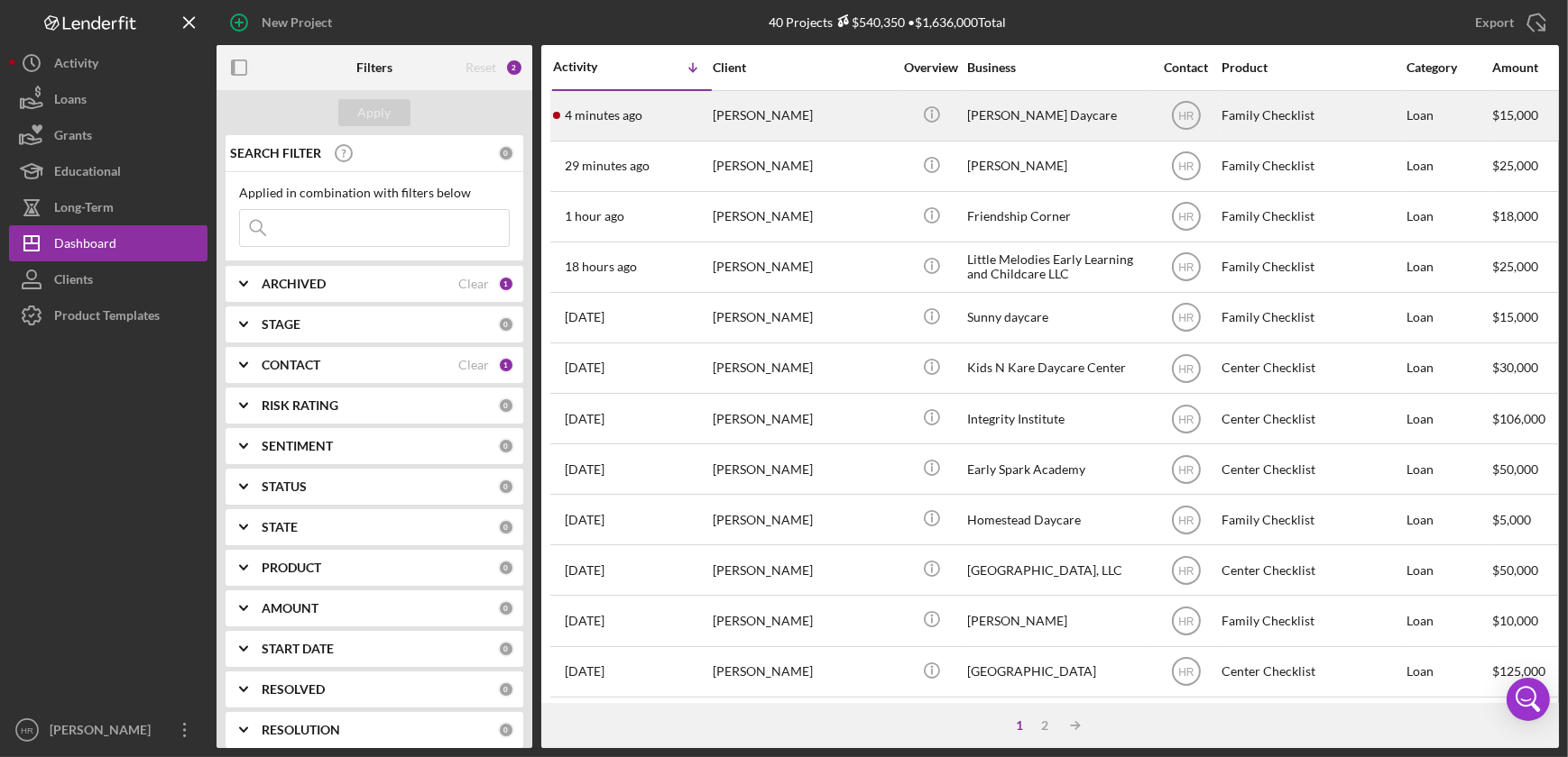
click at [1016, 104] on div "[PERSON_NAME] Daycare" at bounding box center [1056, 116] width 180 height 48
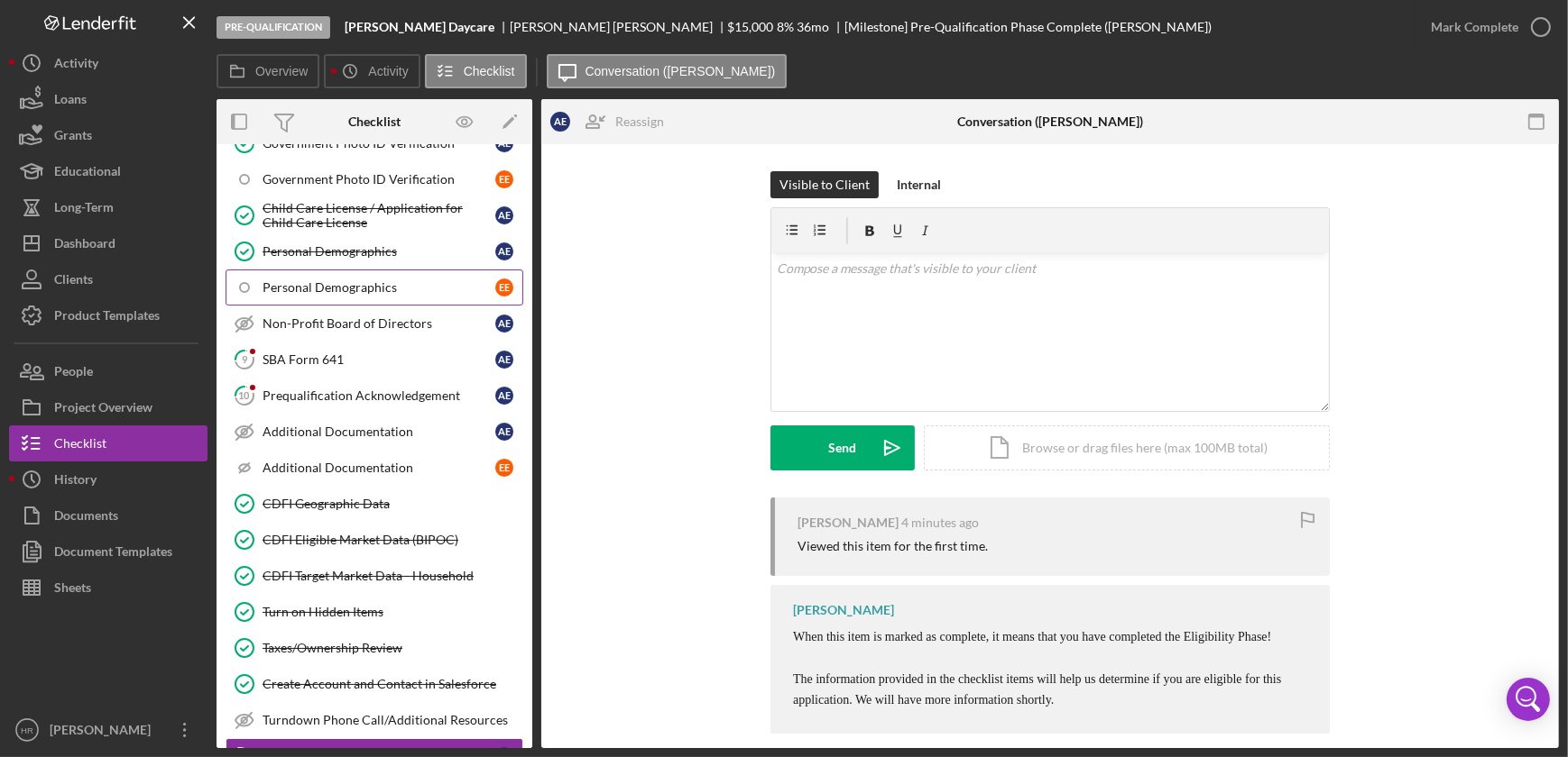
scroll to position [387, 0]
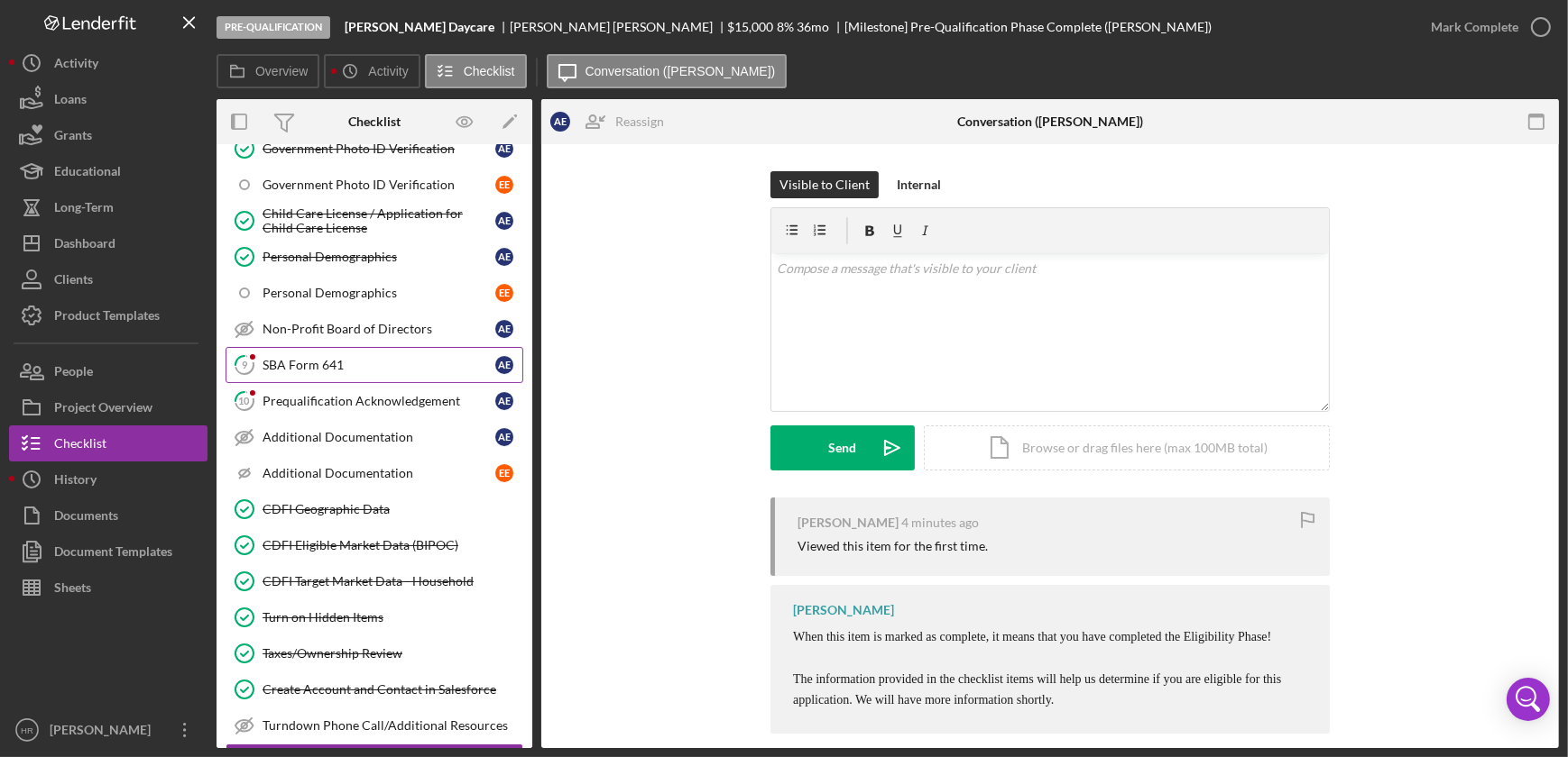
click at [337, 358] on div "SBA Form 641" at bounding box center [379, 365] width 233 height 15
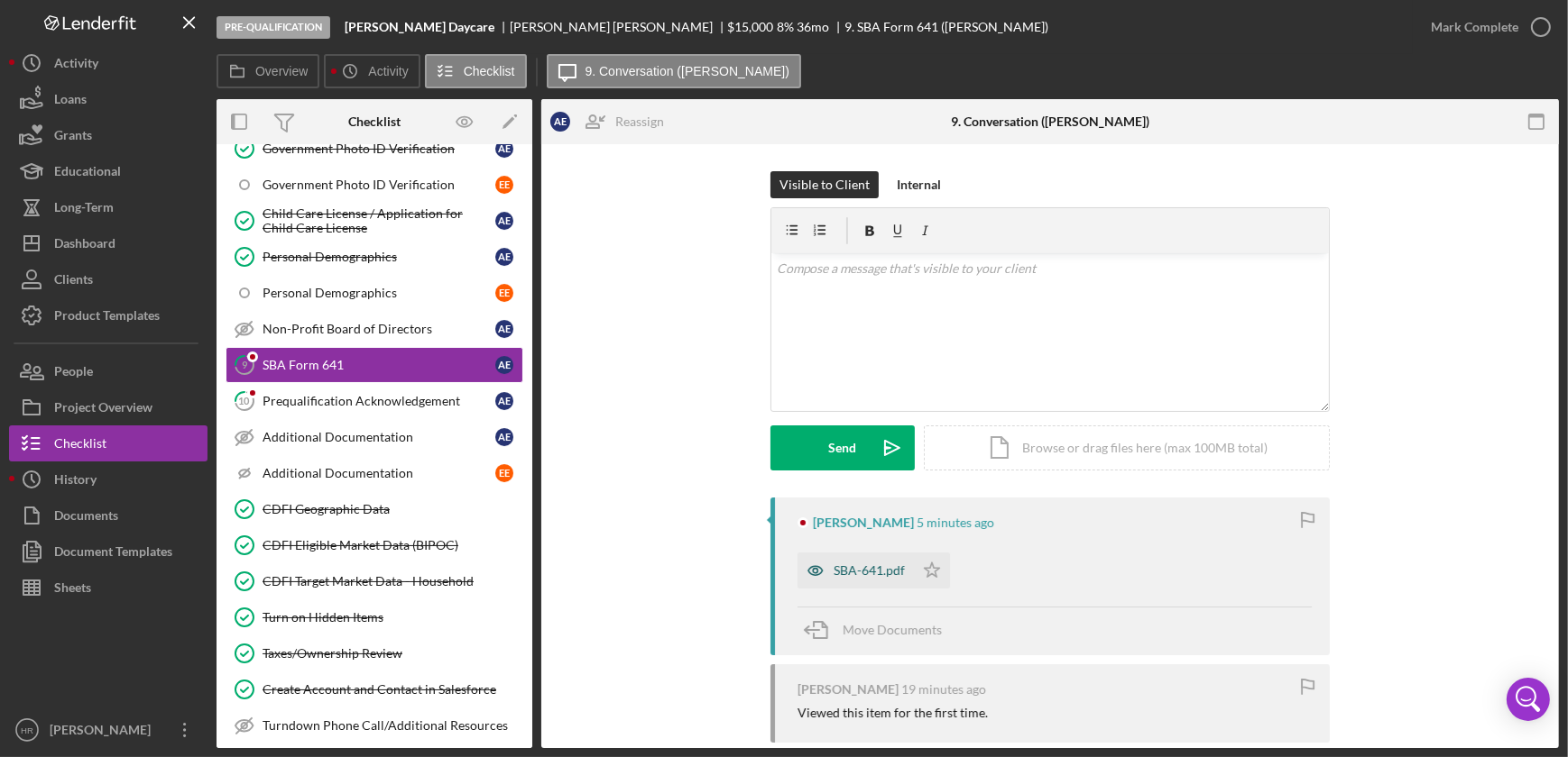
click at [883, 567] on div "SBA-641.pdf" at bounding box center [868, 570] width 71 height 15
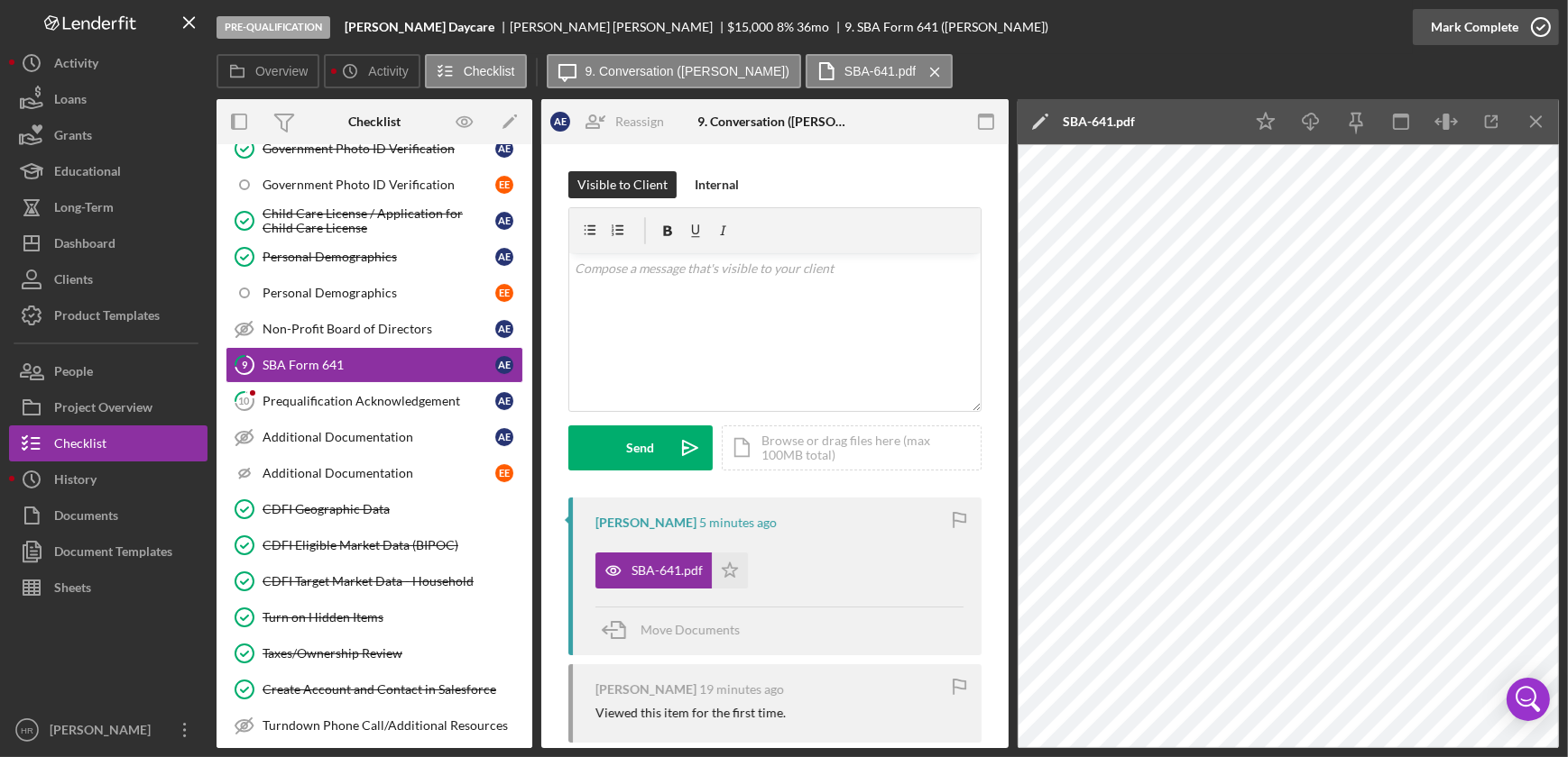
click at [1545, 32] on icon "button" at bounding box center [1541, 27] width 45 height 45
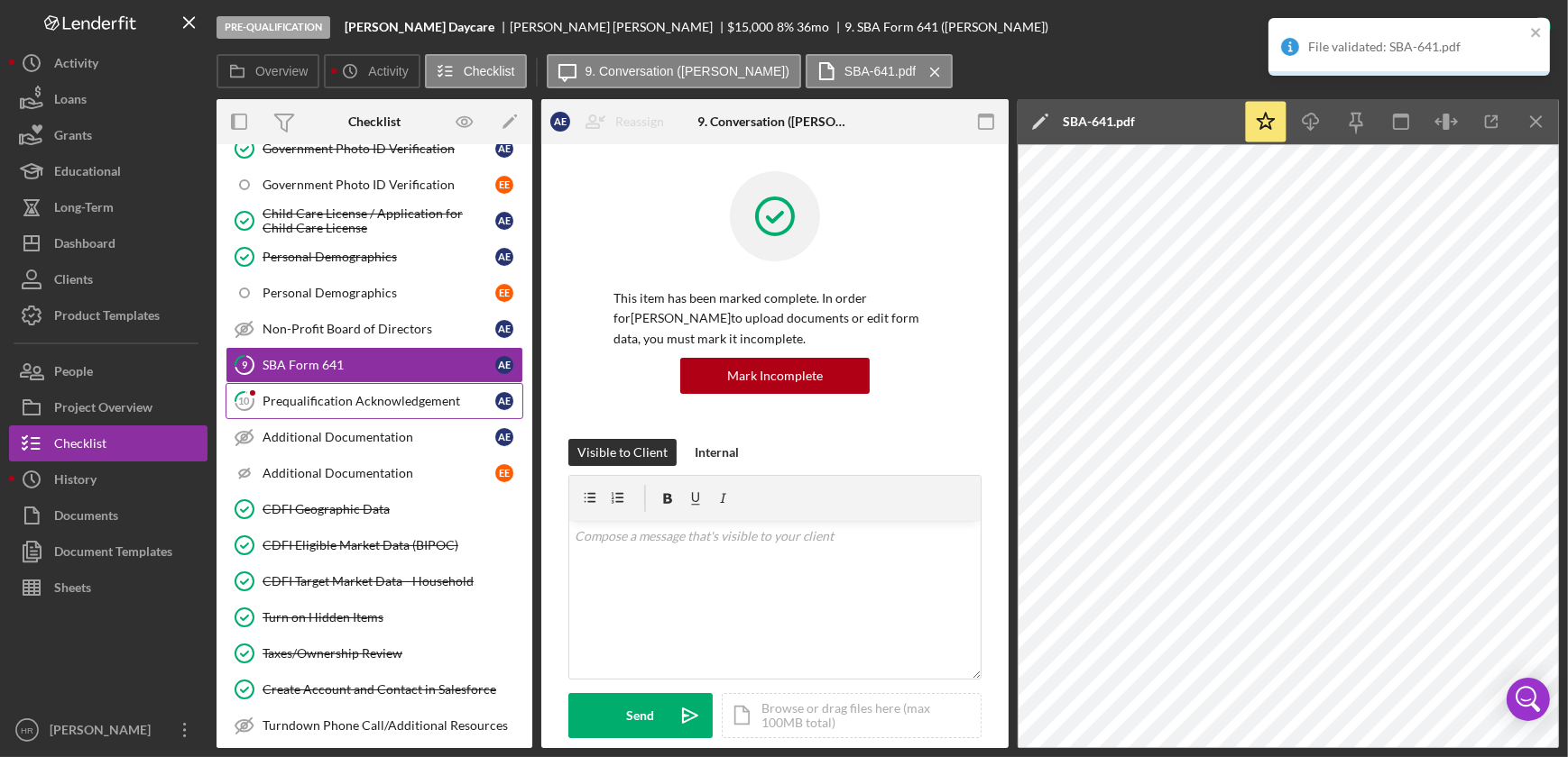
click at [343, 394] on div "Prequalification Acknowledgement" at bounding box center [379, 401] width 233 height 15
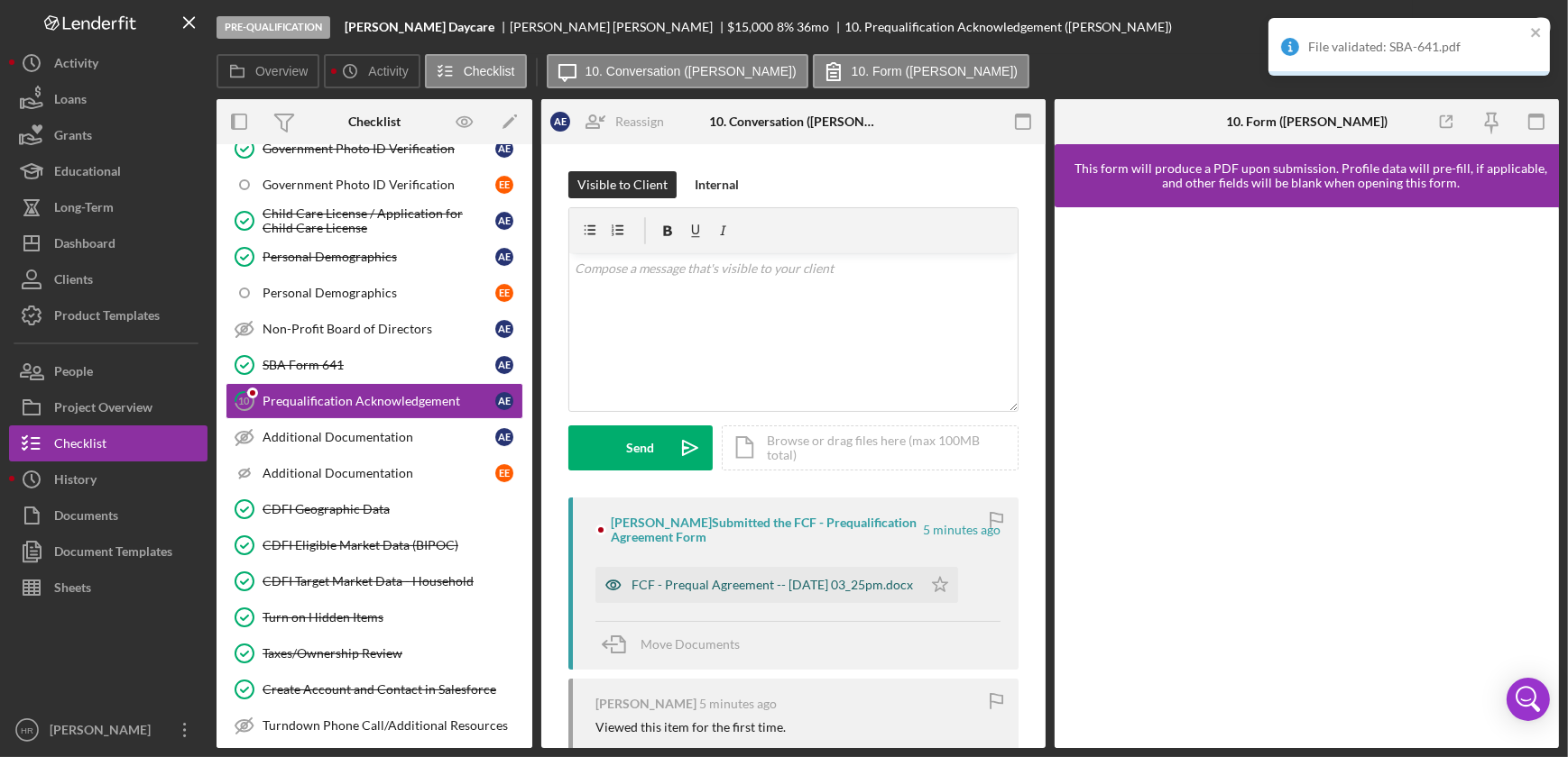
click at [684, 584] on div "FCF - Prequal Agreement -- [DATE] 03_25pm.docx" at bounding box center [772, 585] width 281 height 15
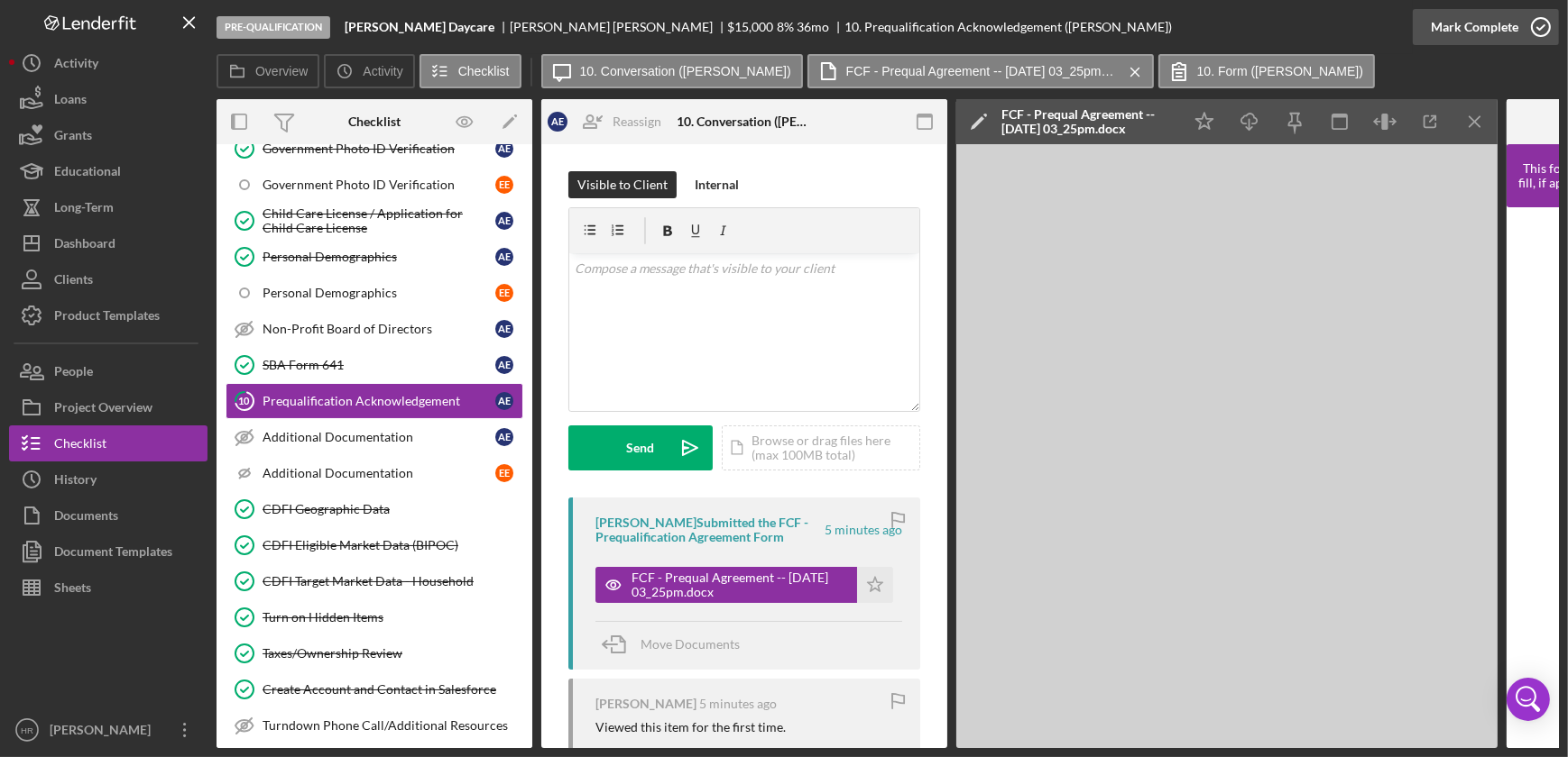
click at [1544, 31] on icon "button" at bounding box center [1541, 27] width 45 height 45
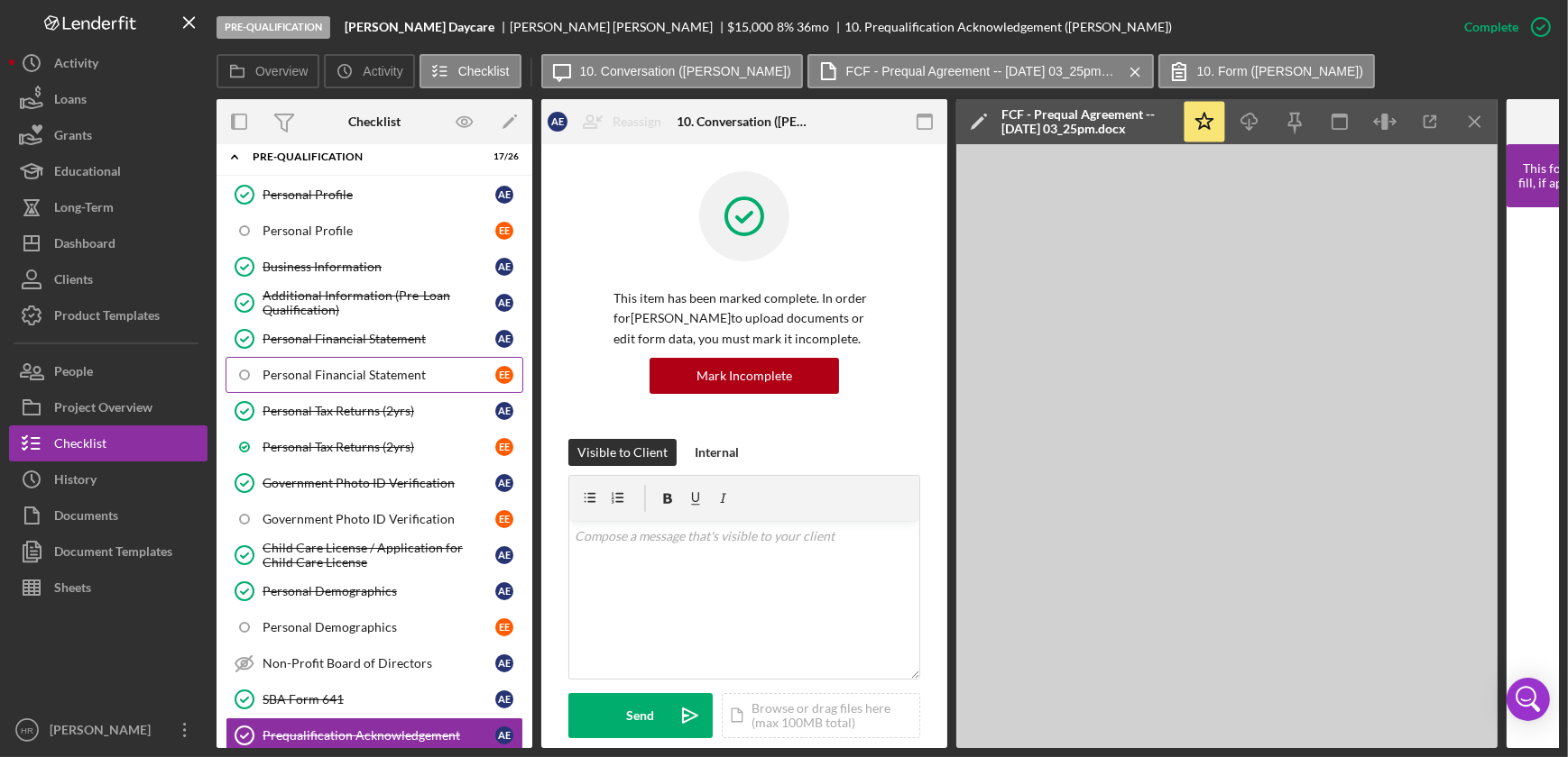
scroll to position [81, 0]
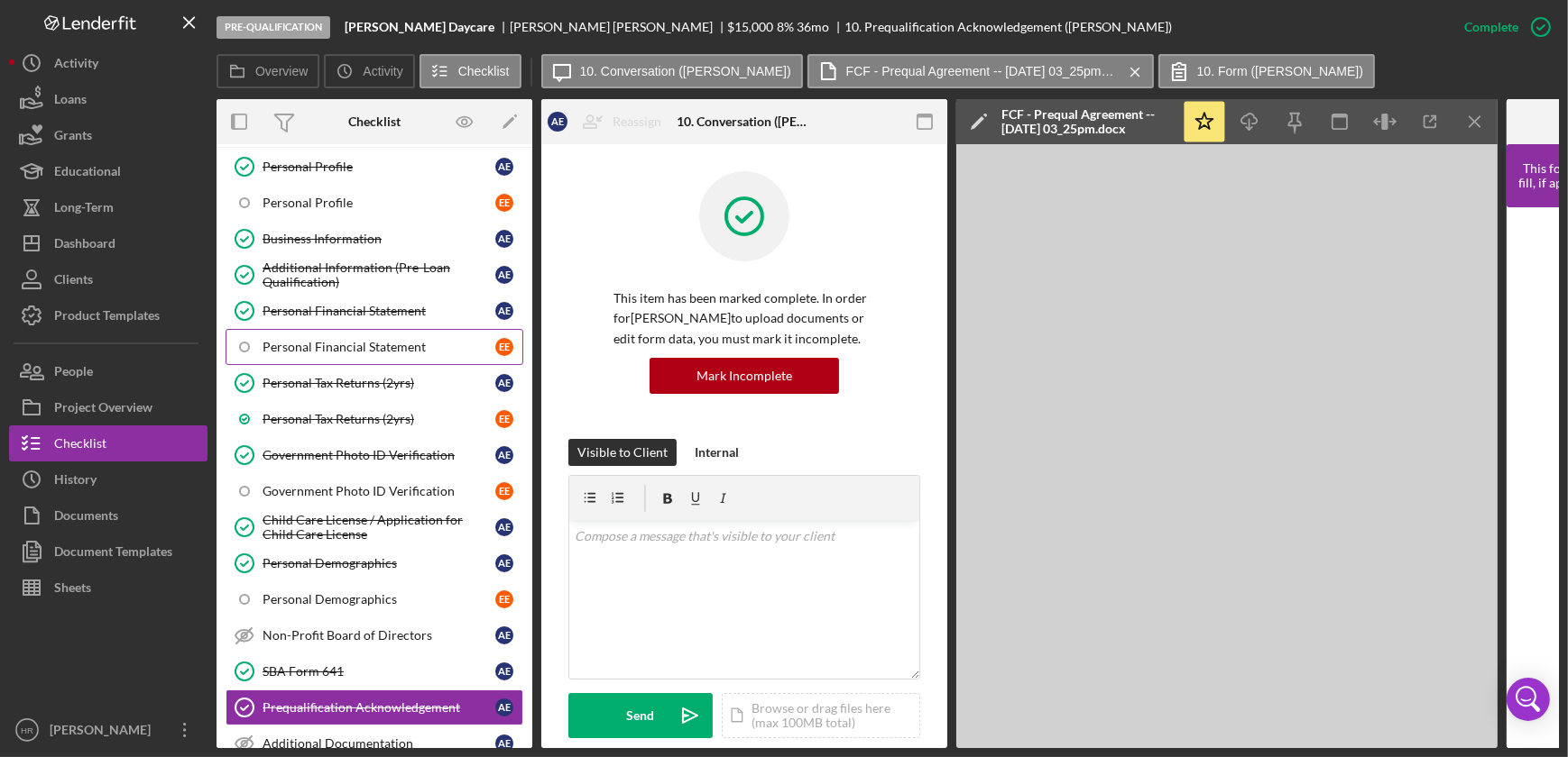
click at [330, 355] on link "Personal Financial Statement E E" at bounding box center [375, 346] width 298 height 36
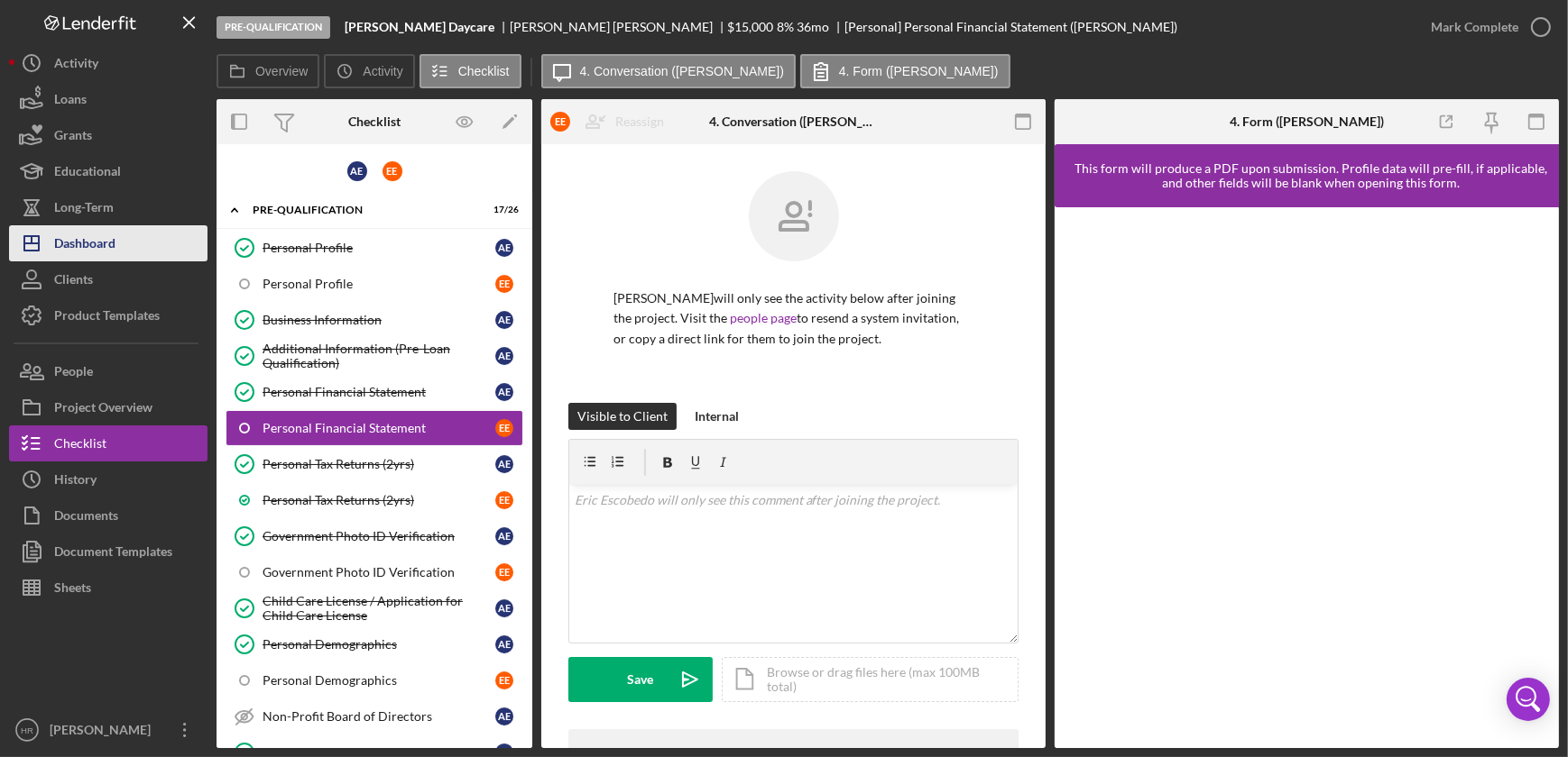
click at [95, 243] on div "Dashboard" at bounding box center [85, 246] width 61 height 41
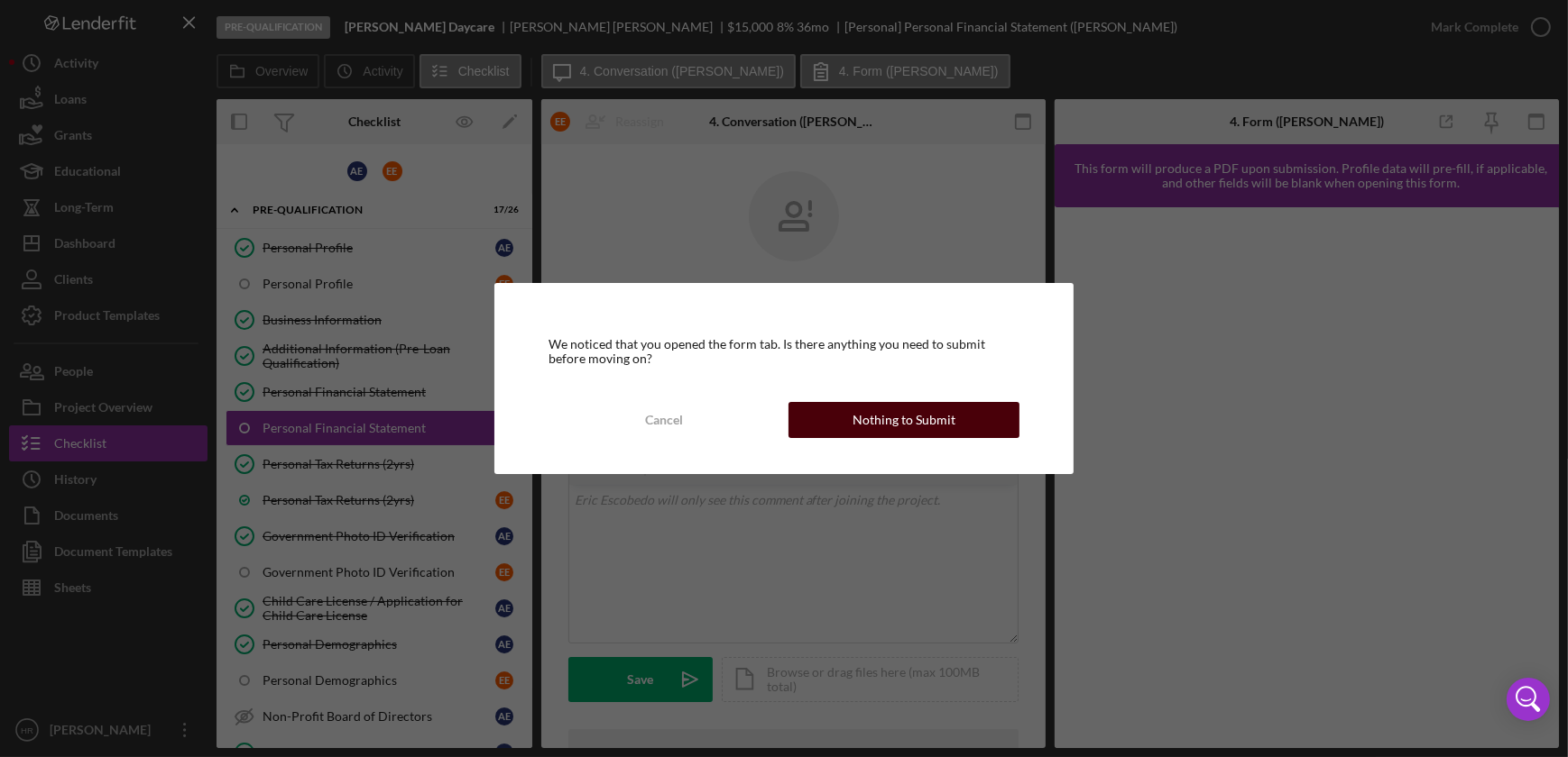
click at [900, 405] on div "Nothing to Submit" at bounding box center [904, 419] width 103 height 36
